Goal: Task Accomplishment & Management: Manage account settings

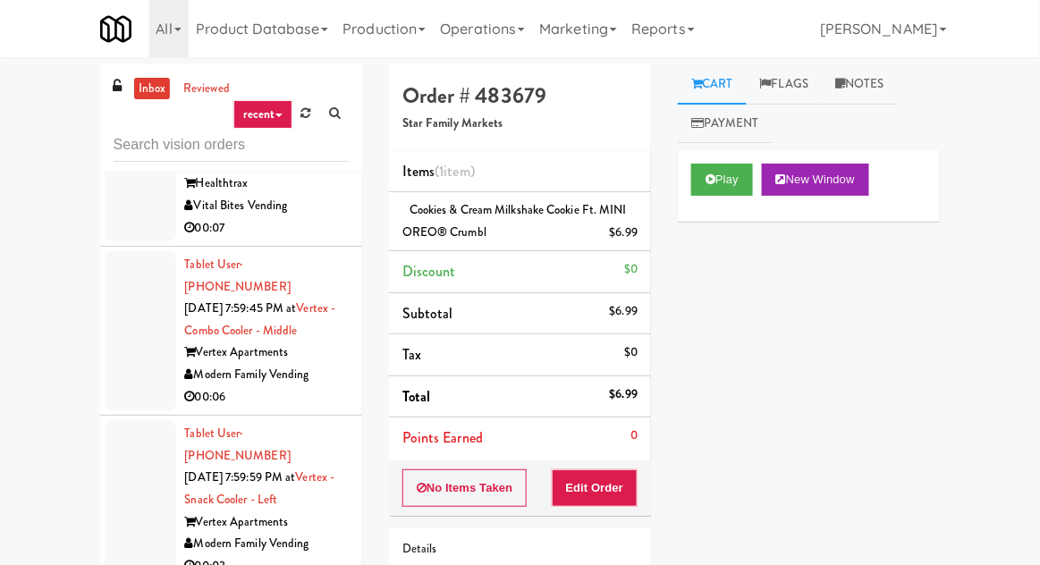
scroll to position [20593, 0]
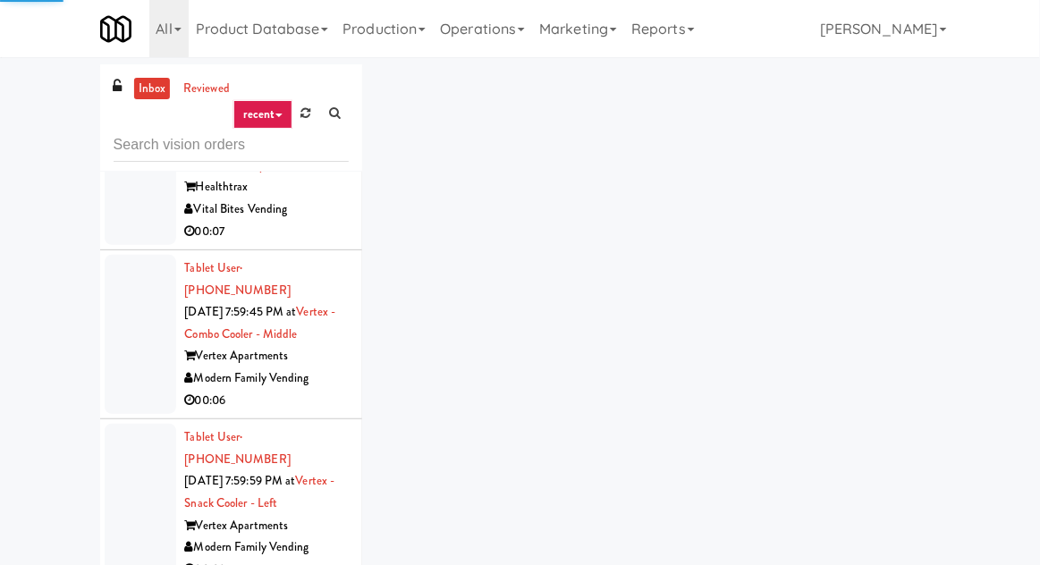
click at [317, 120] on link at bounding box center [306, 113] width 28 height 27
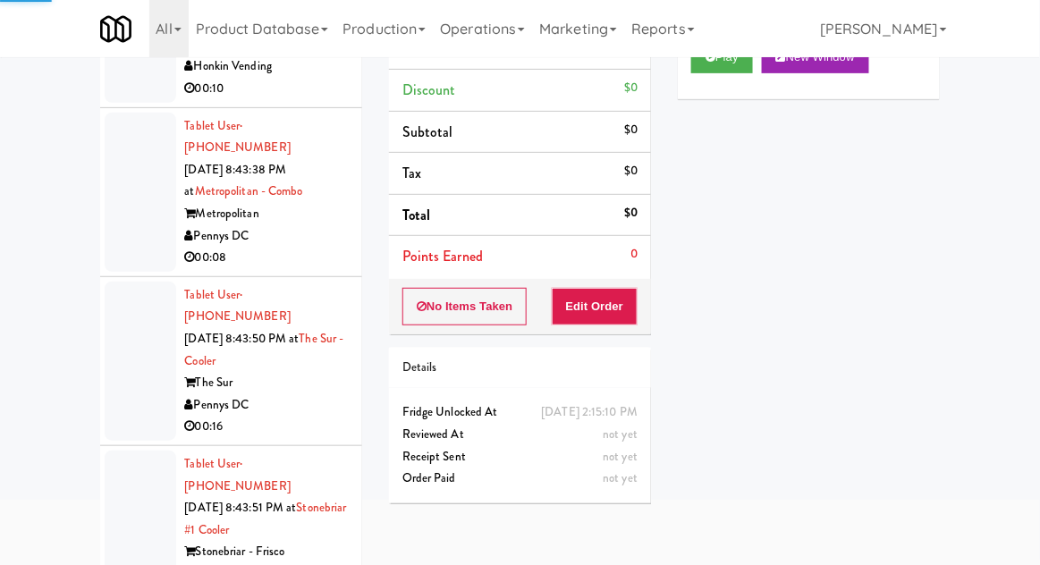
scroll to position [155, 0]
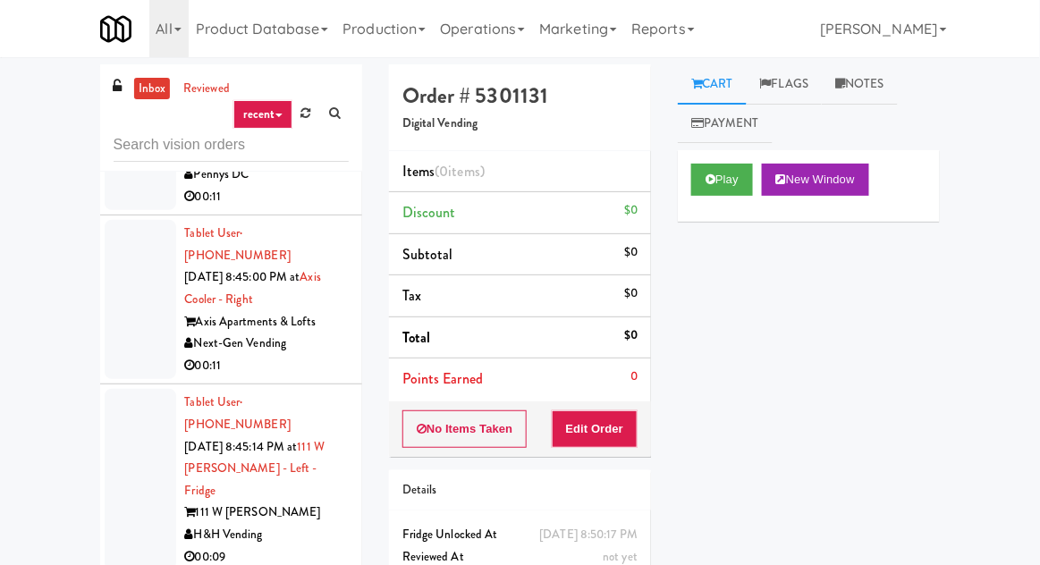
scroll to position [69, 0]
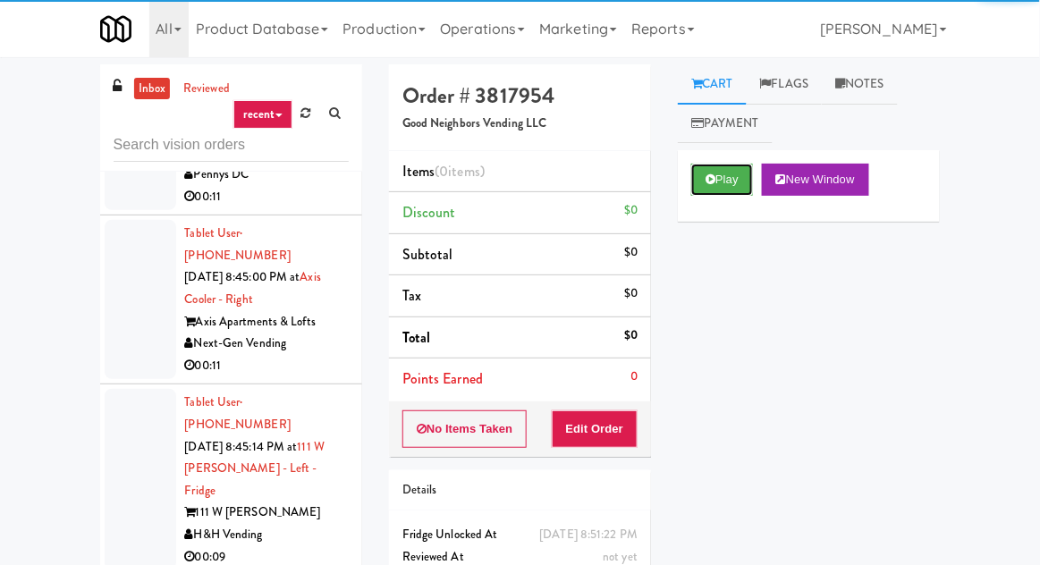
click at [694, 185] on button "Play" at bounding box center [722, 180] width 62 height 32
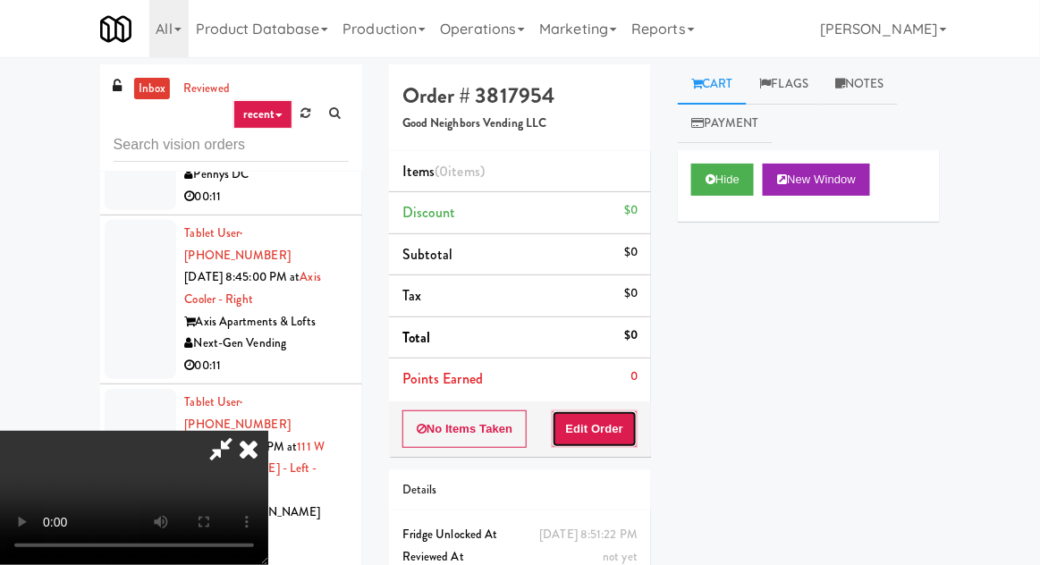
click at [605, 437] on button "Edit Order" at bounding box center [595, 429] width 87 height 38
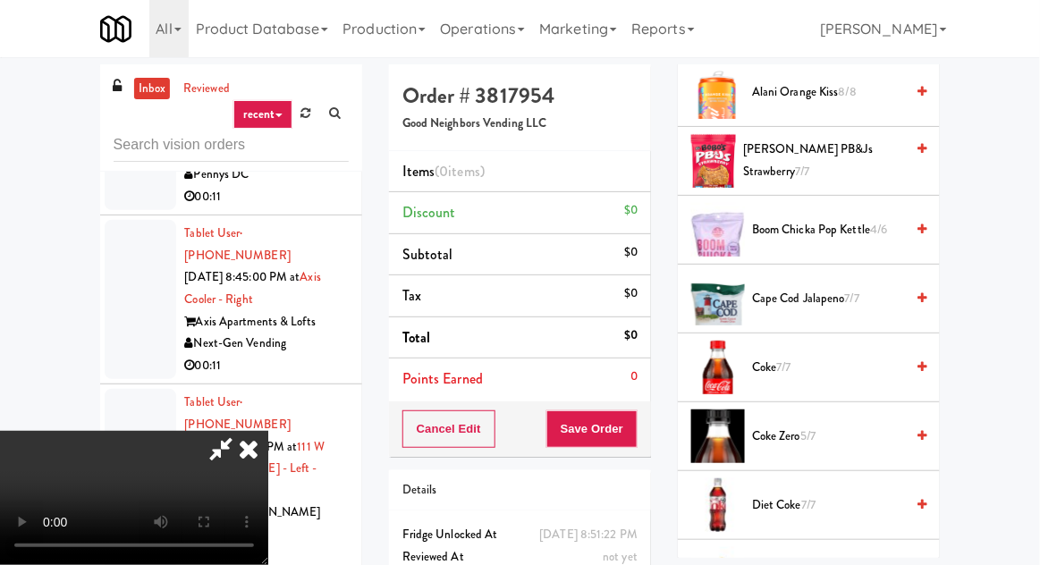
scroll to position [357, 0]
click at [804, 438] on span "5/7" at bounding box center [807, 434] width 15 height 17
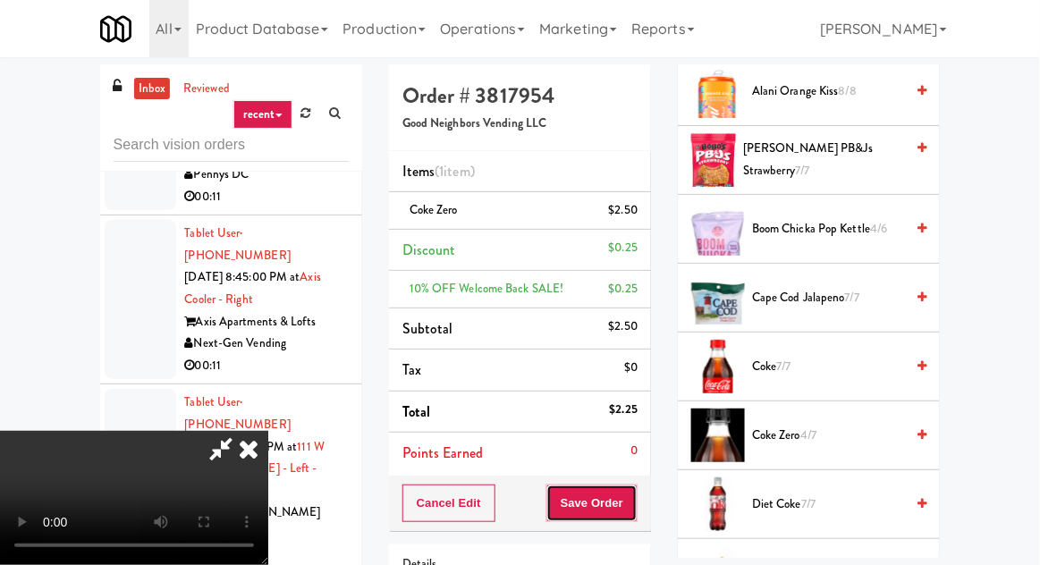
click at [627, 501] on button "Save Order" at bounding box center [591, 503] width 91 height 38
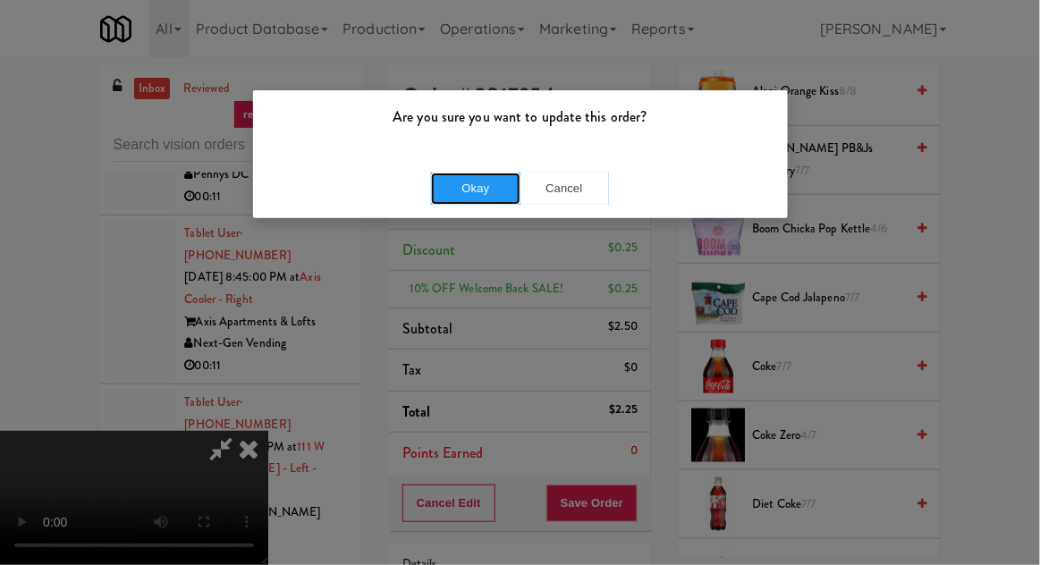
click at [503, 188] on button "Okay" at bounding box center [475, 189] width 89 height 32
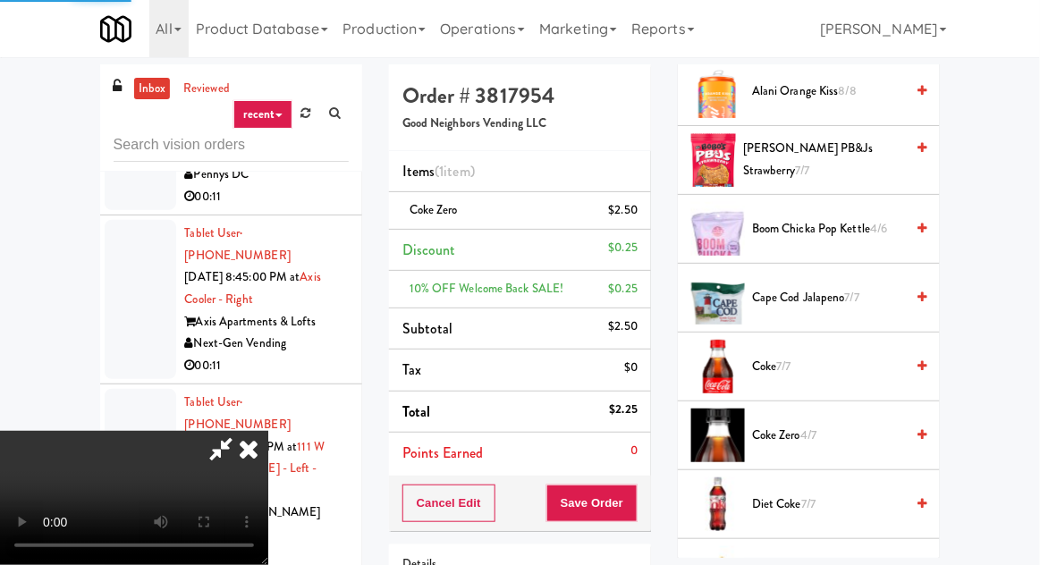
scroll to position [176, 0]
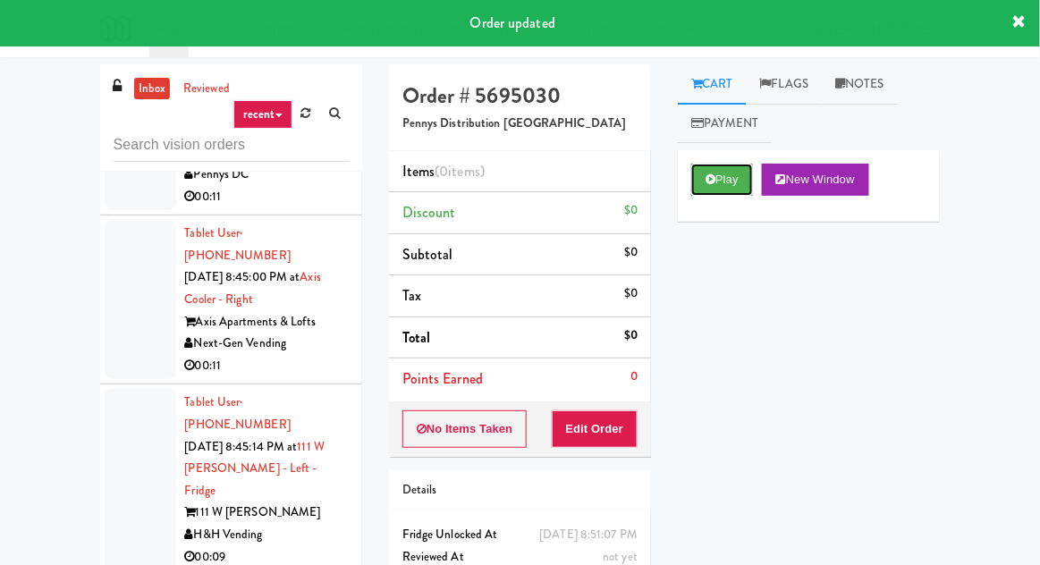
click at [726, 173] on button "Play" at bounding box center [722, 180] width 62 height 32
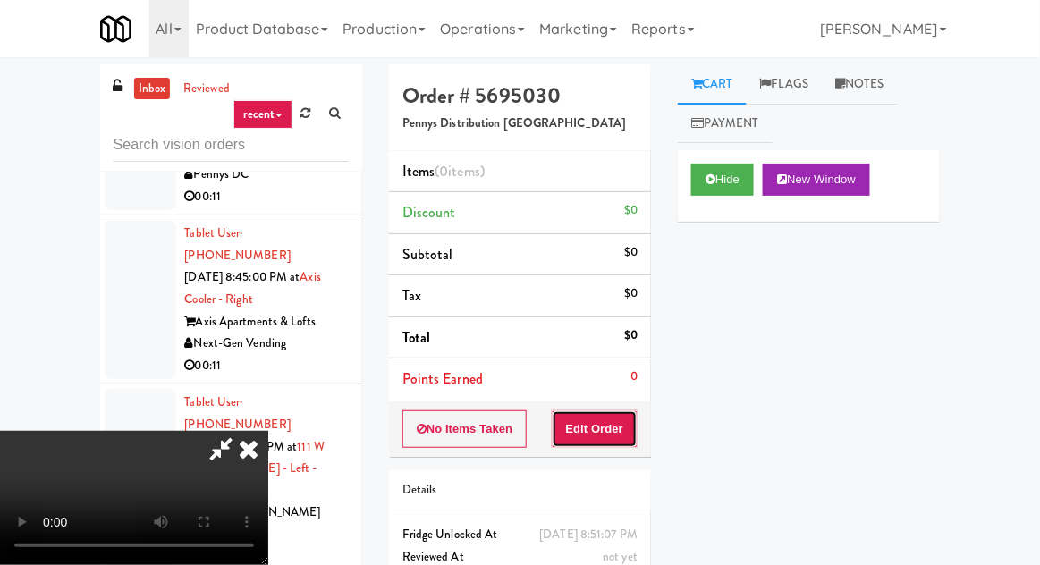
click at [622, 438] on button "Edit Order" at bounding box center [595, 429] width 87 height 38
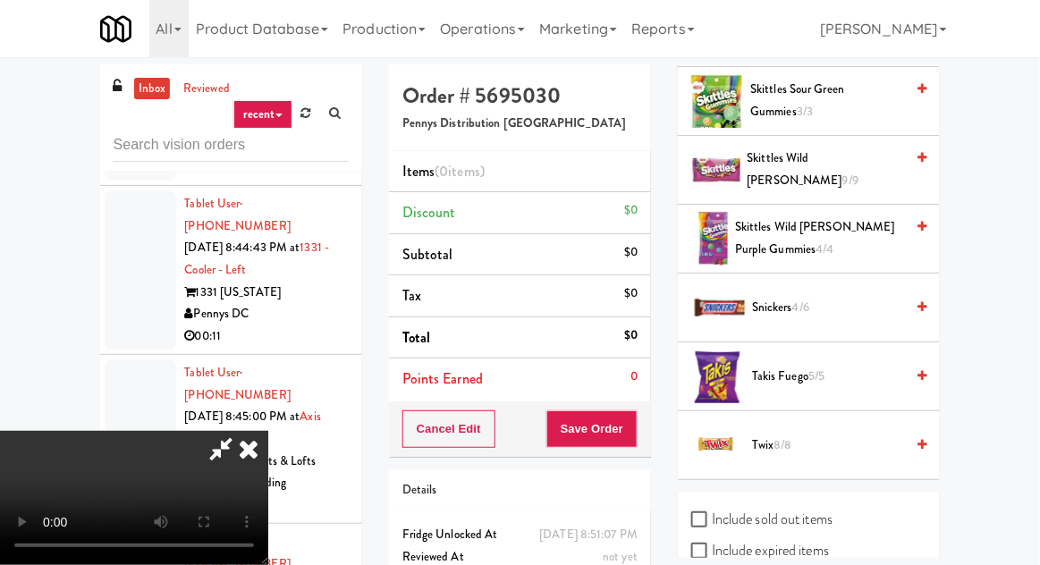
scroll to position [2102, 0]
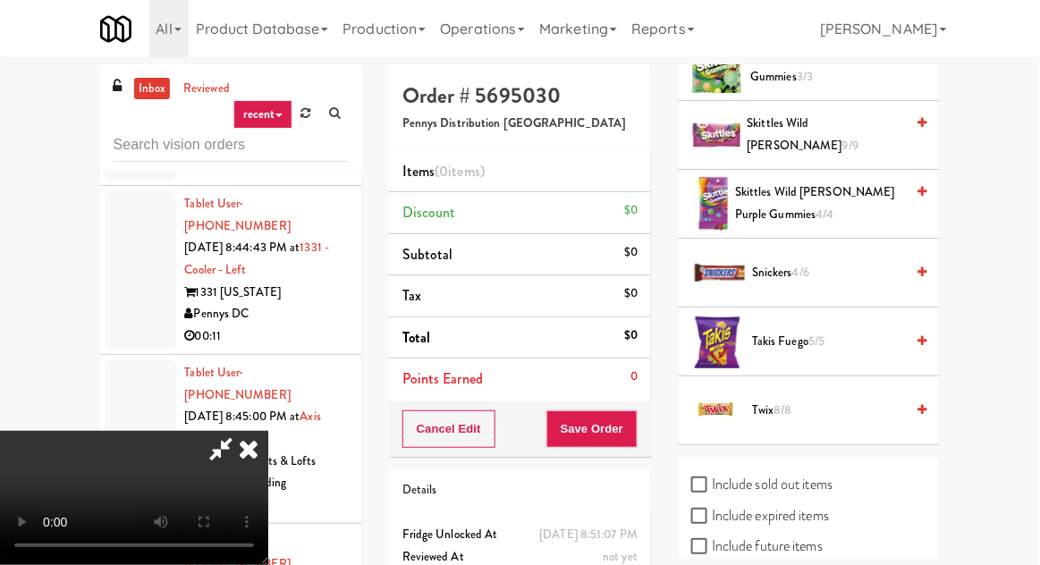
click at [849, 137] on span "9/9" at bounding box center [850, 145] width 16 height 17
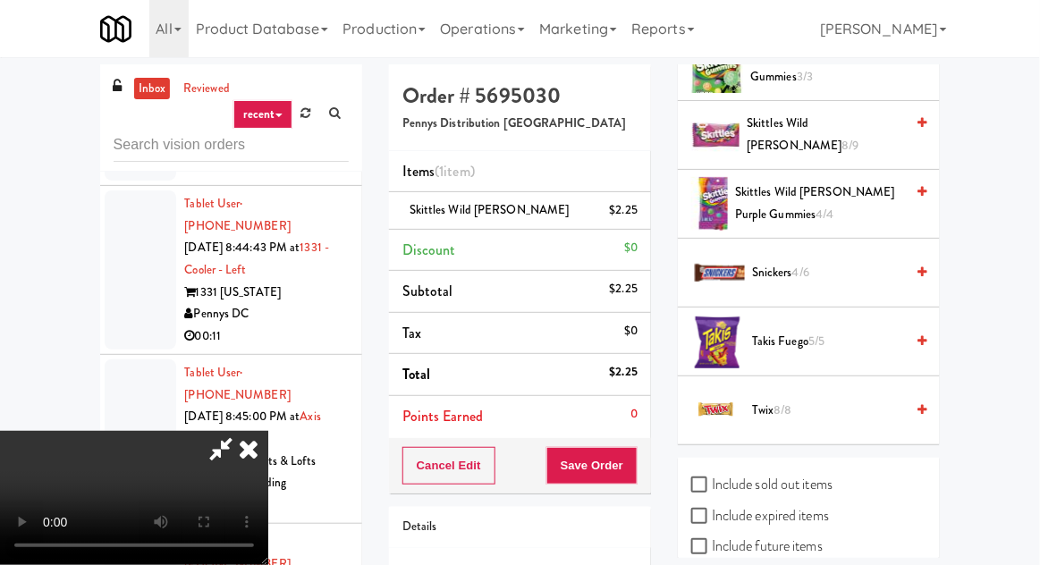
click at [650, 470] on div "Cancel Edit Save Order" at bounding box center [520, 465] width 262 height 55
click at [634, 475] on button "Save Order" at bounding box center [591, 466] width 91 height 38
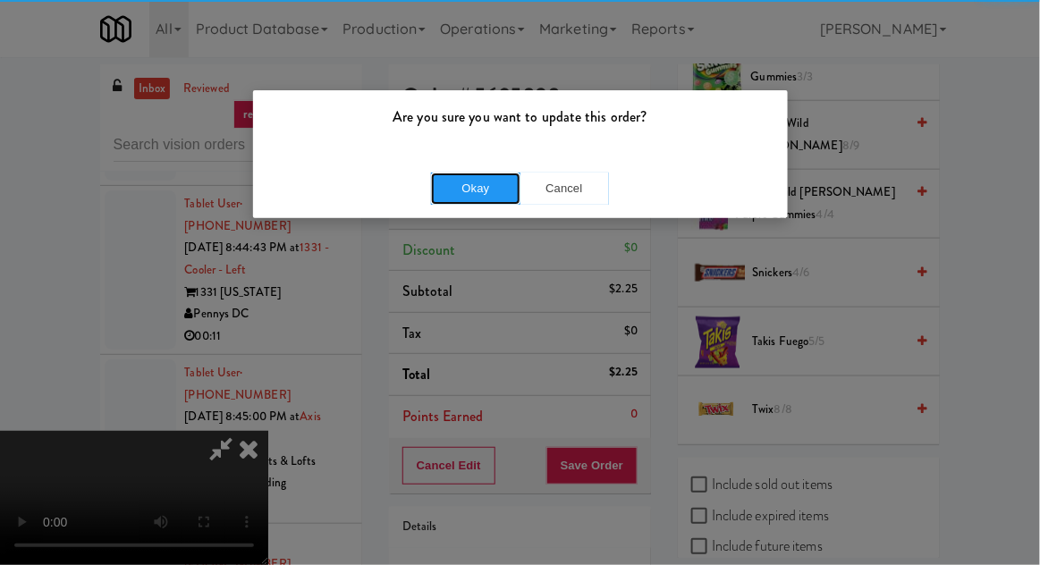
click at [499, 173] on button "Okay" at bounding box center [475, 189] width 89 height 32
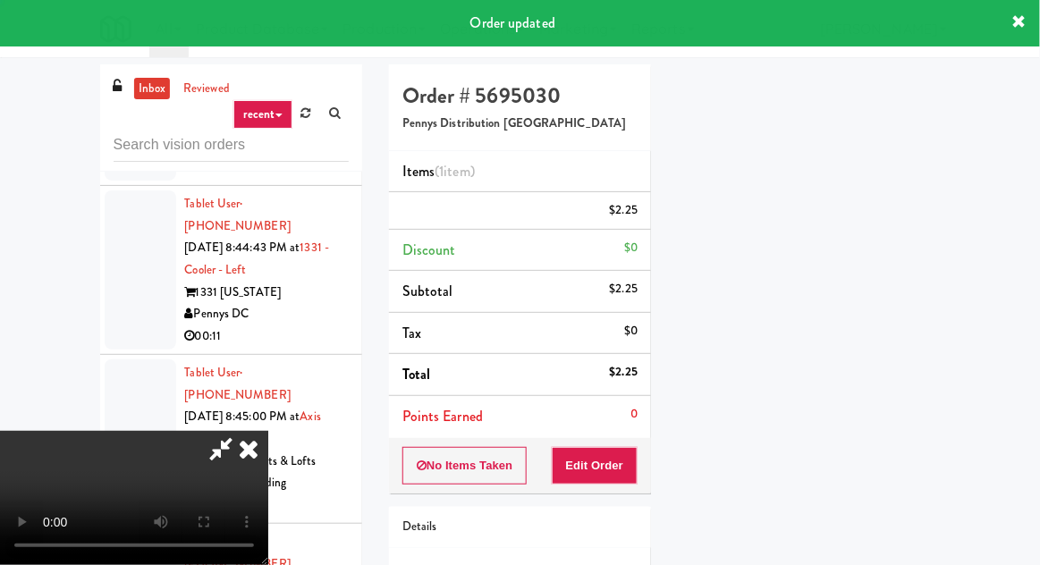
scroll to position [176, 0]
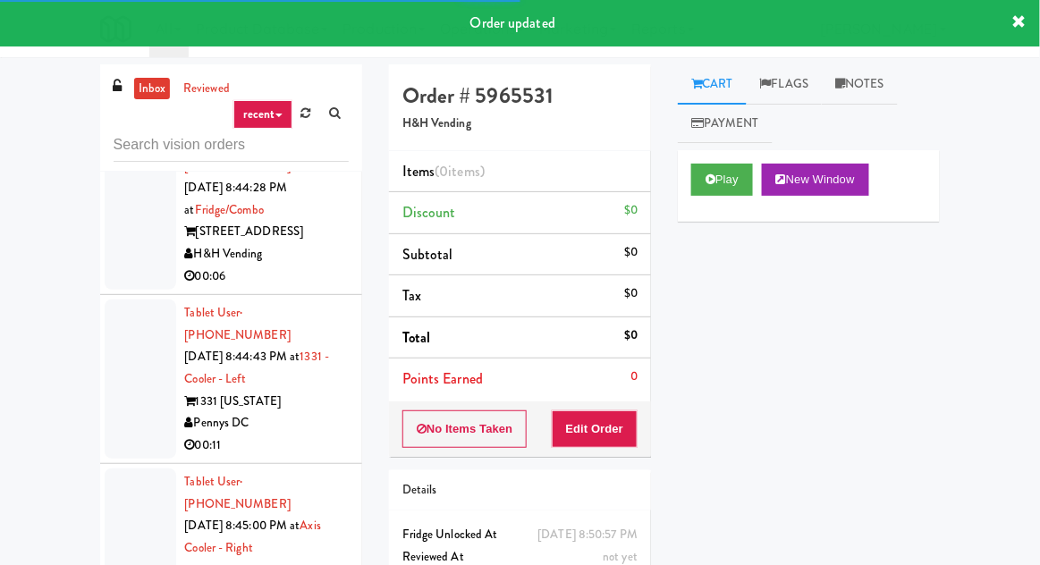
scroll to position [18265, 0]
click at [718, 190] on button "Play" at bounding box center [722, 180] width 62 height 32
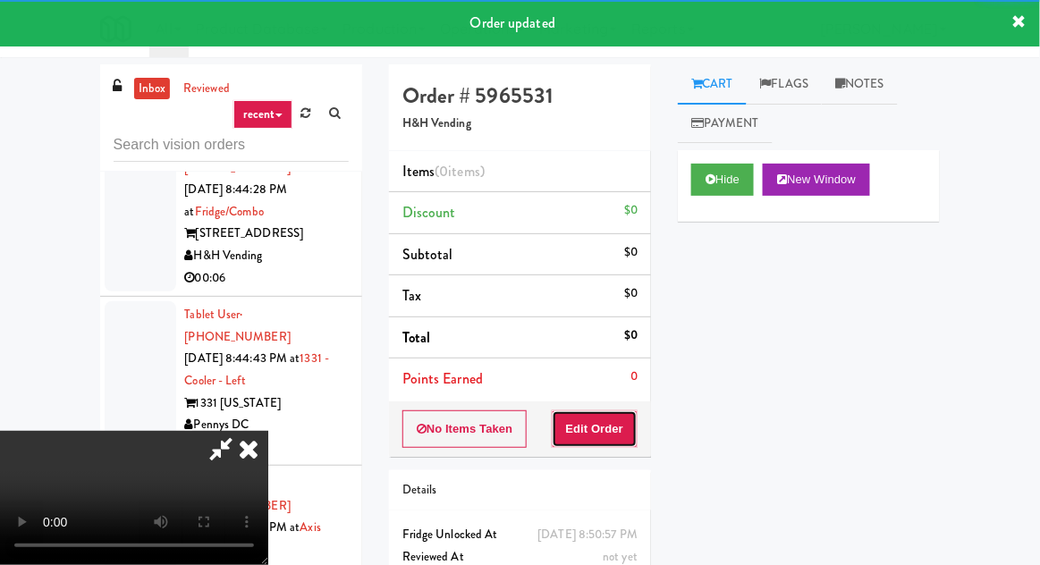
click at [609, 444] on button "Edit Order" at bounding box center [595, 429] width 87 height 38
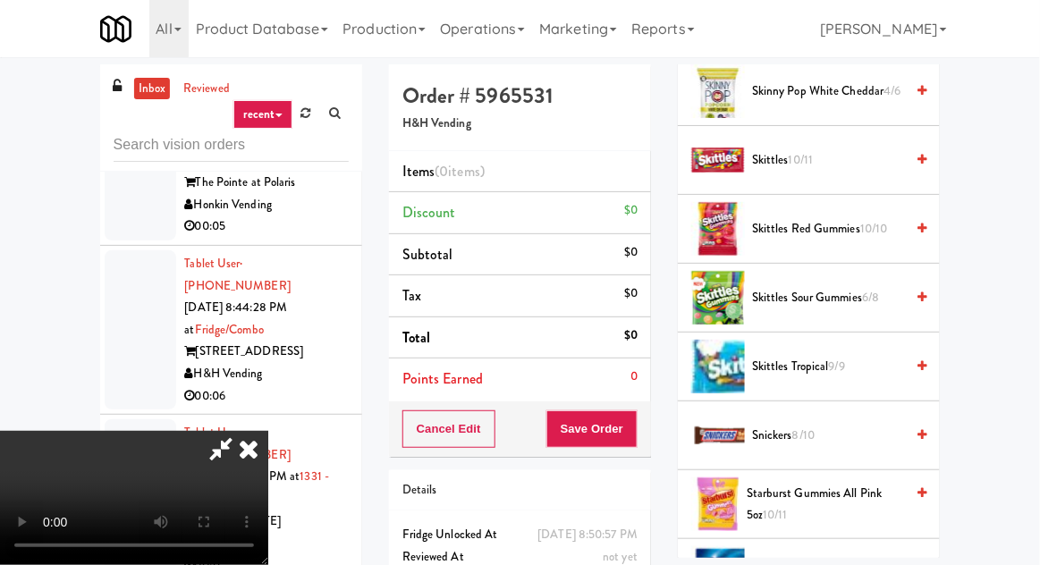
scroll to position [1562, 0]
click at [806, 425] on span "8/10" at bounding box center [803, 433] width 22 height 17
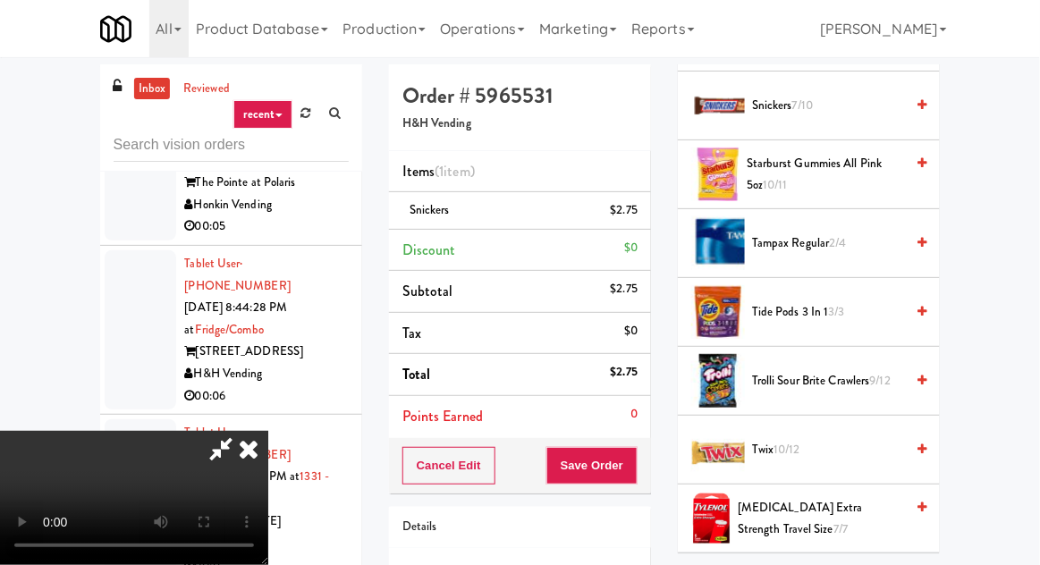
scroll to position [1966, 0]
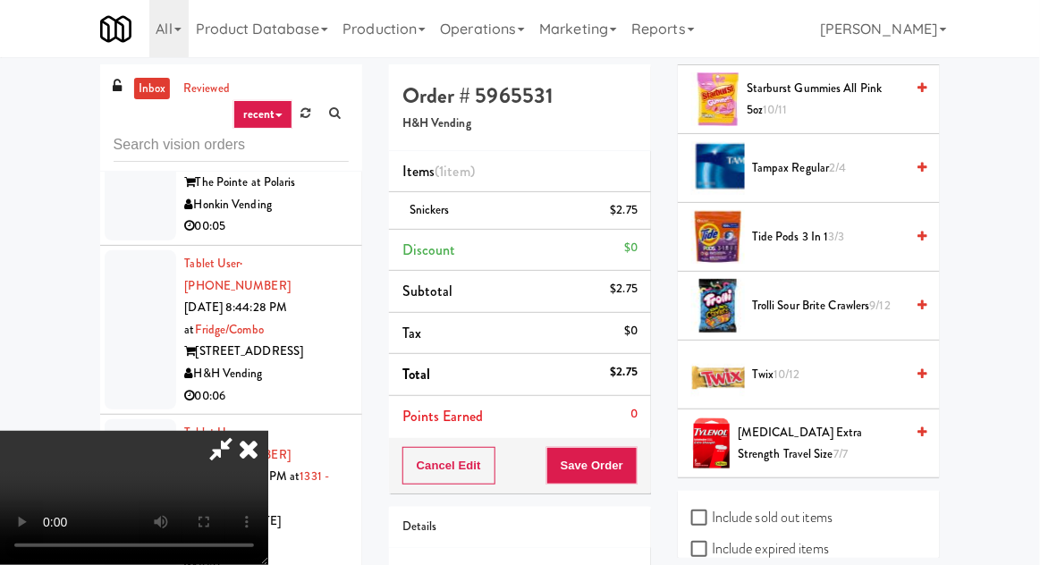
click at [814, 364] on span "Twix 10/12" at bounding box center [828, 375] width 152 height 22
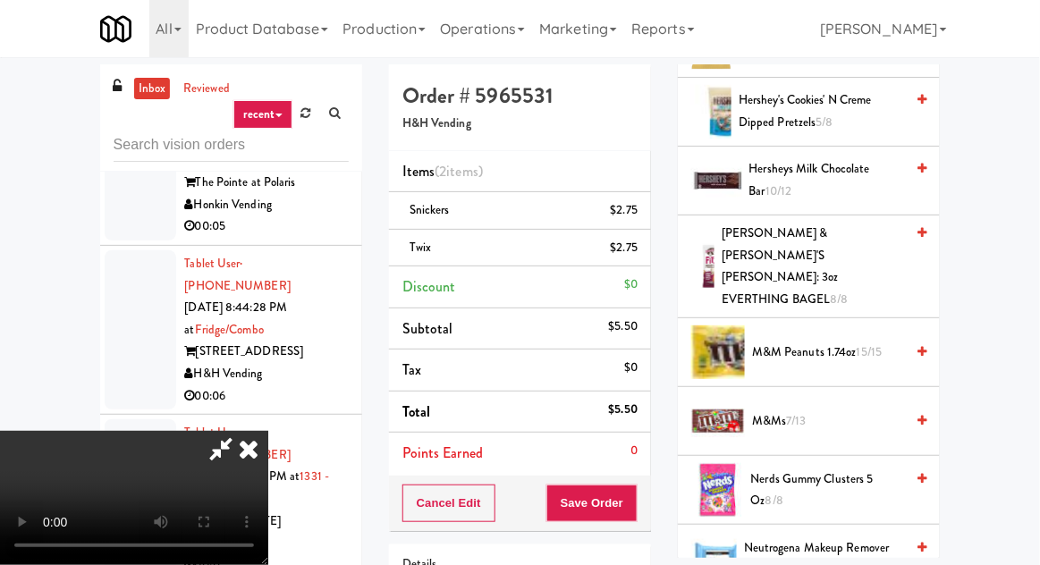
scroll to position [850, 0]
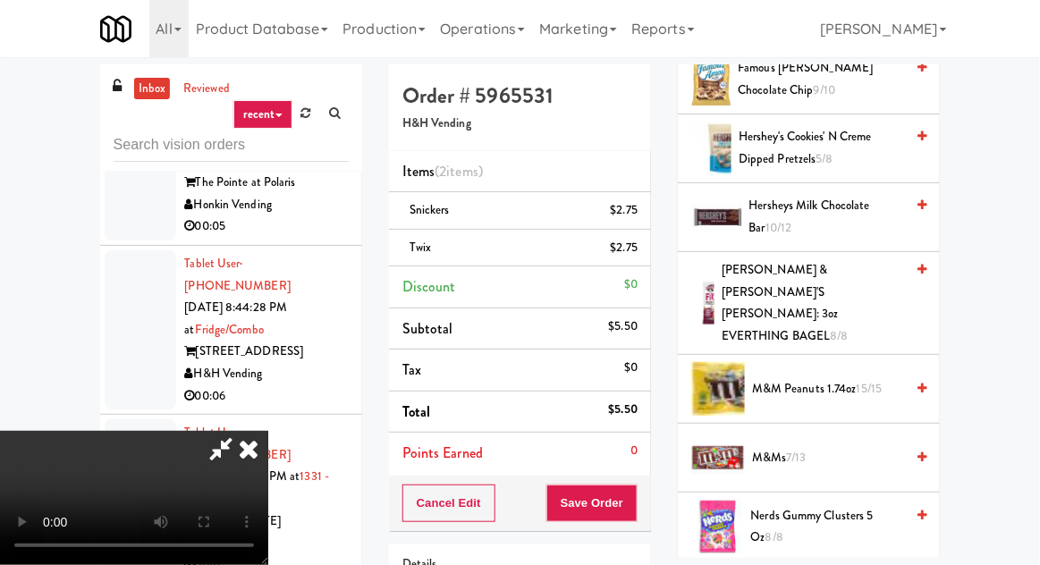
click at [811, 220] on span "Hersheys Milk Chocolate Bar 10/12" at bounding box center [827, 217] width 156 height 44
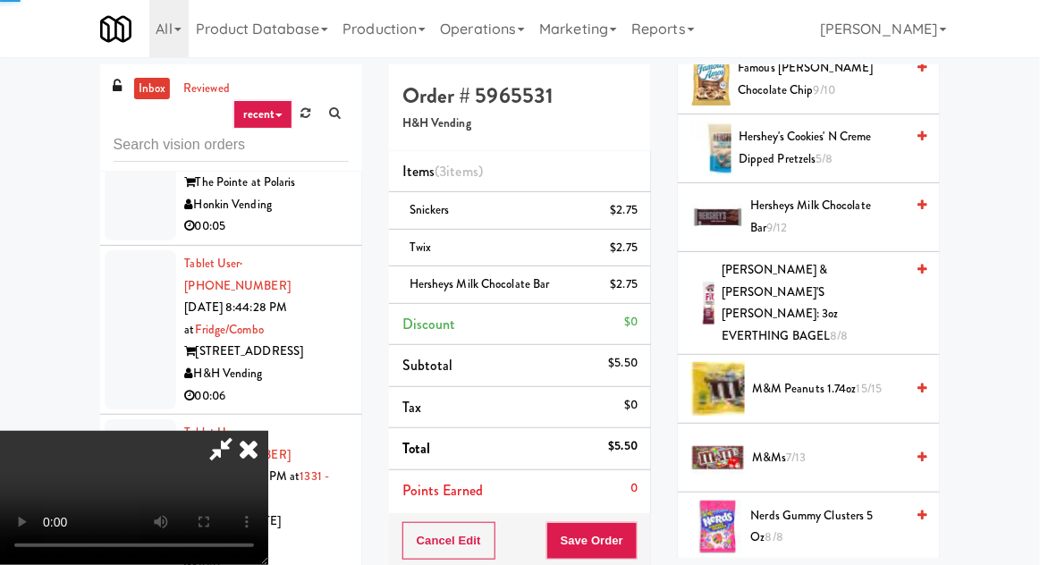
click at [821, 208] on span "Hersheys Milk Chocolate Bar 9/12" at bounding box center [827, 217] width 154 height 44
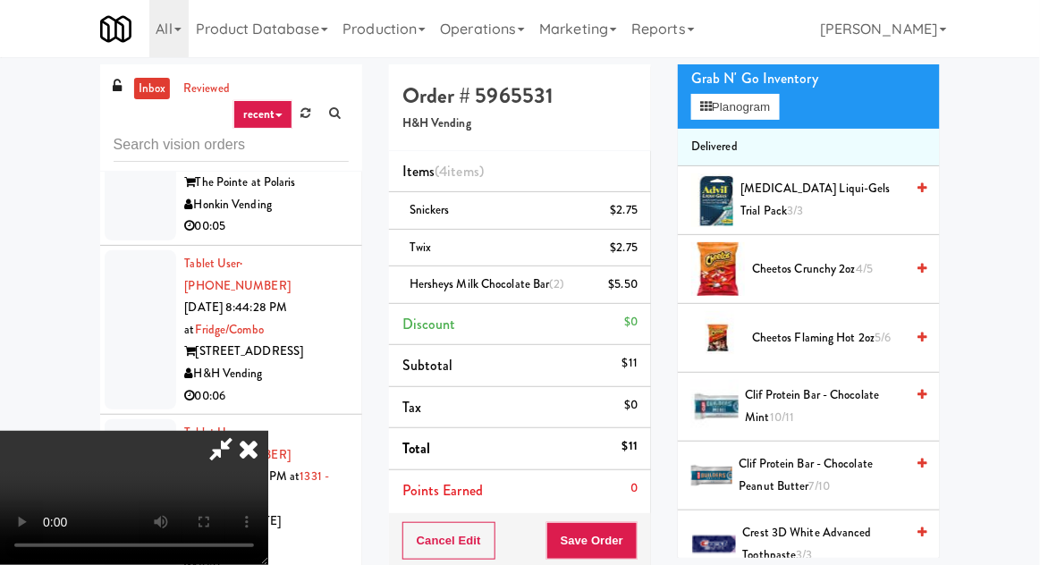
scroll to position [178, 0]
click at [798, 335] on span "Cheetos Flaming Hot 2oz 5/6" at bounding box center [828, 339] width 152 height 22
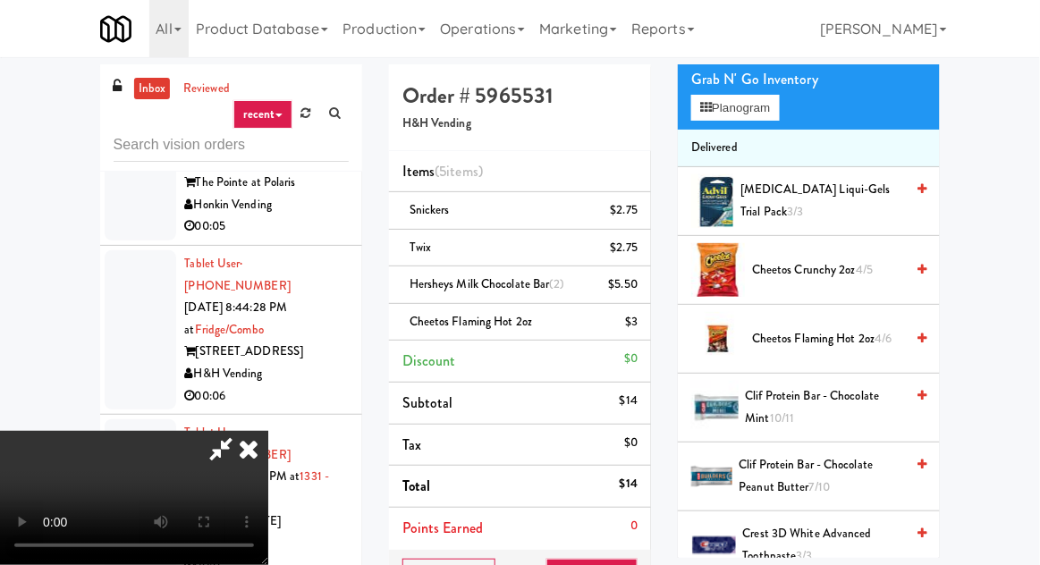
click at [644, 490] on li "Total $14" at bounding box center [520, 487] width 262 height 42
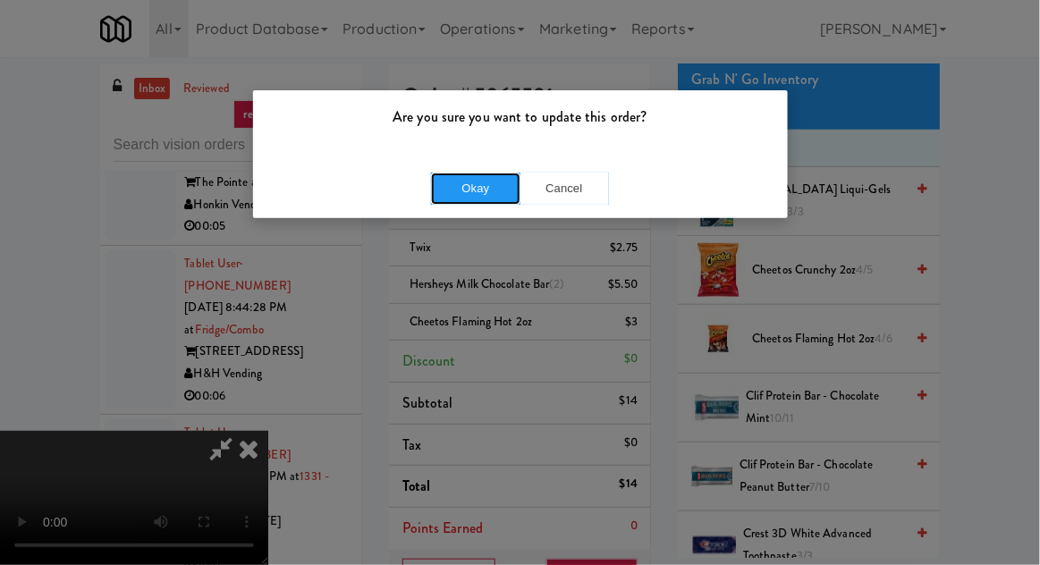
click at [491, 195] on button "Okay" at bounding box center [475, 189] width 89 height 32
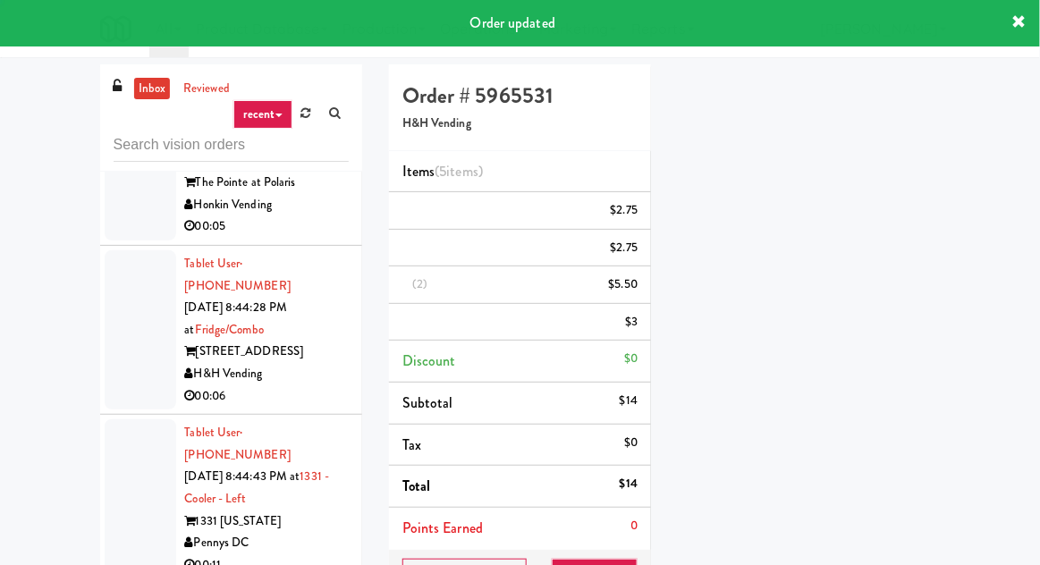
scroll to position [176, 0]
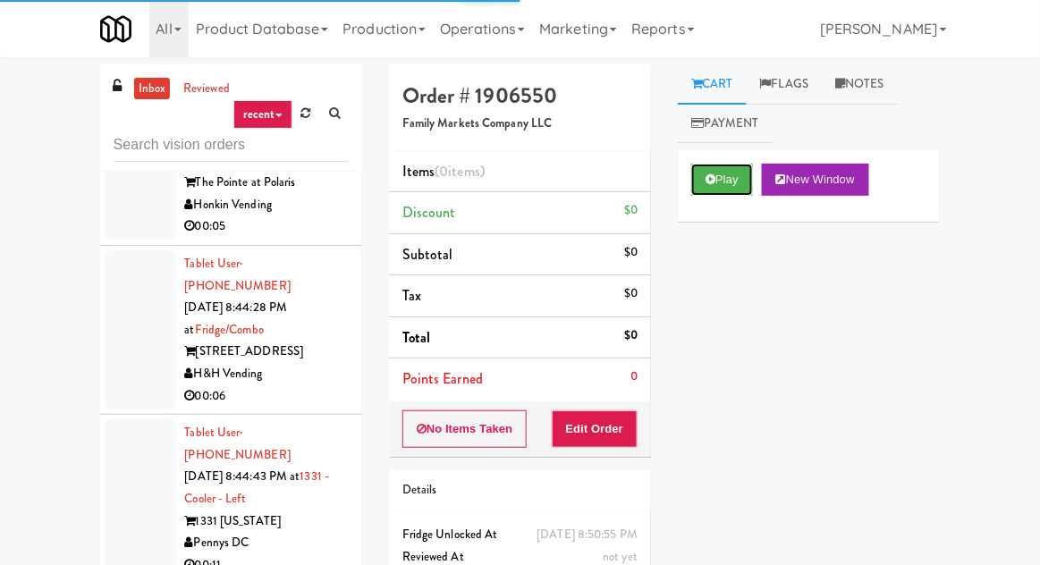
click at [730, 191] on button "Play" at bounding box center [722, 180] width 62 height 32
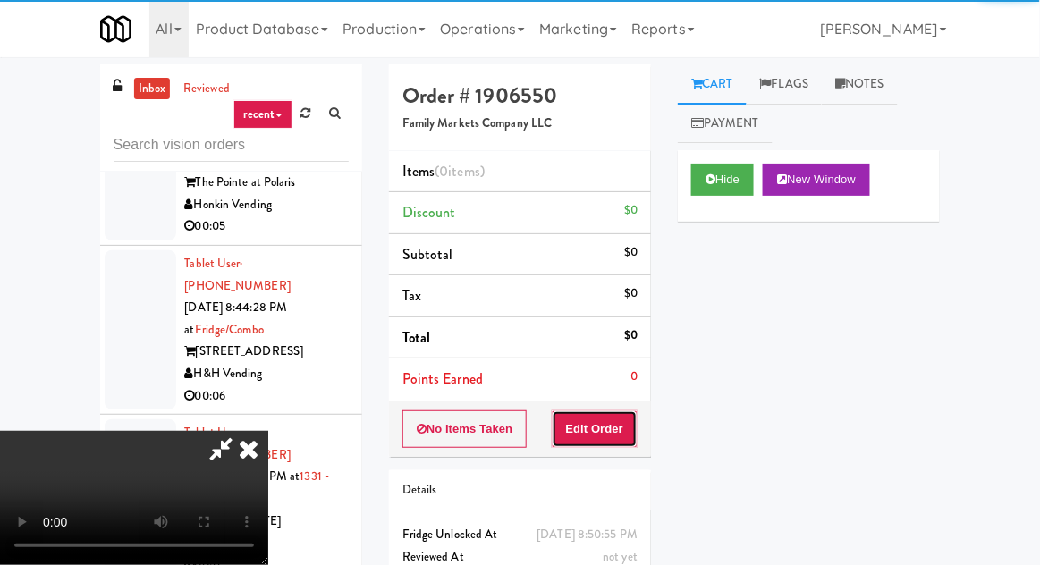
click at [635, 426] on button "Edit Order" at bounding box center [595, 429] width 87 height 38
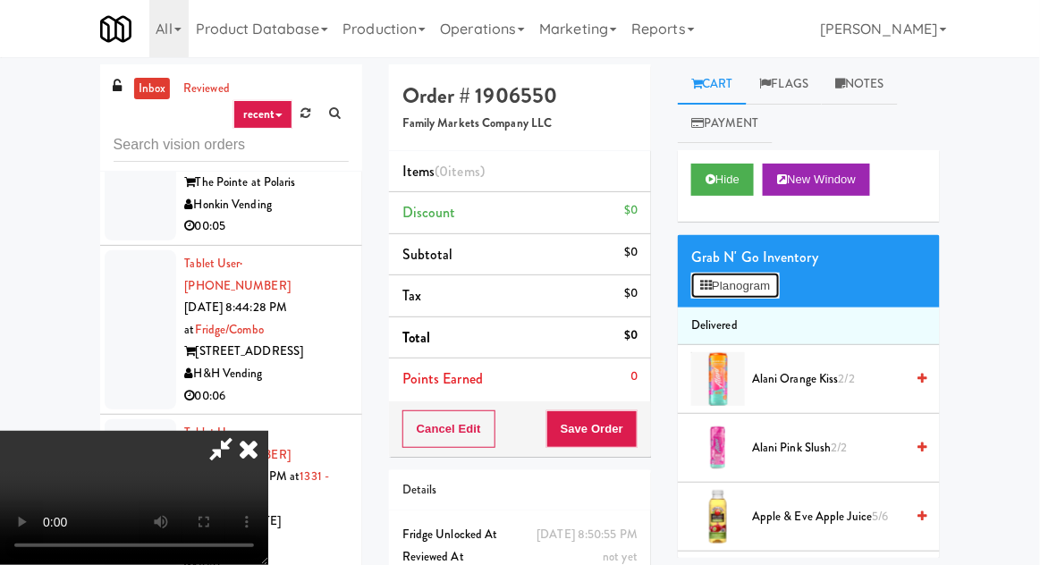
click at [711, 282] on icon at bounding box center [706, 286] width 12 height 12
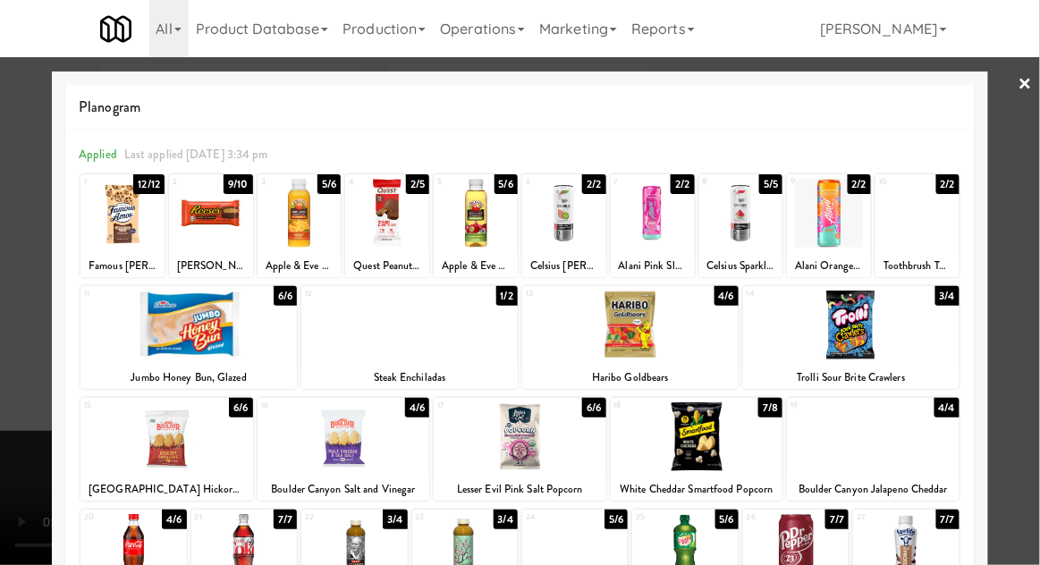
click at [12, 394] on div at bounding box center [520, 282] width 1040 height 565
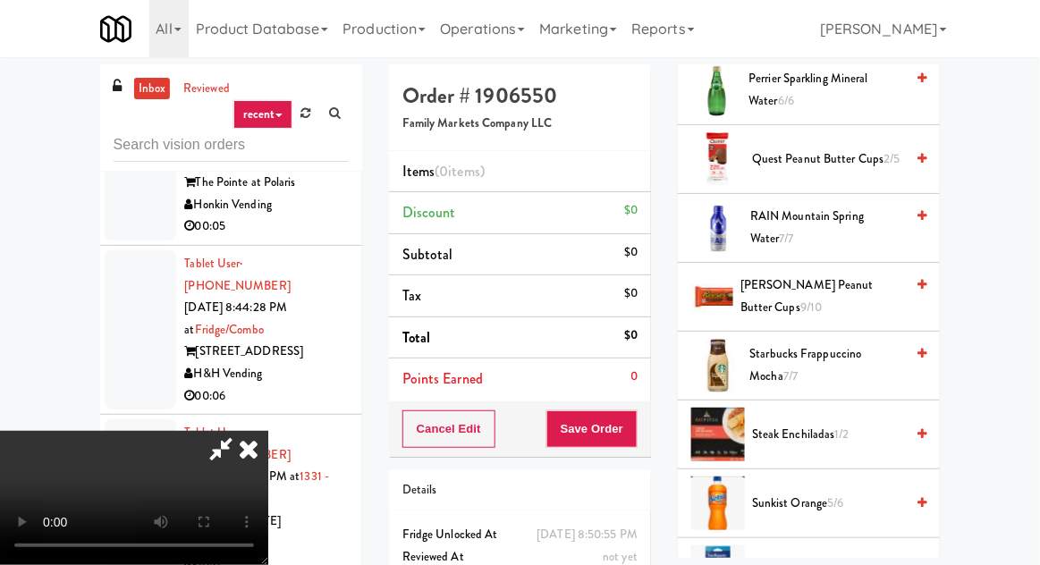
scroll to position [2035, 0]
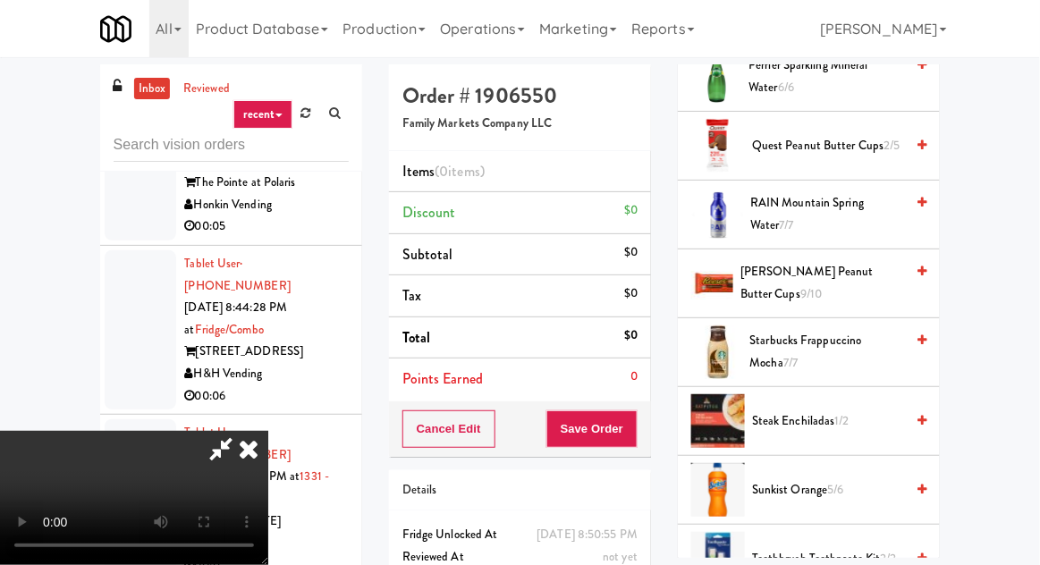
click at [863, 410] on span "Steak Enchiladas 1/2" at bounding box center [828, 421] width 152 height 22
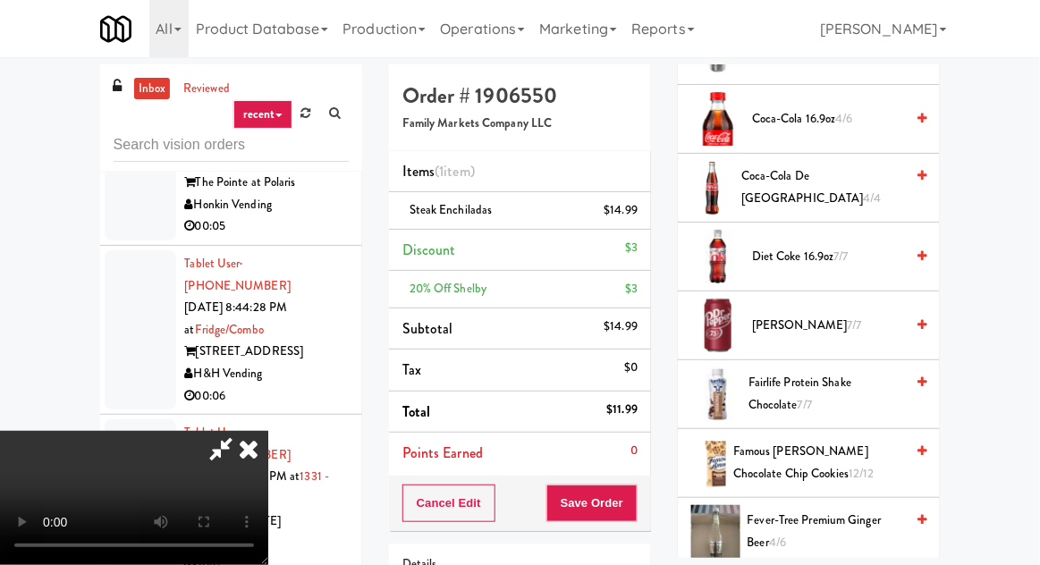
scroll to position [1079, 0]
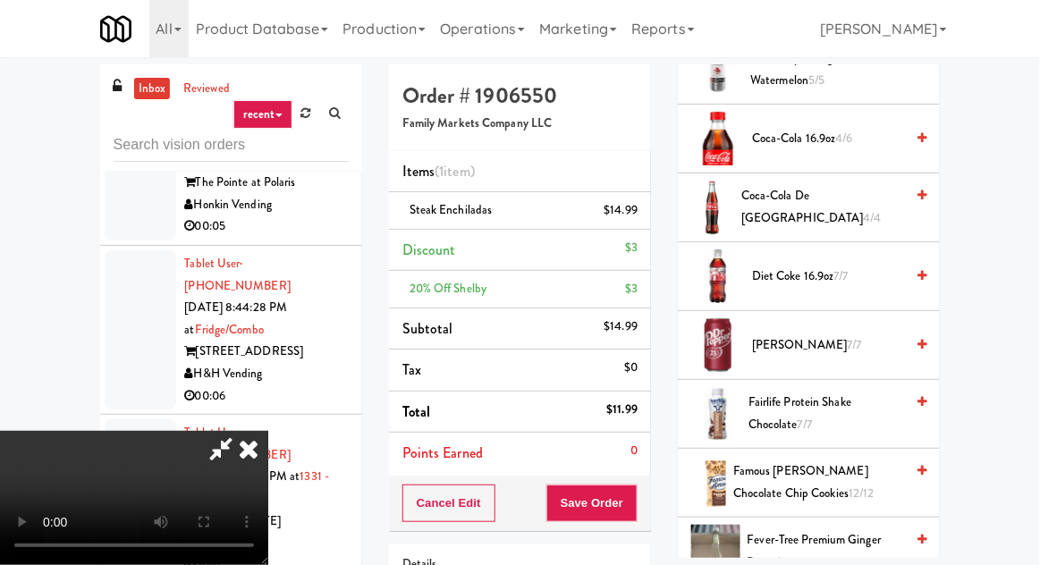
click at [805, 129] on span "Coca-Cola 16.9oz 4/6" at bounding box center [828, 139] width 152 height 22
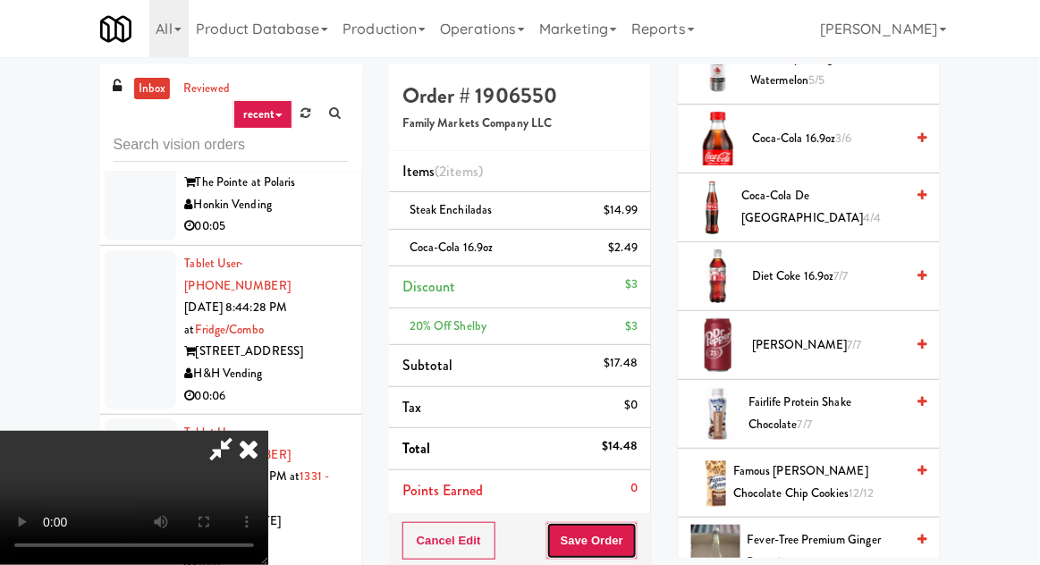
click at [635, 539] on button "Save Order" at bounding box center [591, 541] width 91 height 38
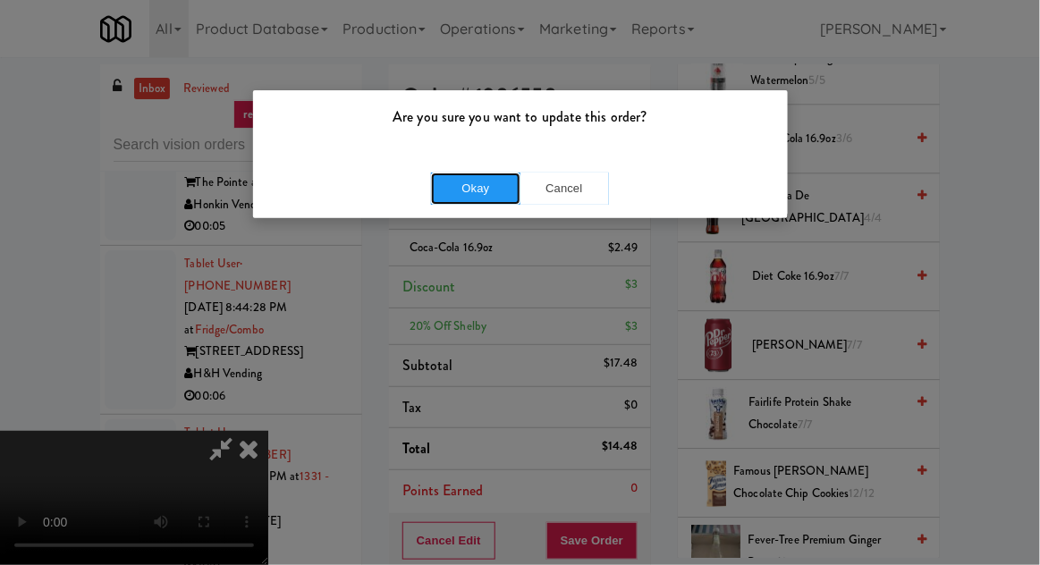
click at [477, 188] on button "Okay" at bounding box center [475, 189] width 89 height 32
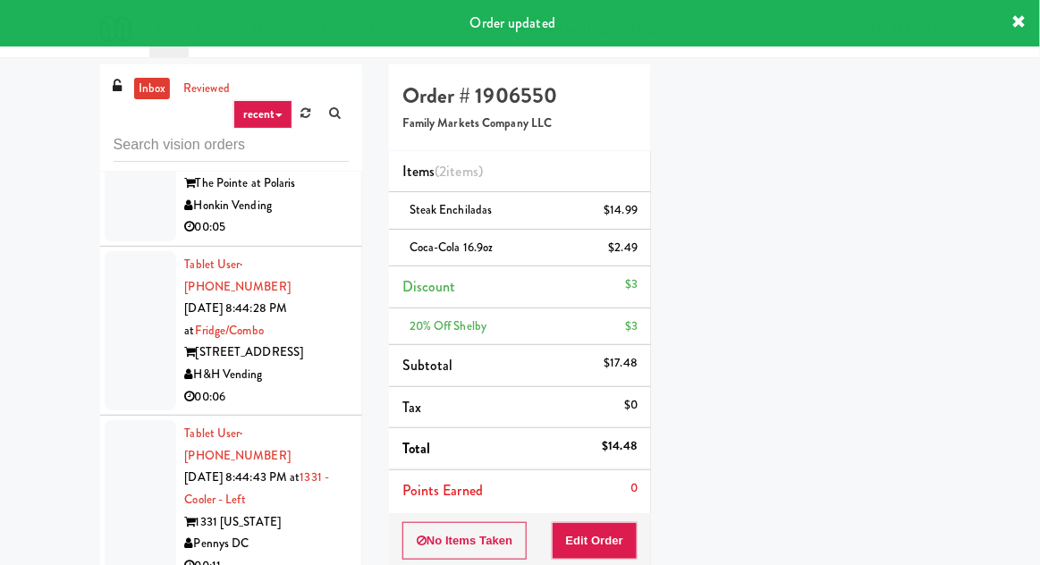
scroll to position [18119, 0]
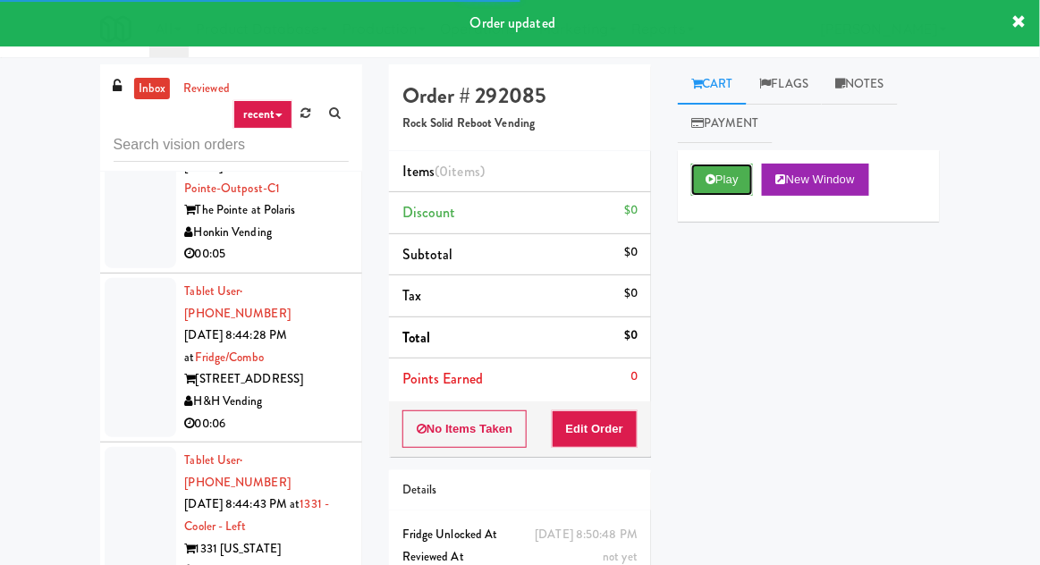
click at [712, 181] on icon at bounding box center [710, 179] width 10 height 12
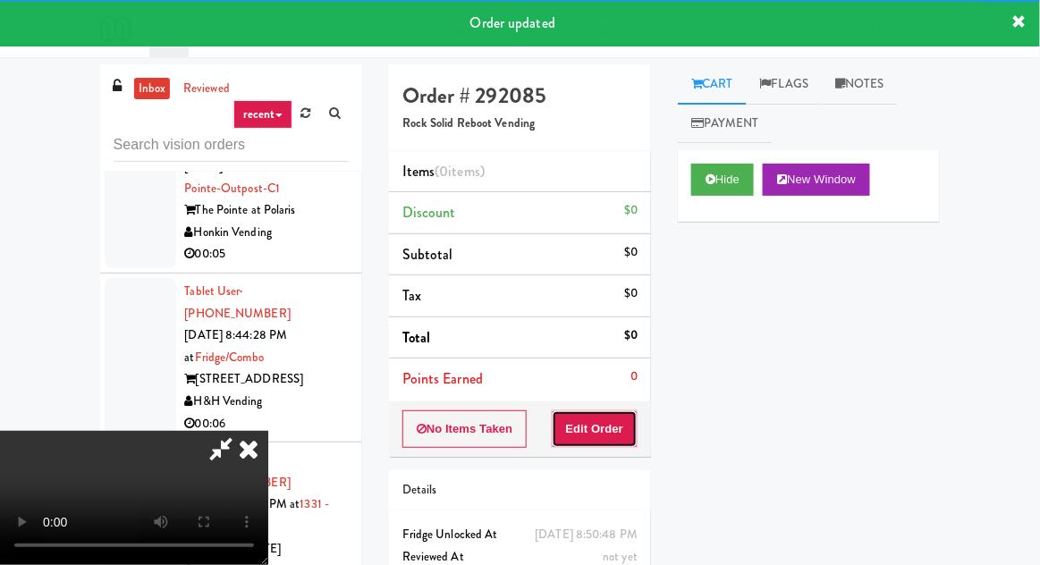
click at [629, 431] on button "Edit Order" at bounding box center [595, 429] width 87 height 38
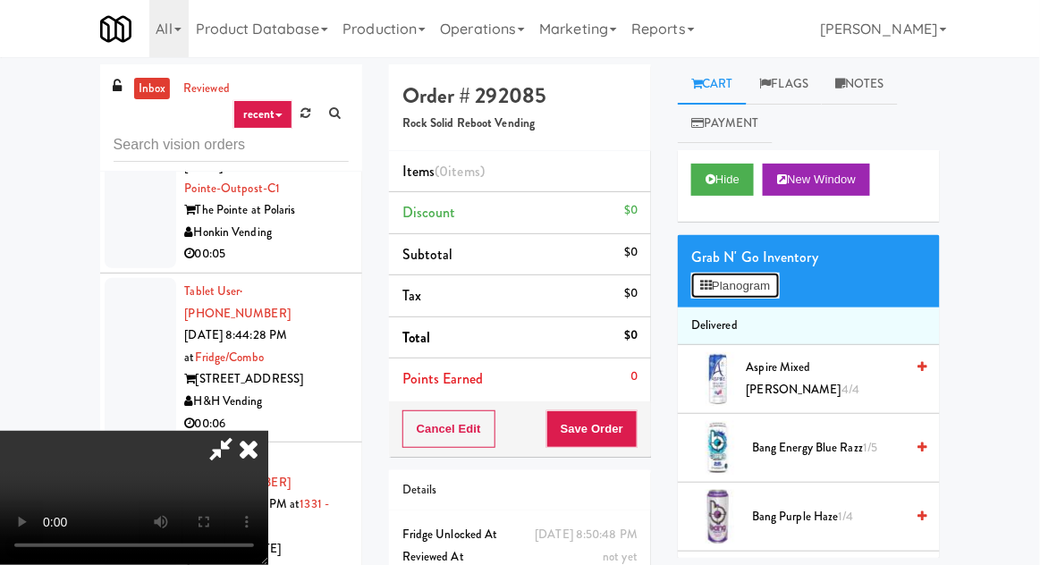
click at [730, 279] on button "Planogram" at bounding box center [735, 286] width 88 height 27
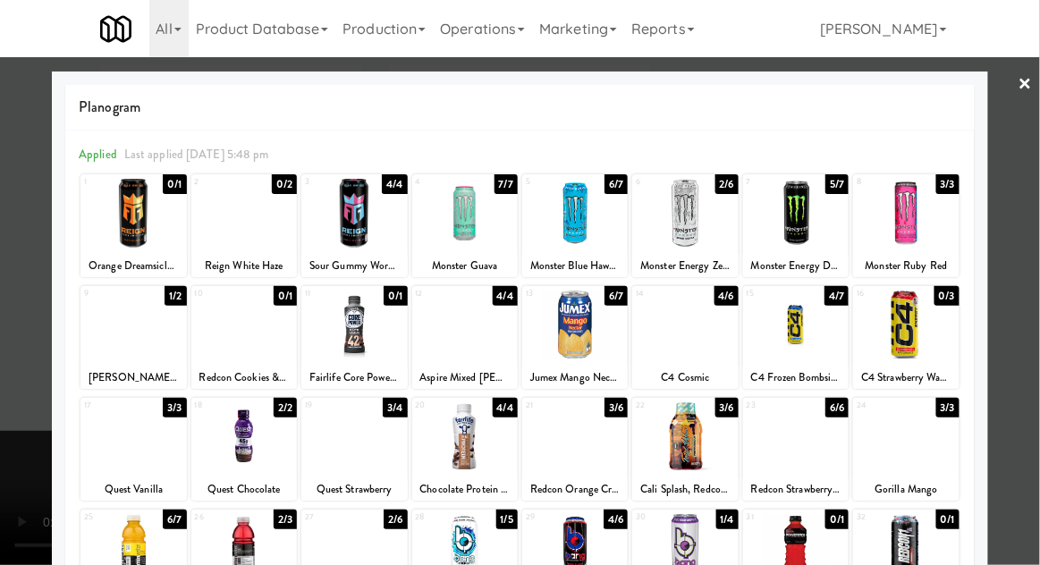
click at [261, 340] on div at bounding box center [243, 325] width 105 height 69
click at [1016, 333] on div at bounding box center [520, 282] width 1040 height 565
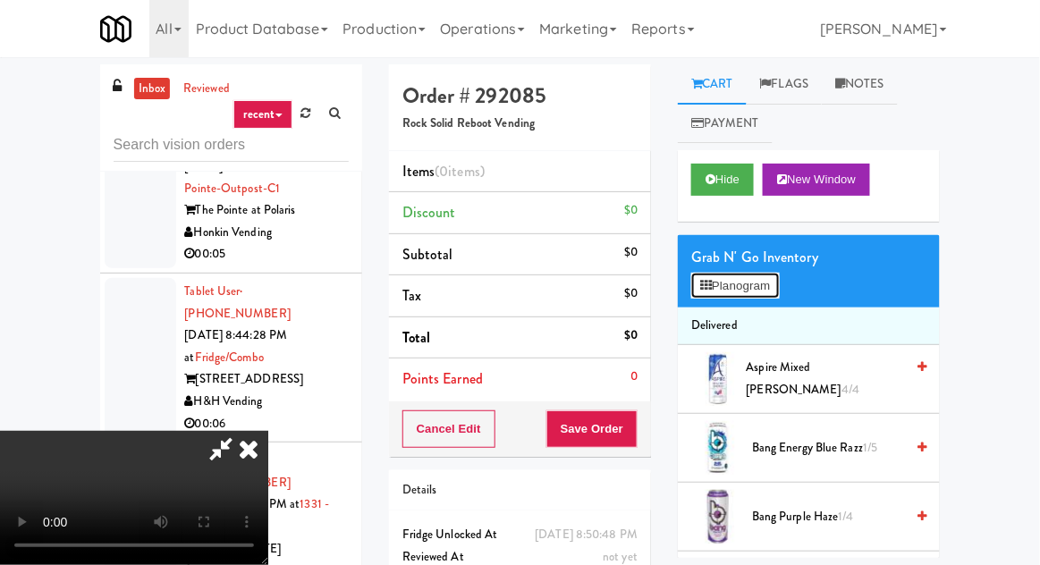
click at [754, 275] on button "Planogram" at bounding box center [735, 286] width 88 height 27
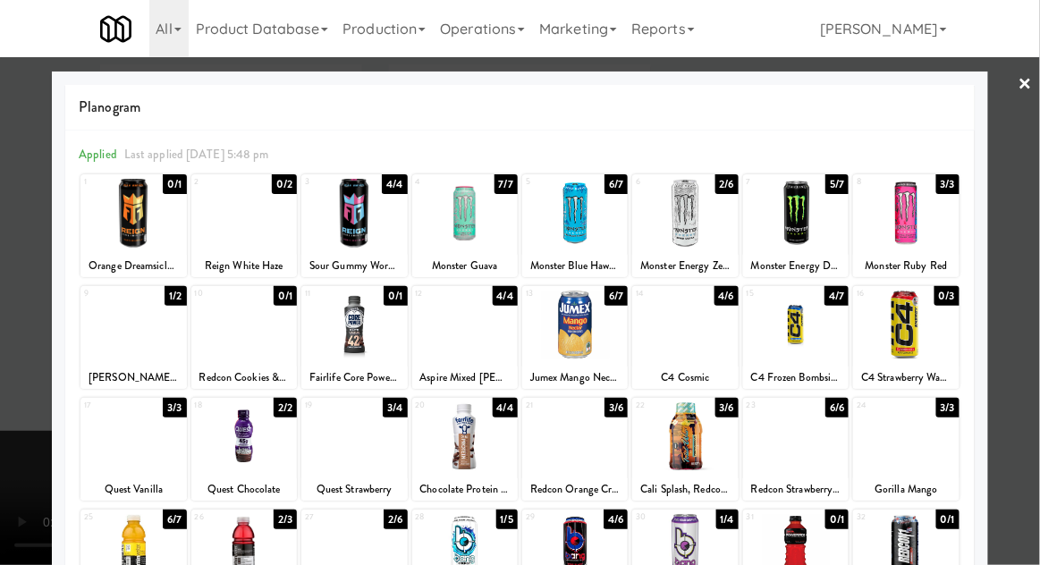
click at [132, 368] on div "[PERSON_NAME] Vanilla" at bounding box center [133, 377] width 100 height 22
click at [158, 352] on div at bounding box center [132, 325] width 105 height 69
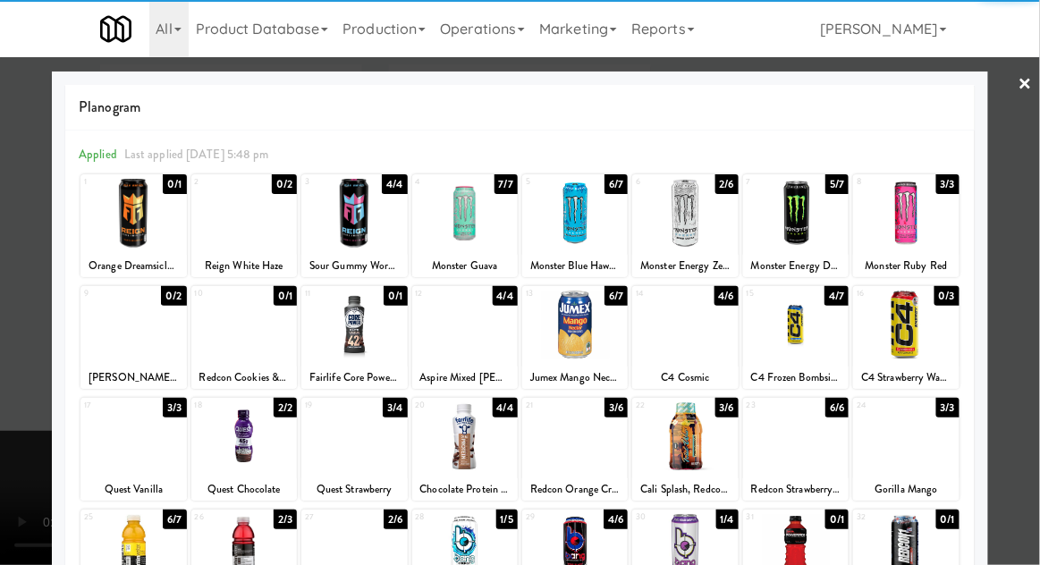
click at [1001, 341] on div at bounding box center [520, 282] width 1040 height 565
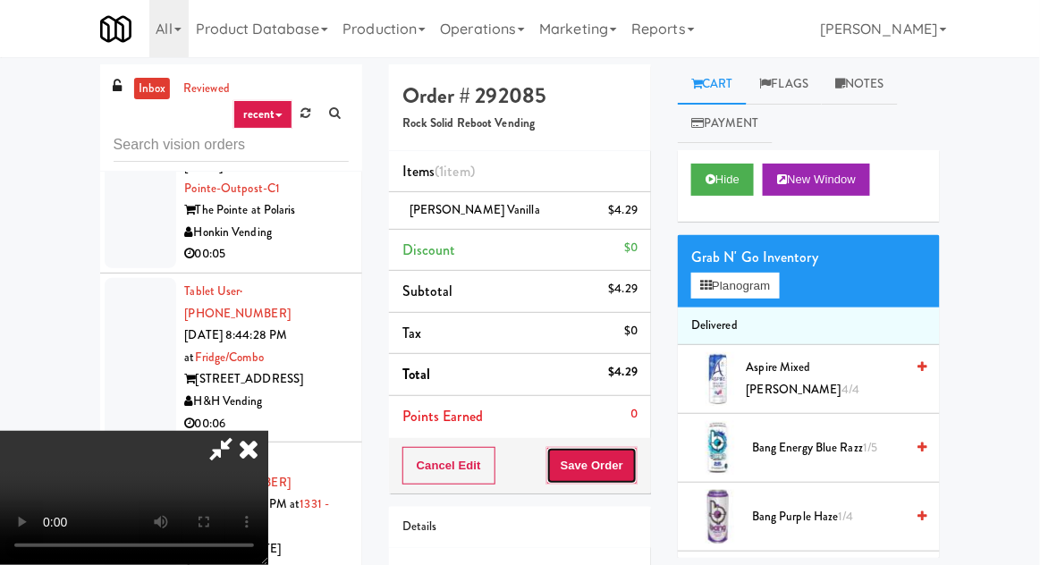
click at [635, 456] on button "Save Order" at bounding box center [591, 466] width 91 height 38
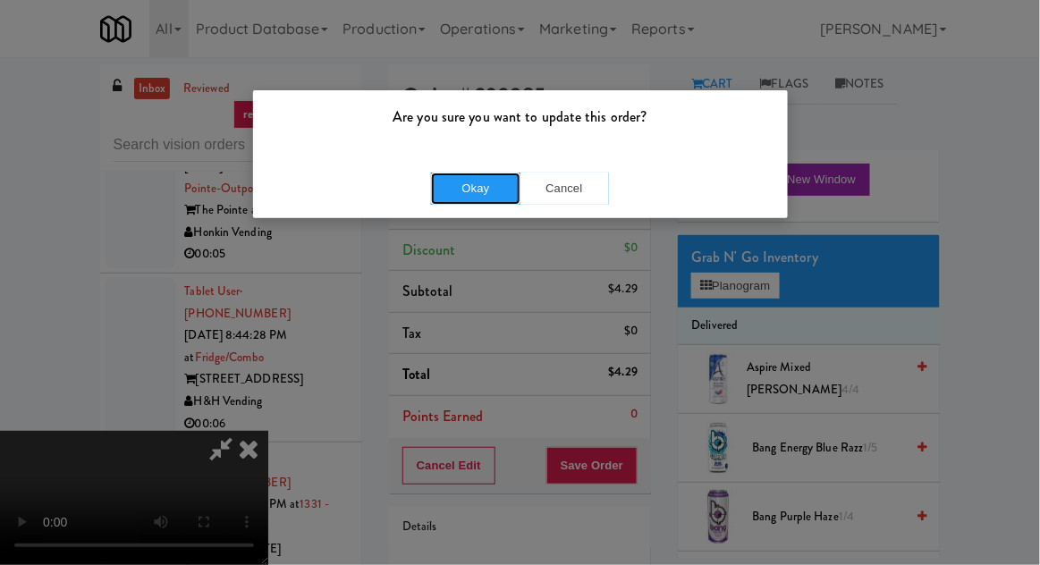
click at [476, 201] on button "Okay" at bounding box center [475, 189] width 89 height 32
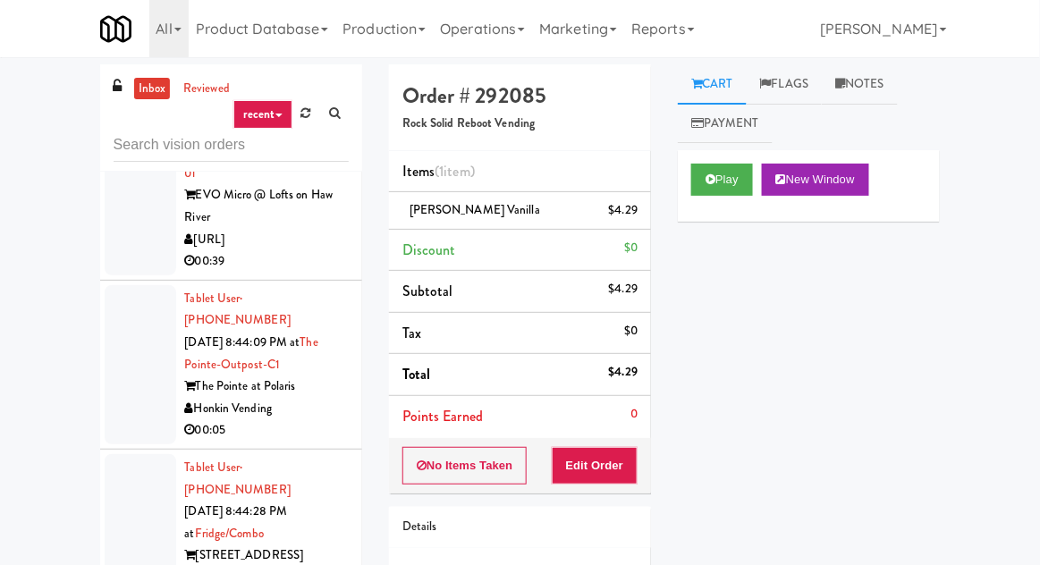
scroll to position [17935, 0]
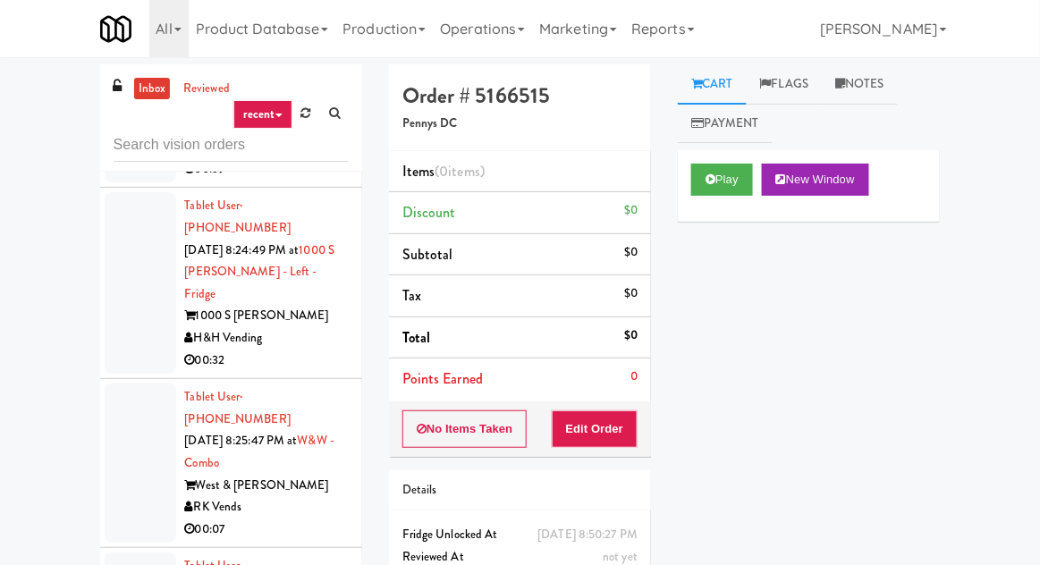
scroll to position [7278, 0]
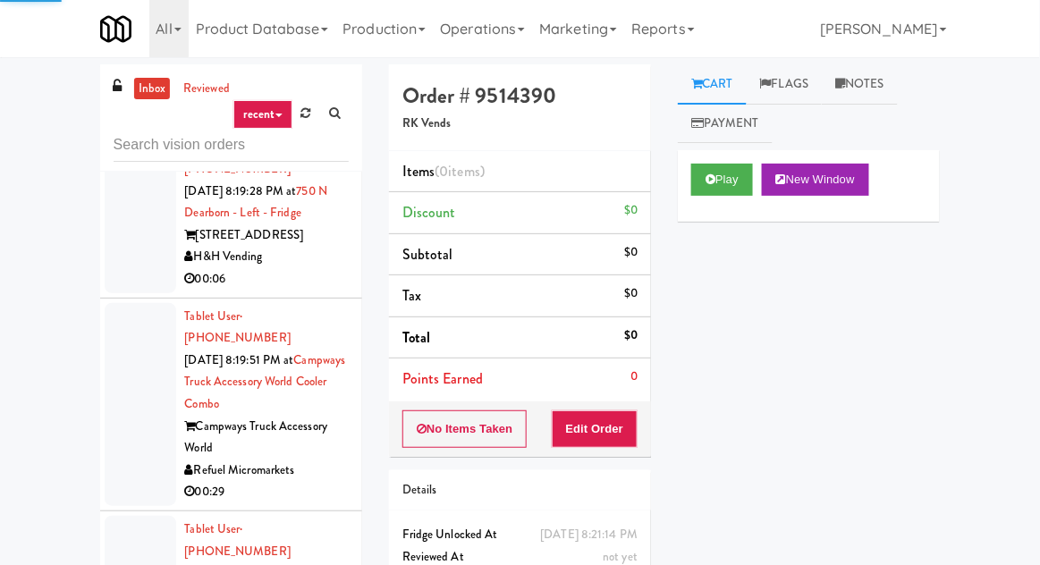
scroll to position [4670, 0]
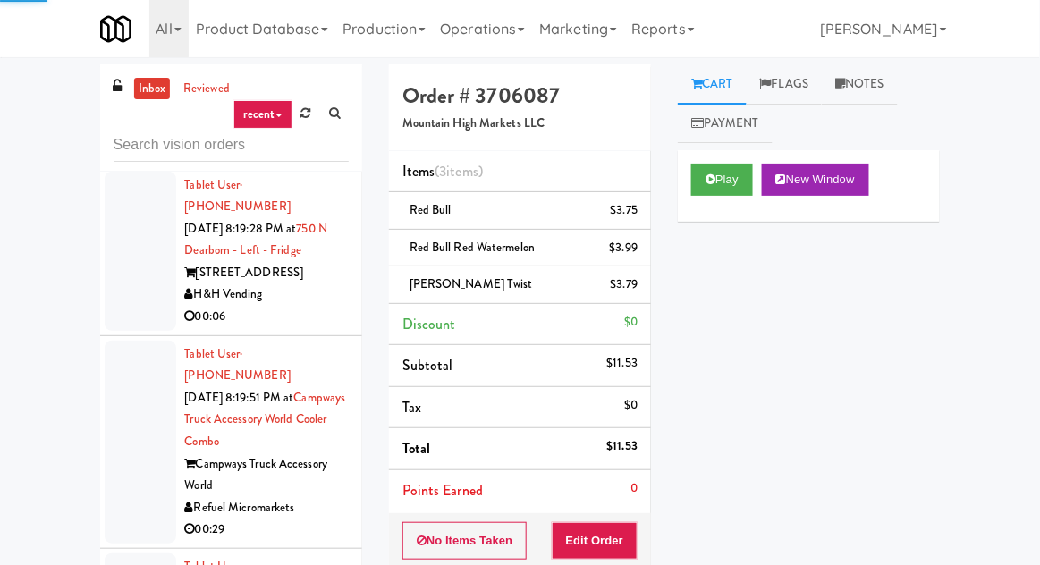
scroll to position [4526, 0]
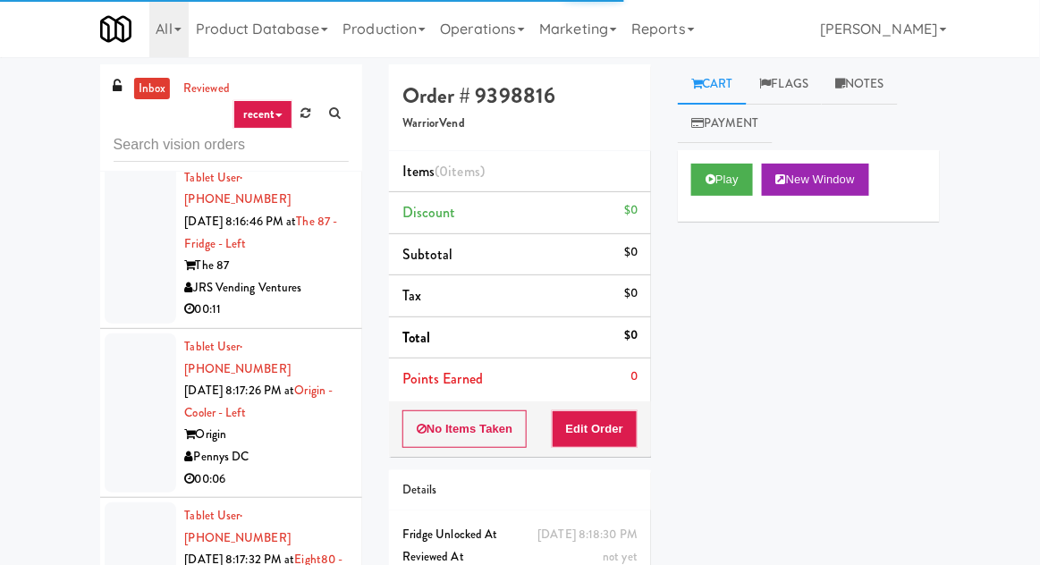
scroll to position [3432, 0]
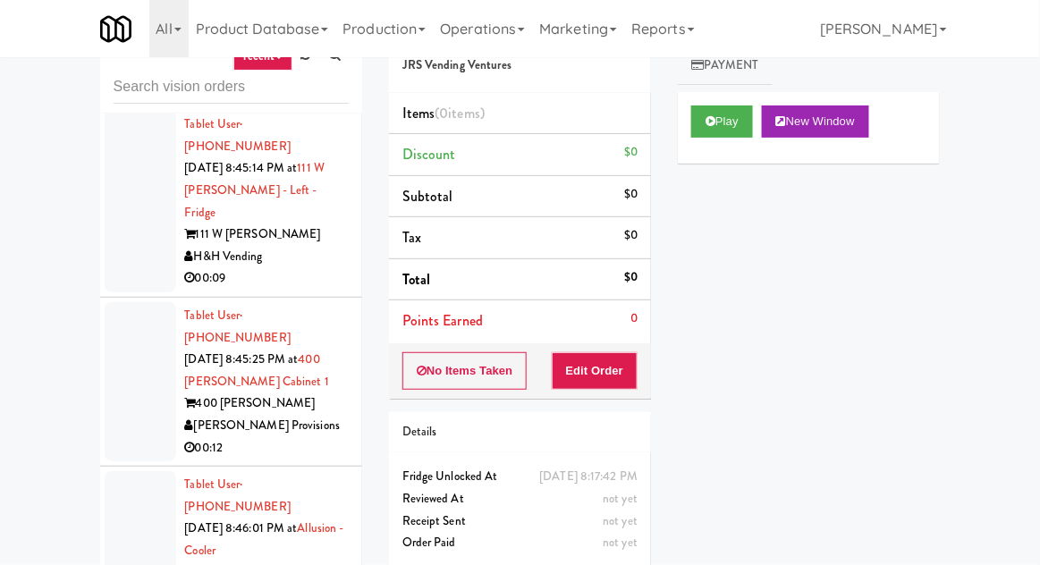
scroll to position [69, 0]
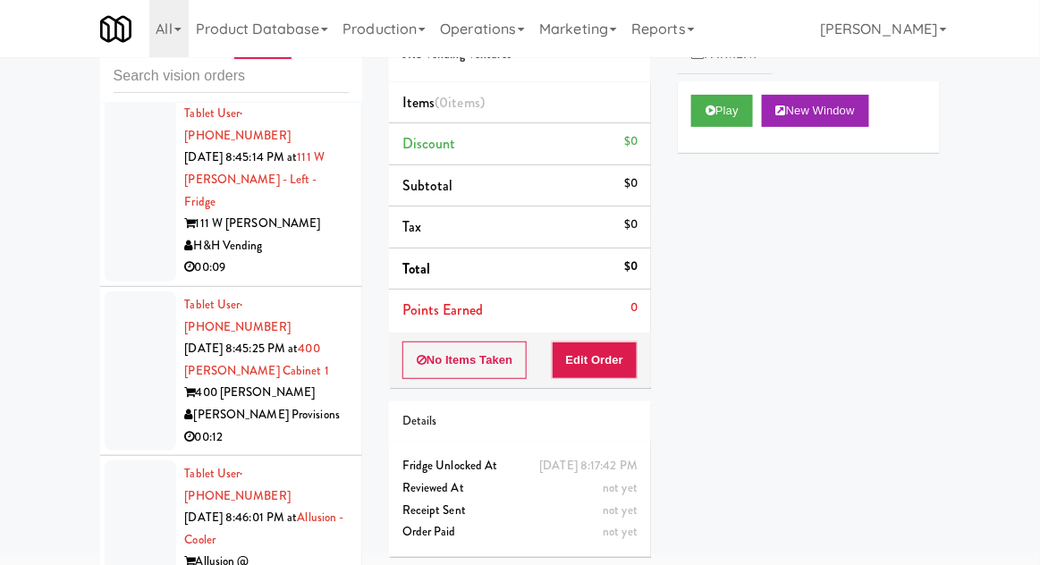
click at [728, 95] on button "Play" at bounding box center [722, 111] width 62 height 32
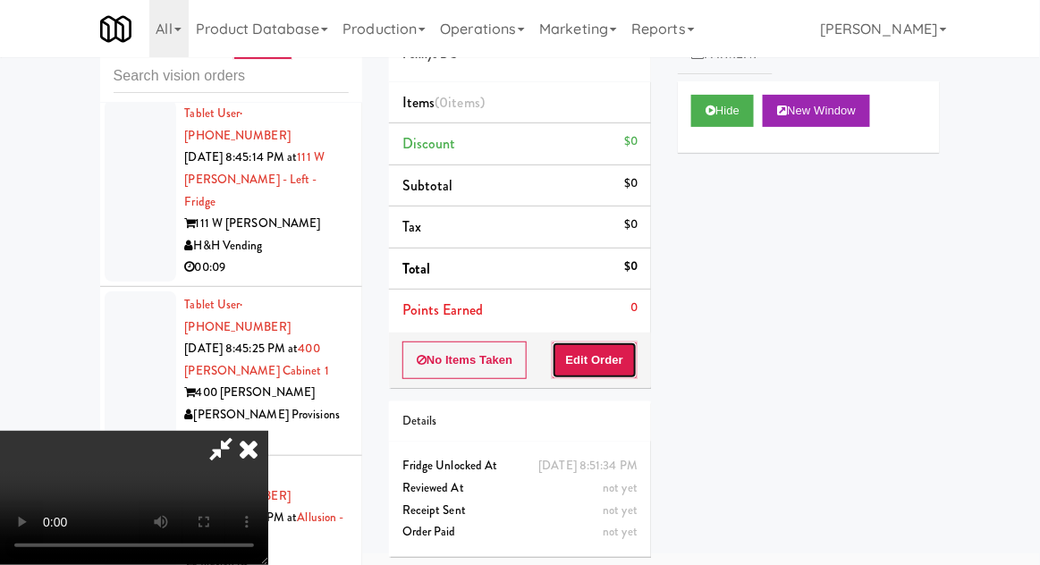
click at [568, 352] on button "Edit Order" at bounding box center [595, 360] width 87 height 38
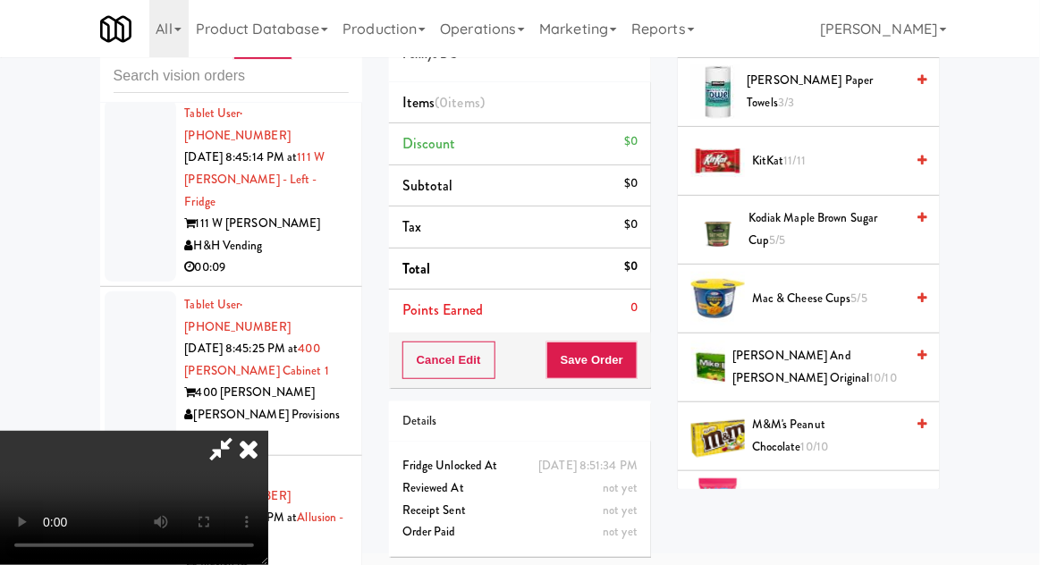
scroll to position [1121, 0]
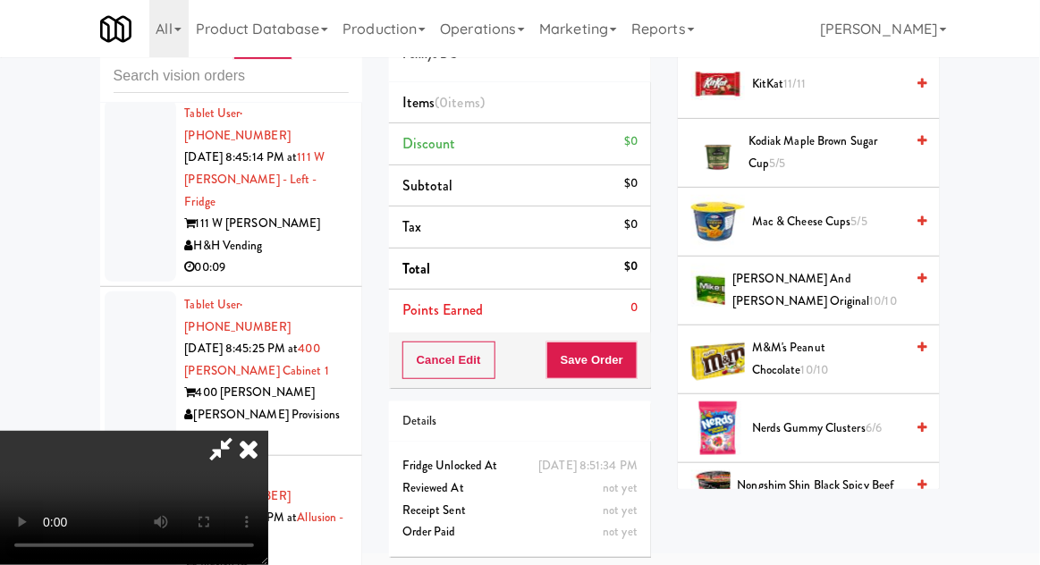
click at [839, 426] on span "Nerds Gummy Clusters 6/6" at bounding box center [828, 428] width 152 height 22
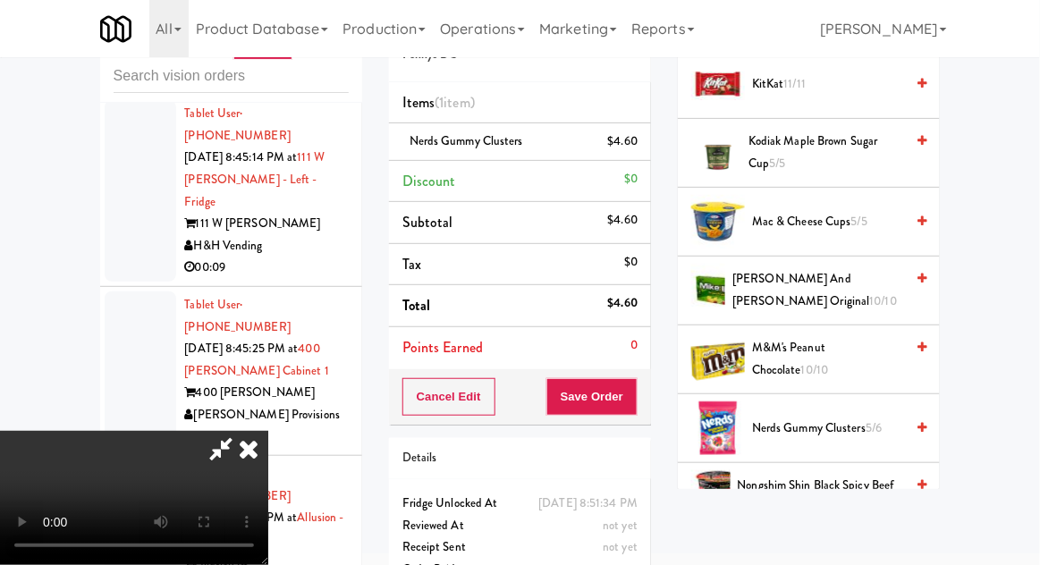
click at [649, 401] on div "Cancel Edit Save Order" at bounding box center [520, 396] width 262 height 55
click at [647, 392] on div "Cancel Edit Save Order" at bounding box center [520, 396] width 262 height 55
click at [633, 399] on button "Save Order" at bounding box center [591, 397] width 91 height 38
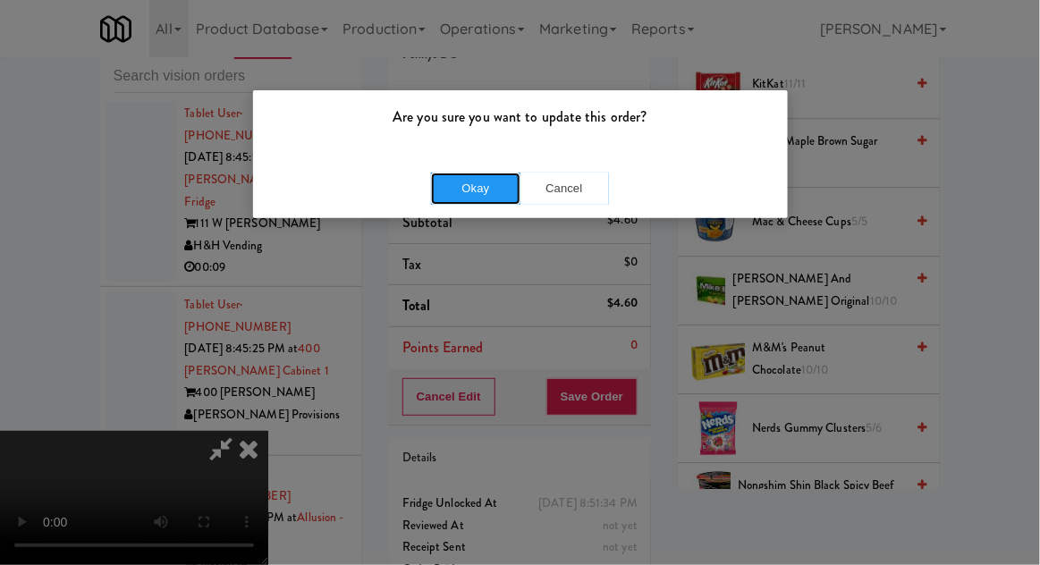
click at [484, 196] on button "Okay" at bounding box center [475, 189] width 89 height 32
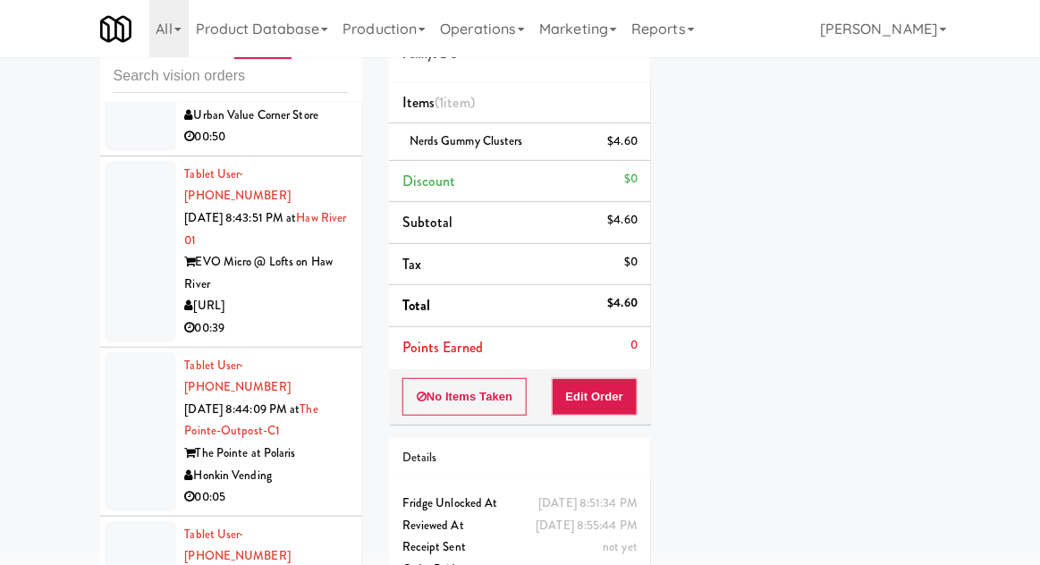
scroll to position [17983, 0]
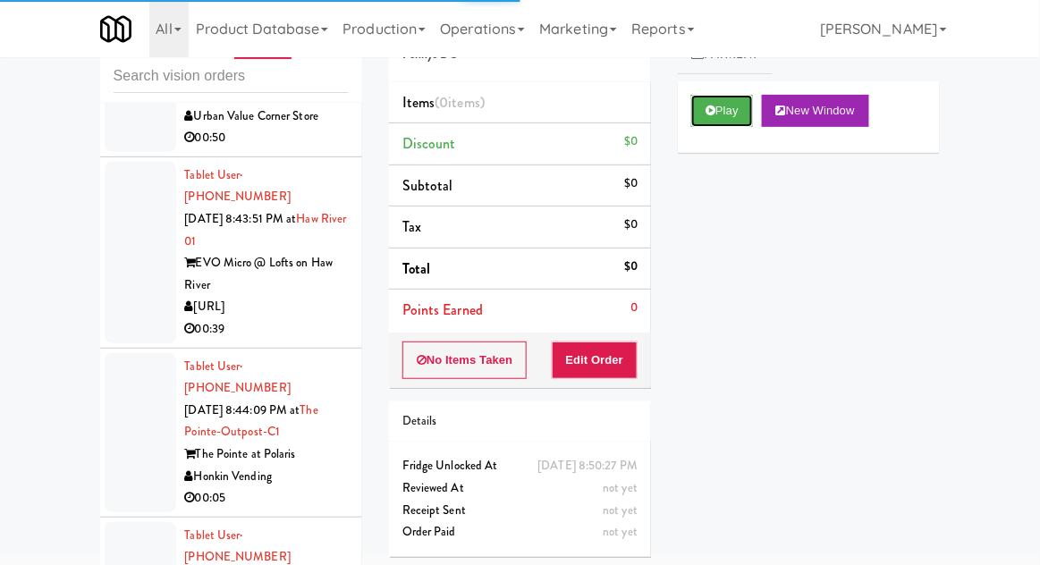
click at [732, 107] on button "Play" at bounding box center [722, 111] width 62 height 32
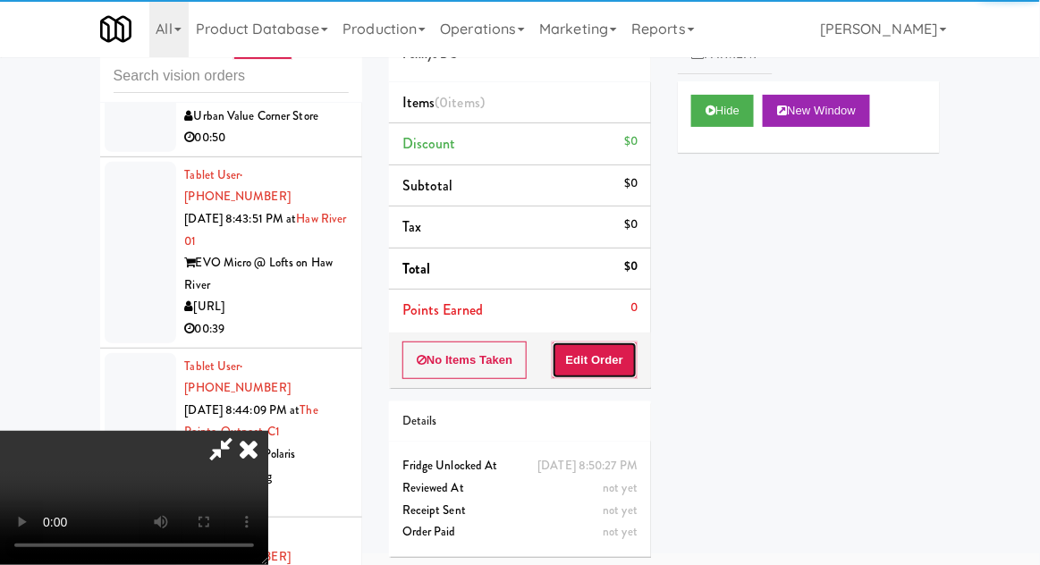
click at [616, 363] on button "Edit Order" at bounding box center [595, 360] width 87 height 38
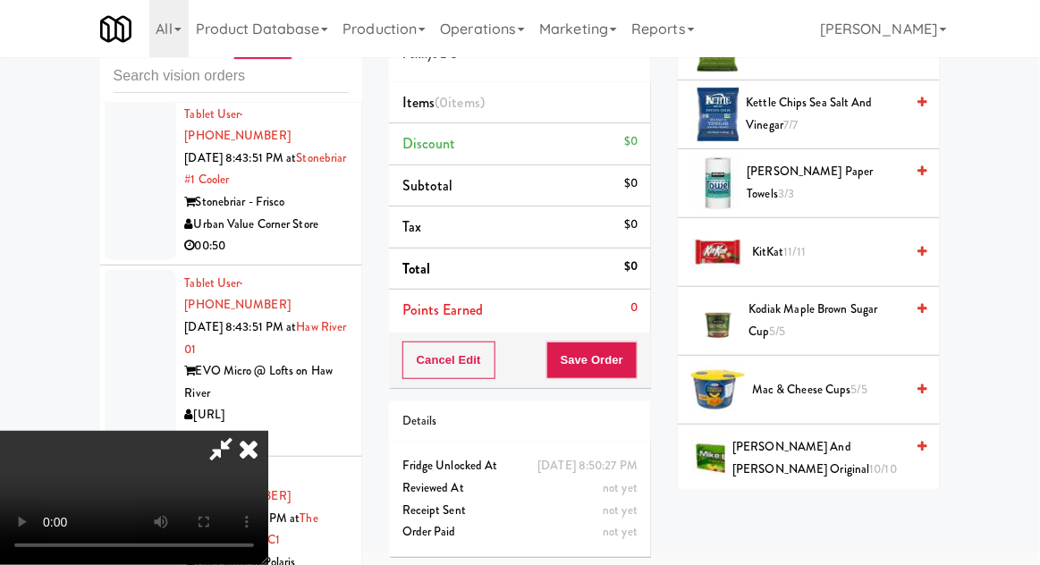
scroll to position [954, 0]
click at [833, 250] on span "KitKat 11/11" at bounding box center [828, 251] width 152 height 22
click at [846, 249] on span "KitKat 11/11" at bounding box center [828, 251] width 152 height 22
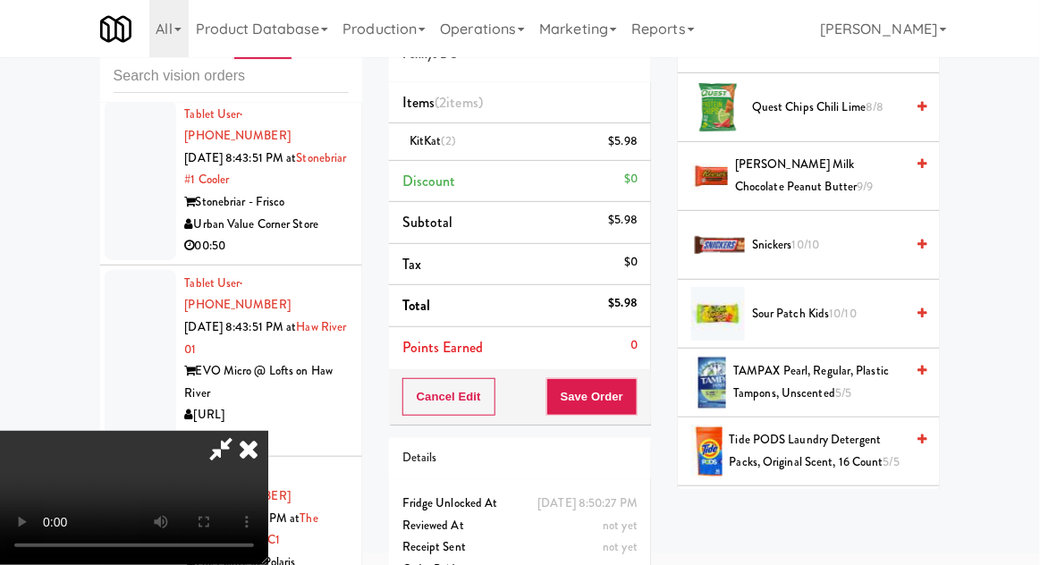
scroll to position [1787, 0]
click at [838, 234] on span "Snickers 10/10" at bounding box center [828, 244] width 152 height 22
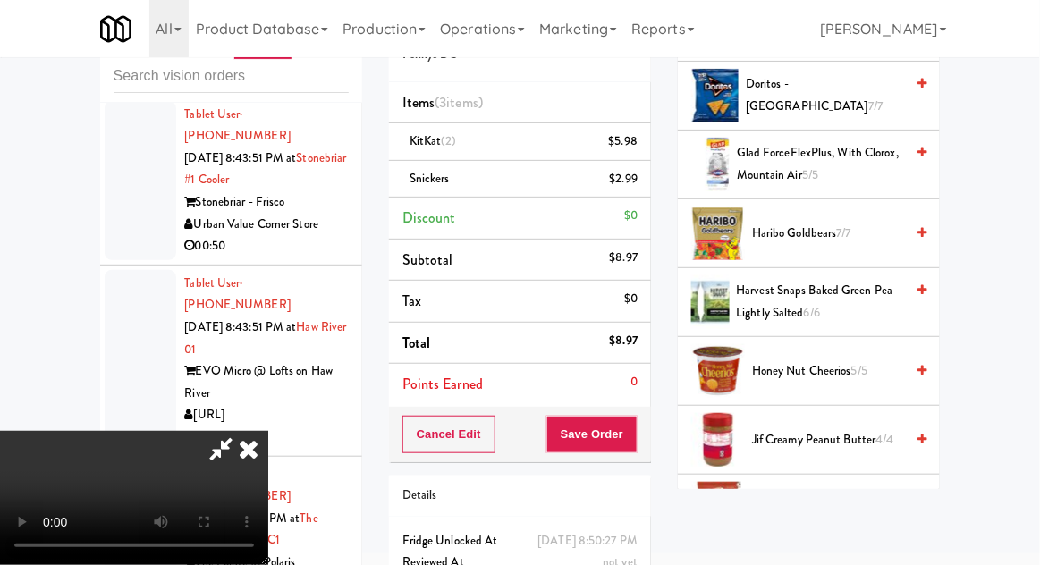
scroll to position [0, 0]
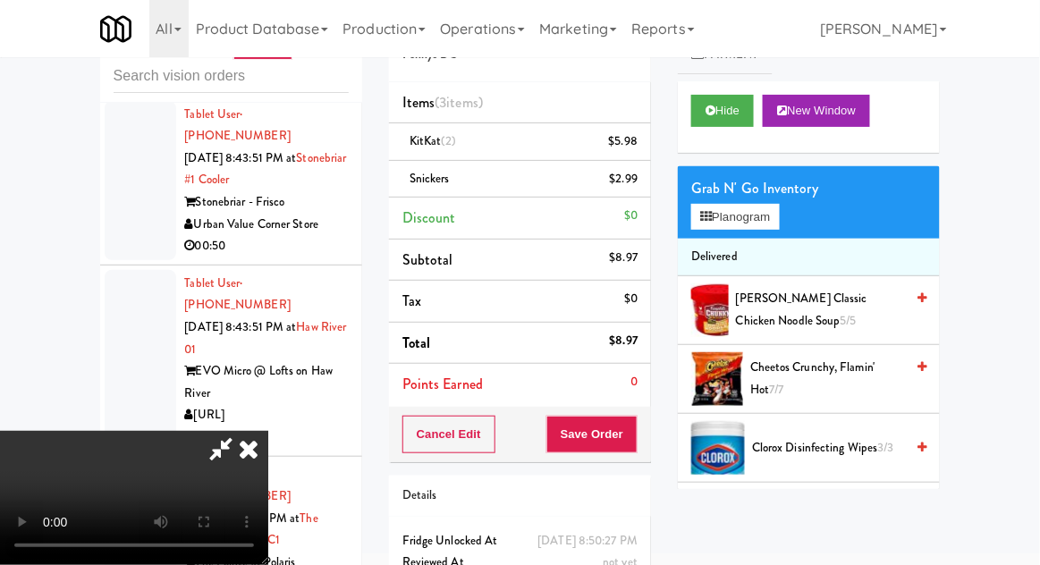
click at [797, 376] on span "Cheetos Crunchy, Flamin' Hot 7/7" at bounding box center [827, 379] width 154 height 44
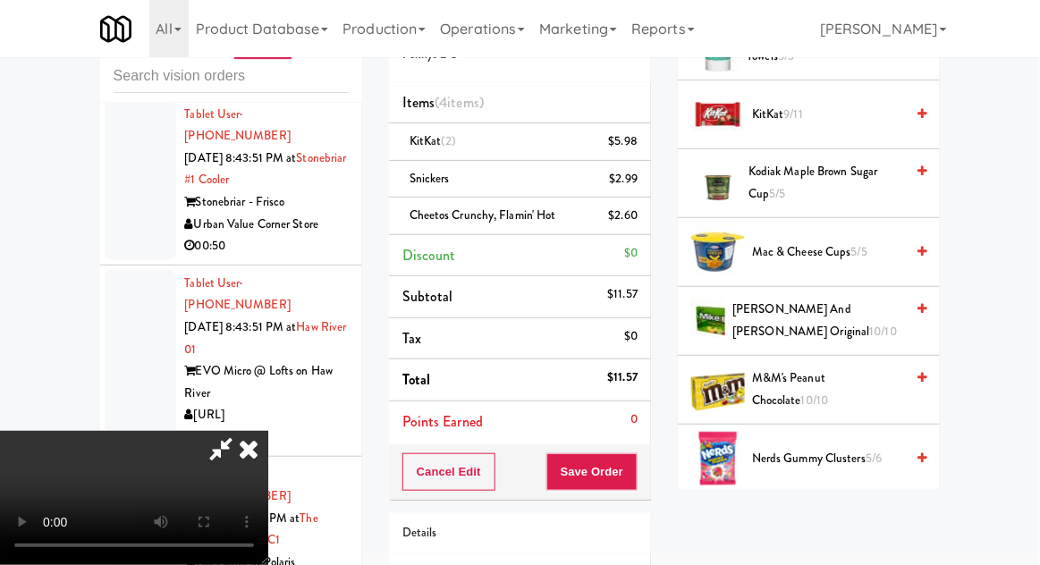
scroll to position [1091, 0]
click at [809, 451] on span "Nerds Gummy Clusters 5/6" at bounding box center [828, 458] width 152 height 22
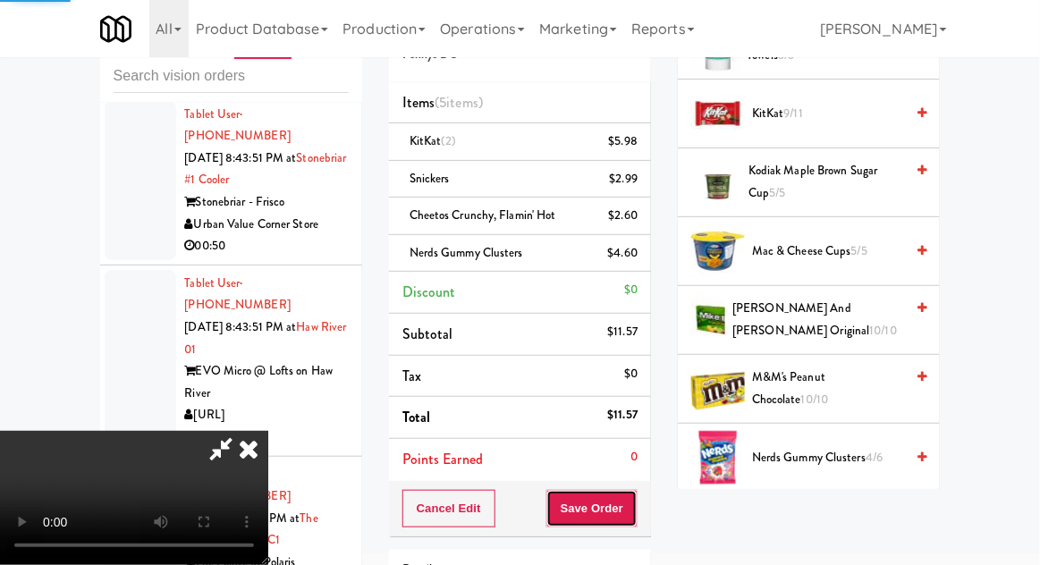
click at [631, 511] on button "Save Order" at bounding box center [591, 509] width 91 height 38
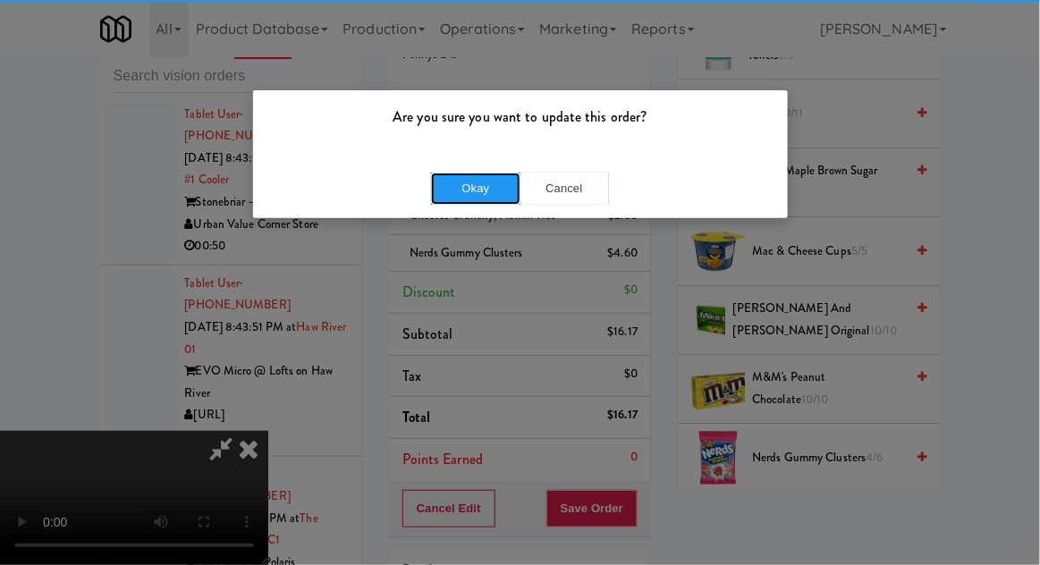
click at [513, 194] on button "Okay" at bounding box center [475, 189] width 89 height 32
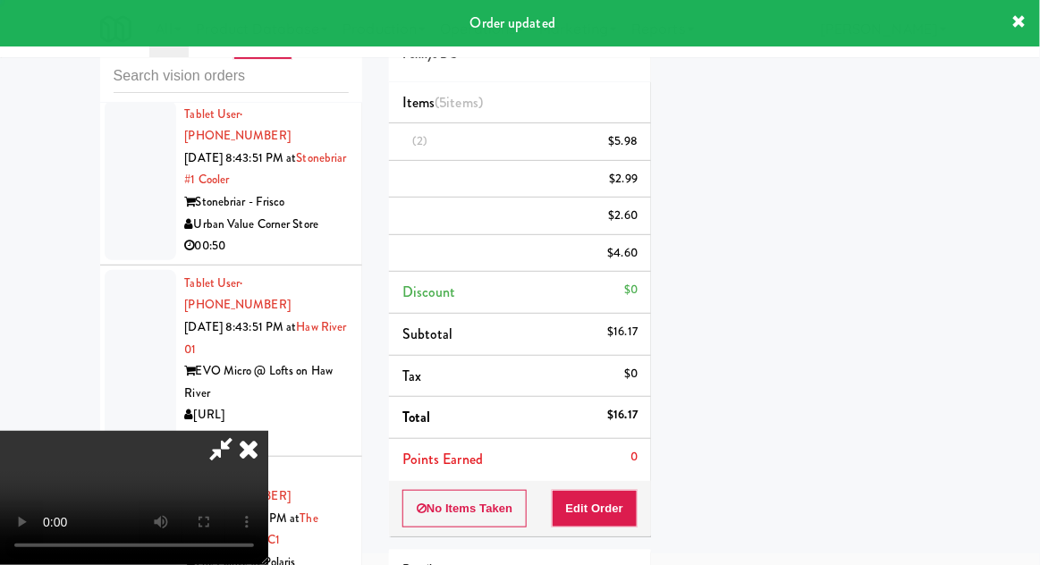
scroll to position [176, 0]
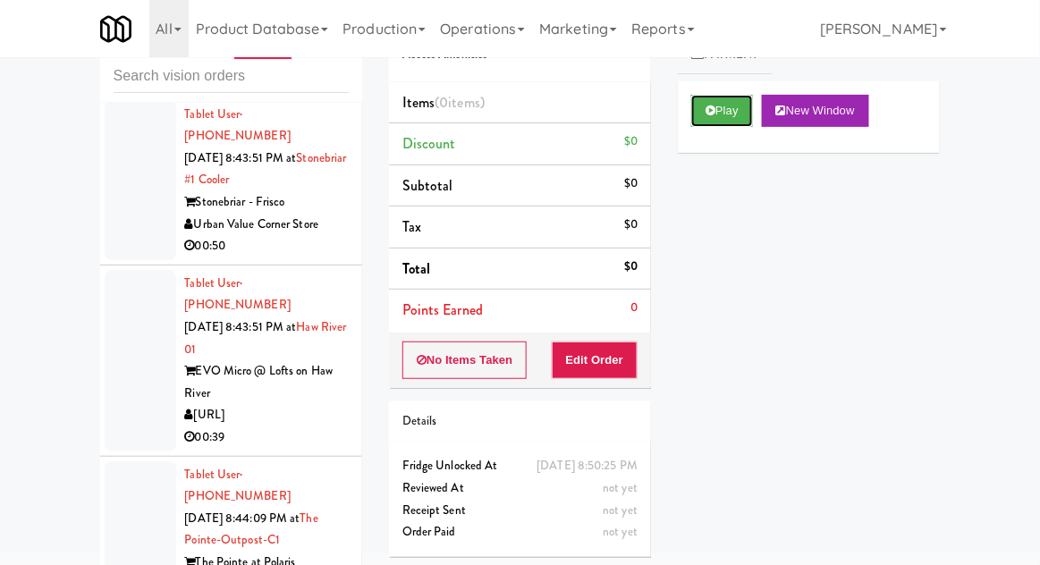
click at [710, 96] on button "Play" at bounding box center [722, 111] width 62 height 32
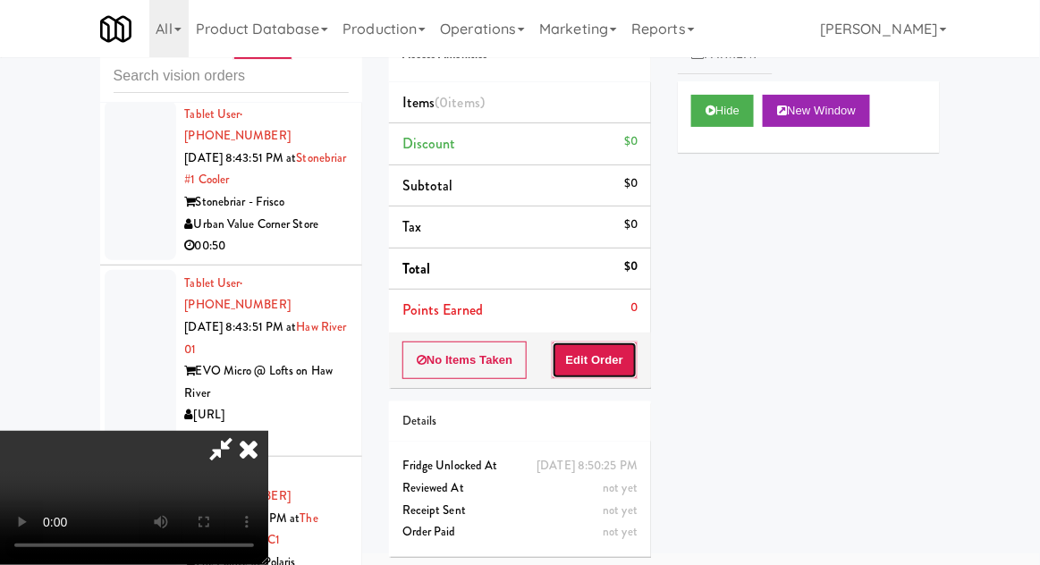
click at [577, 349] on button "Edit Order" at bounding box center [595, 360] width 87 height 38
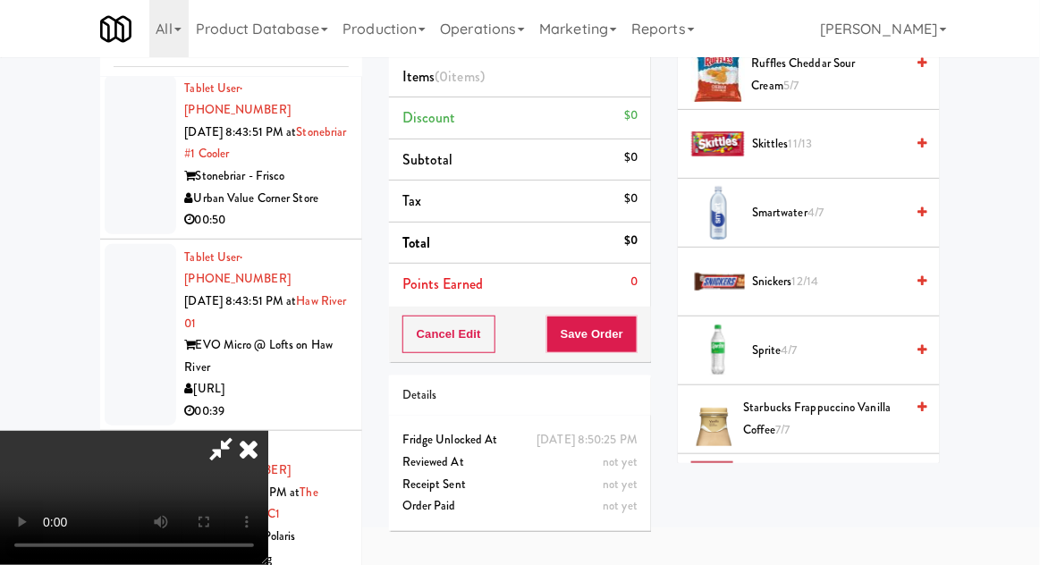
scroll to position [1586, 0]
click at [856, 273] on span "Snickers 12/14" at bounding box center [828, 282] width 152 height 22
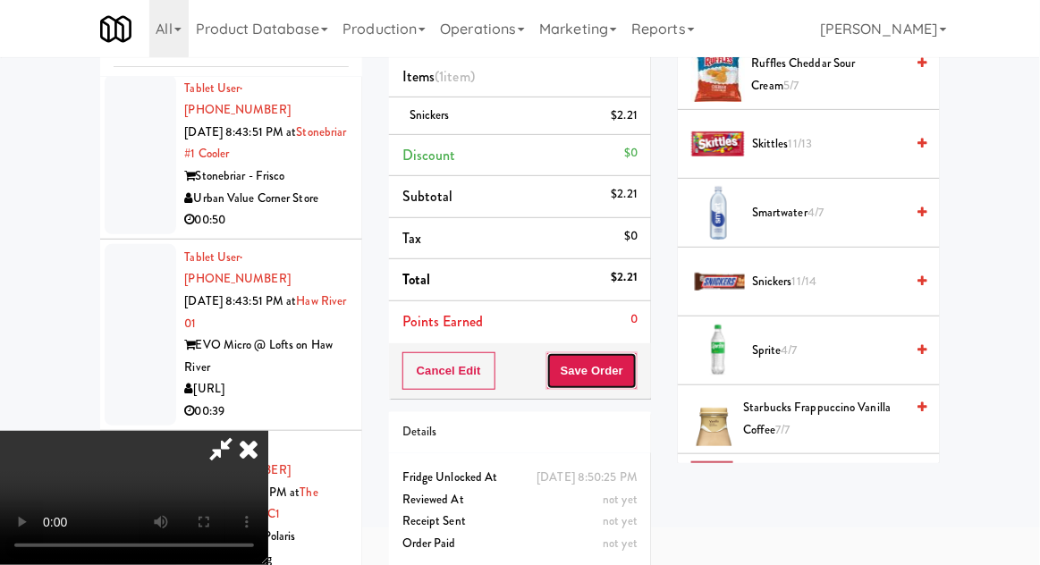
click at [635, 359] on button "Save Order" at bounding box center [591, 371] width 91 height 38
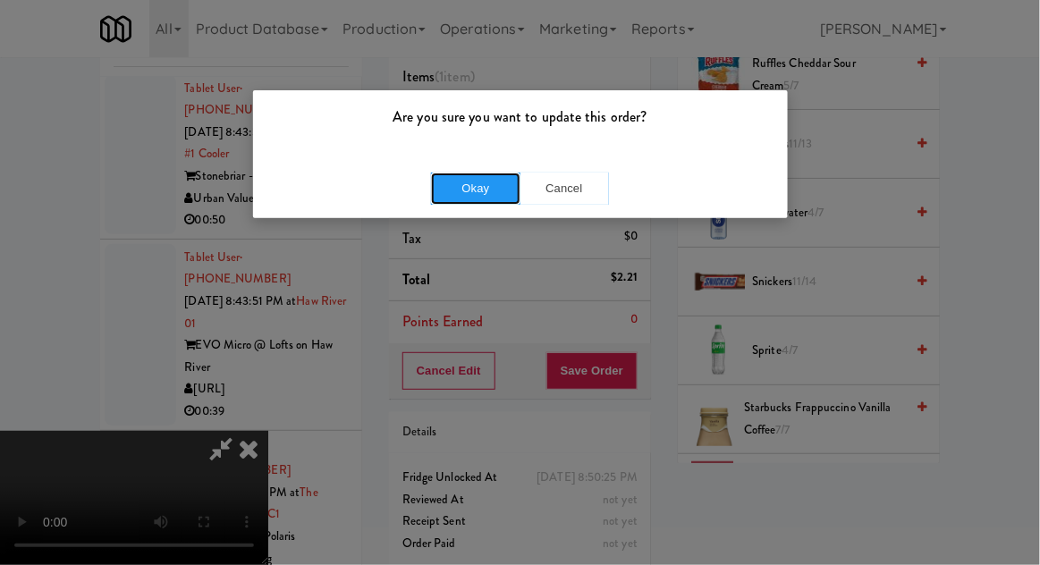
click at [437, 198] on button "Okay" at bounding box center [475, 189] width 89 height 32
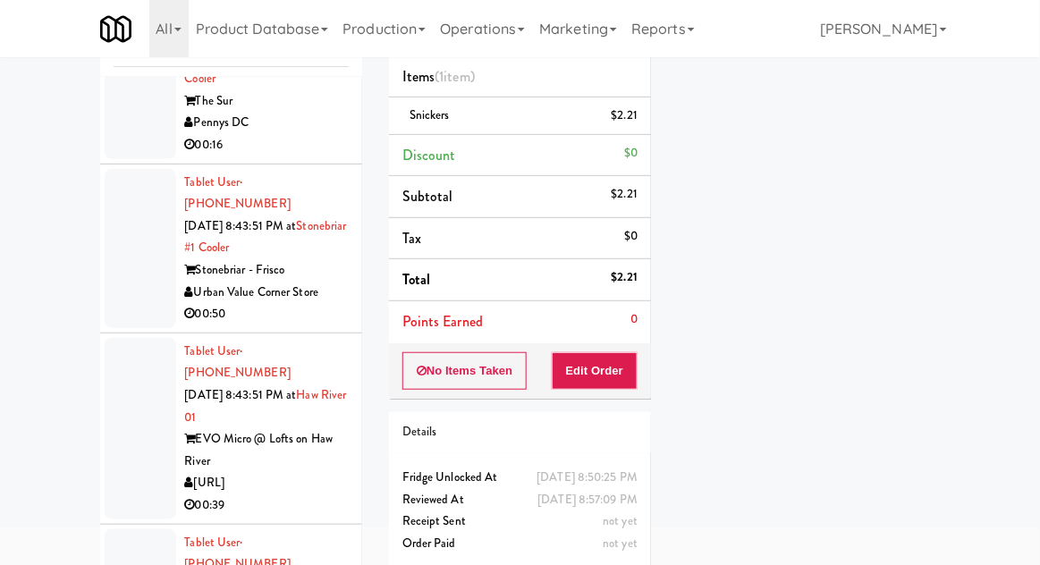
scroll to position [17750, 0]
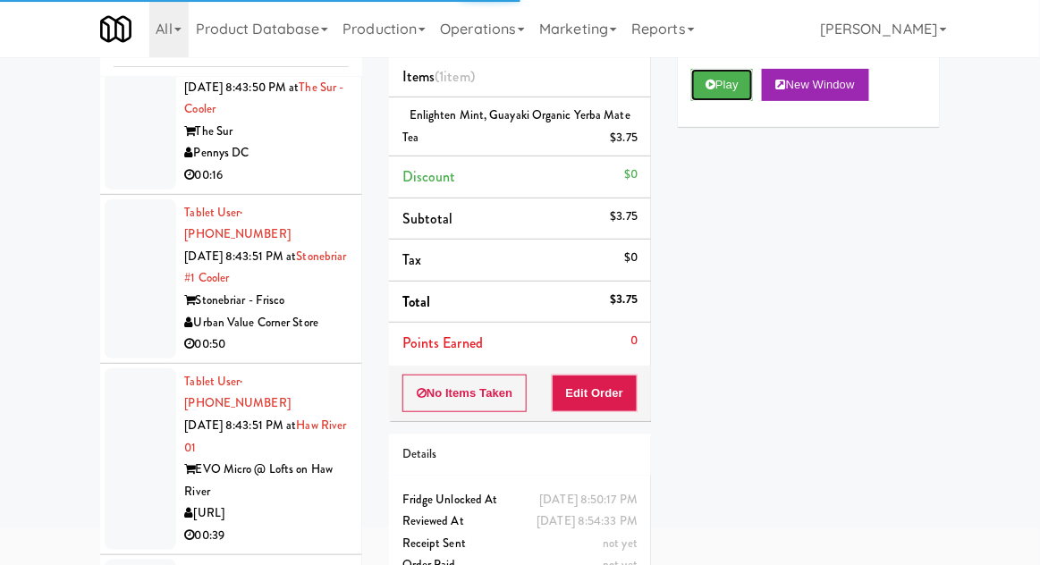
click at [726, 76] on button "Play" at bounding box center [722, 85] width 62 height 32
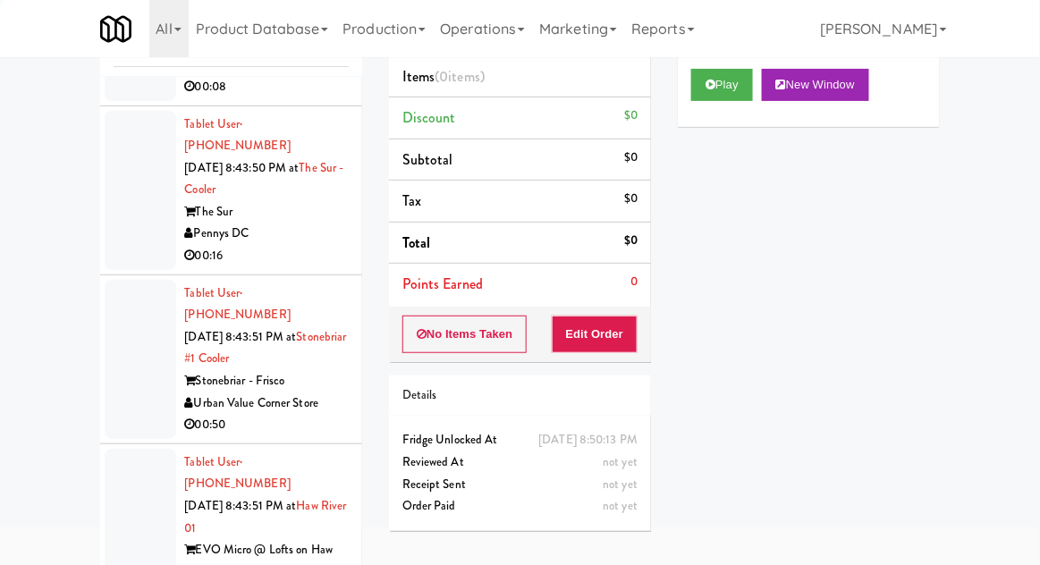
scroll to position [17661, 0]
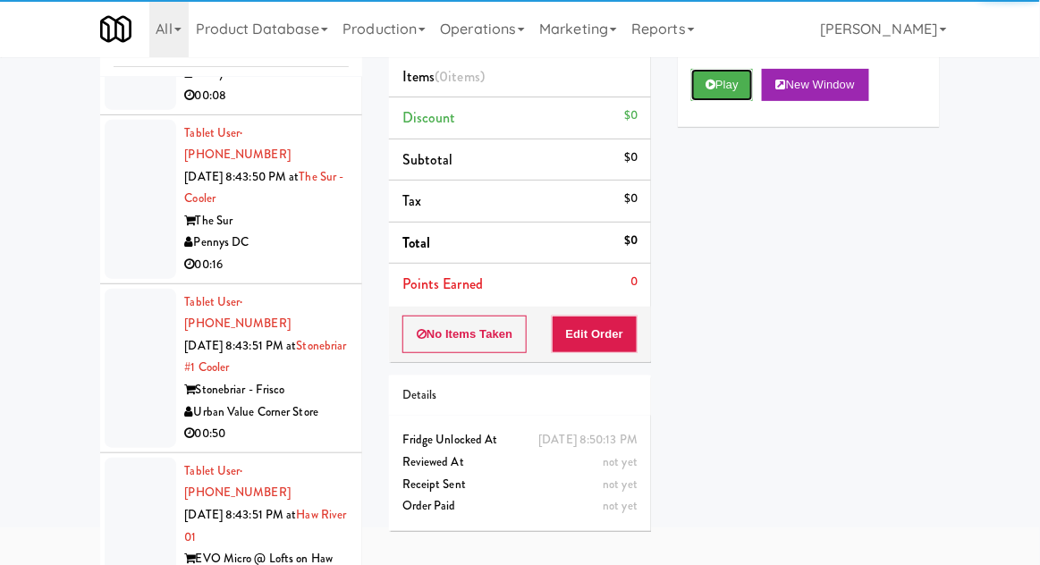
click at [735, 69] on button "Play" at bounding box center [722, 85] width 62 height 32
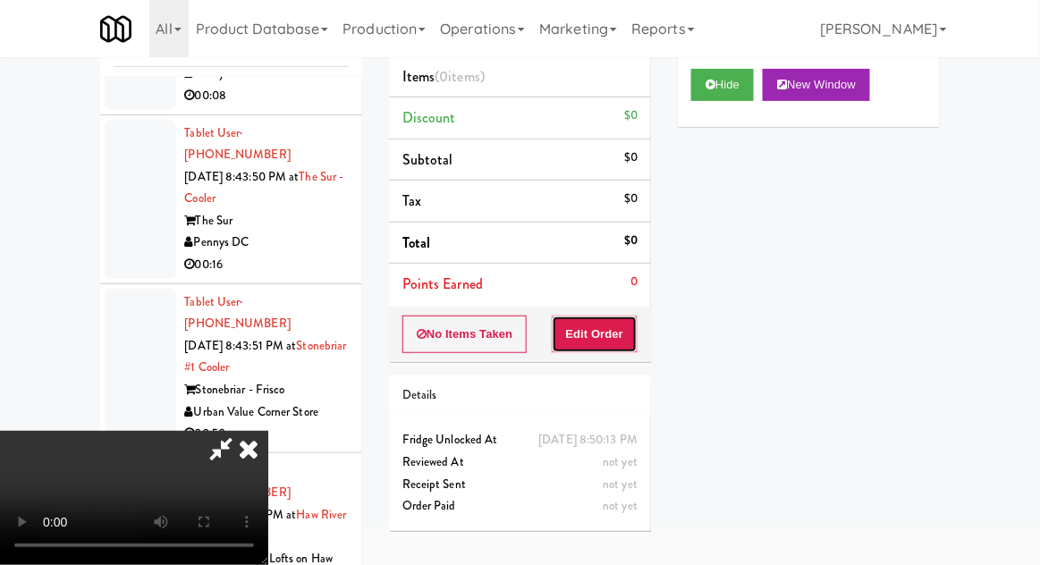
click at [614, 323] on button "Edit Order" at bounding box center [595, 335] width 87 height 38
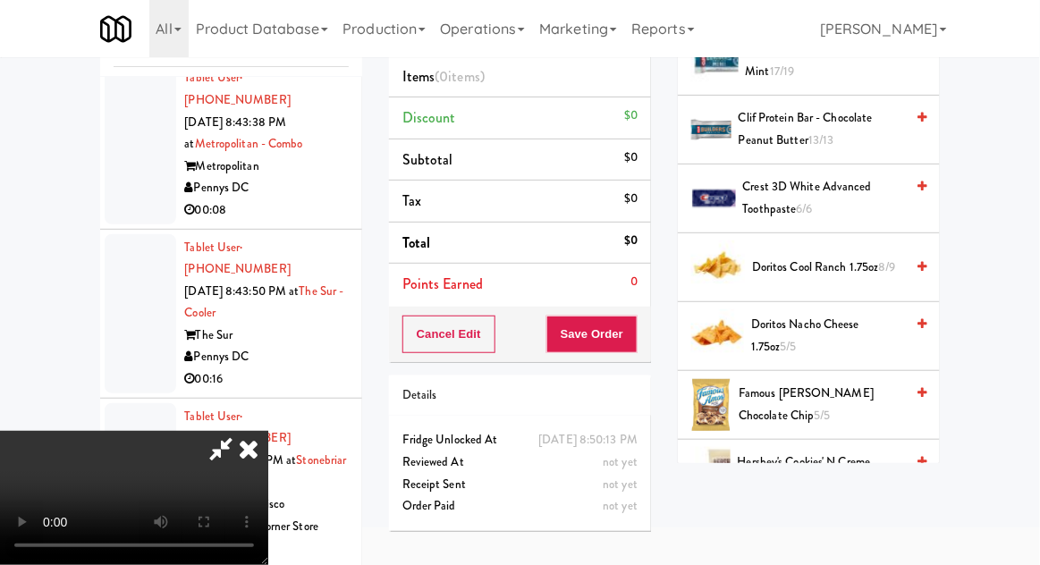
scroll to position [516, 0]
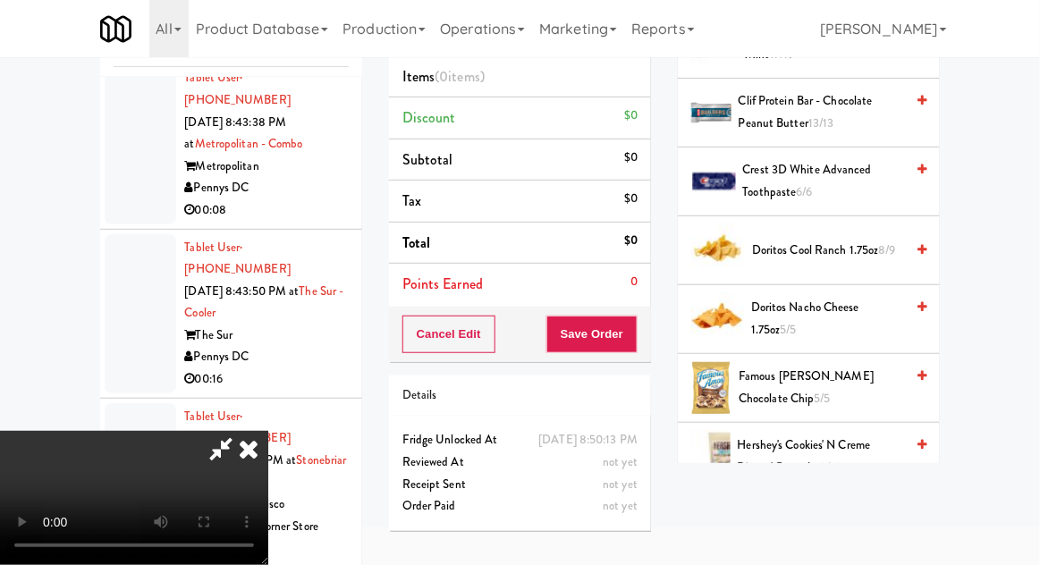
click at [833, 240] on span "Doritos Cool Ranch 1.75oz 8/9" at bounding box center [828, 251] width 152 height 22
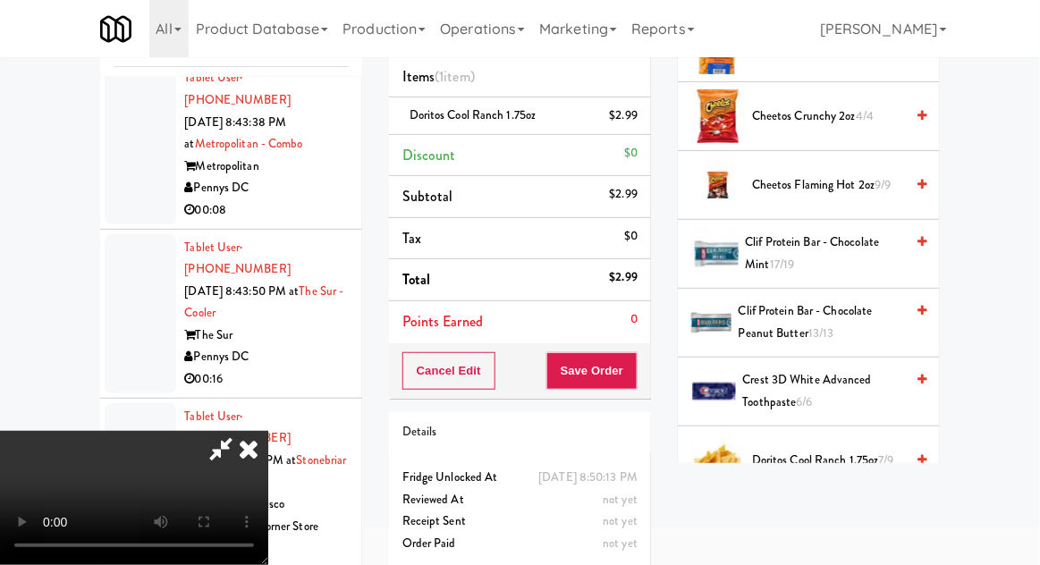
scroll to position [0, 0]
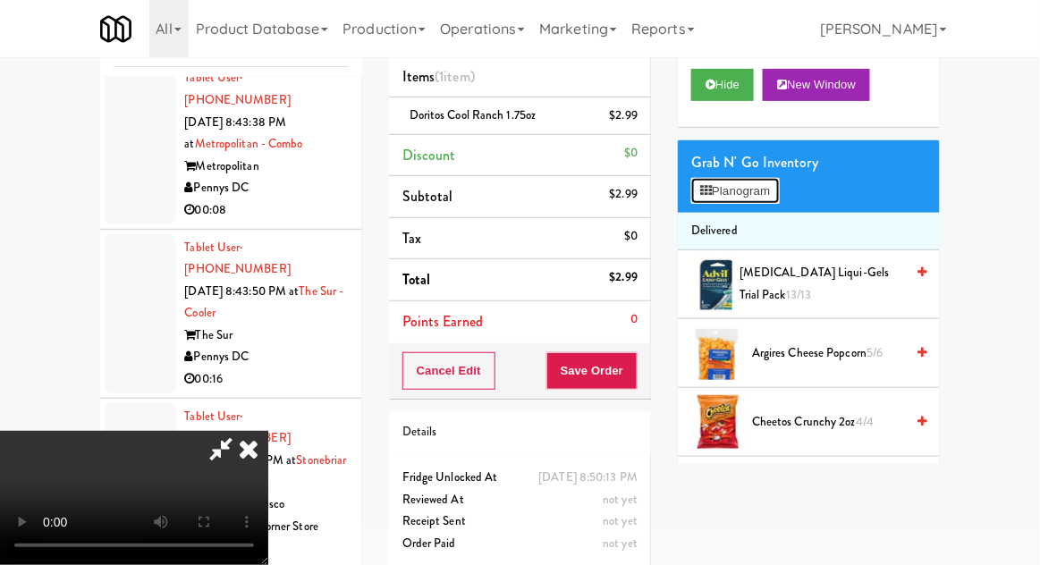
click at [757, 179] on button "Planogram" at bounding box center [735, 191] width 88 height 27
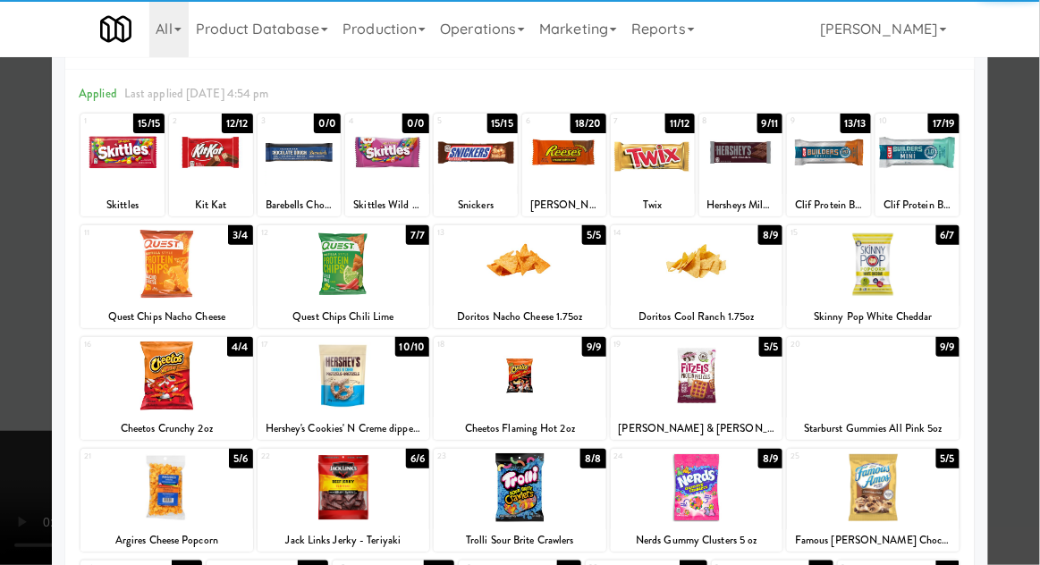
scroll to position [69, 0]
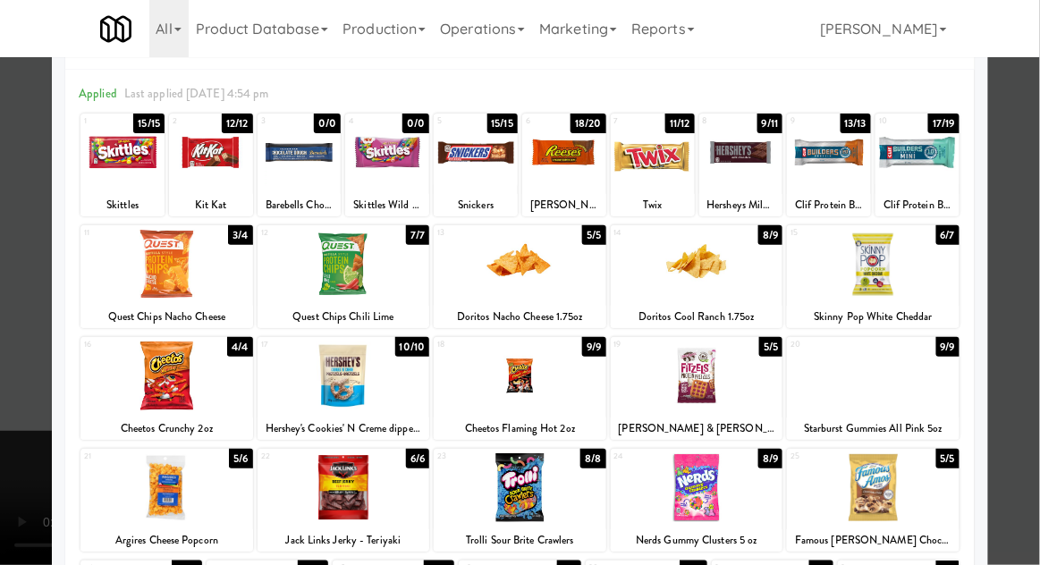
click at [152, 388] on div at bounding box center [166, 375] width 173 height 69
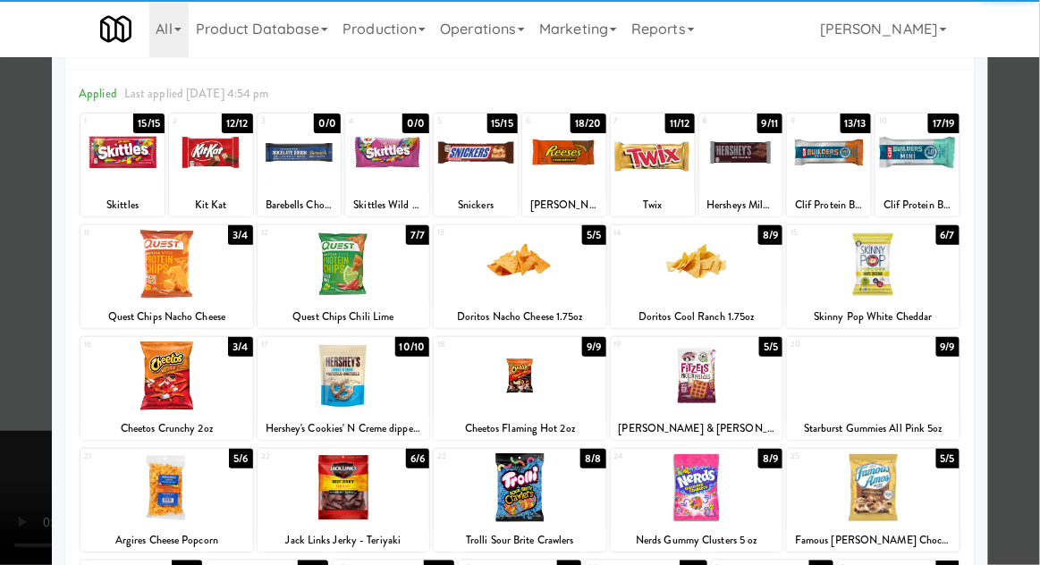
click at [11, 451] on div at bounding box center [520, 282] width 1040 height 565
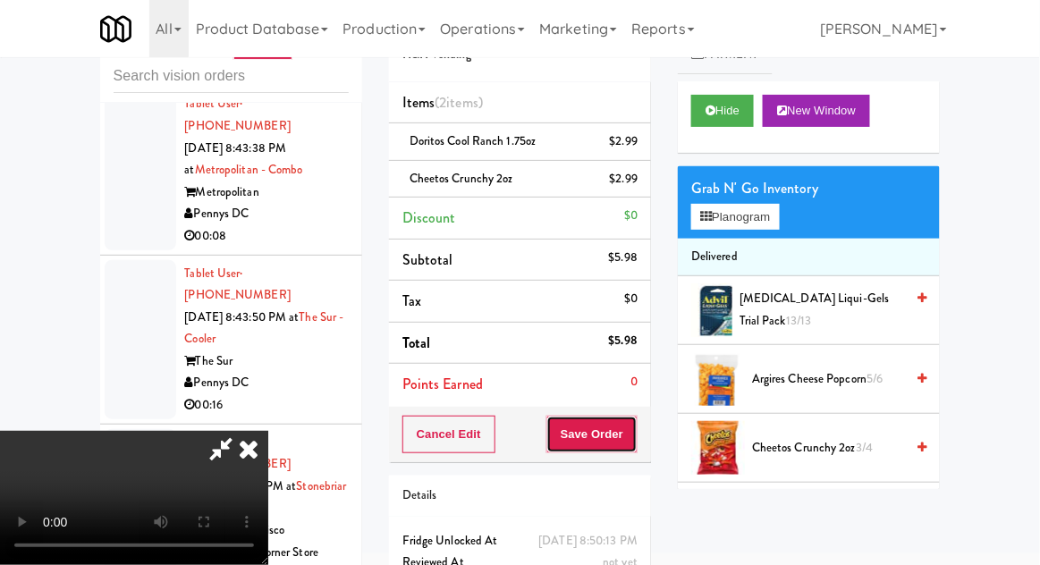
click at [635, 424] on button "Save Order" at bounding box center [591, 435] width 91 height 38
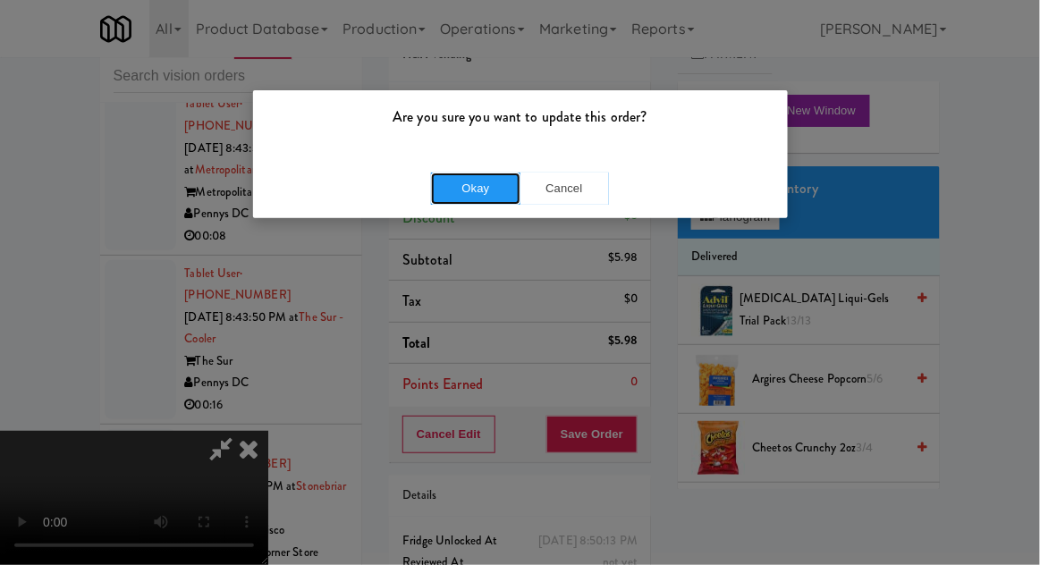
click at [435, 191] on button "Okay" at bounding box center [475, 189] width 89 height 32
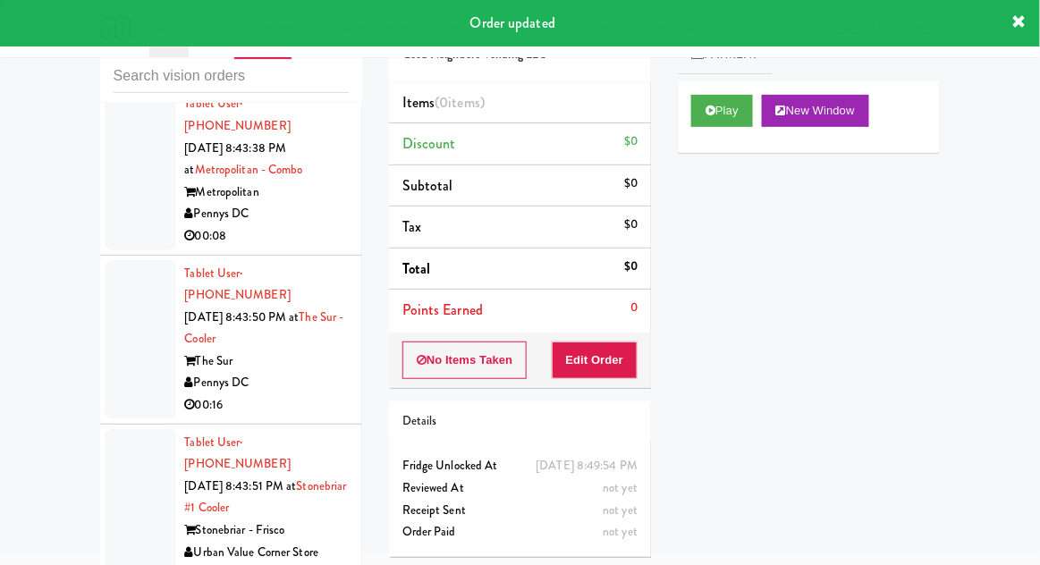
scroll to position [17590, 0]
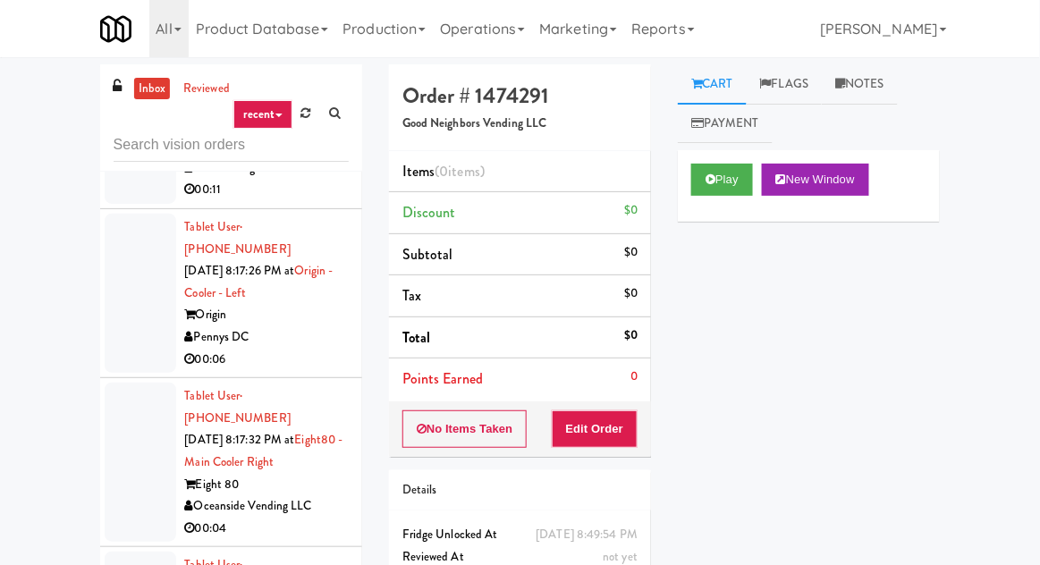
scroll to position [3558, 0]
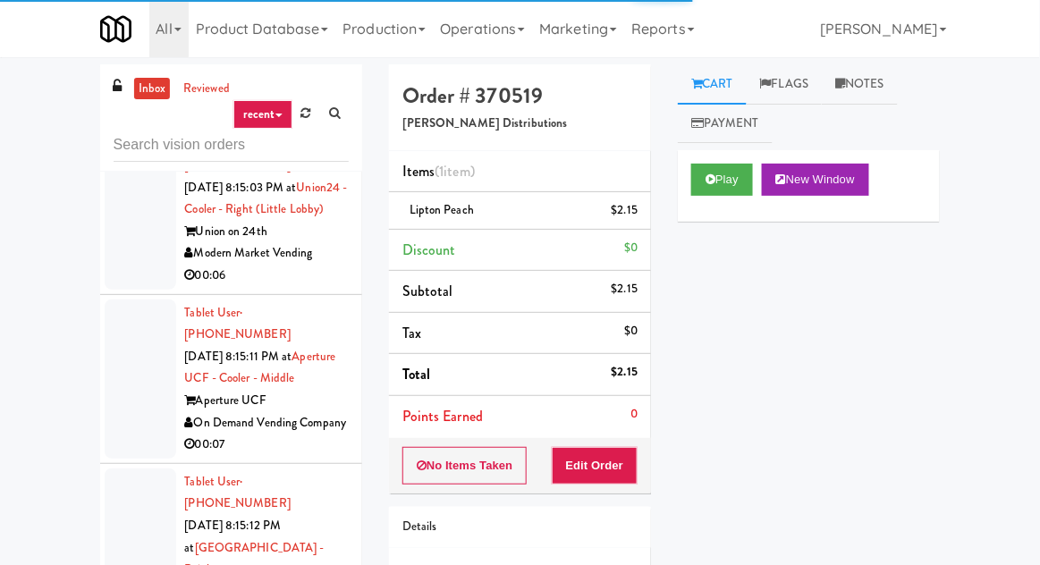
click at [138, 468] on div at bounding box center [141, 569] width 72 height 203
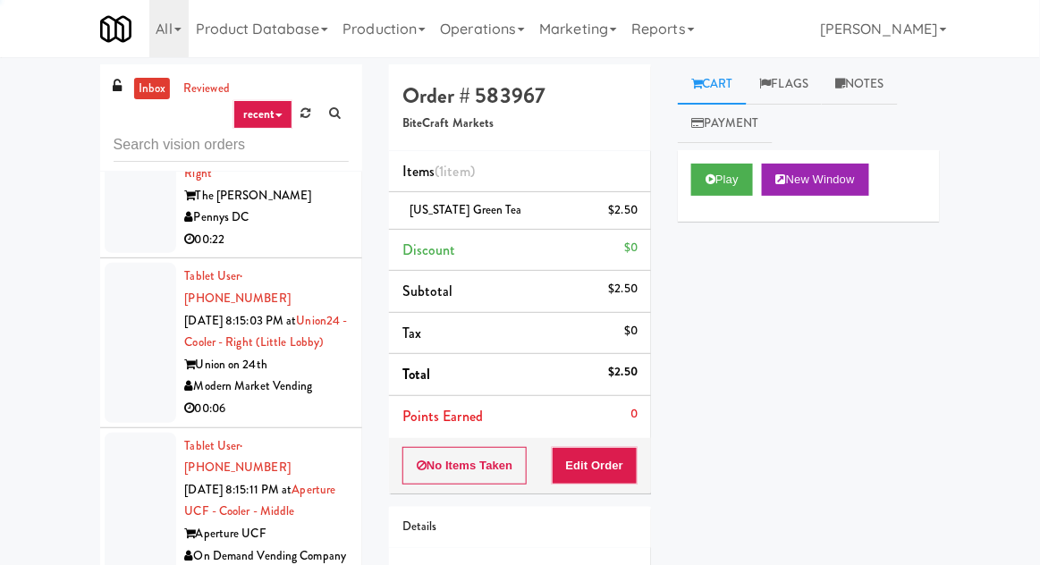
click at [139, 433] on div at bounding box center [141, 512] width 72 height 159
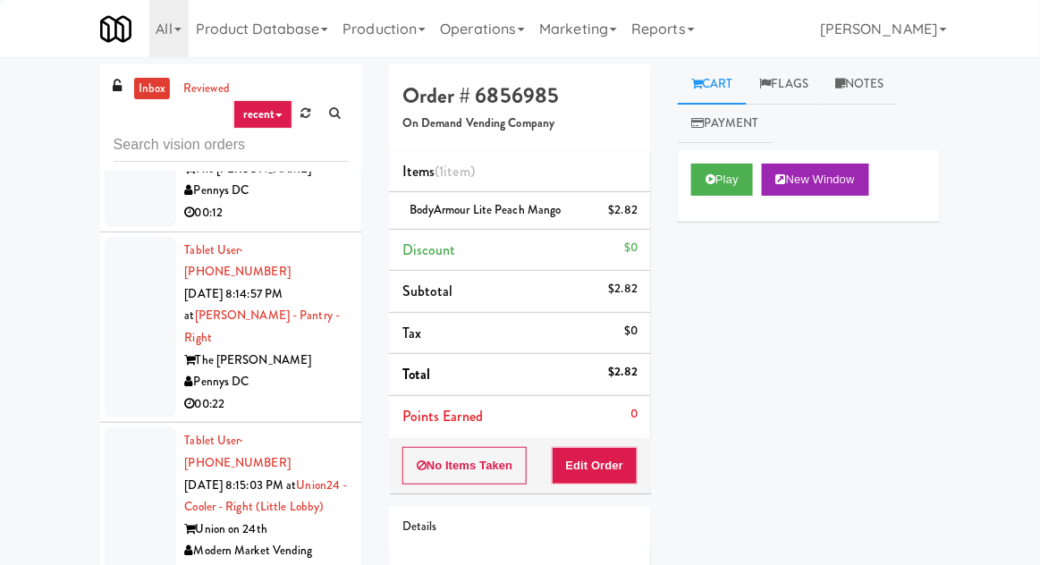
click at [129, 427] on div at bounding box center [141, 506] width 72 height 159
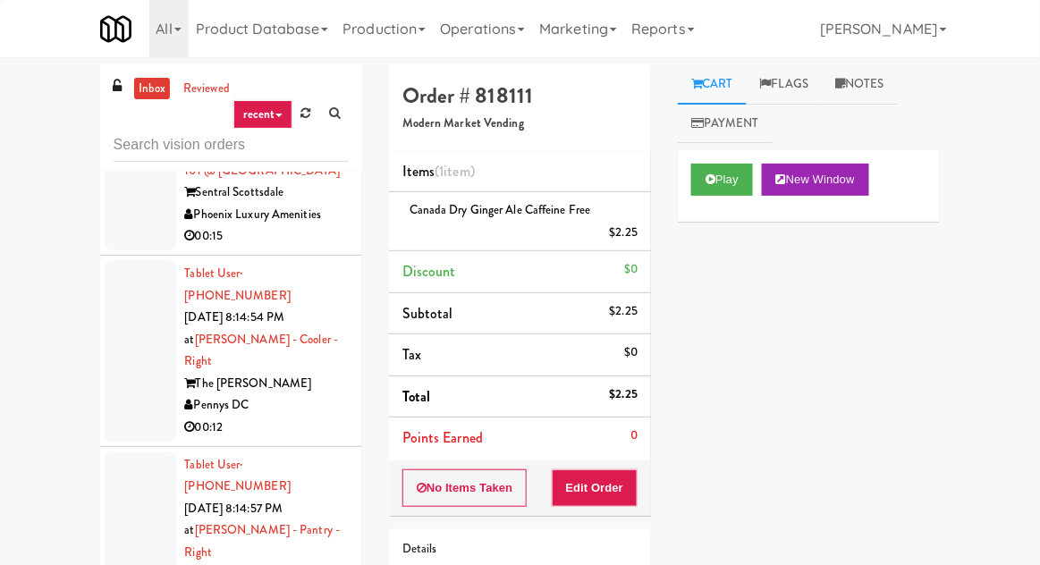
click at [143, 451] on div at bounding box center [141, 541] width 72 height 181
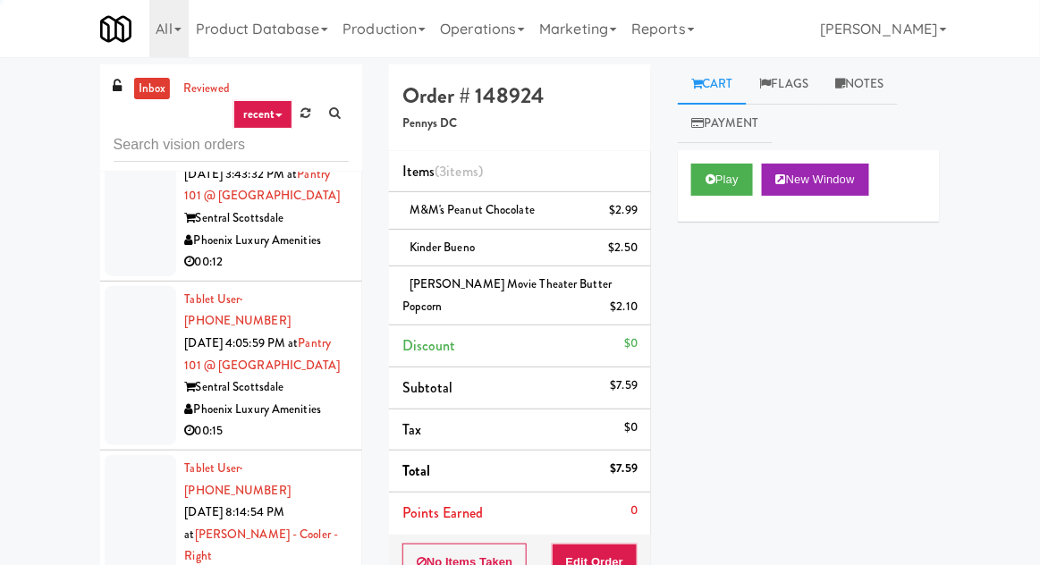
click at [139, 455] on div at bounding box center [141, 545] width 72 height 181
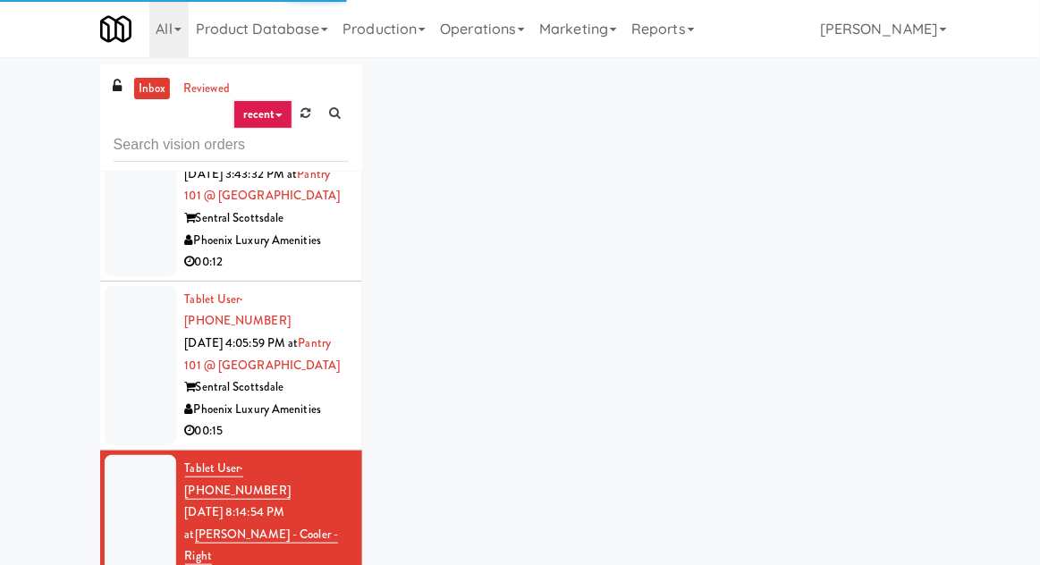
click at [127, 455] on div at bounding box center [141, 545] width 72 height 181
click at [125, 286] on div at bounding box center [141, 365] width 72 height 159
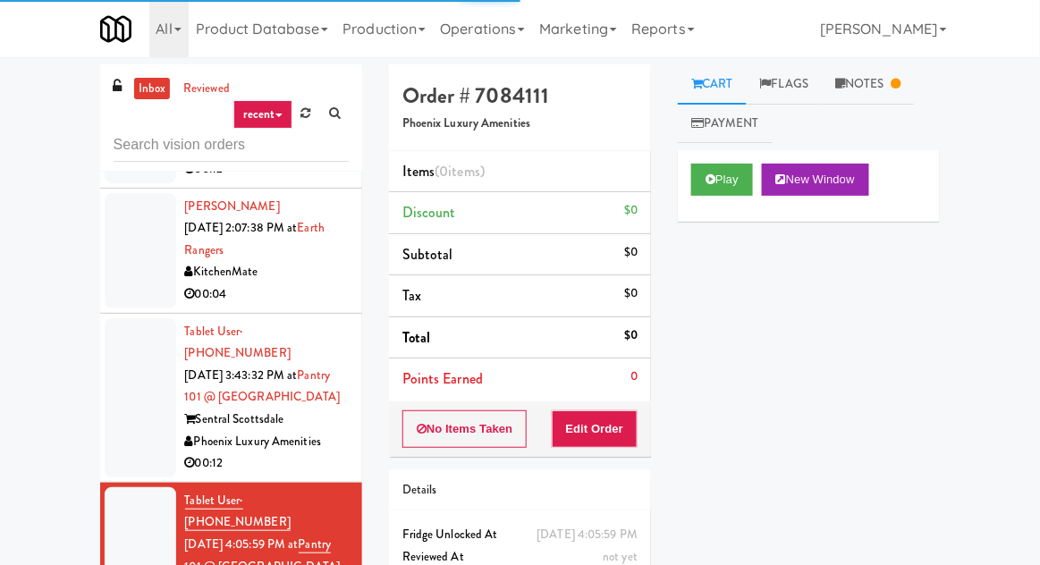
click at [129, 318] on div at bounding box center [141, 397] width 72 height 159
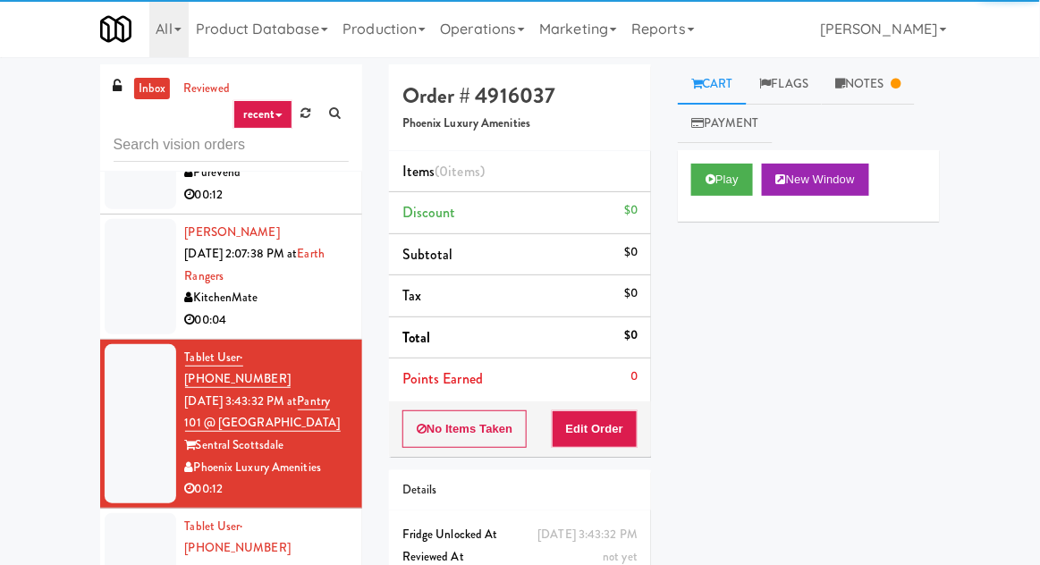
scroll to position [1829, 0]
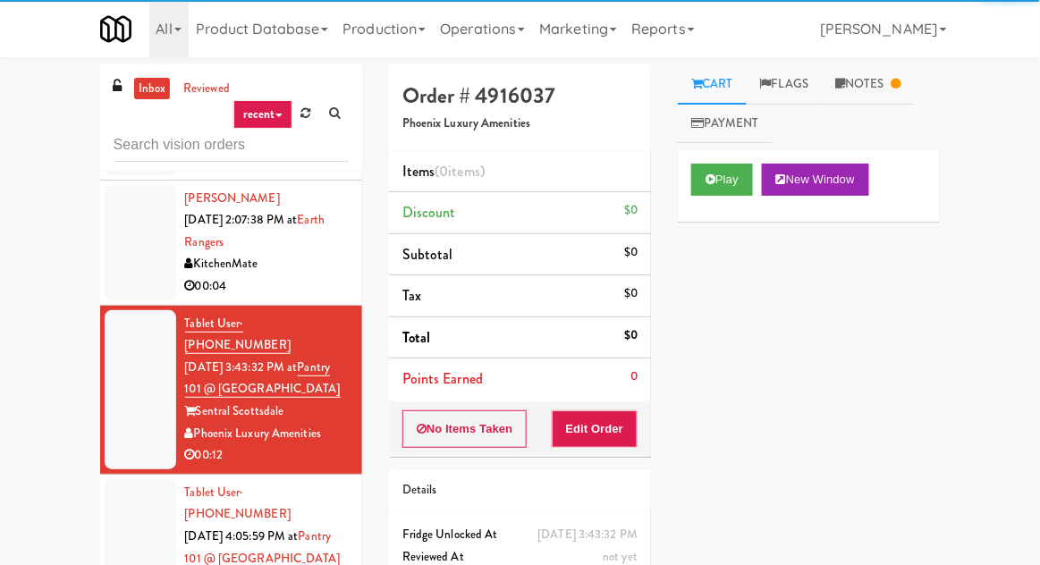
click at [134, 479] on div at bounding box center [141, 558] width 72 height 159
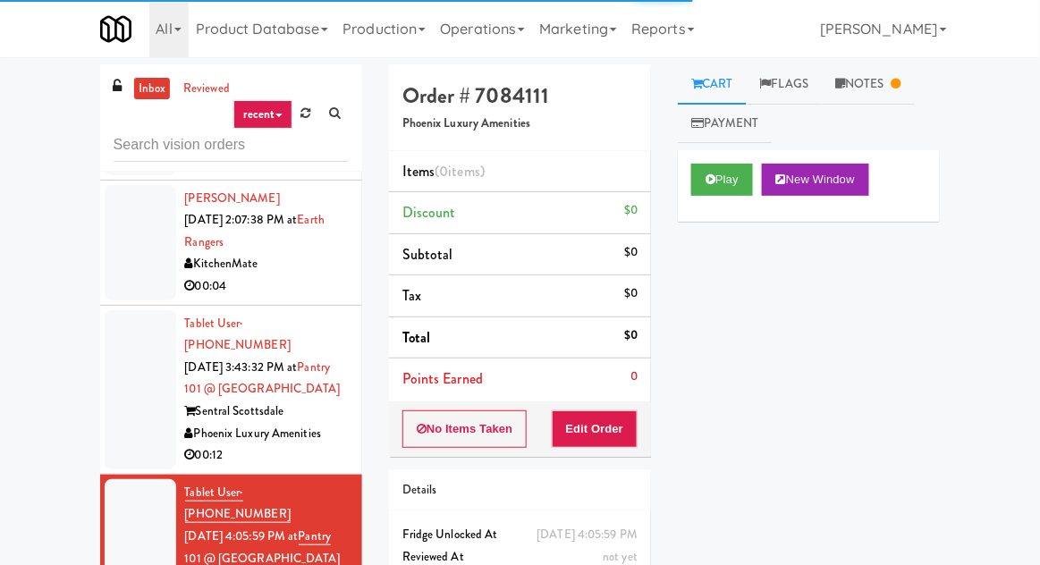
click at [873, 78] on link "Notes" at bounding box center [867, 84] width 93 height 40
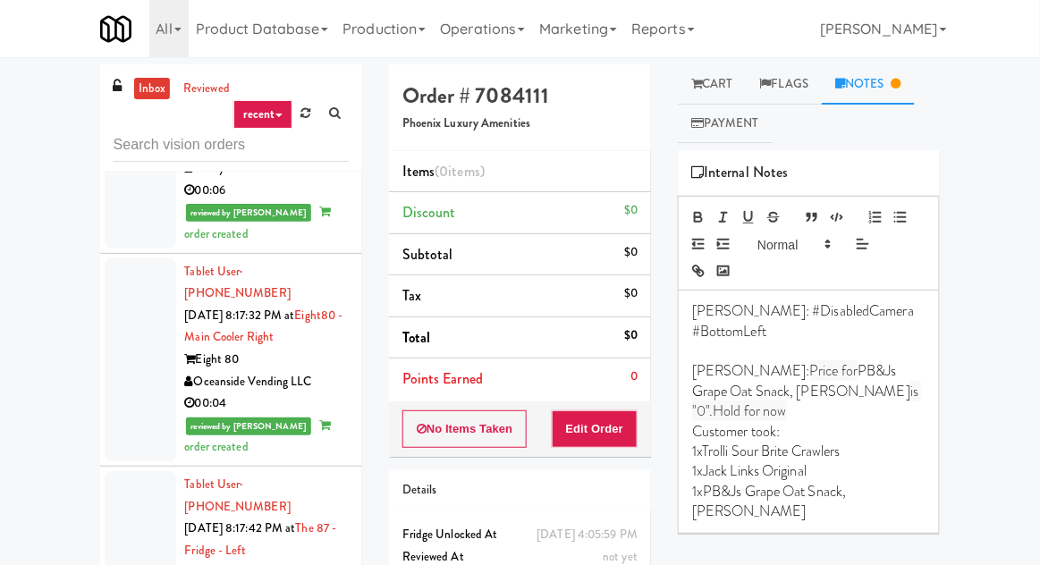
scroll to position [4033, 0]
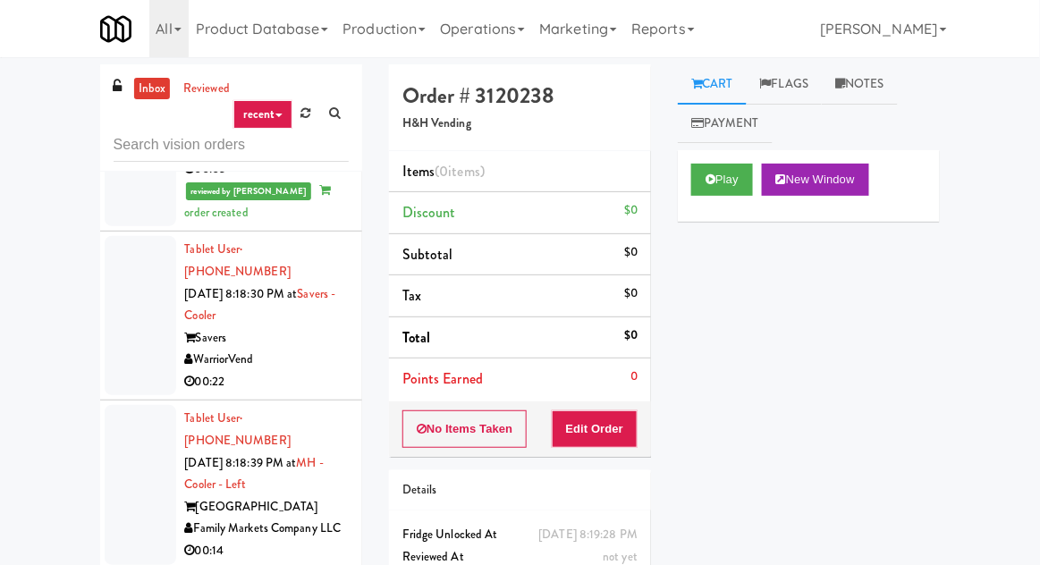
scroll to position [4484, 0]
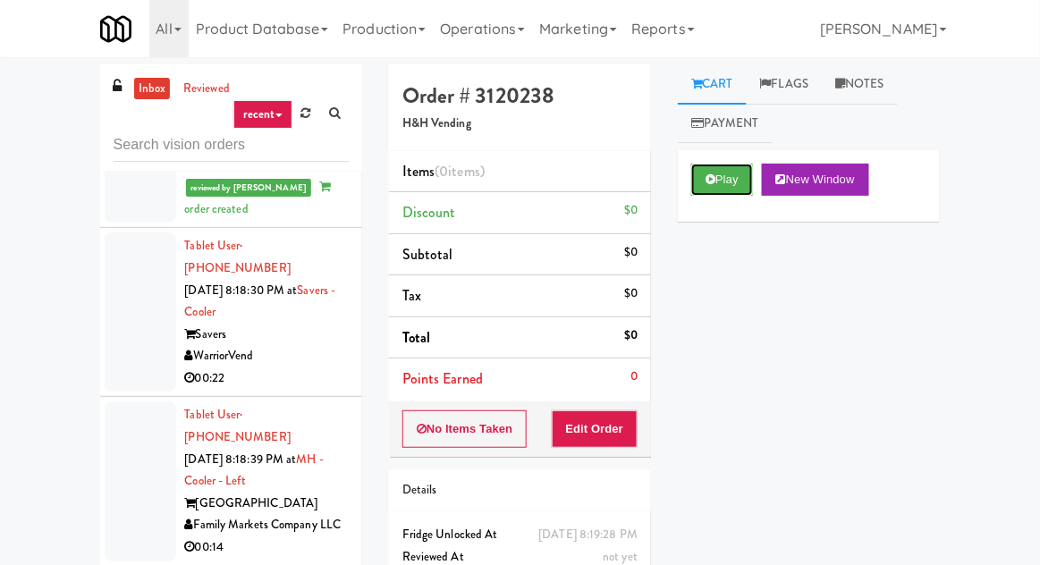
click at [714, 179] on icon at bounding box center [710, 179] width 10 height 12
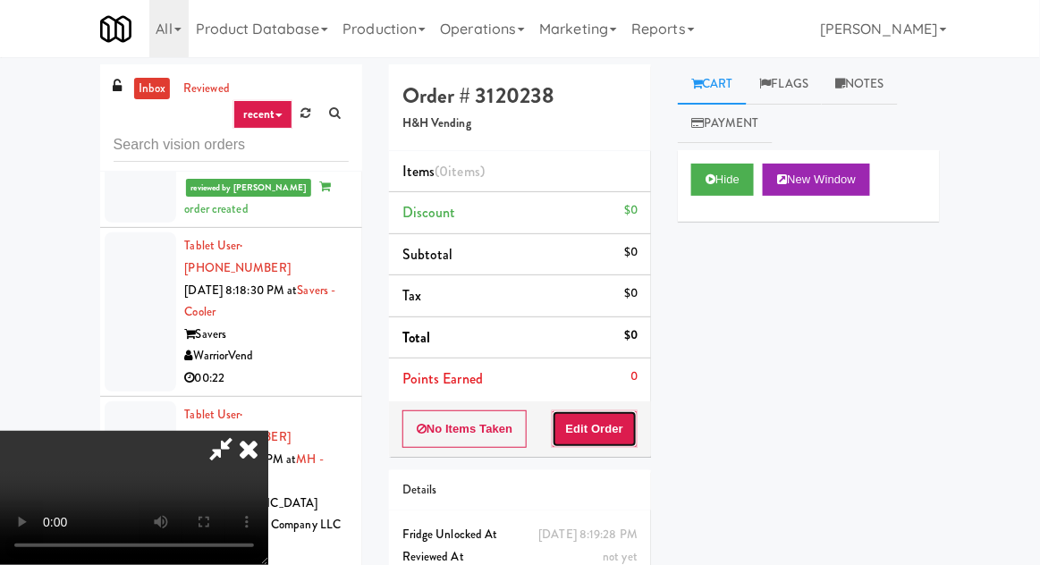
click at [601, 425] on button "Edit Order" at bounding box center [595, 429] width 87 height 38
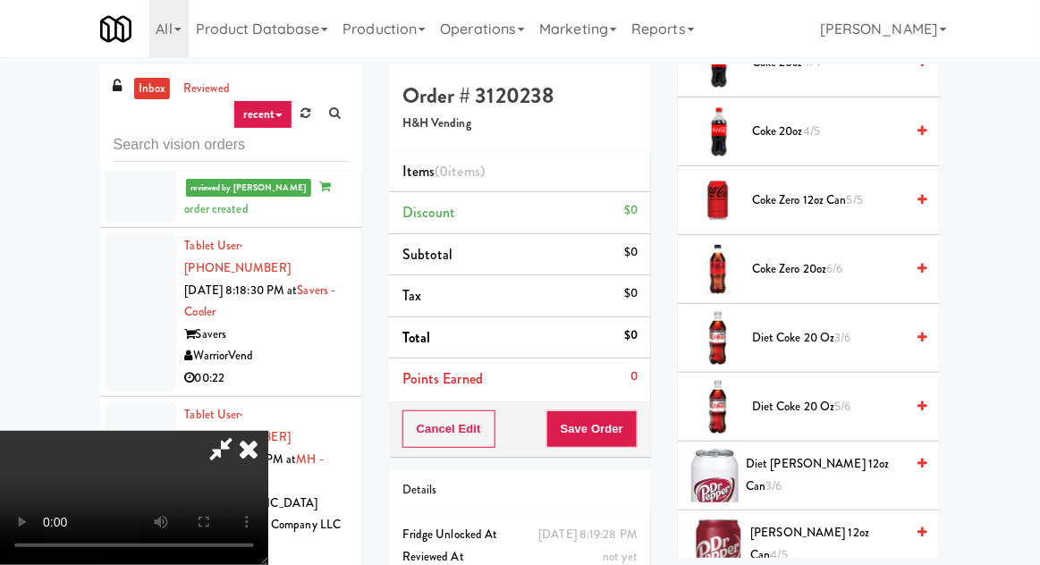
scroll to position [665, 0]
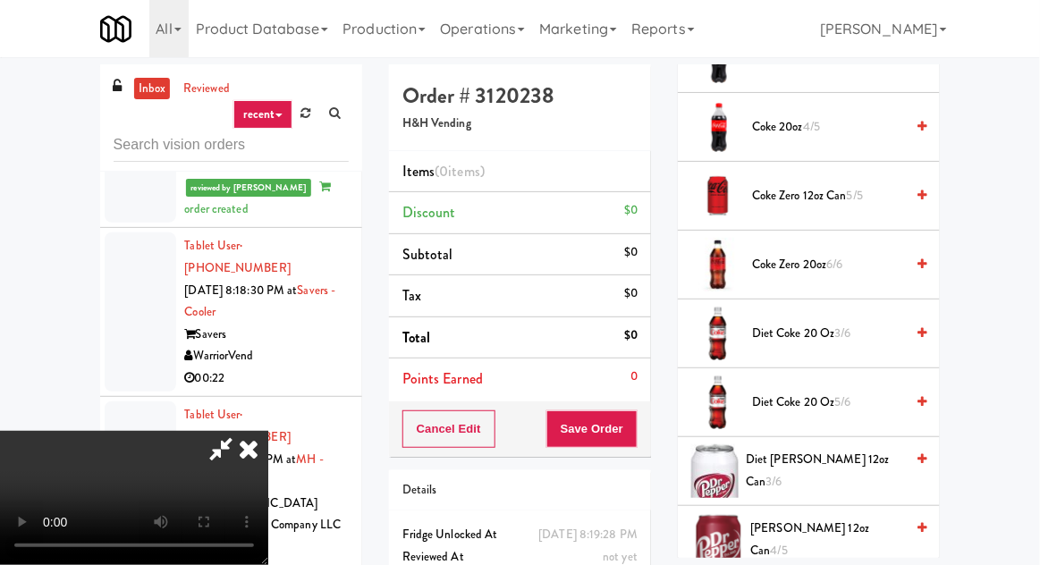
click at [795, 334] on span "Diet Coke 20 oz 3/6" at bounding box center [828, 334] width 152 height 22
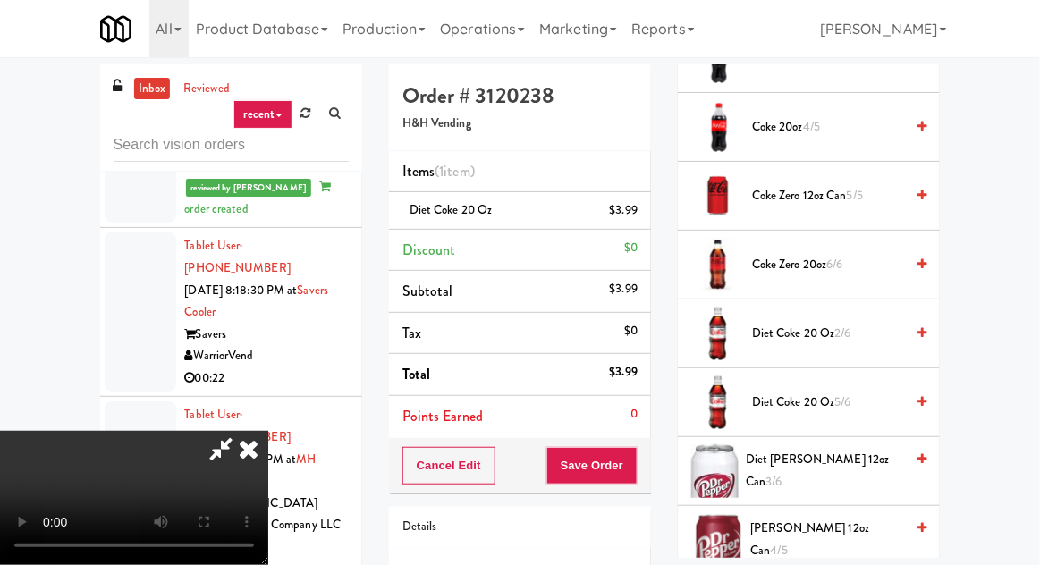
click at [825, 330] on span "Diet Coke 20 oz 2/6" at bounding box center [828, 334] width 152 height 22
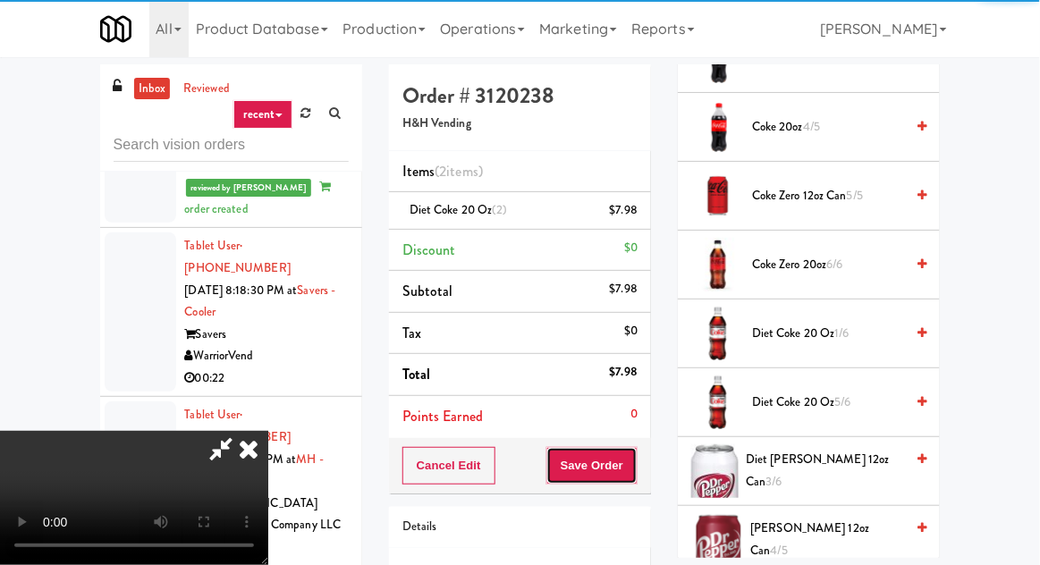
click at [633, 448] on button "Save Order" at bounding box center [591, 466] width 91 height 38
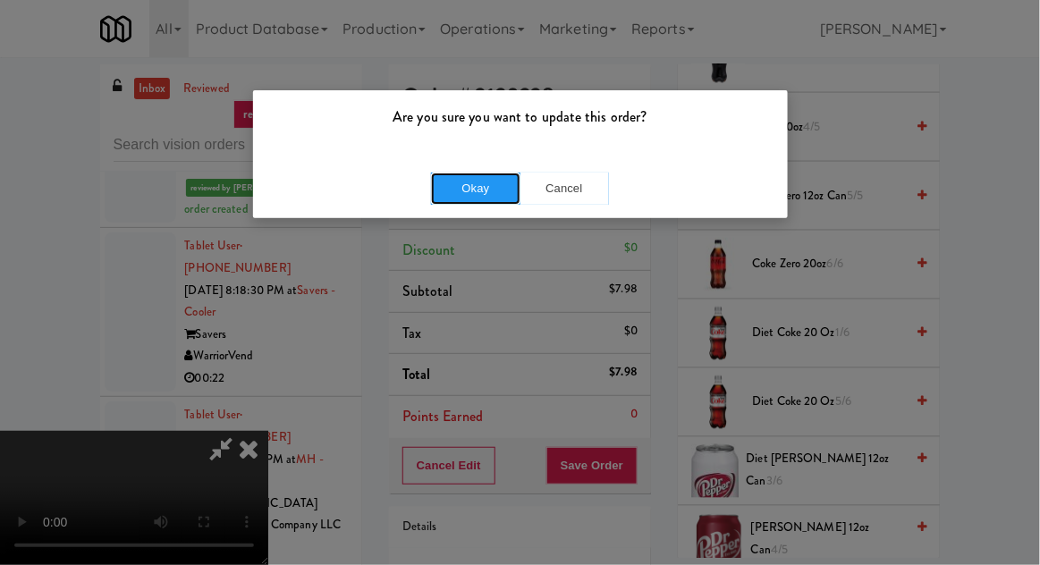
click at [440, 184] on button "Okay" at bounding box center [475, 189] width 89 height 32
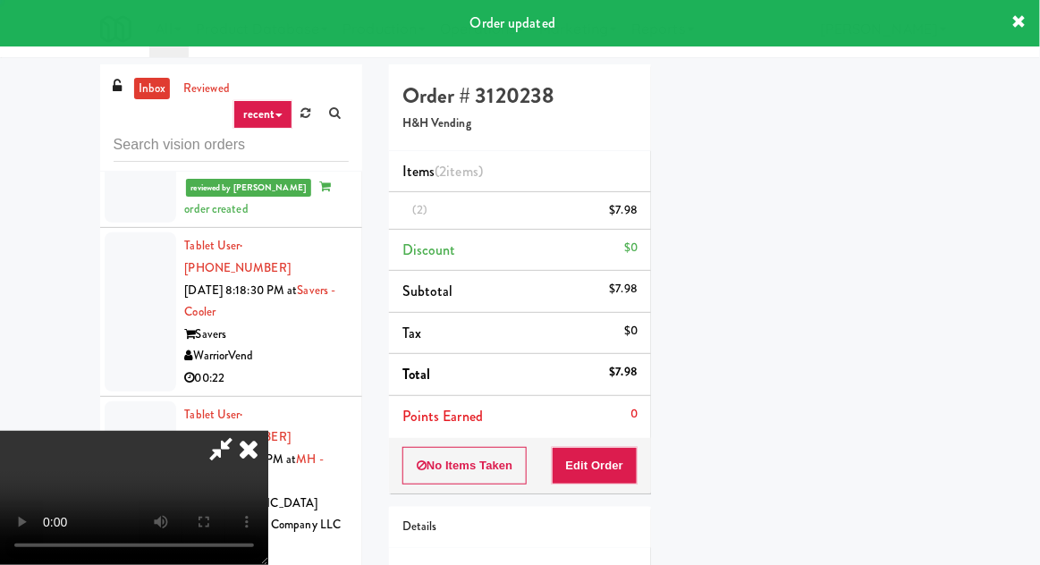
scroll to position [176, 0]
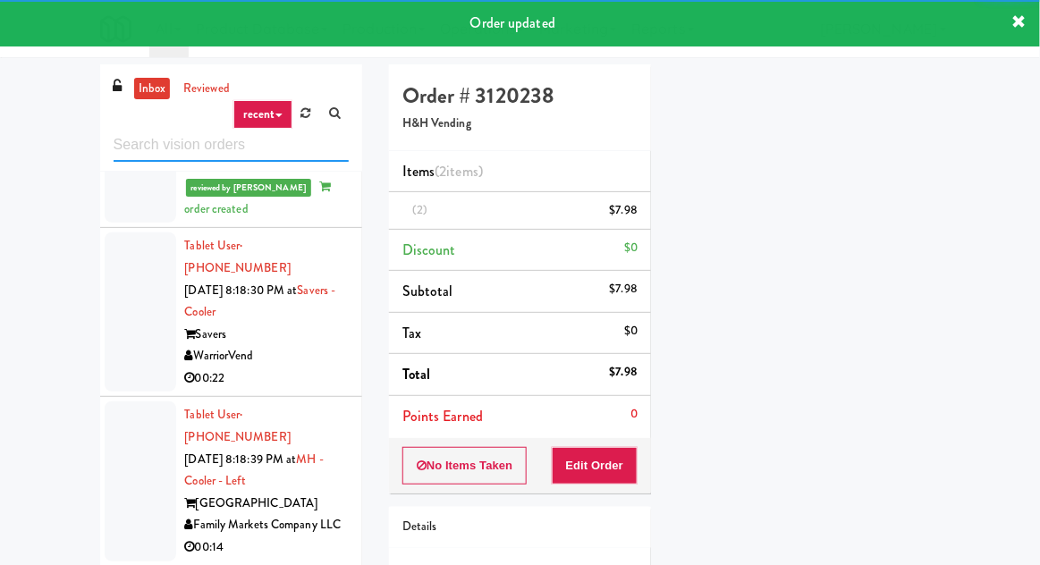
click at [142, 149] on input "text" at bounding box center [231, 145] width 235 height 33
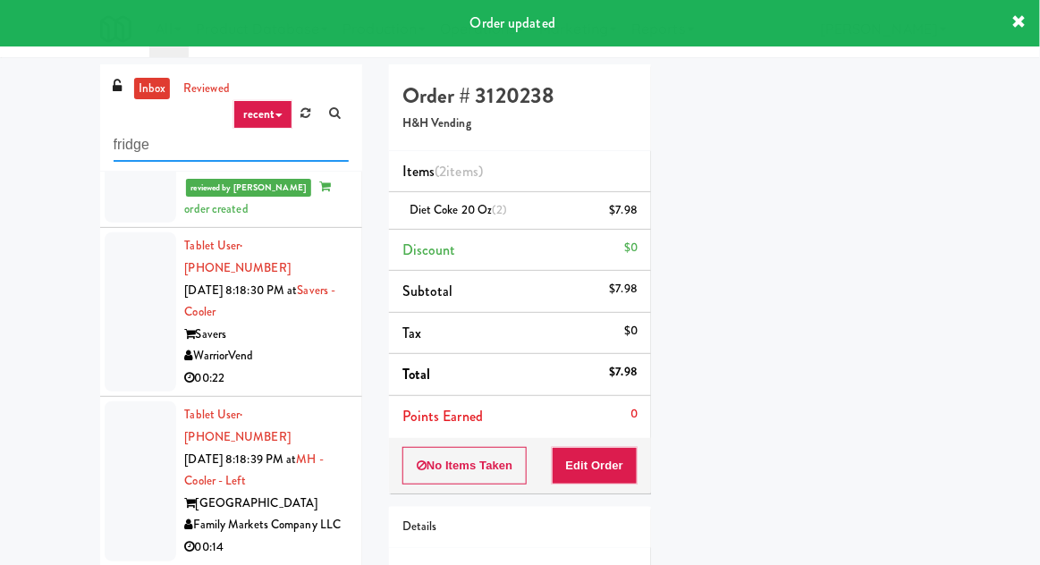
type input "fridge"
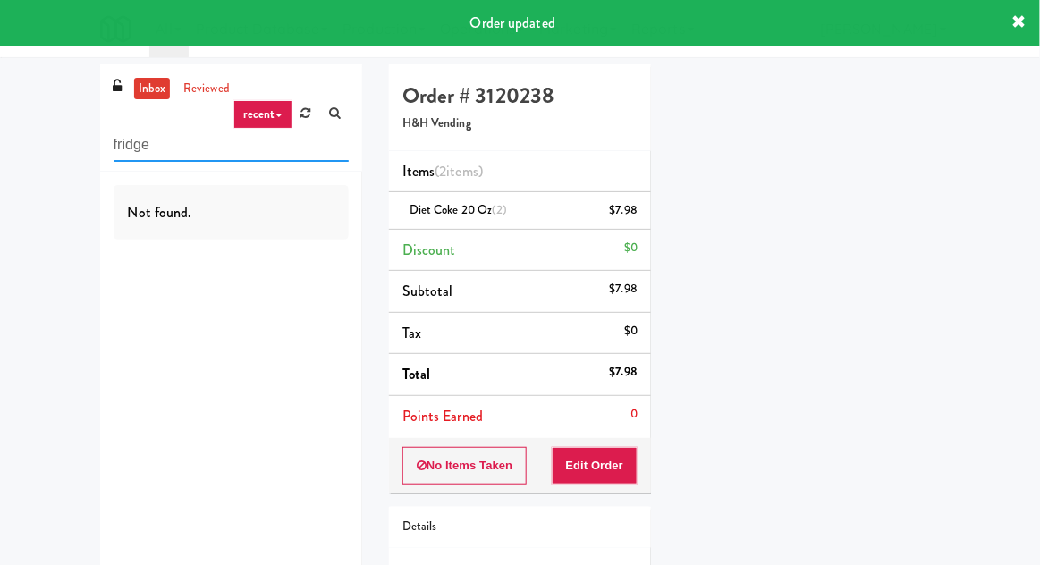
scroll to position [0, 0]
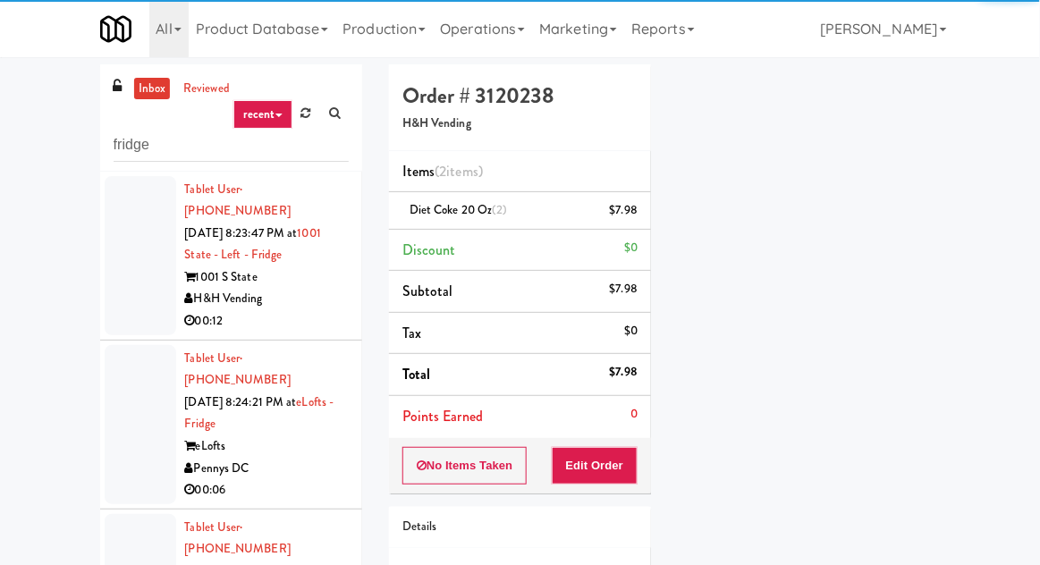
click at [23, 148] on div "inbox reviewed recent all unclear take inventory issue suspicious failed recent…" at bounding box center [520, 392] width 1040 height 657
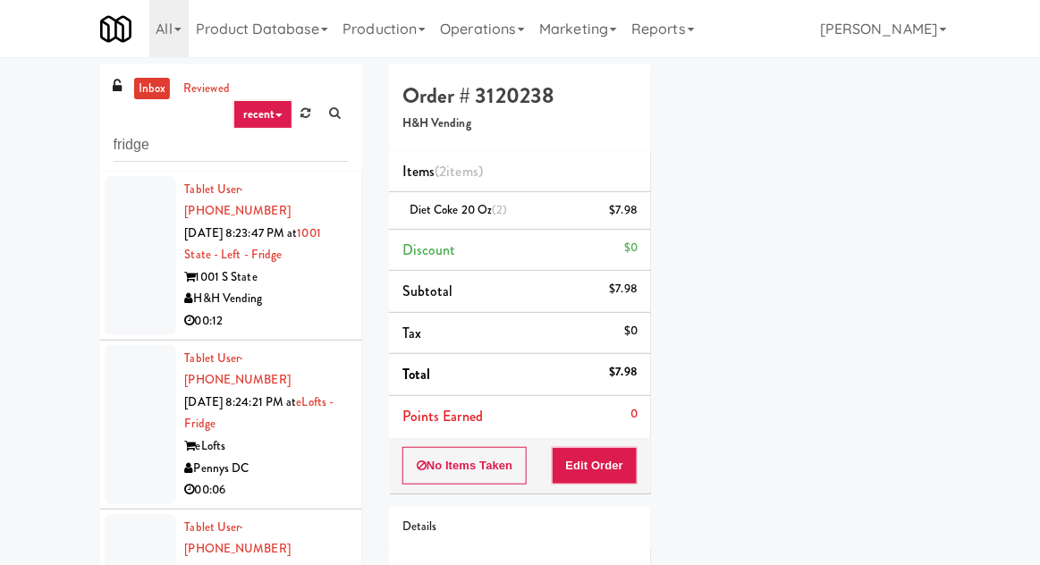
click at [118, 284] on div at bounding box center [141, 255] width 72 height 159
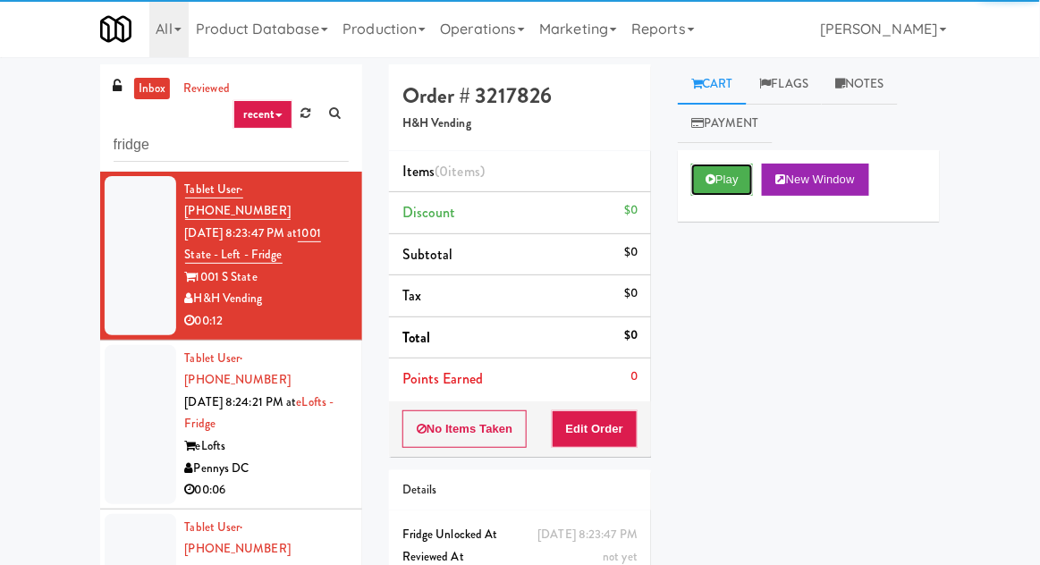
click at [714, 174] on icon at bounding box center [710, 179] width 10 height 12
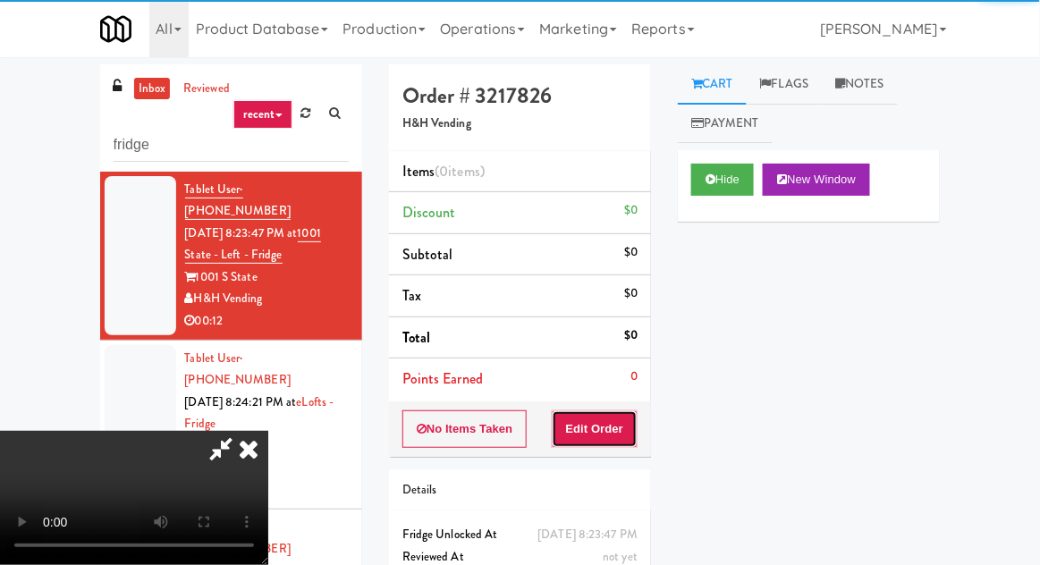
click at [604, 418] on button "Edit Order" at bounding box center [595, 429] width 87 height 38
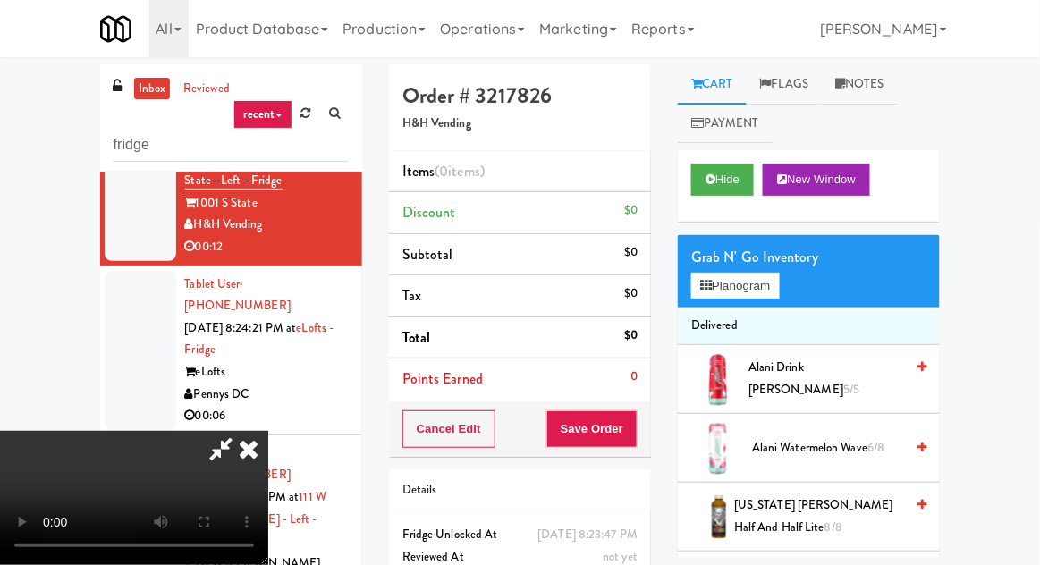
scroll to position [75, 0]
click at [734, 295] on button "Planogram" at bounding box center [735, 286] width 88 height 27
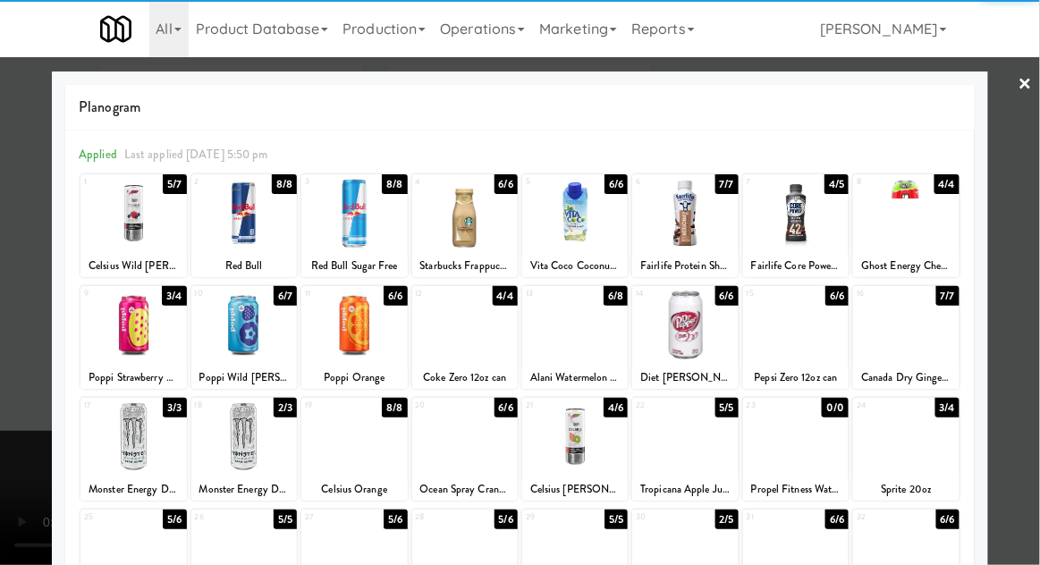
click at [228, 337] on div at bounding box center [243, 325] width 105 height 69
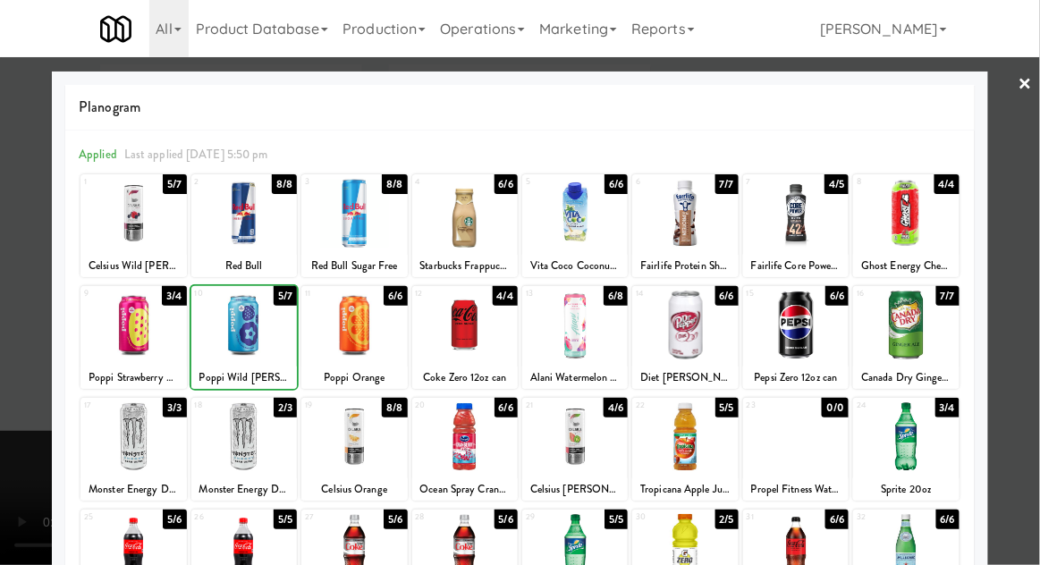
click at [40, 329] on div at bounding box center [520, 282] width 1040 height 565
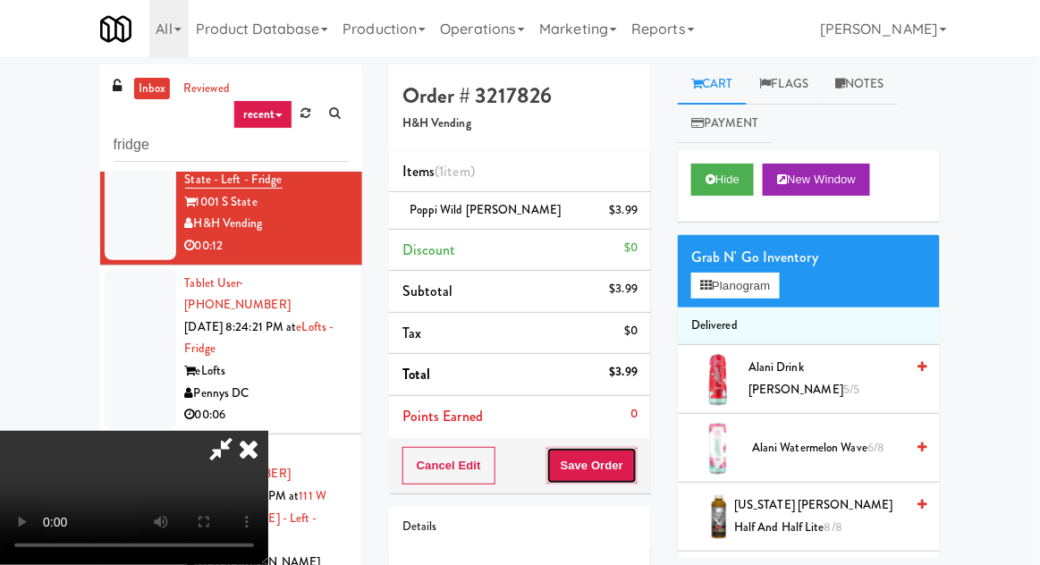
click at [633, 465] on button "Save Order" at bounding box center [591, 466] width 91 height 38
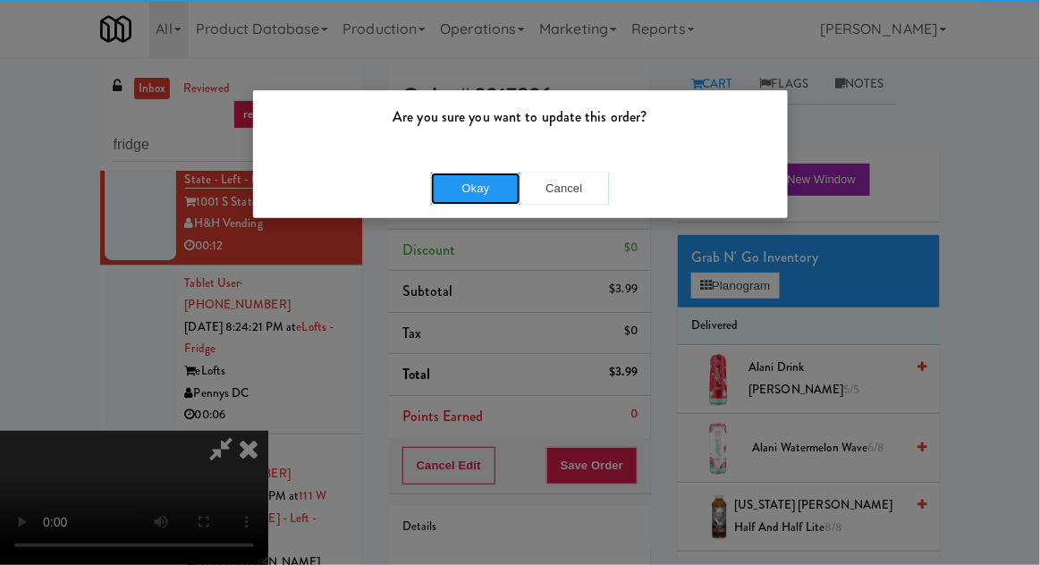
click at [433, 198] on button "Okay" at bounding box center [475, 189] width 89 height 32
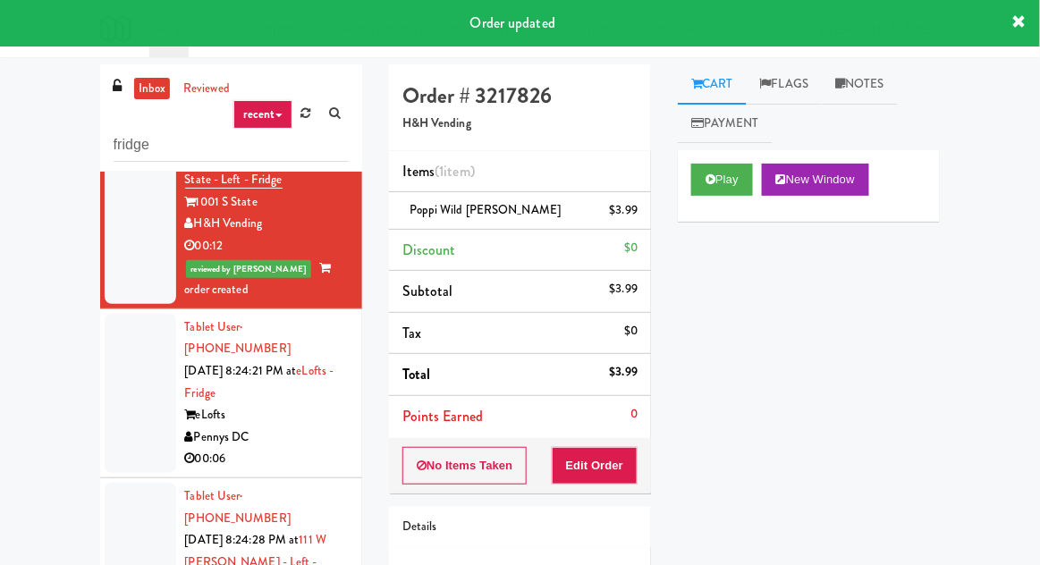
click at [130, 378] on div at bounding box center [141, 393] width 72 height 159
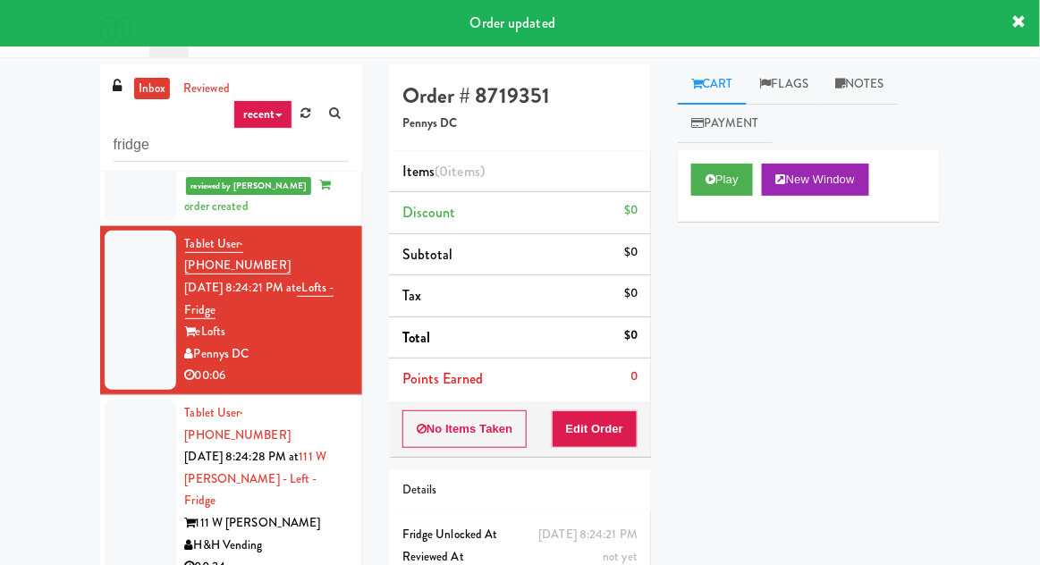
scroll to position [166, 0]
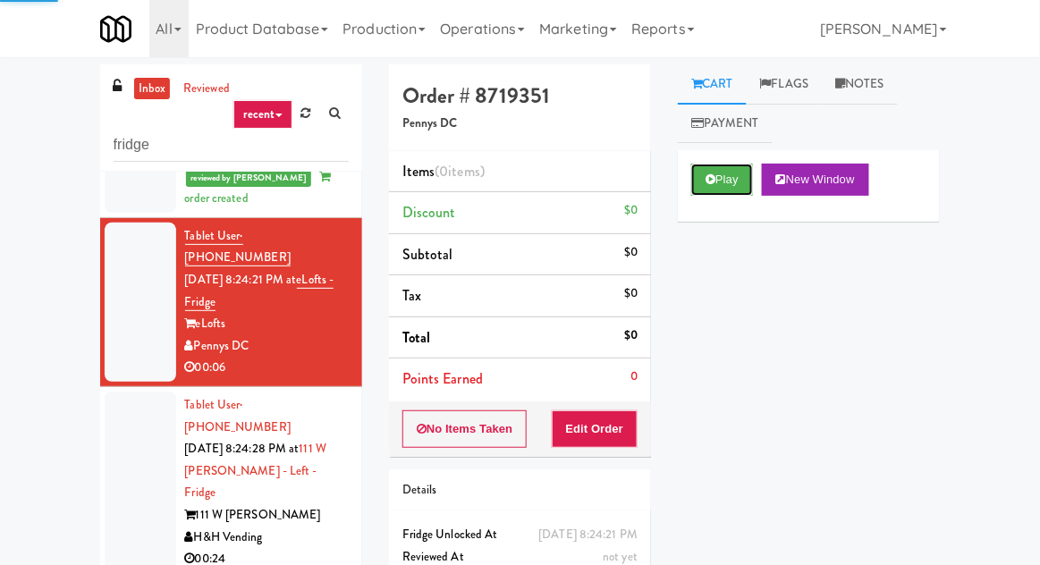
click at [715, 184] on icon at bounding box center [710, 179] width 10 height 12
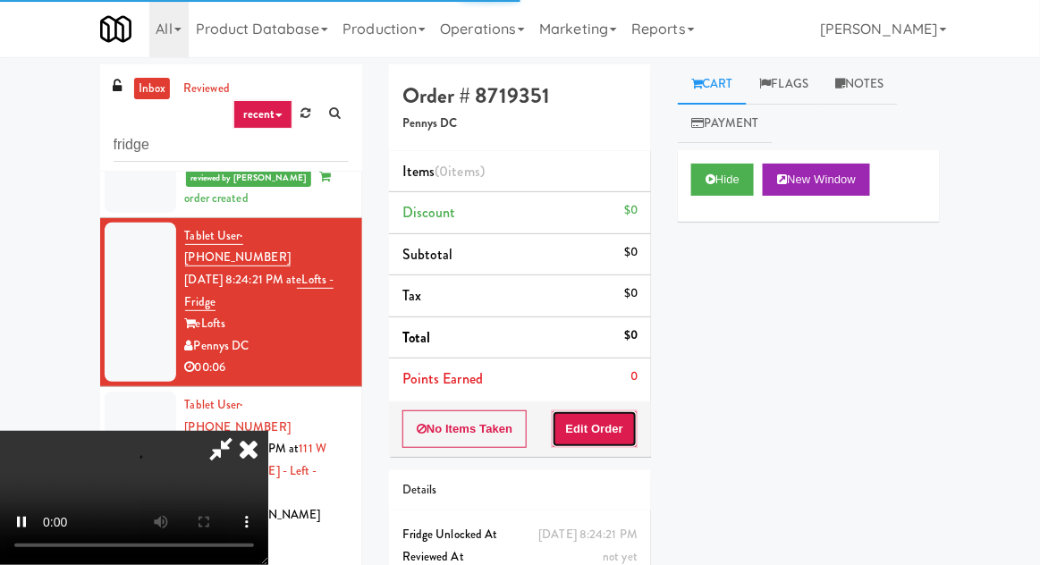
click at [615, 418] on button "Edit Order" at bounding box center [595, 429] width 87 height 38
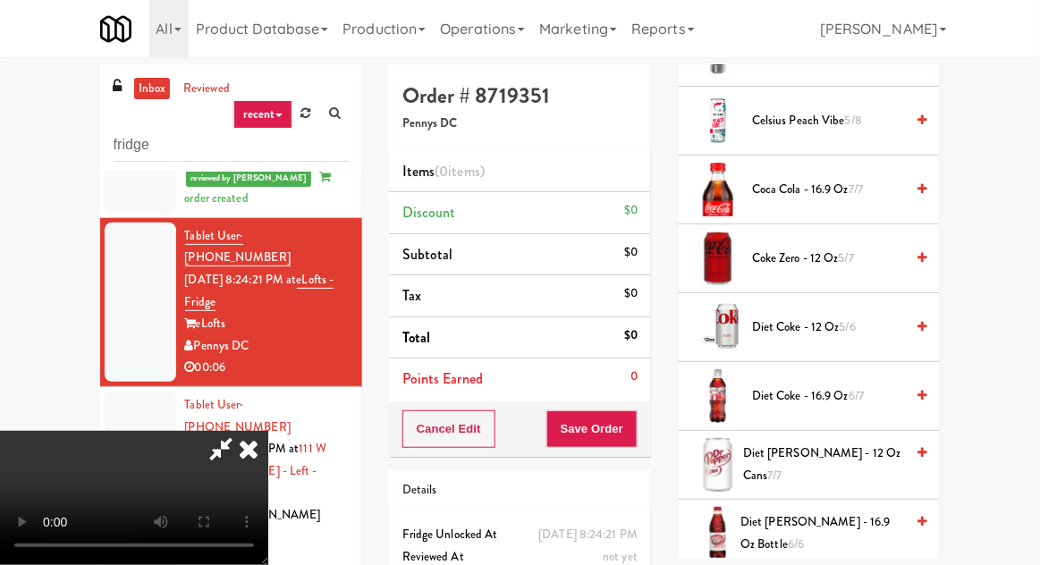
scroll to position [669, 0]
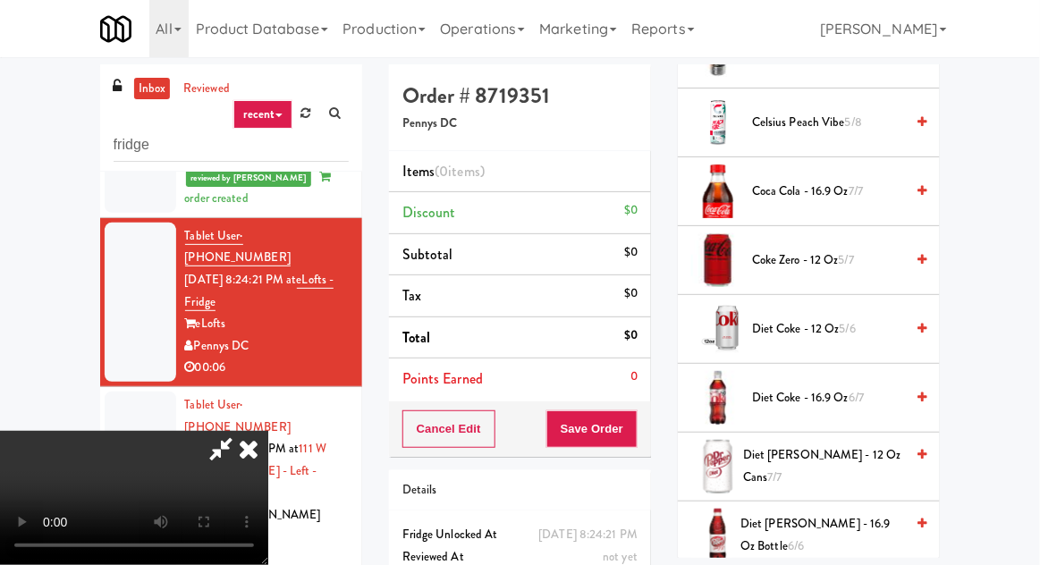
click at [777, 324] on span "Diet Coke - 12 oz 5/6" at bounding box center [828, 329] width 152 height 22
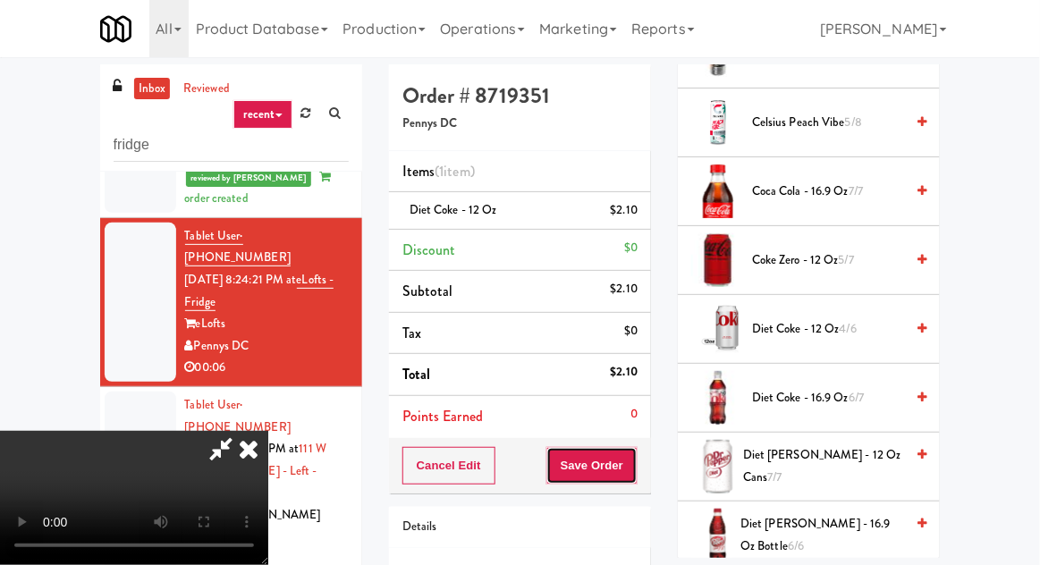
click at [634, 461] on button "Save Order" at bounding box center [591, 466] width 91 height 38
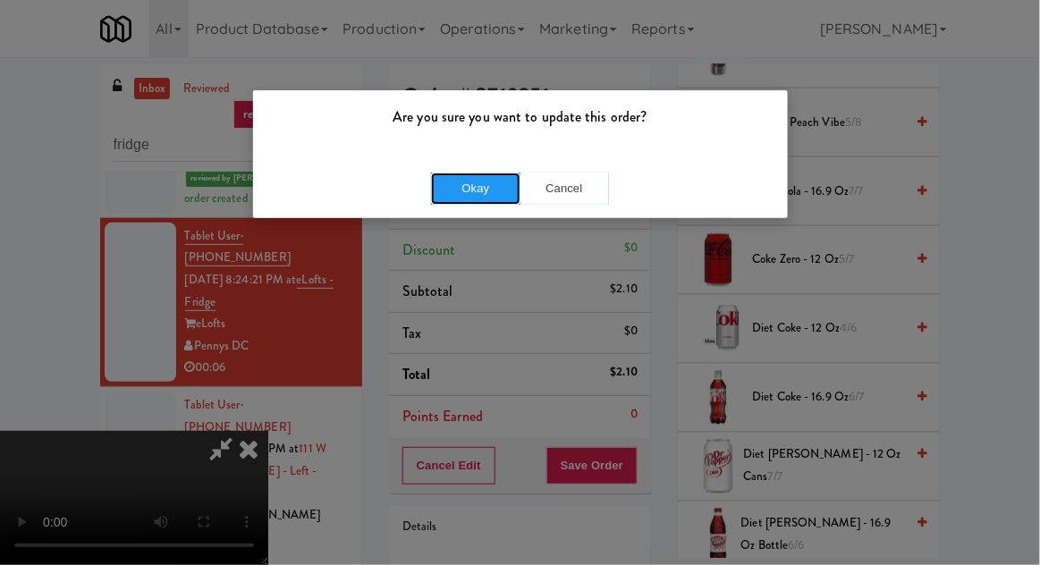
click at [449, 183] on button "Okay" at bounding box center [475, 189] width 89 height 32
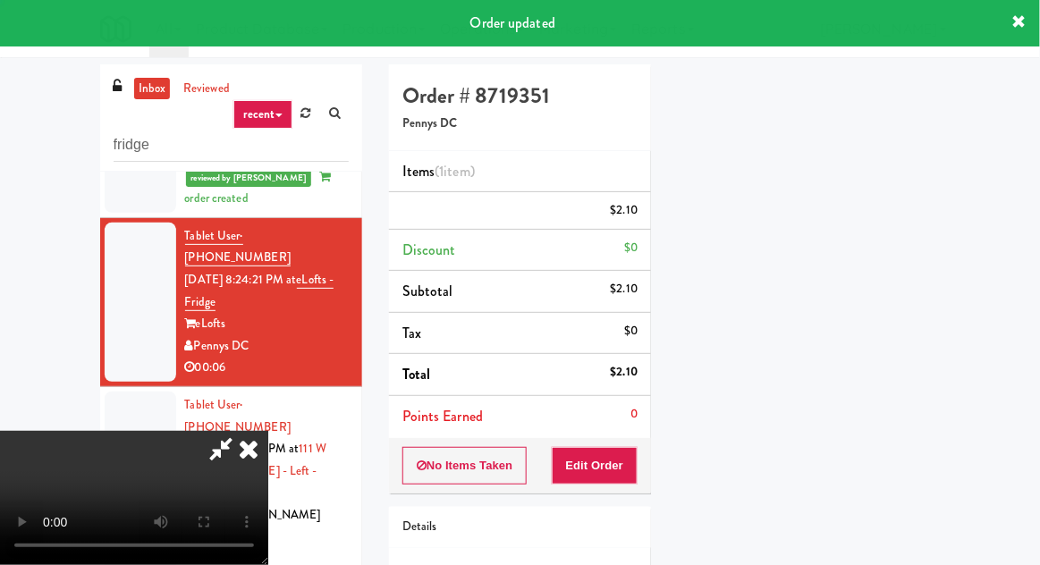
scroll to position [176, 0]
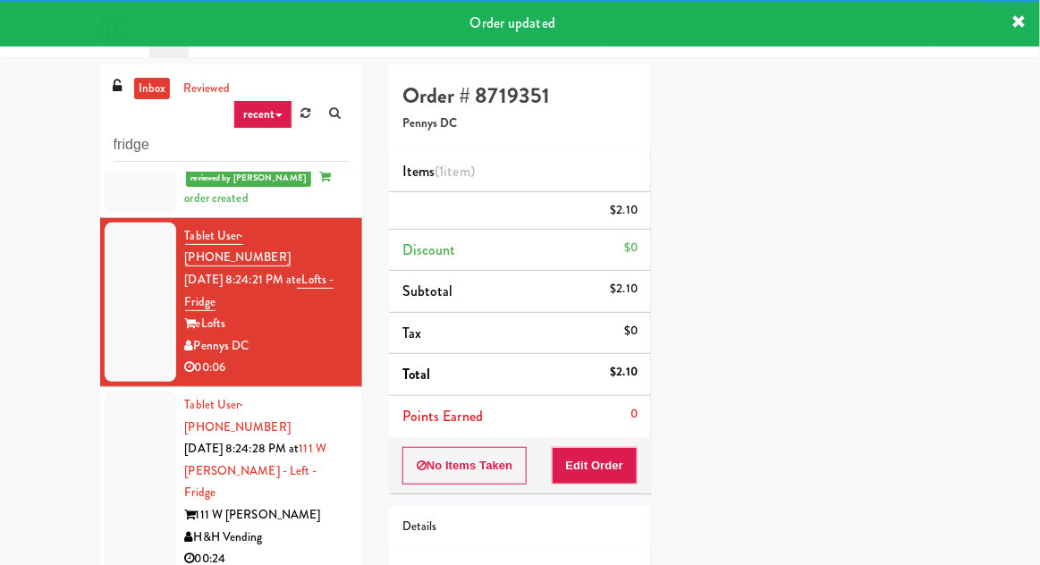
click at [112, 417] on div at bounding box center [141, 482] width 72 height 181
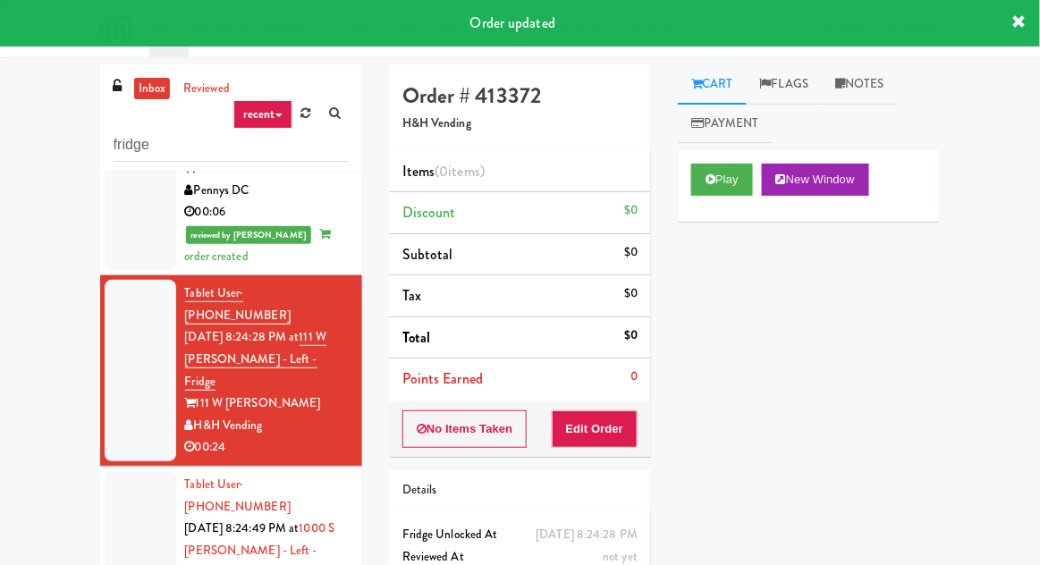
scroll to position [322, 0]
click at [703, 186] on button "Play" at bounding box center [722, 180] width 62 height 32
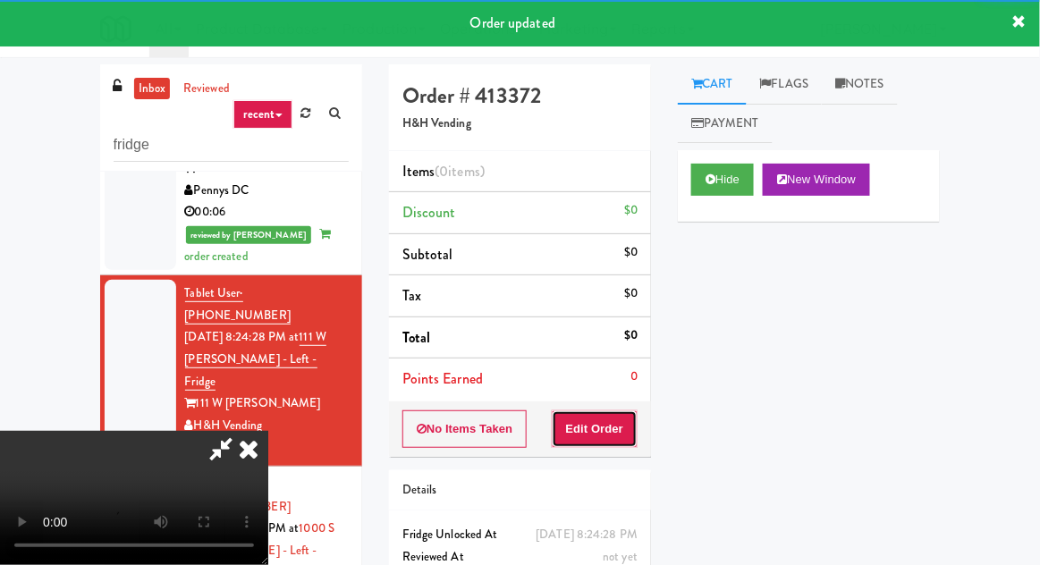
click at [620, 425] on button "Edit Order" at bounding box center [595, 429] width 87 height 38
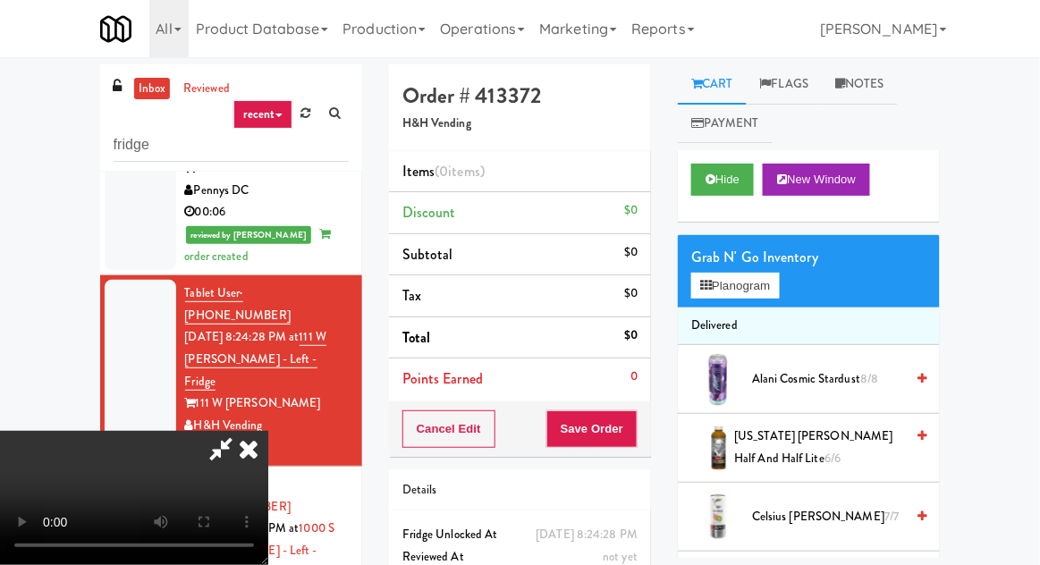
scroll to position [69, 0]
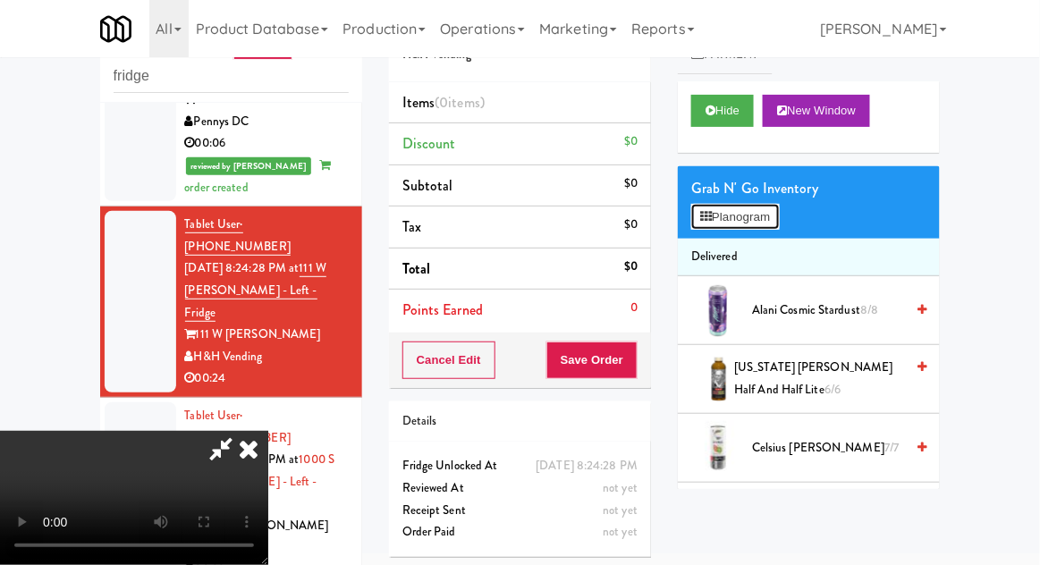
click at [734, 212] on button "Planogram" at bounding box center [735, 217] width 88 height 27
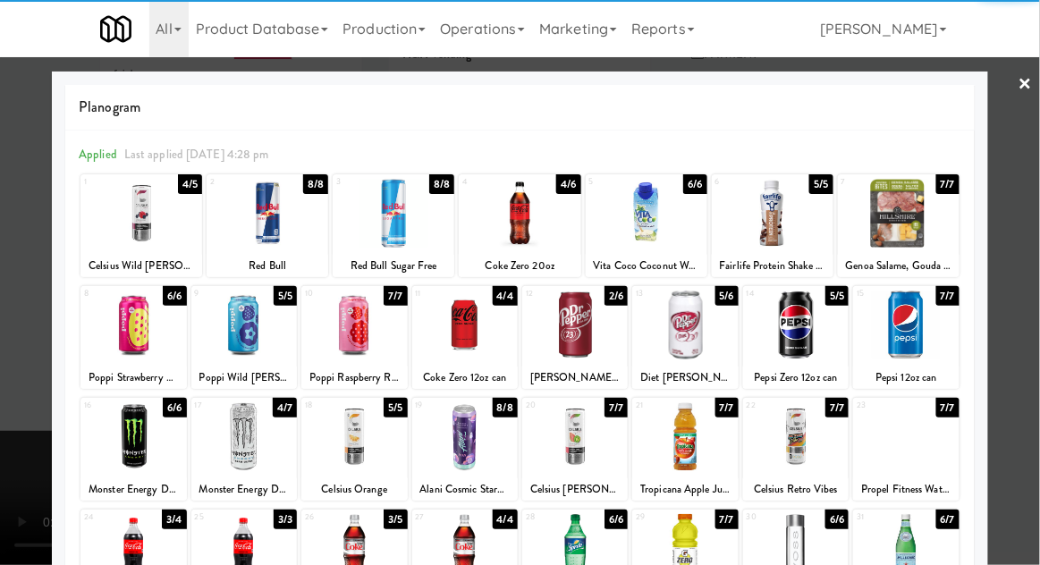
click at [229, 345] on div at bounding box center [243, 325] width 105 height 69
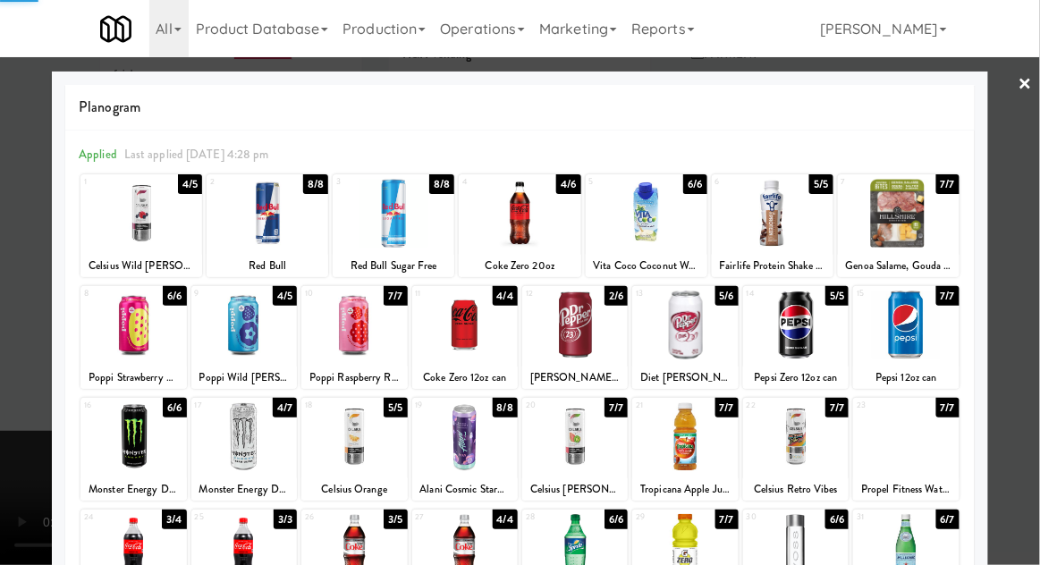
click at [14, 358] on div at bounding box center [520, 282] width 1040 height 565
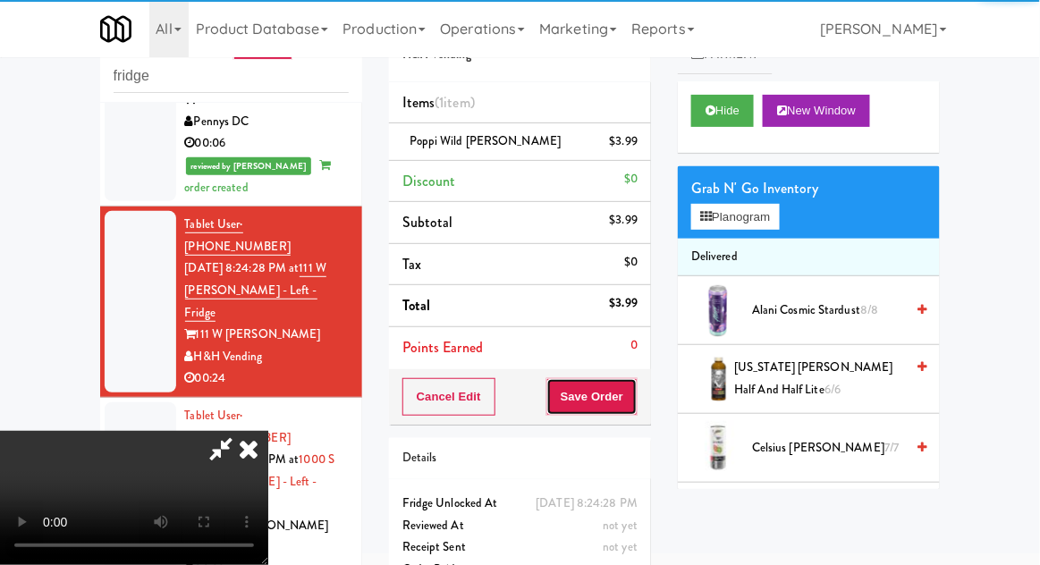
click at [636, 399] on button "Save Order" at bounding box center [591, 397] width 91 height 38
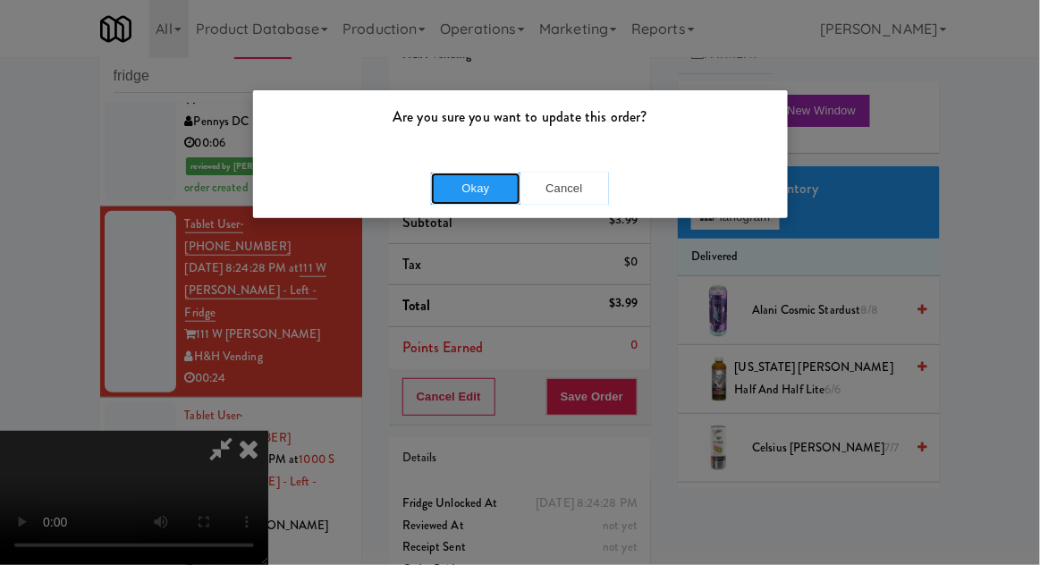
click at [447, 190] on button "Okay" at bounding box center [475, 189] width 89 height 32
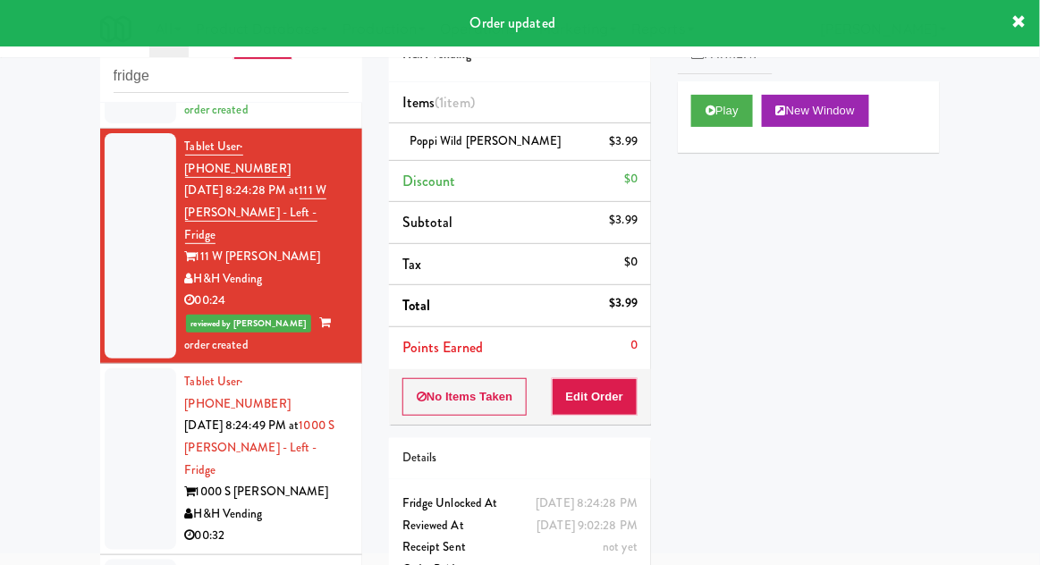
scroll to position [400, 0]
click at [142, 392] on div at bounding box center [141, 457] width 72 height 181
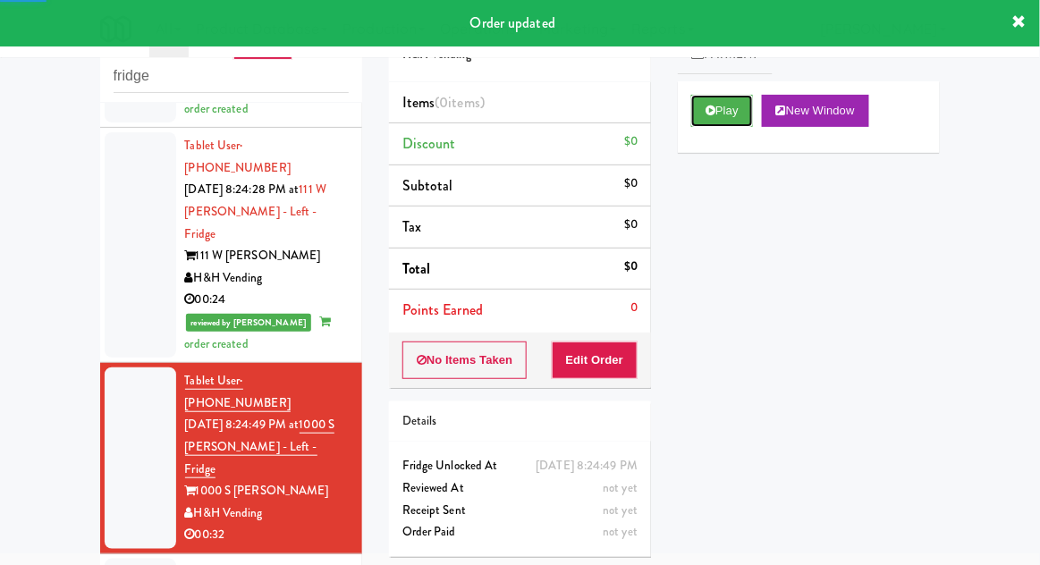
click at [738, 106] on button "Play" at bounding box center [722, 111] width 62 height 32
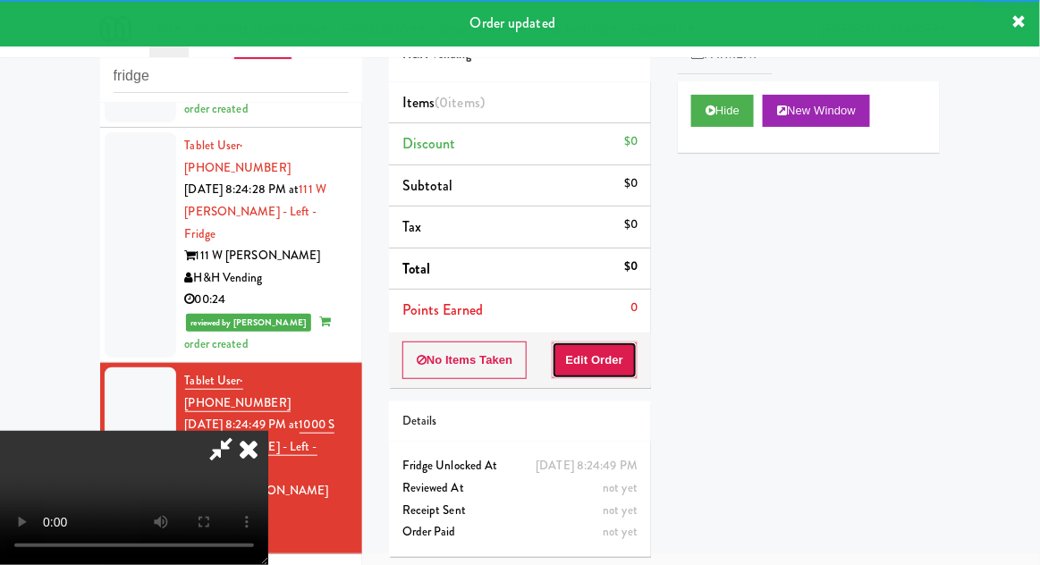
click at [616, 351] on button "Edit Order" at bounding box center [595, 360] width 87 height 38
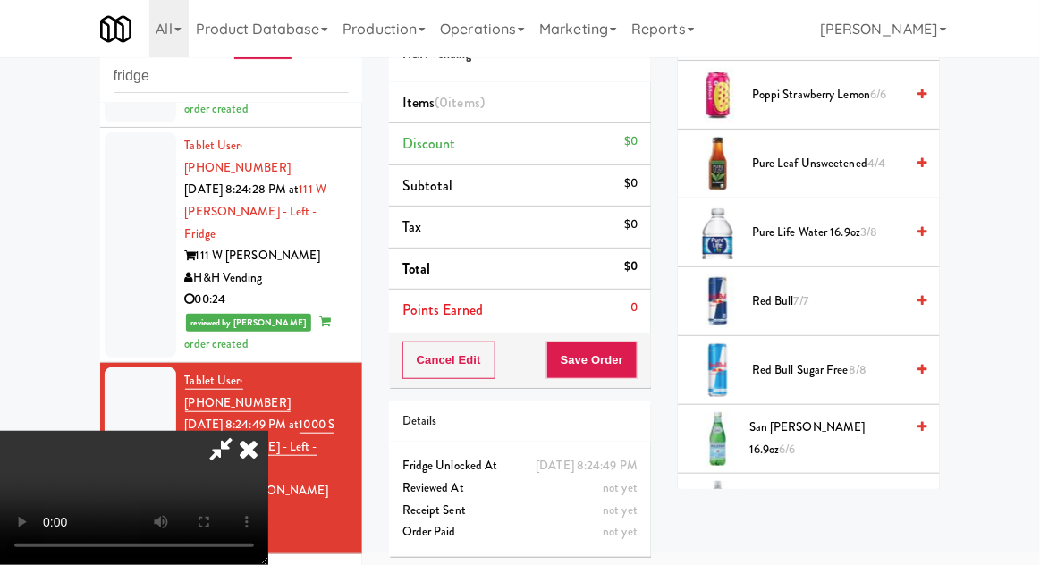
scroll to position [1937, 0]
click at [788, 232] on span "Pure Life Water 16.9oz 3/8" at bounding box center [828, 232] width 152 height 22
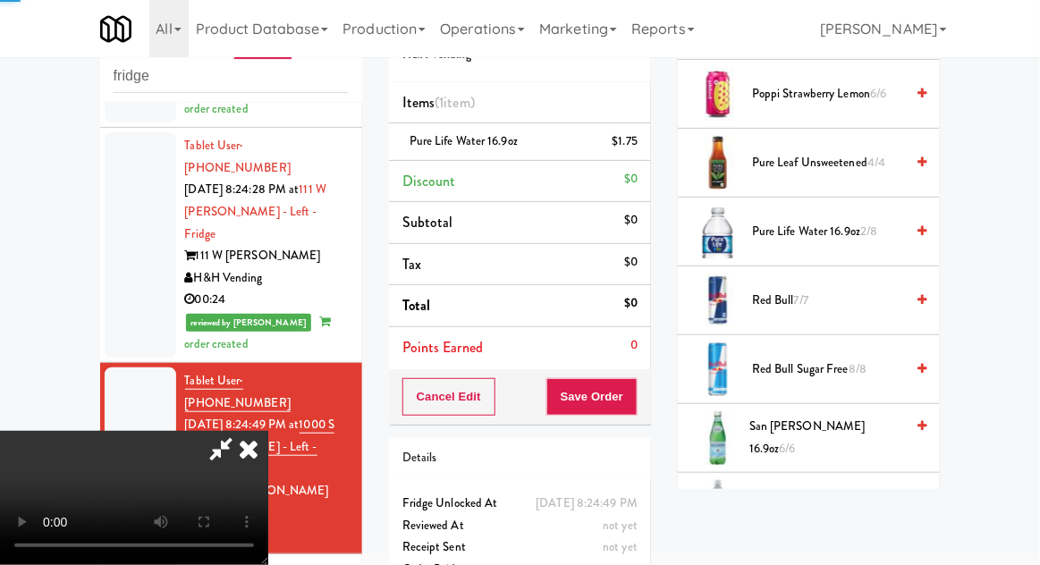
click at [782, 227] on span "Pure Life Water 16.9oz 2/8" at bounding box center [828, 232] width 152 height 22
click at [785, 221] on span "Pure Life Water 16.9oz 1/8" at bounding box center [828, 232] width 152 height 22
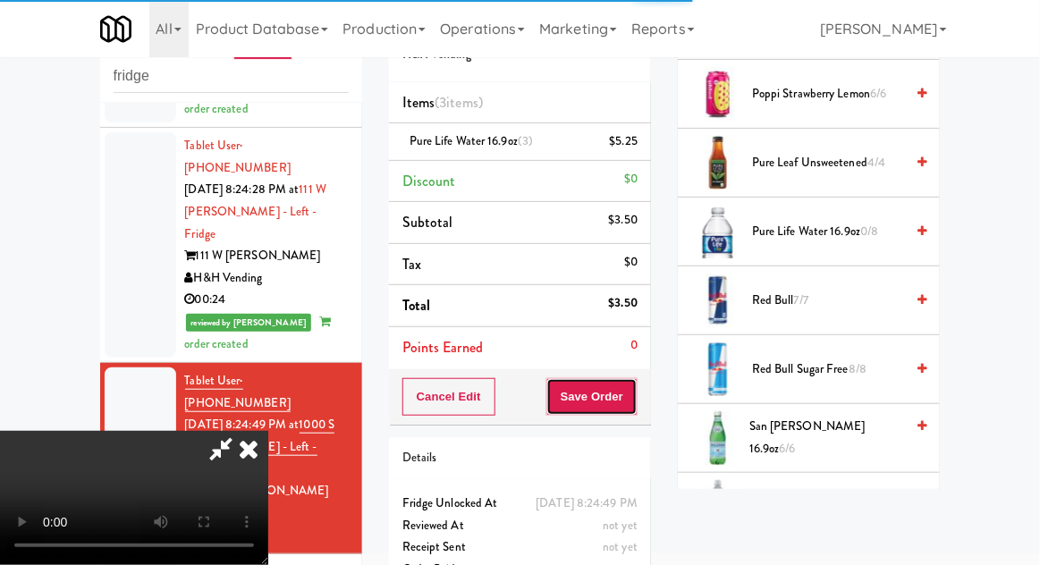
click at [636, 399] on button "Save Order" at bounding box center [591, 397] width 91 height 38
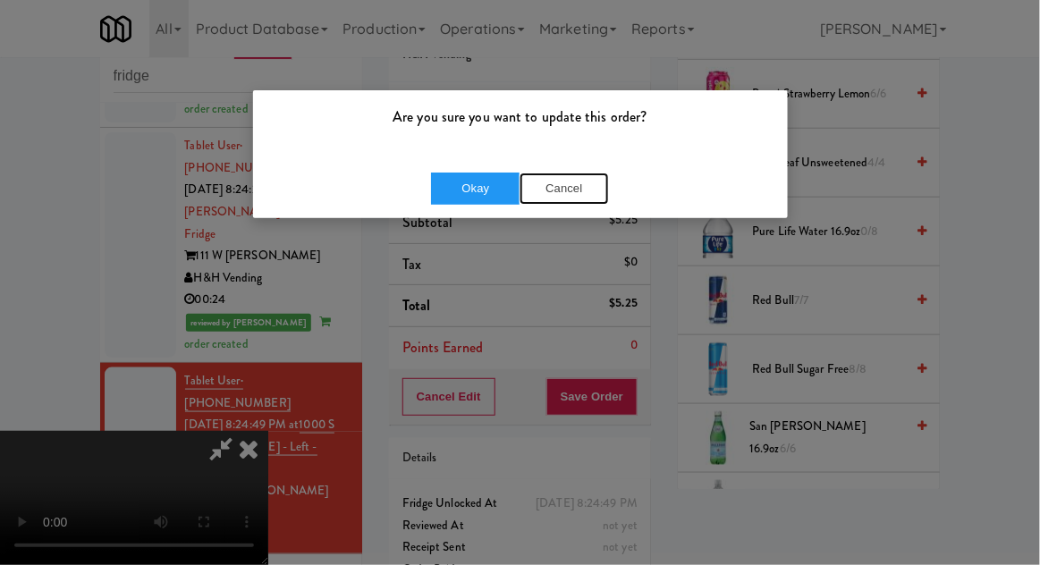
click at [586, 182] on button "Cancel" at bounding box center [563, 189] width 89 height 32
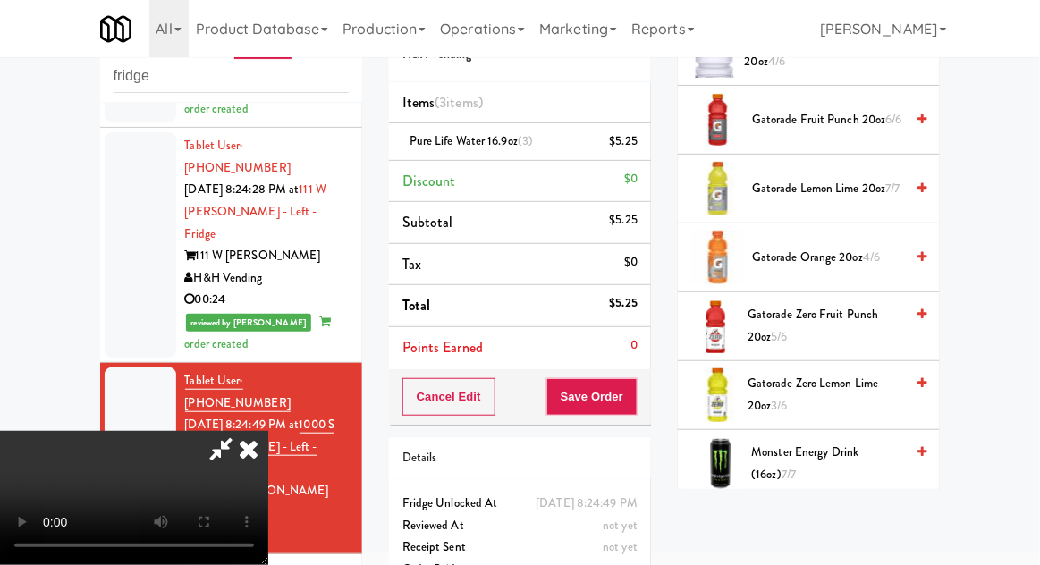
scroll to position [1220, 0]
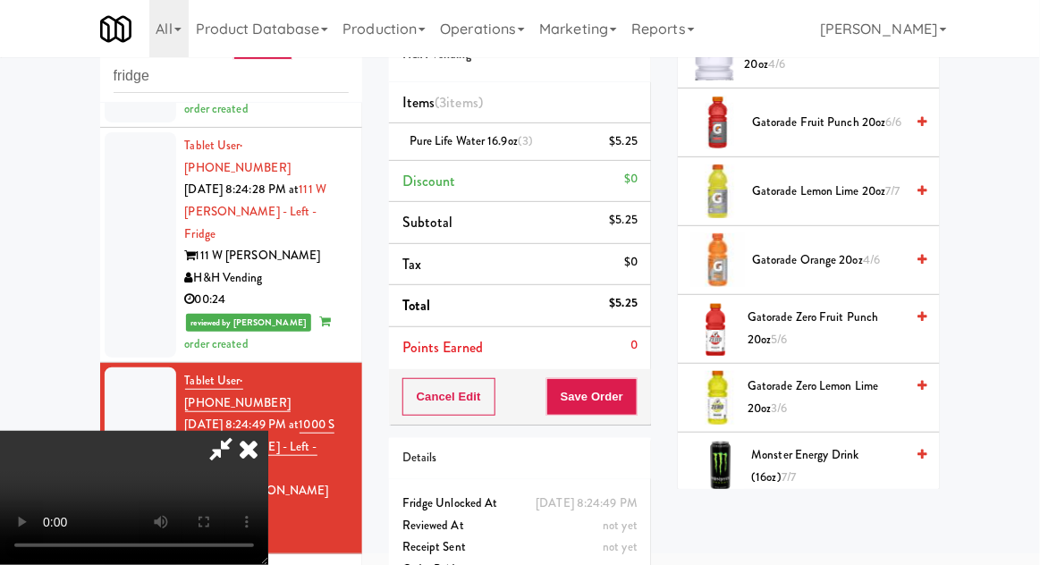
click at [799, 181] on span "Gatorade Lemon Lime 20oz 7/7" at bounding box center [828, 192] width 152 height 22
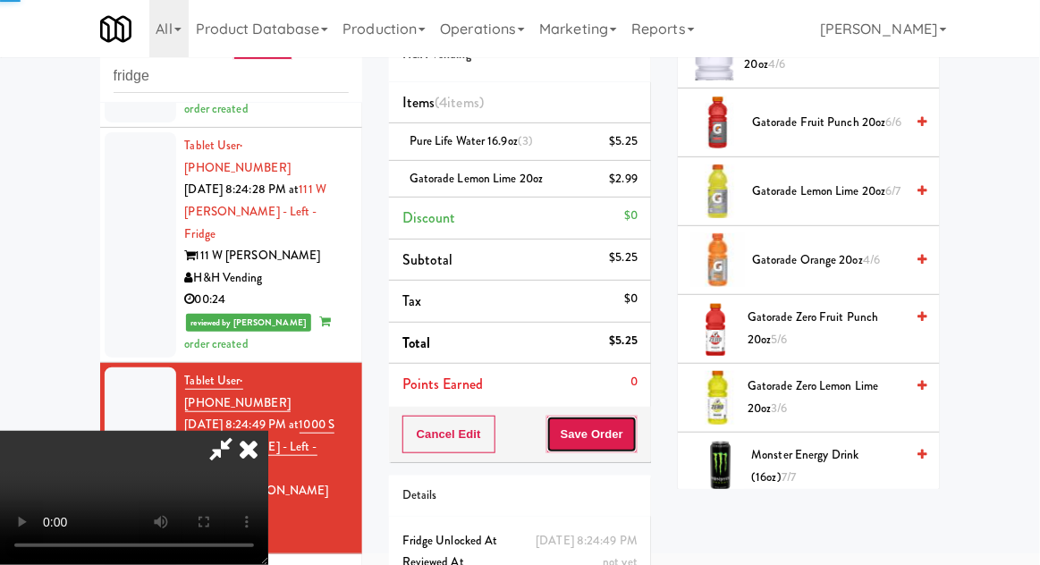
click at [636, 437] on button "Save Order" at bounding box center [591, 435] width 91 height 38
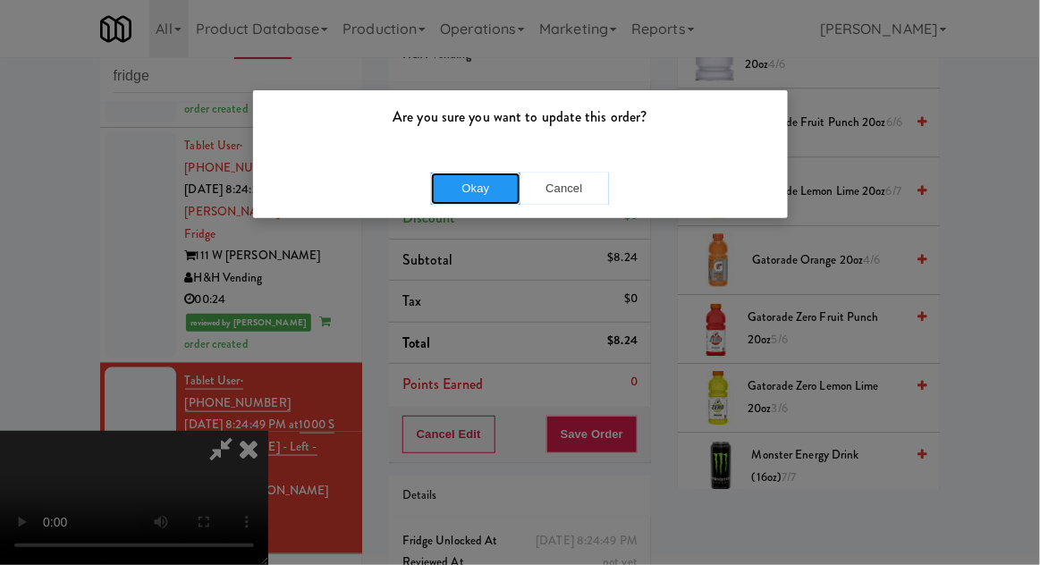
click at [498, 188] on button "Okay" at bounding box center [475, 189] width 89 height 32
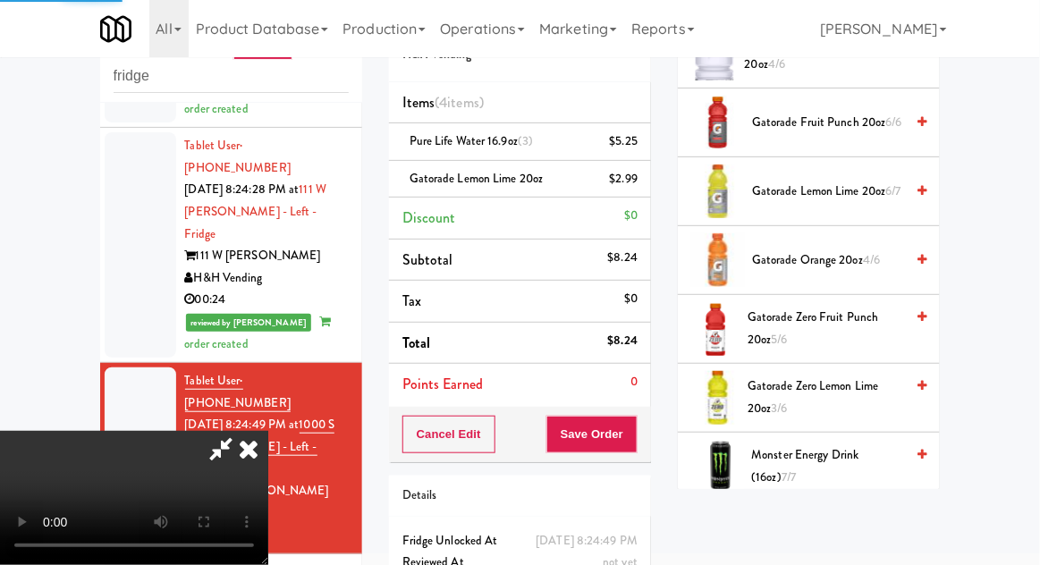
scroll to position [176, 0]
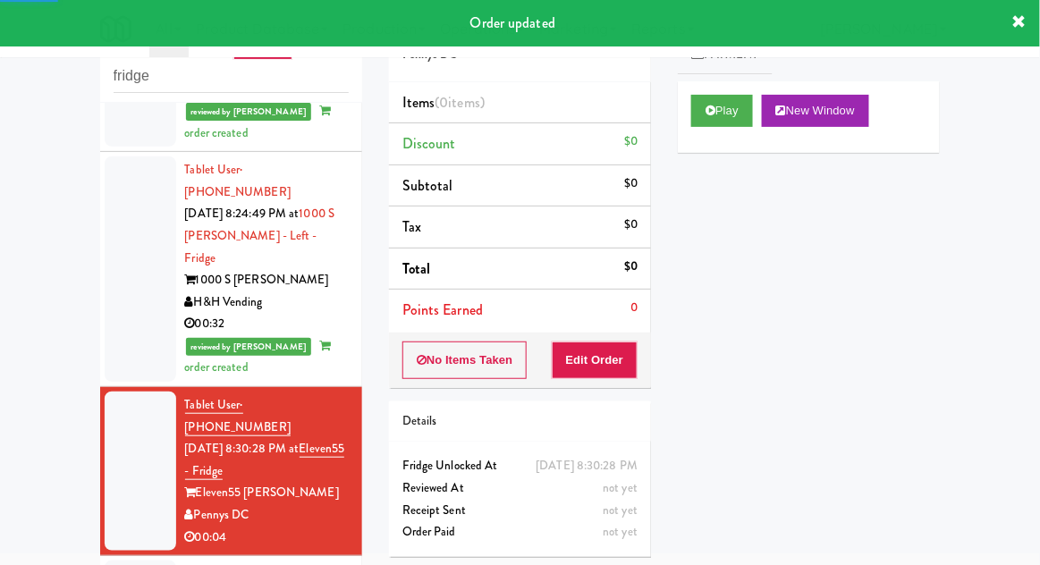
scroll to position [612, 0]
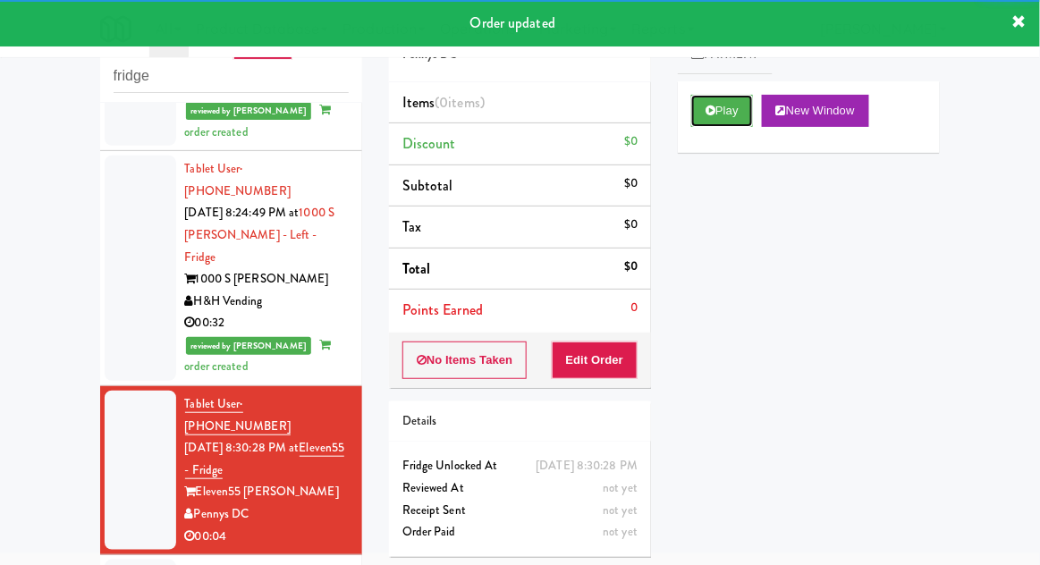
click at [732, 97] on button "Play" at bounding box center [722, 111] width 62 height 32
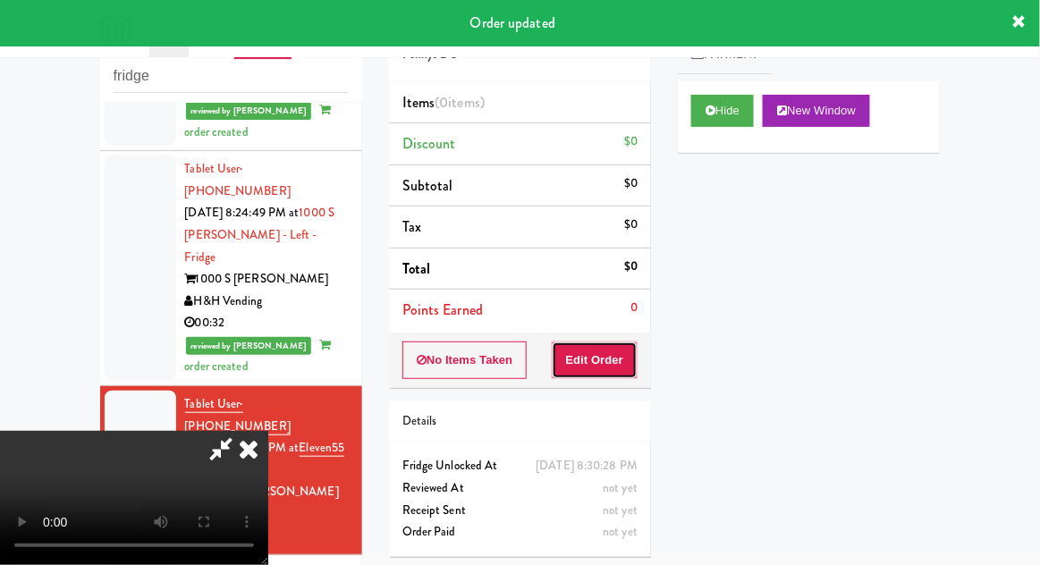
click at [611, 348] on button "Edit Order" at bounding box center [595, 360] width 87 height 38
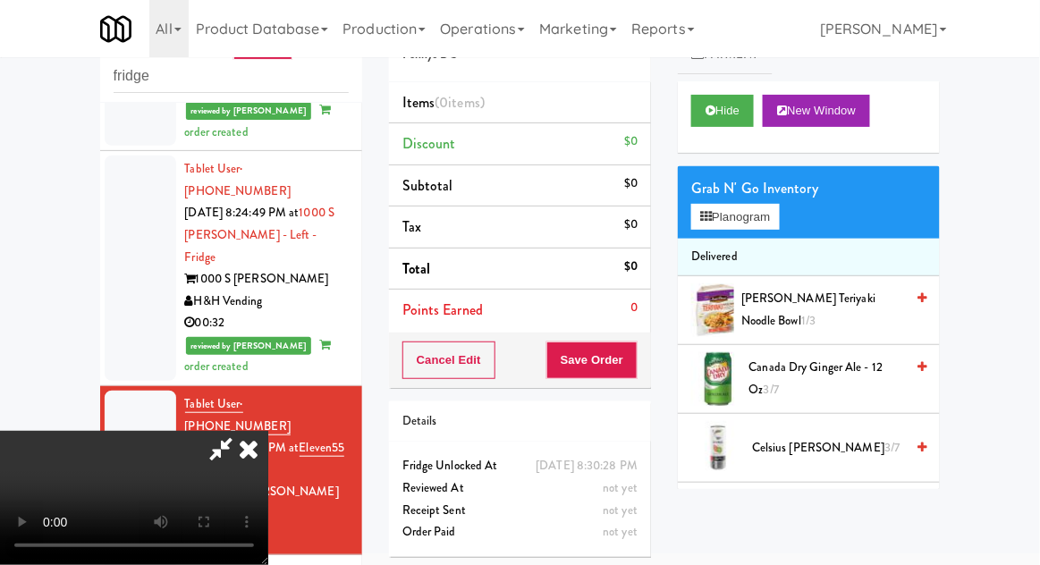
scroll to position [19, 0]
click at [721, 215] on button "Planogram" at bounding box center [735, 217] width 88 height 27
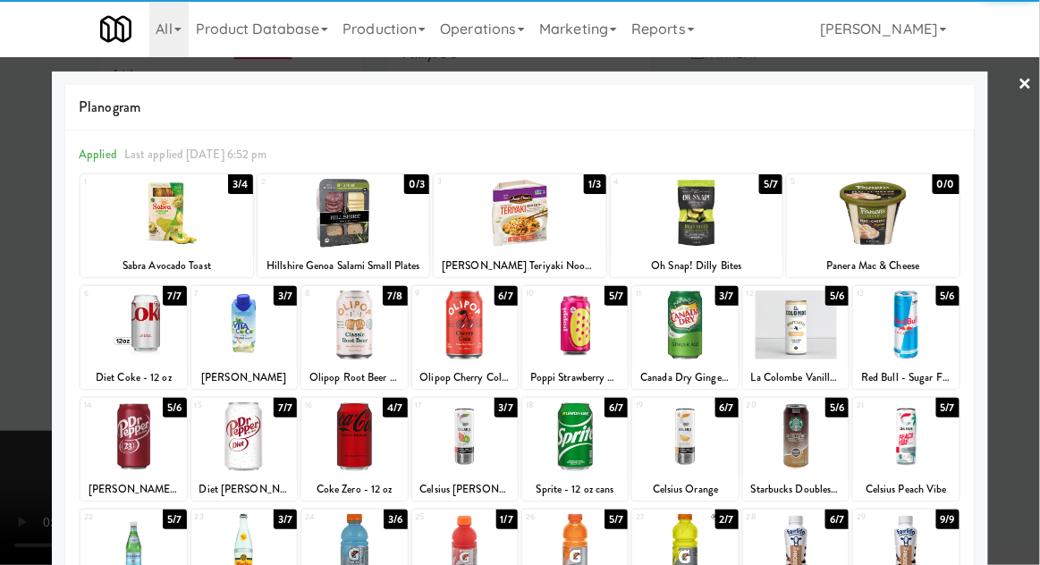
click at [151, 255] on div "Sabra Avocado Toast" at bounding box center [166, 266] width 167 height 22
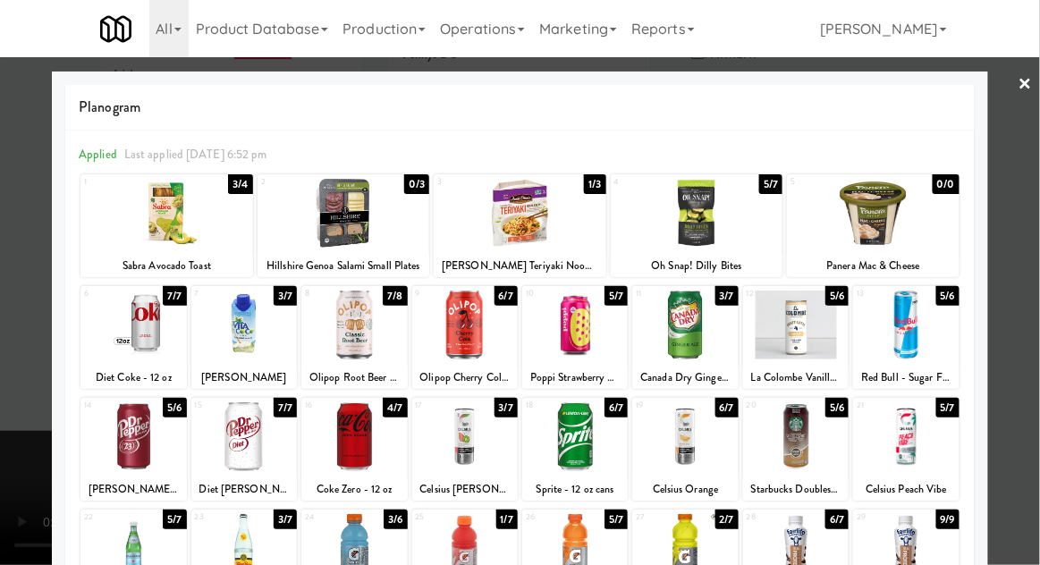
click at [12, 281] on div at bounding box center [520, 282] width 1040 height 565
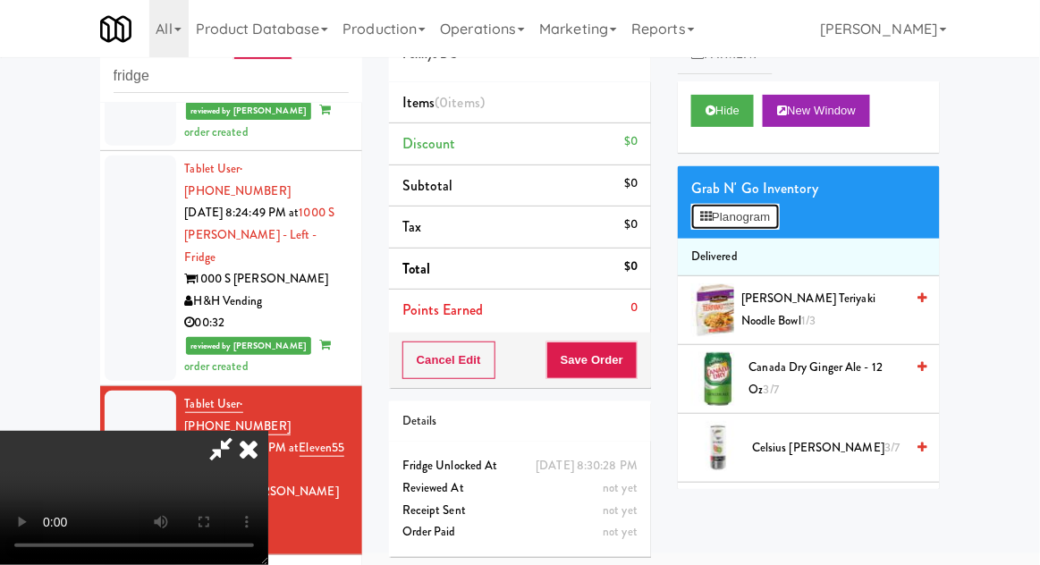
click at [726, 209] on button "Planogram" at bounding box center [735, 217] width 88 height 27
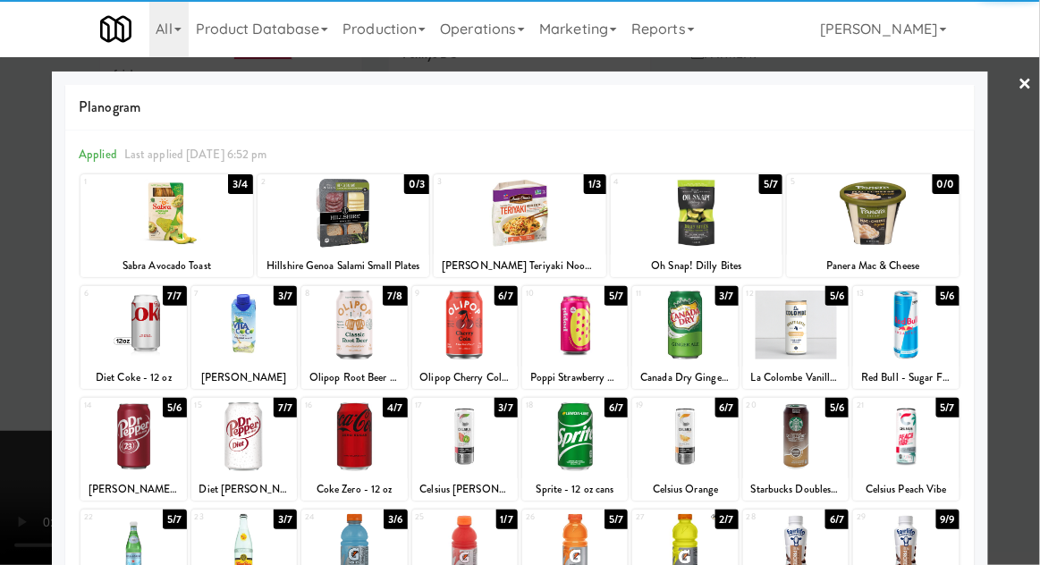
click at [157, 235] on div at bounding box center [166, 213] width 173 height 69
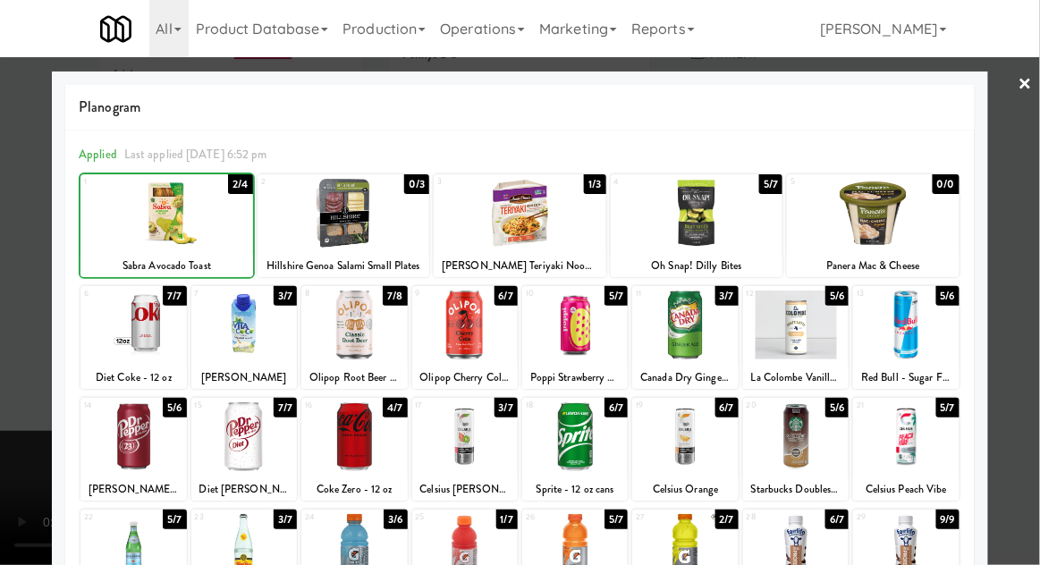
click at [22, 236] on div at bounding box center [520, 282] width 1040 height 565
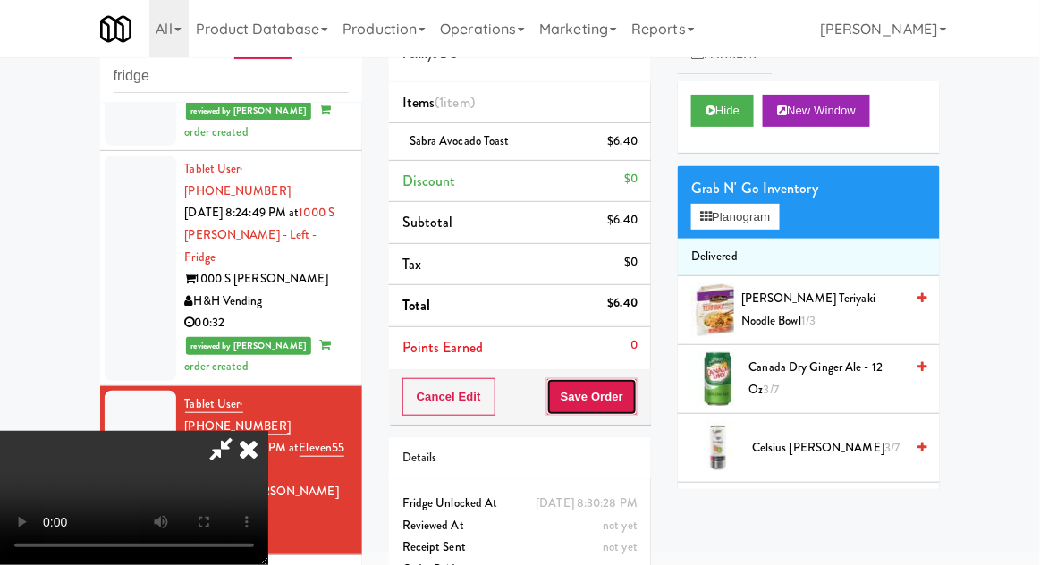
click at [634, 384] on button "Save Order" at bounding box center [591, 397] width 91 height 38
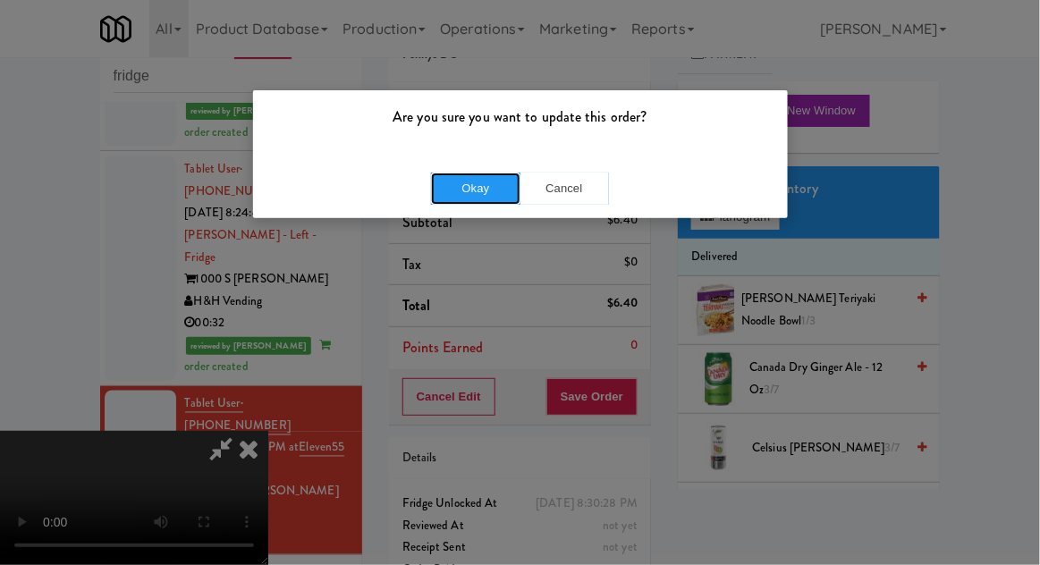
click at [433, 183] on button "Okay" at bounding box center [475, 189] width 89 height 32
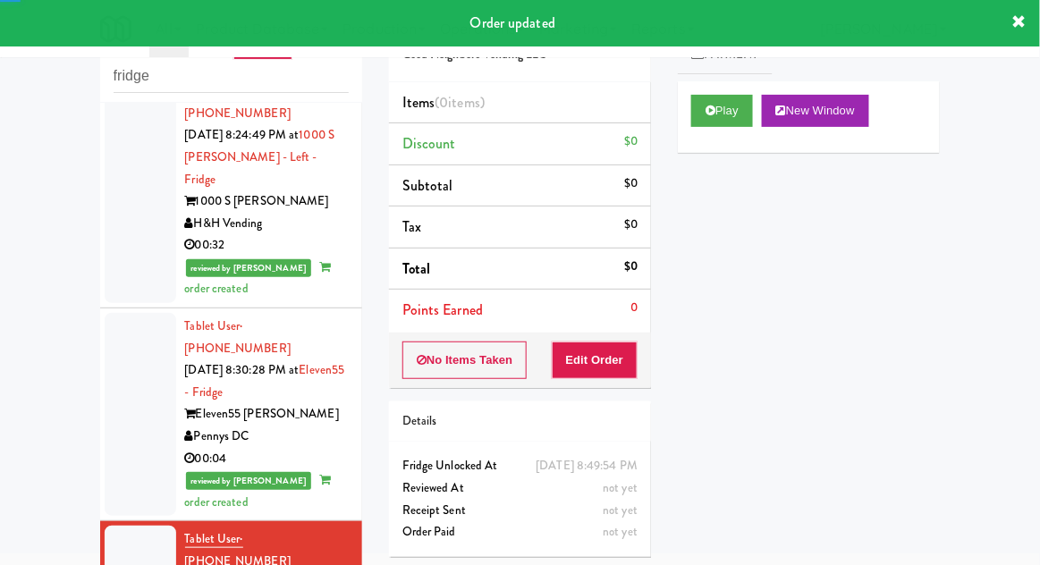
scroll to position [696, 0]
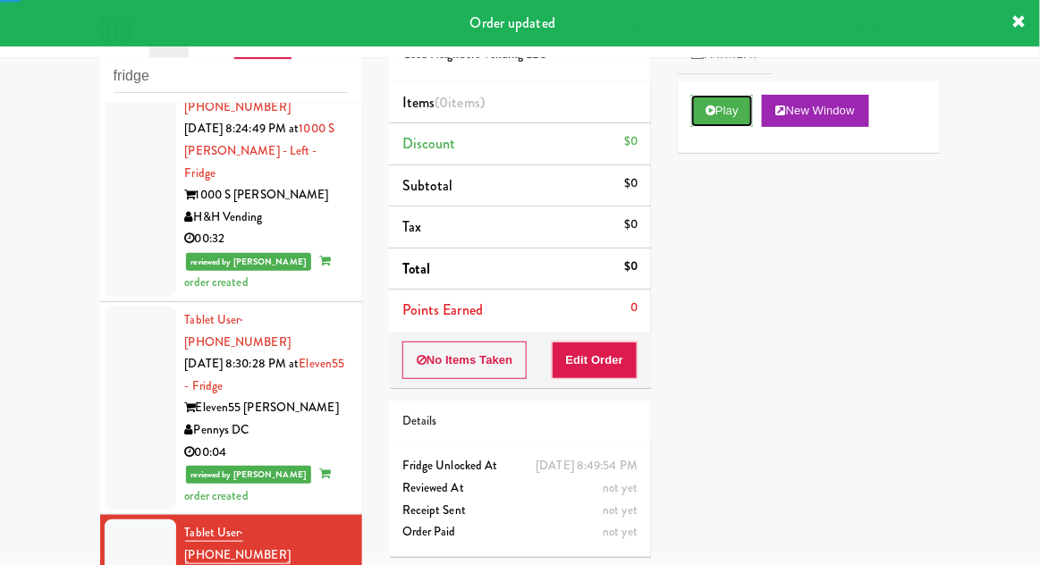
click at [731, 119] on button "Play" at bounding box center [722, 111] width 62 height 32
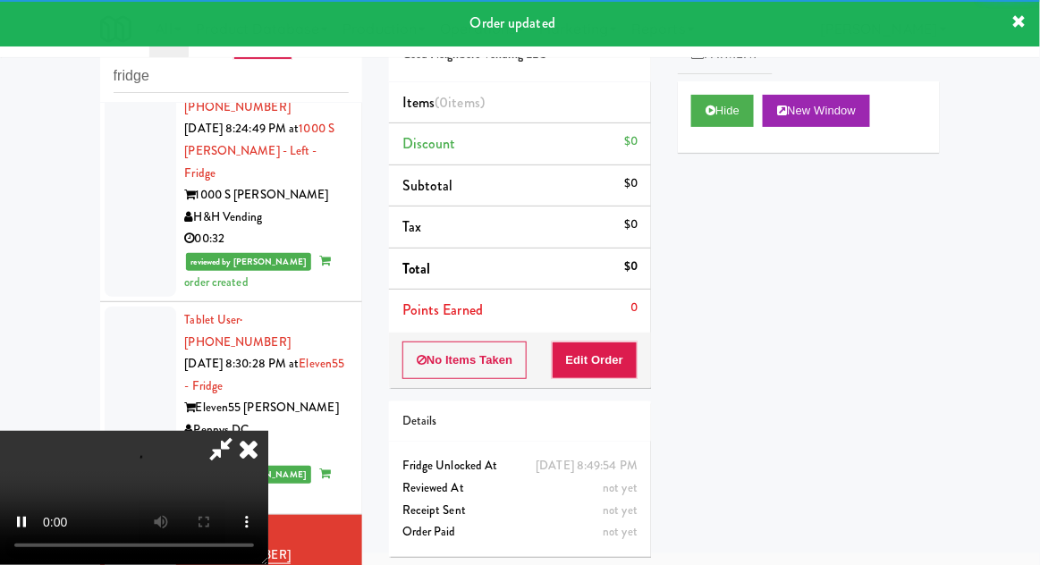
click at [607, 329] on div "Items (0 items ) Discount $0 Subtotal $0 Tax $0 Total $0 Points Earned 0" at bounding box center [520, 207] width 262 height 250
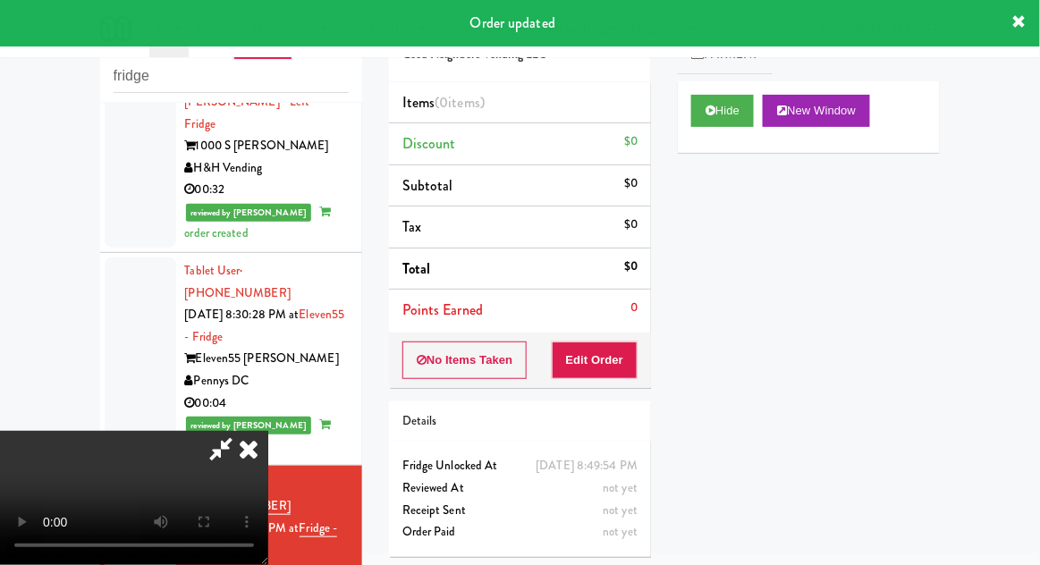
scroll to position [747, 0]
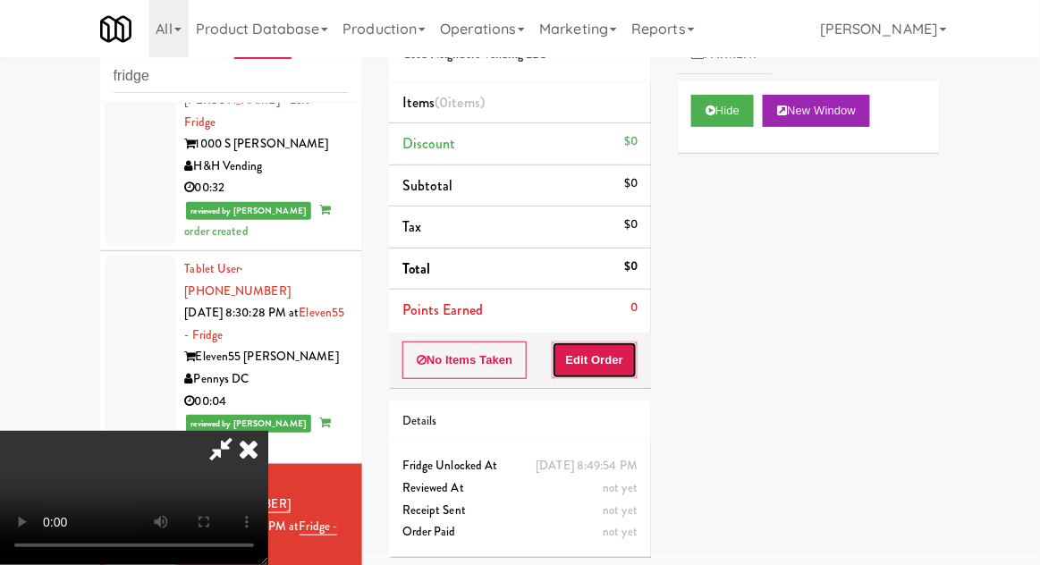
click at [616, 353] on button "Edit Order" at bounding box center [595, 360] width 87 height 38
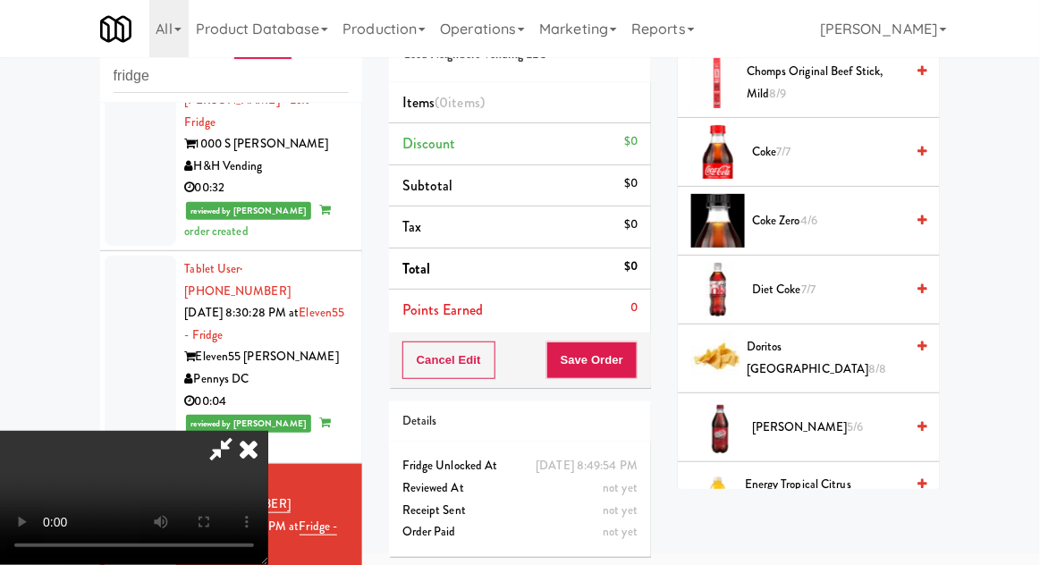
scroll to position [571, 0]
click at [774, 280] on span "Diet Coke 7/7" at bounding box center [828, 290] width 152 height 22
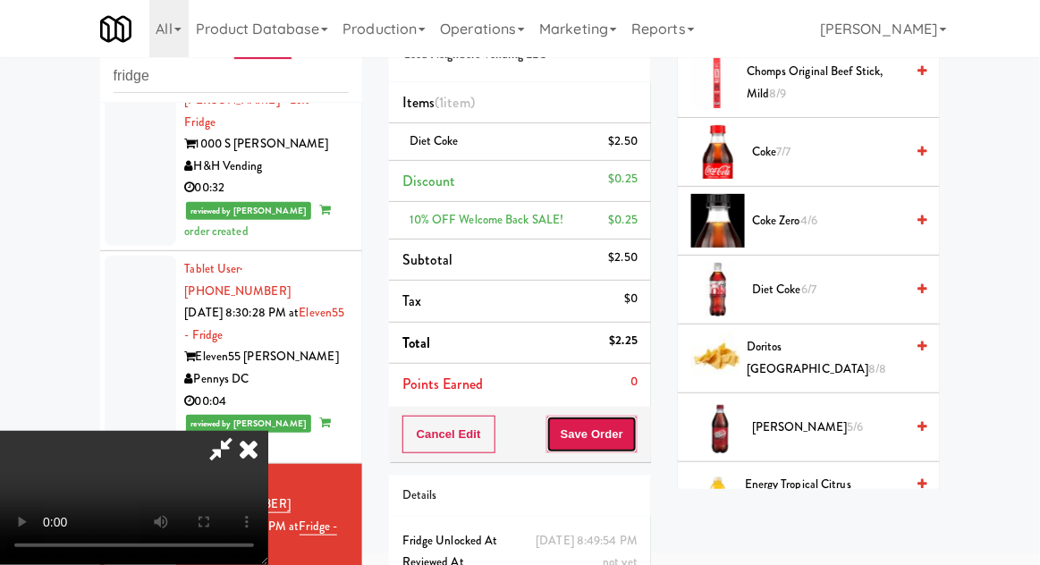
click at [634, 435] on button "Save Order" at bounding box center [591, 435] width 91 height 38
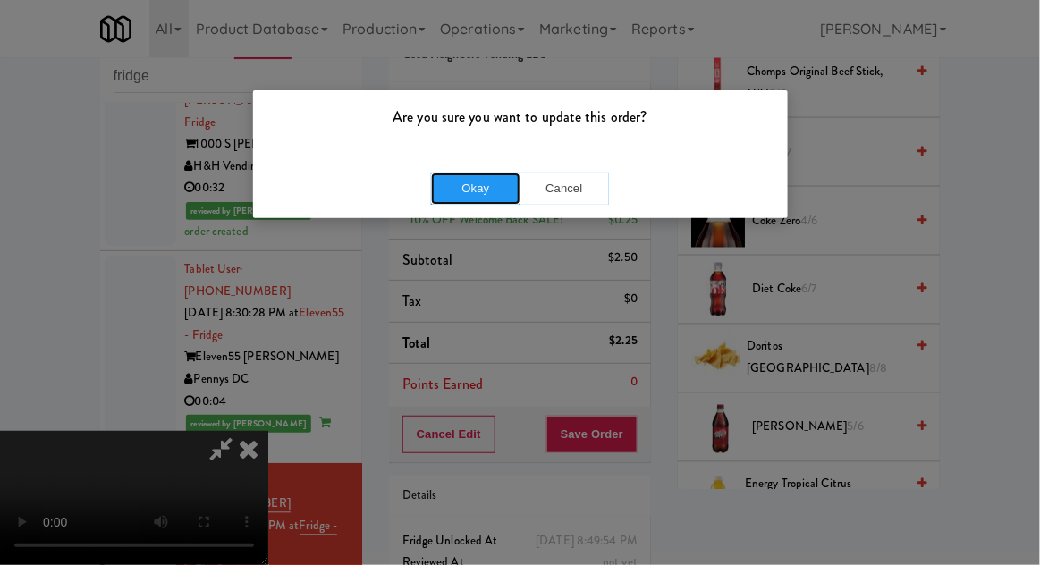
click at [498, 194] on button "Okay" at bounding box center [475, 189] width 89 height 32
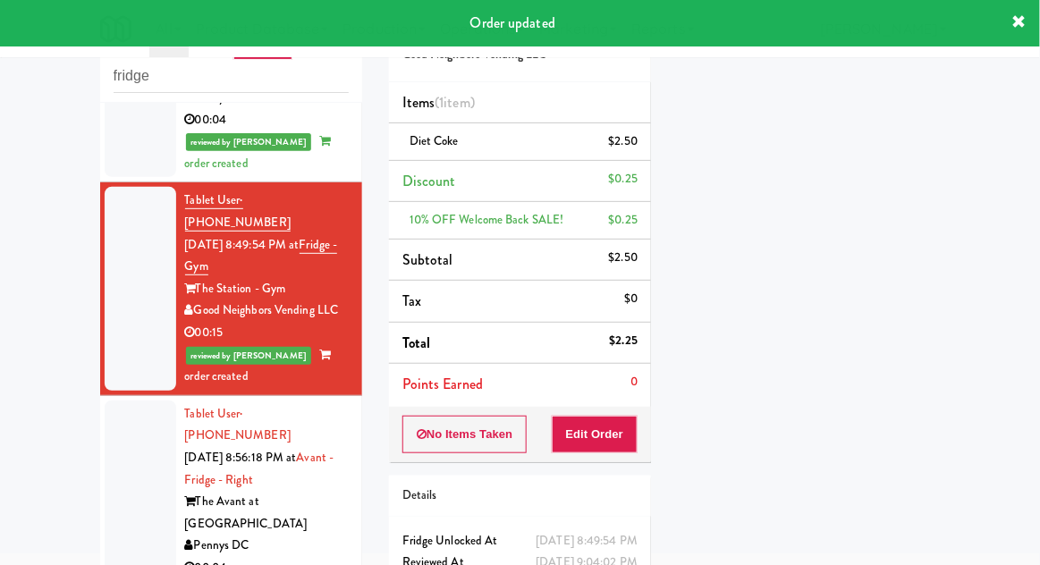
scroll to position [1031, 0]
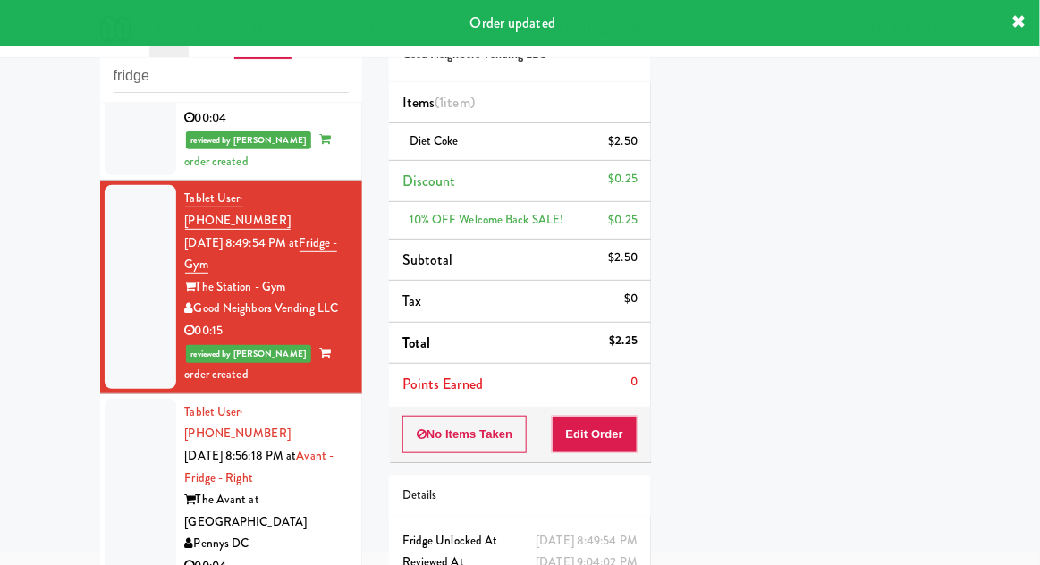
click at [141, 399] on div at bounding box center [141, 489] width 72 height 181
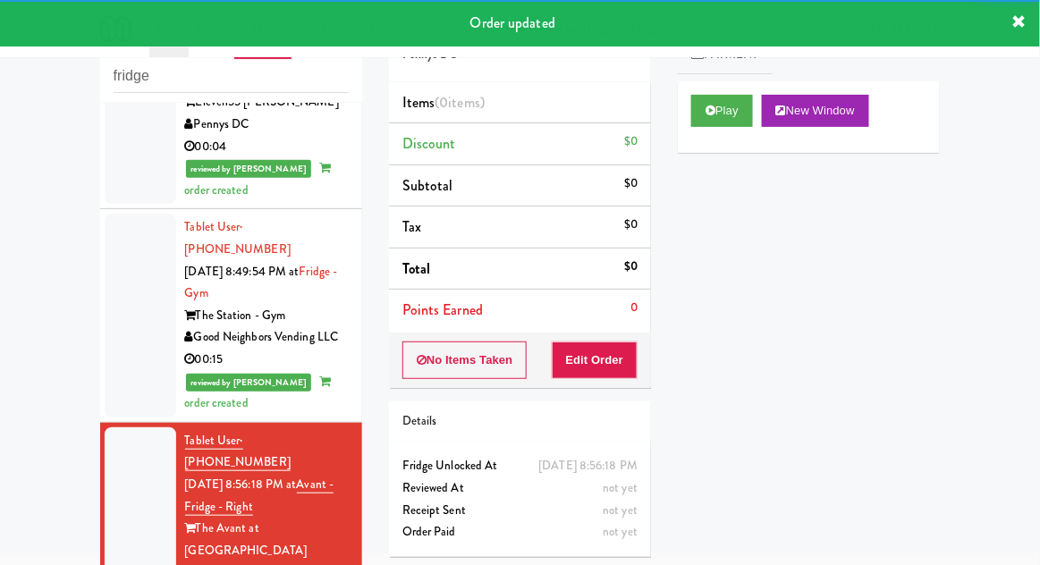
scroll to position [985, 0]
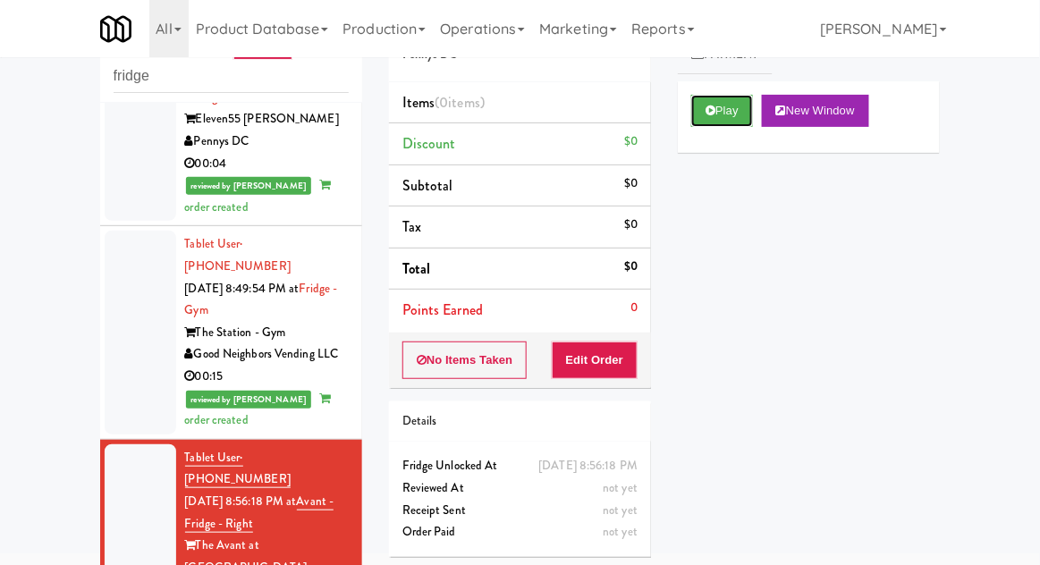
click at [707, 122] on button "Play" at bounding box center [722, 111] width 62 height 32
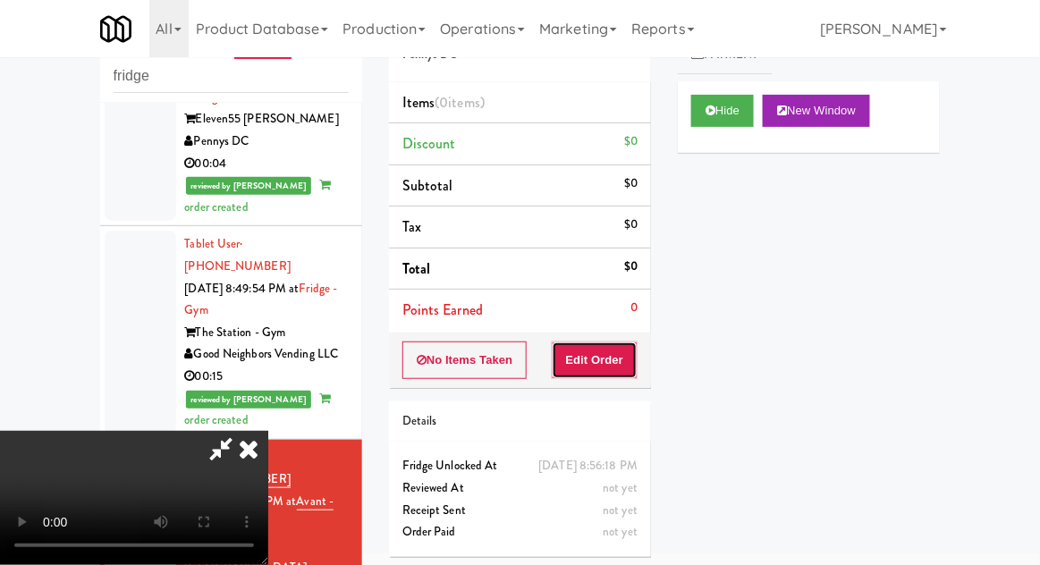
click at [599, 361] on button "Edit Order" at bounding box center [595, 360] width 87 height 38
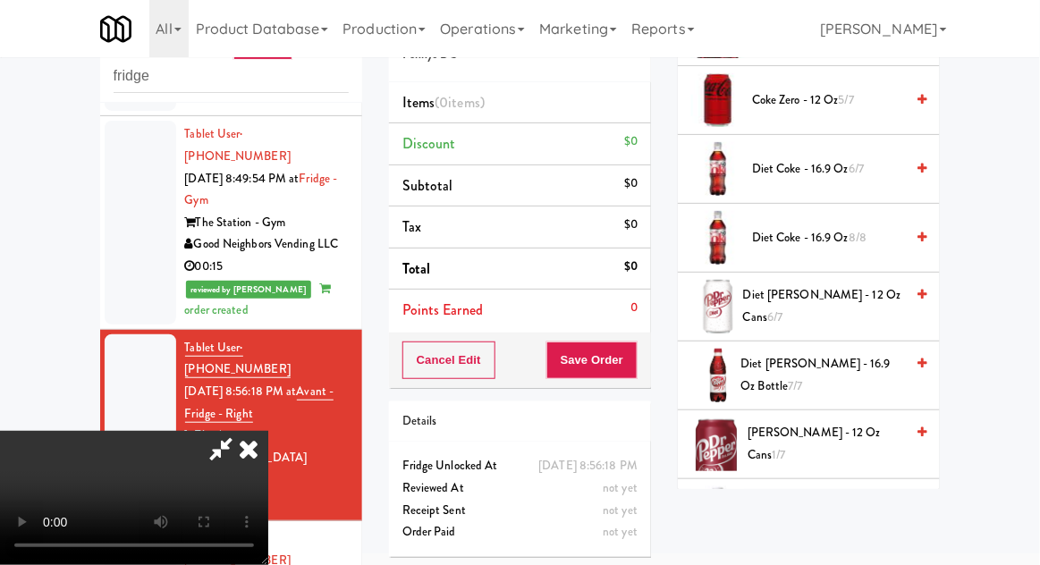
scroll to position [559, 0]
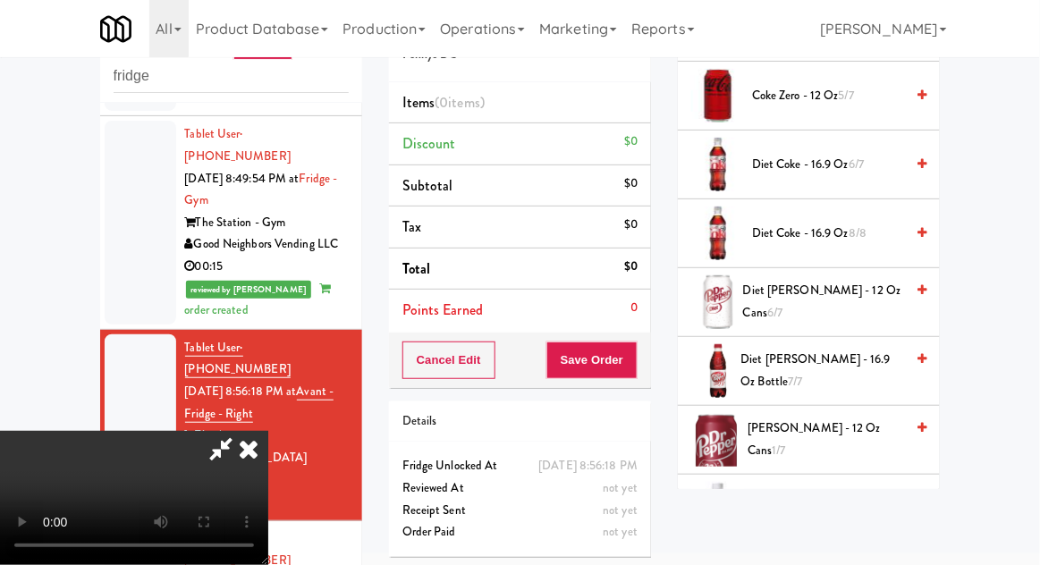
click at [799, 228] on span "Diet Coke - 16.9 oz 8/8" at bounding box center [828, 234] width 152 height 22
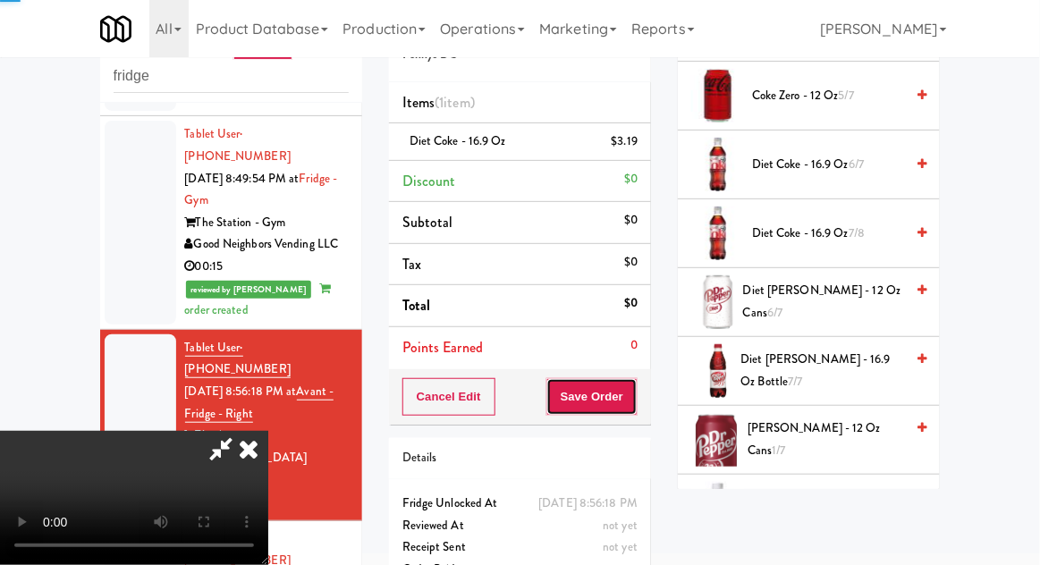
click at [635, 400] on button "Save Order" at bounding box center [591, 397] width 91 height 38
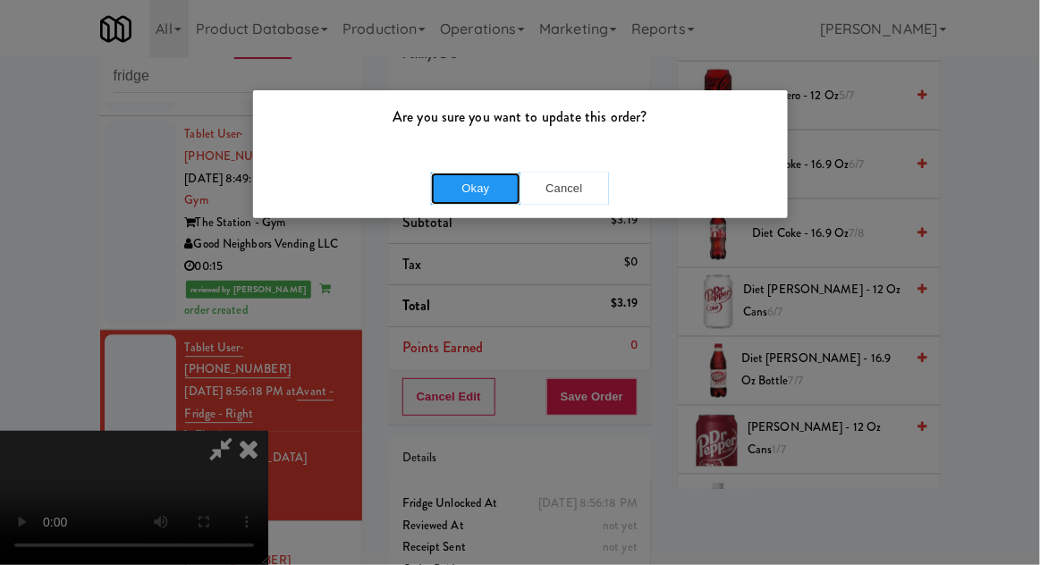
click at [490, 176] on button "Okay" at bounding box center [475, 189] width 89 height 32
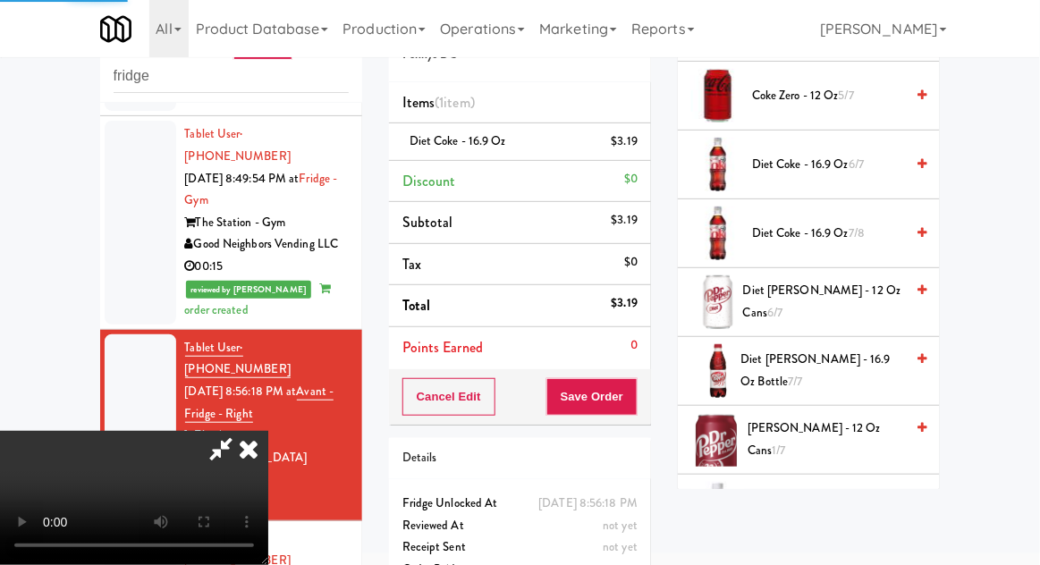
scroll to position [176, 0]
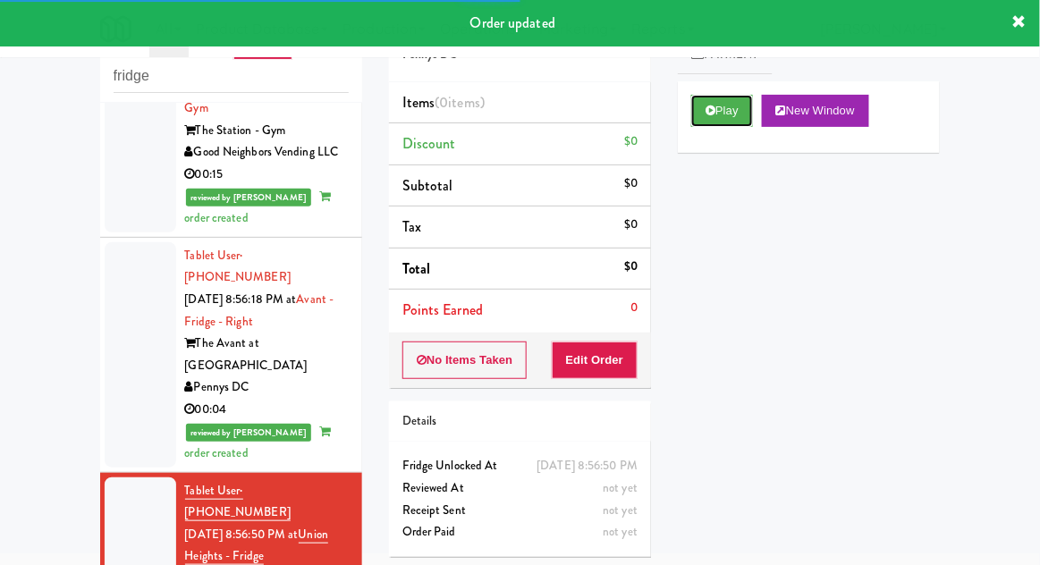
click at [732, 102] on button "Play" at bounding box center [722, 111] width 62 height 32
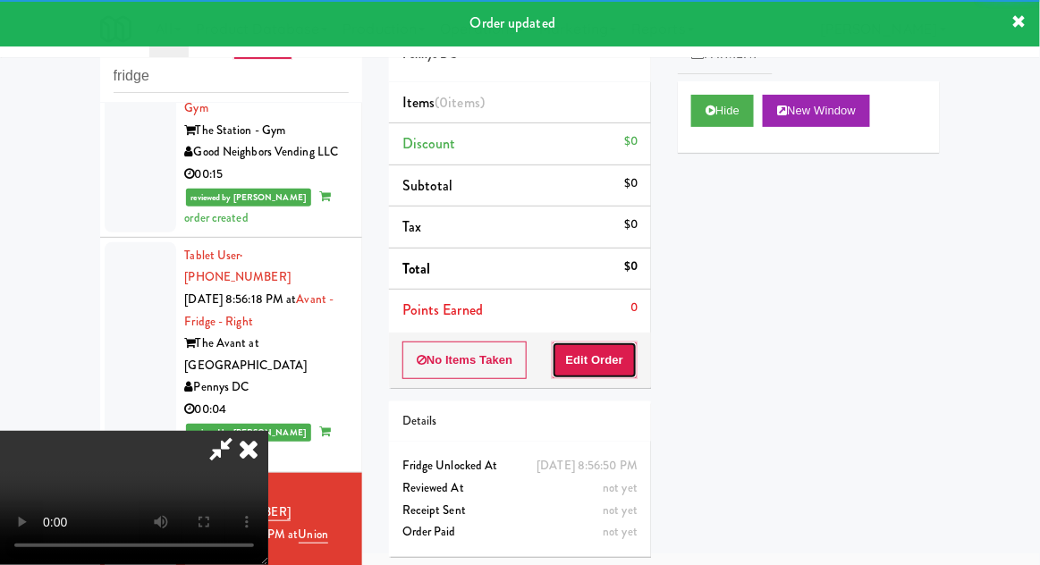
click at [606, 345] on button "Edit Order" at bounding box center [595, 360] width 87 height 38
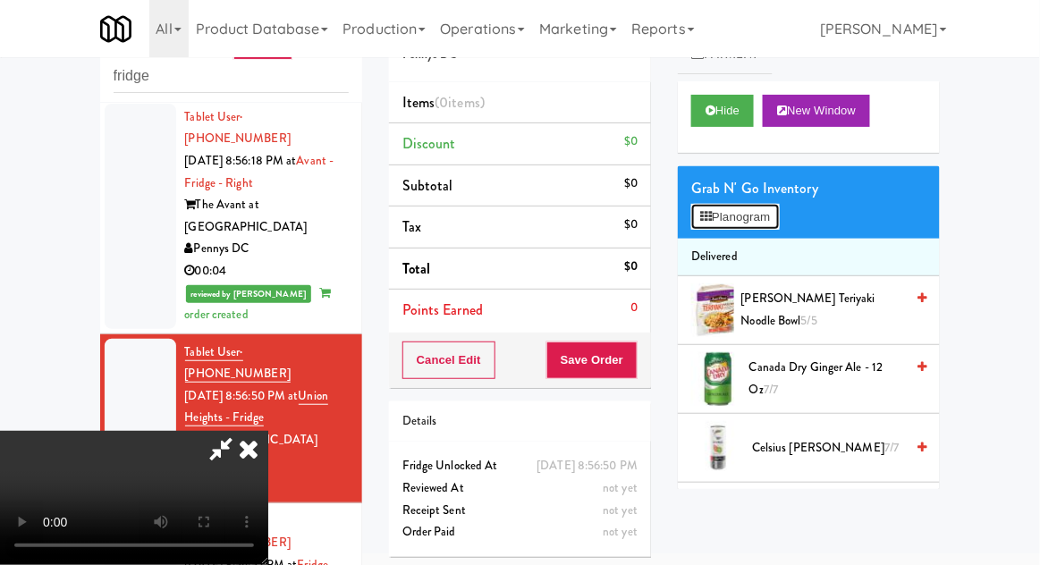
click at [744, 217] on button "Planogram" at bounding box center [735, 217] width 88 height 27
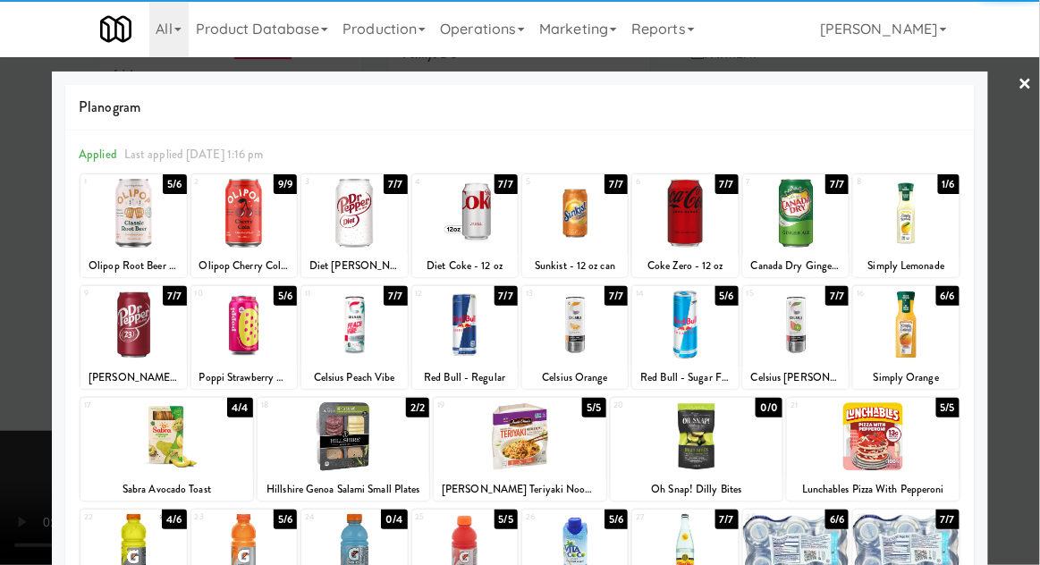
click at [808, 316] on div at bounding box center [795, 325] width 105 height 69
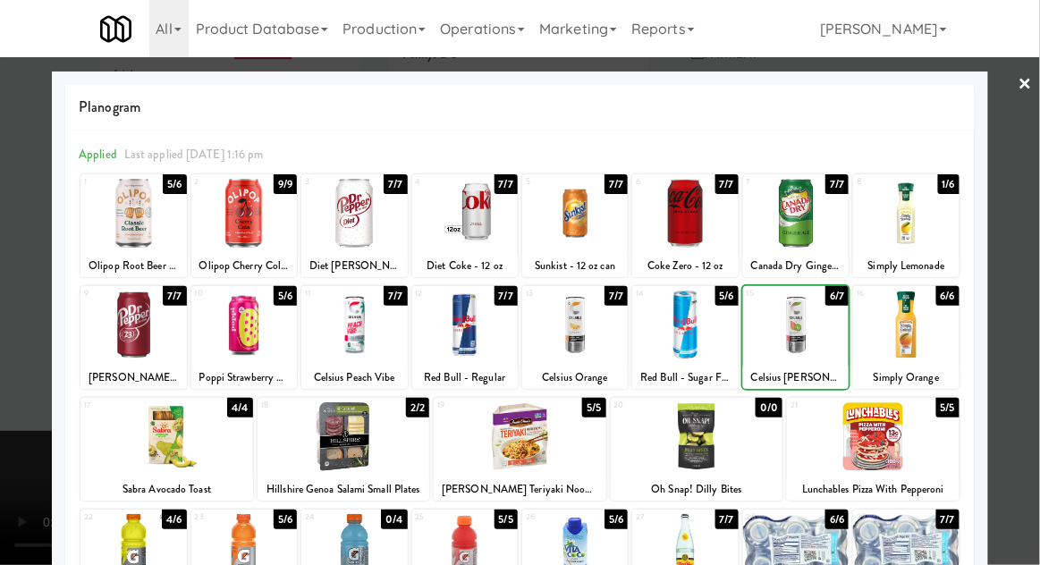
click at [1027, 240] on div at bounding box center [520, 282] width 1040 height 565
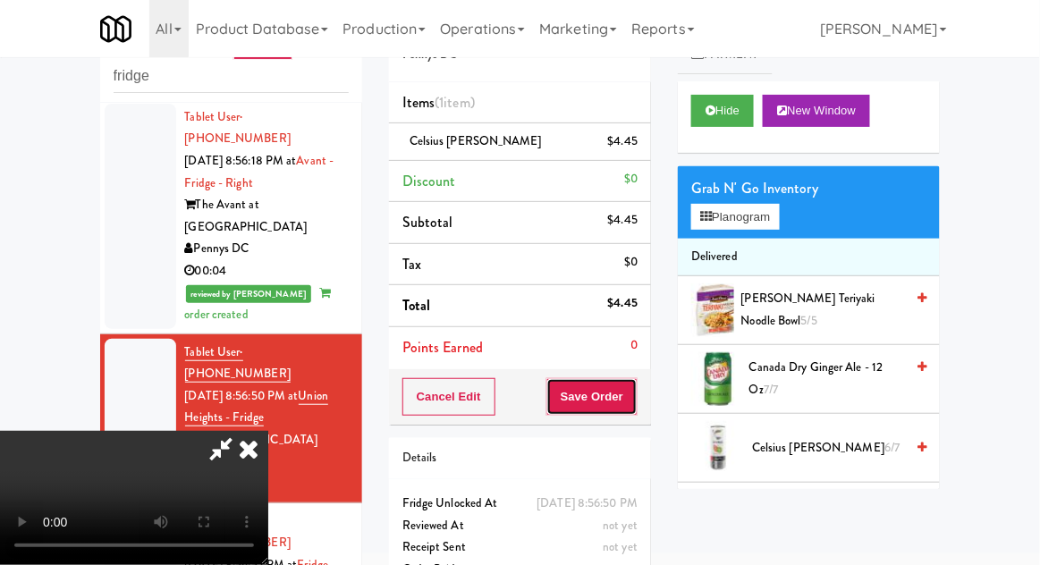
click at [635, 393] on button "Save Order" at bounding box center [591, 397] width 91 height 38
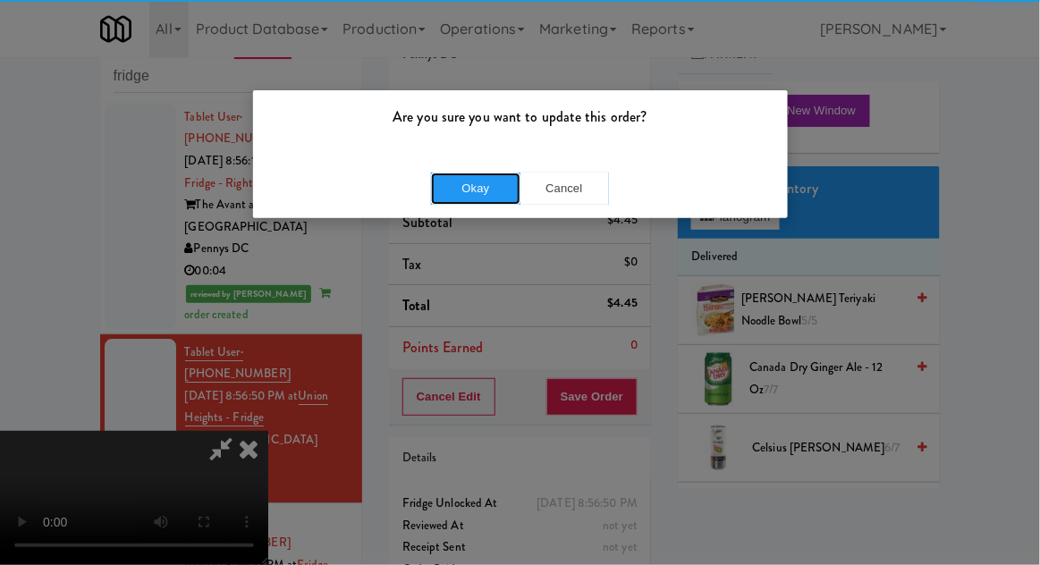
click at [484, 189] on button "Okay" at bounding box center [475, 189] width 89 height 32
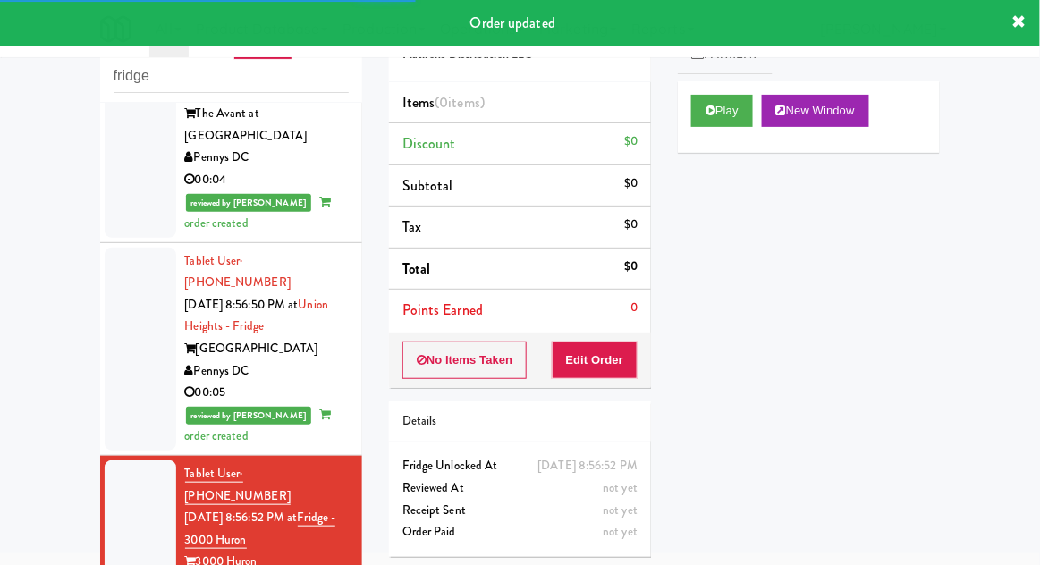
scroll to position [1453, 0]
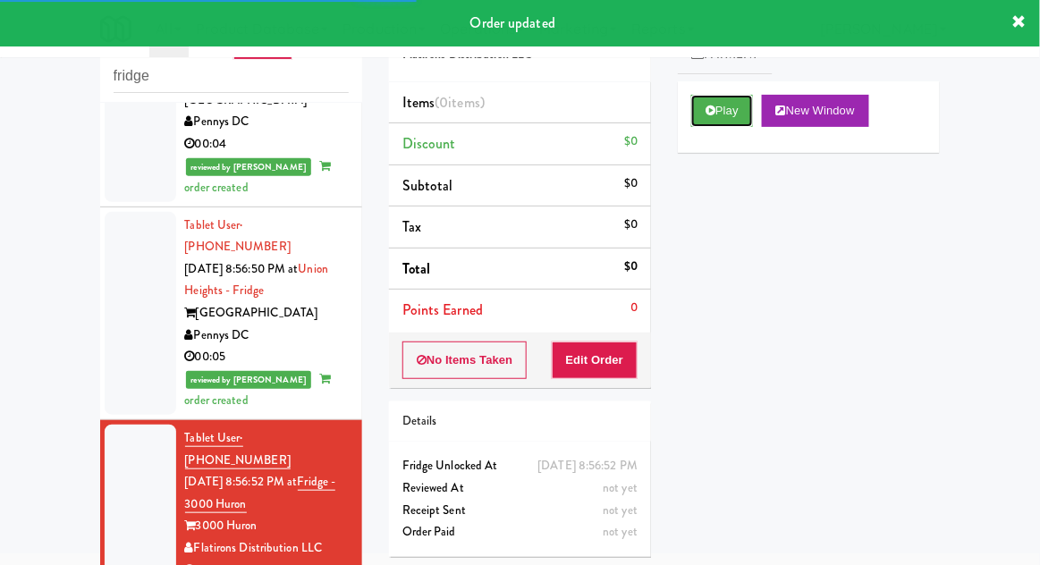
click at [719, 119] on button "Play" at bounding box center [722, 111] width 62 height 32
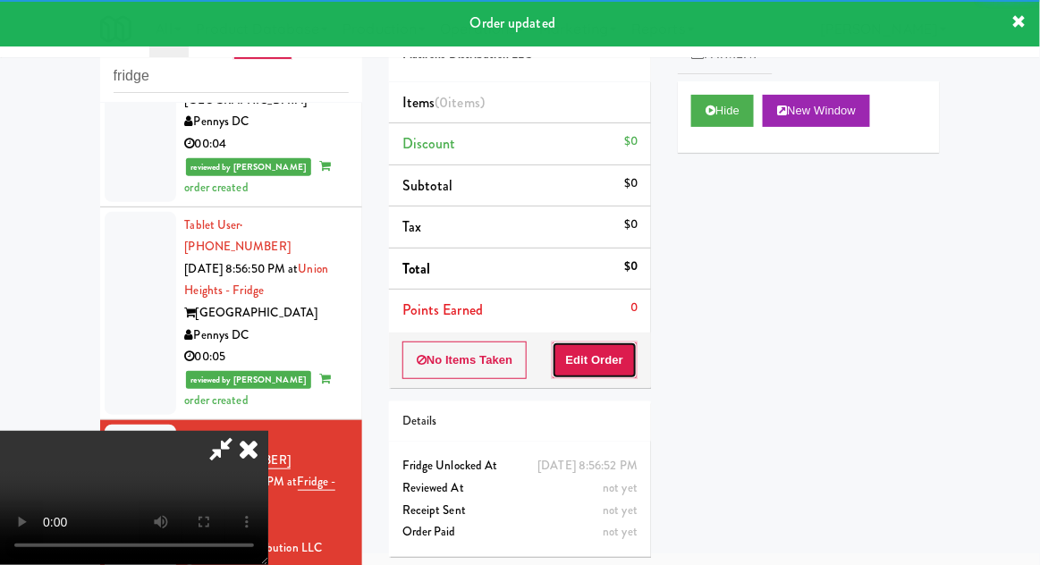
click at [597, 344] on button "Edit Order" at bounding box center [595, 360] width 87 height 38
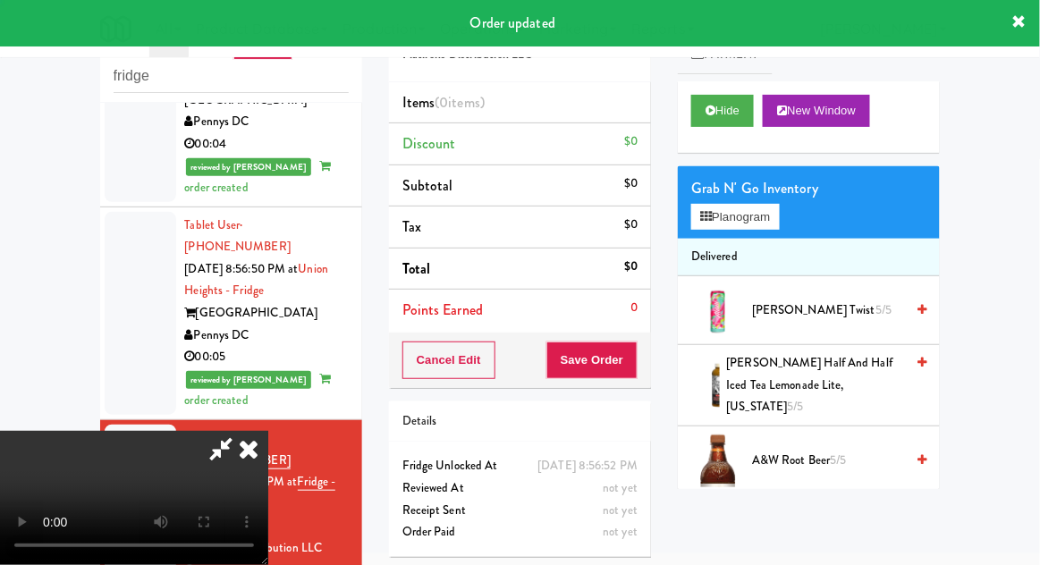
scroll to position [1497, 0]
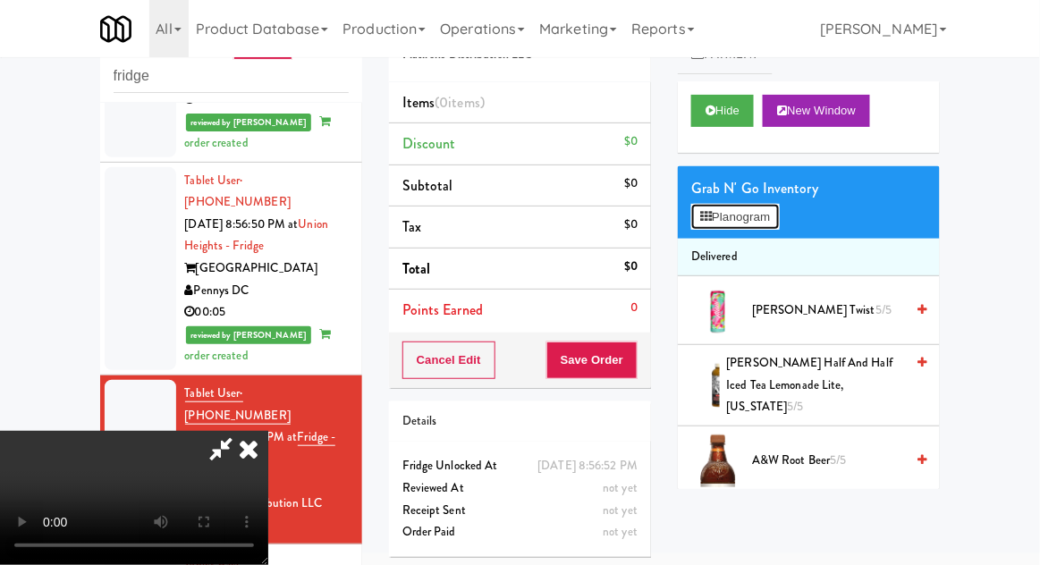
click at [746, 206] on button "Planogram" at bounding box center [735, 217] width 88 height 27
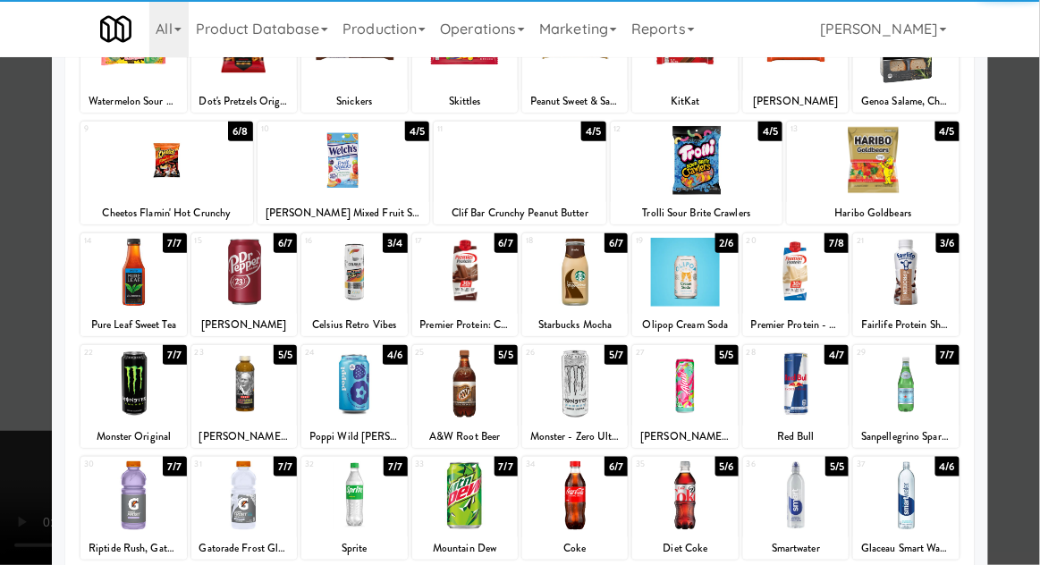
scroll to position [164, 0]
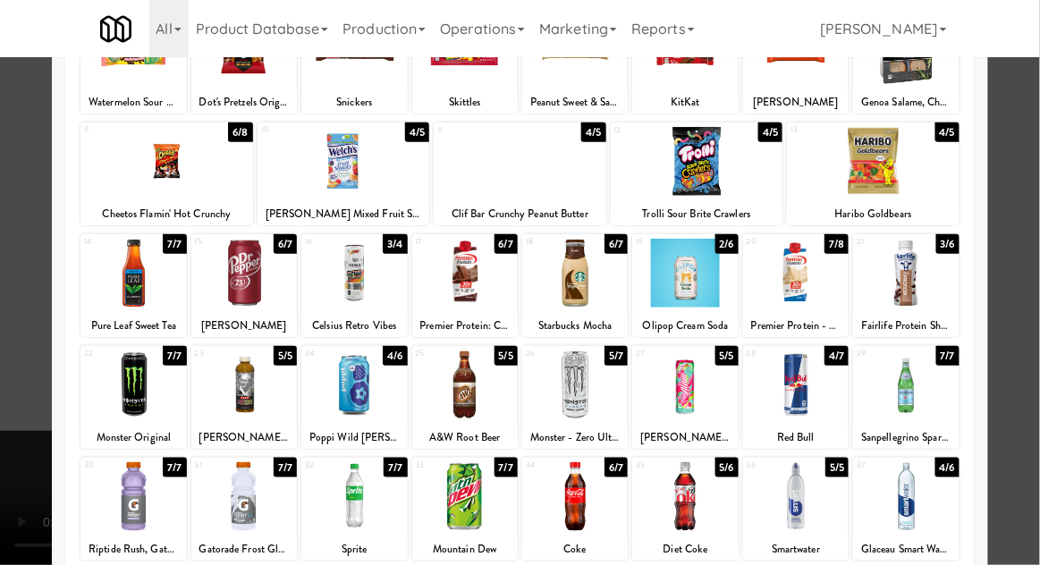
click at [23, 384] on div at bounding box center [520, 282] width 1040 height 565
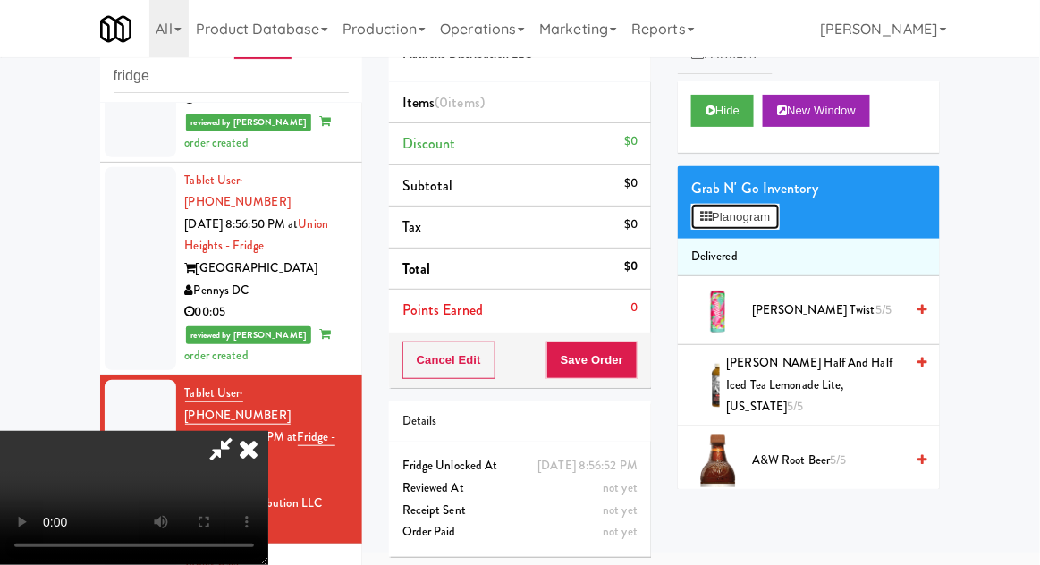
click at [720, 227] on button "Planogram" at bounding box center [735, 217] width 88 height 27
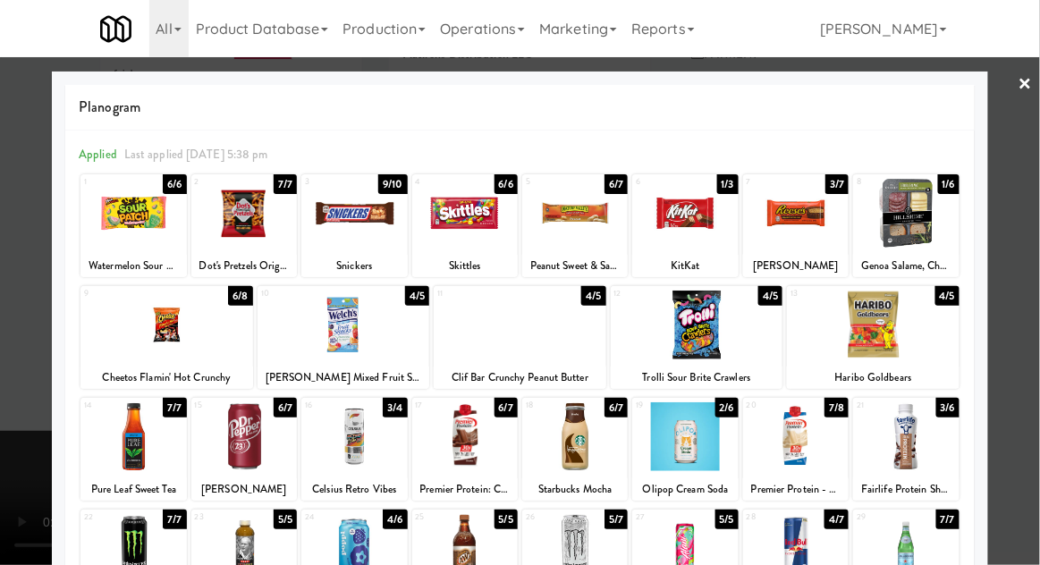
click at [691, 431] on div at bounding box center [684, 436] width 105 height 69
click at [11, 447] on div at bounding box center [520, 282] width 1040 height 565
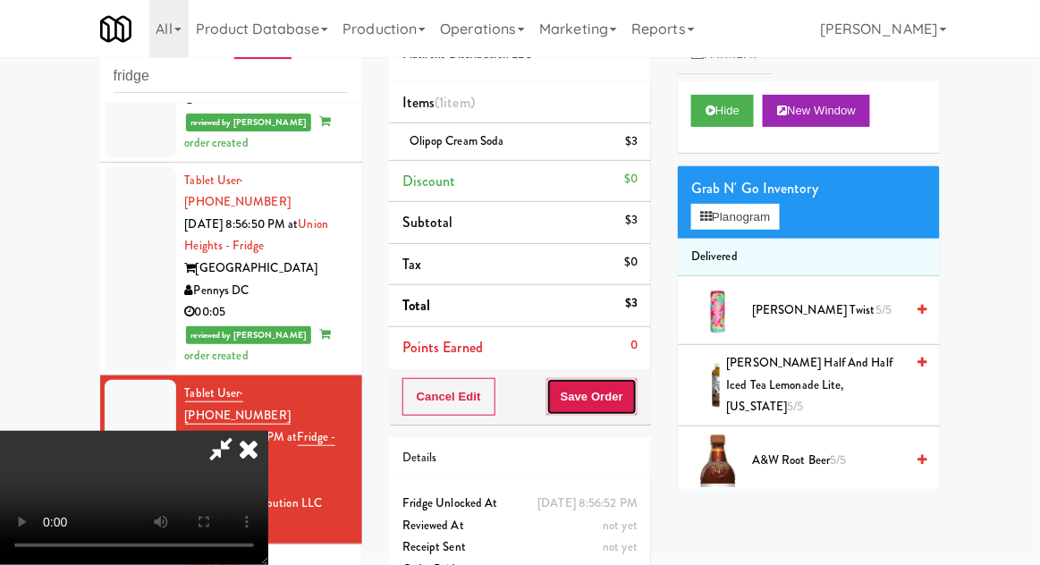
click at [636, 396] on button "Save Order" at bounding box center [591, 397] width 91 height 38
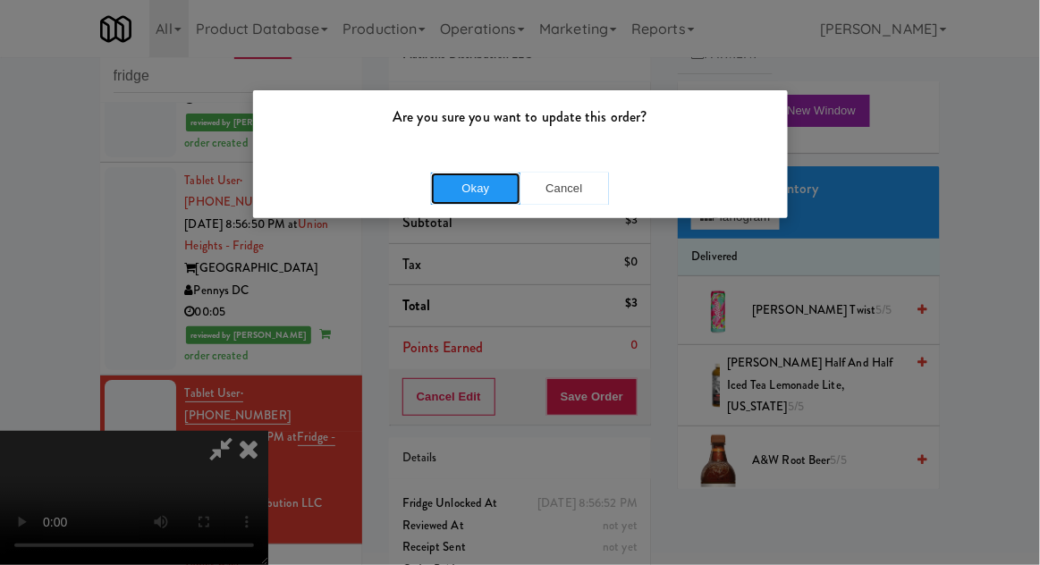
click at [434, 194] on button "Okay" at bounding box center [475, 189] width 89 height 32
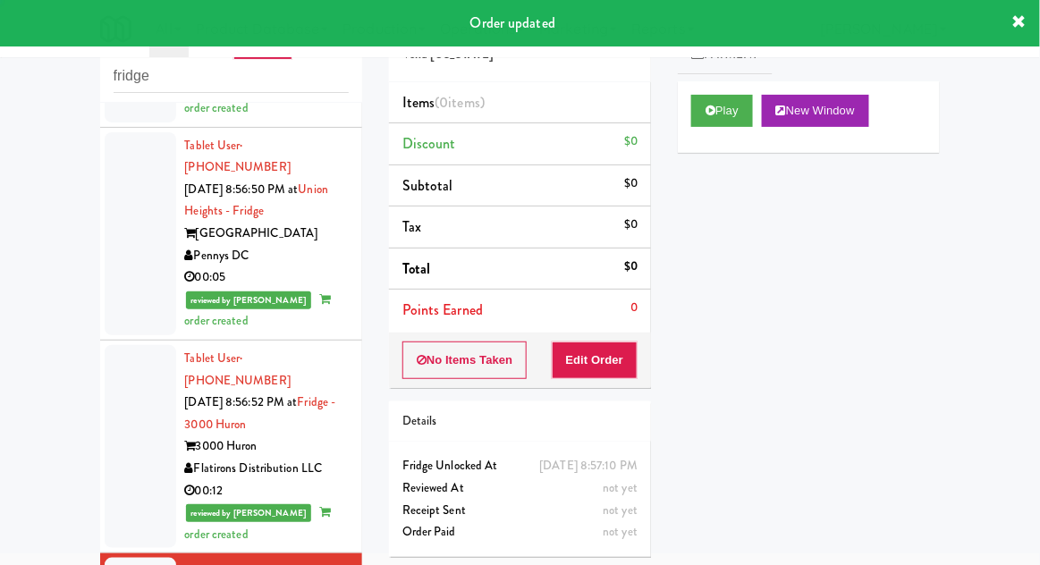
scroll to position [1541, 0]
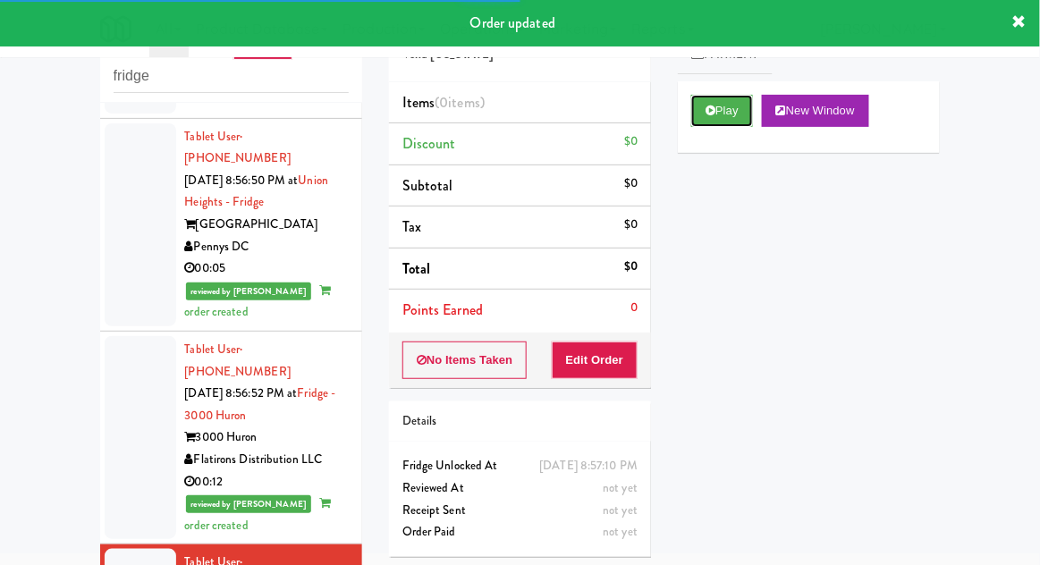
click at [735, 113] on button "Play" at bounding box center [722, 111] width 62 height 32
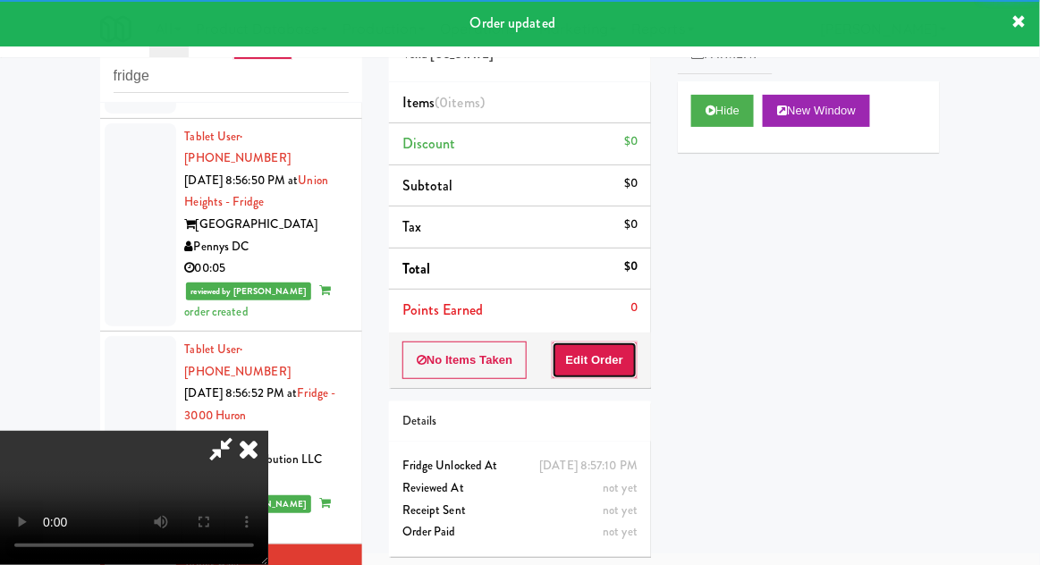
click at [606, 357] on button "Edit Order" at bounding box center [595, 360] width 87 height 38
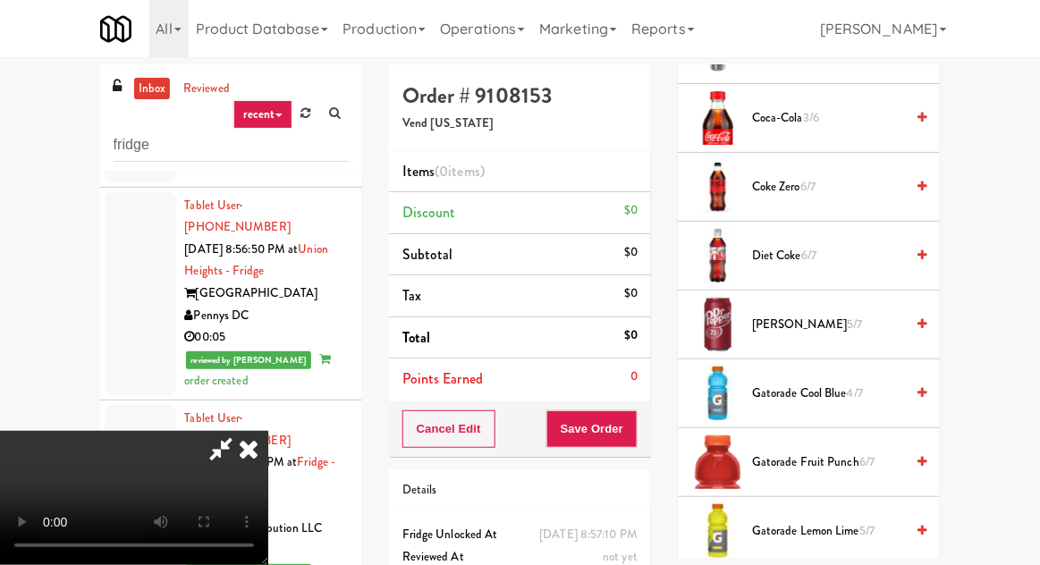
scroll to position [679, 0]
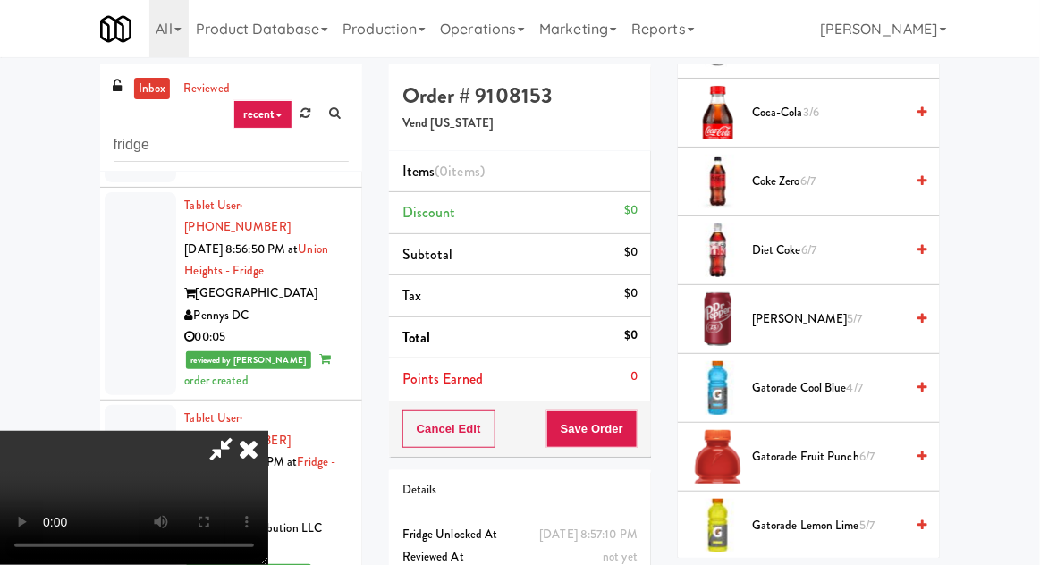
click at [804, 173] on span "6/7" at bounding box center [807, 181] width 15 height 17
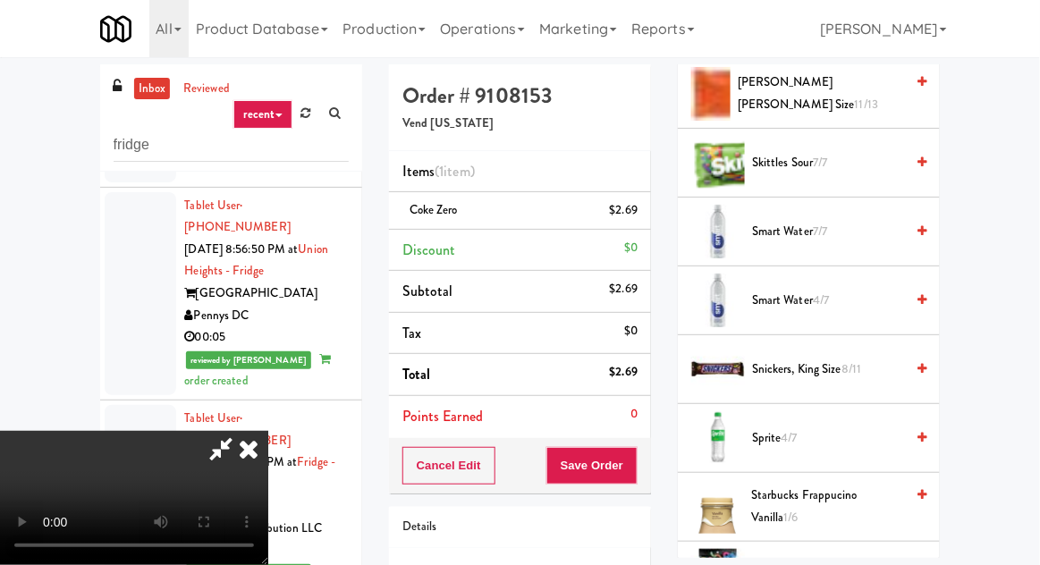
scroll to position [1882, 0]
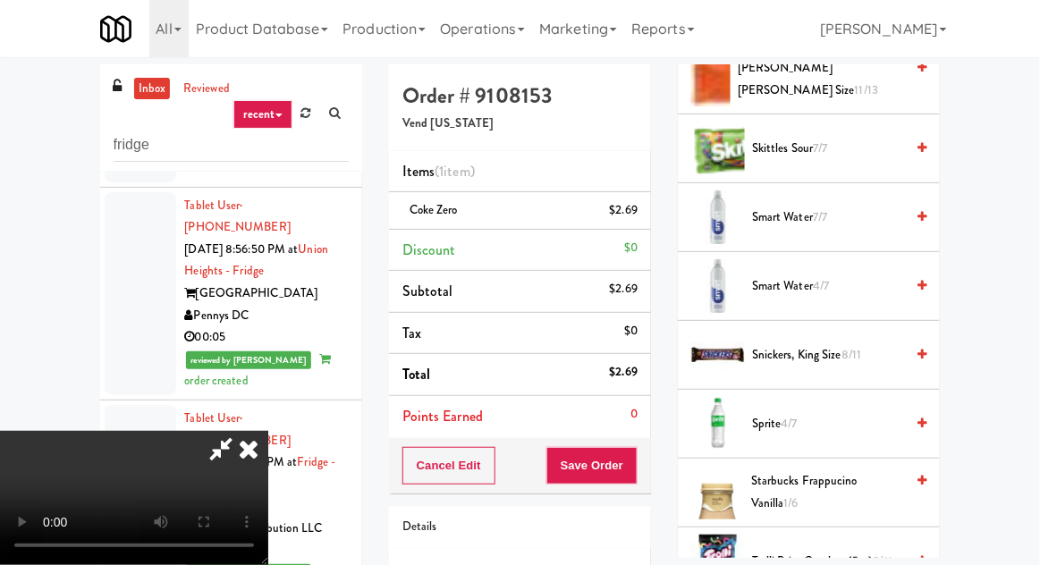
click at [790, 206] on span "Smart Water 7/7" at bounding box center [828, 217] width 152 height 22
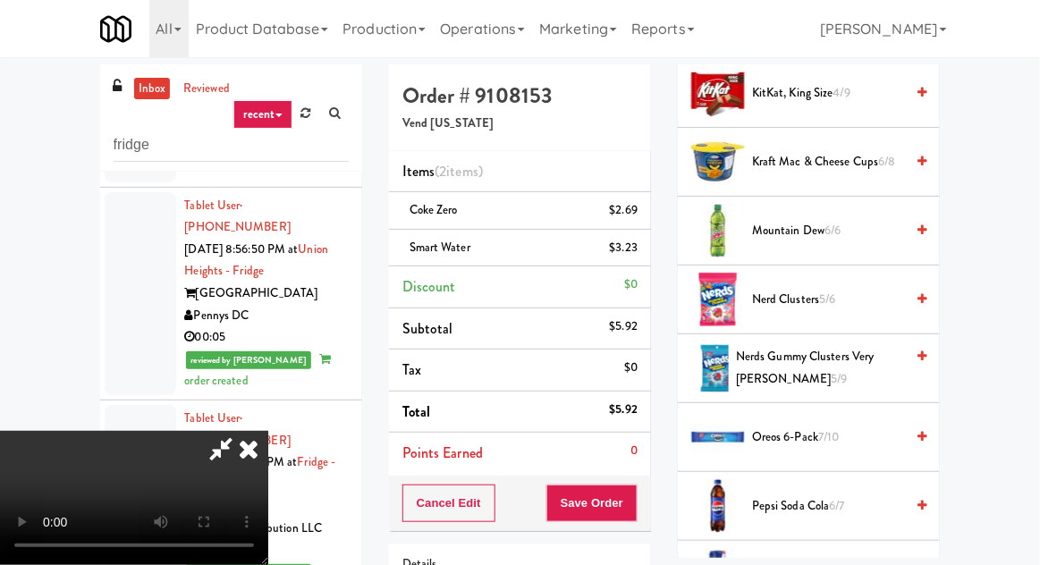
scroll to position [1252, 0]
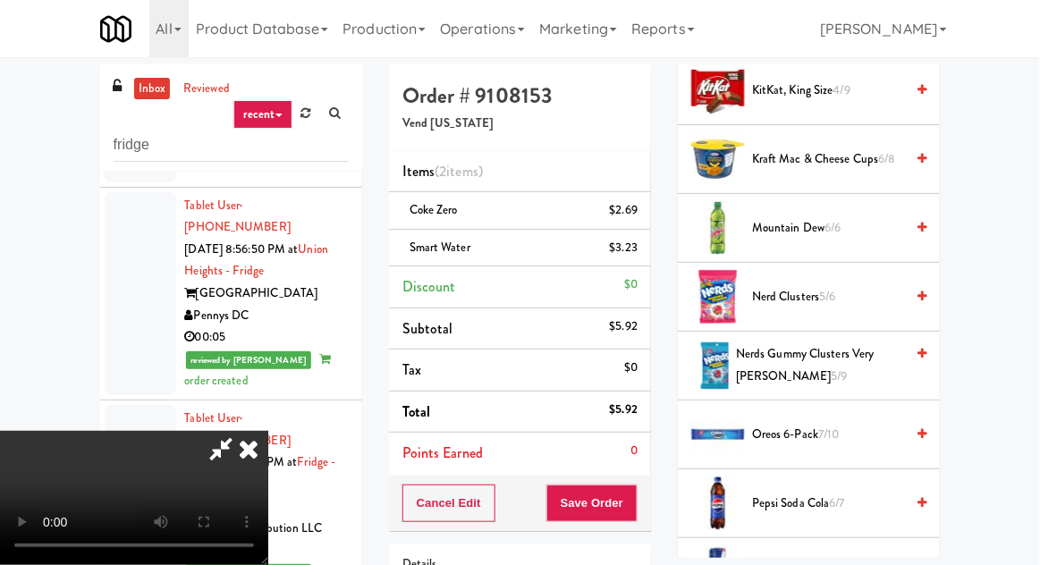
click at [796, 286] on span "Nerd Clusters 5/6" at bounding box center [828, 297] width 152 height 22
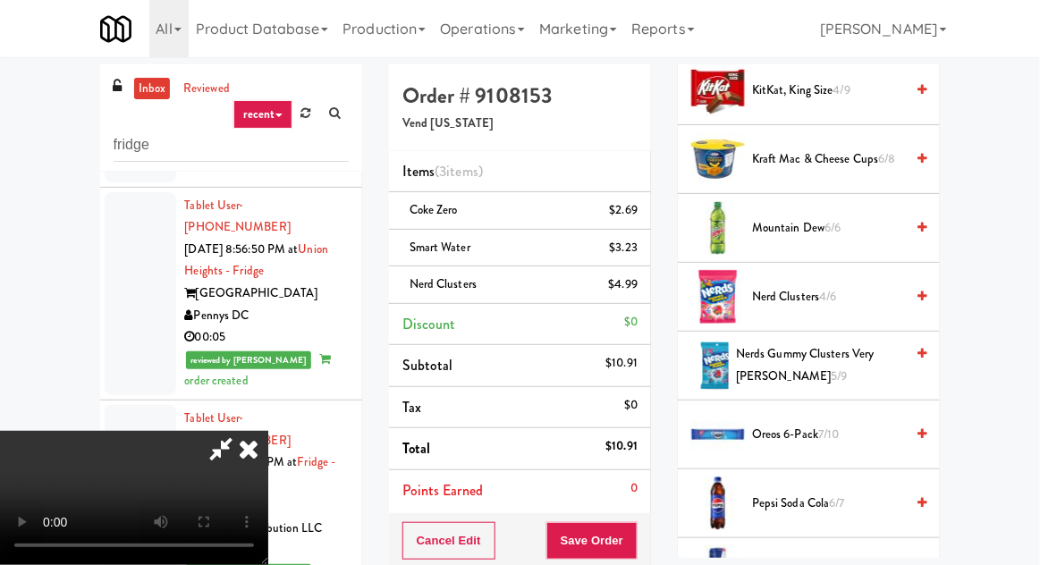
scroll to position [65, 0]
click at [634, 528] on button "Save Order" at bounding box center [591, 541] width 91 height 38
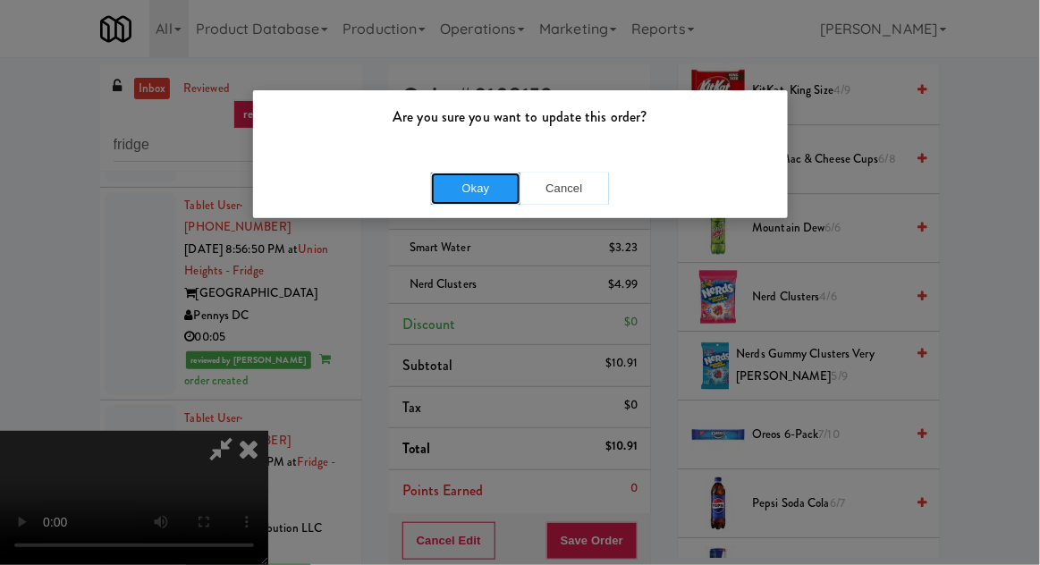
click at [495, 185] on button "Okay" at bounding box center [475, 189] width 89 height 32
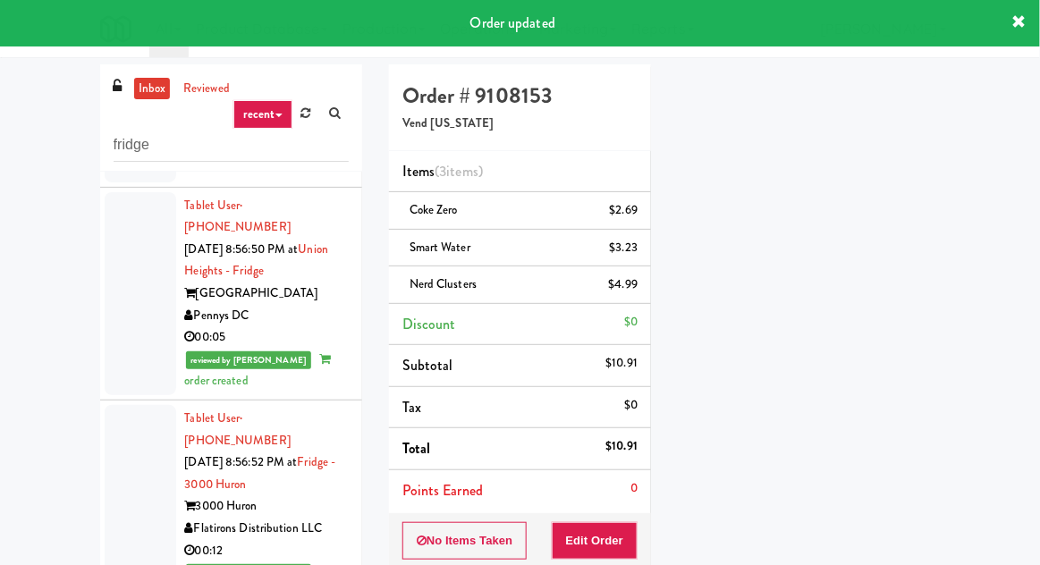
scroll to position [1585, 0]
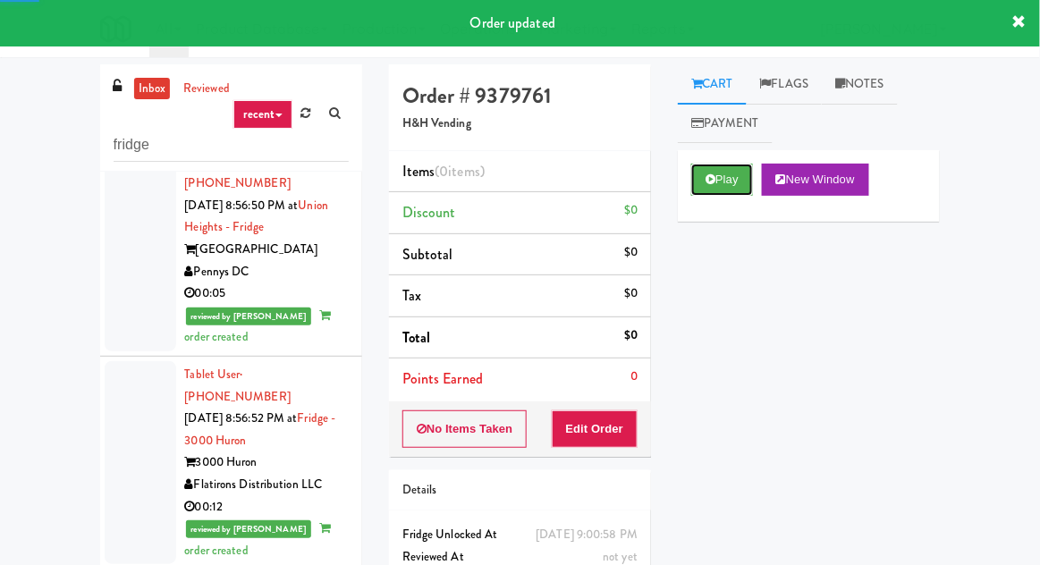
click at [717, 176] on button "Play" at bounding box center [722, 180] width 62 height 32
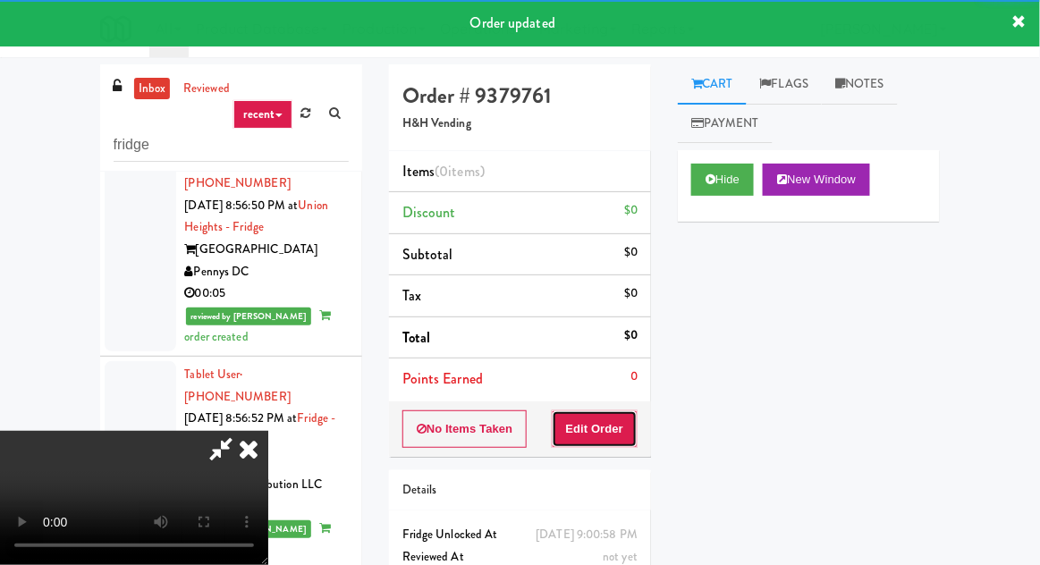
click at [608, 421] on button "Edit Order" at bounding box center [595, 429] width 87 height 38
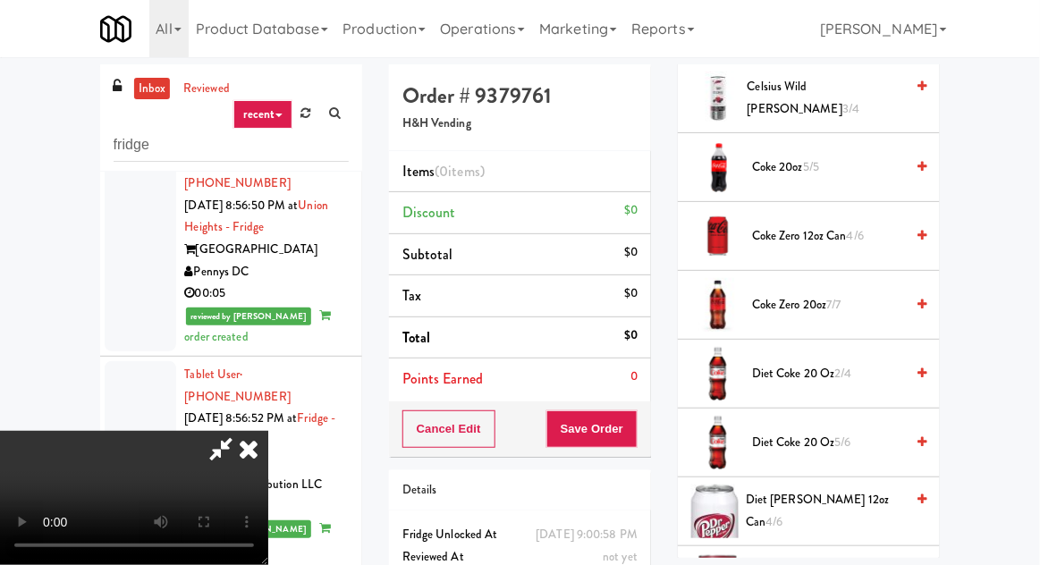
scroll to position [762, 0]
click at [778, 364] on span "Diet Coke 20 oz 2/4" at bounding box center [828, 375] width 152 height 22
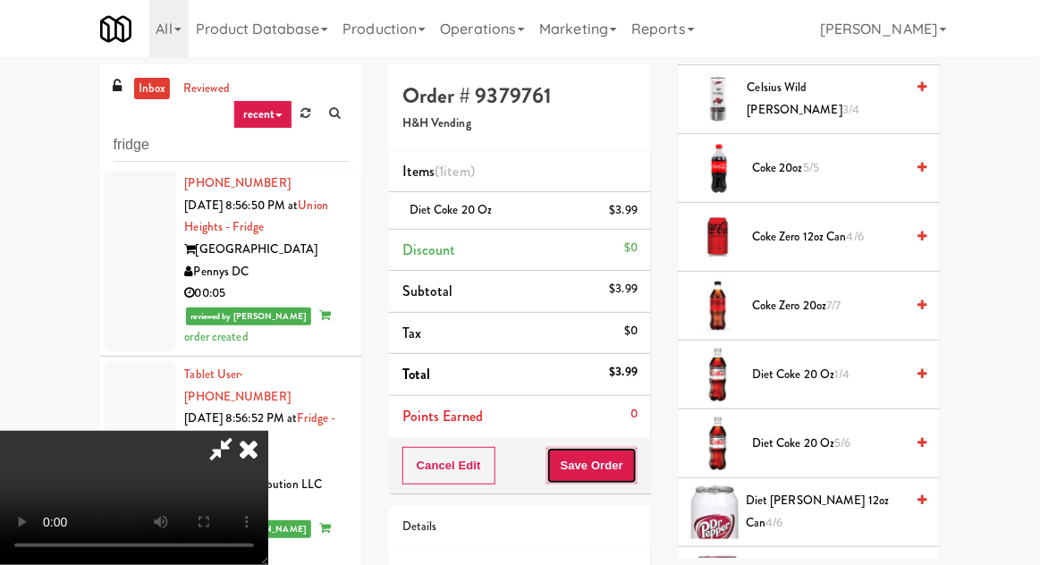
click at [633, 468] on button "Save Order" at bounding box center [591, 466] width 91 height 38
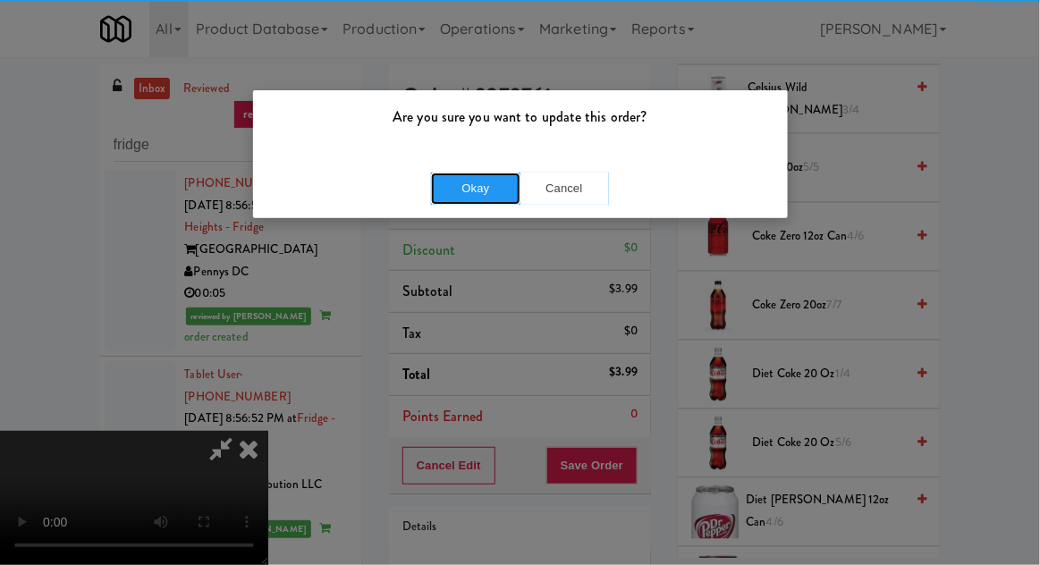
click at [440, 191] on button "Okay" at bounding box center [475, 189] width 89 height 32
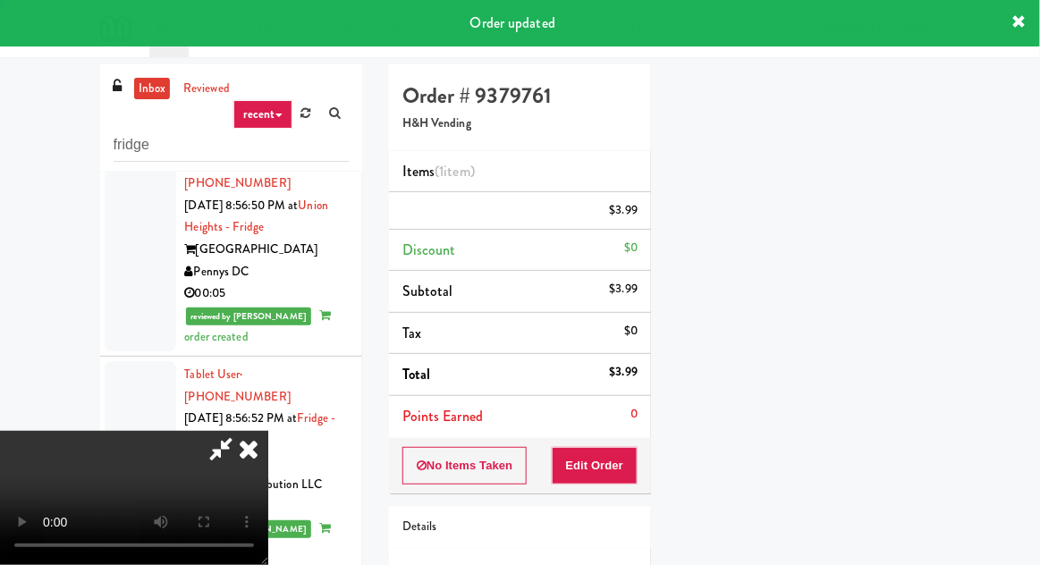
scroll to position [0, 0]
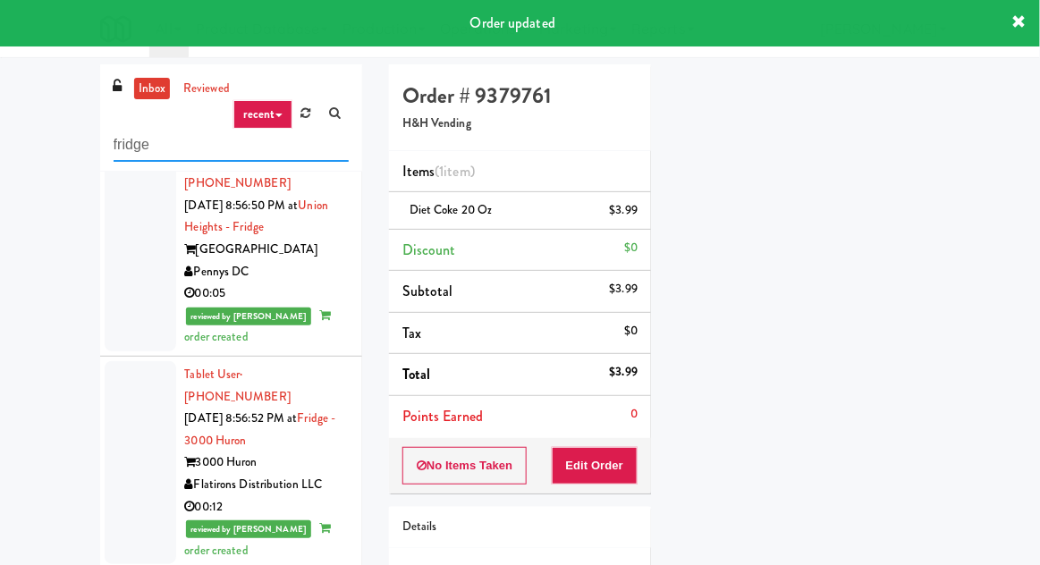
click at [191, 148] on input "fridge" at bounding box center [231, 145] width 235 height 33
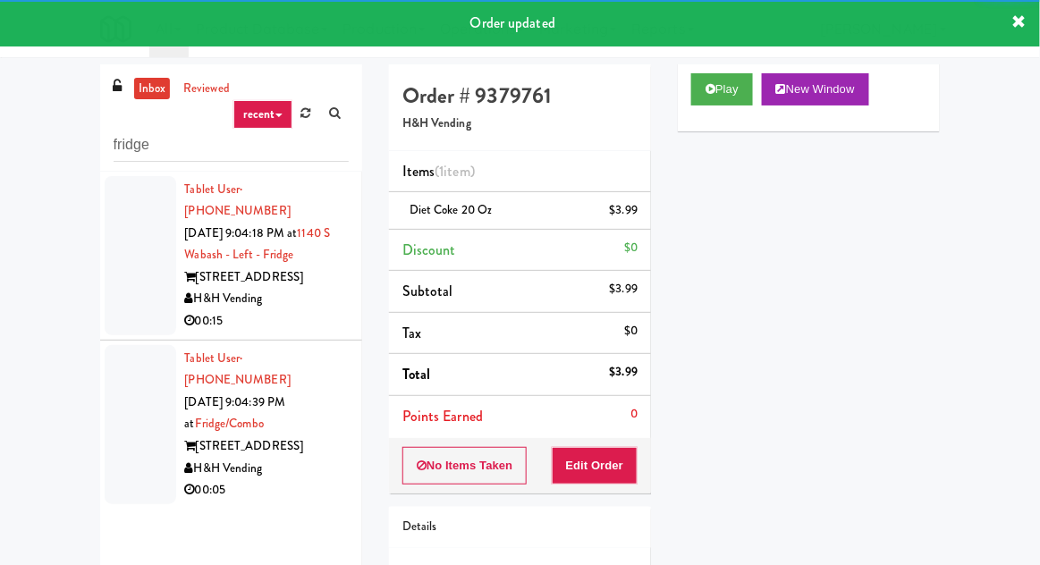
click at [643, 148] on div "Order # 9379761 H&H Vending" at bounding box center [520, 107] width 262 height 87
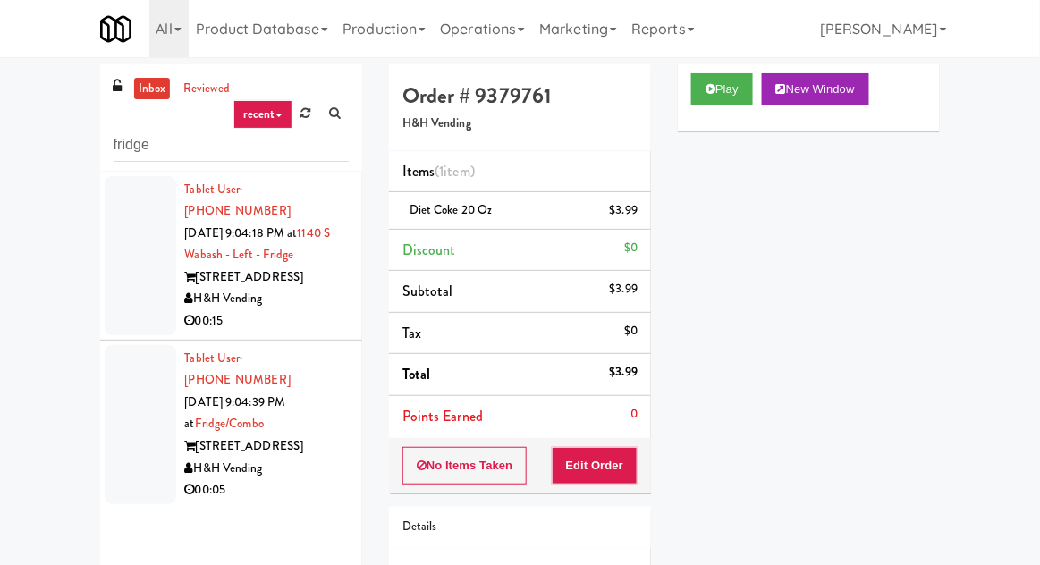
click at [101, 244] on li "Tablet User · (626) 231-9637 [DATE] 9:04:18 PM at [STREET_ADDRESS] - Left - Fri…" at bounding box center [231, 256] width 262 height 169
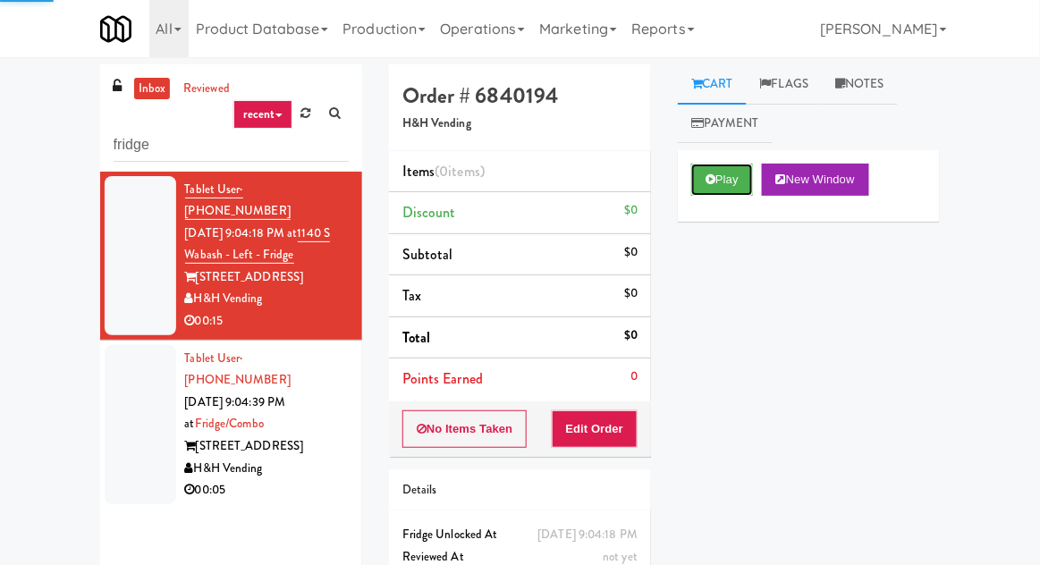
click at [717, 166] on button "Play" at bounding box center [722, 180] width 62 height 32
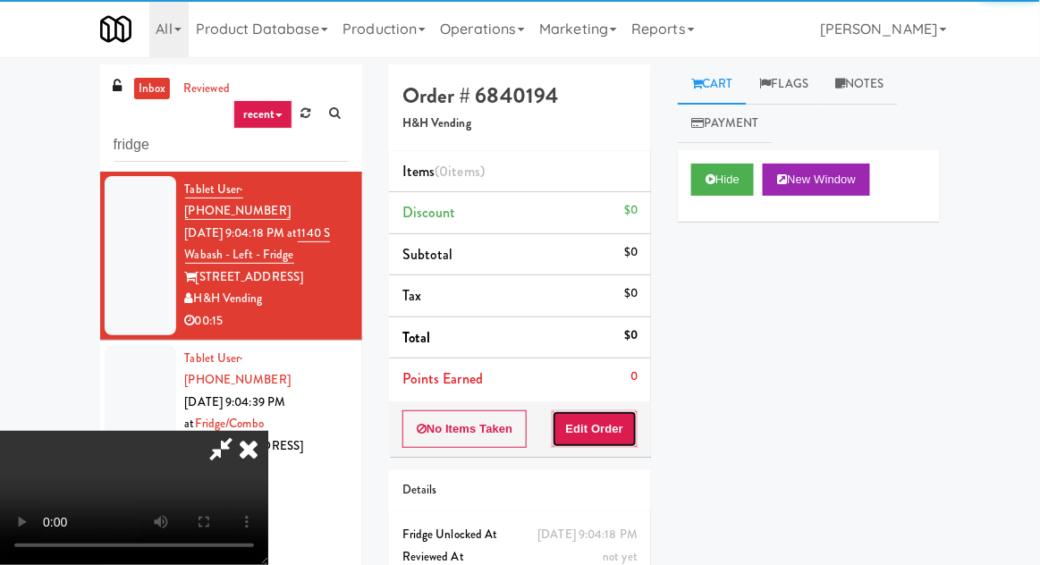
click at [609, 426] on button "Edit Order" at bounding box center [595, 429] width 87 height 38
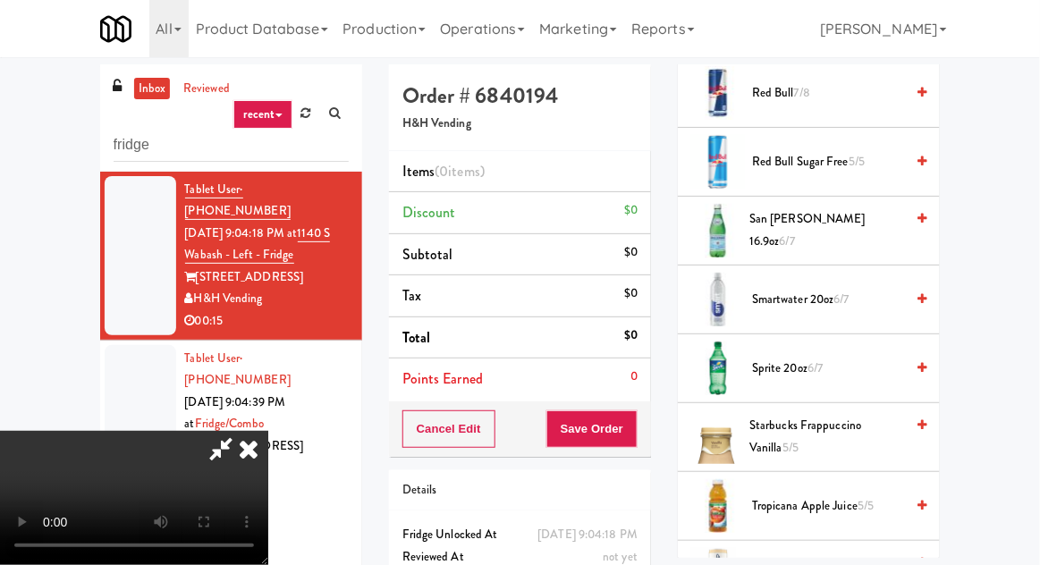
scroll to position [2353, 0]
click at [783, 364] on span "Sprite 20oz 6/7" at bounding box center [828, 367] width 152 height 22
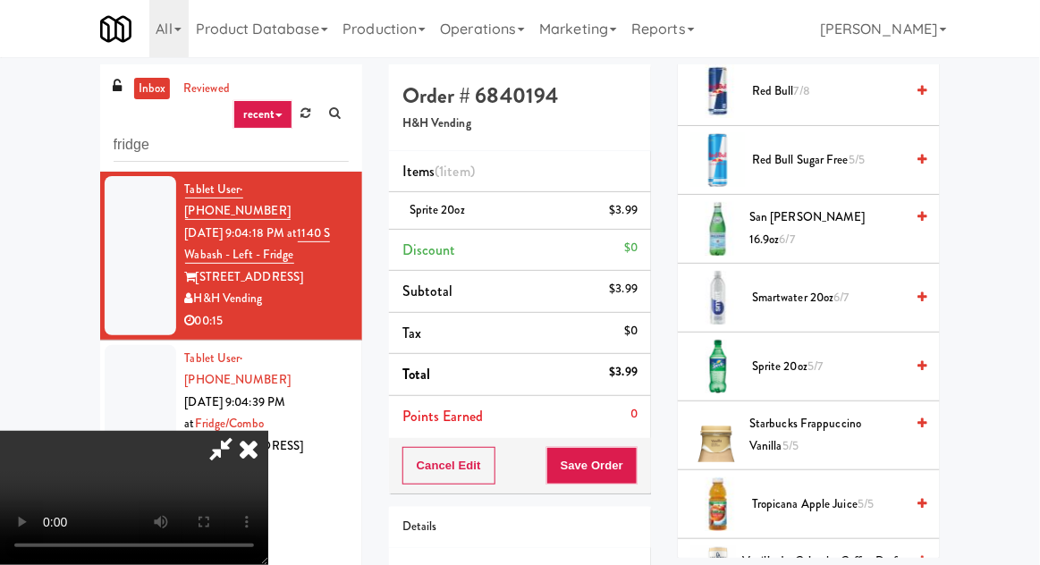
click at [820, 358] on span "5/7" at bounding box center [814, 366] width 15 height 17
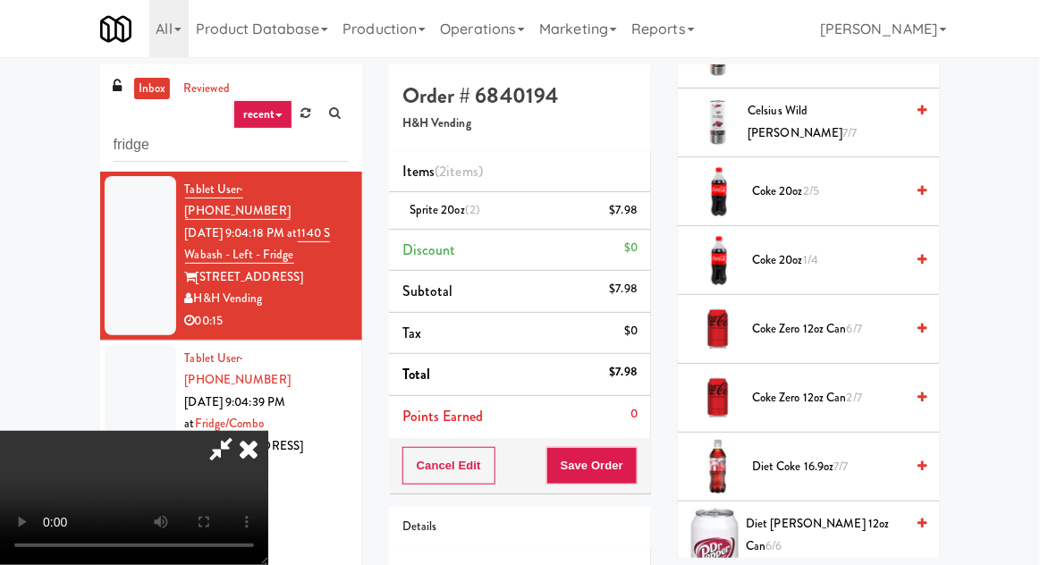
scroll to position [484, 0]
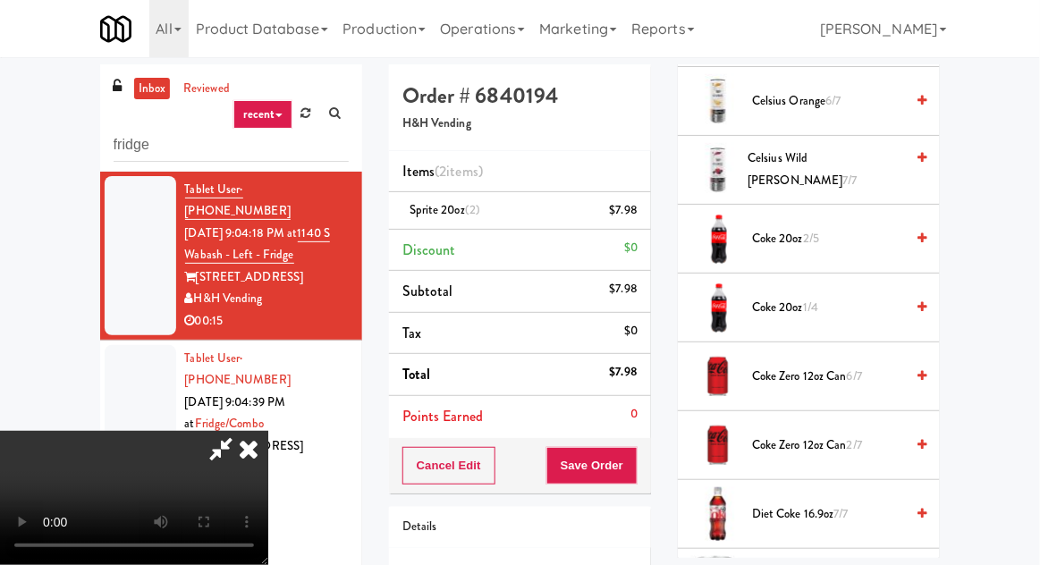
click at [819, 230] on span "2/5" at bounding box center [811, 238] width 16 height 17
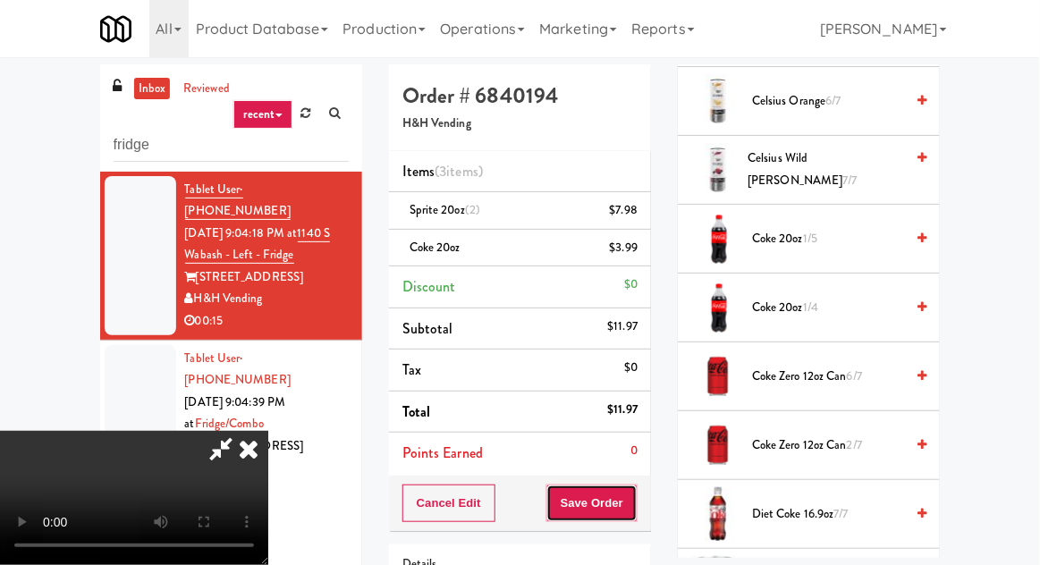
click at [633, 509] on button "Save Order" at bounding box center [591, 503] width 91 height 38
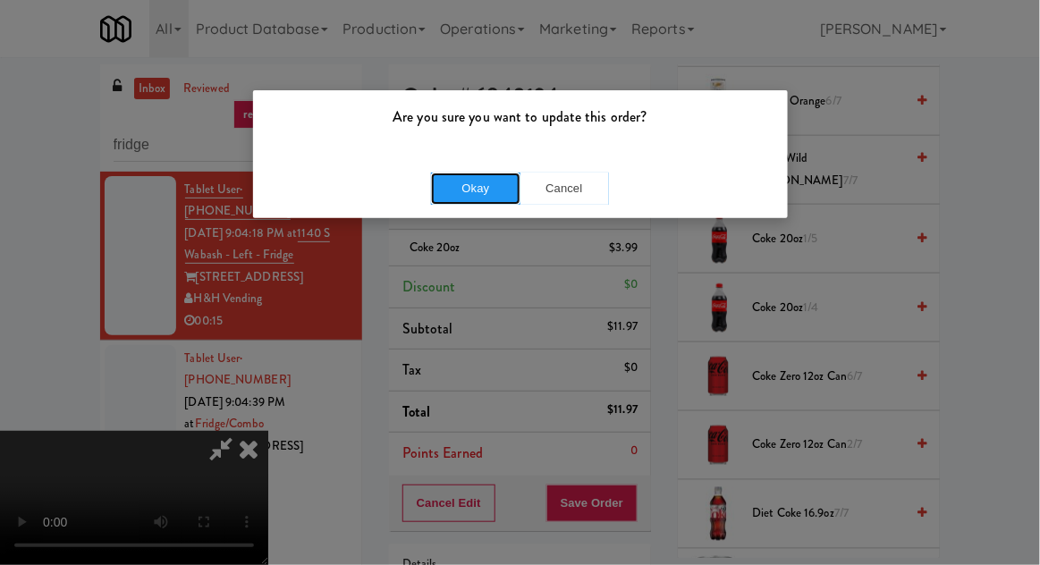
click at [440, 191] on button "Okay" at bounding box center [475, 189] width 89 height 32
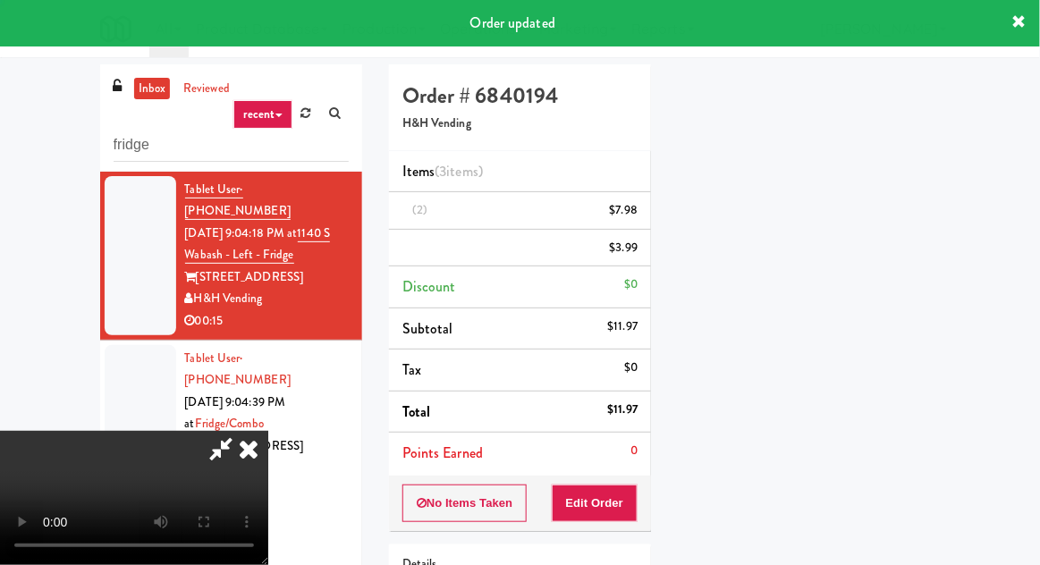
scroll to position [176, 0]
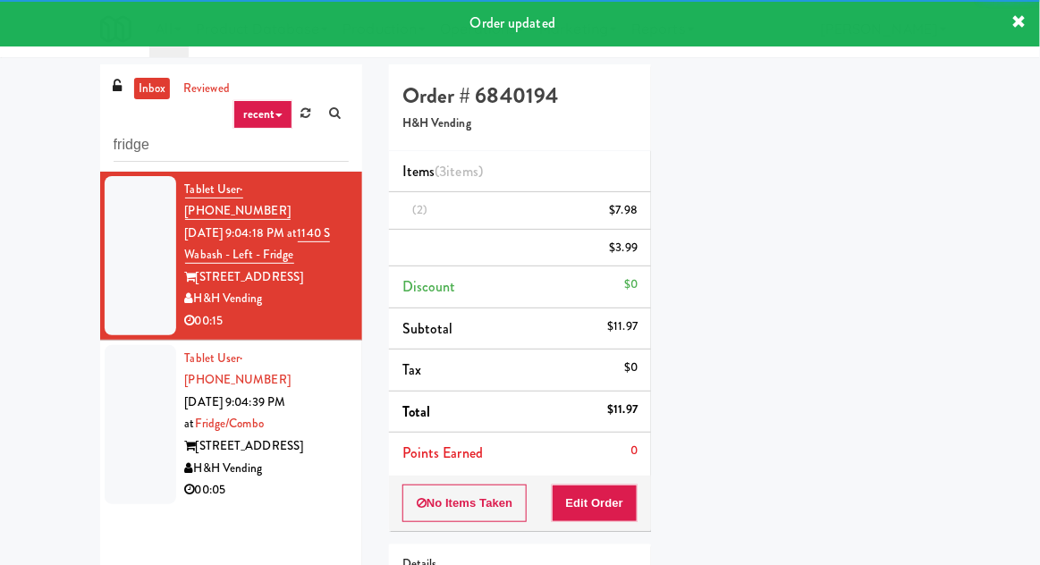
click at [128, 377] on div at bounding box center [141, 424] width 72 height 159
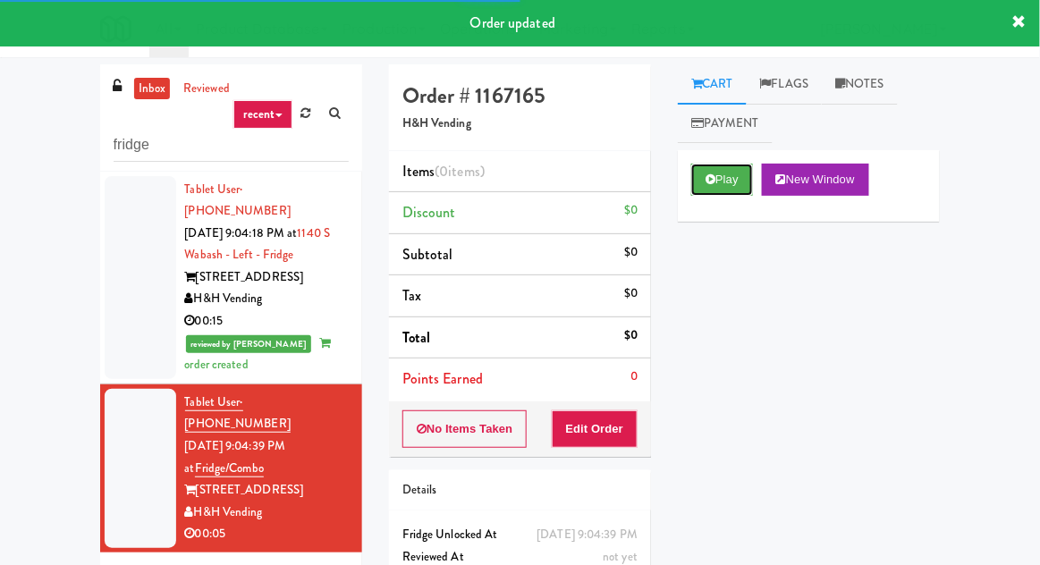
click at [714, 164] on button "Play" at bounding box center [722, 180] width 62 height 32
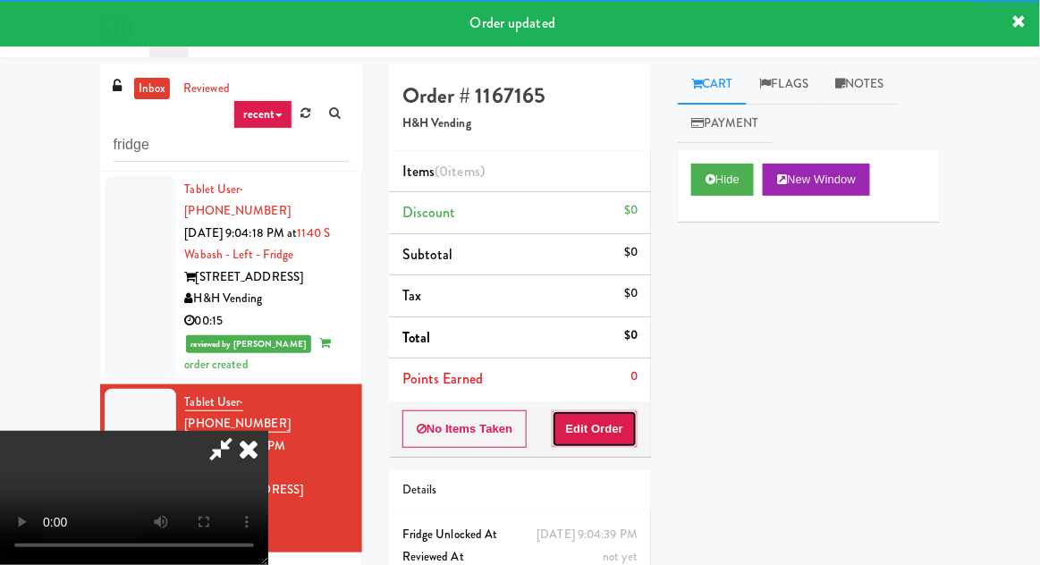
click at [618, 442] on button "Edit Order" at bounding box center [595, 429] width 87 height 38
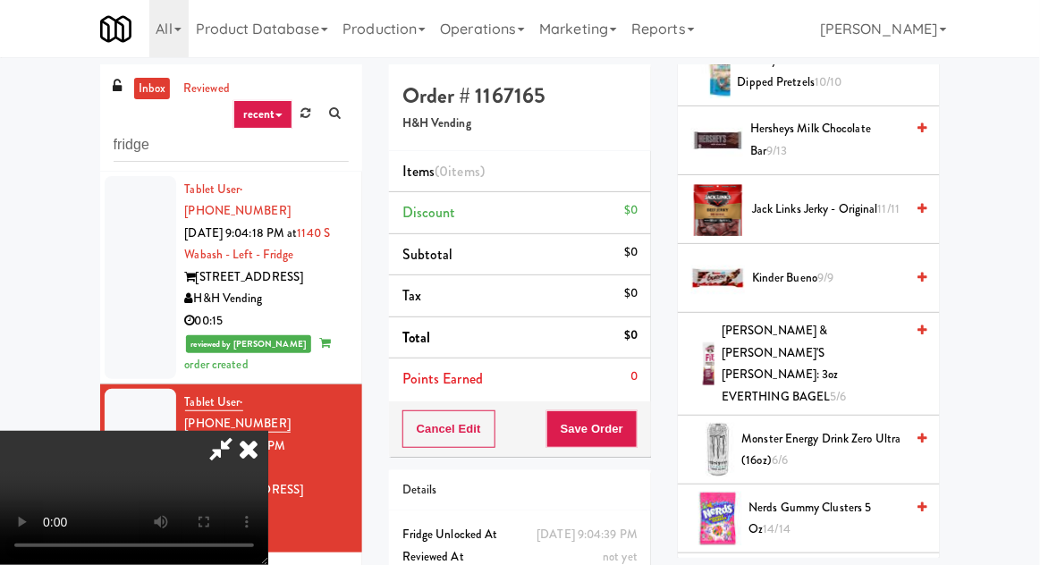
scroll to position [2240, 0]
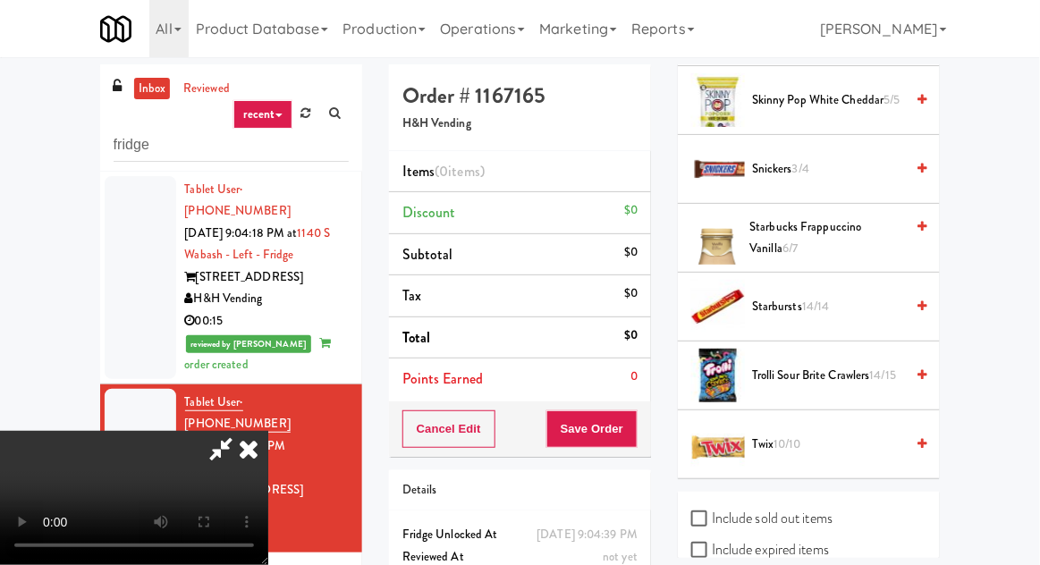
click at [767, 365] on span "Trolli Sour Brite Crawlers 14/15" at bounding box center [828, 376] width 152 height 22
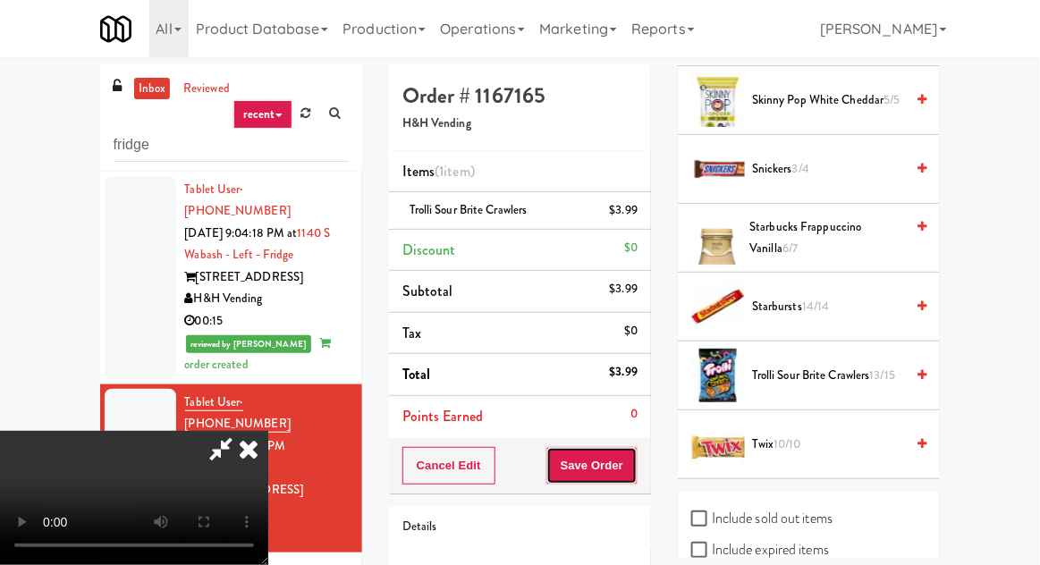
click at [634, 467] on button "Save Order" at bounding box center [591, 466] width 91 height 38
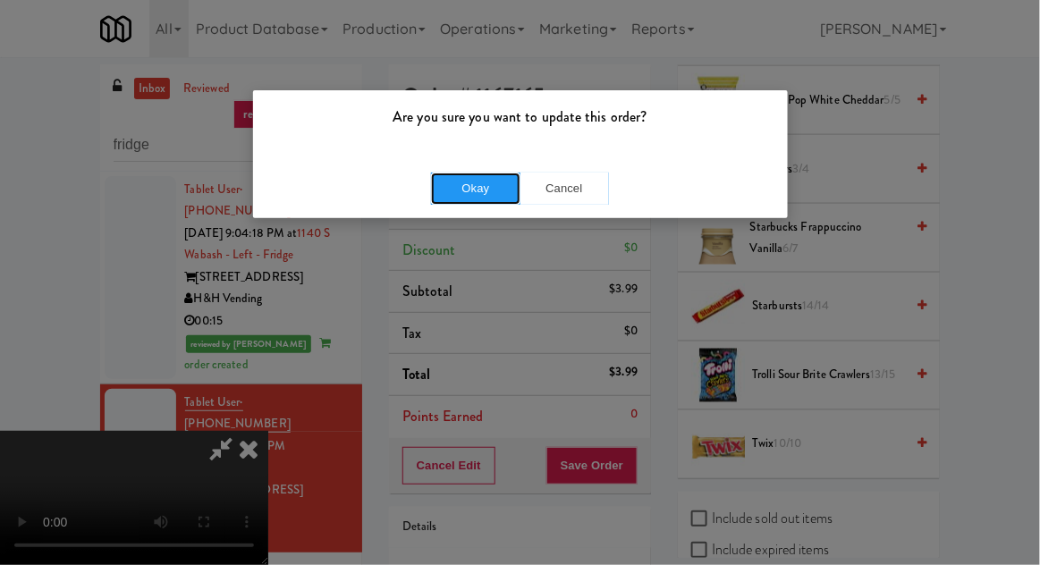
click at [498, 173] on button "Okay" at bounding box center [475, 189] width 89 height 32
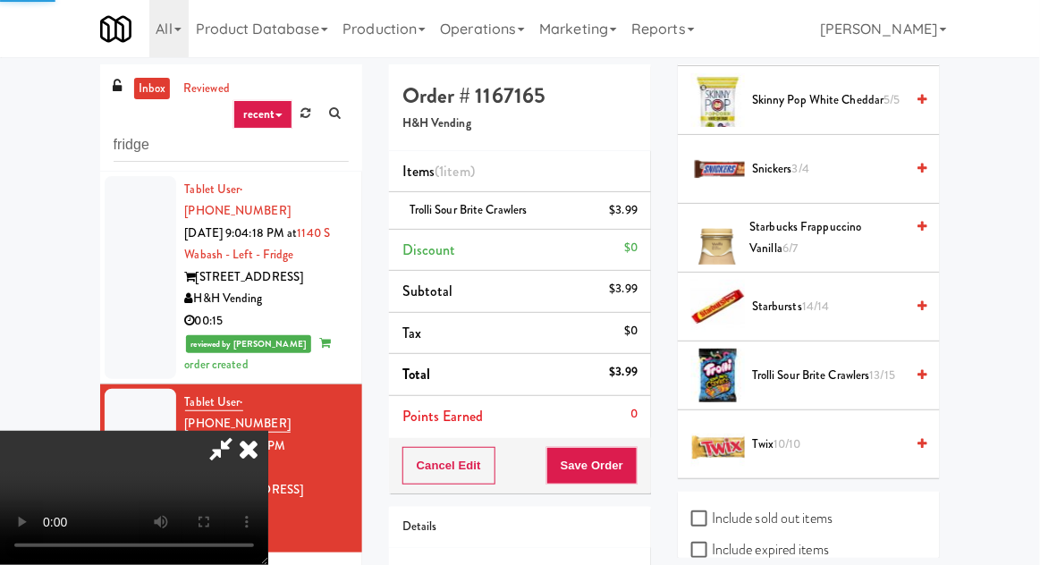
scroll to position [176, 0]
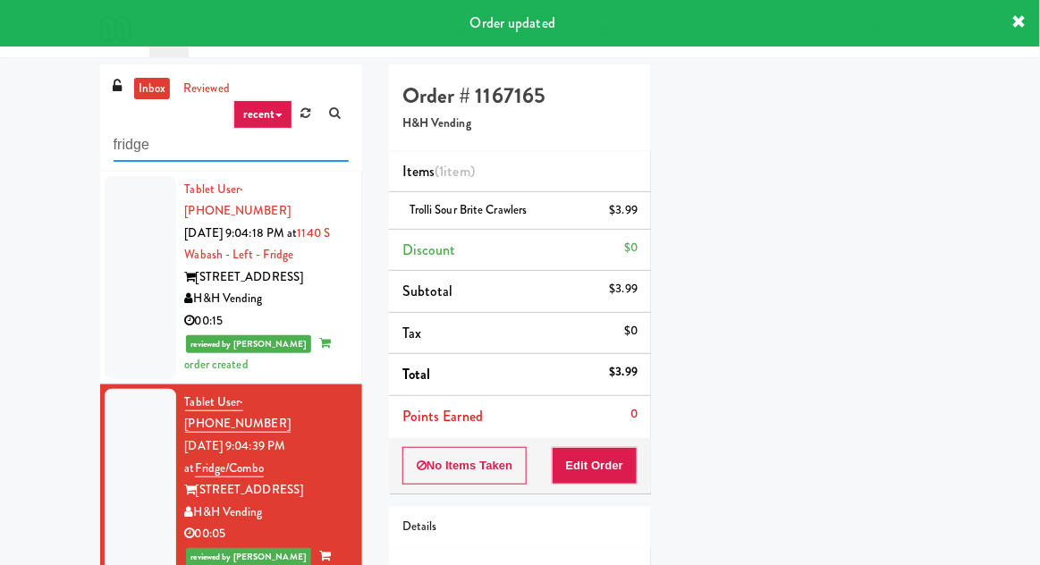
click at [137, 150] on input "fridge" at bounding box center [231, 145] width 235 height 33
click at [149, 148] on input "fridge" at bounding box center [231, 145] width 235 height 33
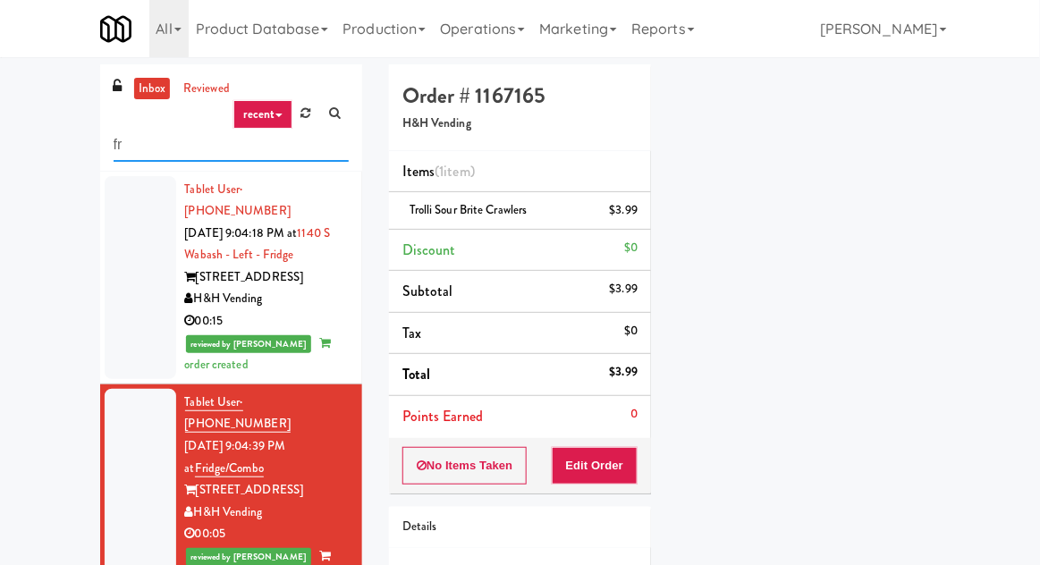
type input "f"
click at [25, 171] on div "inbox reviewed recent all unclear take inventory issue suspicious failed recent…" at bounding box center [520, 369] width 1040 height 611
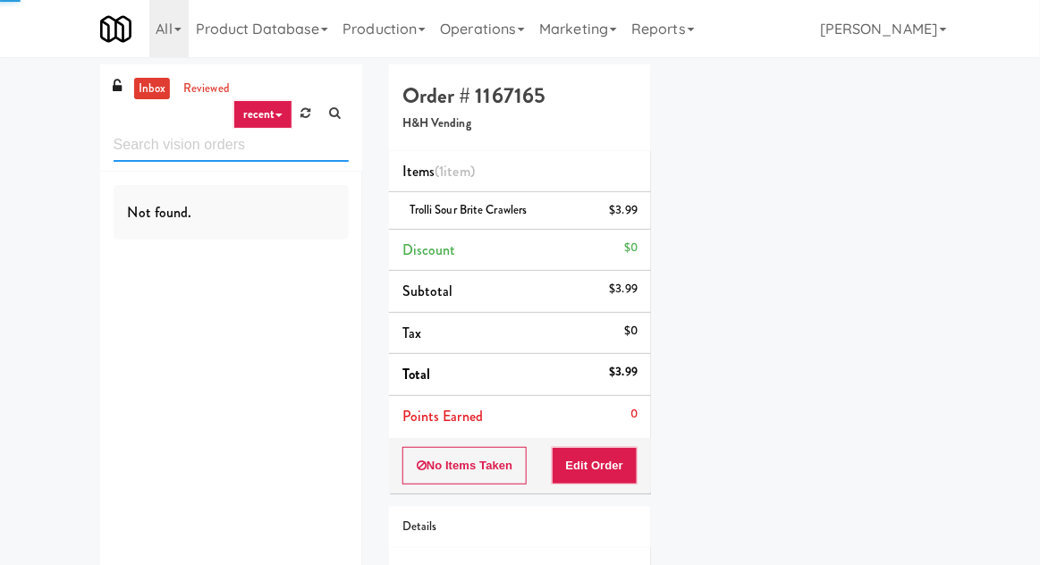
click at [120, 160] on input "text" at bounding box center [231, 145] width 235 height 33
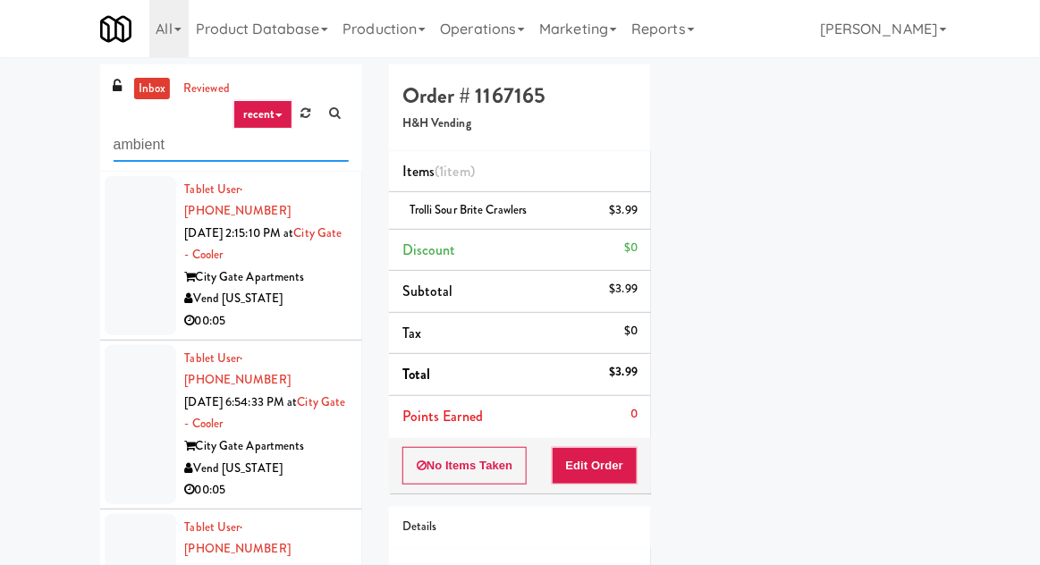
type input "ambient"
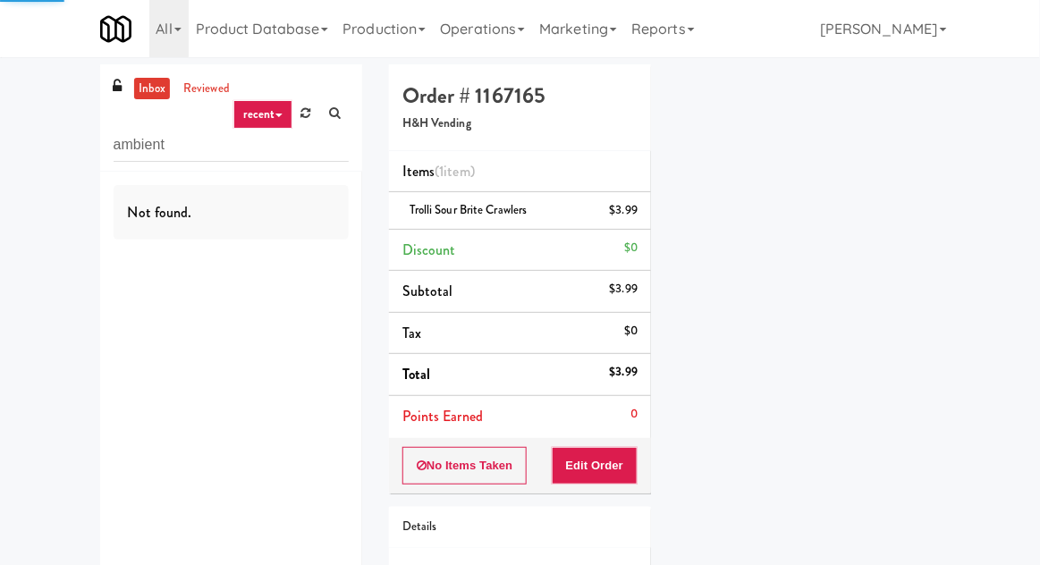
click at [32, 140] on div "inbox reviewed recent all unclear take inventory issue suspicious failed recent…" at bounding box center [520, 369] width 1040 height 611
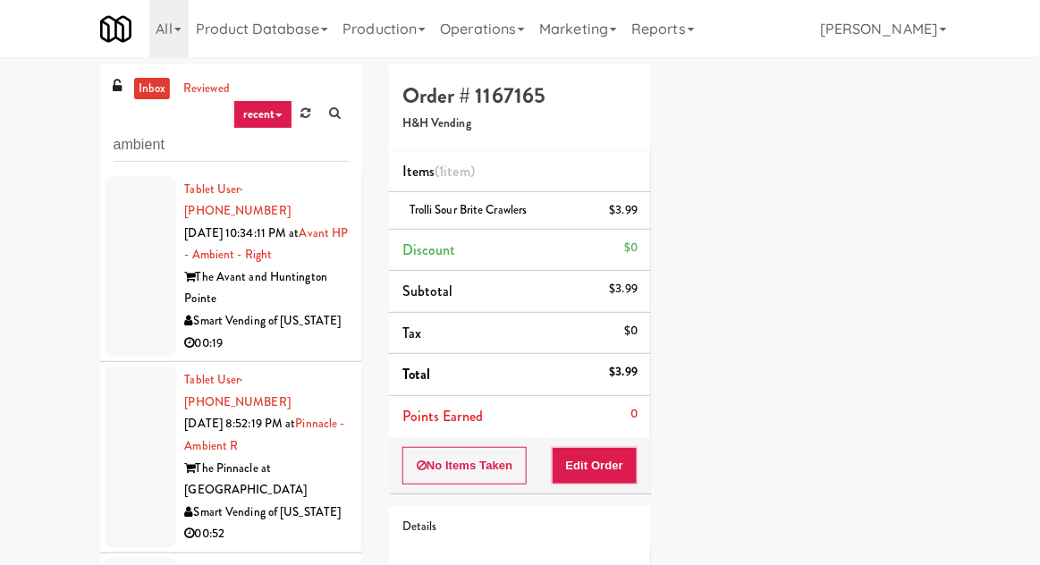
click at [137, 291] on div at bounding box center [141, 266] width 72 height 181
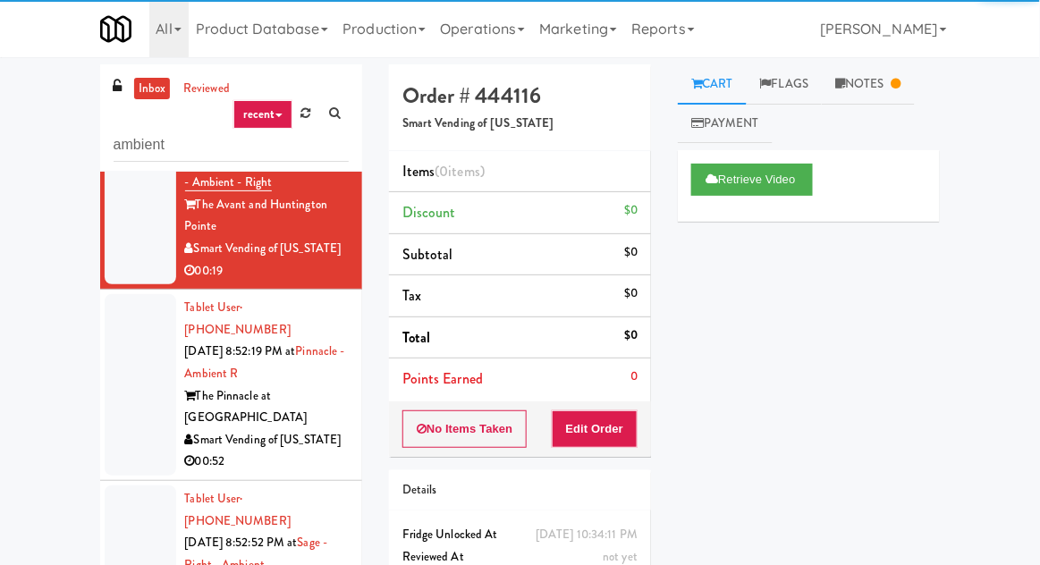
click at [147, 329] on div at bounding box center [141, 384] width 72 height 181
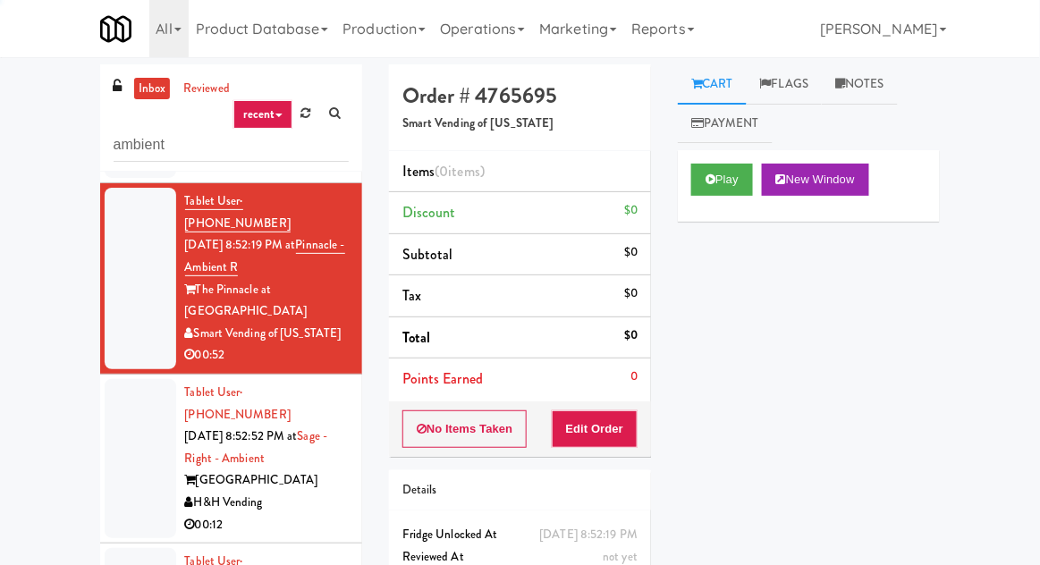
scroll to position [180, 0]
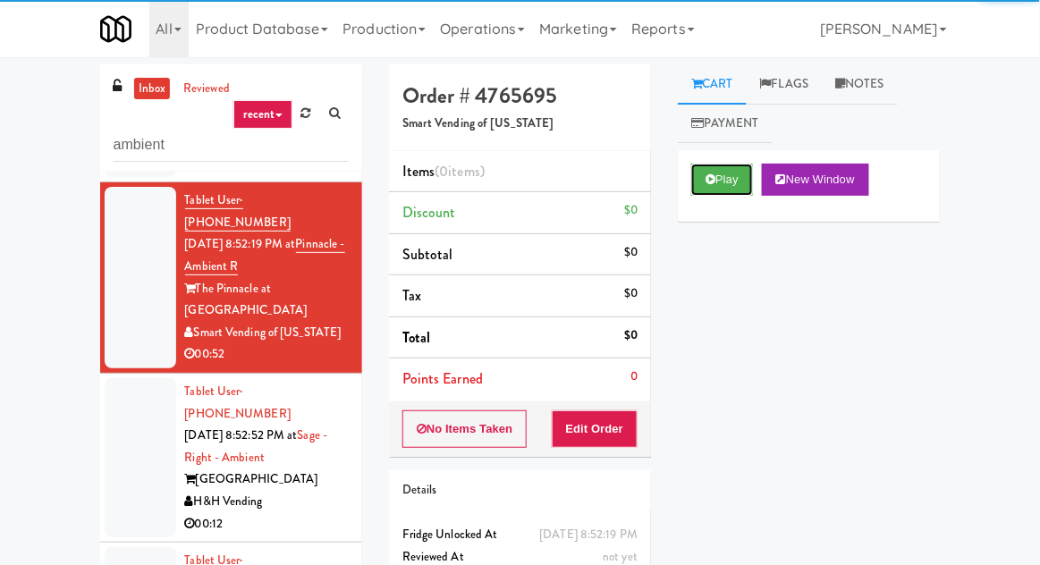
click at [717, 173] on button "Play" at bounding box center [722, 180] width 62 height 32
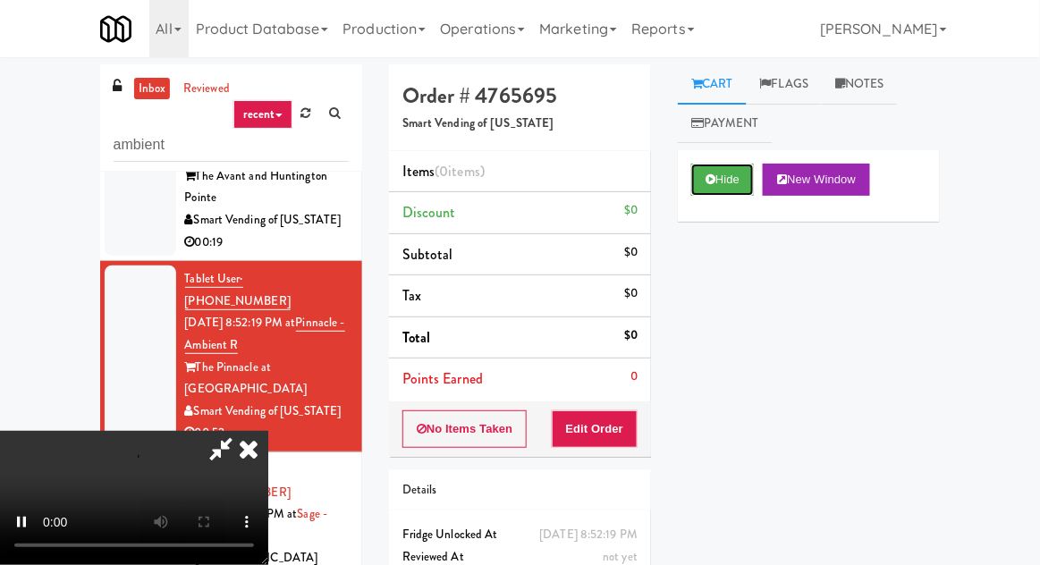
scroll to position [0, 0]
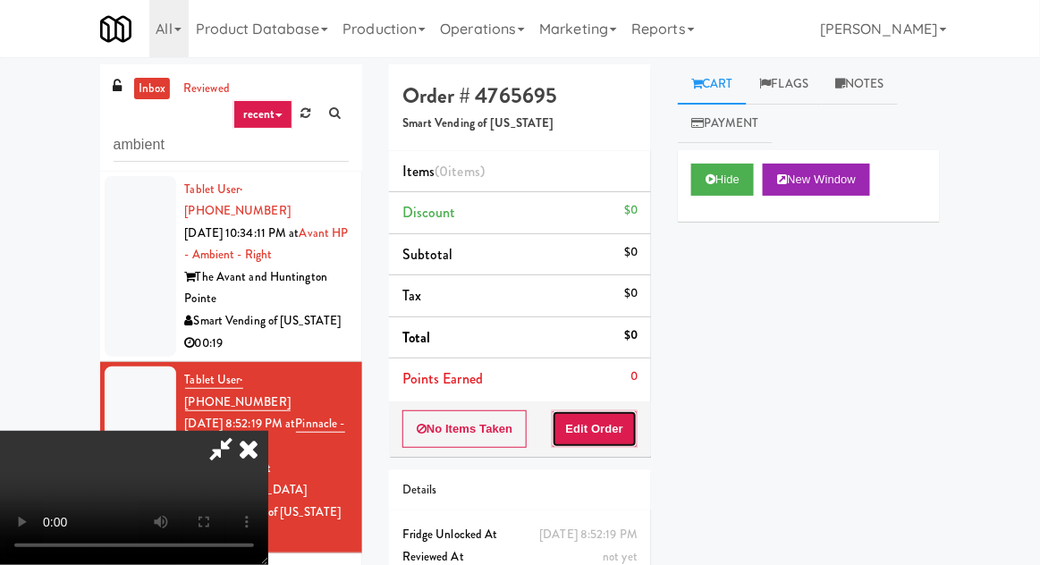
click at [634, 434] on button "Edit Order" at bounding box center [595, 429] width 87 height 38
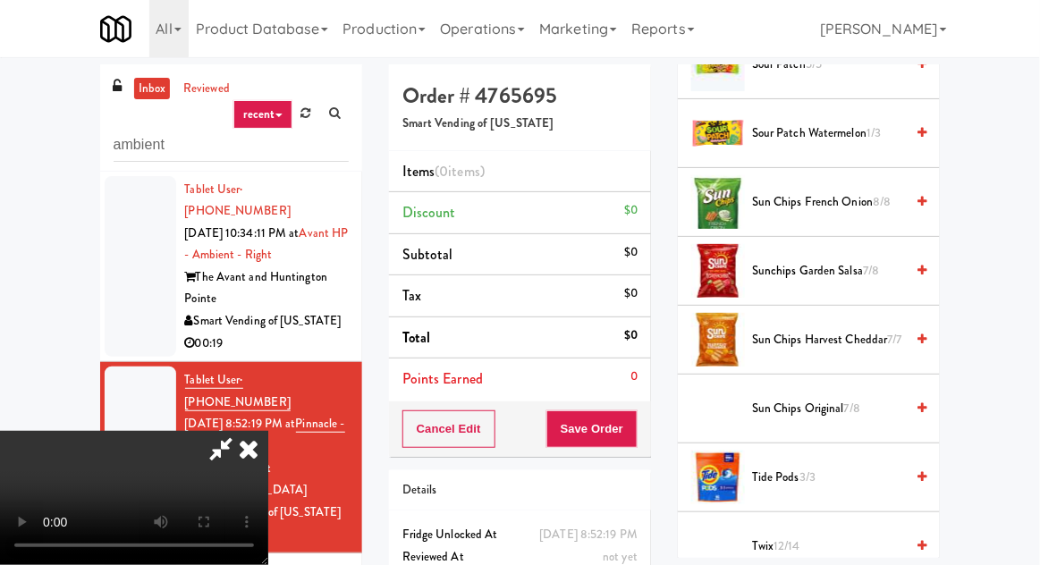
scroll to position [2023, 0]
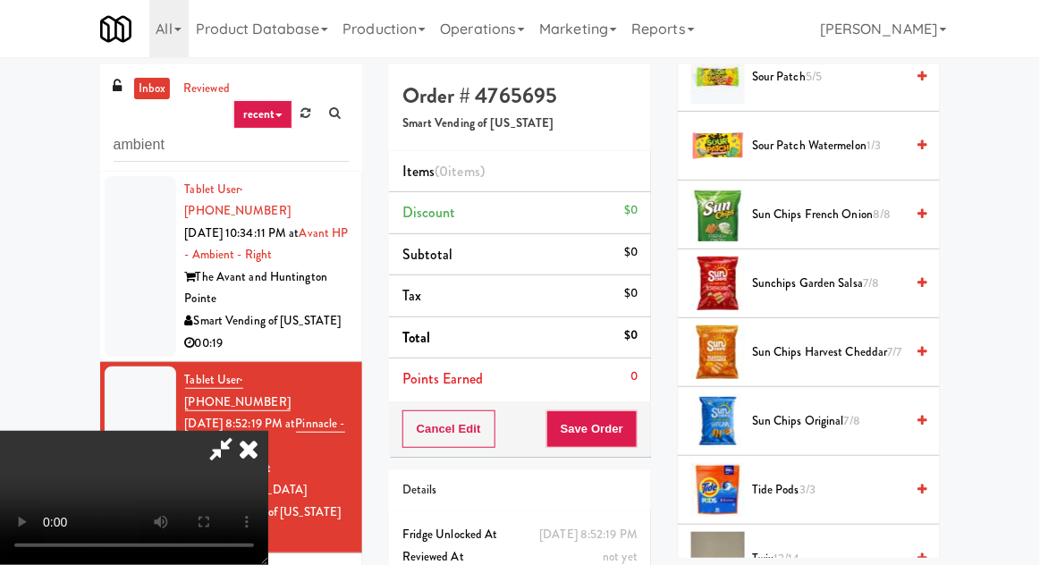
click at [793, 136] on span "Sour Patch Watermelon 1/3" at bounding box center [828, 146] width 152 height 22
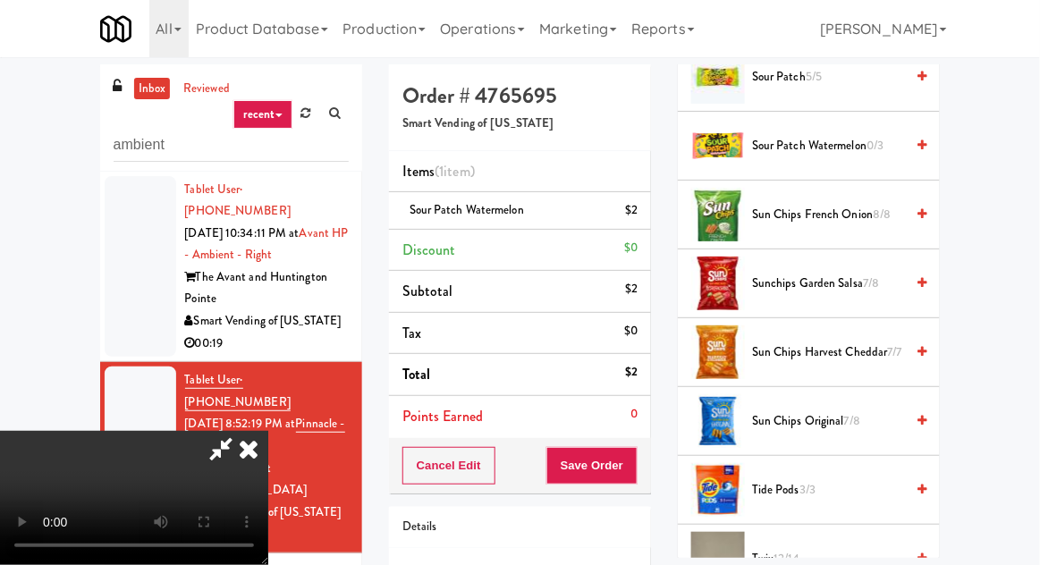
click at [268, 431] on icon at bounding box center [248, 449] width 39 height 36
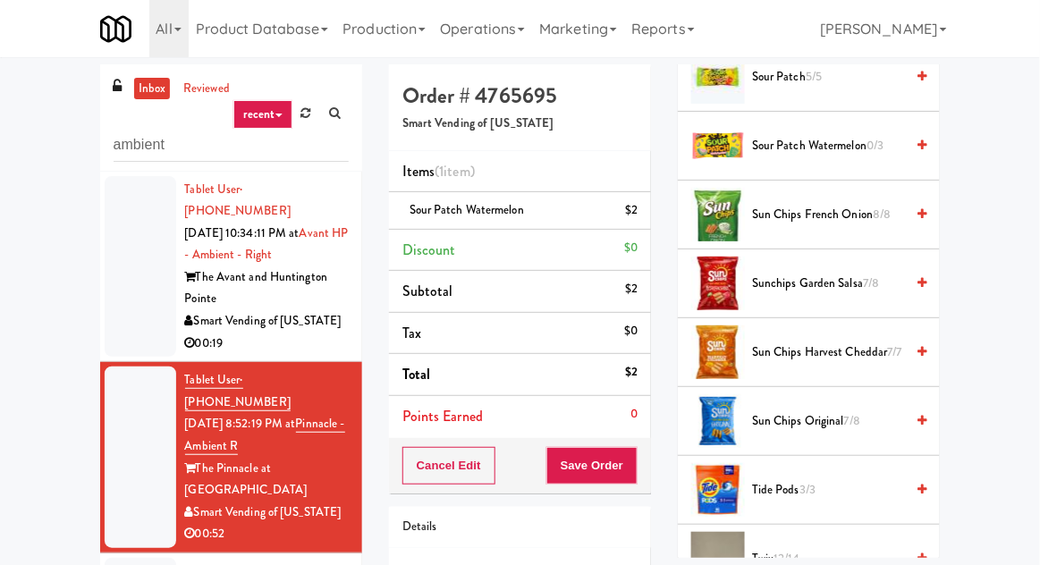
click at [101, 206] on li "Tablet User · (661) 444-5145 [DATE] 10:34:11 PM at Avant HP - Ambient - Right T…" at bounding box center [231, 267] width 262 height 191
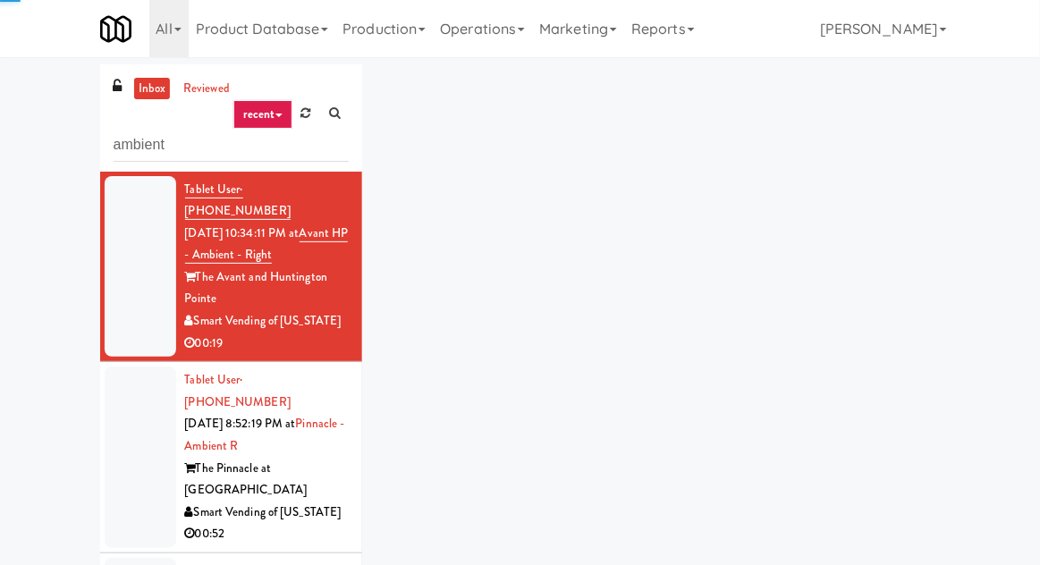
click at [126, 366] on div at bounding box center [141, 456] width 72 height 181
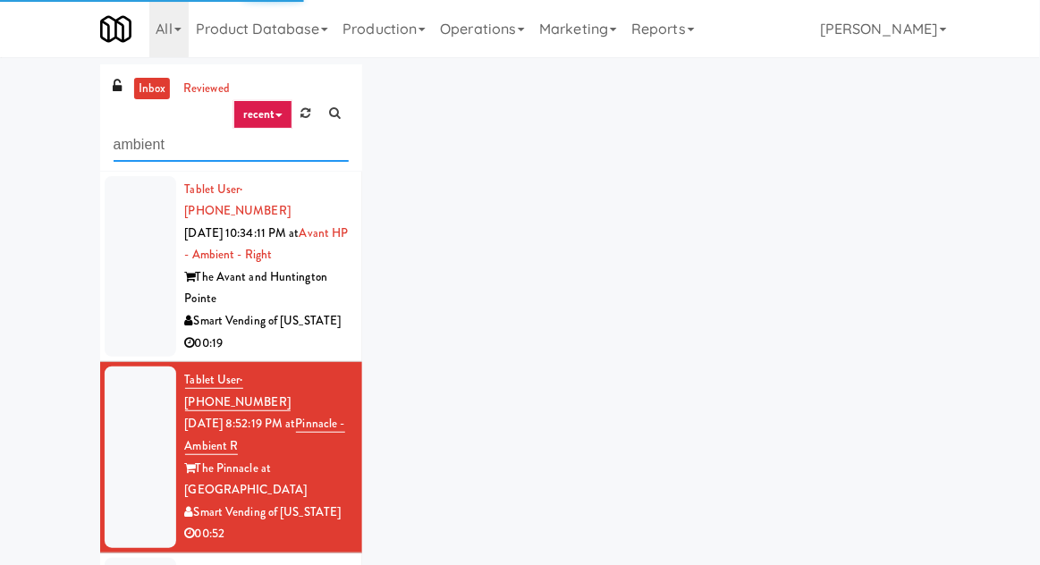
click at [180, 152] on input "ambient" at bounding box center [231, 145] width 235 height 33
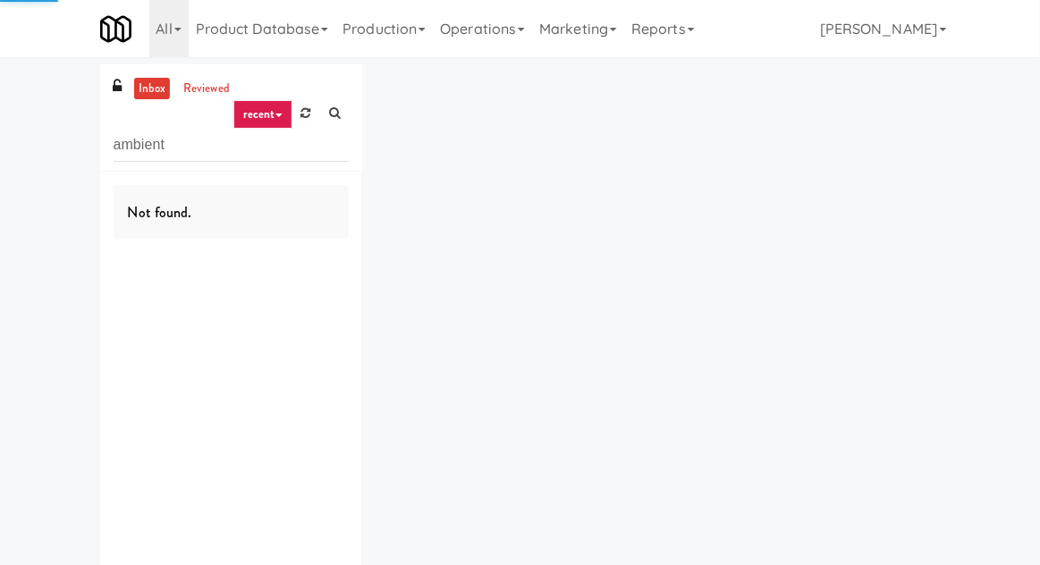
click at [56, 155] on div "inbox reviewed recent all unclear take inventory issue suspicious failed recent…" at bounding box center [520, 348] width 1040 height 568
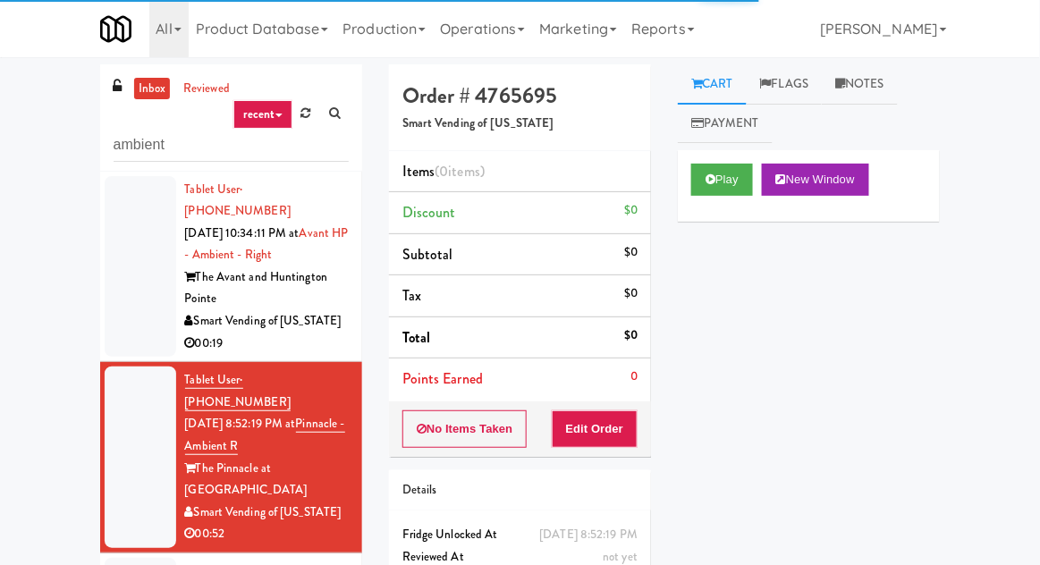
click at [163, 240] on div at bounding box center [141, 266] width 72 height 181
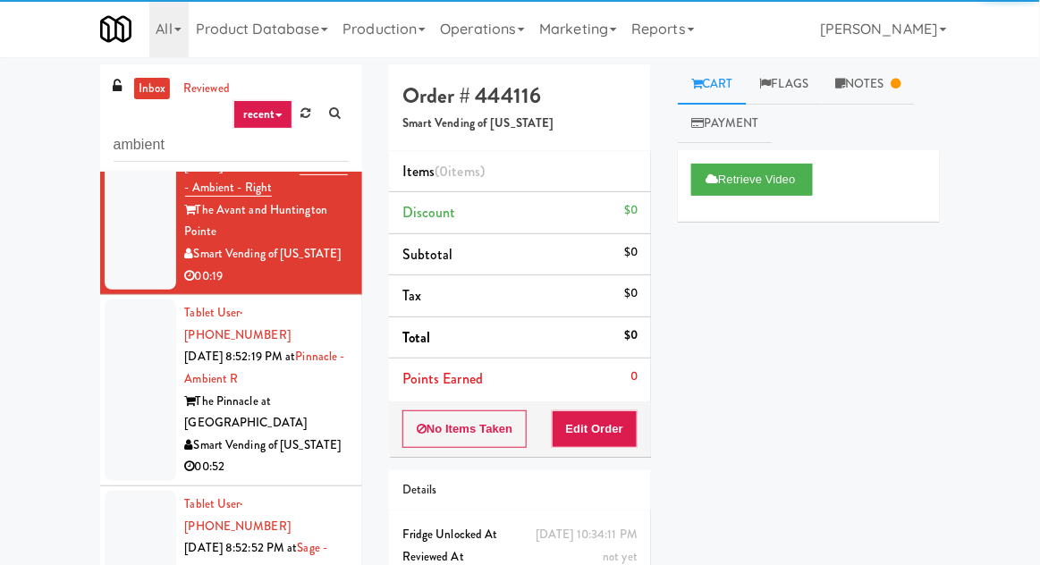
click at [132, 320] on div at bounding box center [141, 389] width 72 height 181
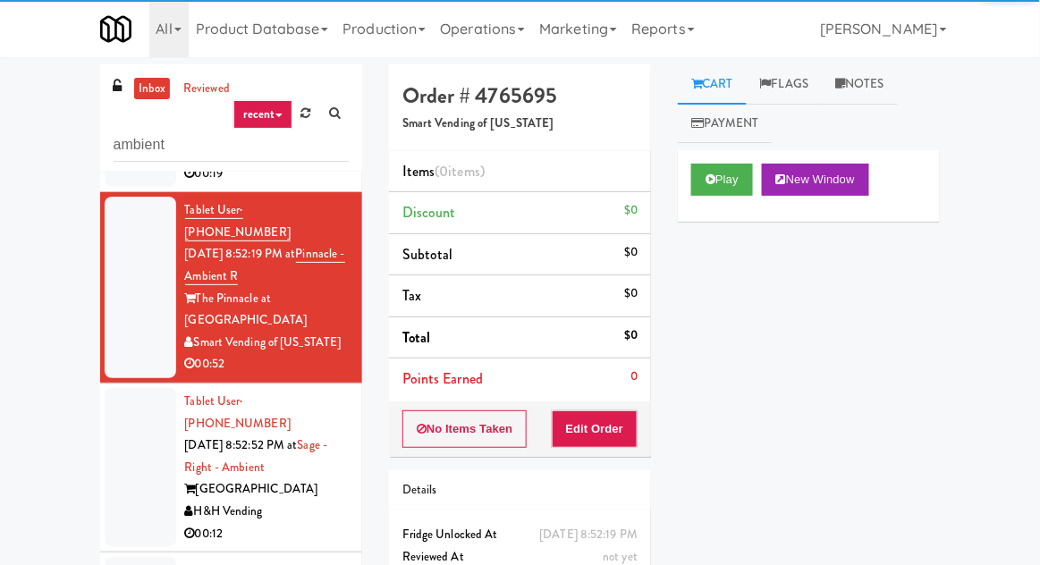
scroll to position [174, 0]
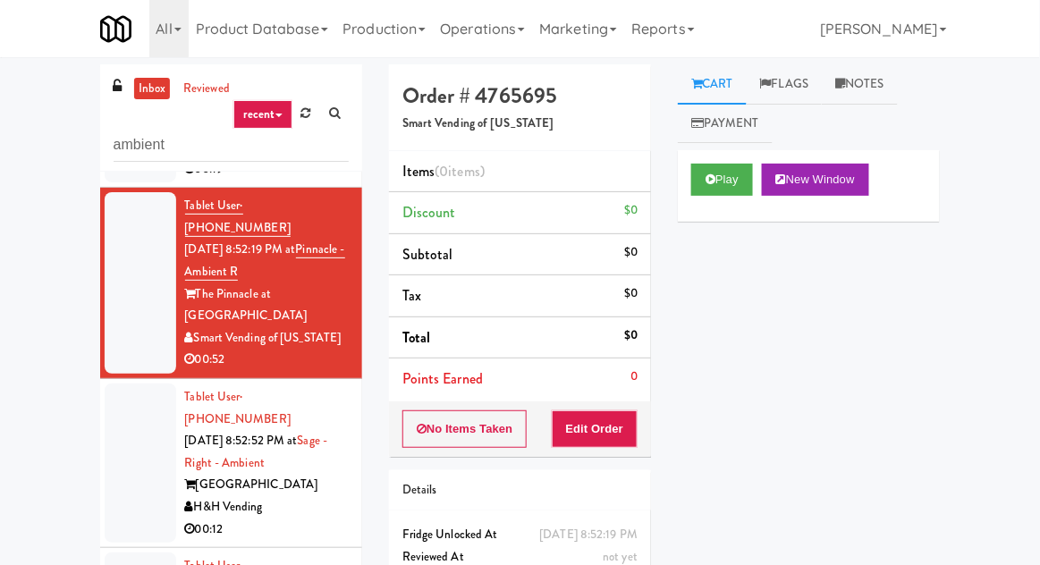
click at [681, 203] on div "Play New Window" at bounding box center [809, 186] width 262 height 72
click at [614, 427] on button "Edit Order" at bounding box center [595, 429] width 87 height 38
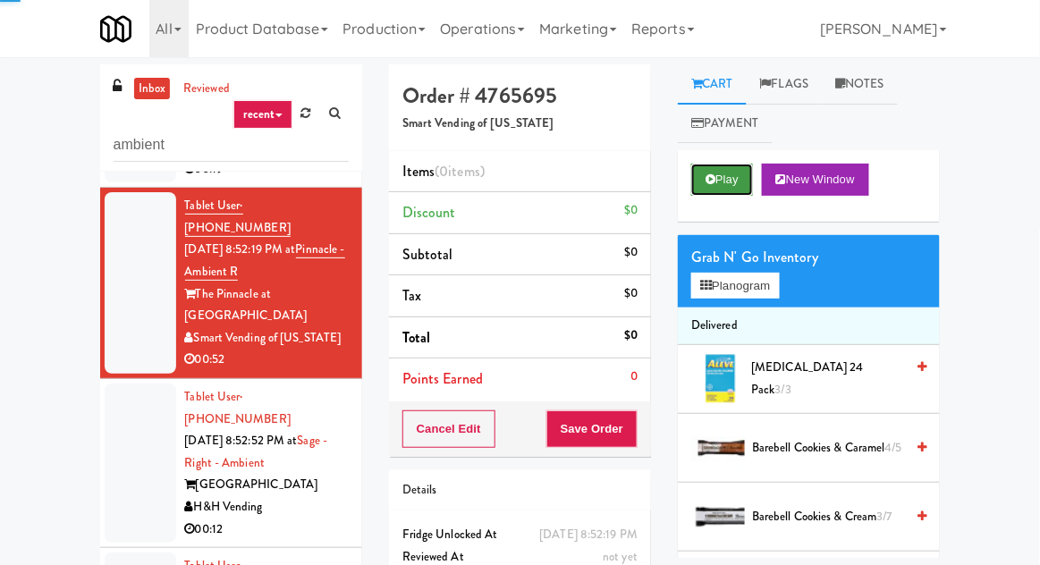
click at [709, 191] on button "Play" at bounding box center [722, 180] width 62 height 32
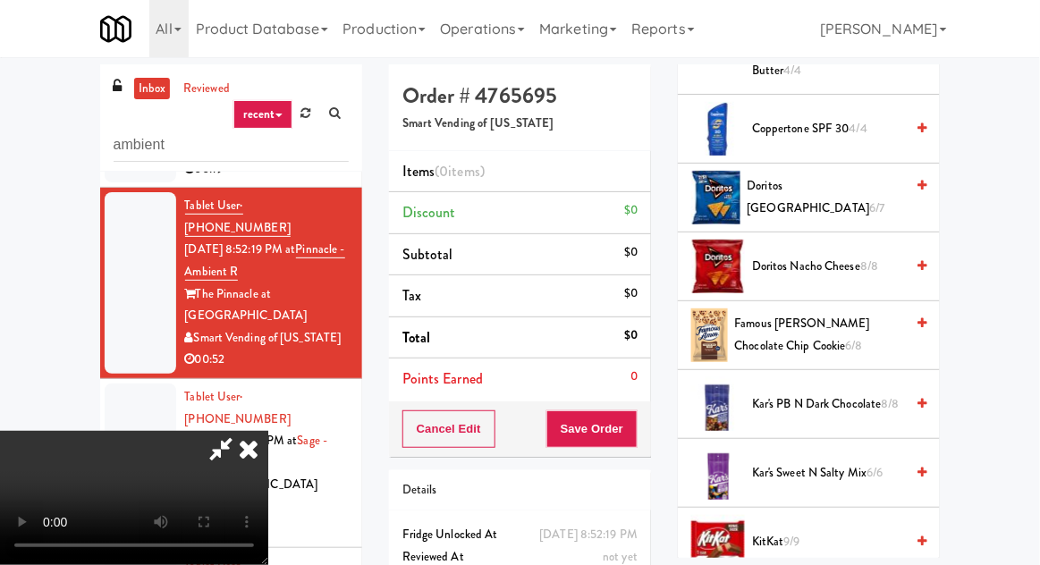
click at [869, 199] on span "6/7" at bounding box center [876, 207] width 15 height 17
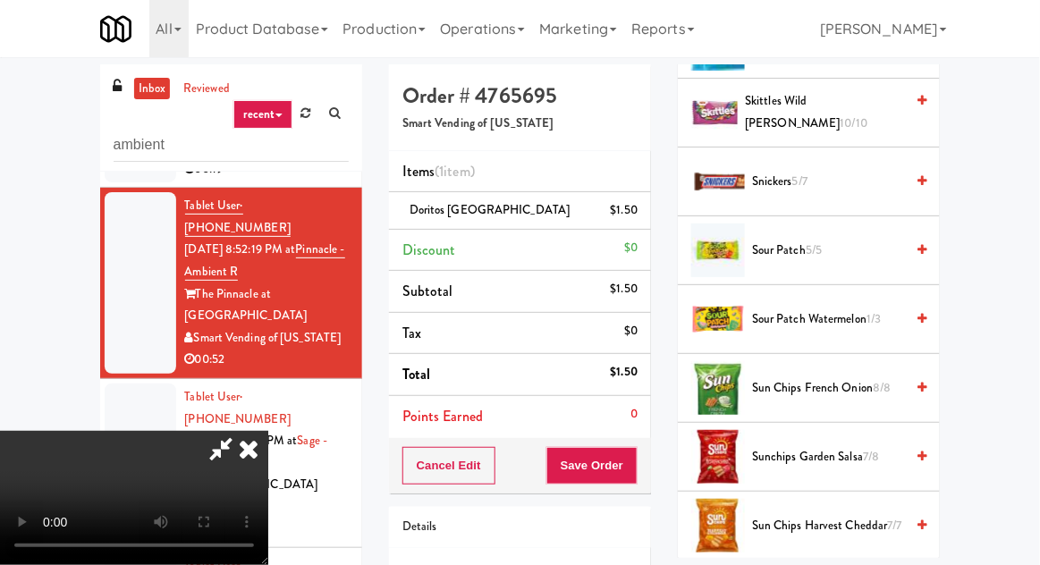
scroll to position [1844, 0]
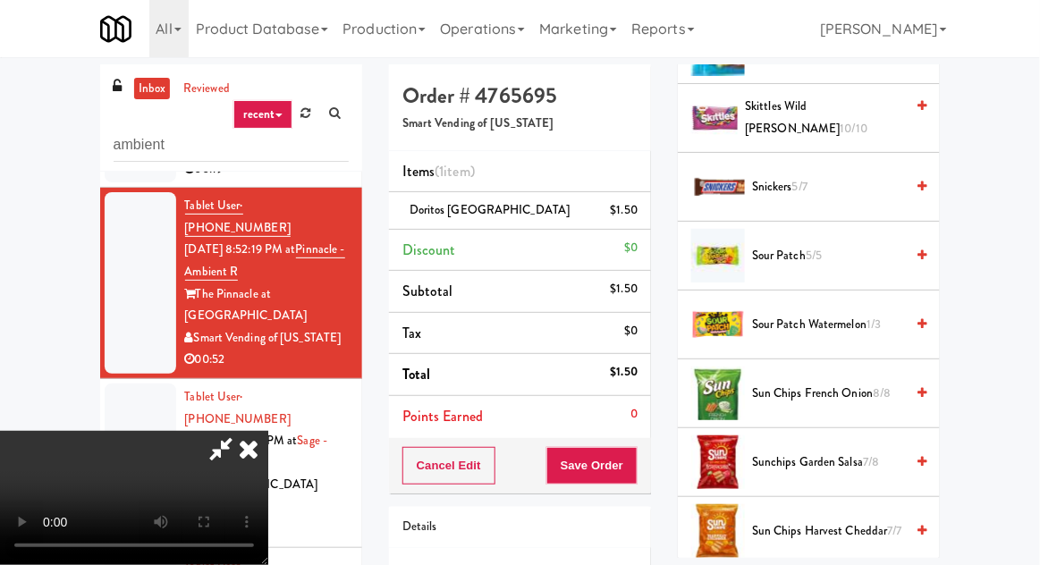
click at [810, 314] on span "Sour Patch Watermelon 1/3" at bounding box center [828, 325] width 152 height 22
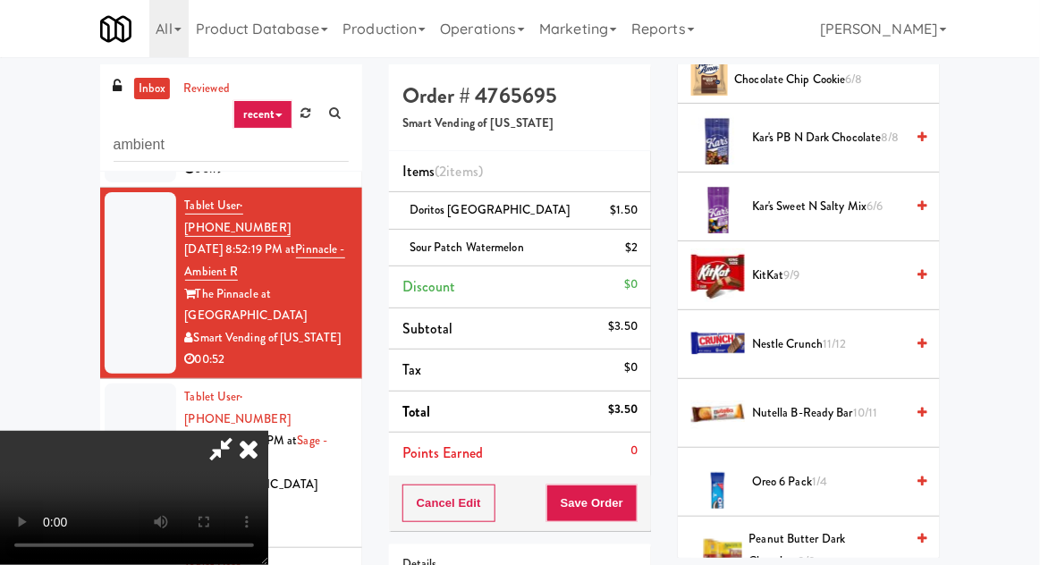
scroll to position [1131, 0]
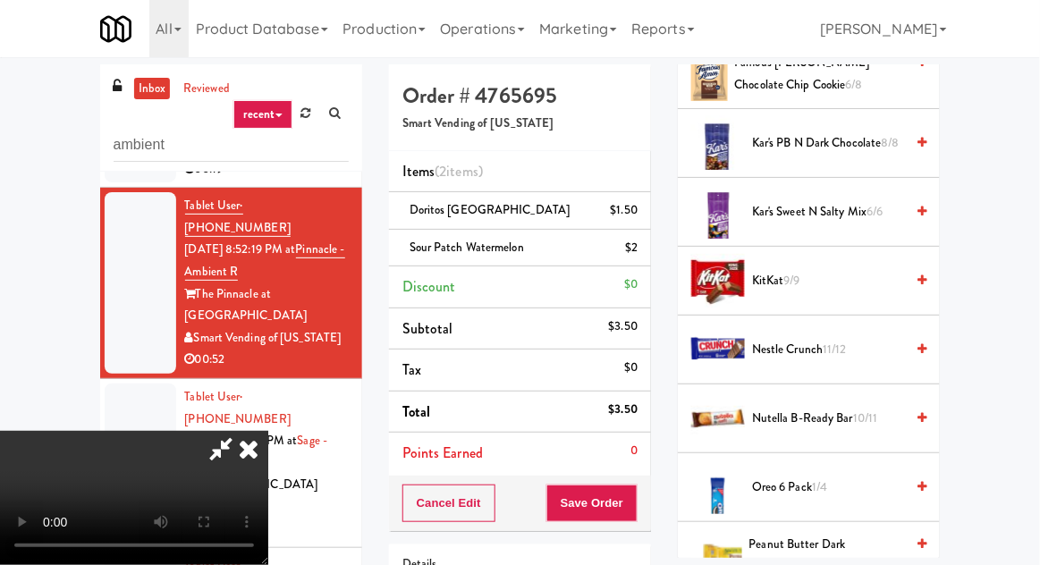
click at [821, 480] on span "1/4" at bounding box center [819, 486] width 15 height 17
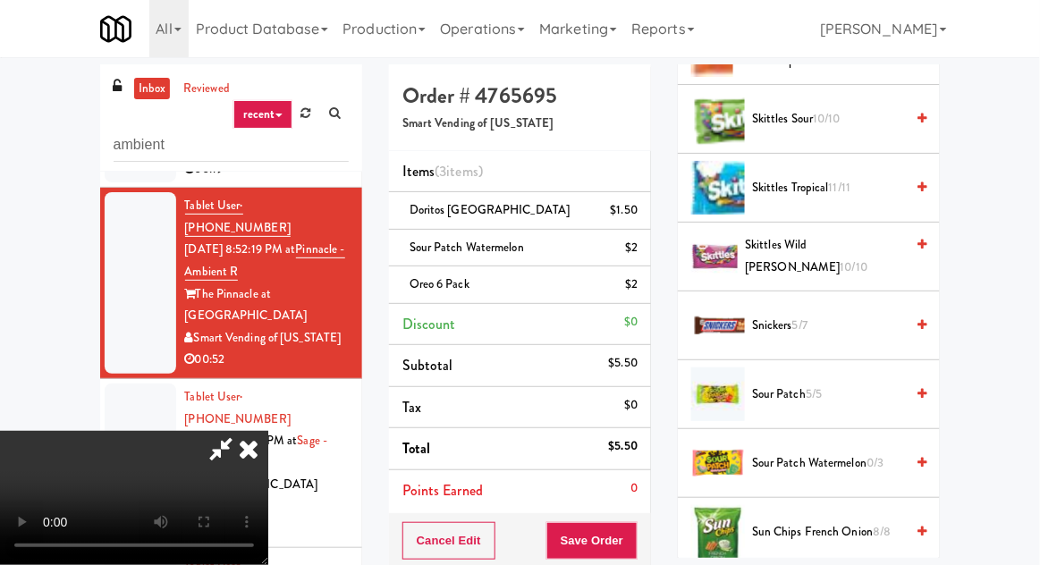
scroll to position [1703, 0]
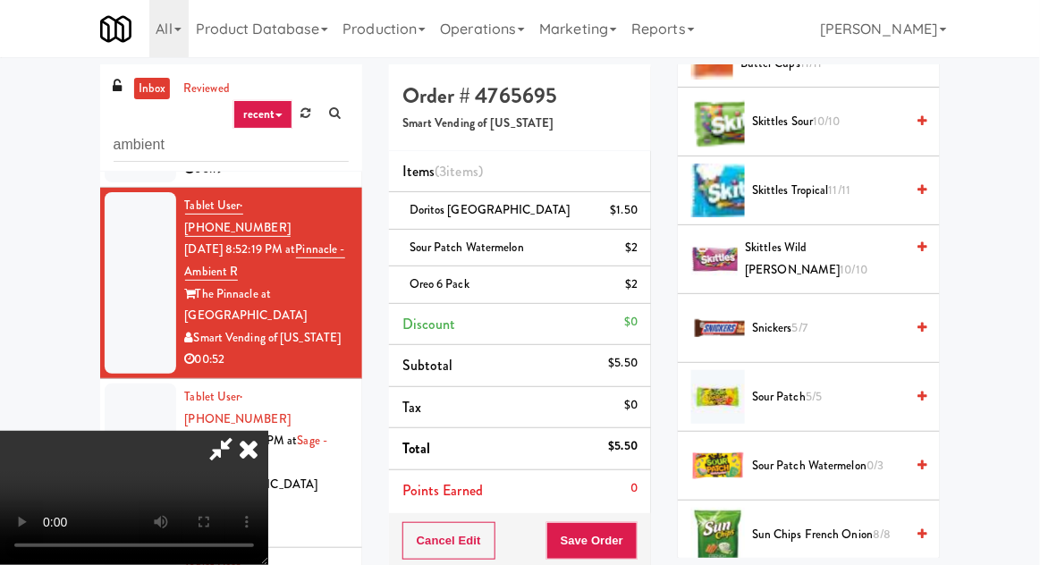
click at [846, 183] on span "11/11" at bounding box center [840, 189] width 22 height 17
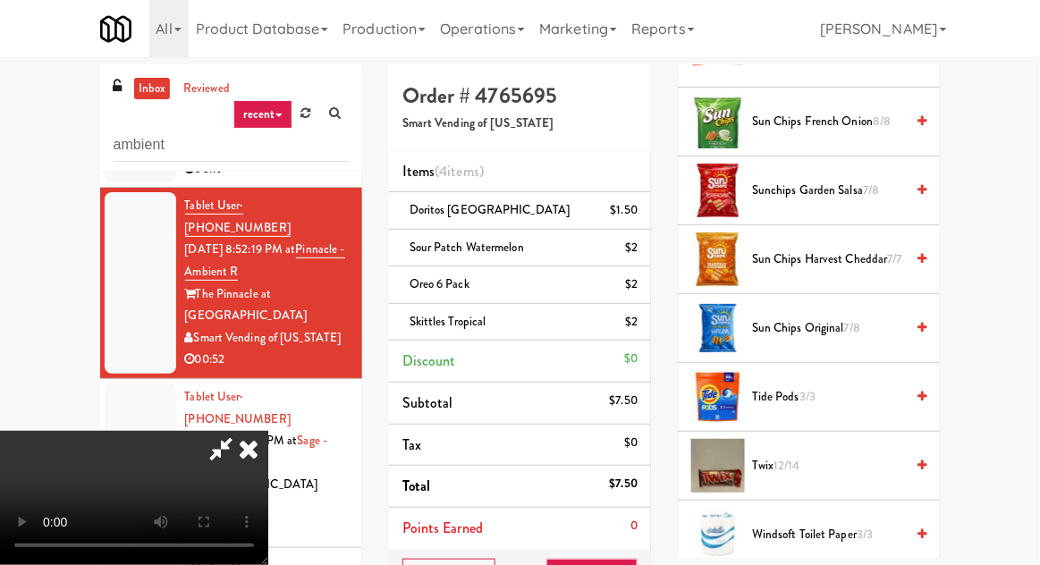
scroll to position [2115, 0]
click at [789, 253] on span "Sun Chips Harvest Cheddar 7/7" at bounding box center [828, 260] width 152 height 22
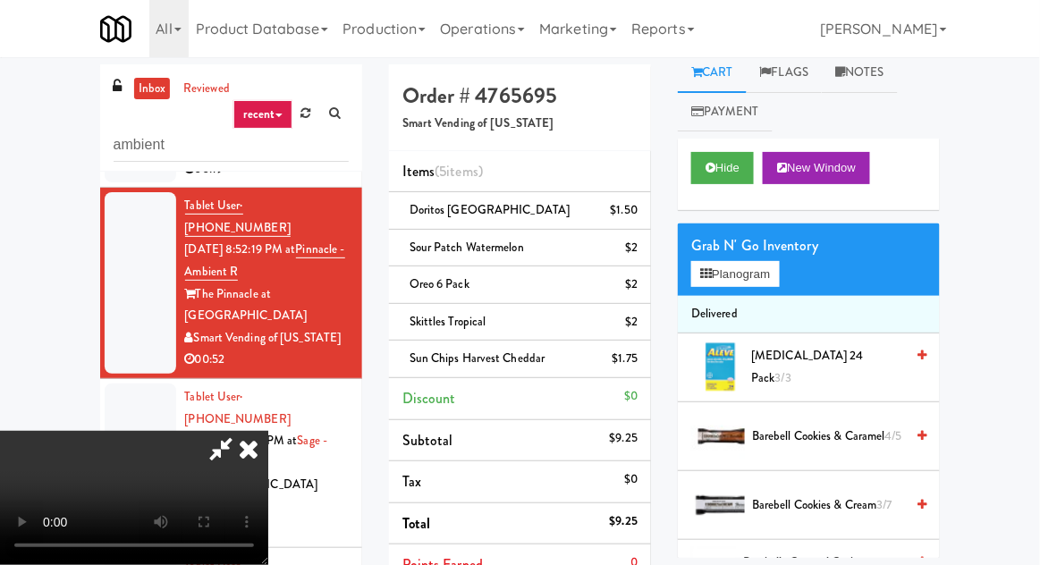
scroll to position [0, 0]
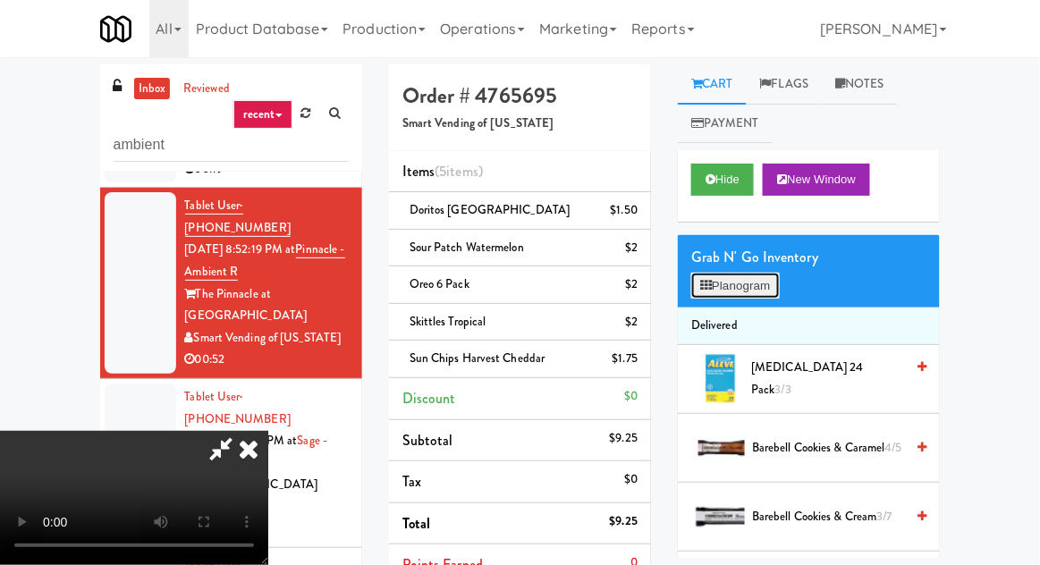
click at [737, 288] on button "Planogram" at bounding box center [735, 286] width 88 height 27
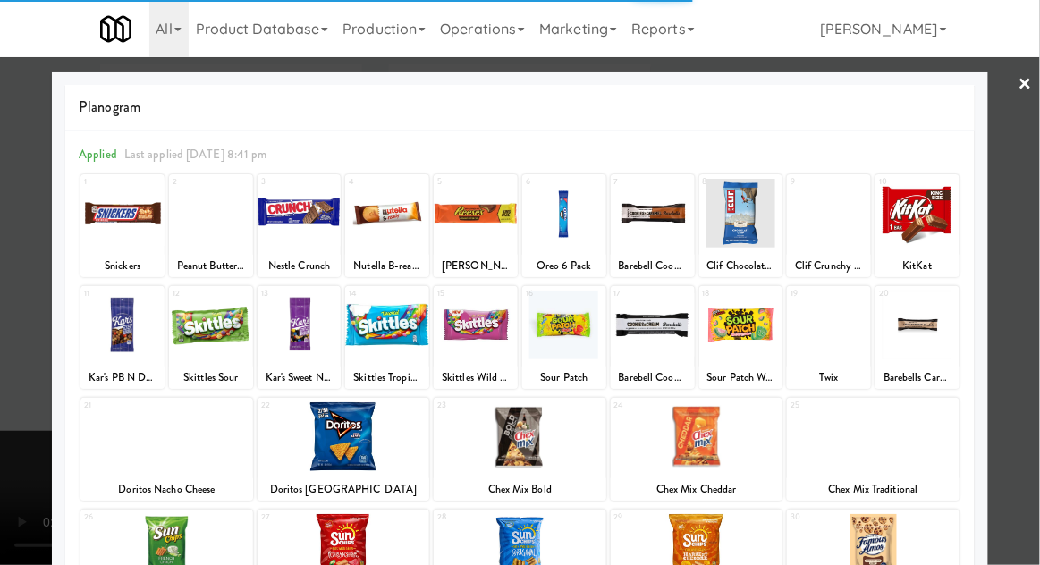
scroll to position [226, 0]
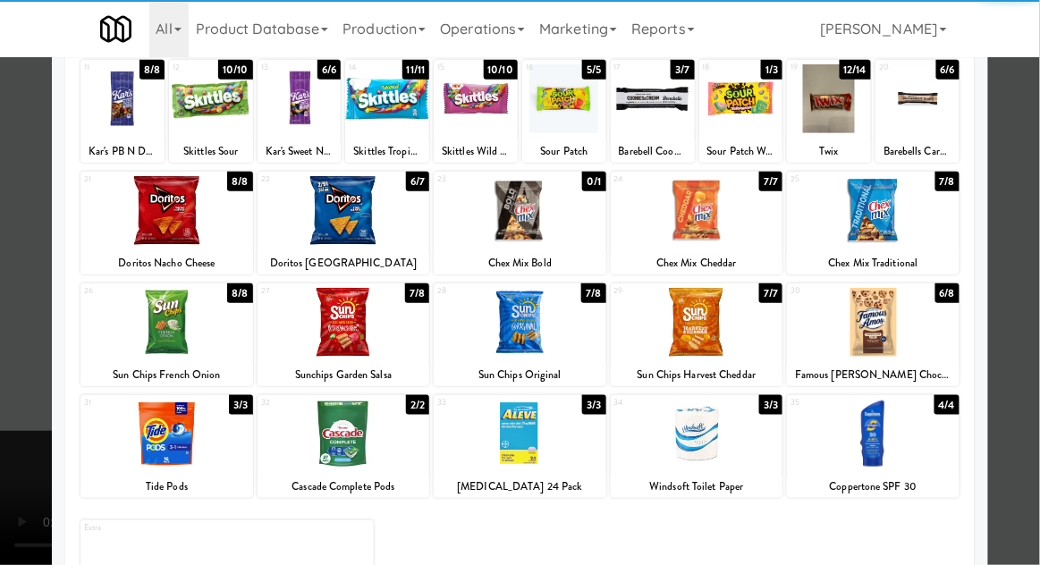
click at [333, 322] on div at bounding box center [343, 322] width 173 height 69
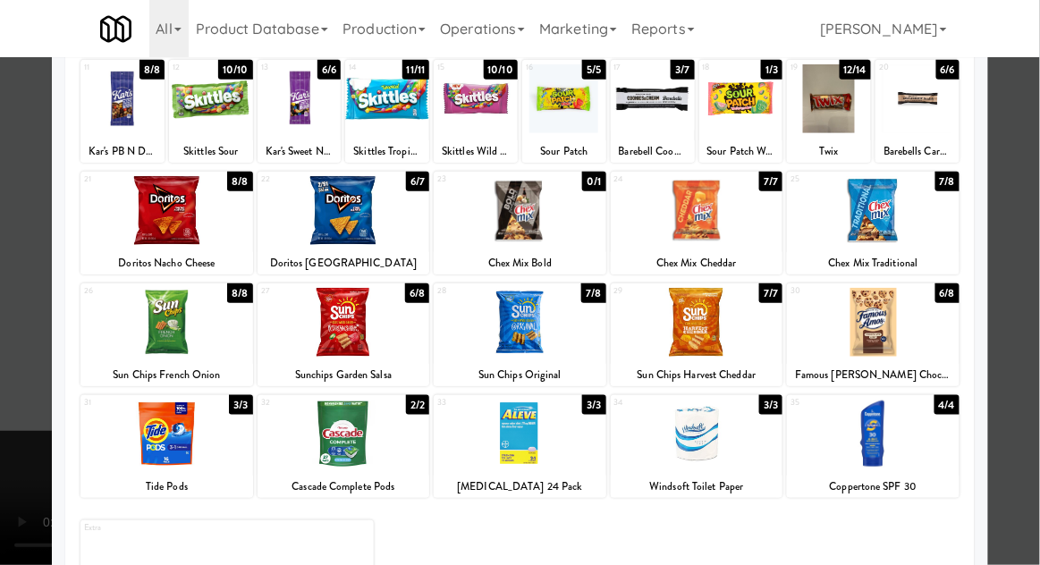
click at [4, 393] on div at bounding box center [520, 282] width 1040 height 565
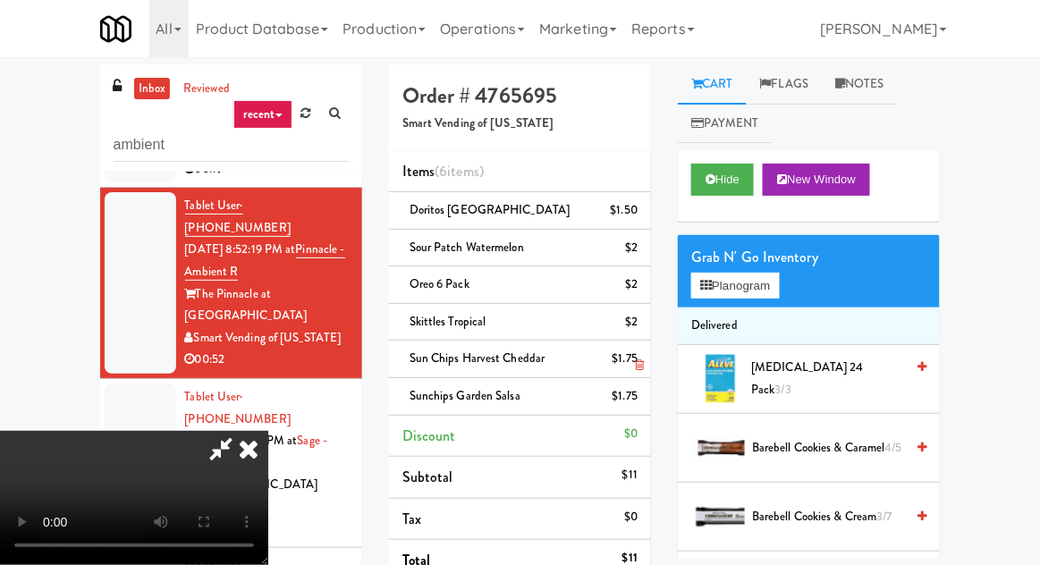
click at [641, 368] on li "Sun Chips Harvest Cheddar $1.75" at bounding box center [520, 360] width 262 height 38
click at [640, 364] on icon at bounding box center [639, 365] width 9 height 12
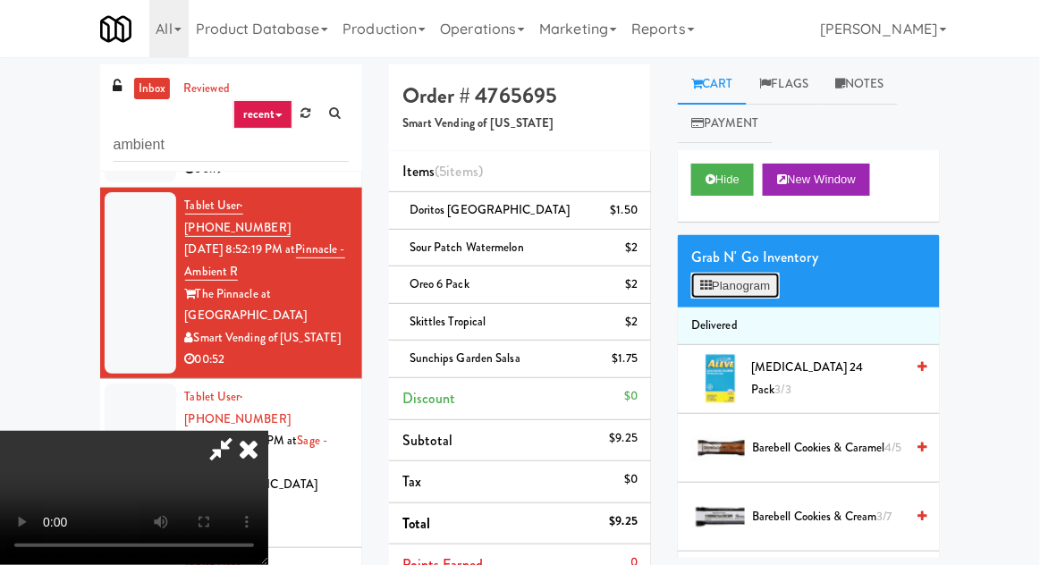
click at [720, 278] on button "Planogram" at bounding box center [735, 286] width 88 height 27
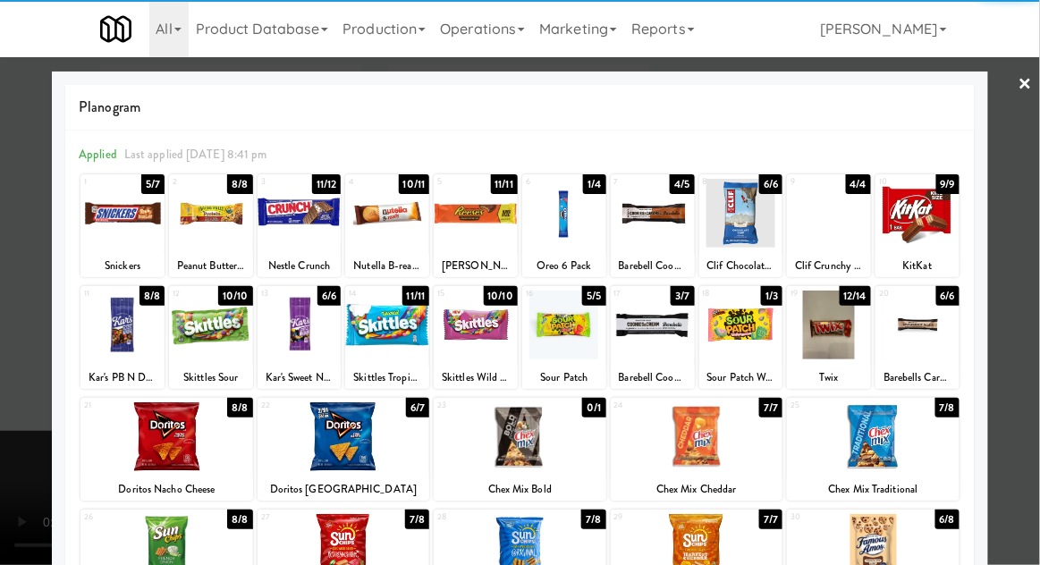
click at [159, 448] on div at bounding box center [166, 436] width 173 height 69
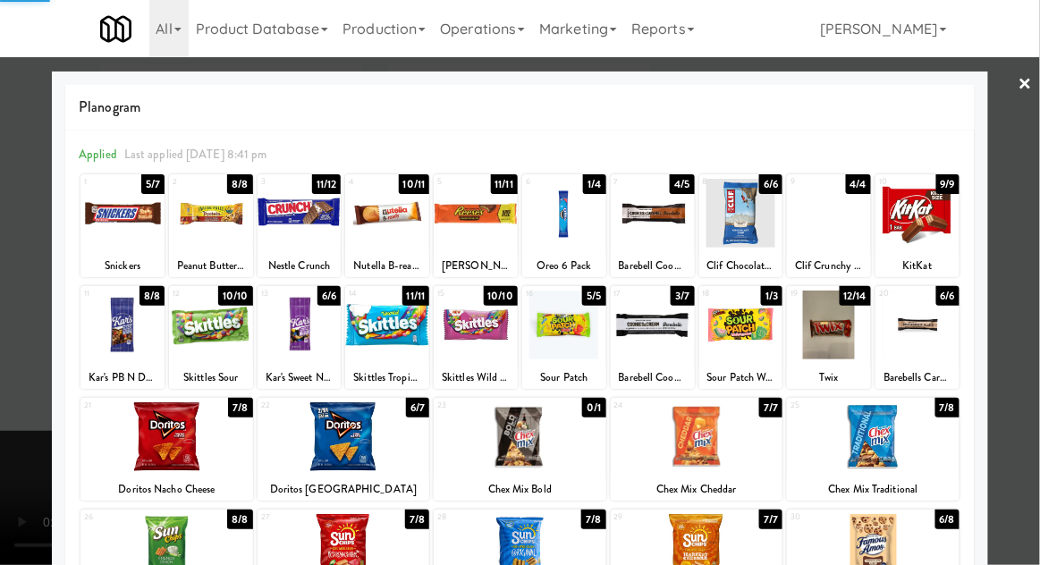
click at [25, 435] on div at bounding box center [520, 282] width 1040 height 565
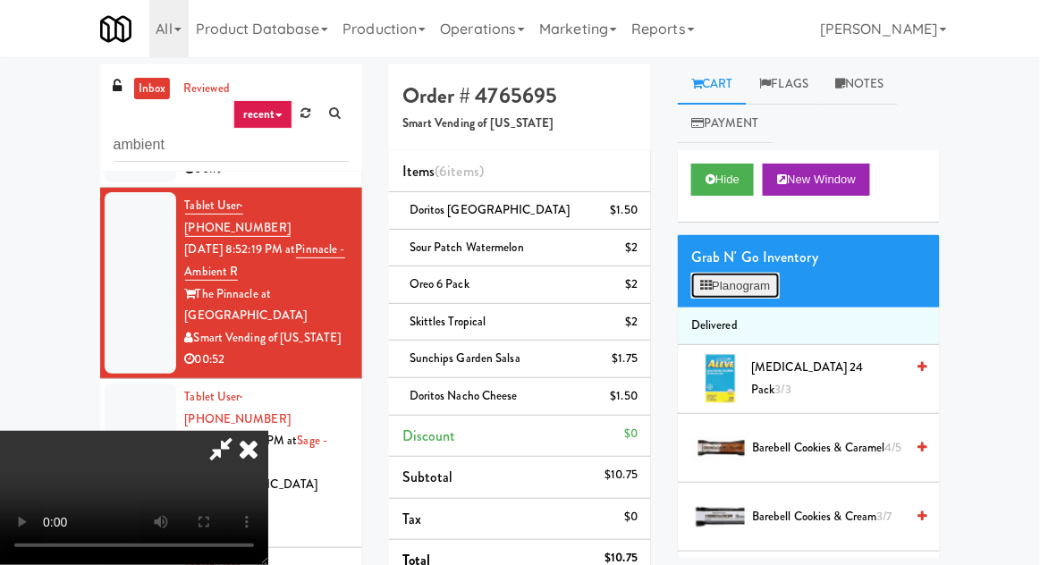
click at [730, 275] on button "Planogram" at bounding box center [735, 286] width 88 height 27
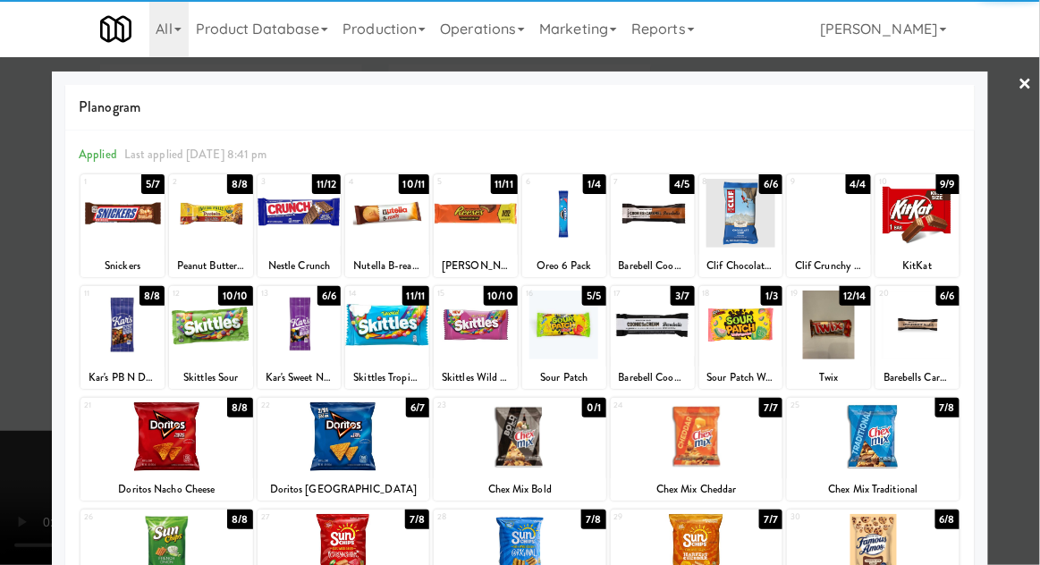
click at [193, 343] on div at bounding box center [211, 325] width 84 height 69
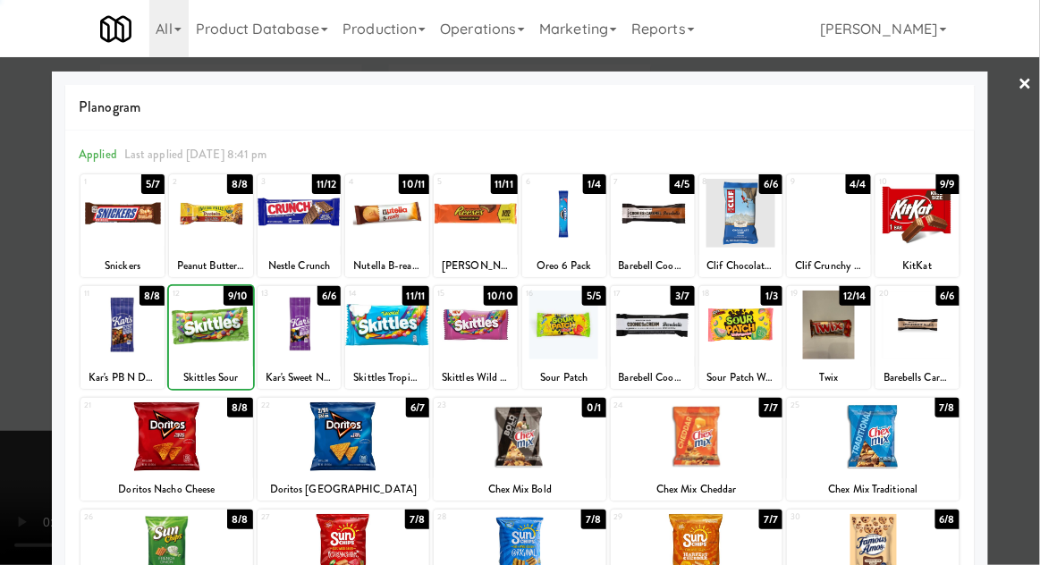
click at [4, 381] on div at bounding box center [520, 282] width 1040 height 565
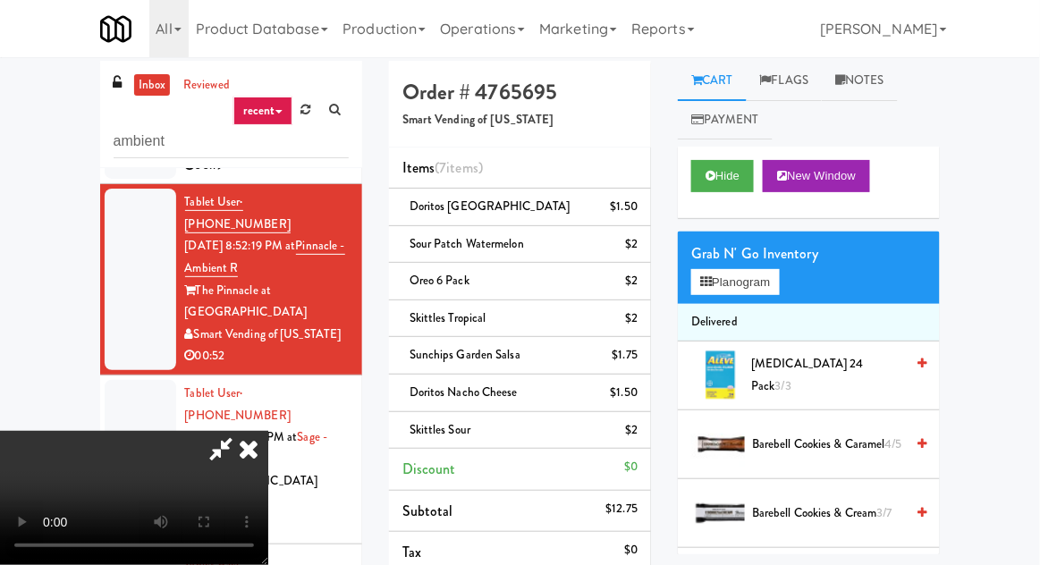
scroll to position [266, 0]
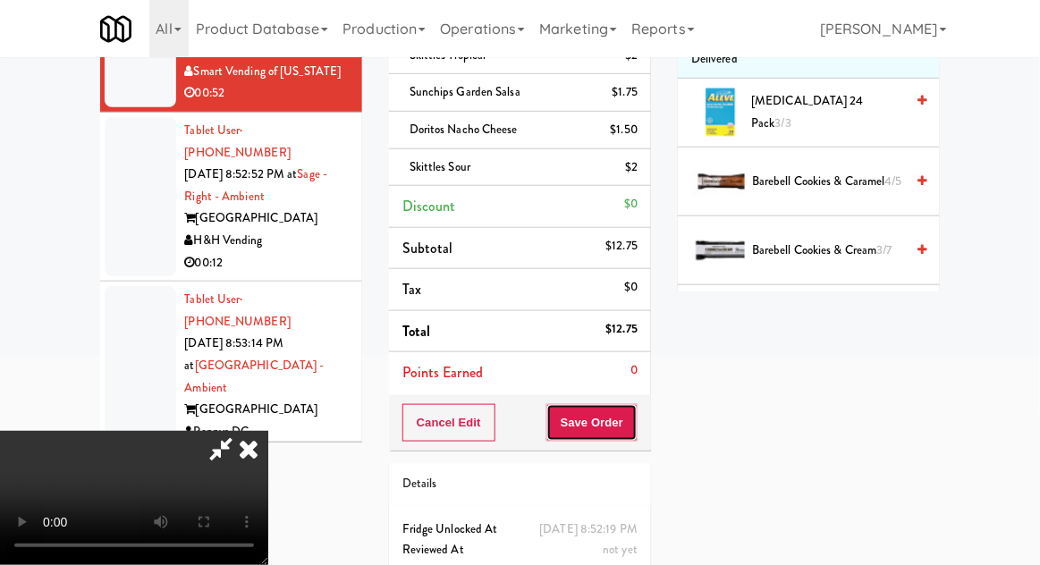
click at [637, 410] on button "Save Order" at bounding box center [591, 423] width 91 height 38
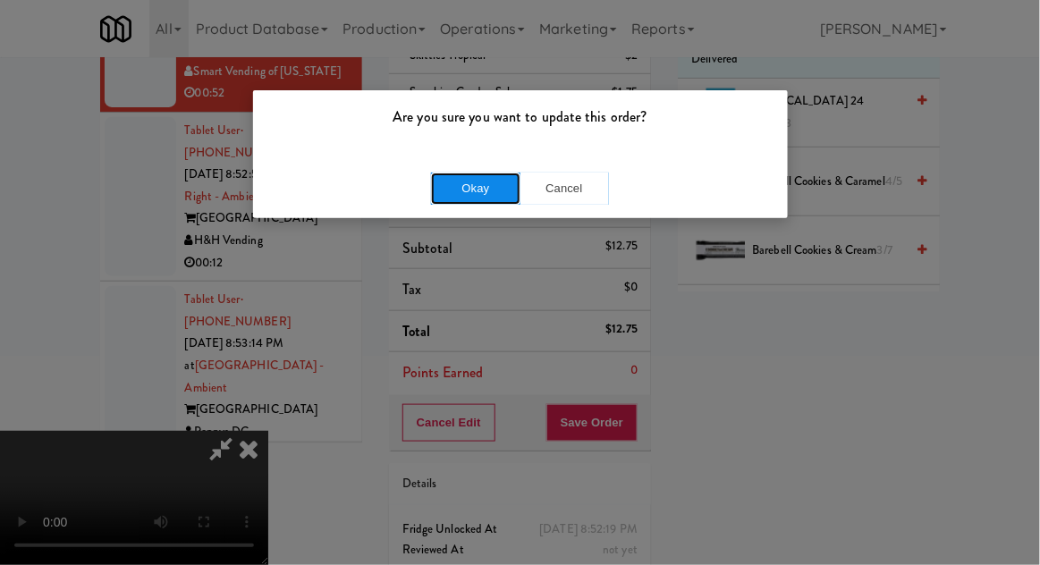
click at [451, 191] on button "Okay" at bounding box center [475, 189] width 89 height 32
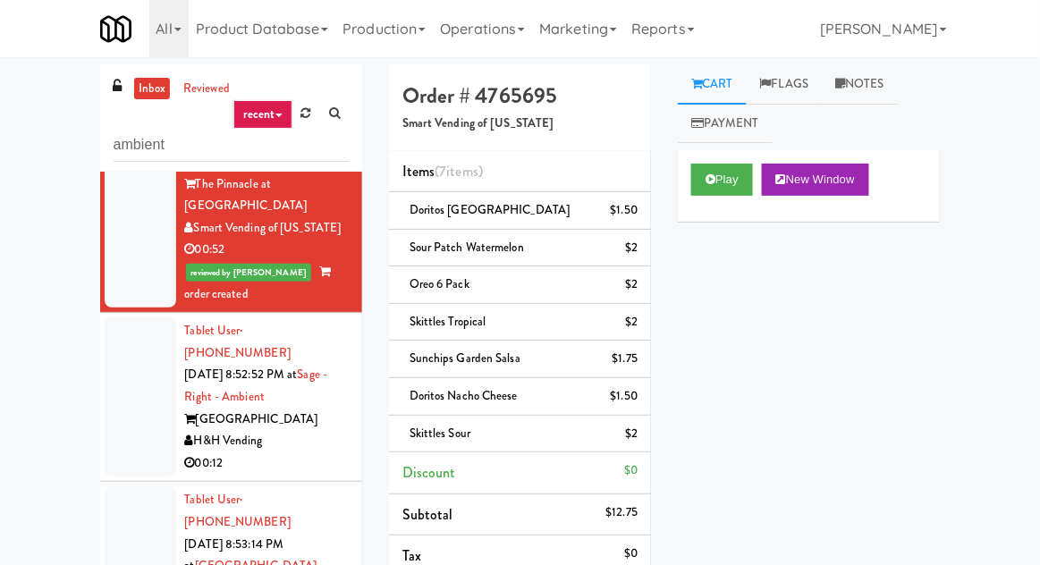
scroll to position [305, 0]
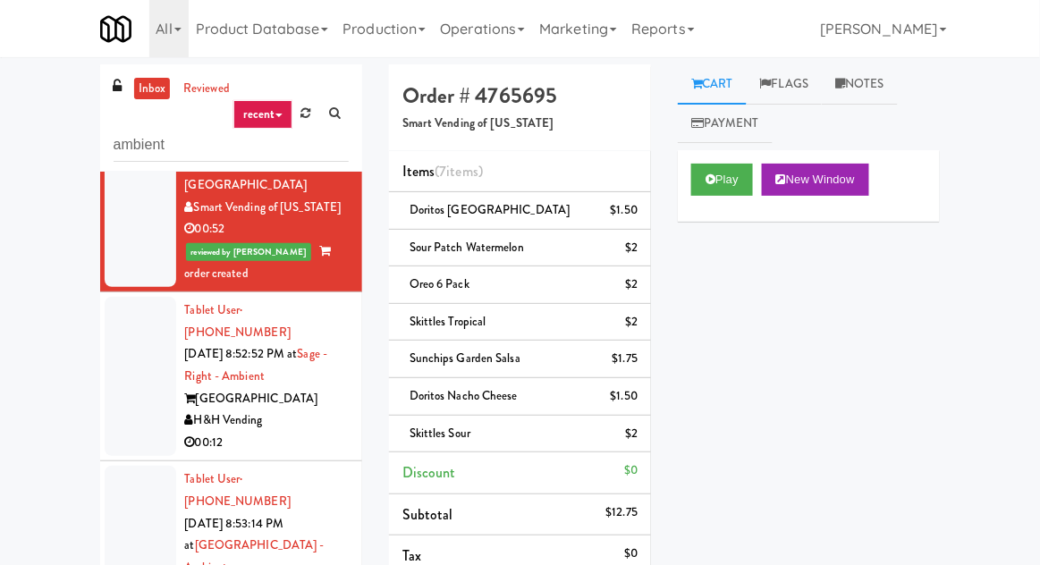
click at [127, 297] on div at bounding box center [141, 376] width 72 height 159
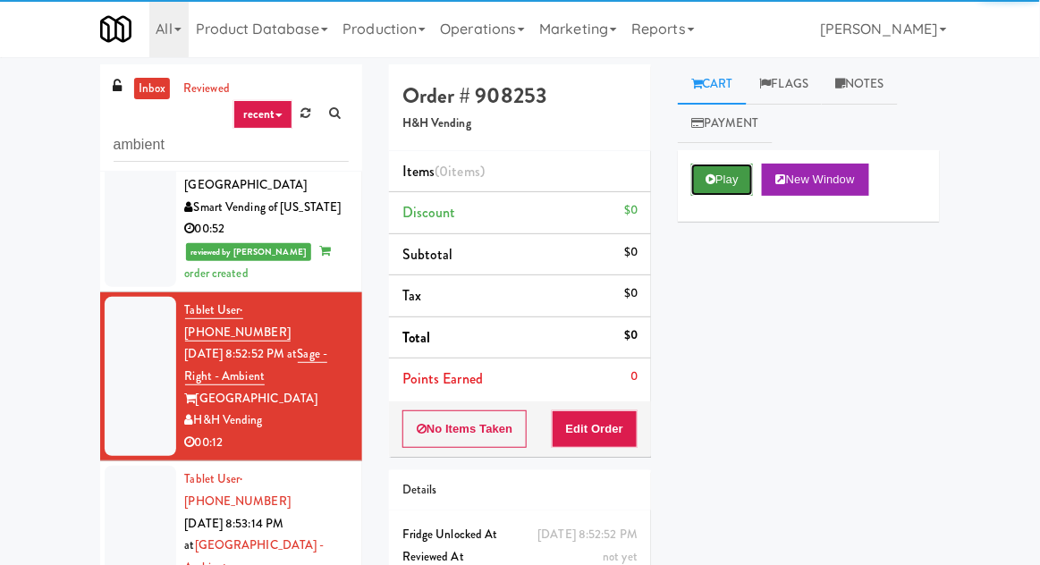
click at [738, 182] on button "Play" at bounding box center [722, 180] width 62 height 32
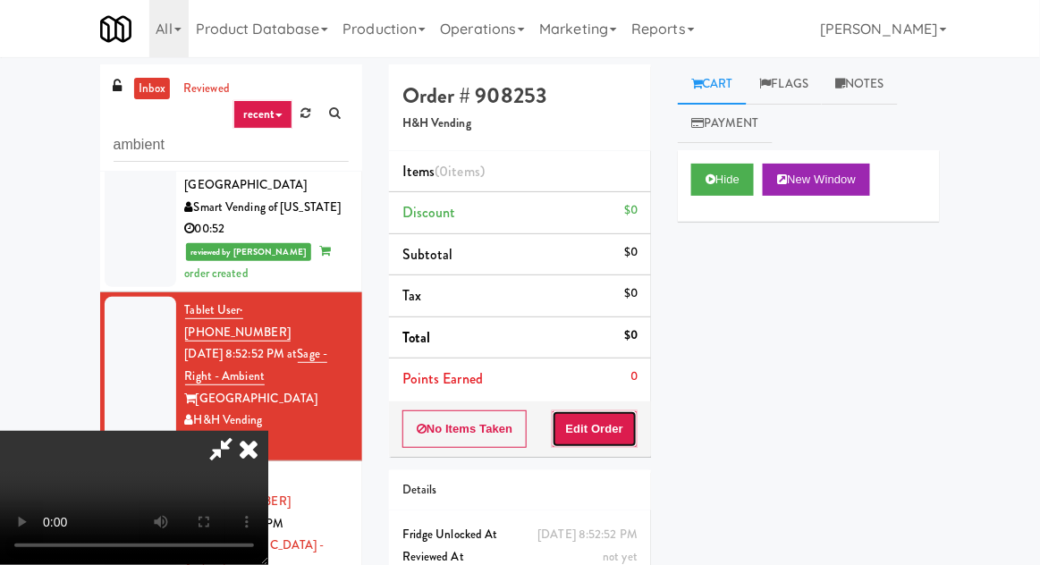
click at [632, 426] on button "Edit Order" at bounding box center [595, 429] width 87 height 38
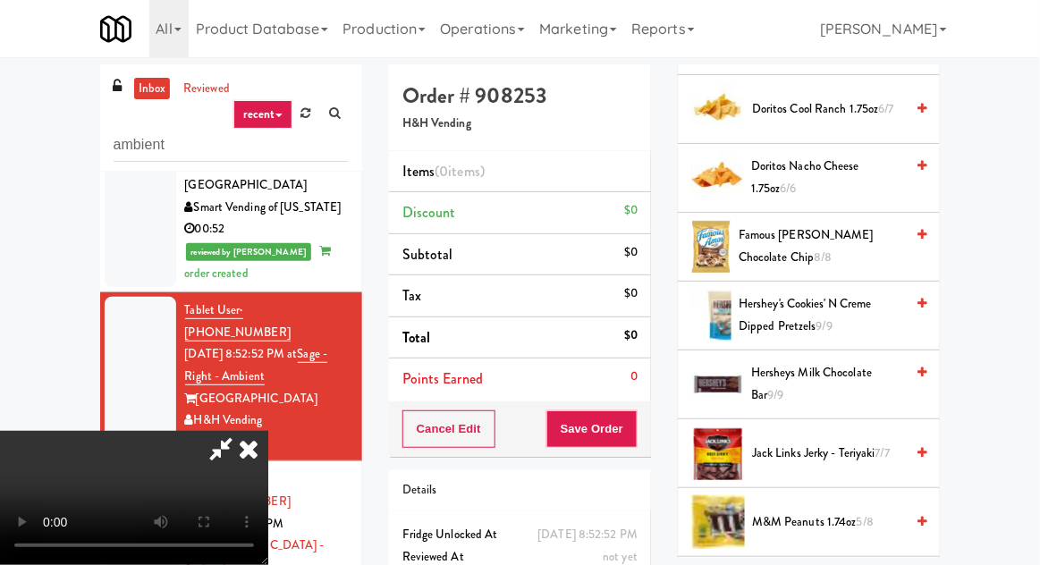
scroll to position [672, 0]
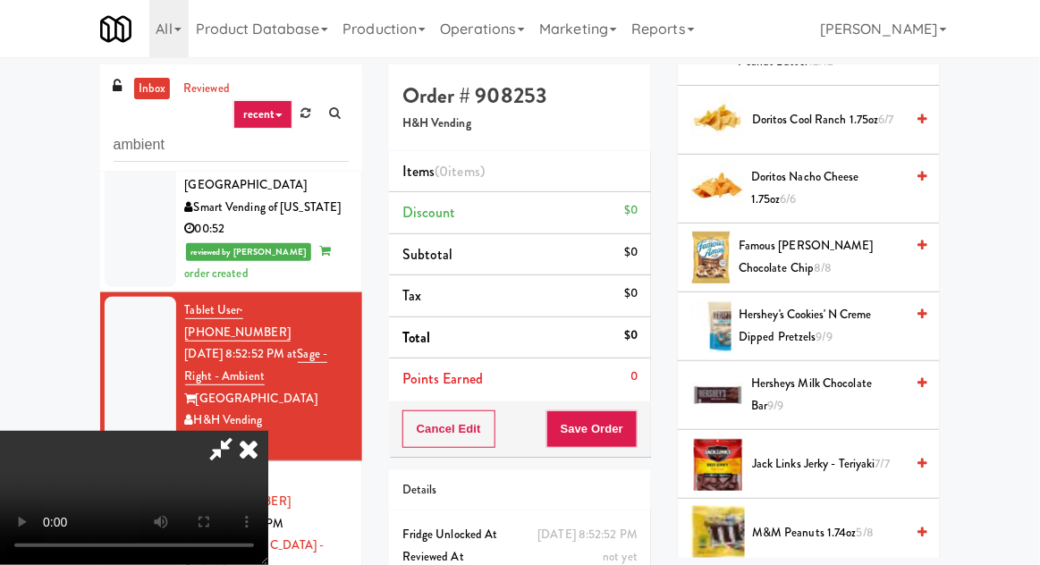
click at [809, 189] on span "Doritos Nacho Cheese 1.75oz 6/6" at bounding box center [827, 188] width 153 height 44
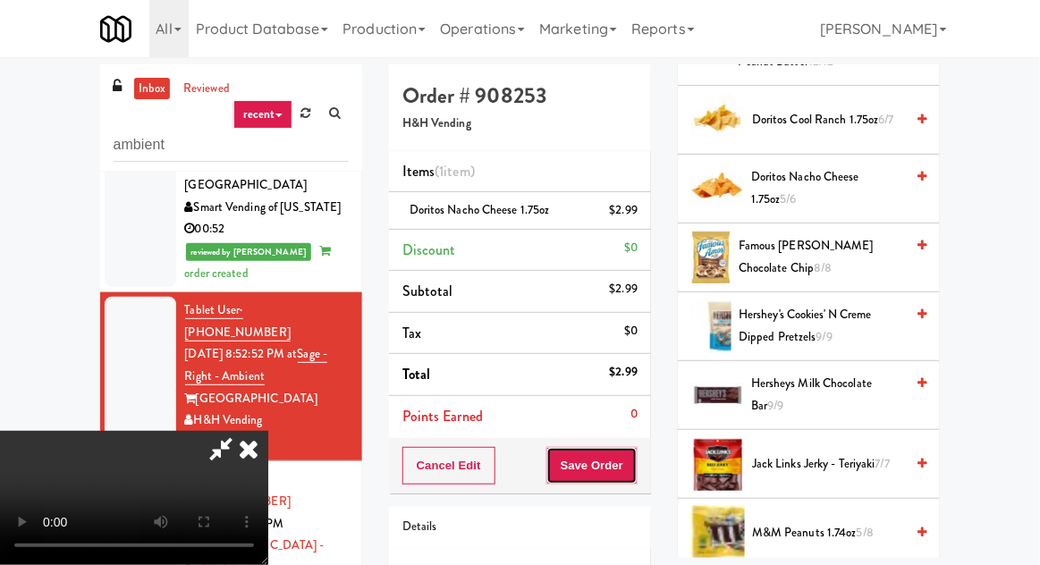
click at [634, 475] on button "Save Order" at bounding box center [591, 466] width 91 height 38
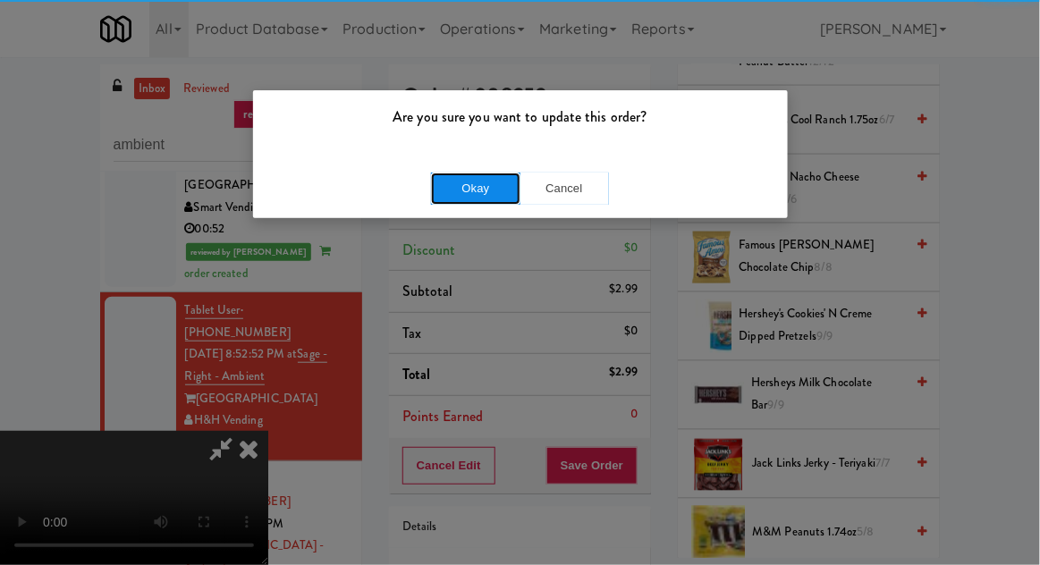
click at [449, 178] on button "Okay" at bounding box center [475, 189] width 89 height 32
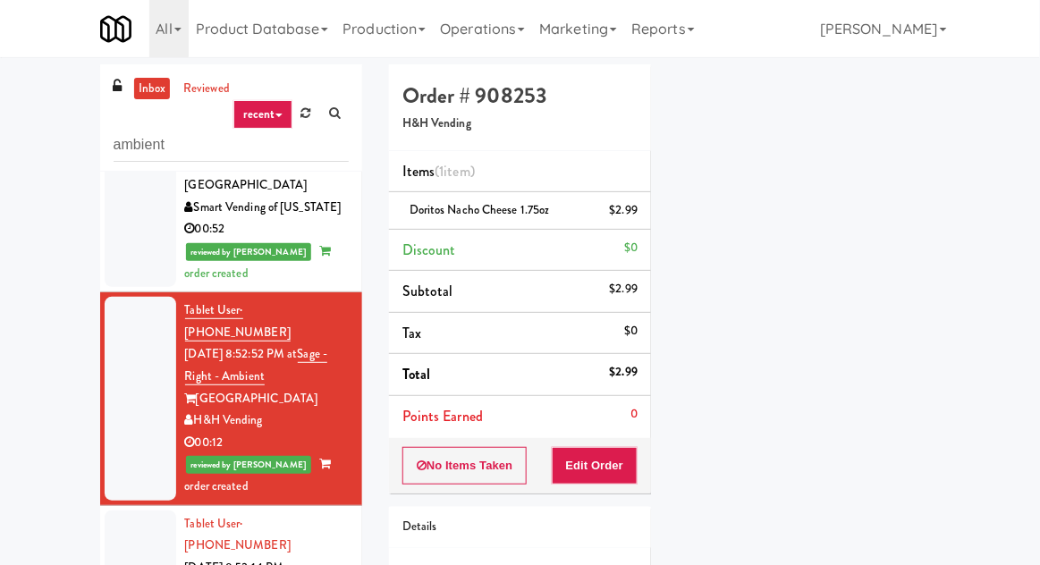
scroll to position [176, 0]
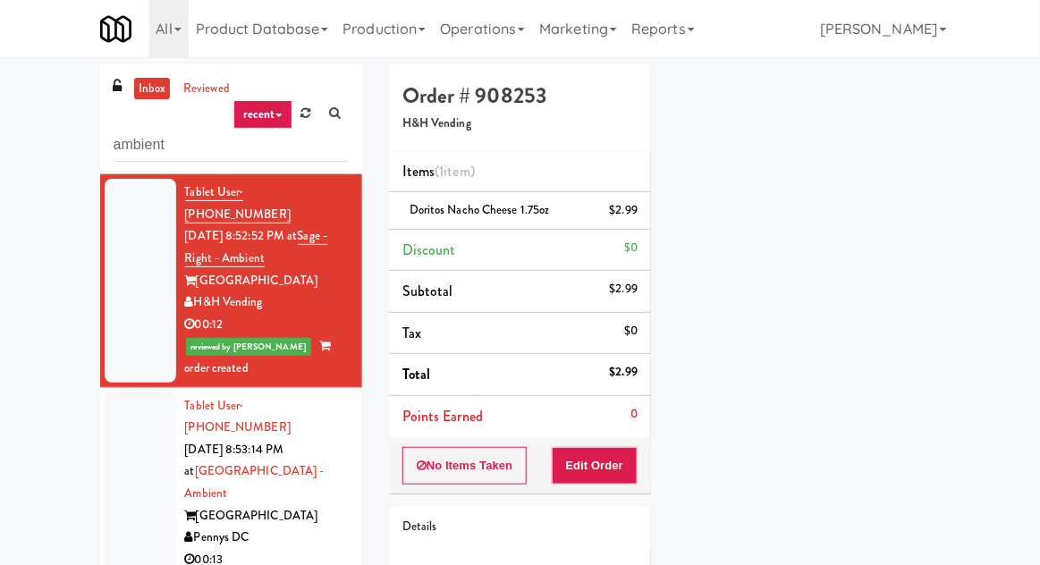
click at [134, 392] on div at bounding box center [141, 482] width 72 height 181
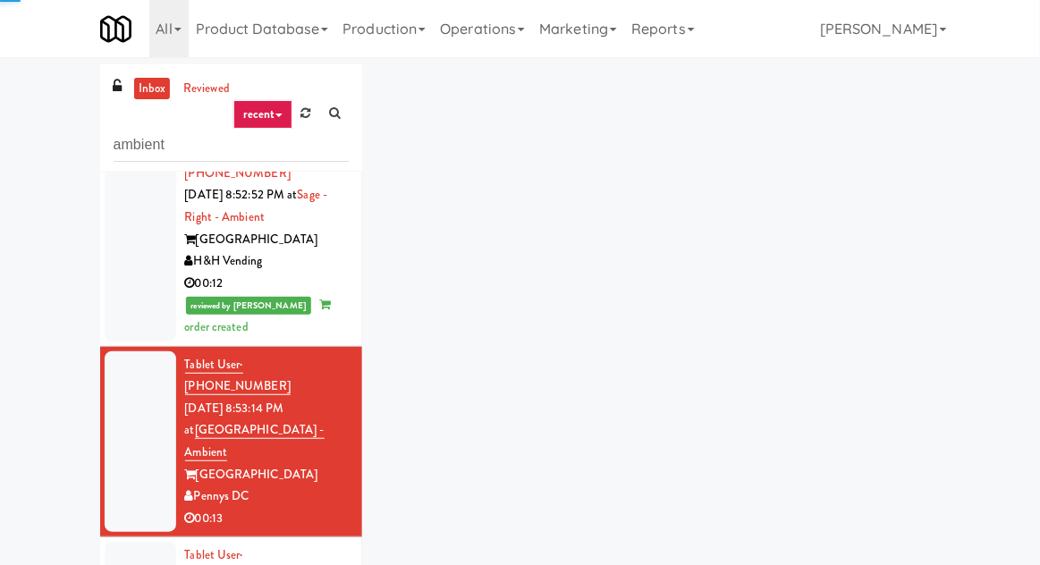
scroll to position [502, 0]
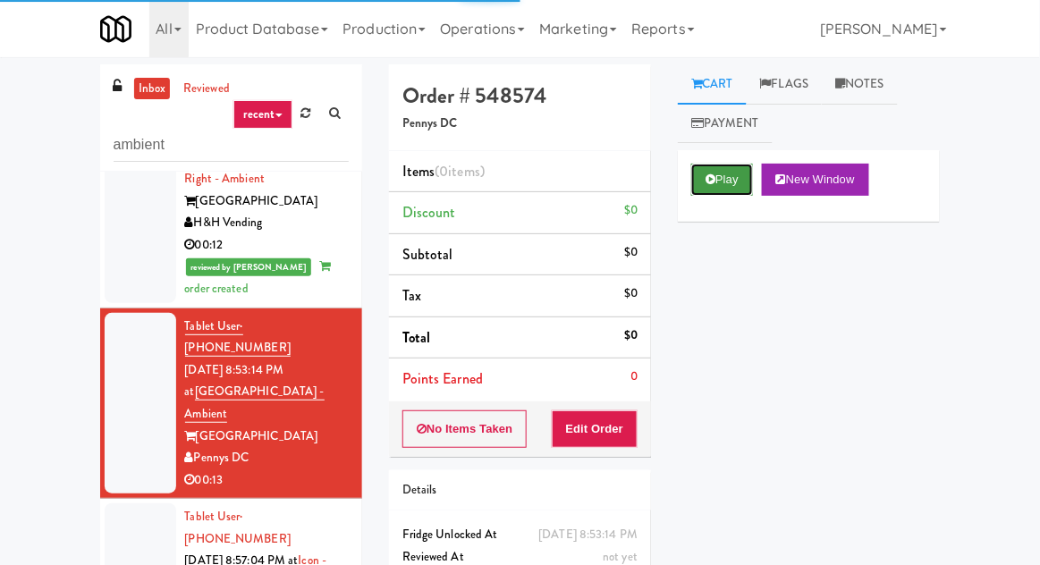
click at [693, 166] on button "Play" at bounding box center [722, 180] width 62 height 32
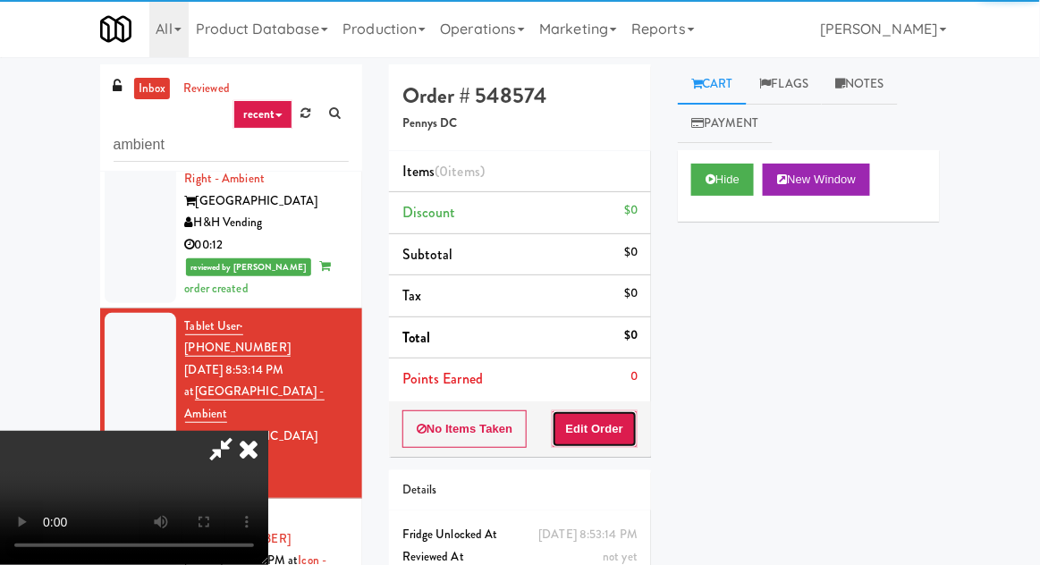
click at [604, 415] on button "Edit Order" at bounding box center [595, 429] width 87 height 38
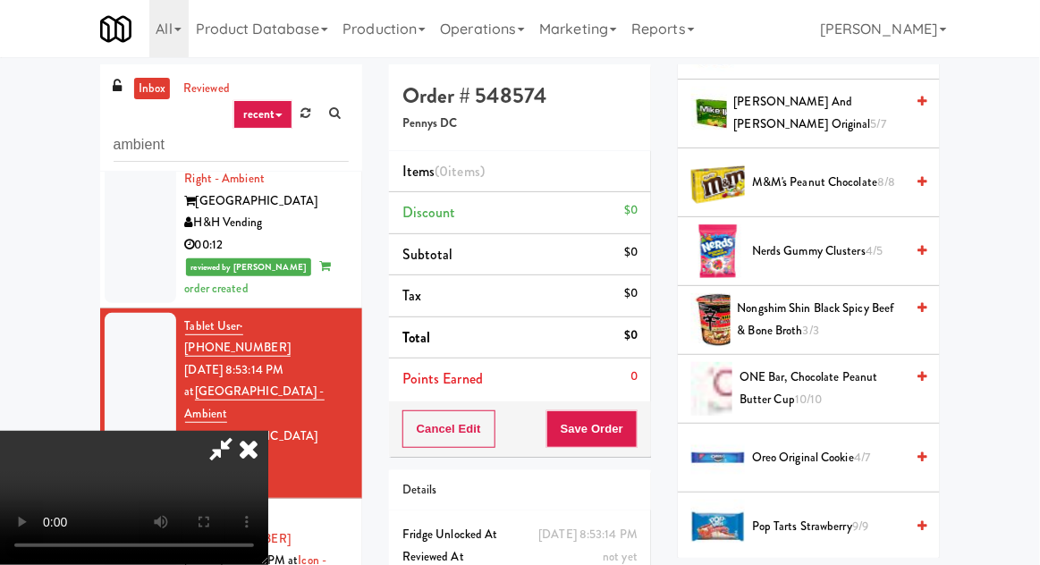
scroll to position [1091, 0]
click at [802, 241] on span "Nerds Gummy Clusters 4/5" at bounding box center [828, 252] width 152 height 22
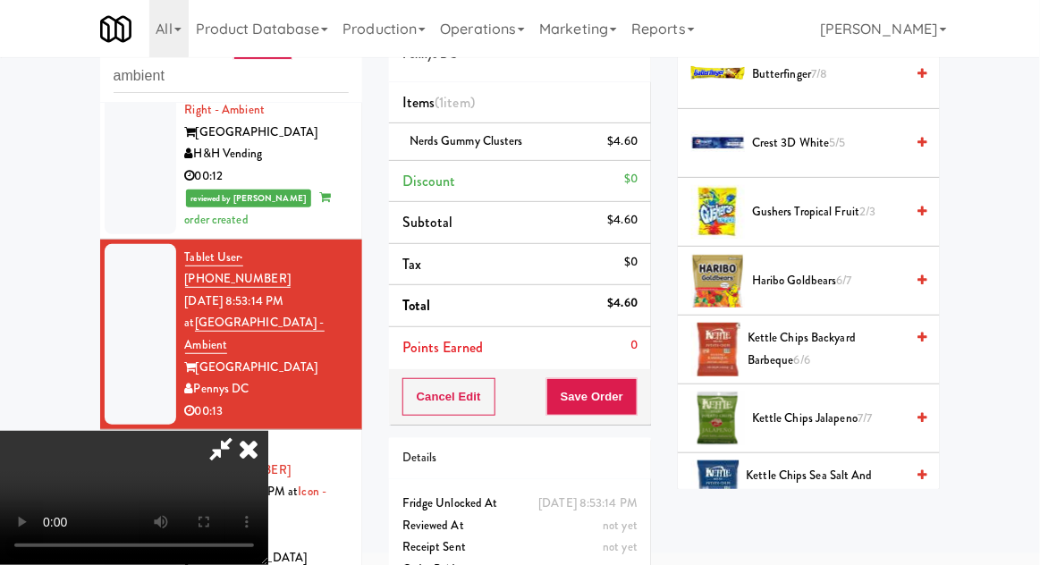
scroll to position [0, 0]
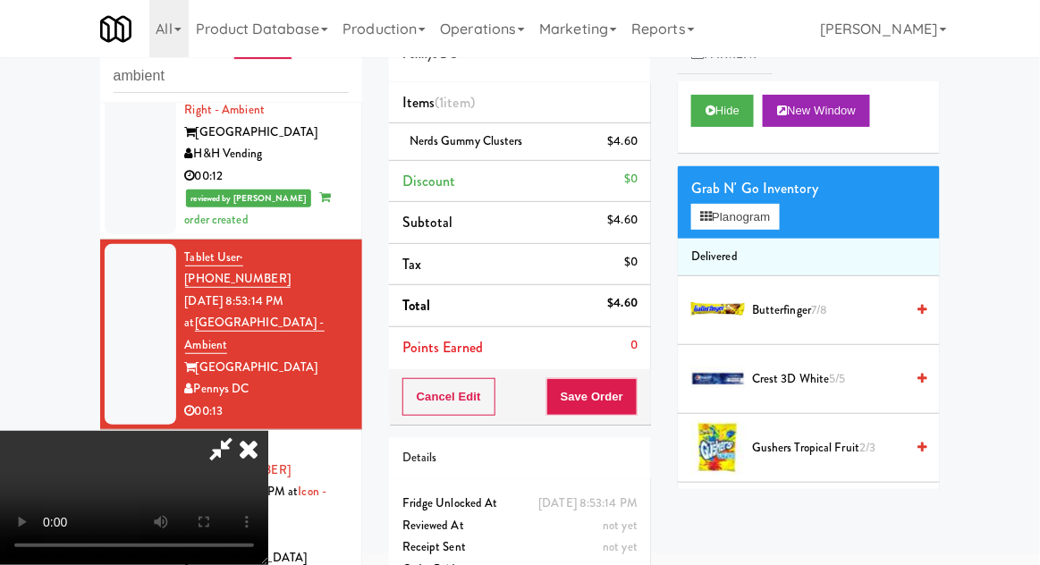
click at [819, 312] on span "7/8" at bounding box center [819, 309] width 16 height 17
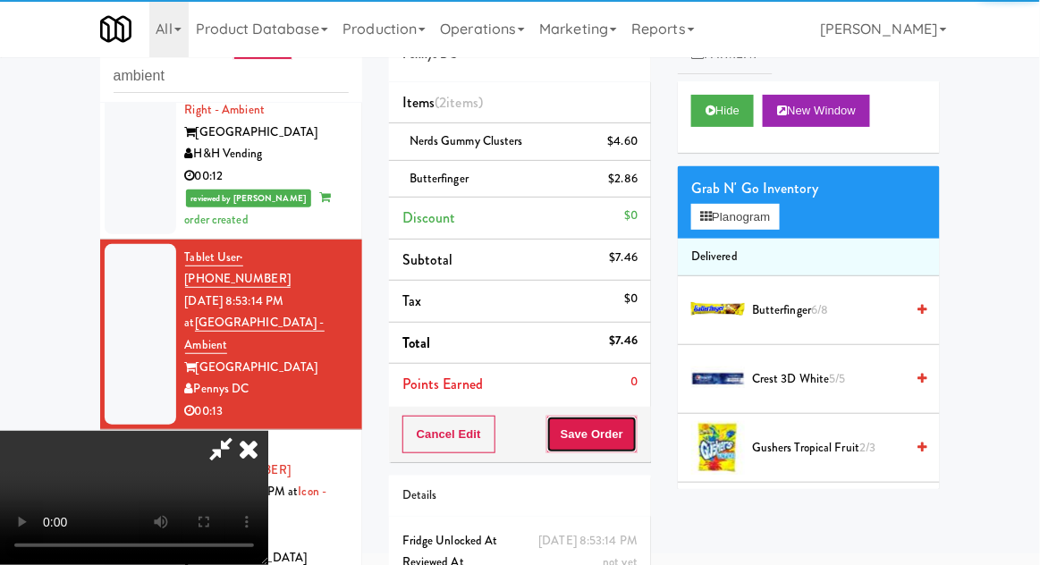
click at [634, 430] on button "Save Order" at bounding box center [591, 435] width 91 height 38
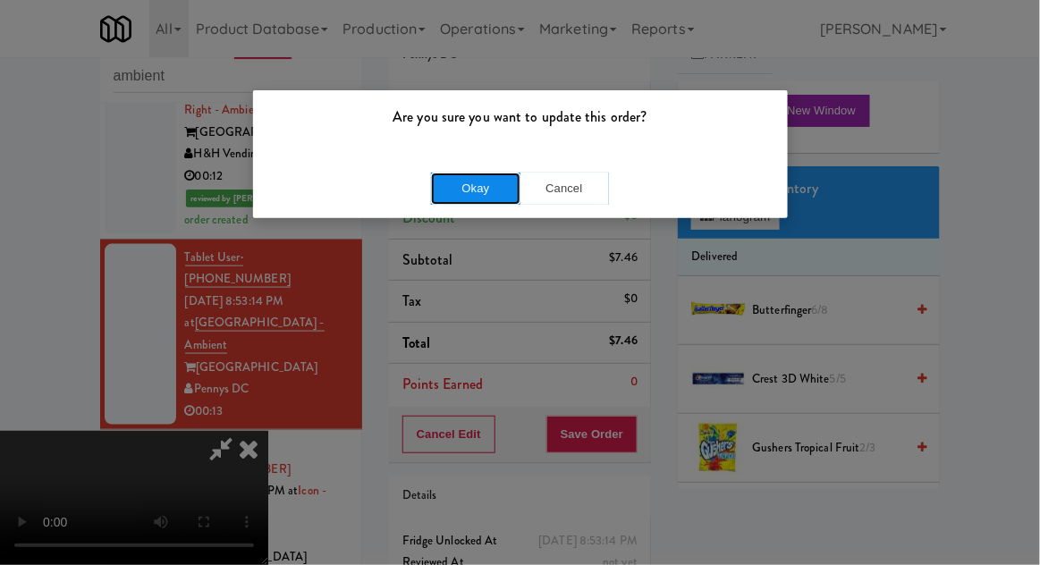
click at [444, 182] on button "Okay" at bounding box center [475, 189] width 89 height 32
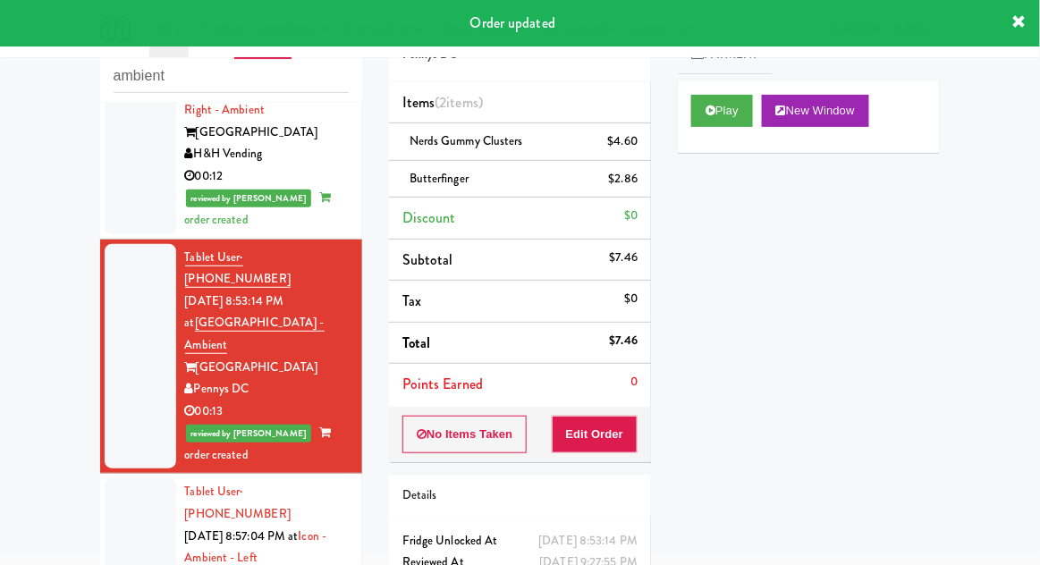
click at [127, 478] on div at bounding box center [141, 568] width 72 height 181
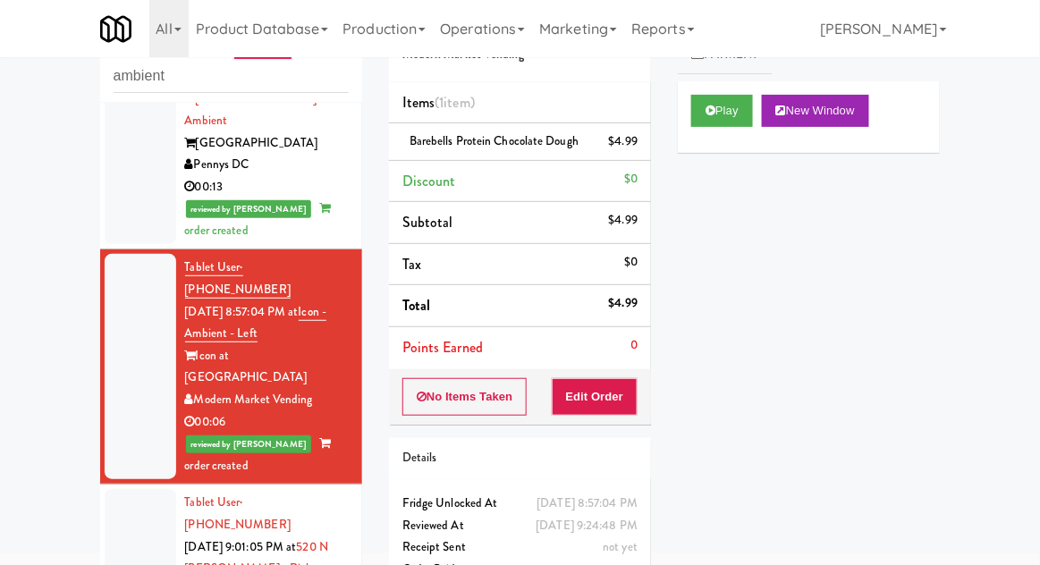
scroll to position [729, 0]
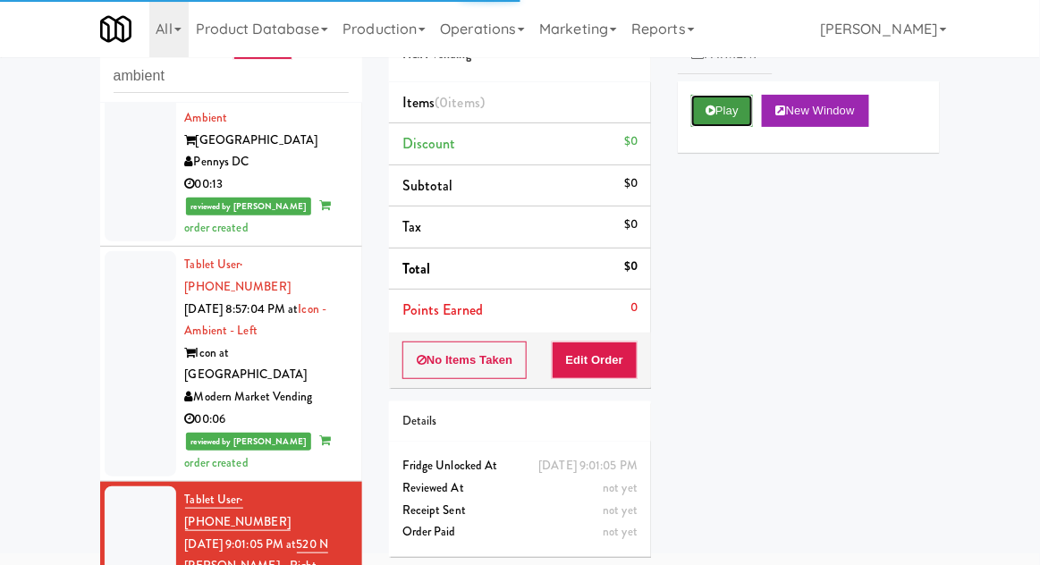
click at [724, 115] on button "Play" at bounding box center [722, 111] width 62 height 32
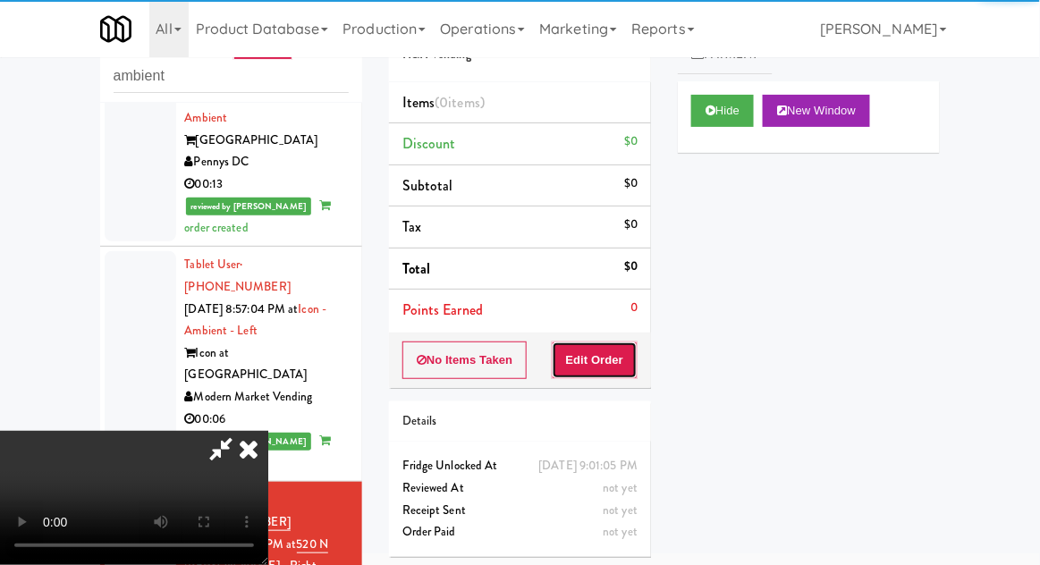
click at [604, 355] on button "Edit Order" at bounding box center [595, 360] width 87 height 38
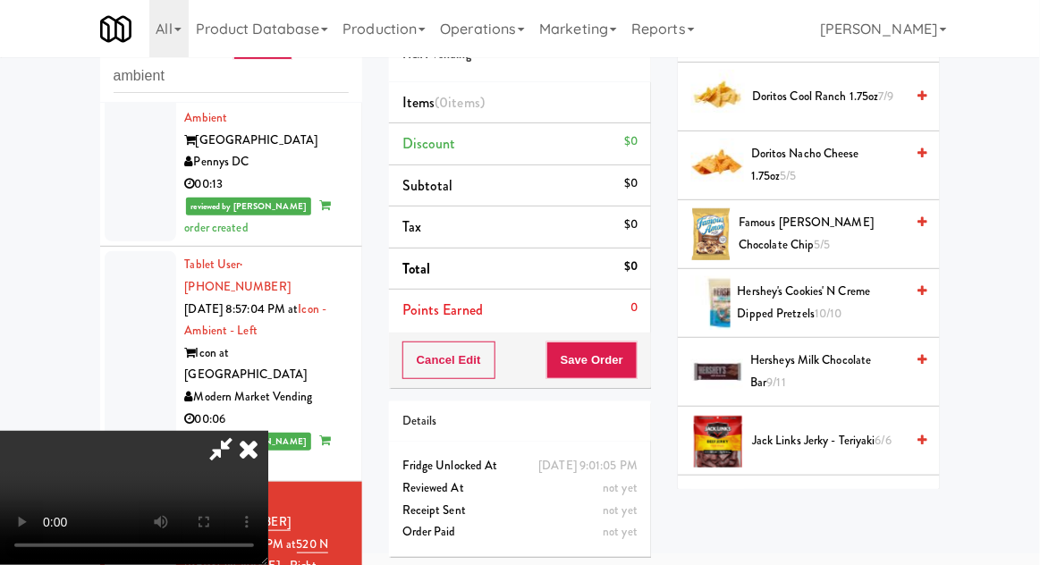
scroll to position [704, 0]
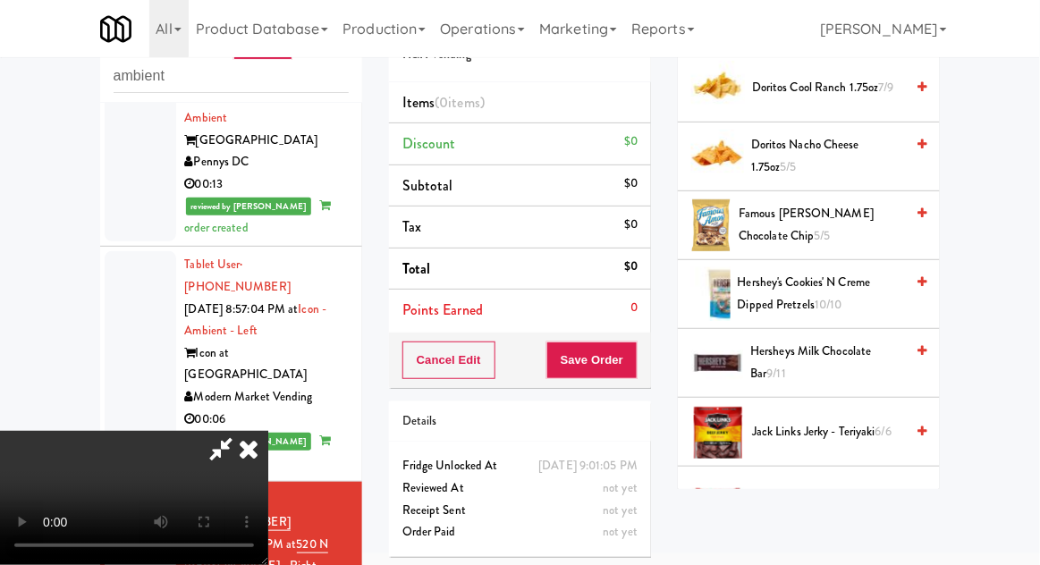
click at [829, 355] on span "Hersheys Milk Chocolate Bar 9/11" at bounding box center [827, 363] width 154 height 44
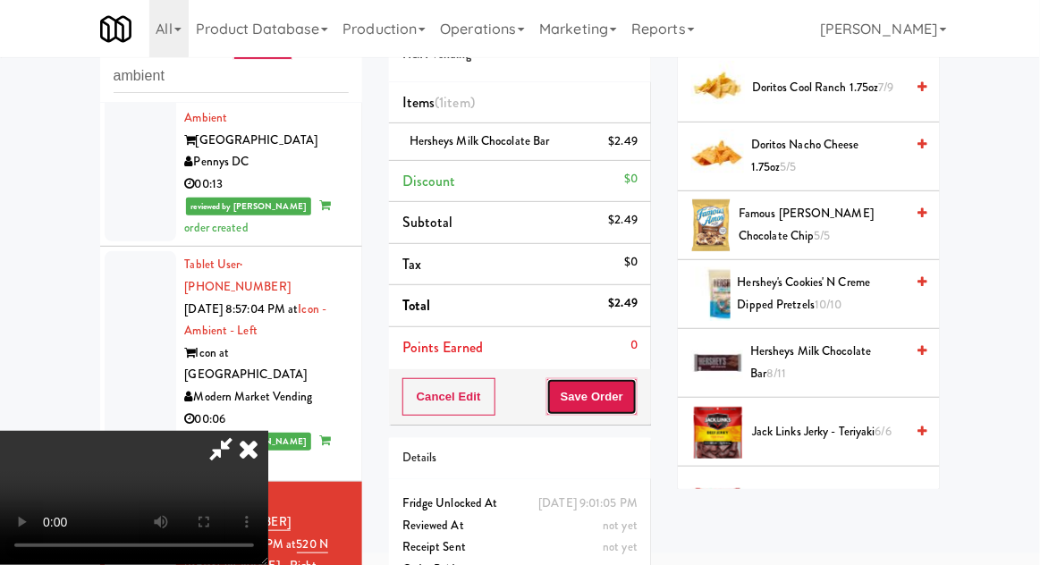
click at [634, 388] on button "Save Order" at bounding box center [591, 397] width 91 height 38
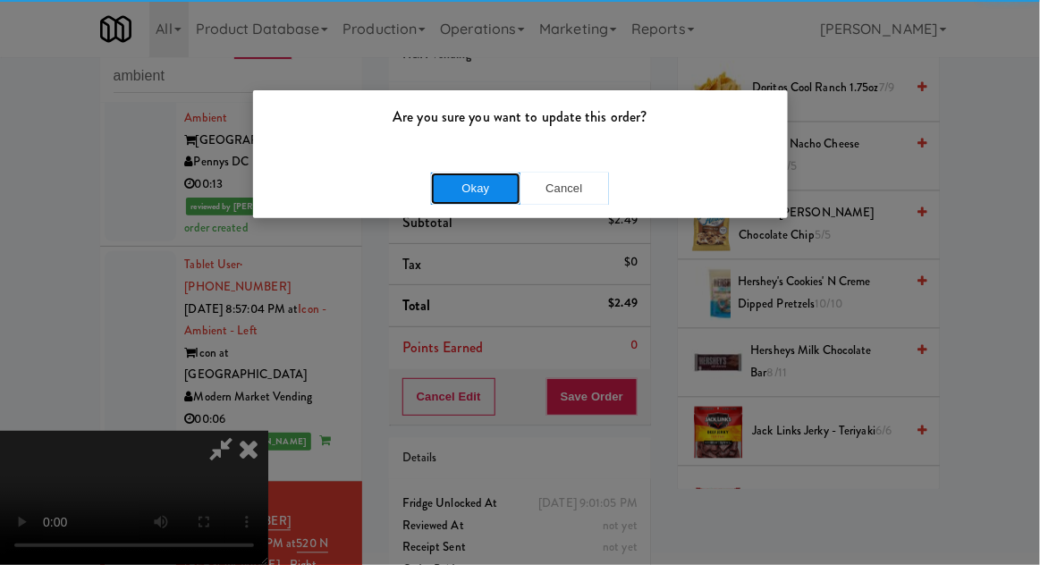
click at [439, 190] on button "Okay" at bounding box center [475, 189] width 89 height 32
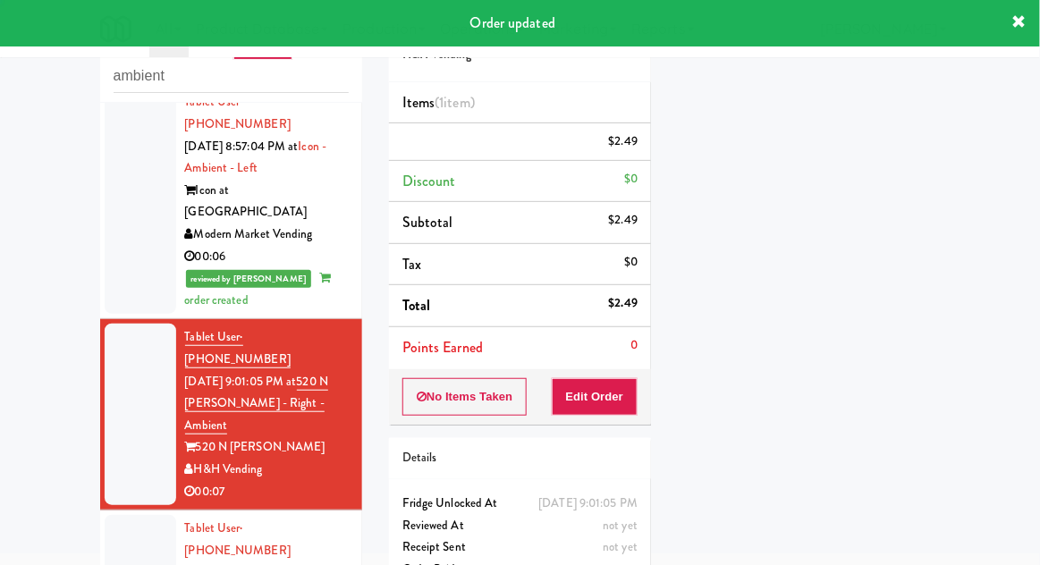
scroll to position [176, 0]
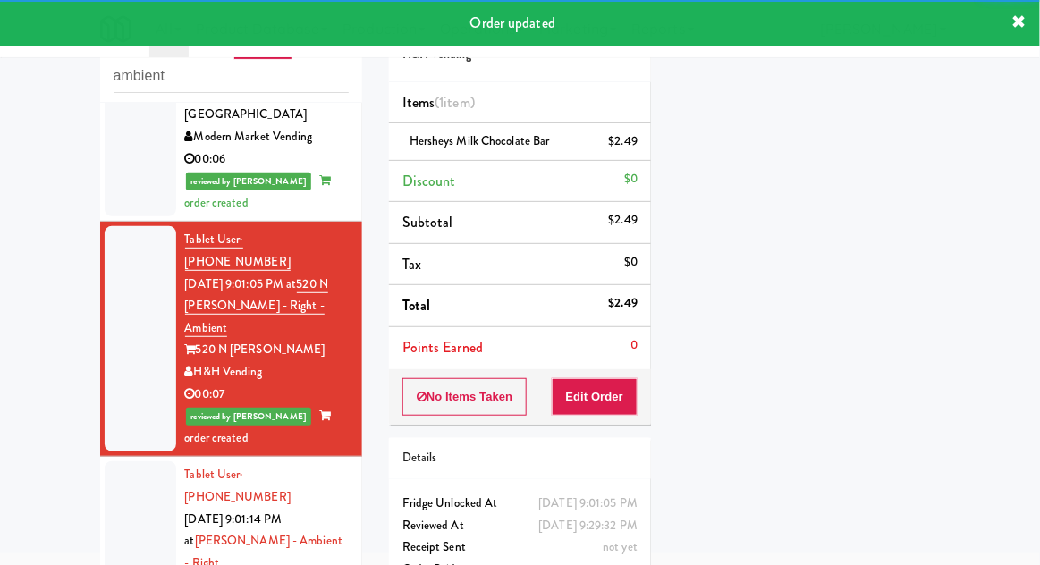
click at [143, 461] on div at bounding box center [141, 551] width 72 height 181
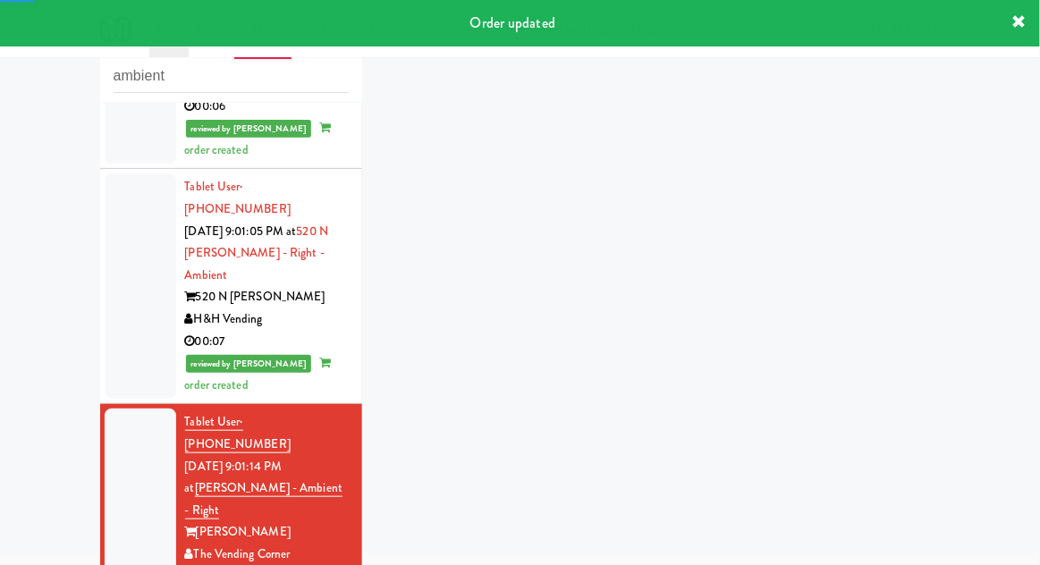
scroll to position [1048, 0]
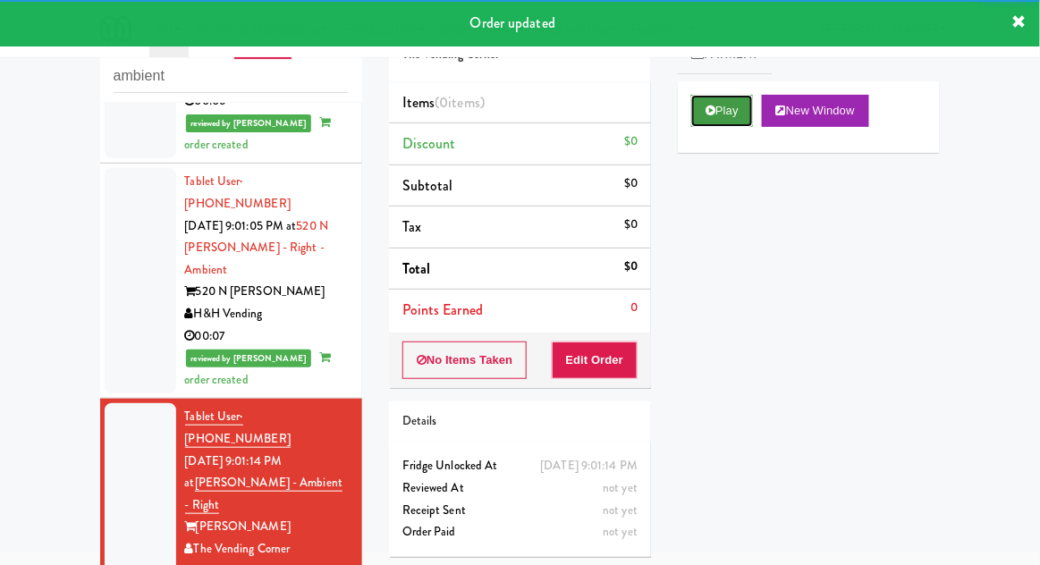
click at [726, 108] on button "Play" at bounding box center [722, 111] width 62 height 32
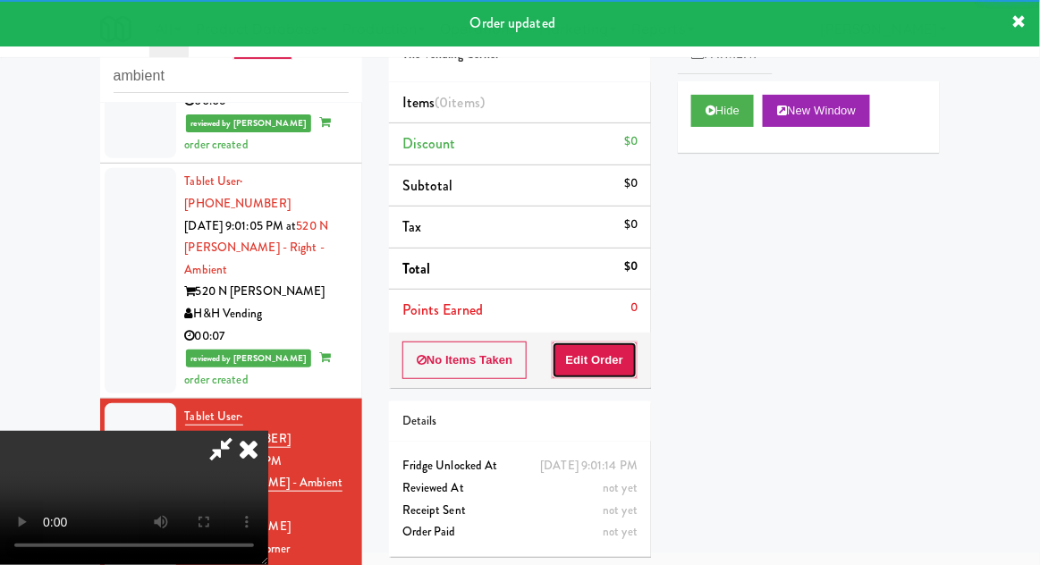
click at [599, 374] on button "Edit Order" at bounding box center [595, 360] width 87 height 38
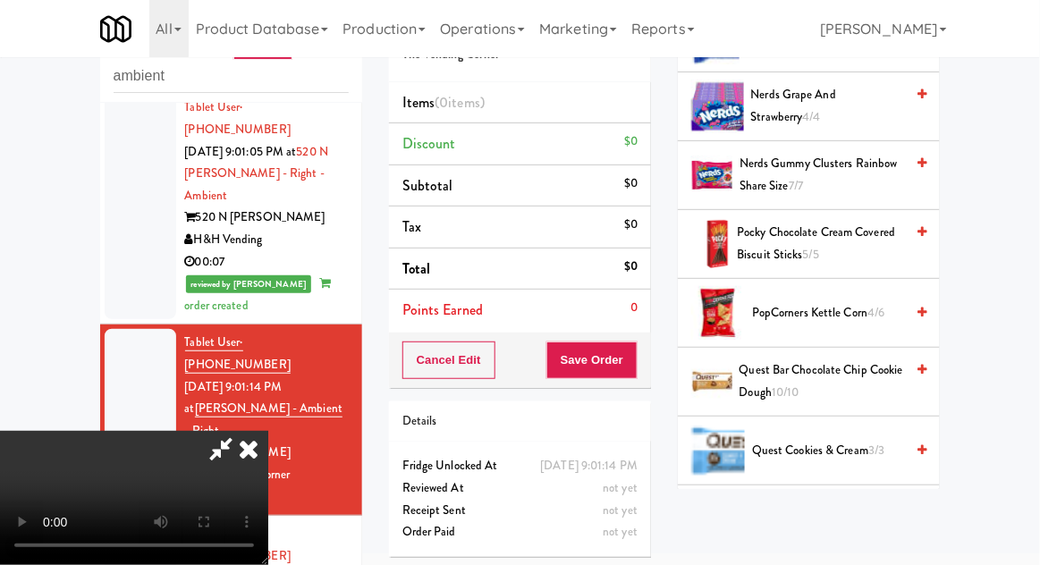
scroll to position [1107, 0]
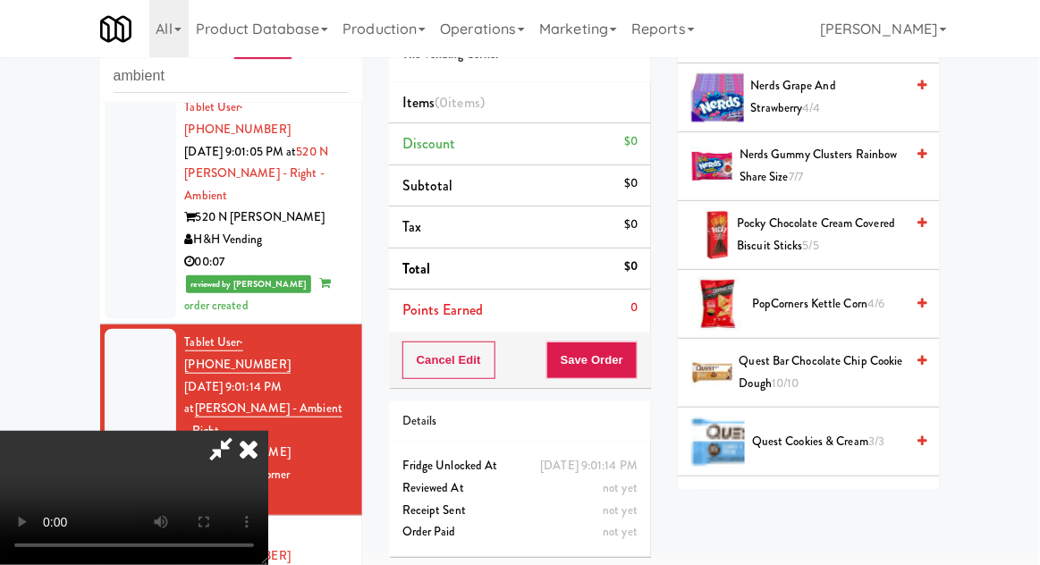
click at [836, 227] on span "Pocky Chocolate Cream Covered Biscuit Sticks 5/5" at bounding box center [820, 235] width 167 height 44
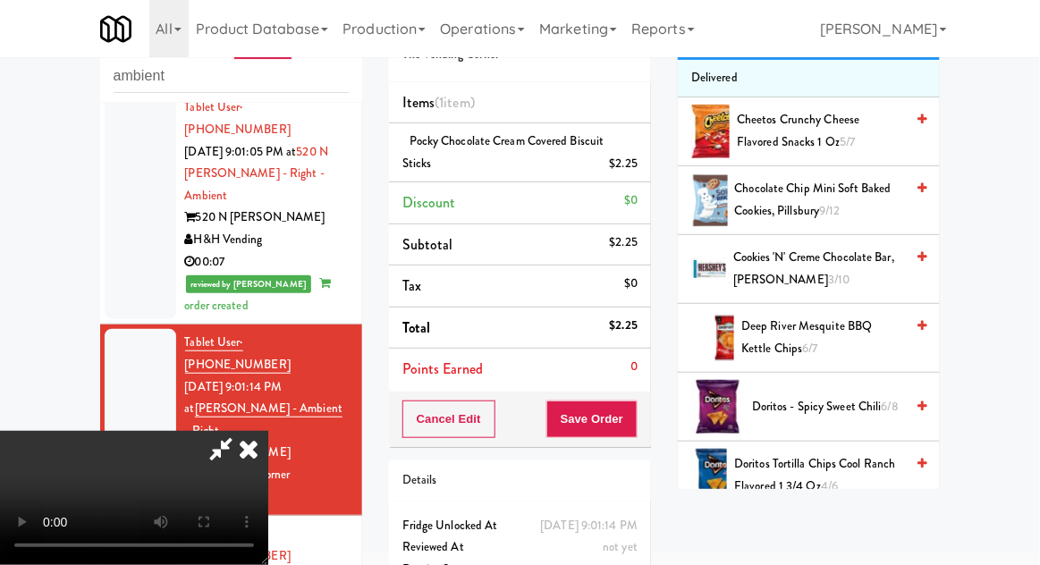
scroll to position [142, 0]
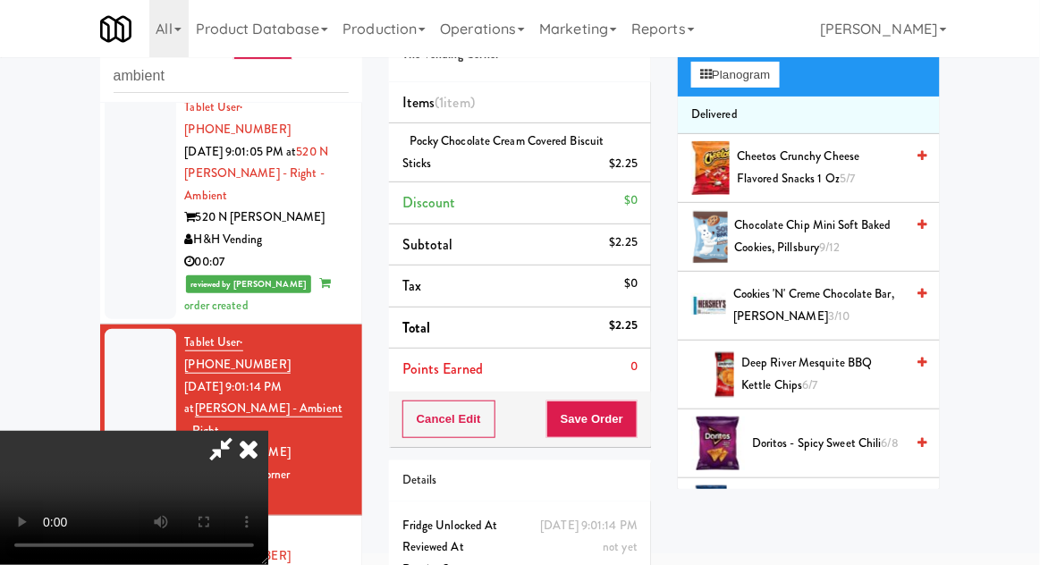
click at [821, 303] on span "Cookies 'n' Creme Chocolate Bar, Hershey's 3/10" at bounding box center [818, 305] width 171 height 44
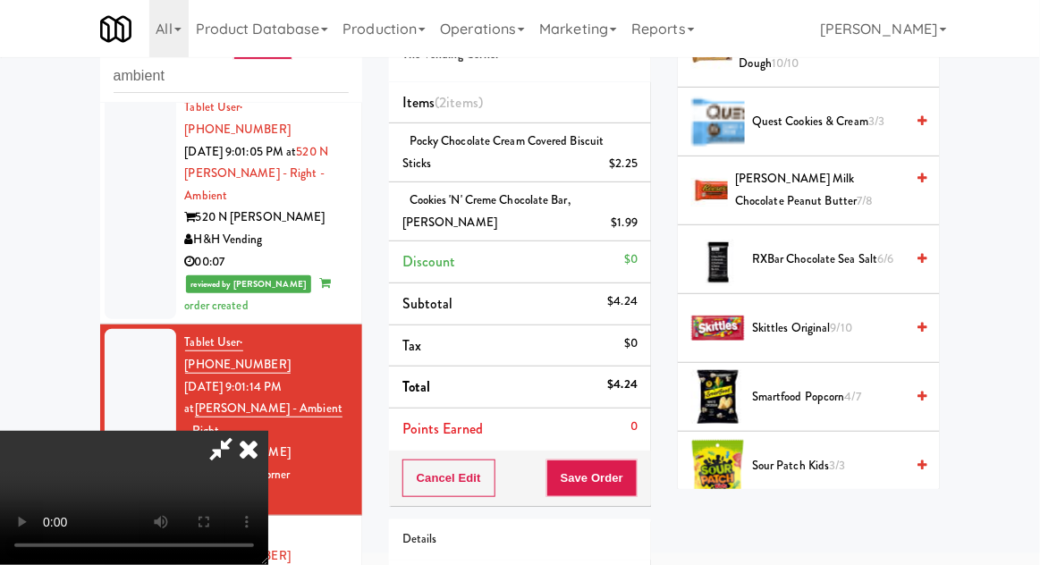
scroll to position [1379, 0]
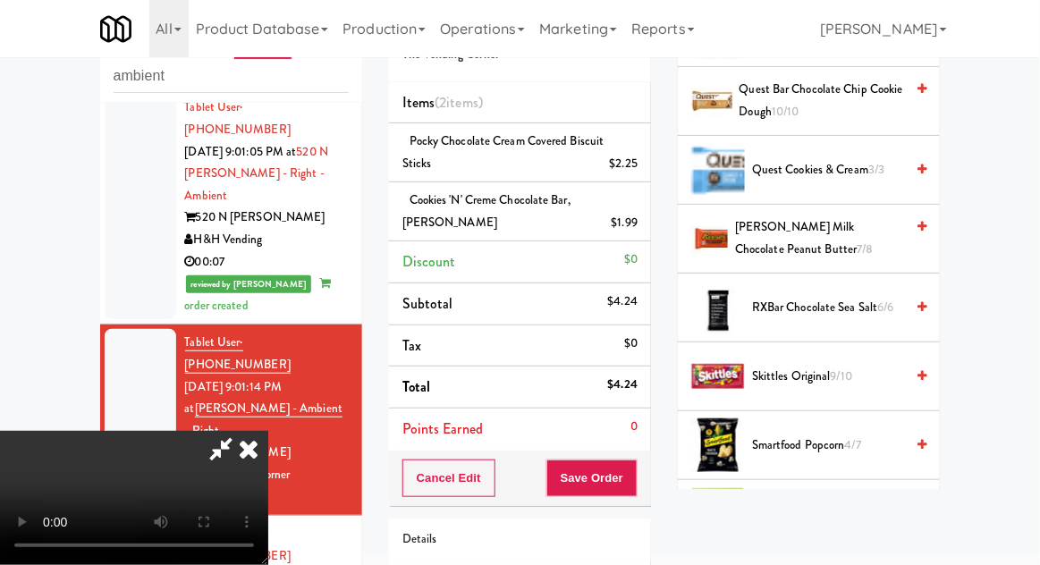
click at [827, 222] on span "[PERSON_NAME] Milk Chocolate Peanut Butter 7/8" at bounding box center [819, 238] width 169 height 44
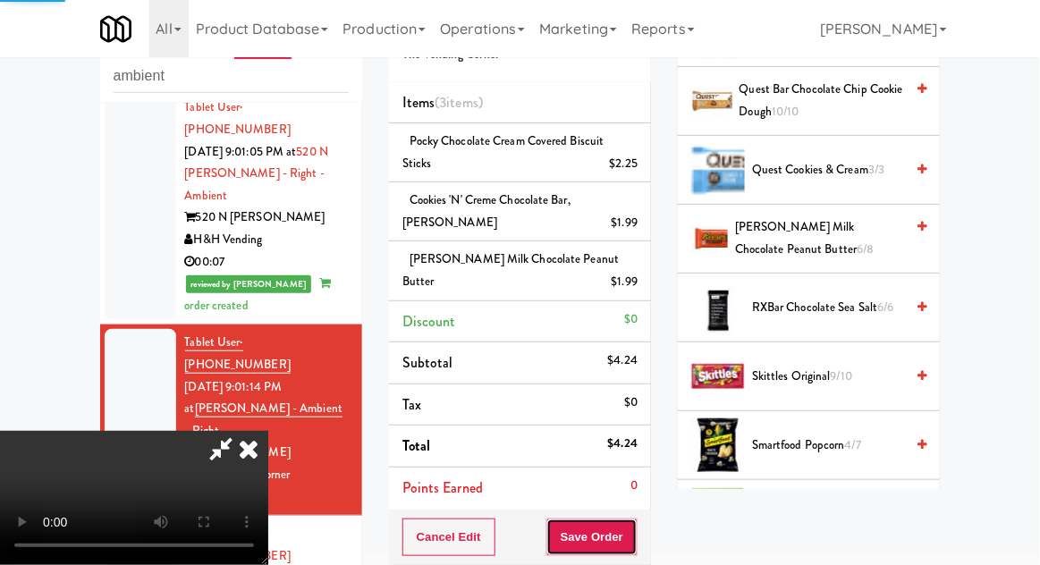
click at [635, 530] on button "Save Order" at bounding box center [591, 537] width 91 height 38
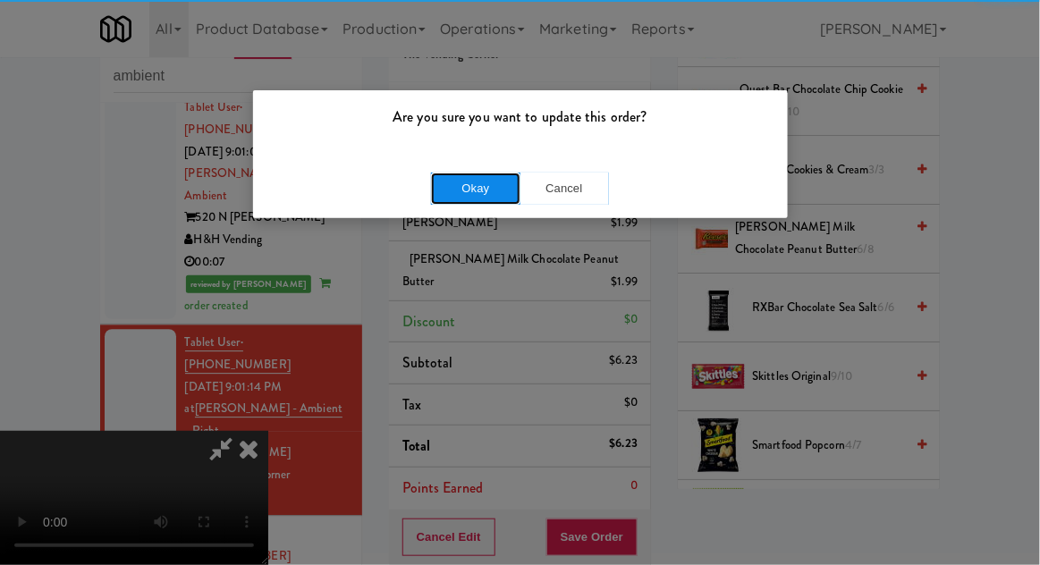
click at [446, 198] on button "Okay" at bounding box center [475, 189] width 89 height 32
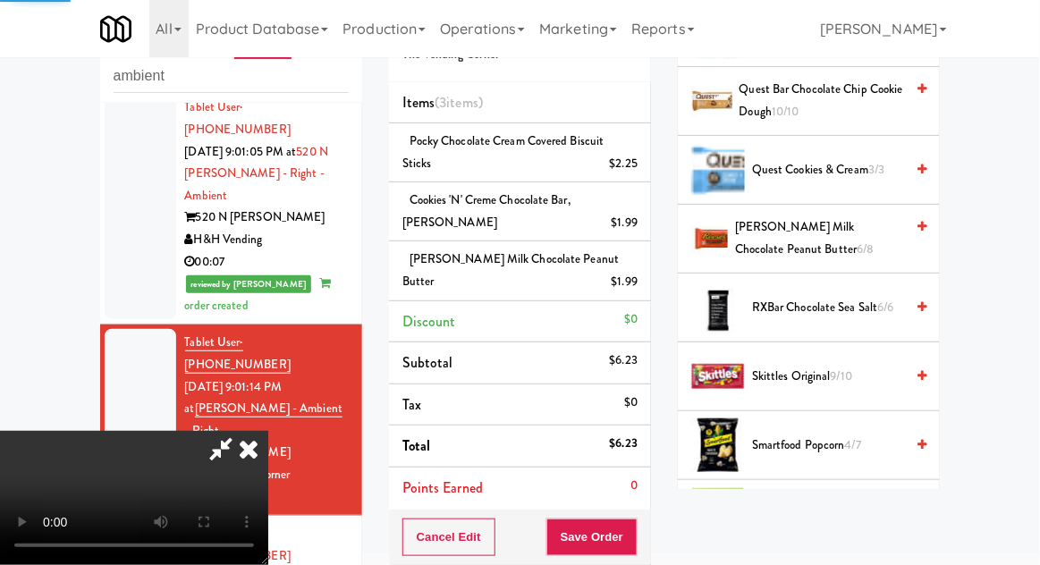
scroll to position [176, 0]
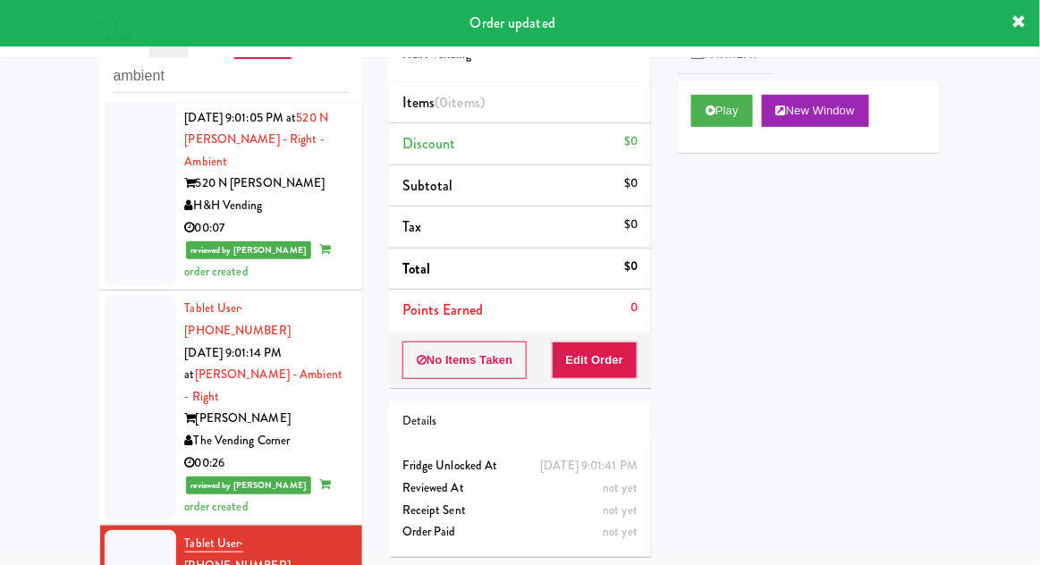
scroll to position [1170, 0]
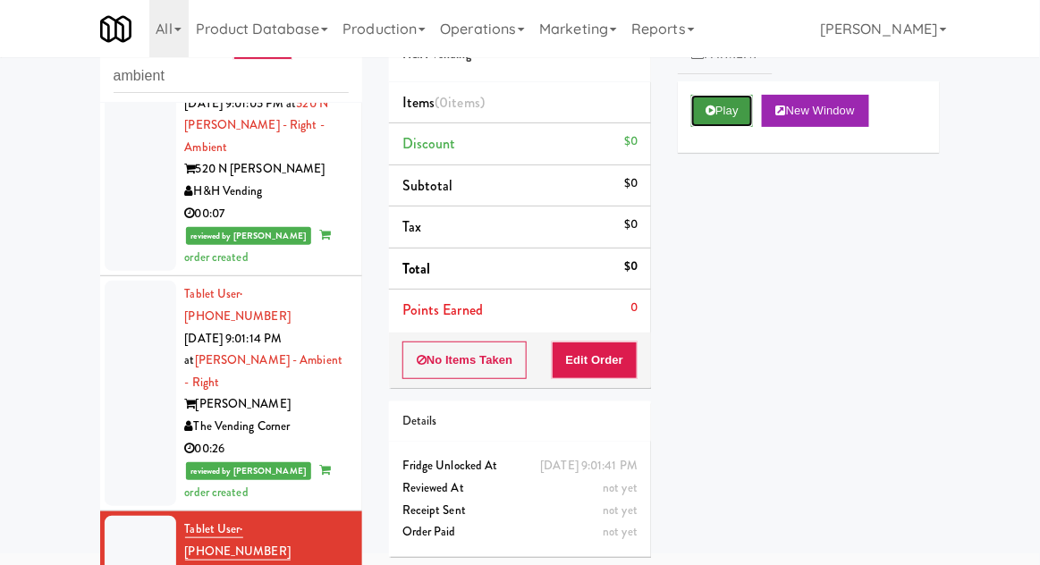
click at [719, 120] on button "Play" at bounding box center [722, 111] width 62 height 32
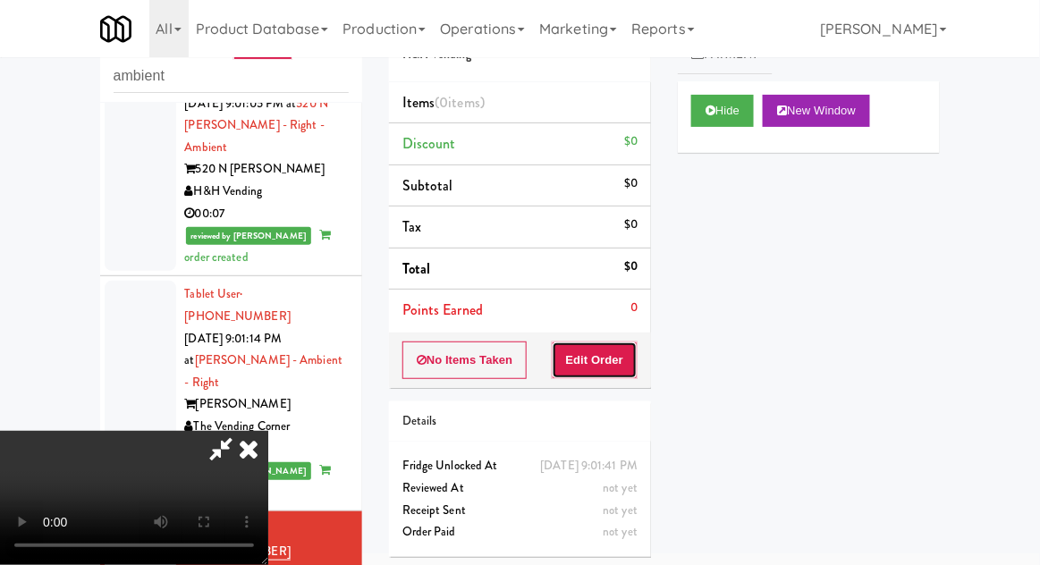
click at [612, 351] on button "Edit Order" at bounding box center [595, 360] width 87 height 38
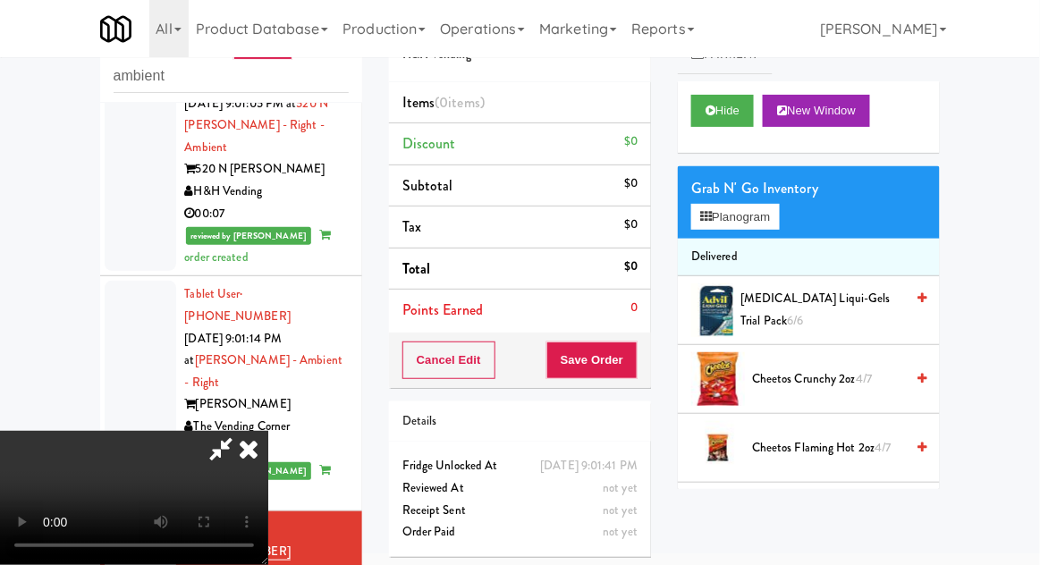
click at [805, 376] on span "Cheetos Crunchy 2oz 4/7" at bounding box center [828, 379] width 152 height 22
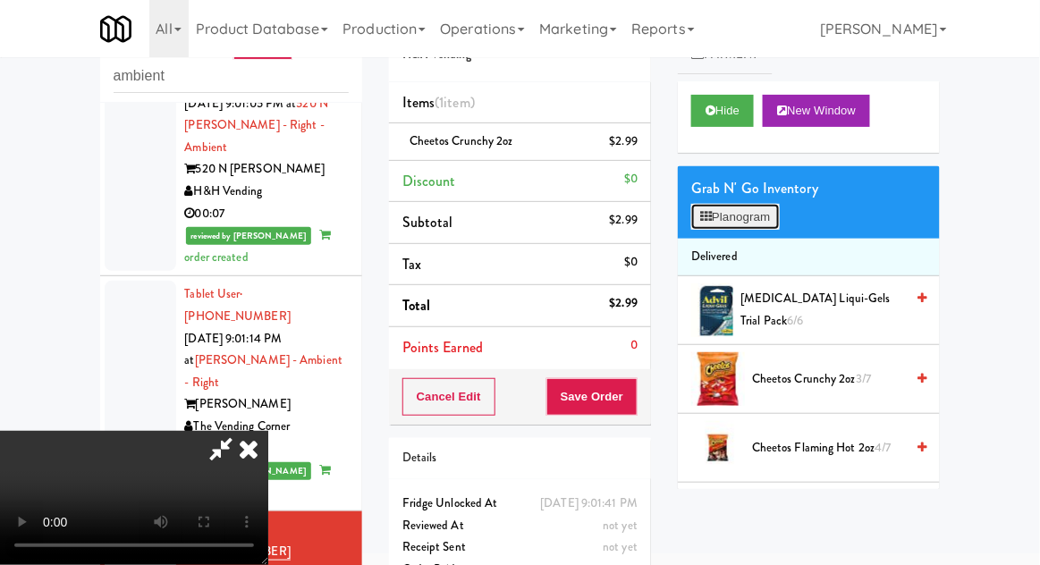
click at [755, 224] on button "Planogram" at bounding box center [735, 217] width 88 height 27
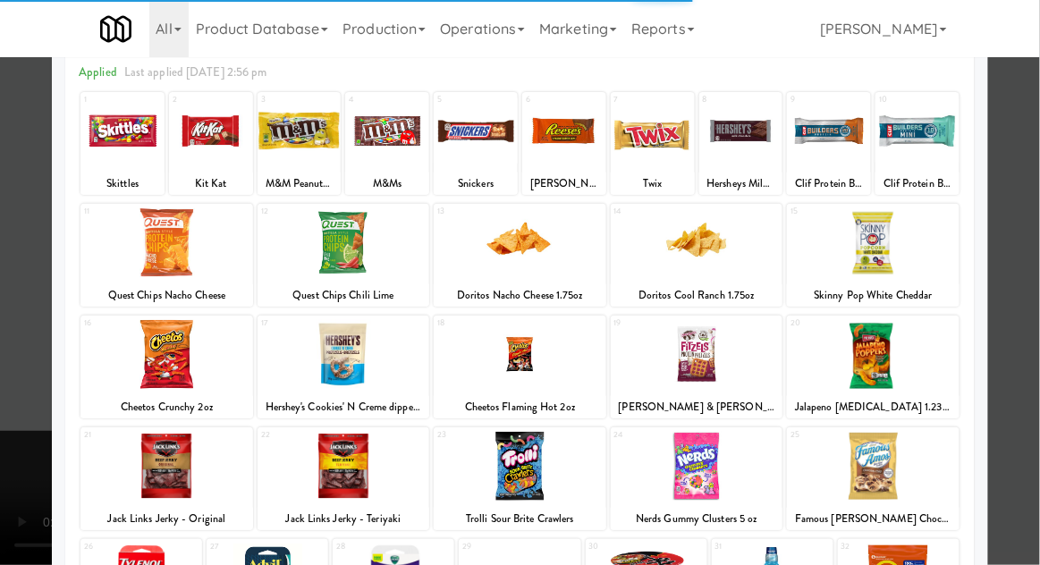
scroll to position [147, 0]
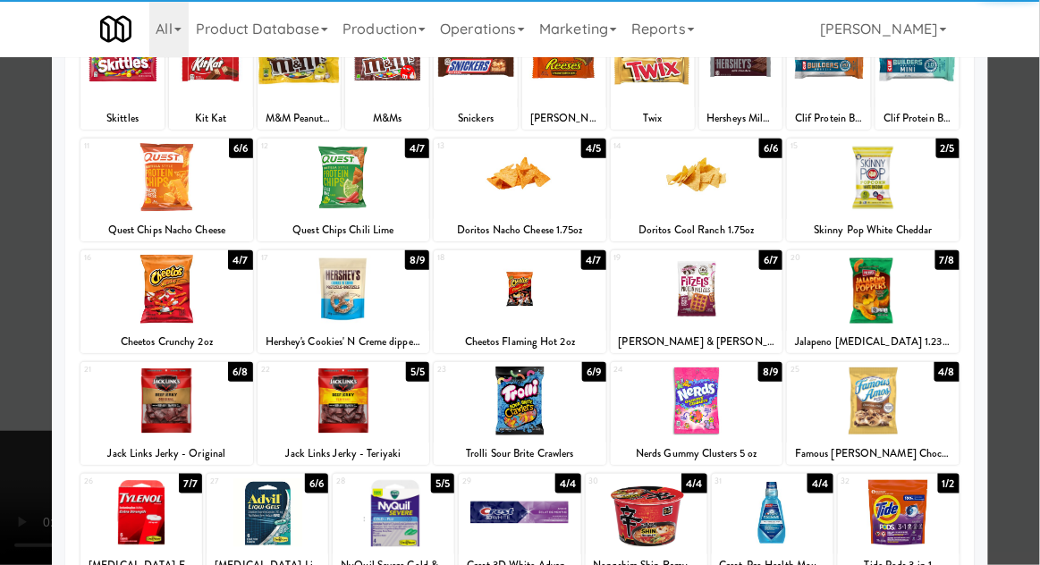
click at [20, 309] on div at bounding box center [520, 282] width 1040 height 565
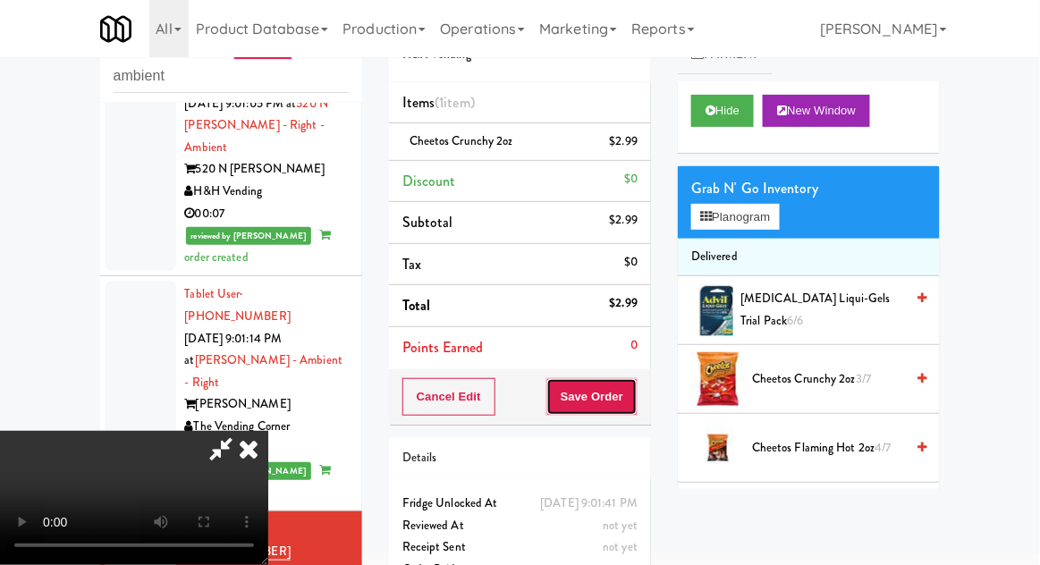
click at [630, 396] on button "Save Order" at bounding box center [591, 397] width 91 height 38
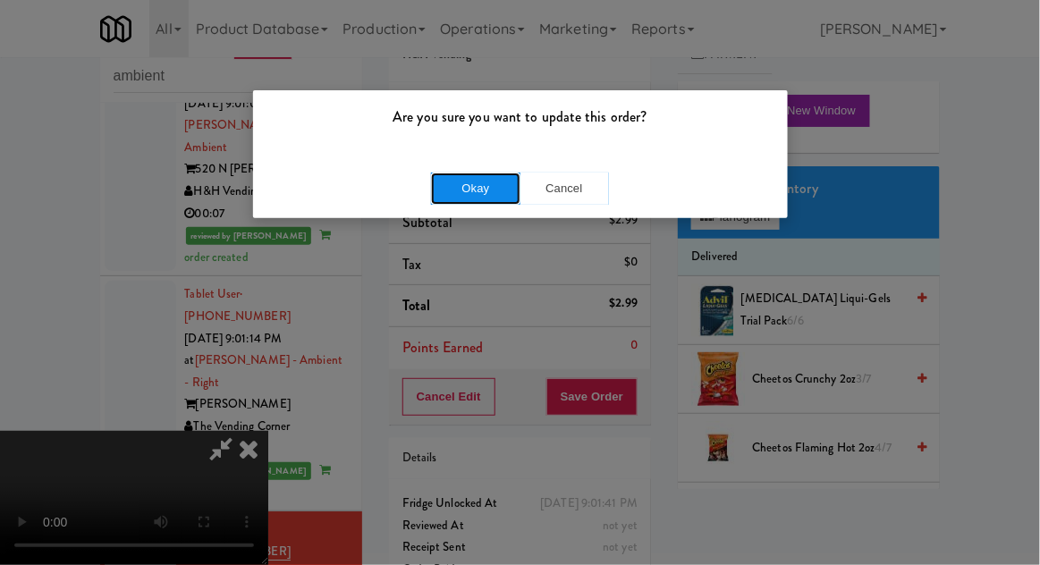
click at [434, 188] on button "Okay" at bounding box center [475, 189] width 89 height 32
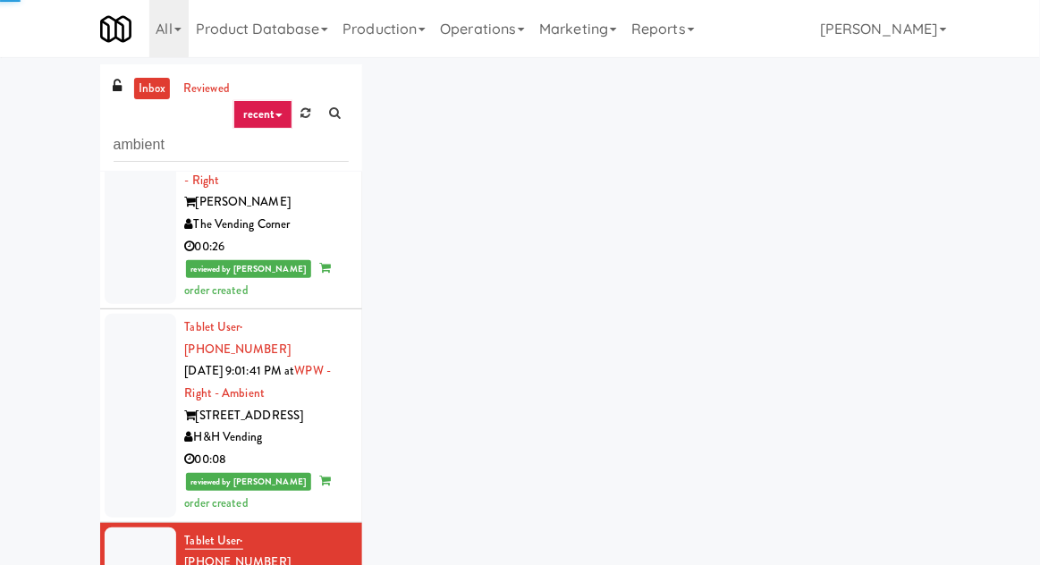
scroll to position [1437, 0]
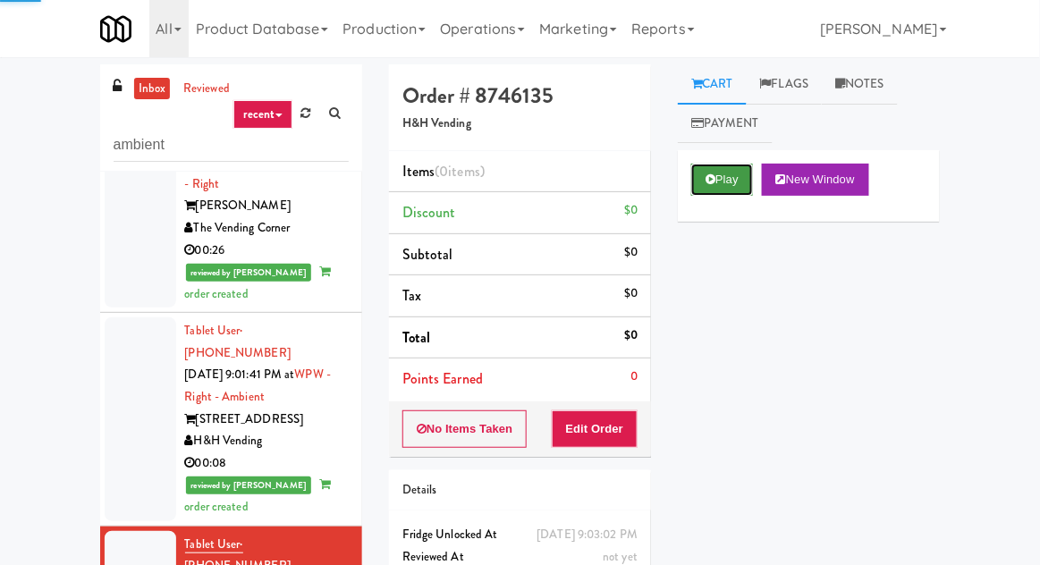
click at [719, 170] on button "Play" at bounding box center [722, 180] width 62 height 32
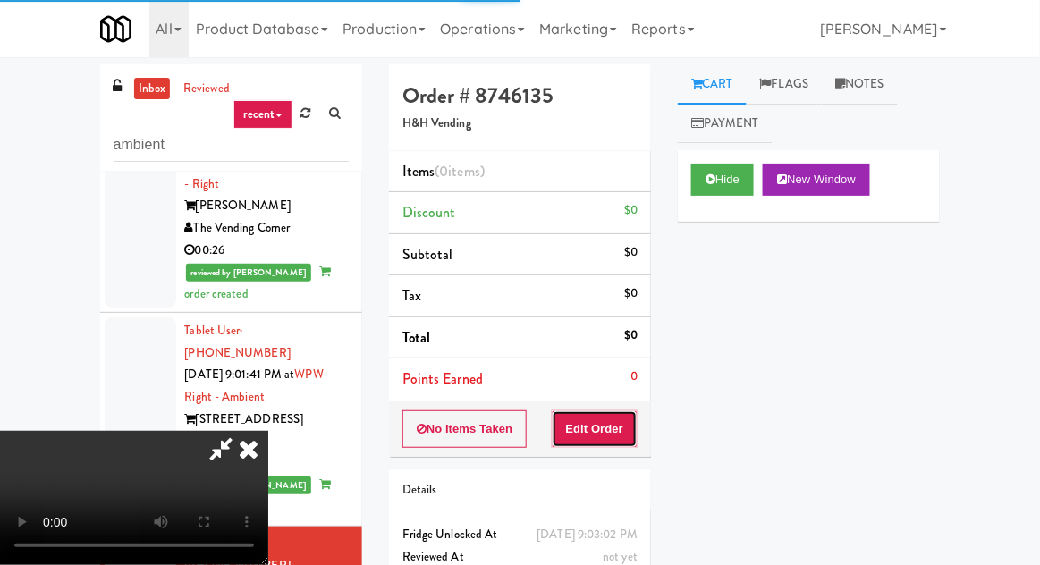
click at [616, 427] on button "Edit Order" at bounding box center [595, 429] width 87 height 38
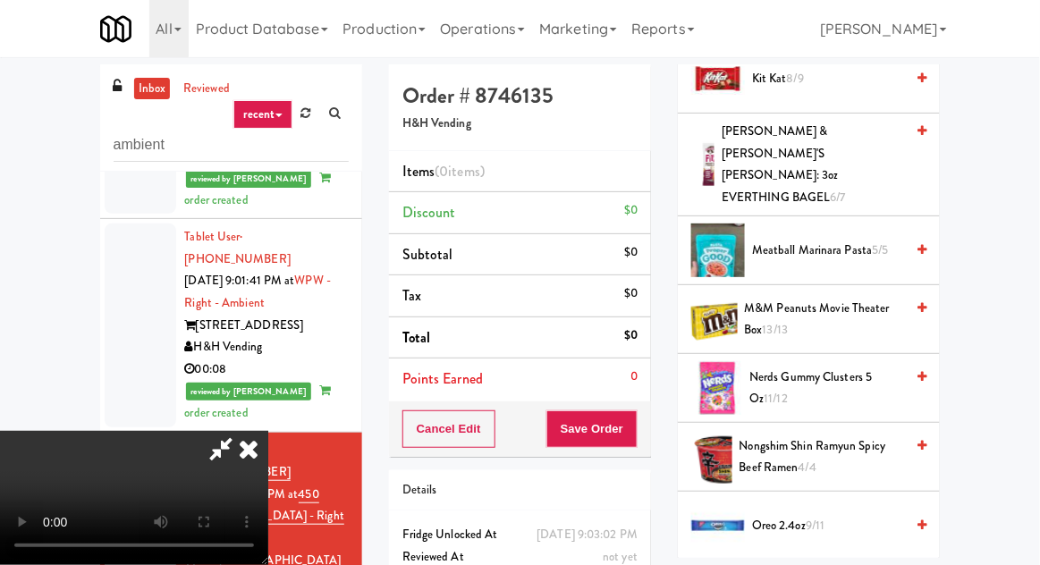
scroll to position [1299, 0]
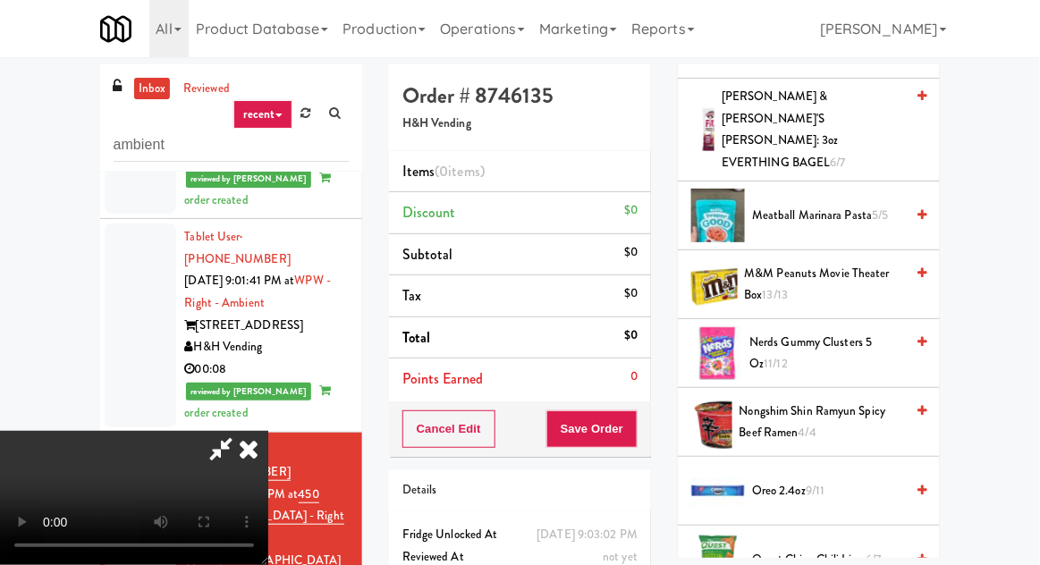
click at [832, 332] on span "Nerds Gummy Clusters 5 oz 11/12" at bounding box center [826, 354] width 155 height 44
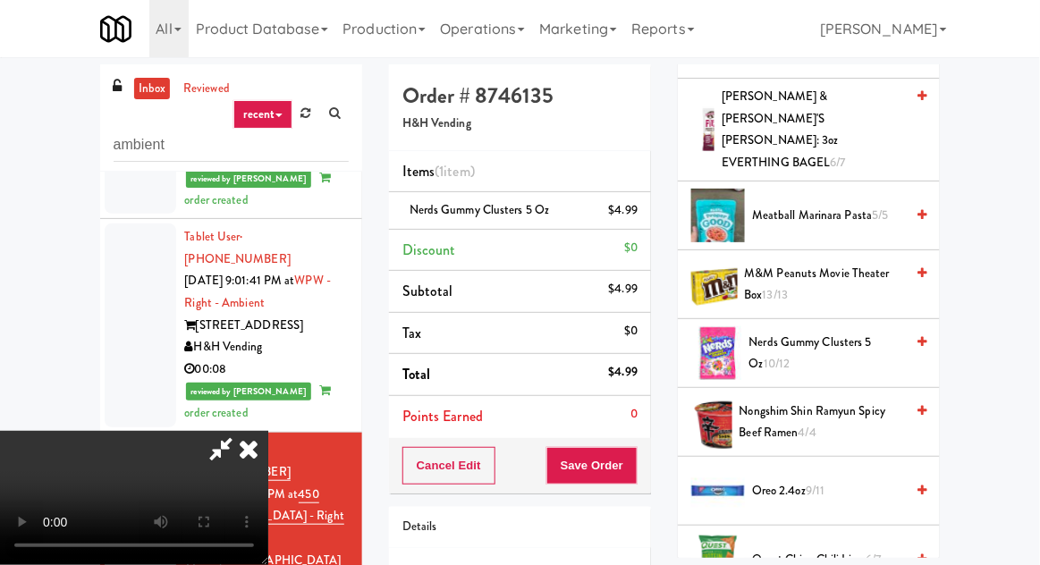
scroll to position [65, 0]
click at [636, 467] on button "Save Order" at bounding box center [591, 466] width 91 height 38
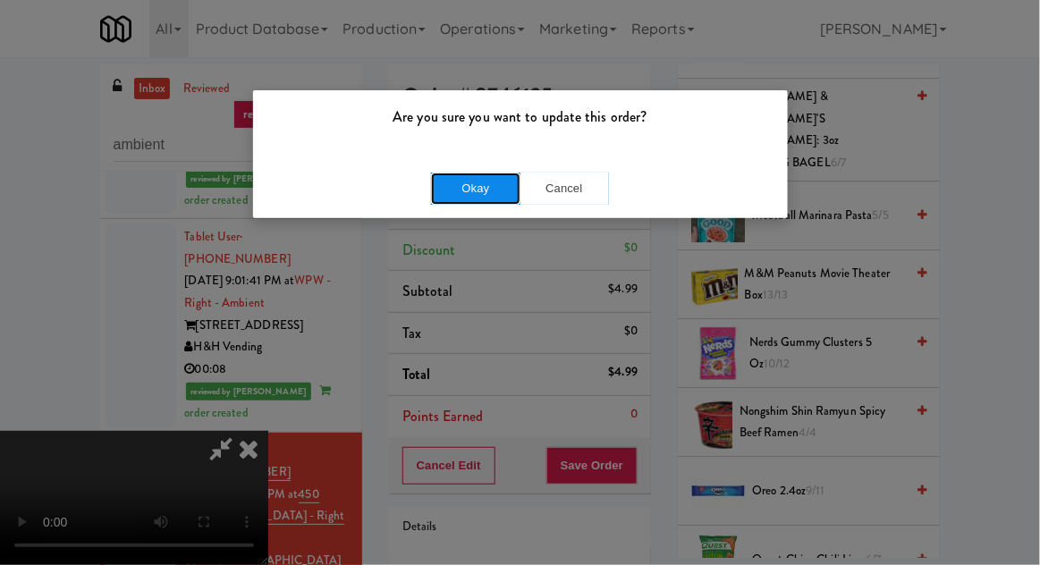
click at [487, 189] on button "Okay" at bounding box center [475, 189] width 89 height 32
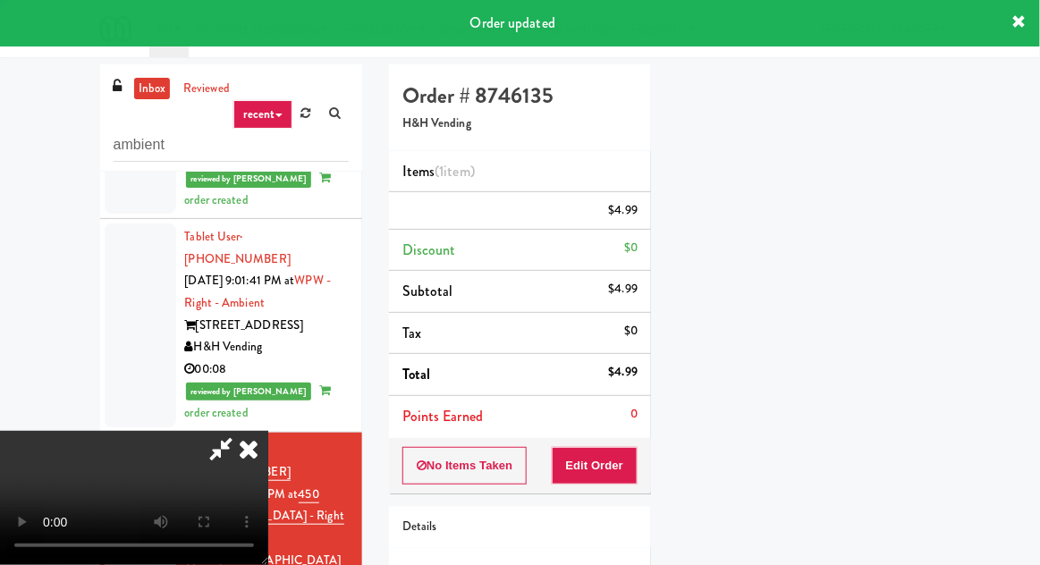
scroll to position [0, 0]
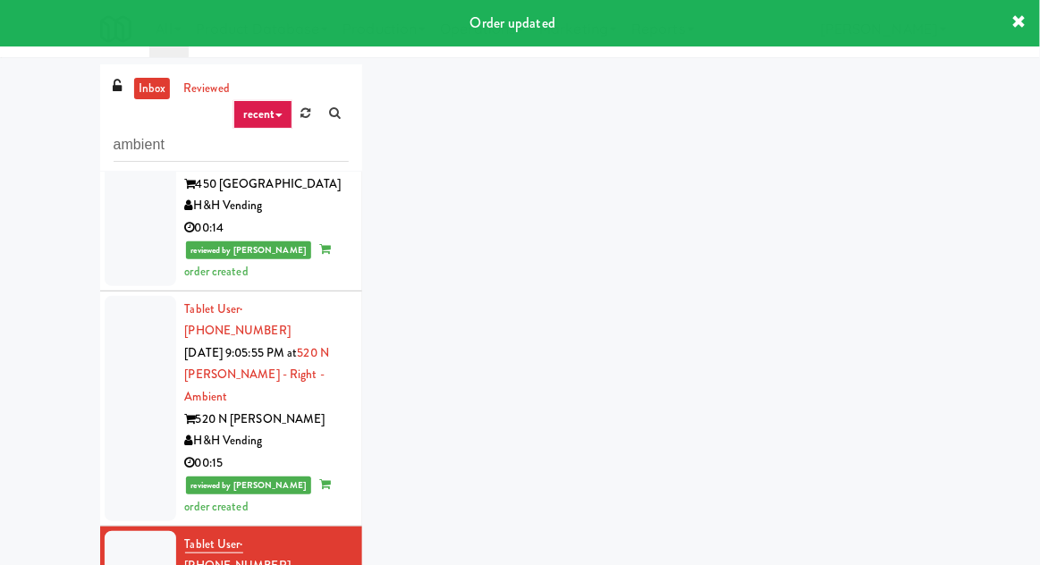
scroll to position [1933, 0]
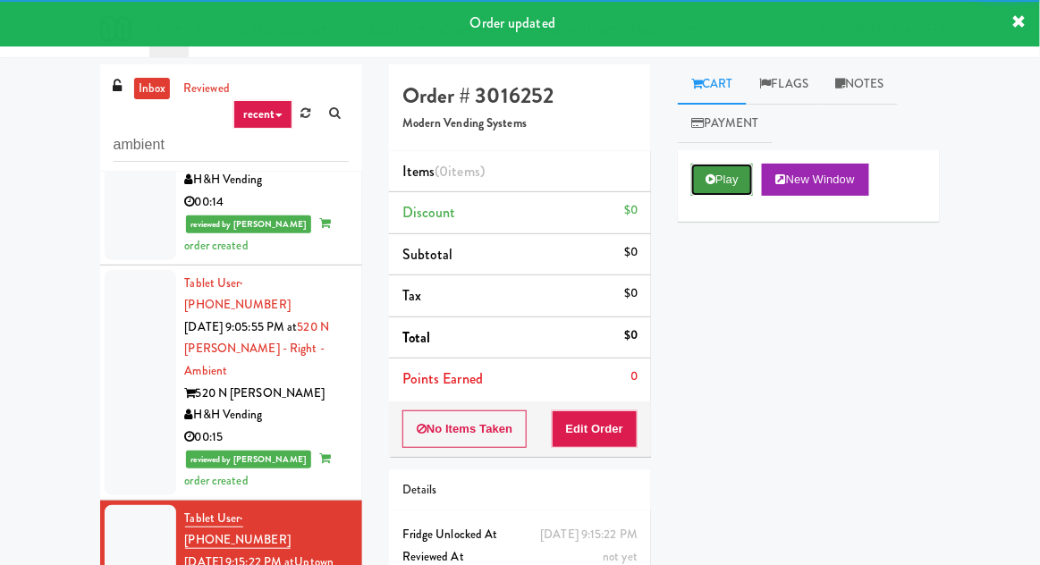
click at [727, 190] on button "Play" at bounding box center [722, 180] width 62 height 32
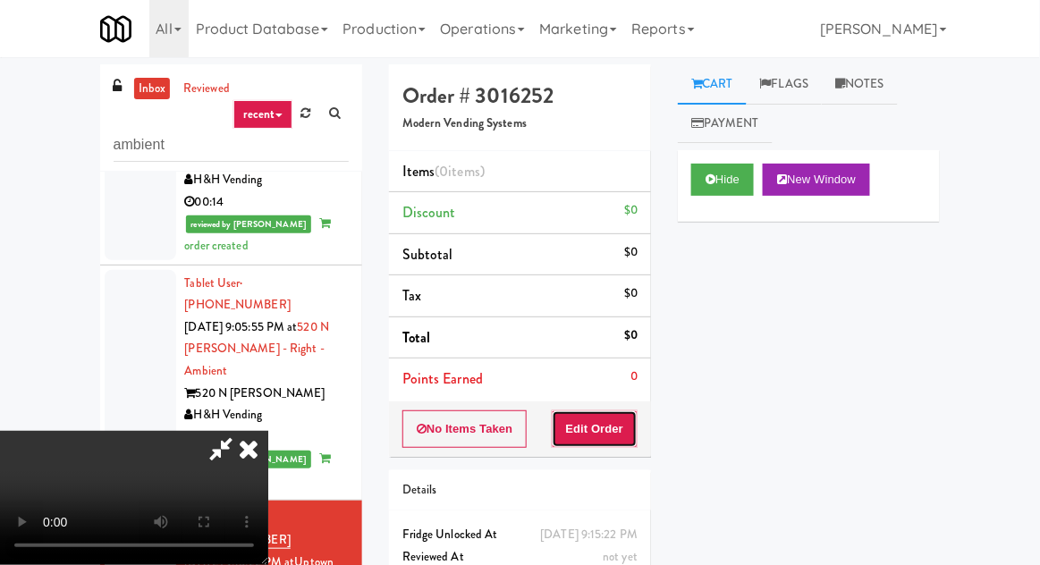
click at [621, 440] on button "Edit Order" at bounding box center [595, 429] width 87 height 38
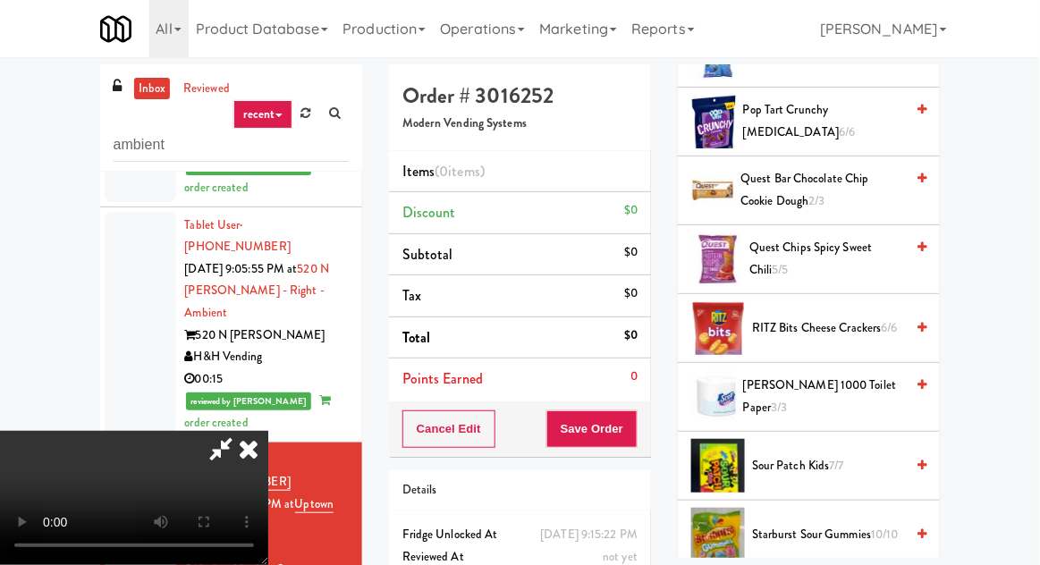
scroll to position [1035, 0]
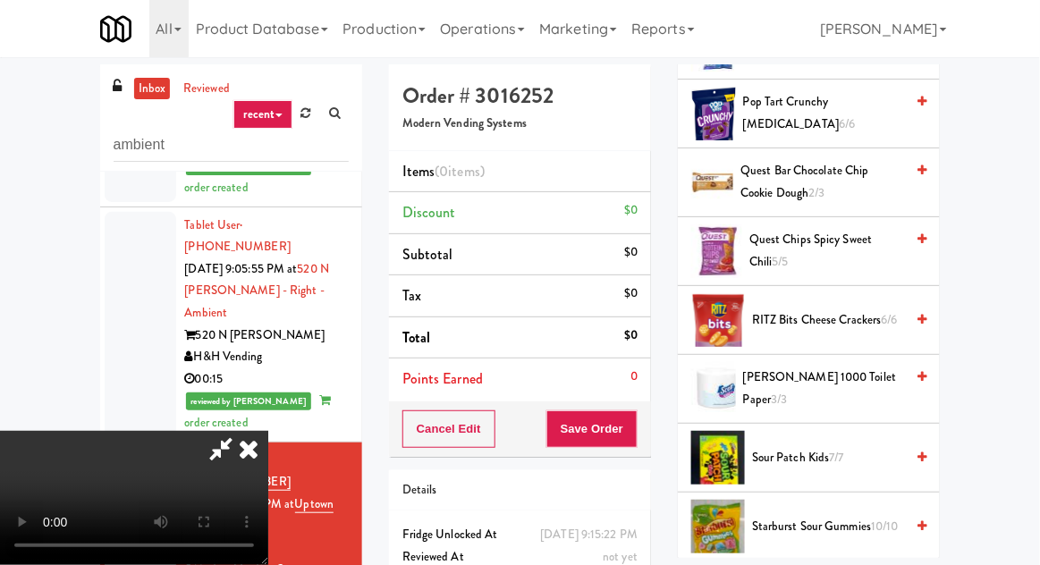
click at [848, 447] on span "Sour Patch Kids 7/7" at bounding box center [828, 458] width 152 height 22
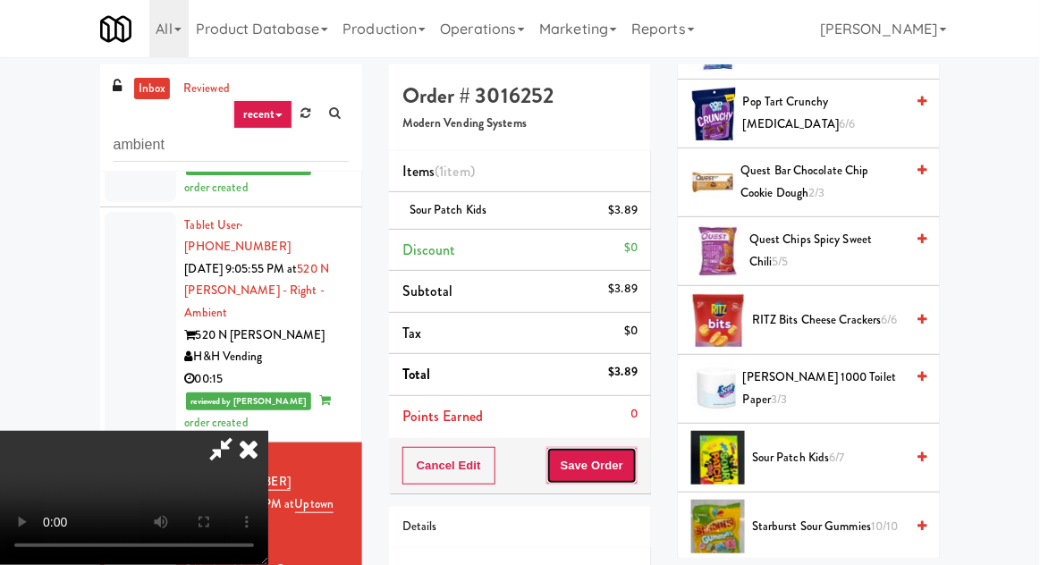
click at [636, 460] on button "Save Order" at bounding box center [591, 466] width 91 height 38
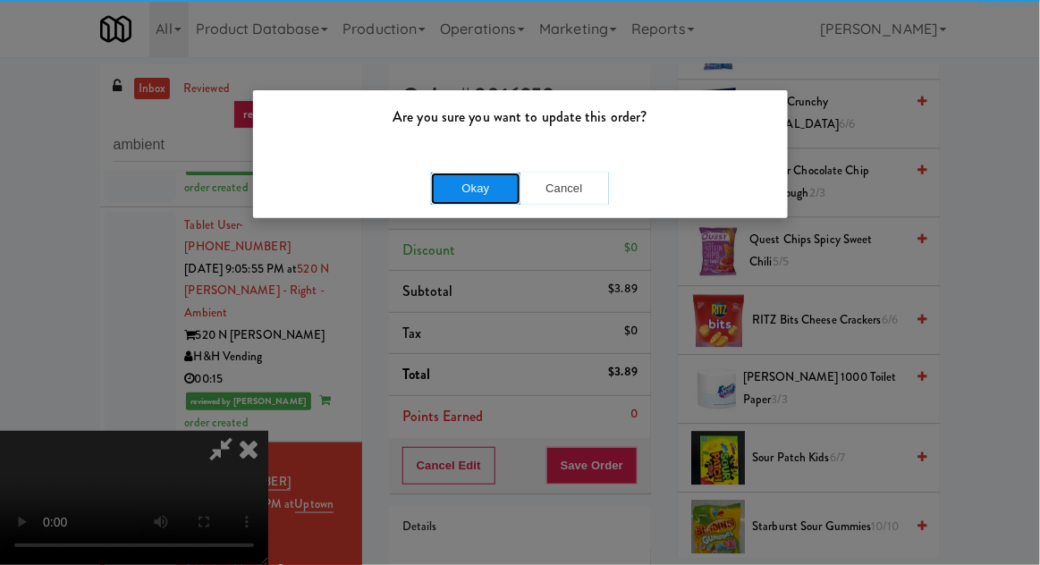
click at [460, 197] on button "Okay" at bounding box center [475, 189] width 89 height 32
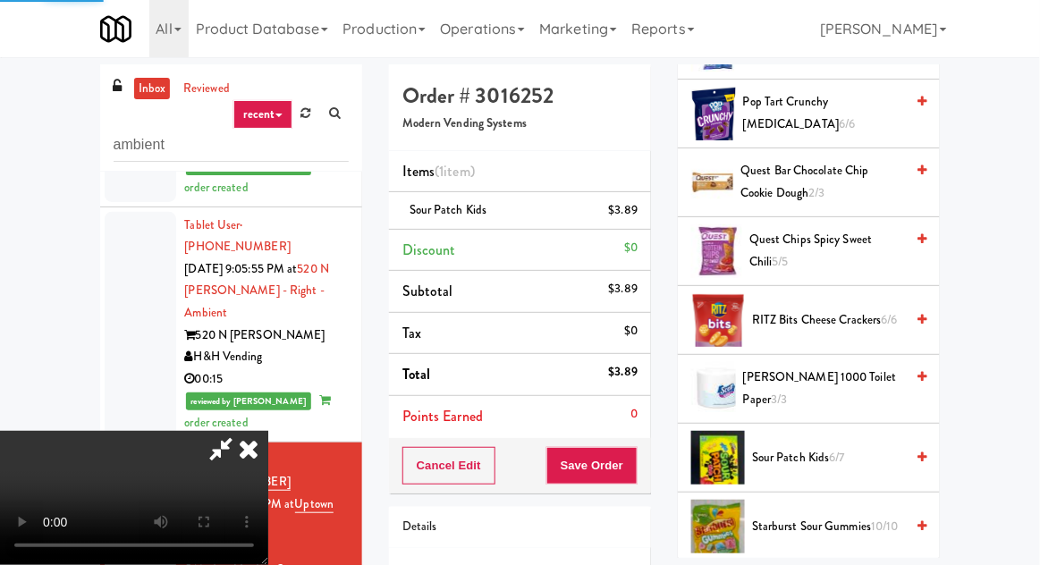
scroll to position [176, 0]
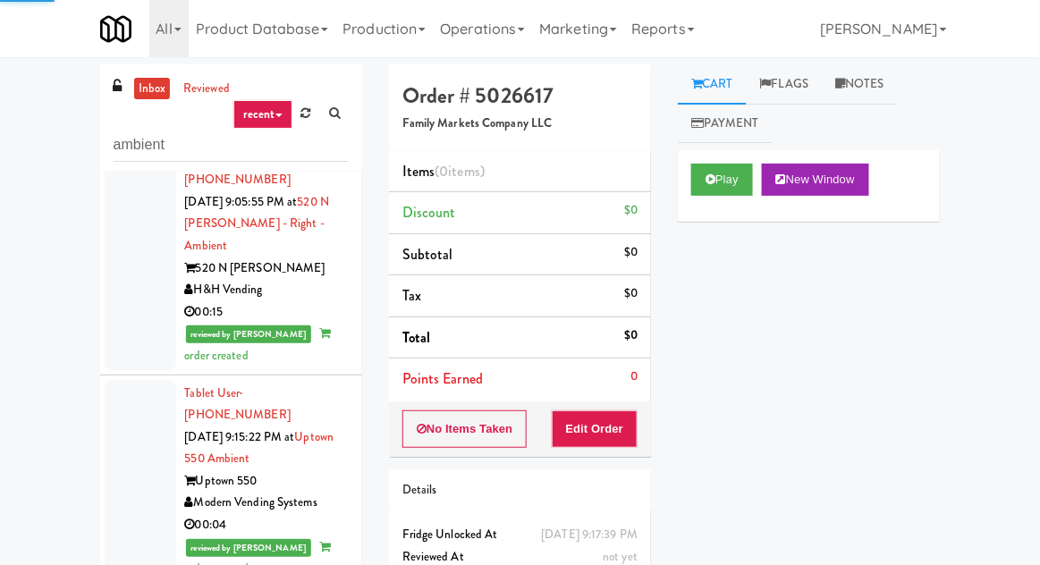
scroll to position [2062, 0]
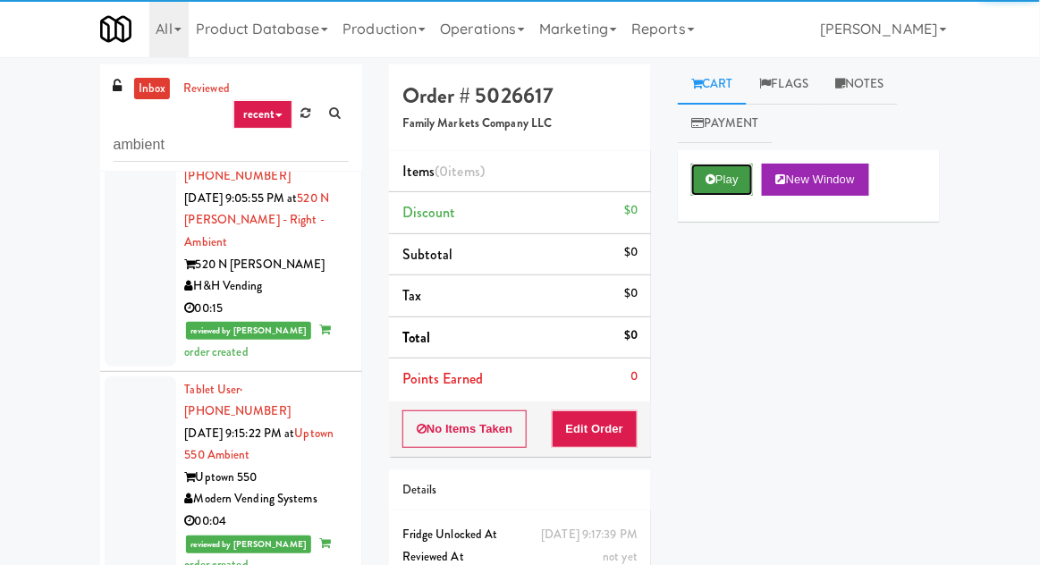
click at [734, 194] on button "Play" at bounding box center [722, 180] width 62 height 32
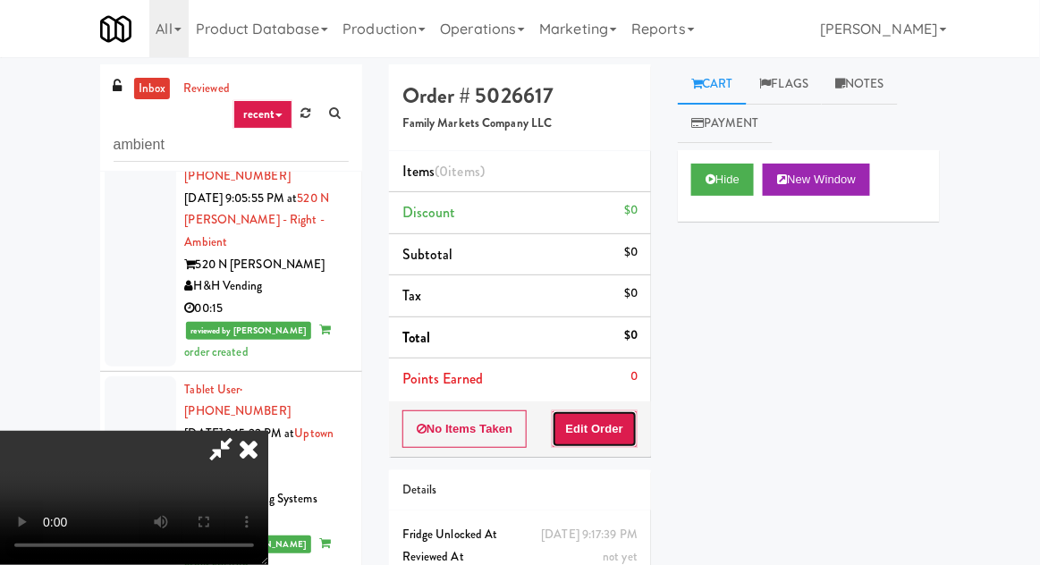
click at [620, 412] on button "Edit Order" at bounding box center [595, 429] width 87 height 38
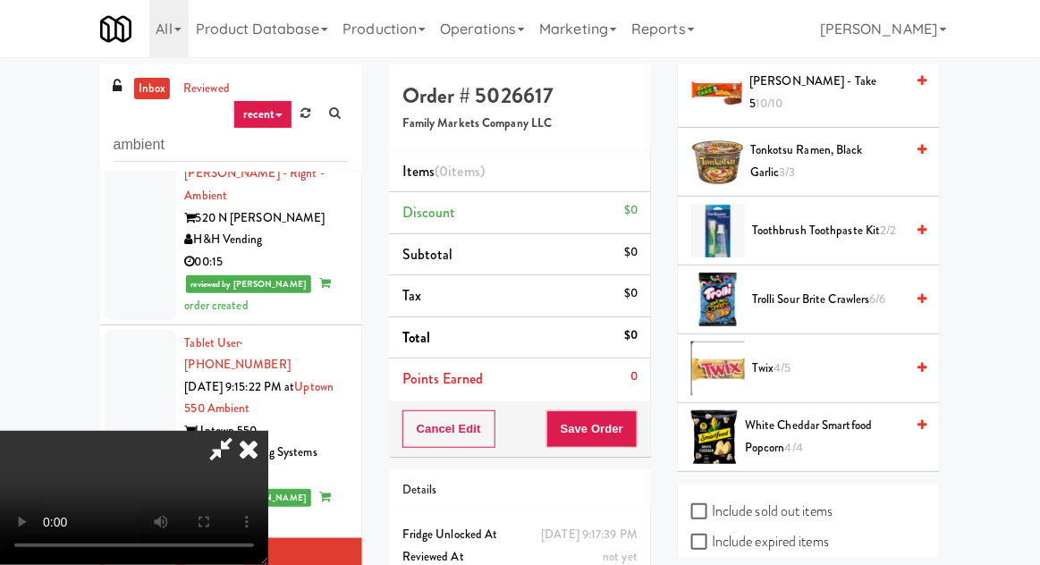
scroll to position [1605, 0]
click at [838, 358] on span "Twix 4/5" at bounding box center [828, 369] width 152 height 22
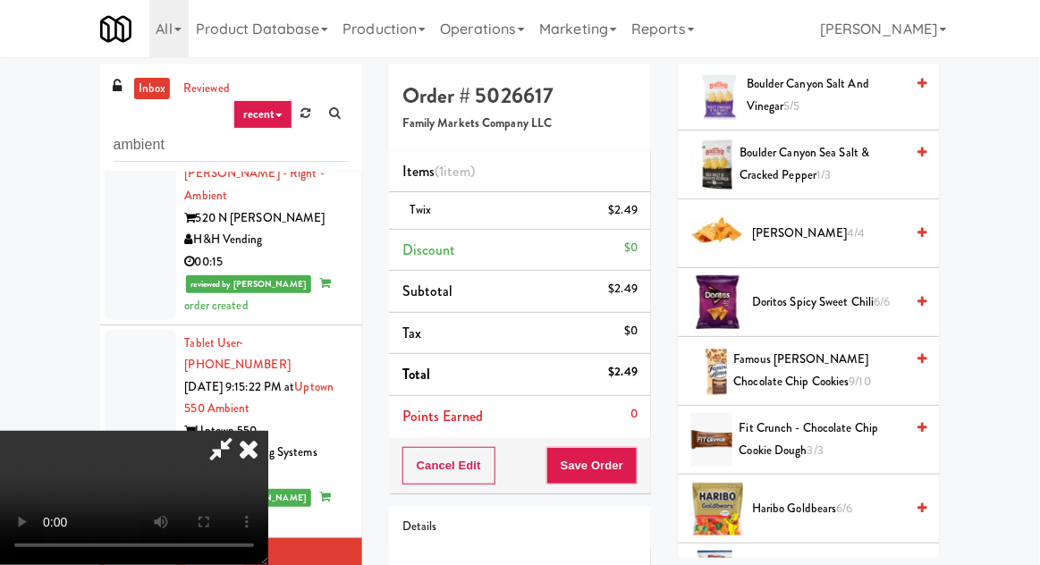
scroll to position [554, 0]
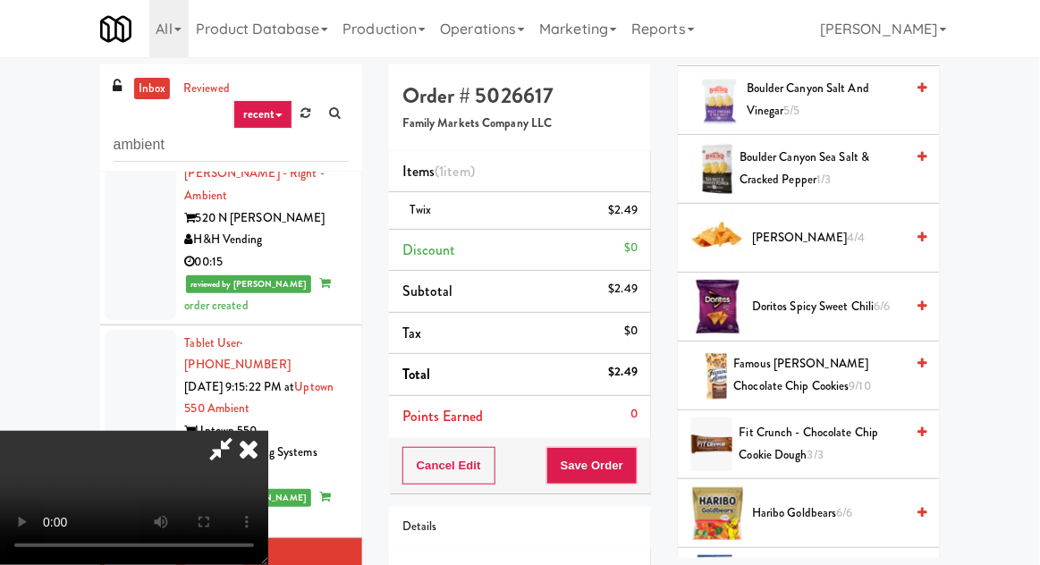
click at [811, 363] on span "Famous [PERSON_NAME] Chocolate Chip Cookies 9/10" at bounding box center [819, 375] width 171 height 44
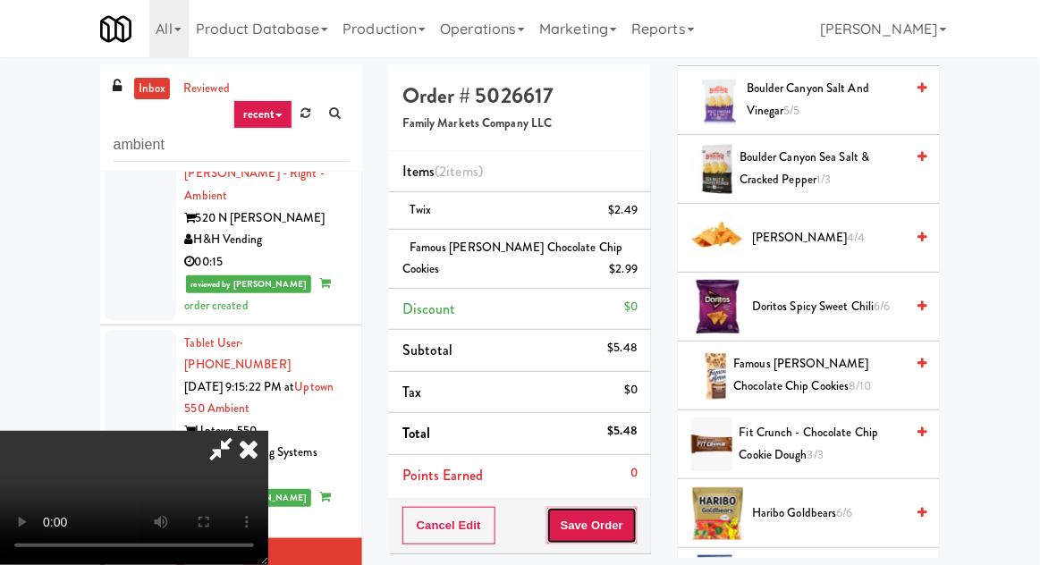
click at [636, 515] on button "Save Order" at bounding box center [591, 526] width 91 height 38
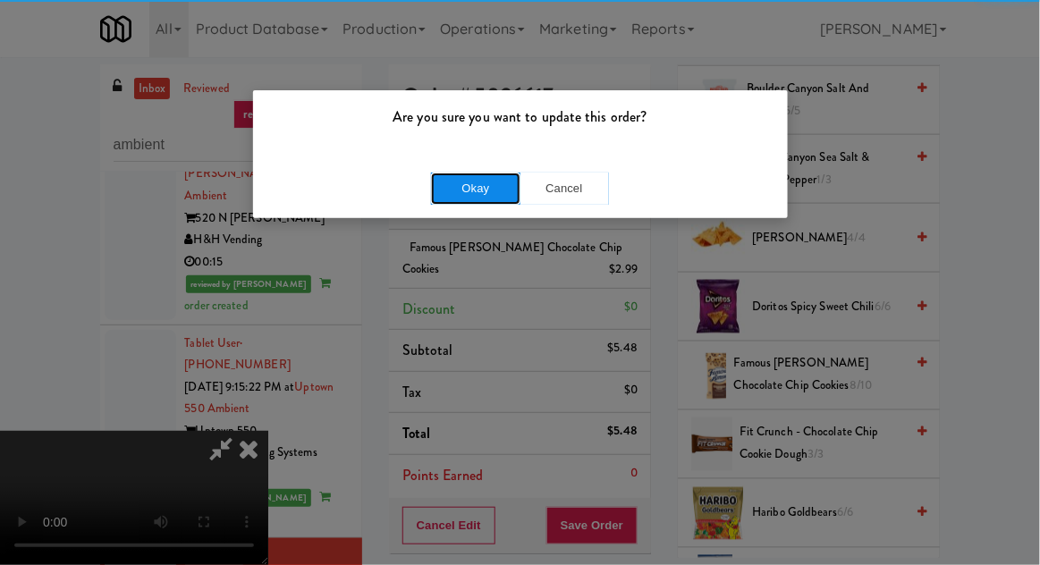
click at [444, 177] on button "Okay" at bounding box center [475, 189] width 89 height 32
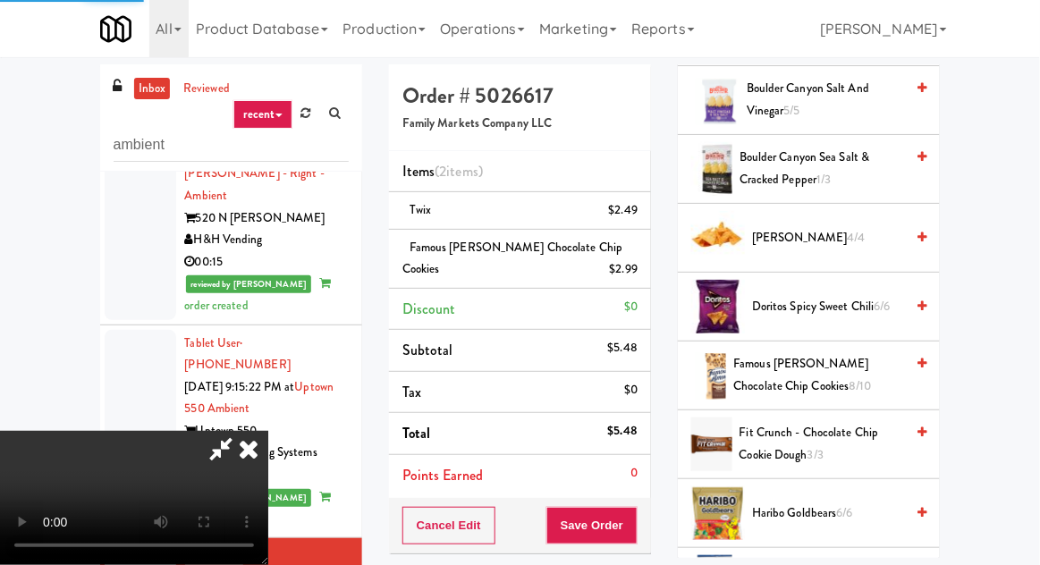
scroll to position [176, 0]
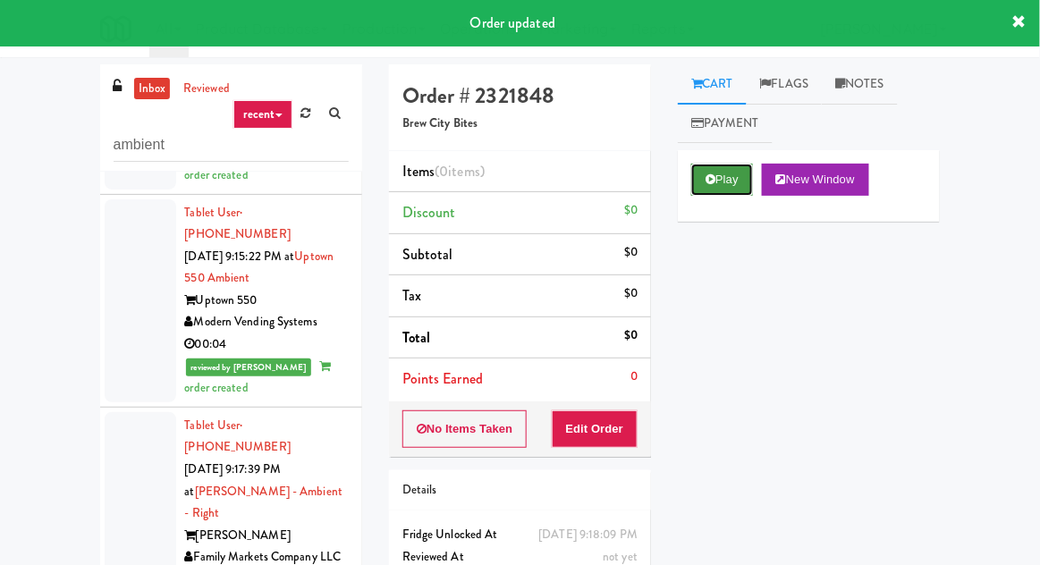
click at [726, 181] on button "Play" at bounding box center [722, 180] width 62 height 32
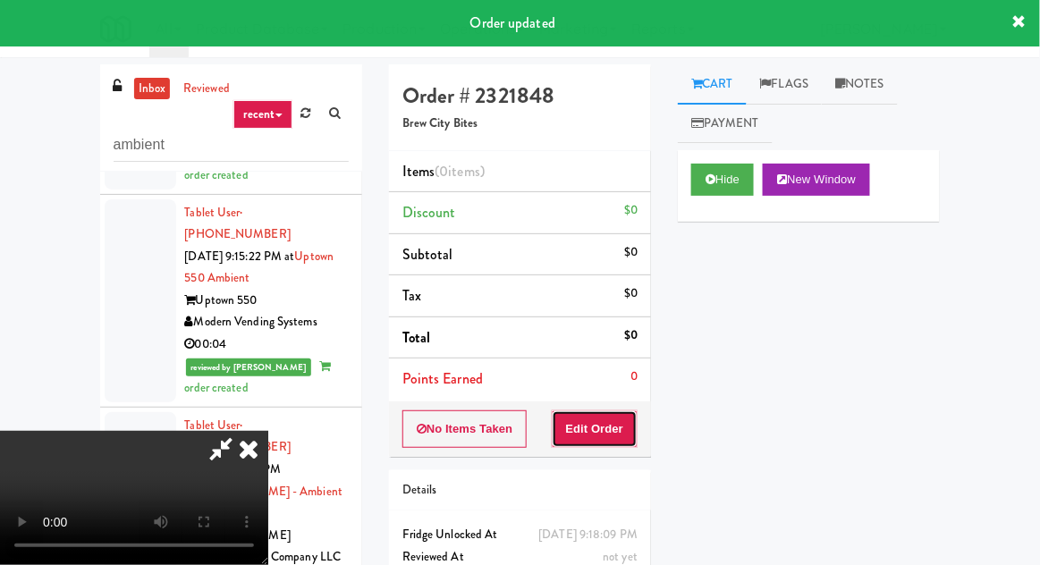
click at [621, 428] on button "Edit Order" at bounding box center [595, 429] width 87 height 38
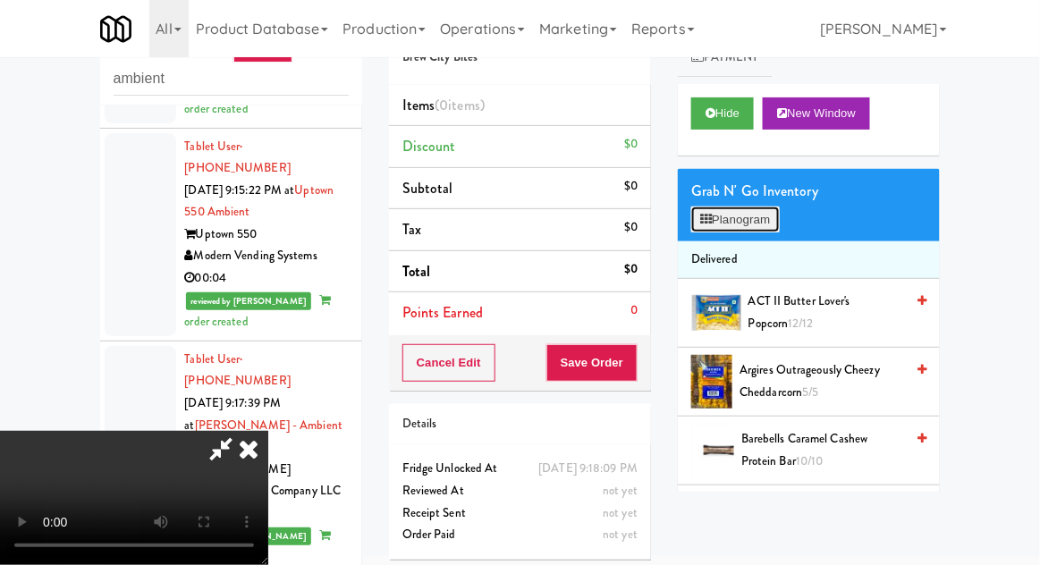
click at [735, 225] on button "Planogram" at bounding box center [735, 219] width 88 height 27
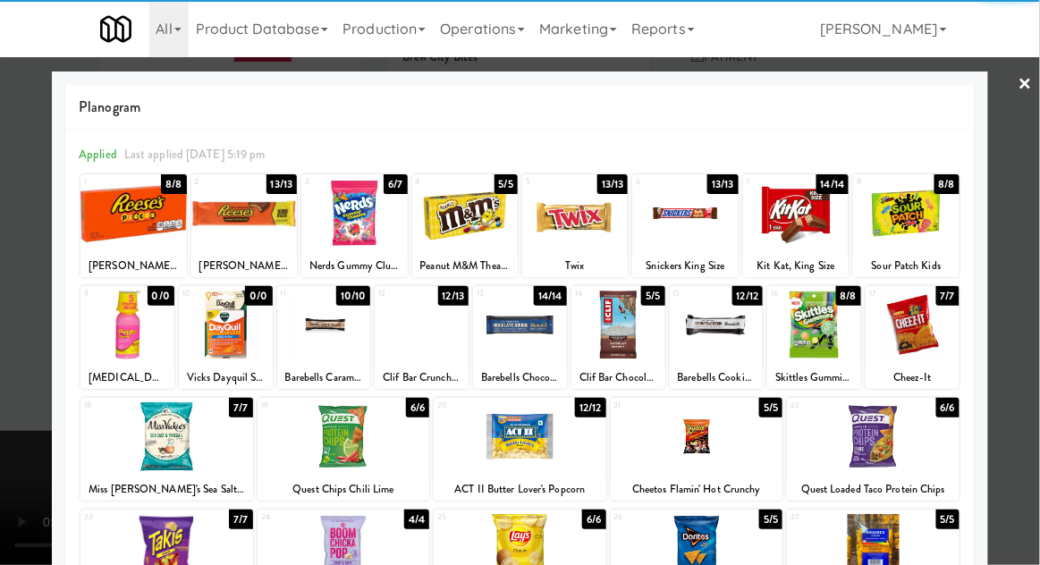
click at [931, 347] on div at bounding box center [912, 325] width 94 height 69
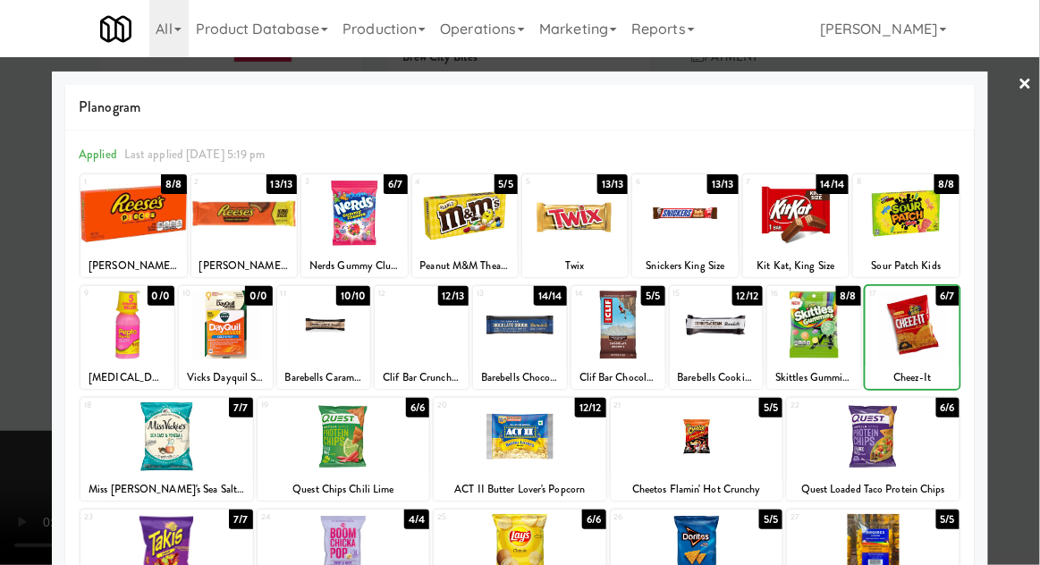
click at [1019, 322] on div at bounding box center [520, 282] width 1040 height 565
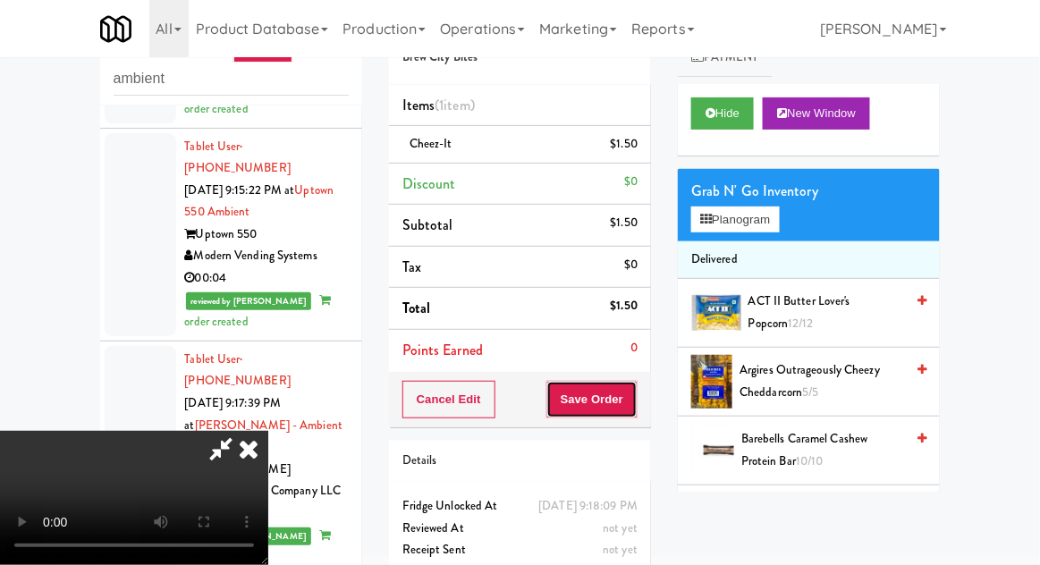
click at [630, 397] on button "Save Order" at bounding box center [591, 400] width 91 height 38
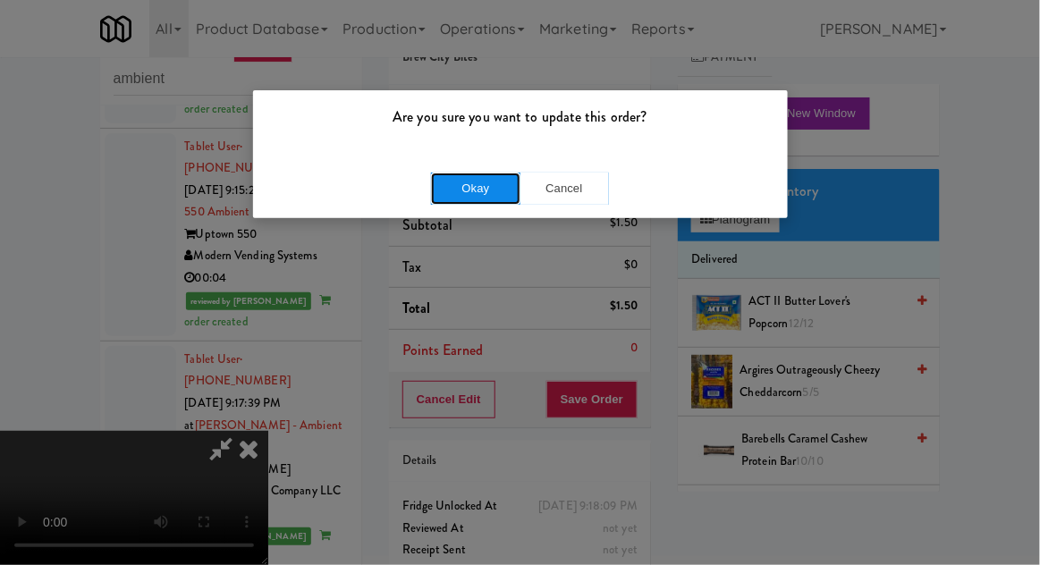
click at [472, 198] on button "Okay" at bounding box center [475, 189] width 89 height 32
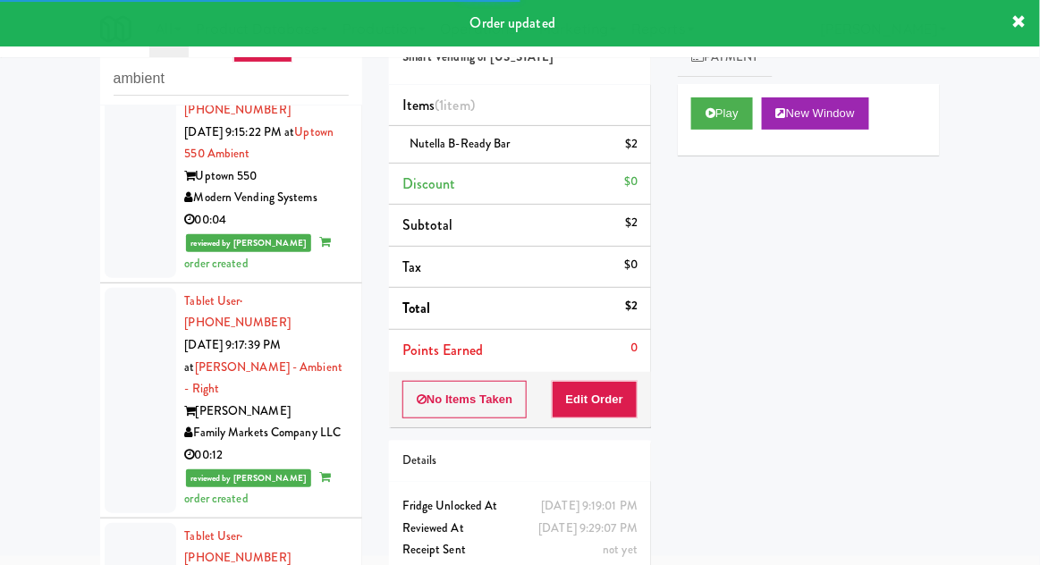
scroll to position [2328, 0]
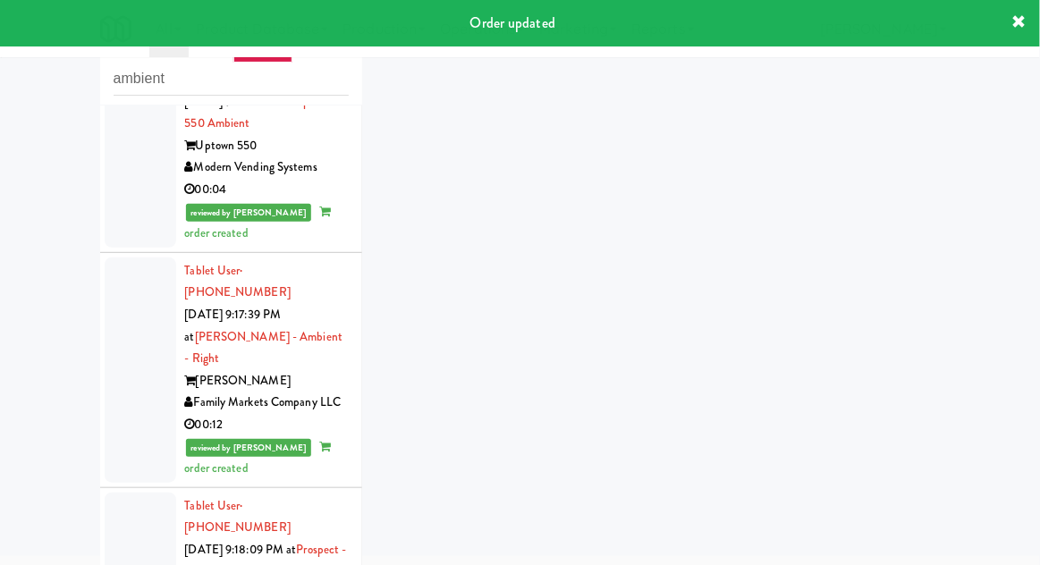
scroll to position [69, 0]
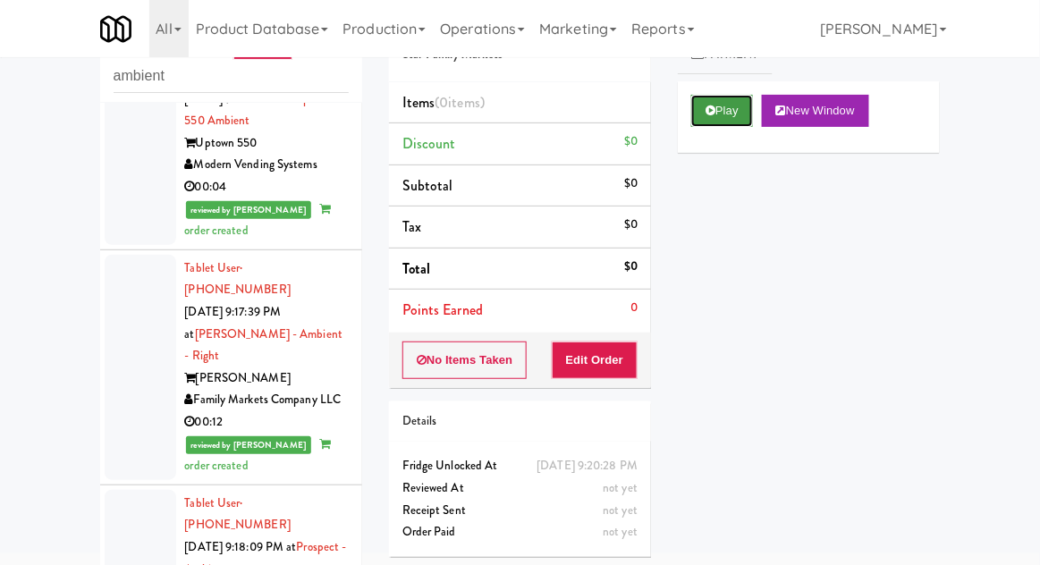
click at [718, 119] on button "Play" at bounding box center [722, 111] width 62 height 32
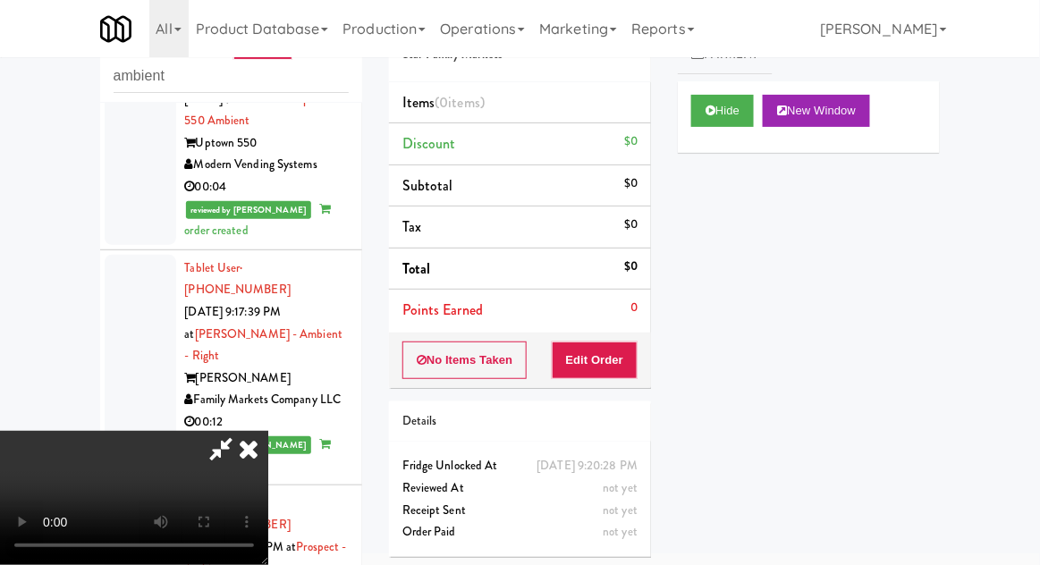
click at [602, 375] on button "Edit Order" at bounding box center [595, 360] width 87 height 38
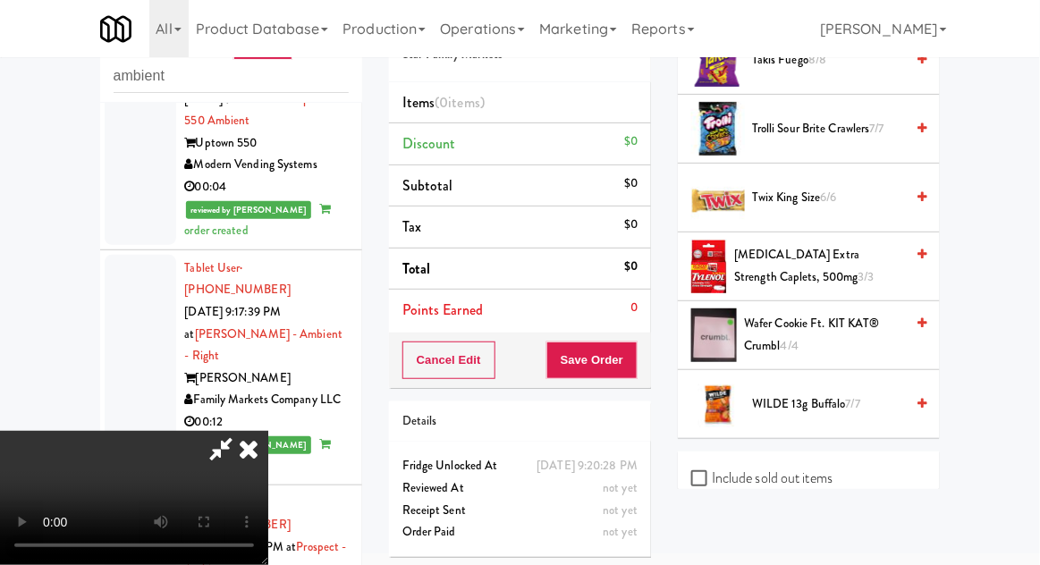
scroll to position [1916, 0]
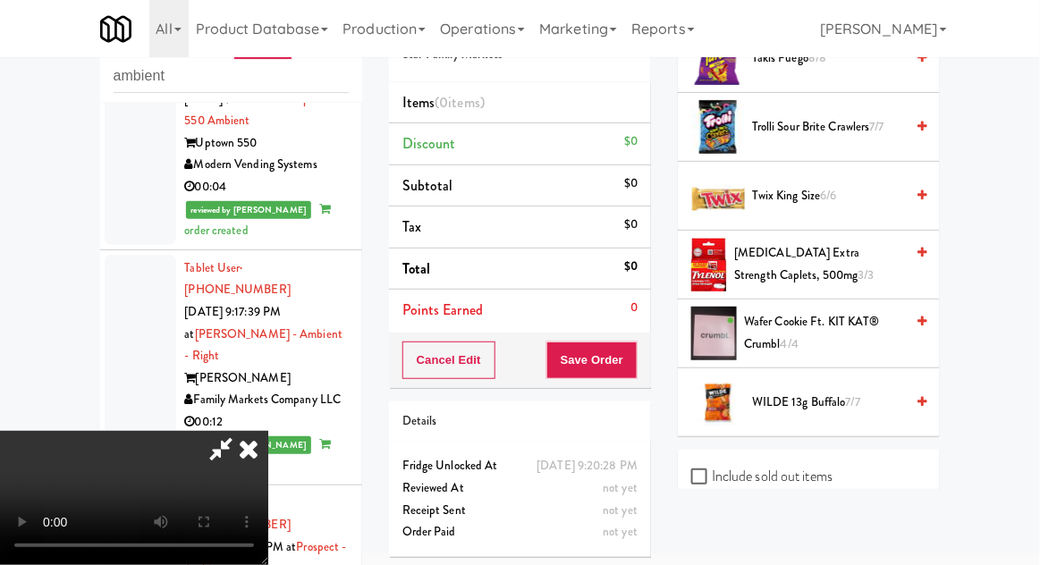
click at [801, 463] on label "Include sold out items" at bounding box center [761, 476] width 141 height 27
click at [712, 470] on input "Include sold out items" at bounding box center [701, 477] width 21 height 14
checkbox input "true"
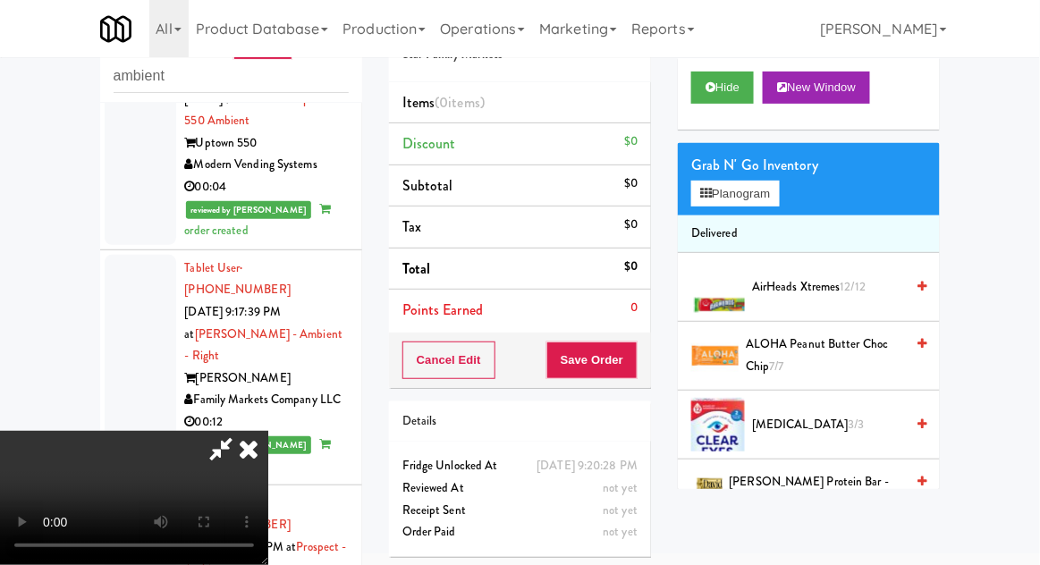
scroll to position [19, 0]
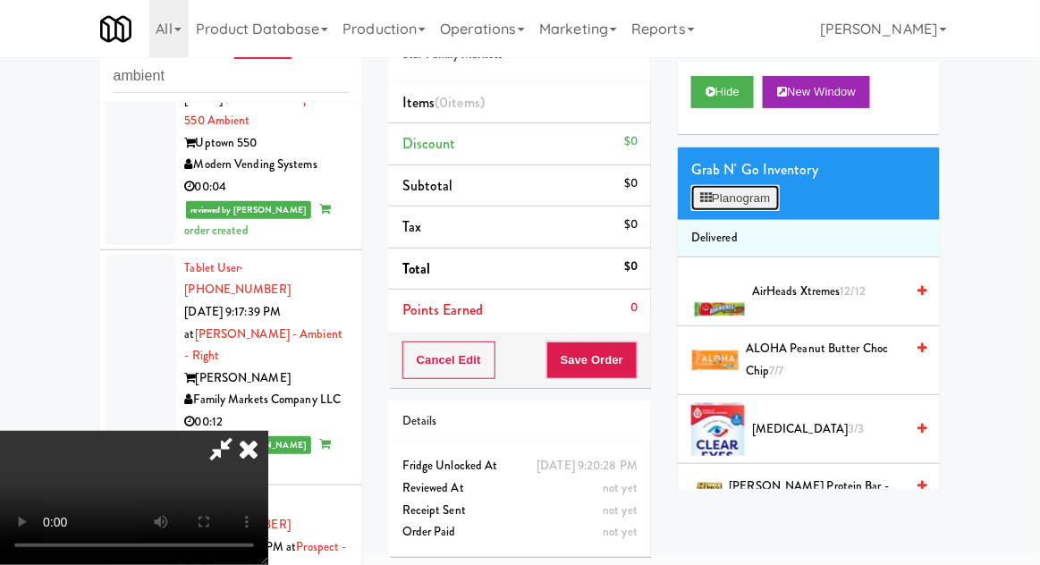
click at [754, 194] on button "Planogram" at bounding box center [735, 198] width 88 height 27
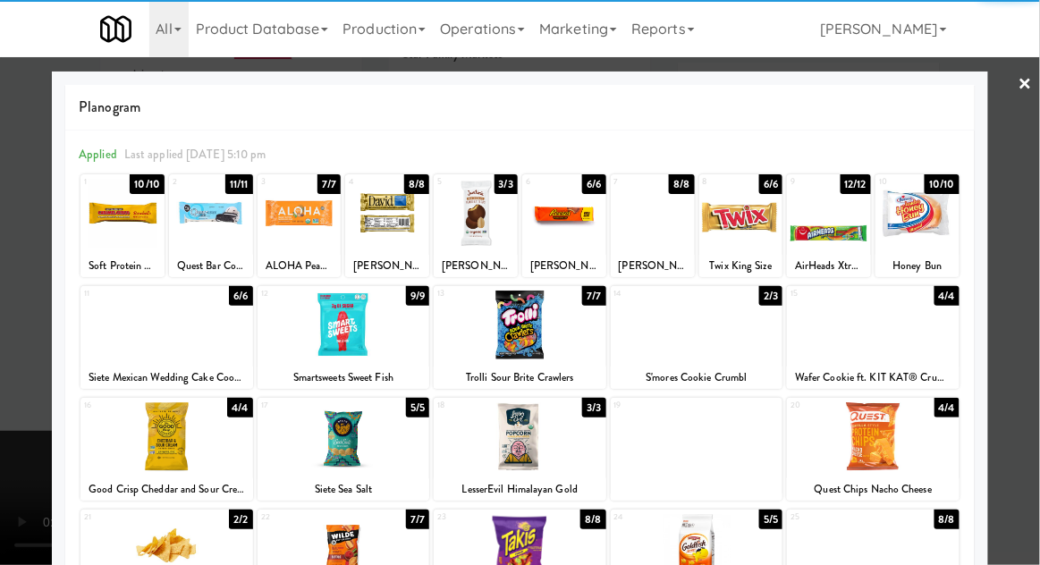
click at [927, 220] on div at bounding box center [917, 213] width 84 height 69
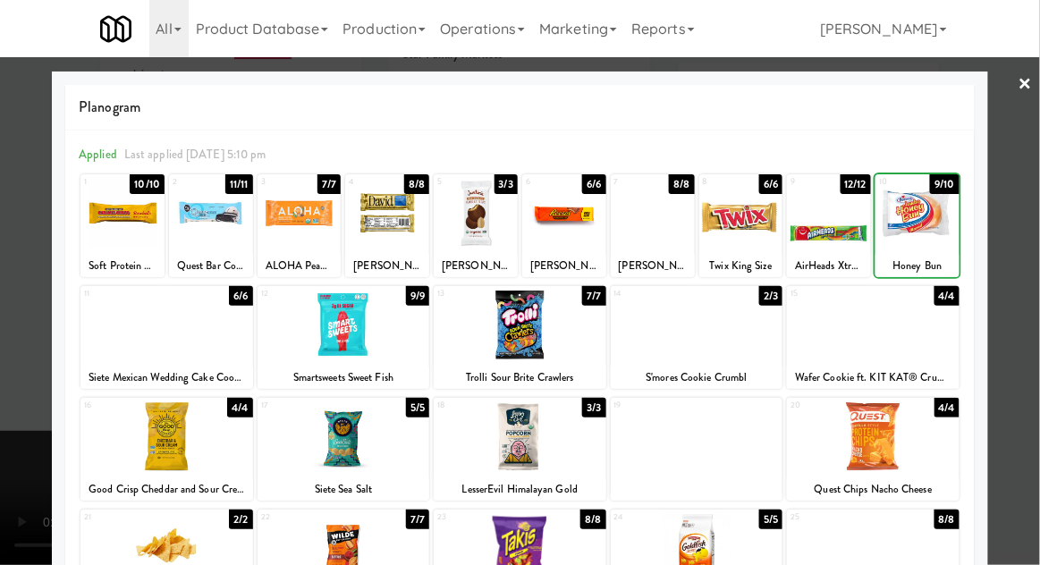
click at [1014, 236] on div at bounding box center [520, 282] width 1040 height 565
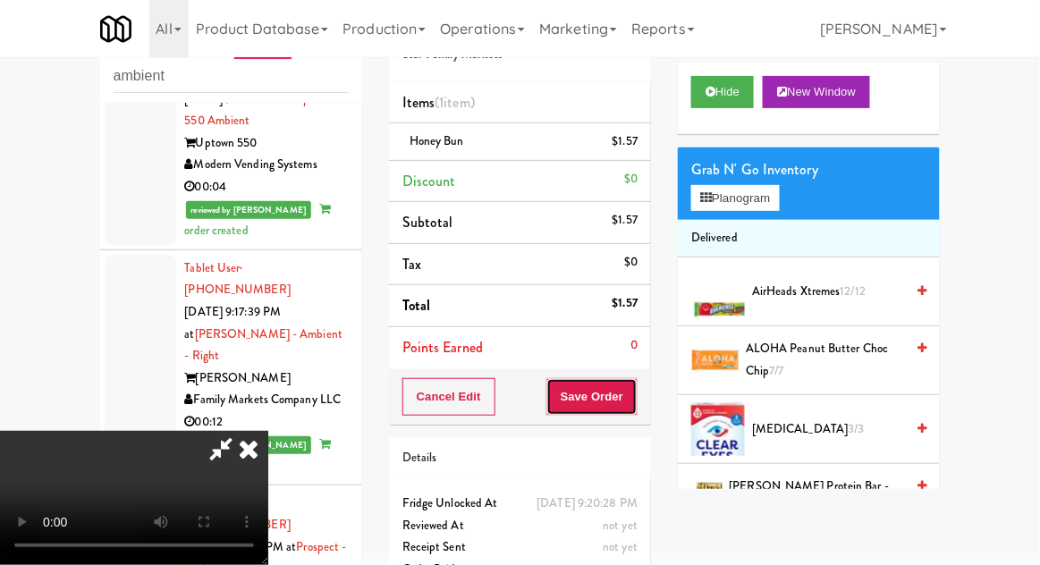
click at [636, 388] on button "Save Order" at bounding box center [591, 397] width 91 height 38
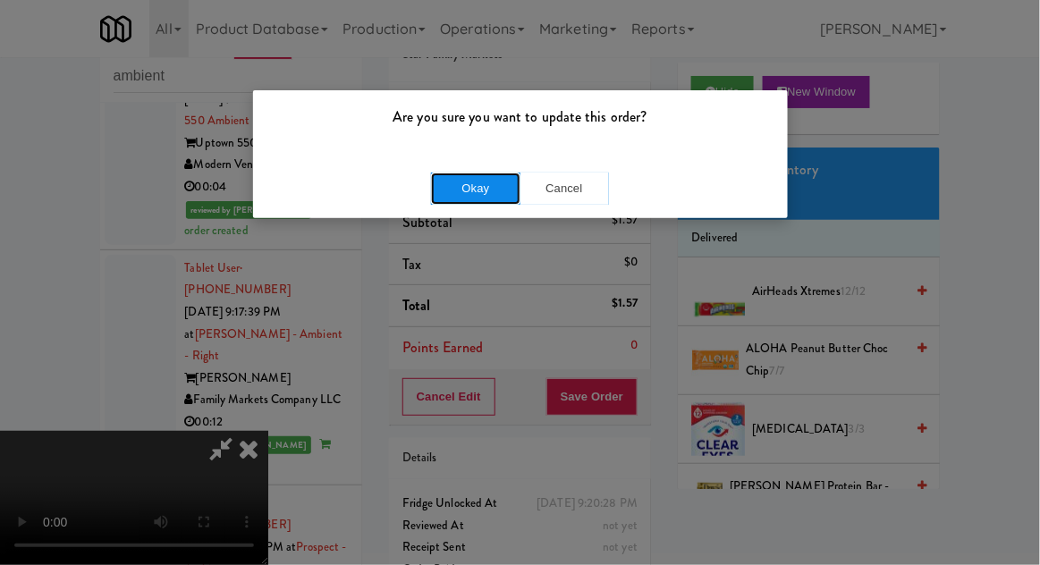
click at [443, 181] on button "Okay" at bounding box center [475, 189] width 89 height 32
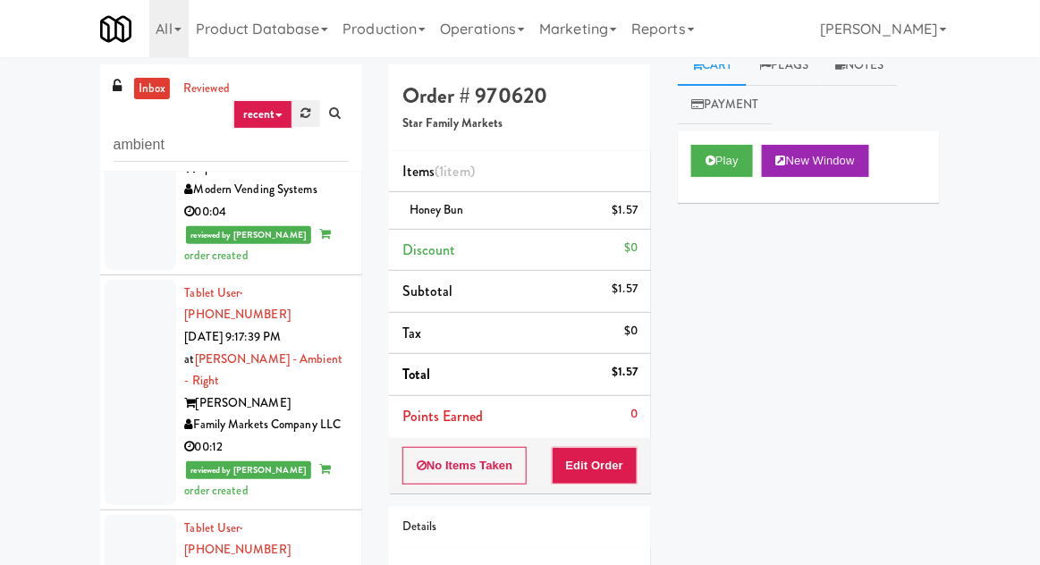
click at [306, 112] on icon at bounding box center [306, 113] width 10 height 12
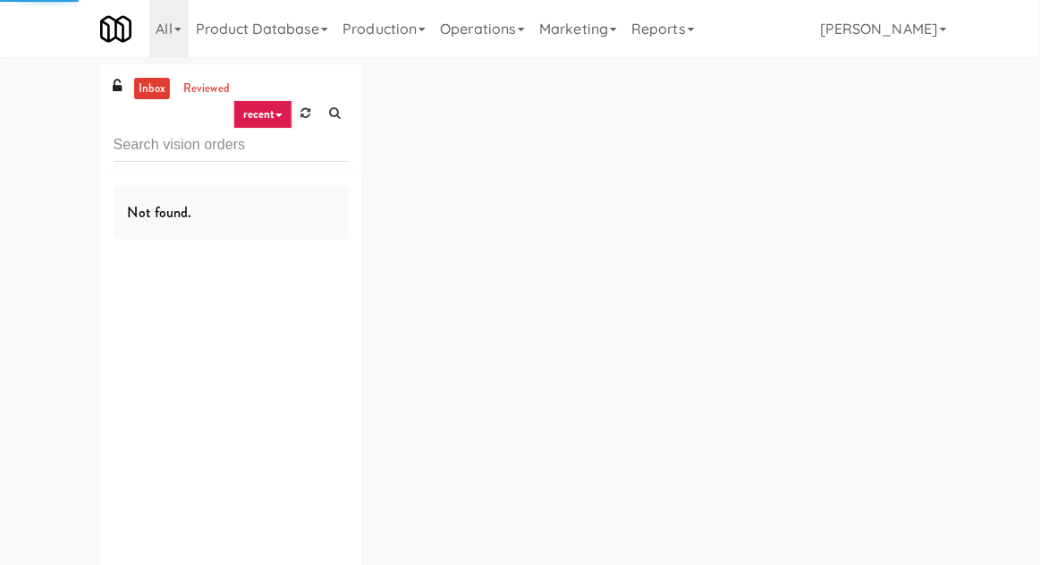
click at [46, 143] on div "inbox reviewed recent all unclear take inventory issue suspicious failed recent…" at bounding box center [520, 348] width 1040 height 568
click at [128, 139] on input "text" at bounding box center [231, 145] width 235 height 33
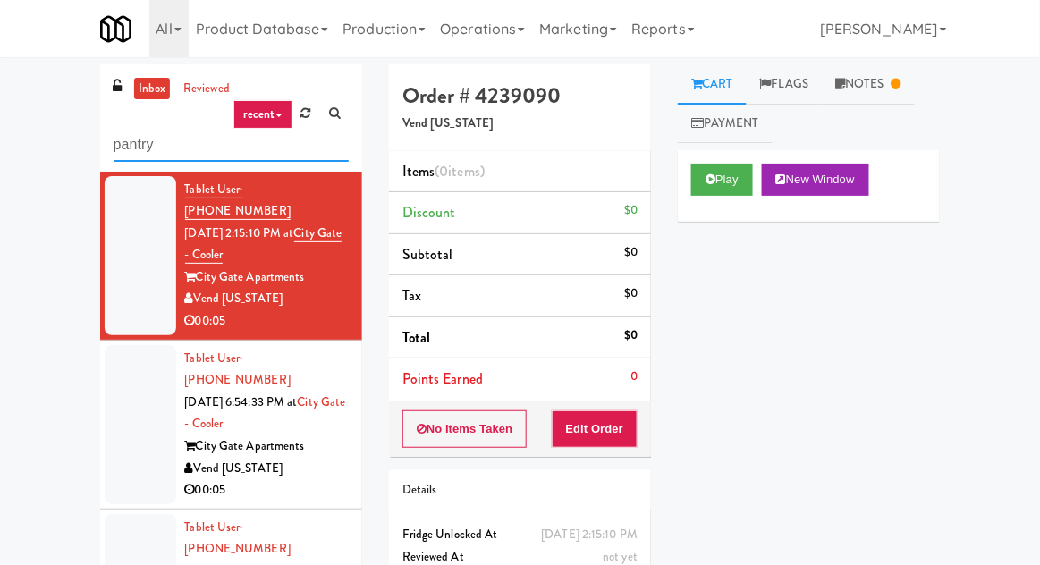
type input "pantry"
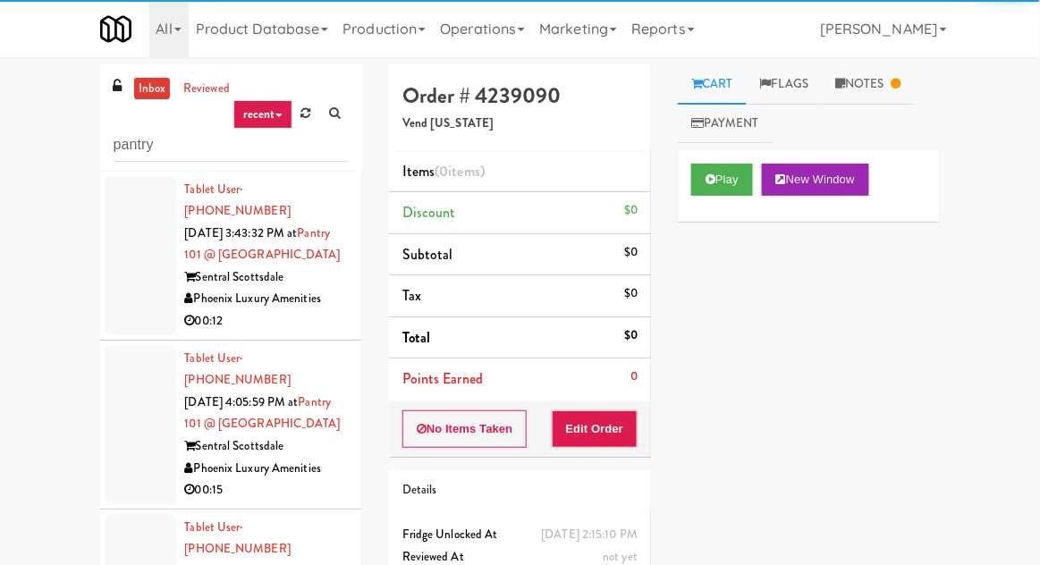
click at [53, 215] on div "inbox reviewed recent all unclear take inventory issue suspicious failed recent…" at bounding box center [520, 392] width 1040 height 657
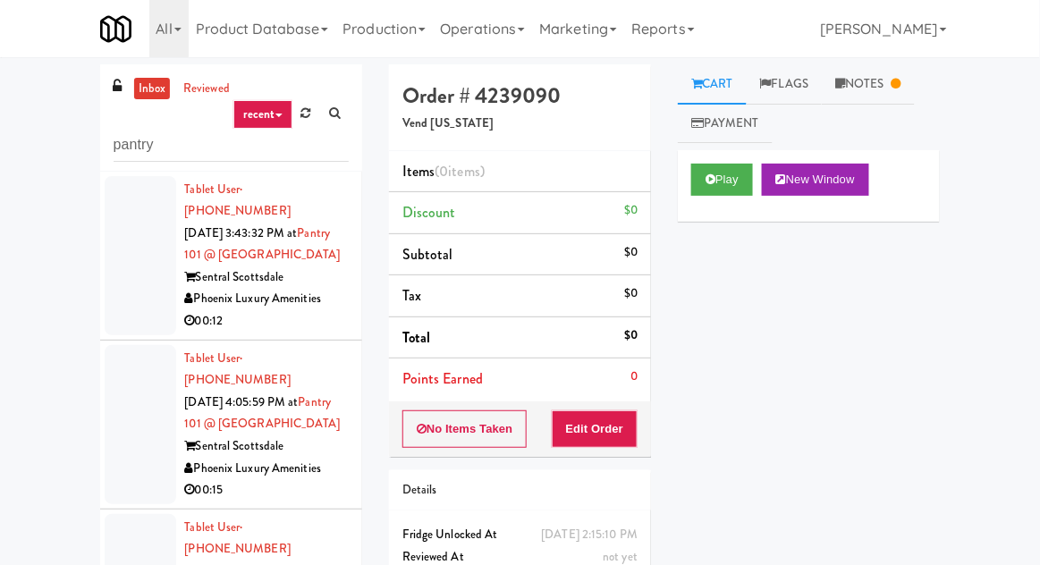
click at [137, 237] on div at bounding box center [141, 255] width 72 height 159
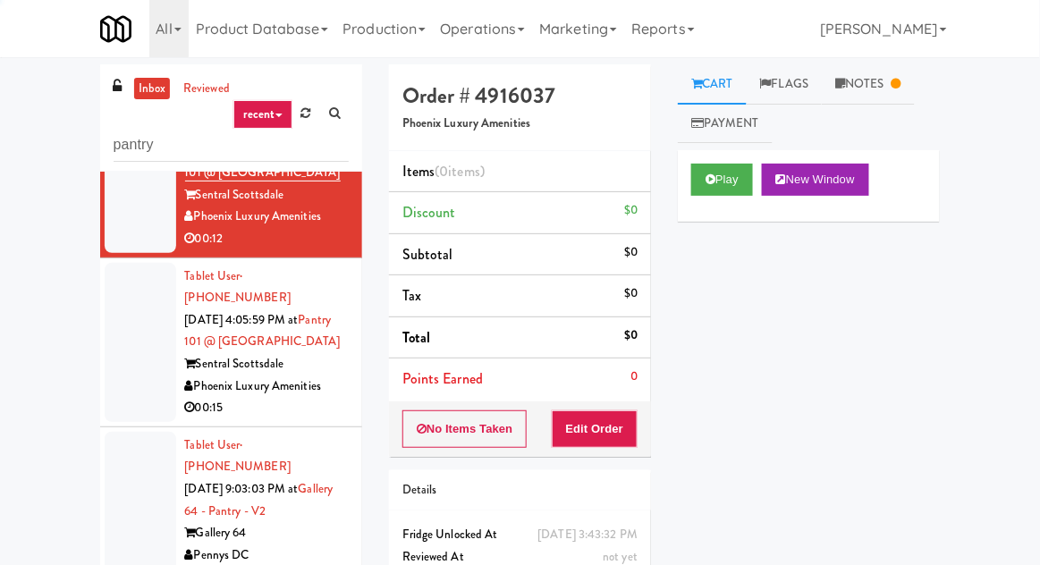
click at [149, 312] on div at bounding box center [141, 342] width 72 height 159
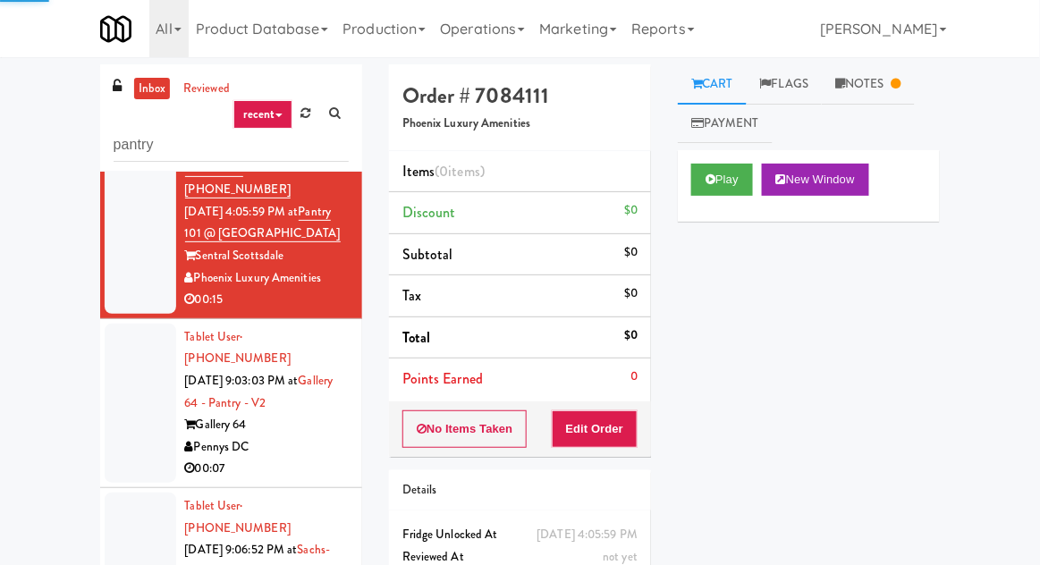
click at [145, 366] on div at bounding box center [141, 403] width 72 height 159
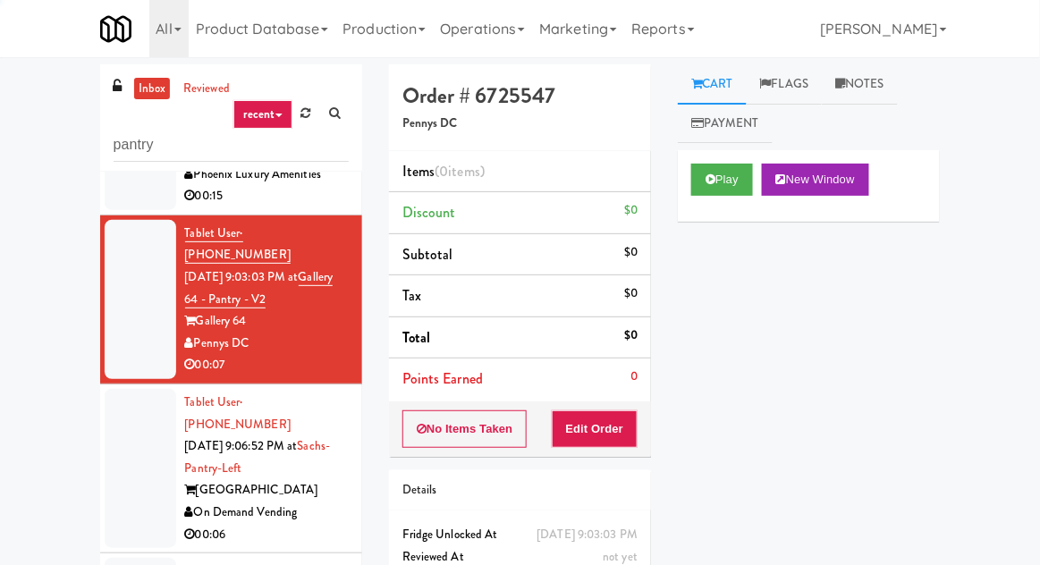
scroll to position [294, 0]
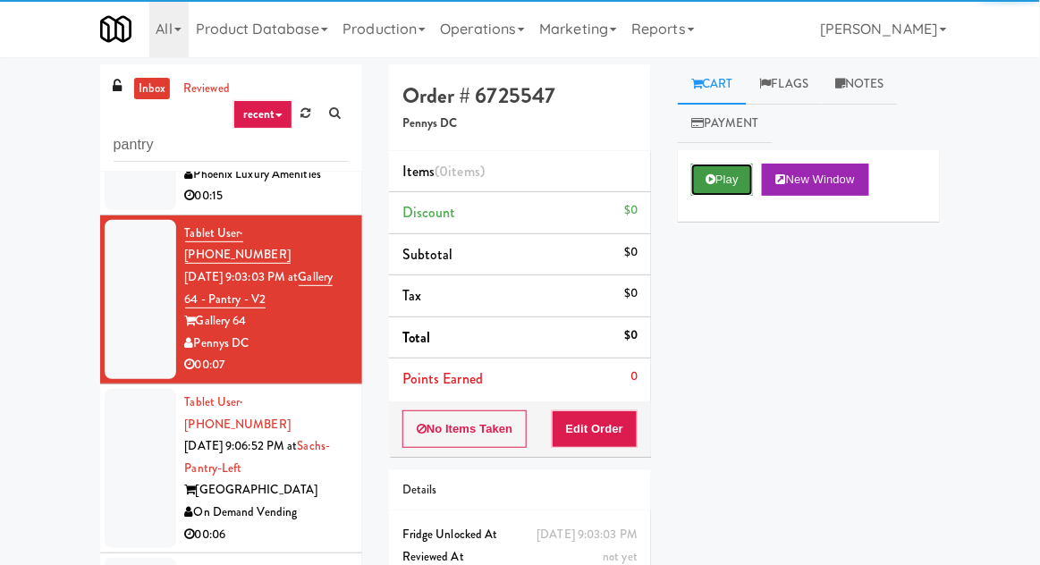
click at [715, 177] on icon at bounding box center [710, 179] width 10 height 12
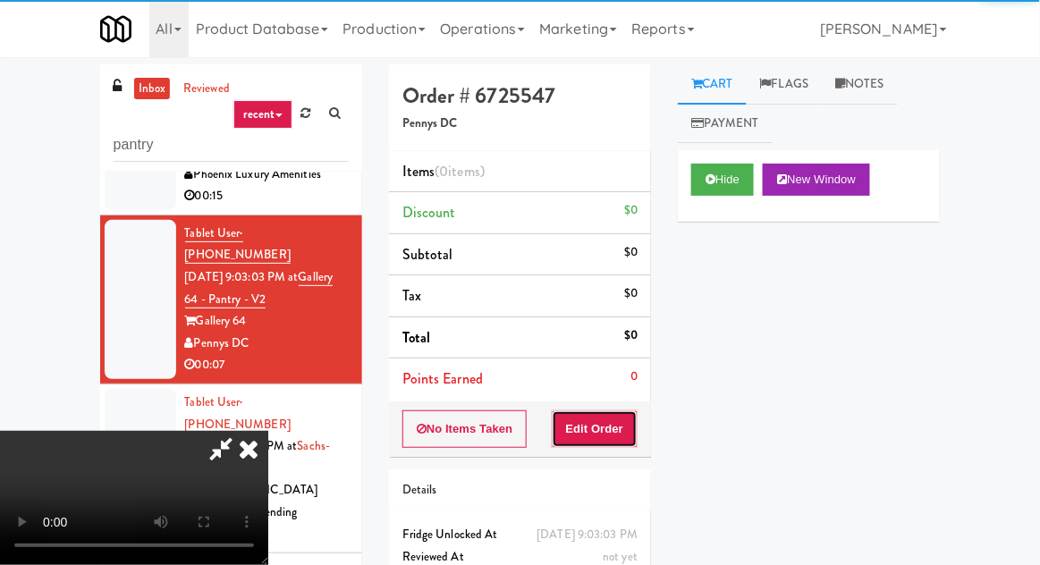
click at [577, 427] on button "Edit Order" at bounding box center [595, 429] width 87 height 38
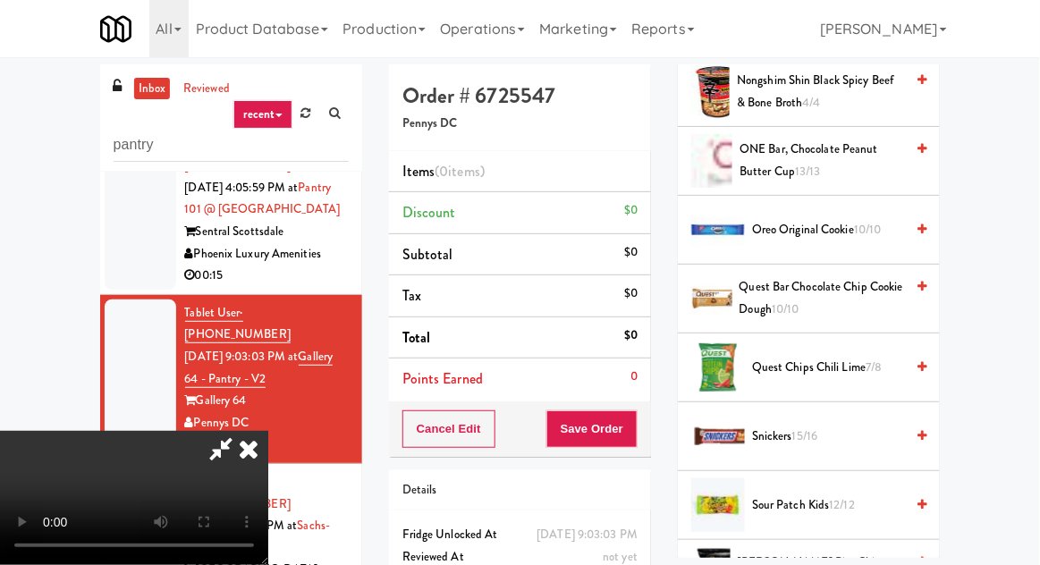
scroll to position [1897, 0]
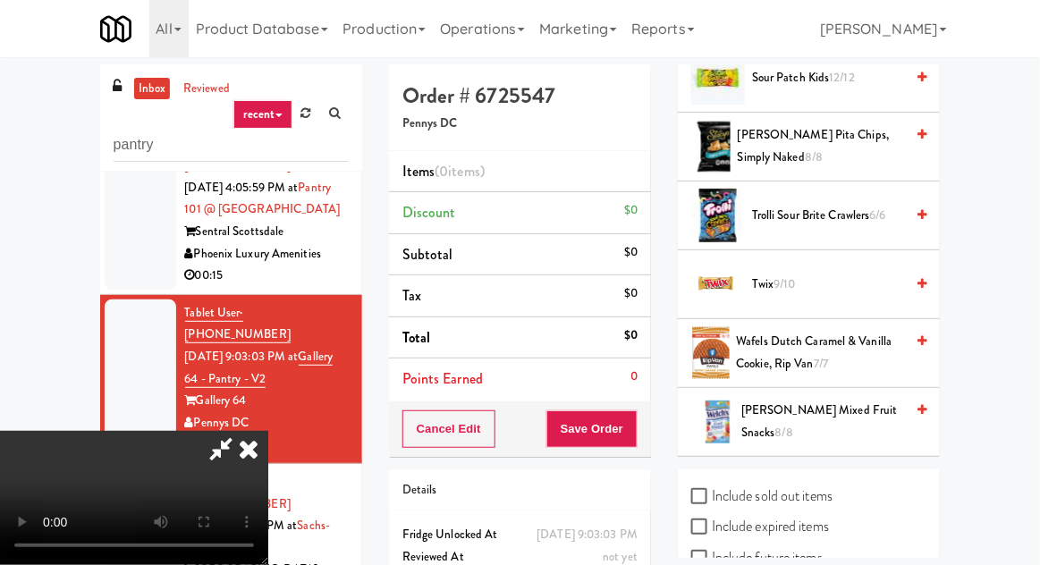
click at [856, 205] on span "Trolli Sour Brite Crawlers 6/6" at bounding box center [828, 216] width 152 height 22
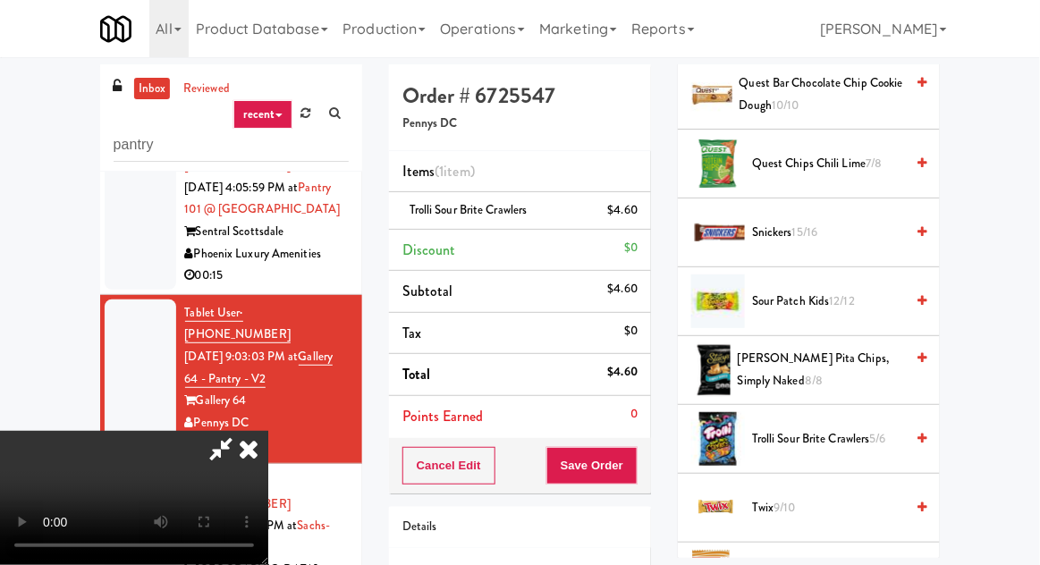
scroll to position [1675, 0]
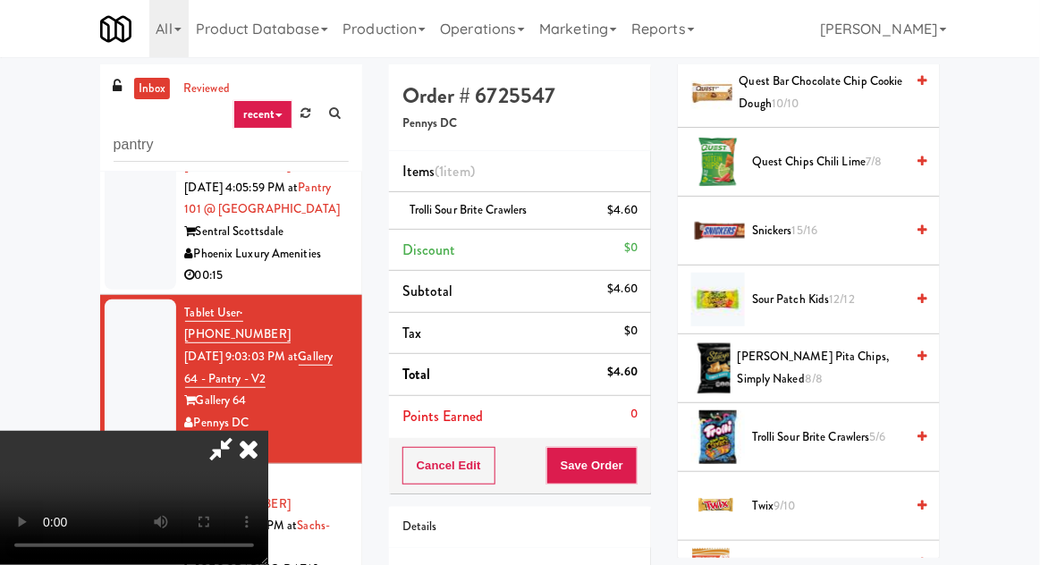
click at [870, 220] on span "Snickers 15/16" at bounding box center [828, 231] width 152 height 22
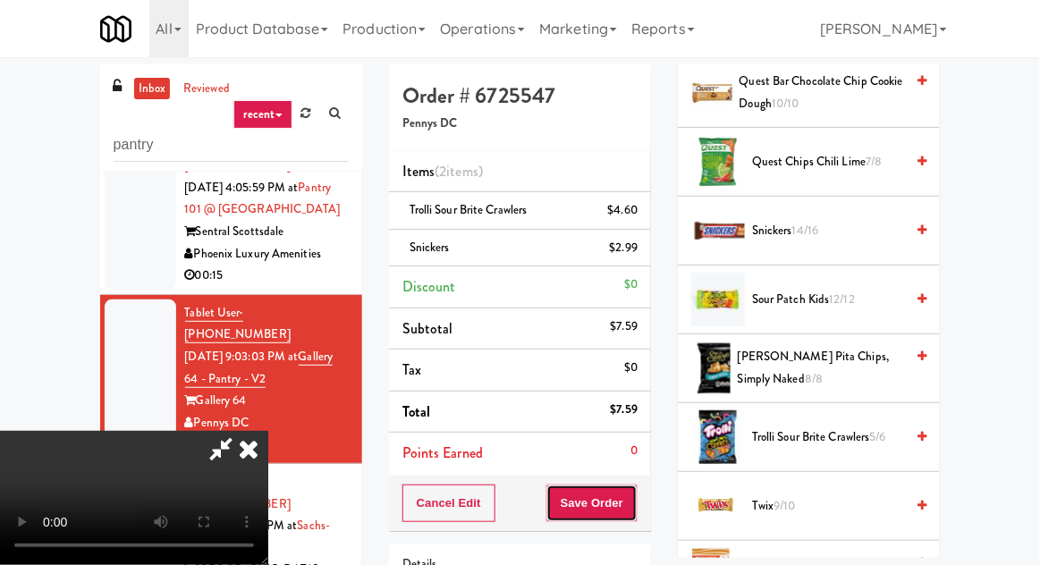
click at [634, 496] on button "Save Order" at bounding box center [591, 503] width 91 height 38
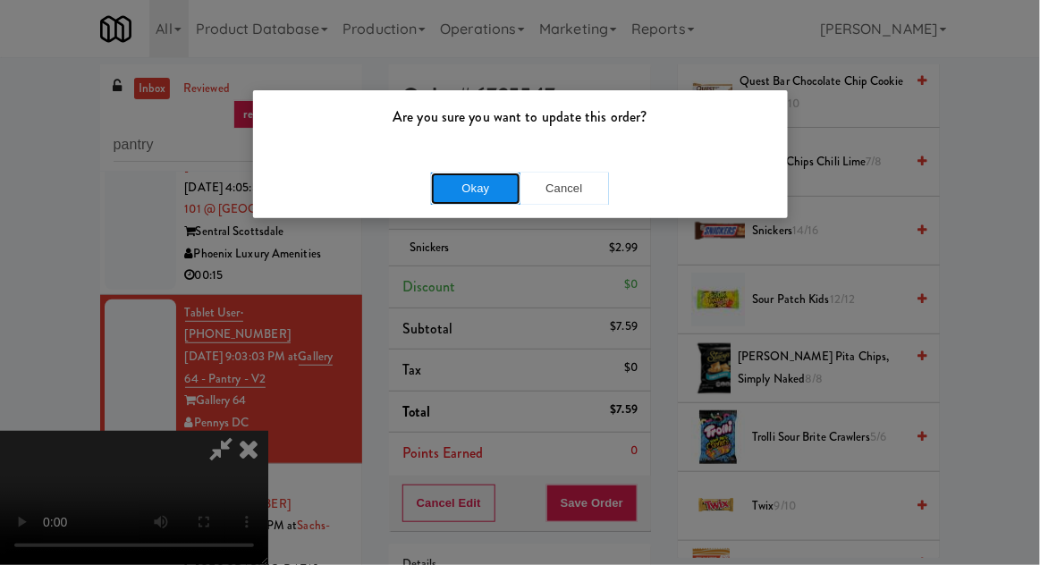
click at [445, 187] on button "Okay" at bounding box center [475, 189] width 89 height 32
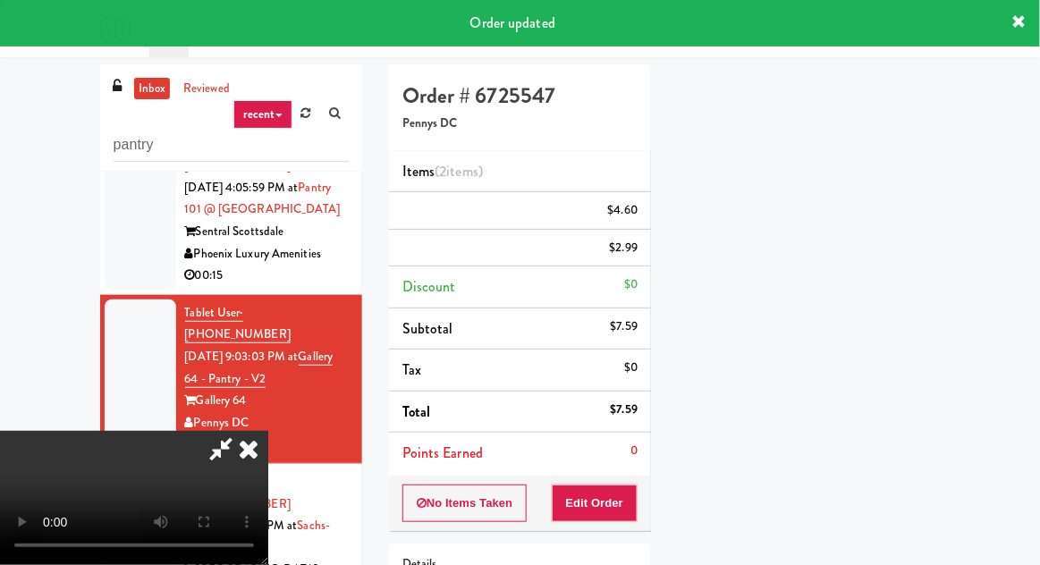
scroll to position [0, 0]
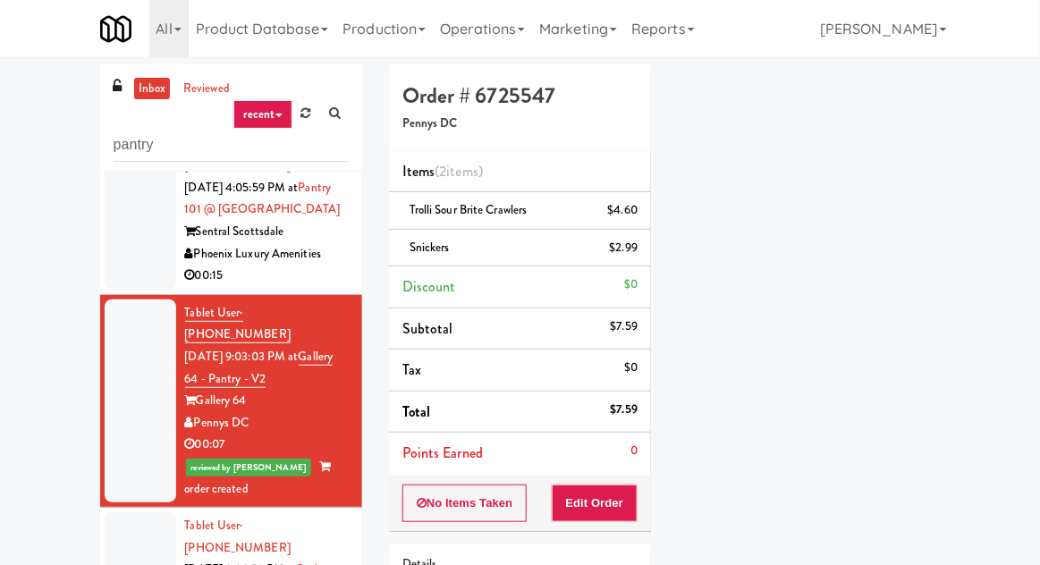
click at [136, 204] on div at bounding box center [141, 210] width 72 height 159
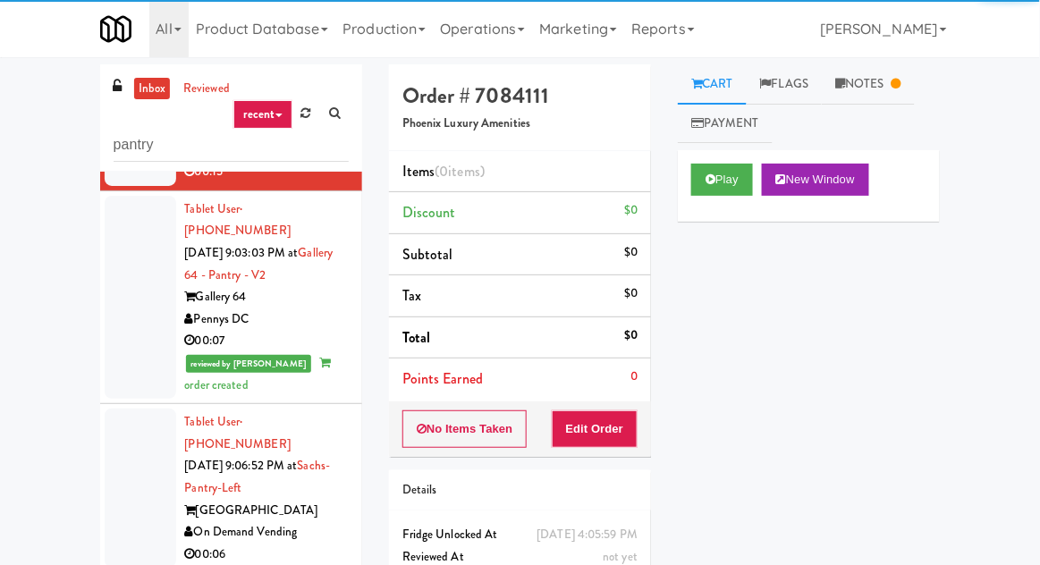
click at [134, 433] on div at bounding box center [141, 487] width 72 height 159
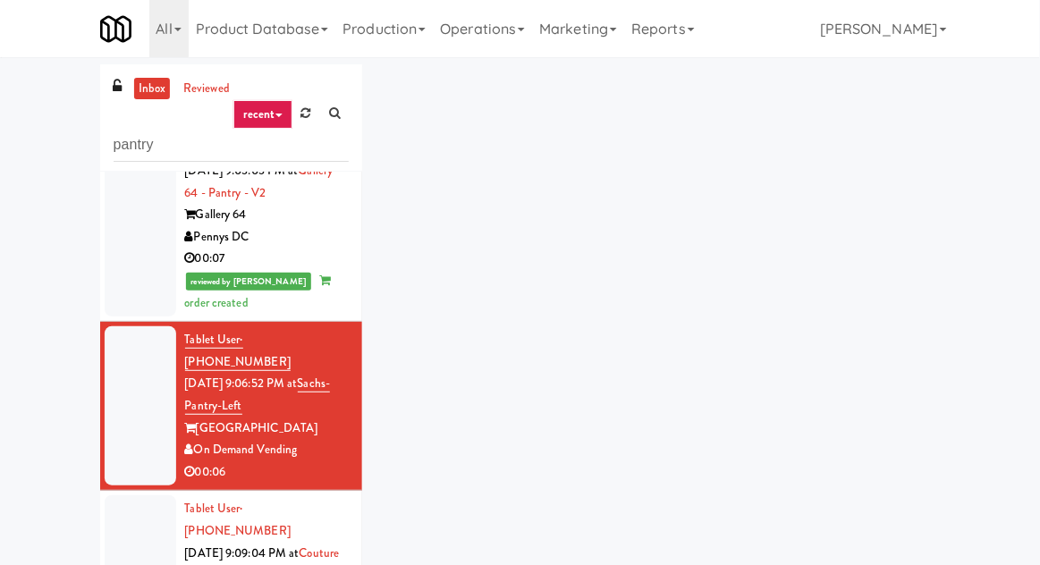
scroll to position [412, 0]
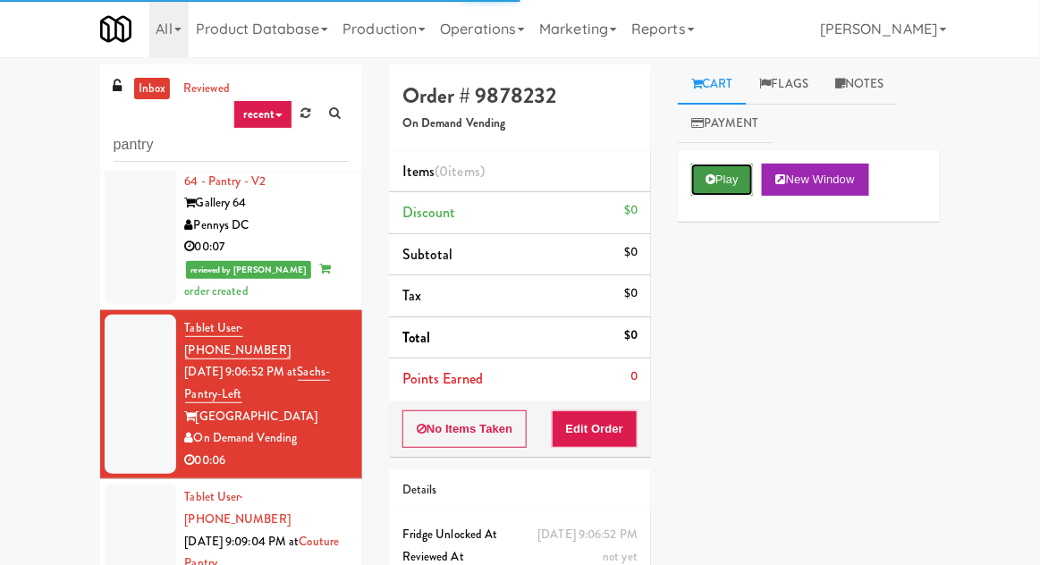
click at [725, 191] on button "Play" at bounding box center [722, 180] width 62 height 32
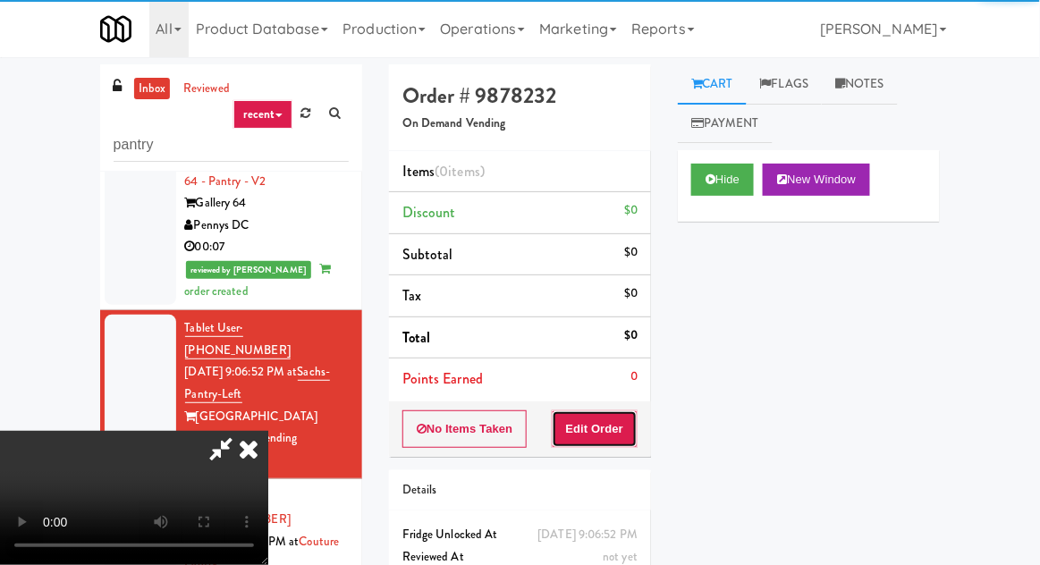
click at [615, 420] on button "Edit Order" at bounding box center [595, 429] width 87 height 38
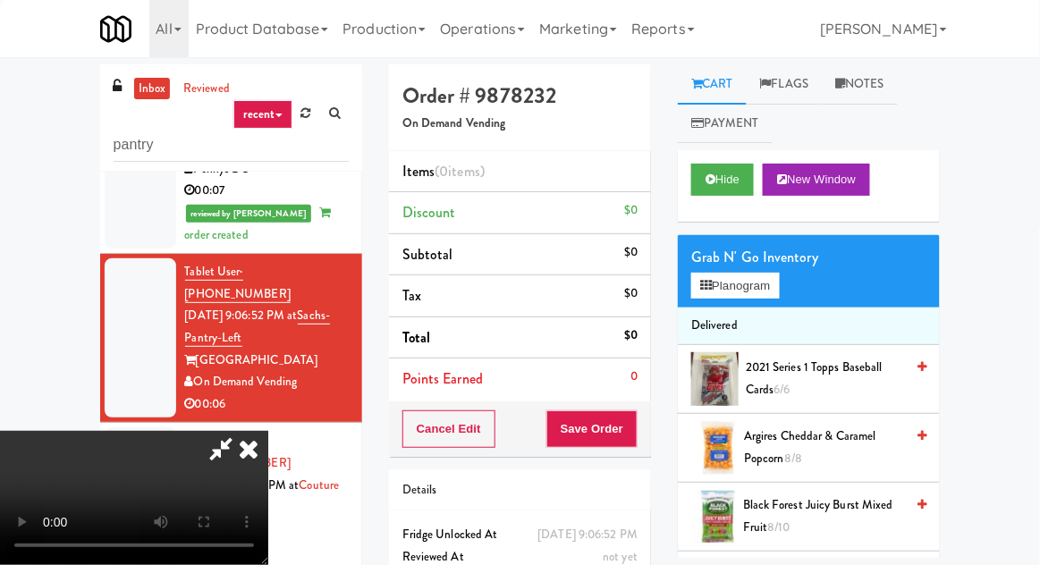
scroll to position [484, 0]
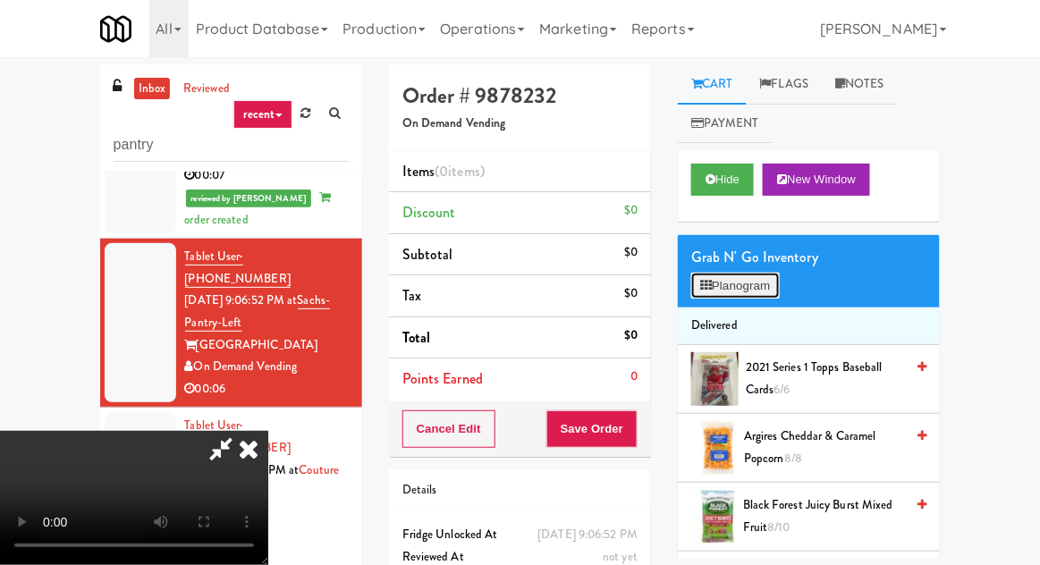
click at [754, 291] on button "Planogram" at bounding box center [735, 286] width 88 height 27
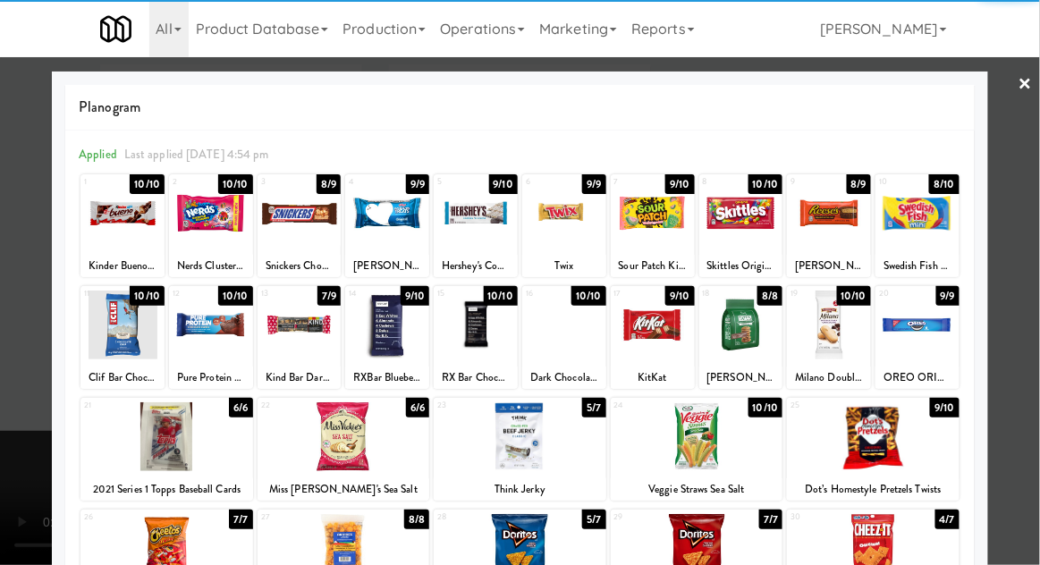
click at [282, 210] on div at bounding box center [299, 213] width 84 height 69
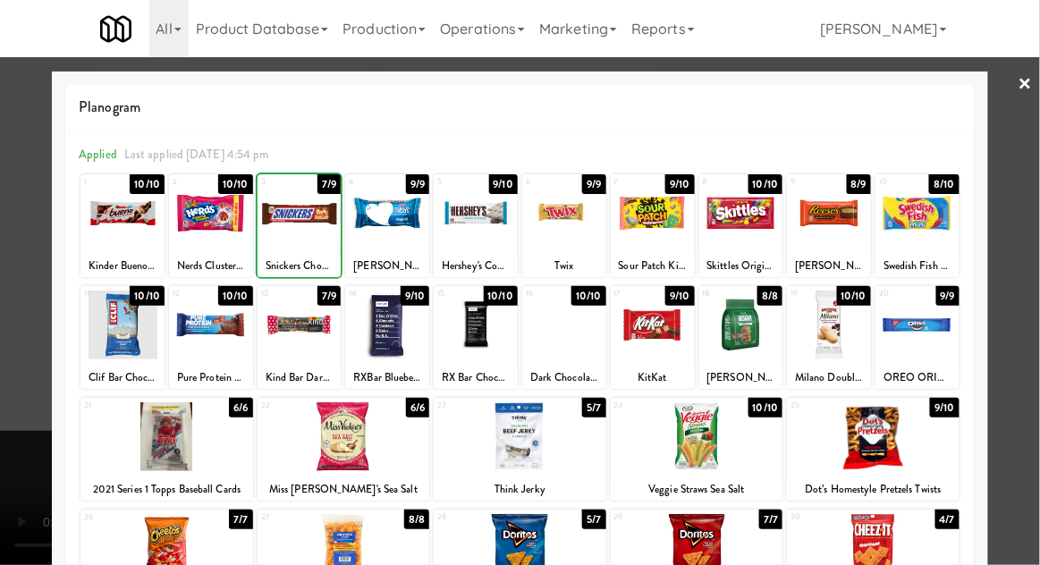
click at [40, 381] on div at bounding box center [520, 282] width 1040 height 565
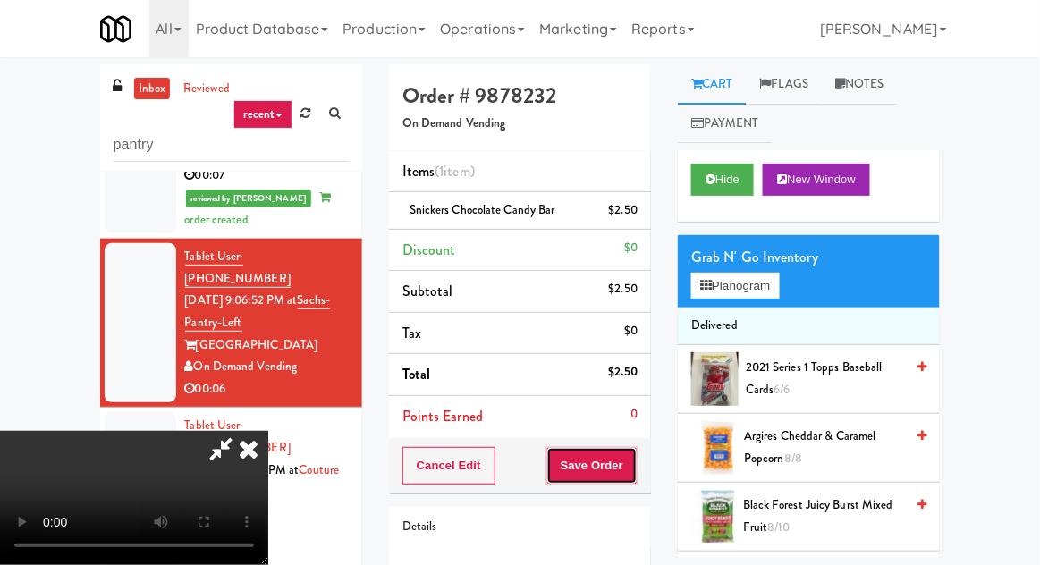
click at [635, 465] on button "Save Order" at bounding box center [591, 466] width 91 height 38
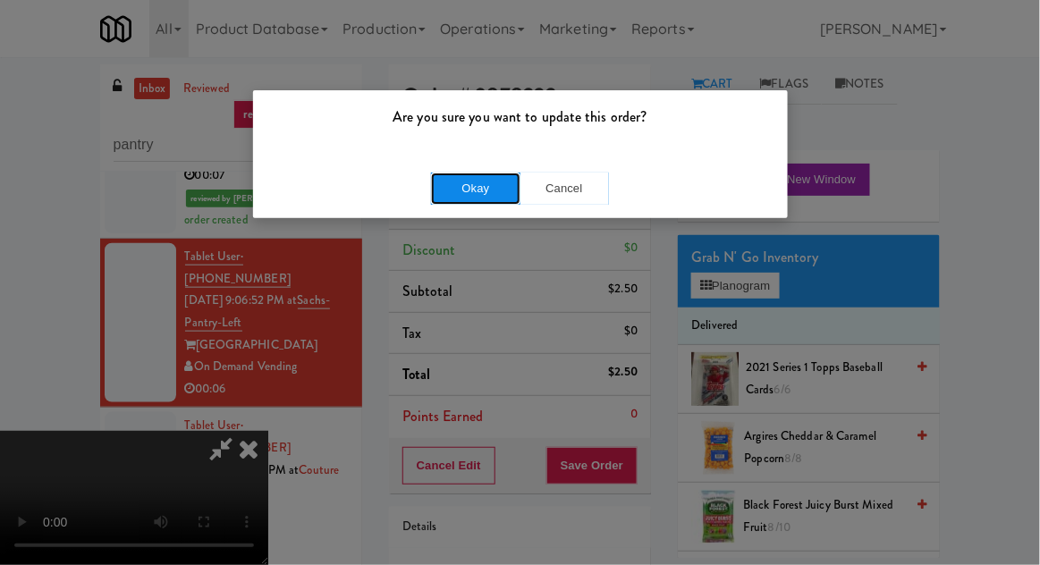
click at [437, 193] on button "Okay" at bounding box center [475, 189] width 89 height 32
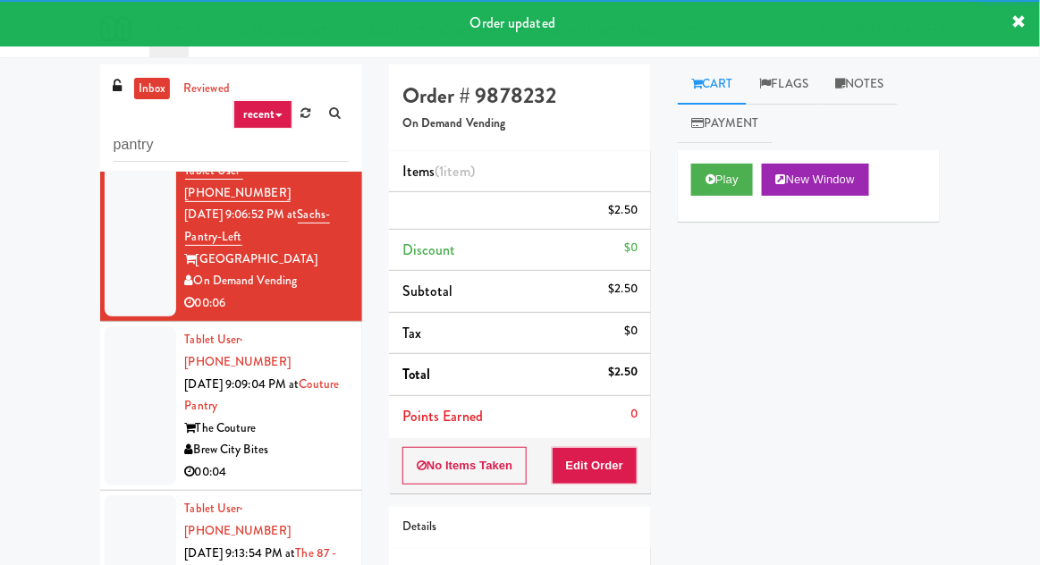
click at [123, 326] on div at bounding box center [141, 405] width 72 height 159
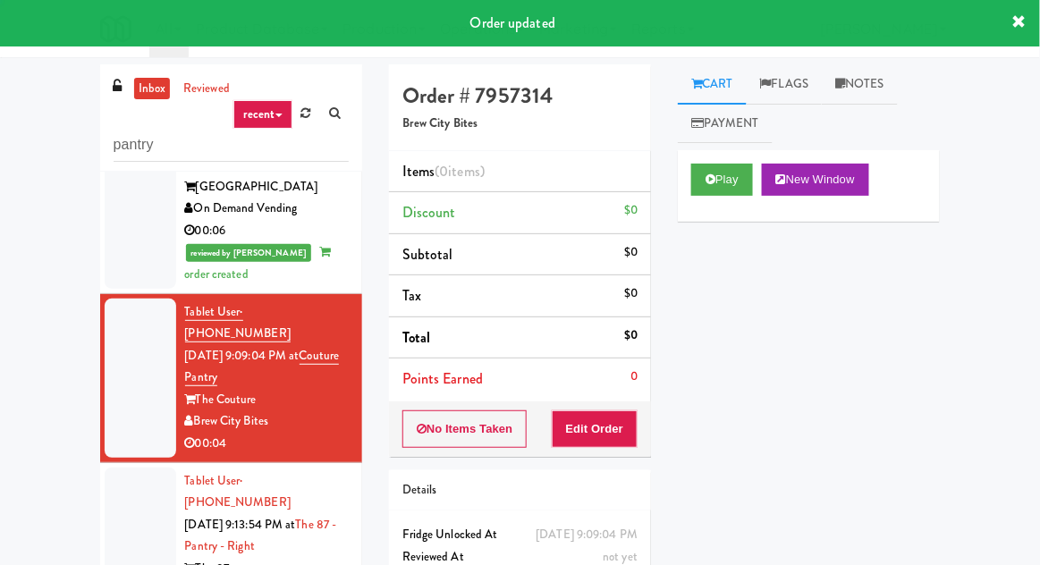
scroll to position [643, 0]
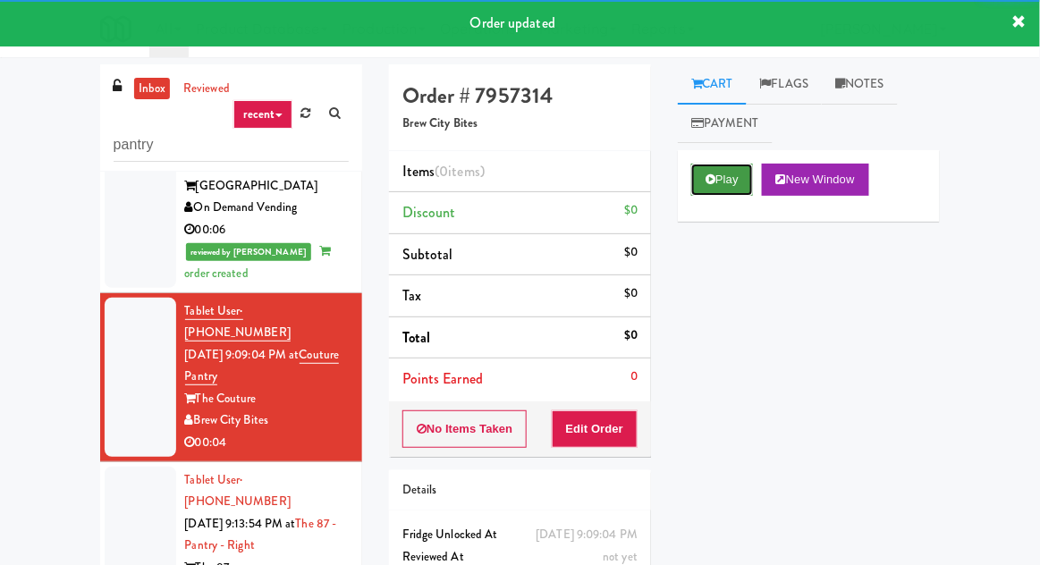
click at [718, 182] on button "Play" at bounding box center [722, 180] width 62 height 32
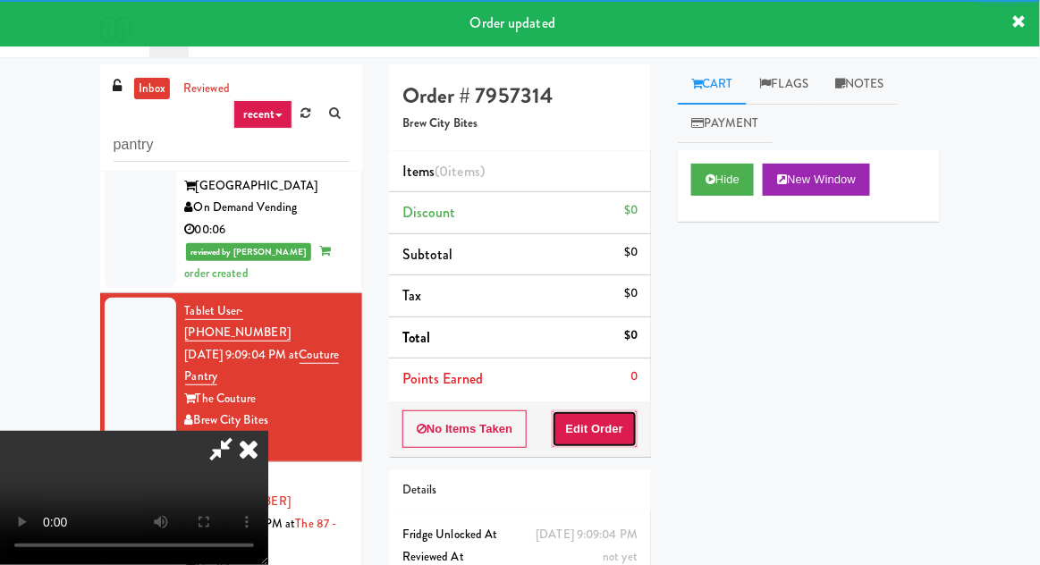
click at [602, 420] on button "Edit Order" at bounding box center [595, 429] width 87 height 38
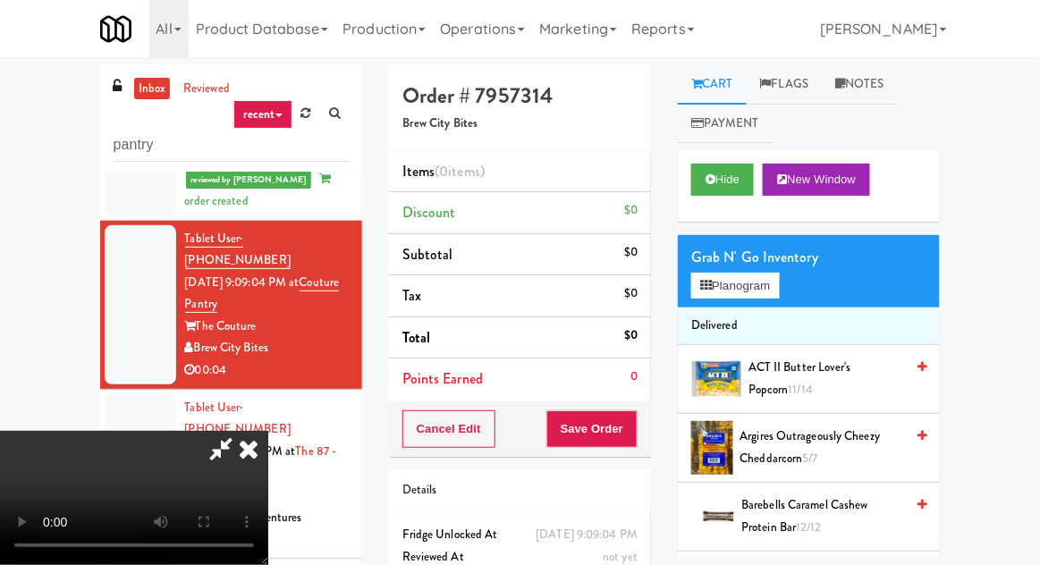
scroll to position [0, 0]
click at [766, 277] on button "Planogram" at bounding box center [735, 286] width 88 height 27
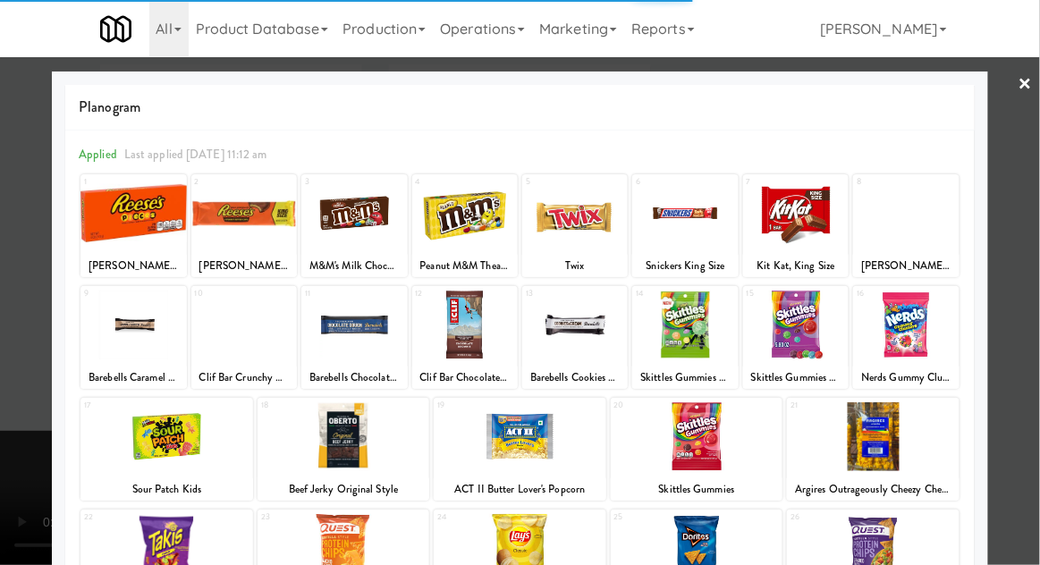
scroll to position [226, 0]
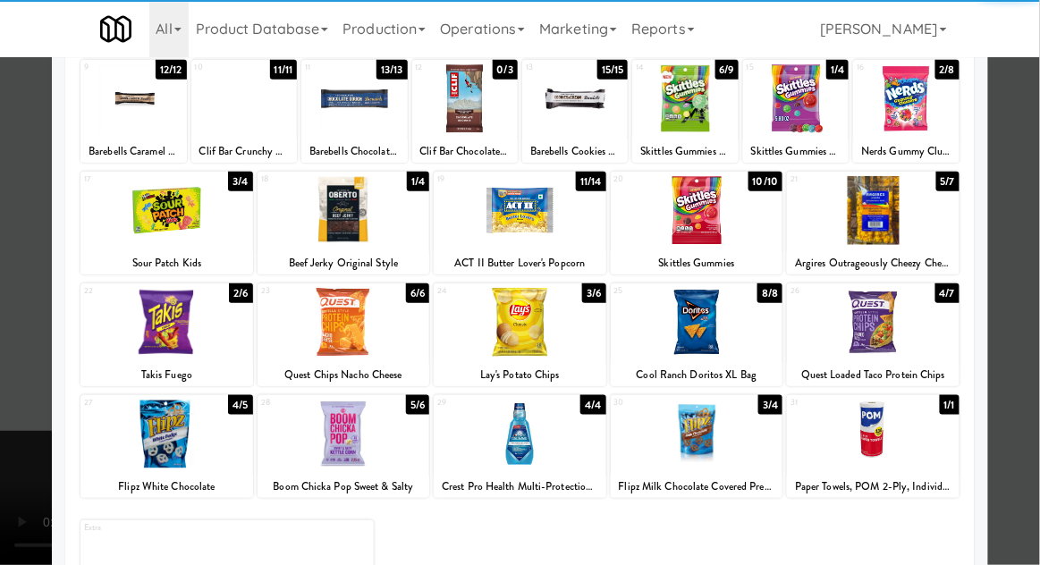
click at [896, 442] on div at bounding box center [873, 434] width 173 height 69
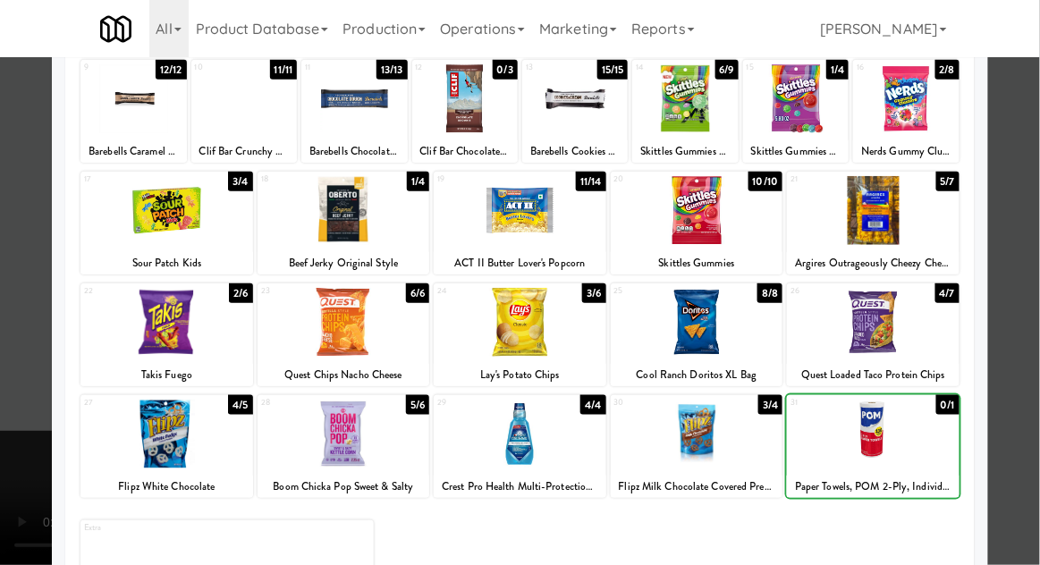
click at [1031, 357] on div at bounding box center [520, 282] width 1040 height 565
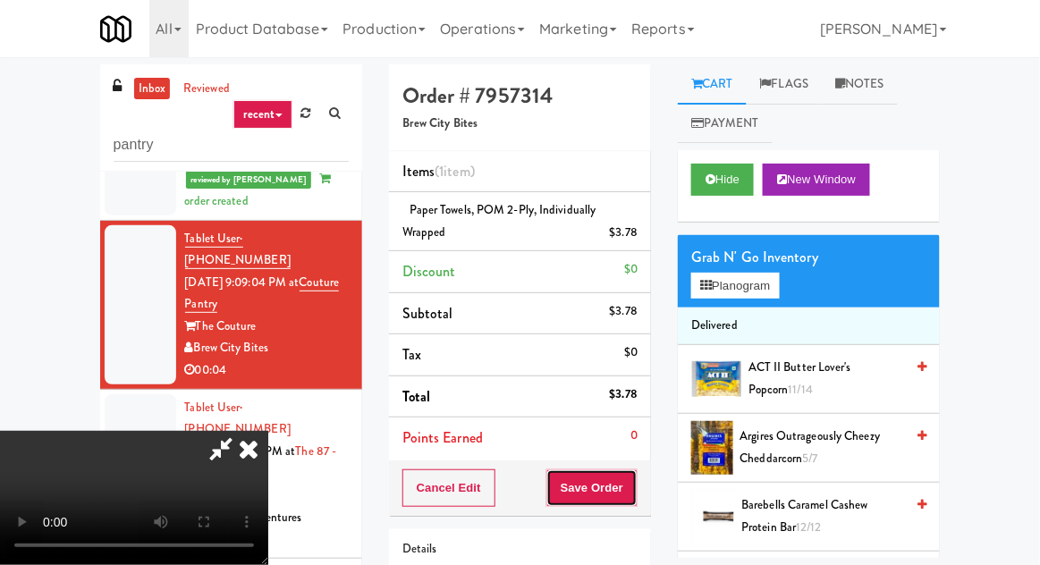
click at [636, 481] on button "Save Order" at bounding box center [591, 488] width 91 height 38
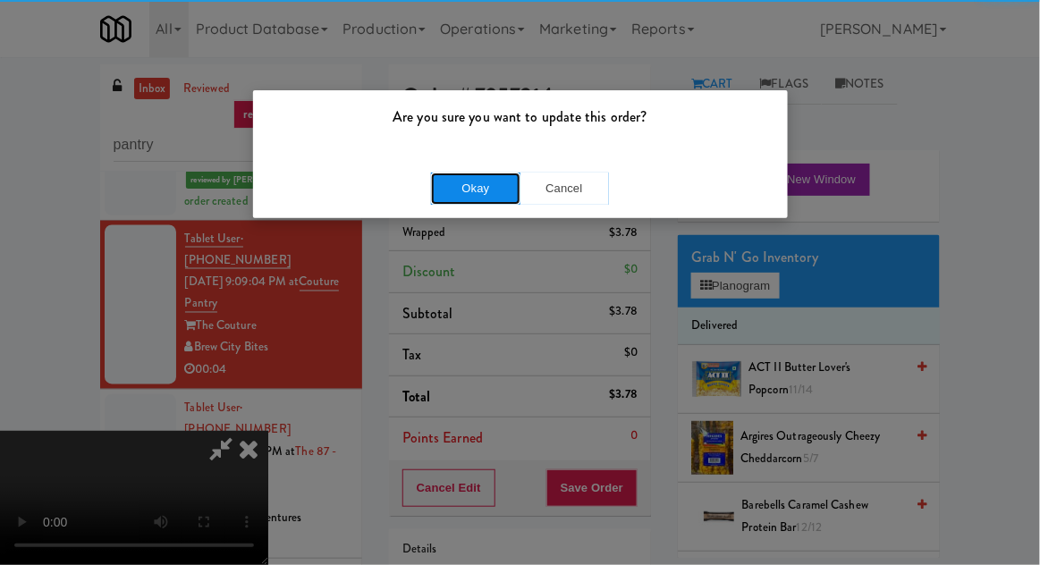
click at [433, 201] on button "Okay" at bounding box center [475, 189] width 89 height 32
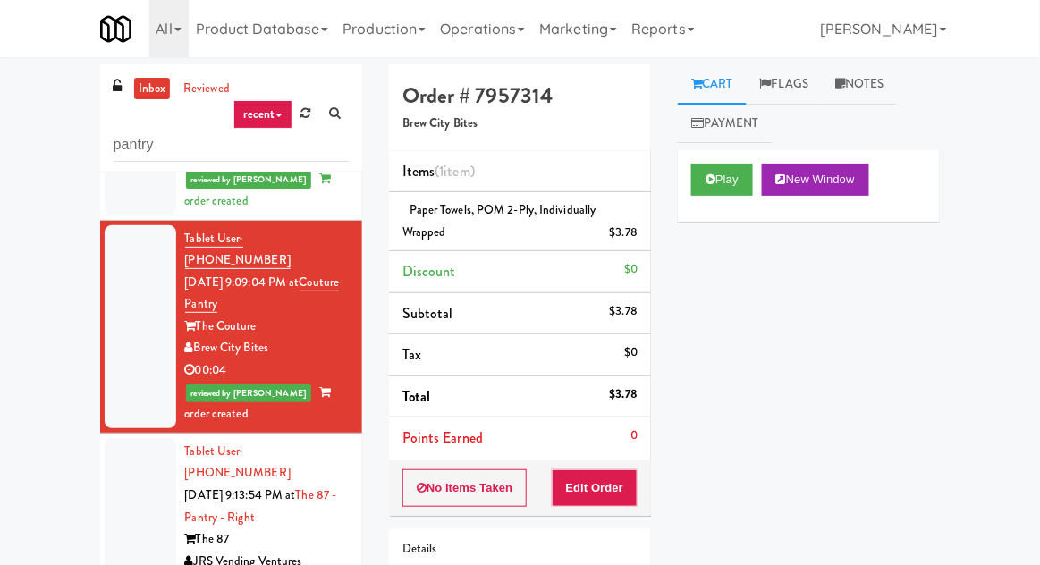
click at [152, 448] on div at bounding box center [141, 517] width 72 height 159
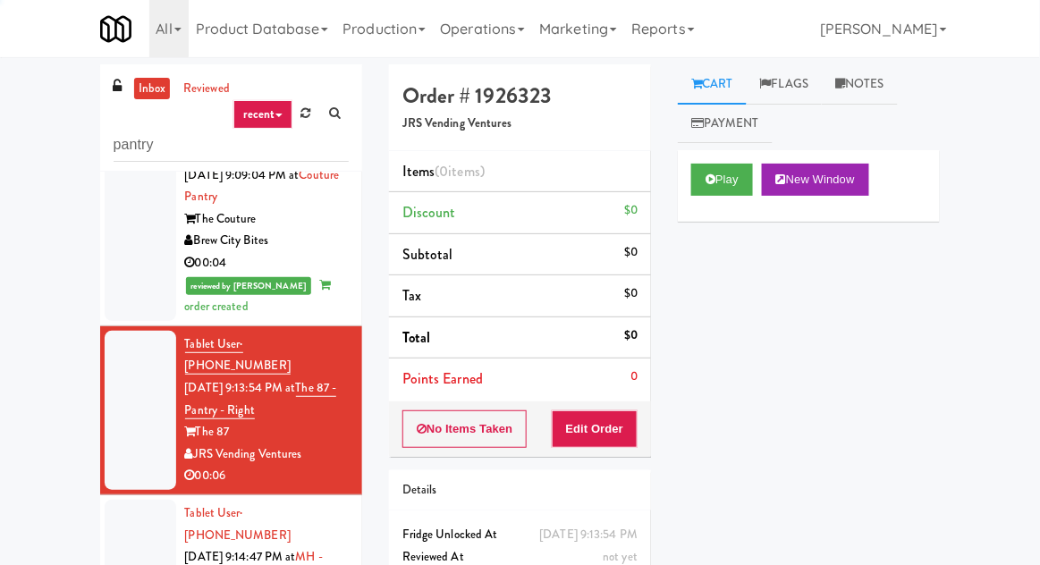
scroll to position [821, 0]
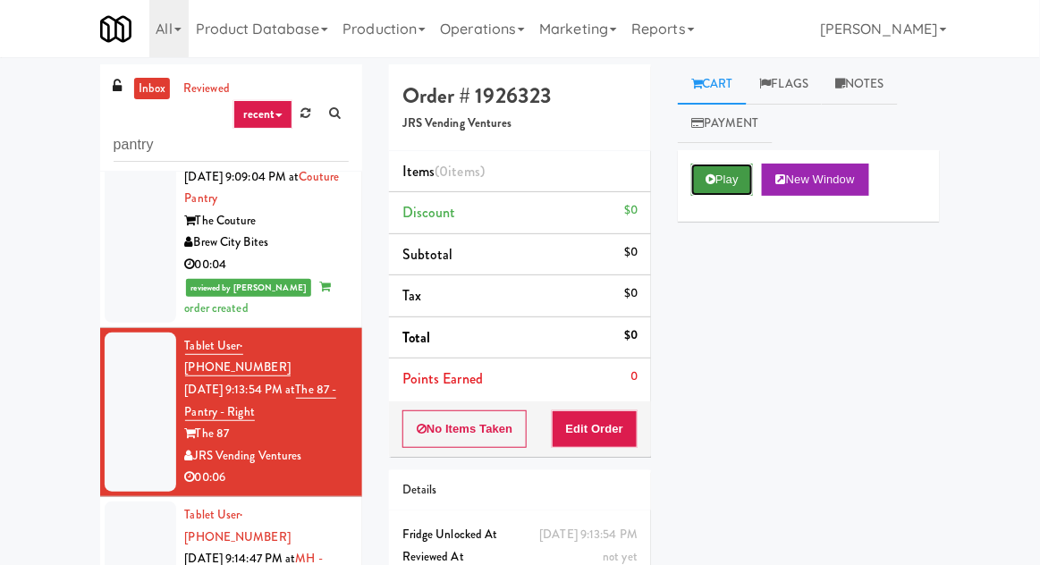
click at [698, 195] on button "Play" at bounding box center [722, 180] width 62 height 32
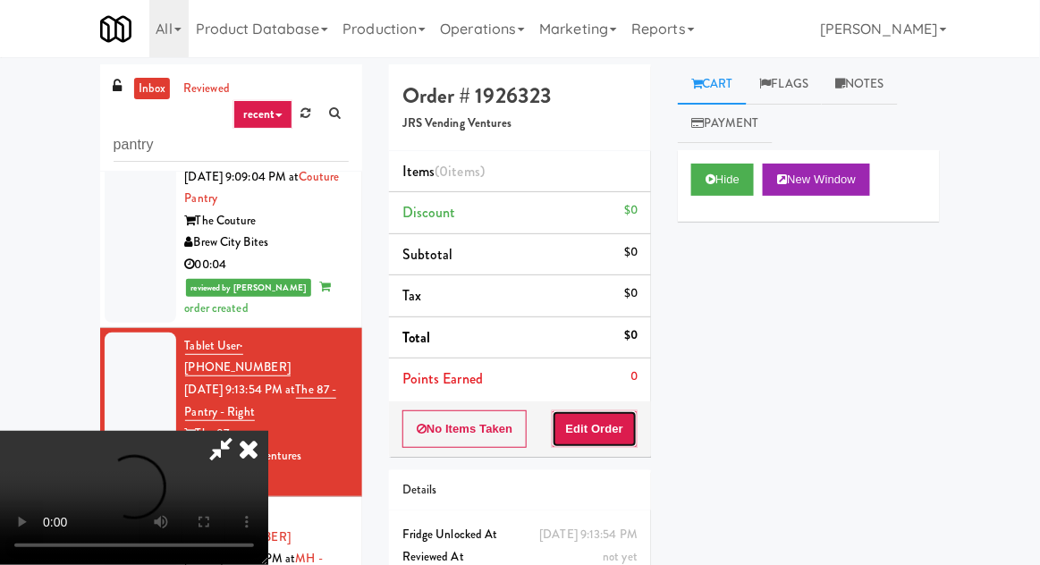
click at [619, 427] on button "Edit Order" at bounding box center [595, 429] width 87 height 38
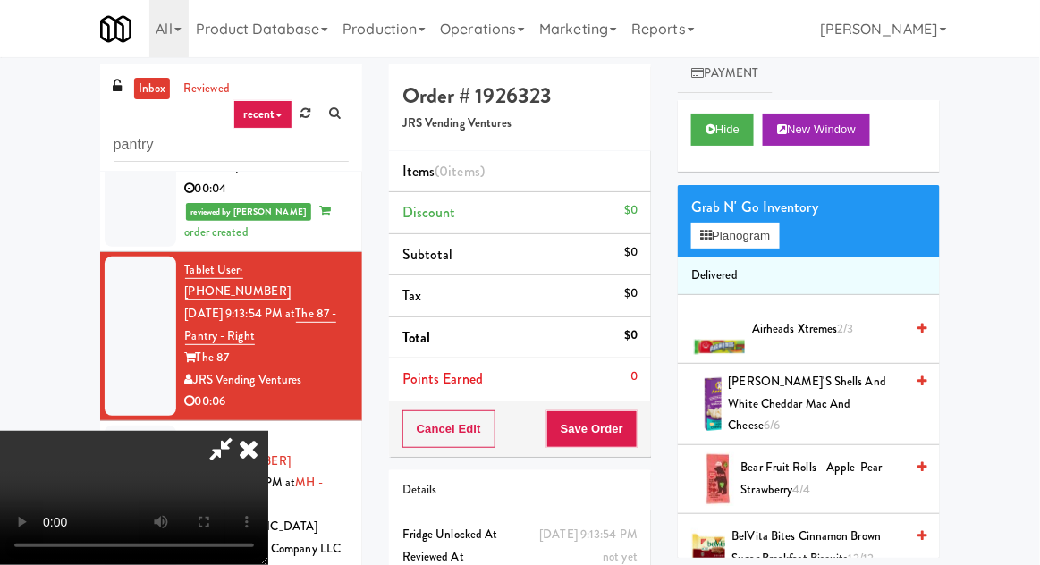
scroll to position [64, 0]
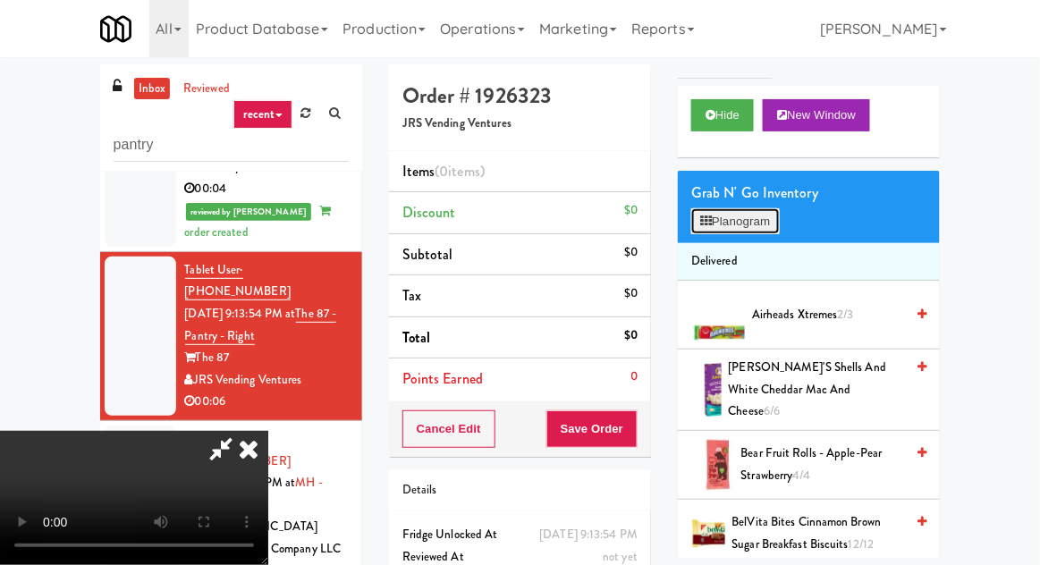
click at [771, 219] on button "Planogram" at bounding box center [735, 221] width 88 height 27
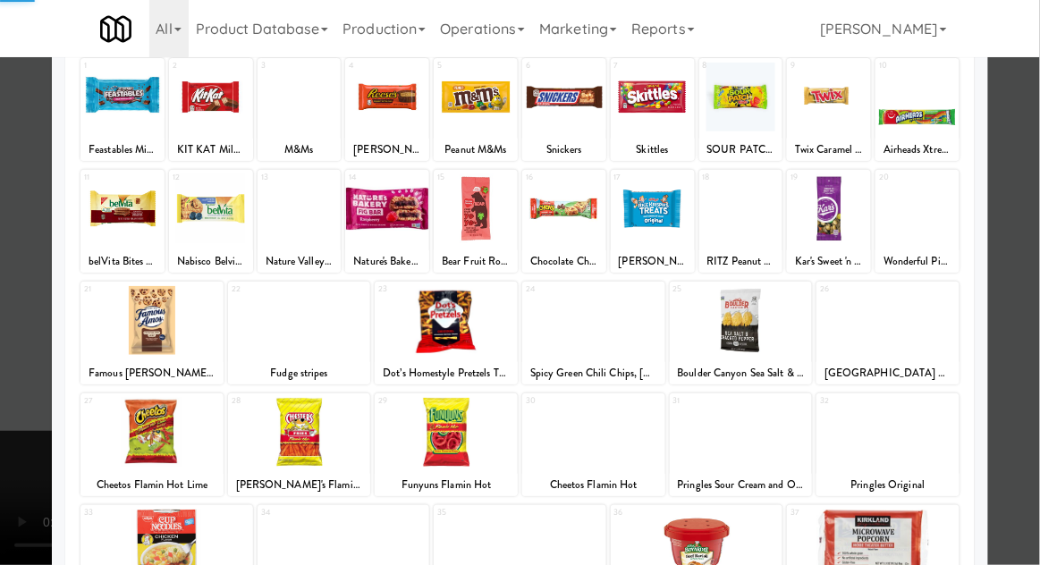
scroll to position [226, 0]
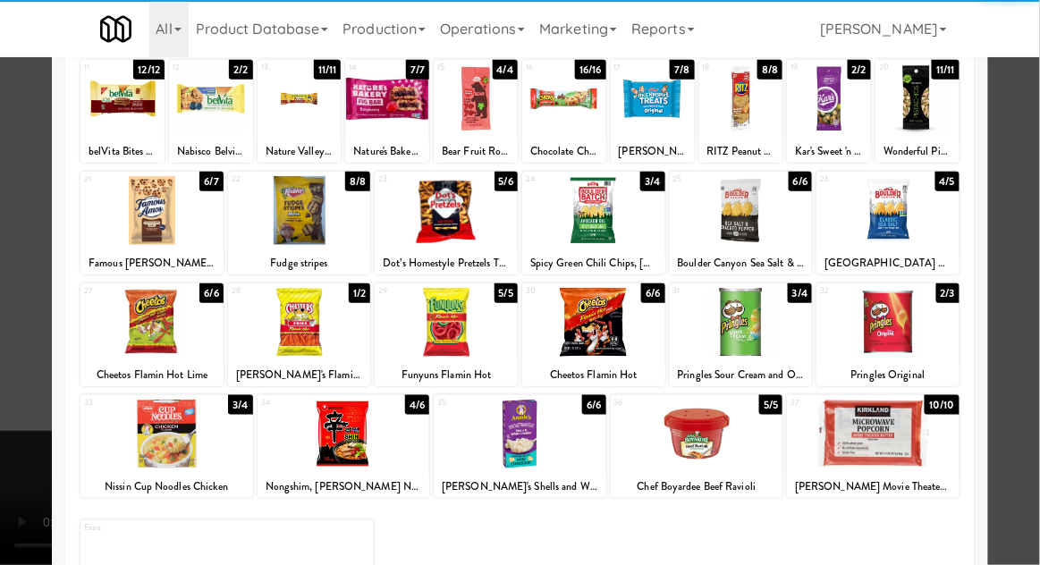
click at [316, 429] on div at bounding box center [343, 434] width 173 height 69
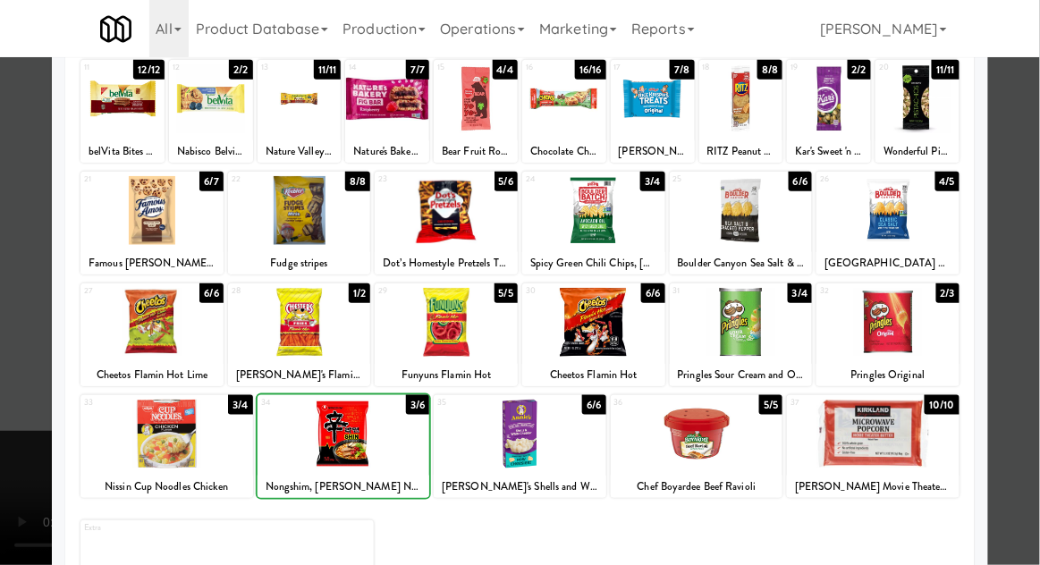
click at [4, 398] on div at bounding box center [520, 282] width 1040 height 565
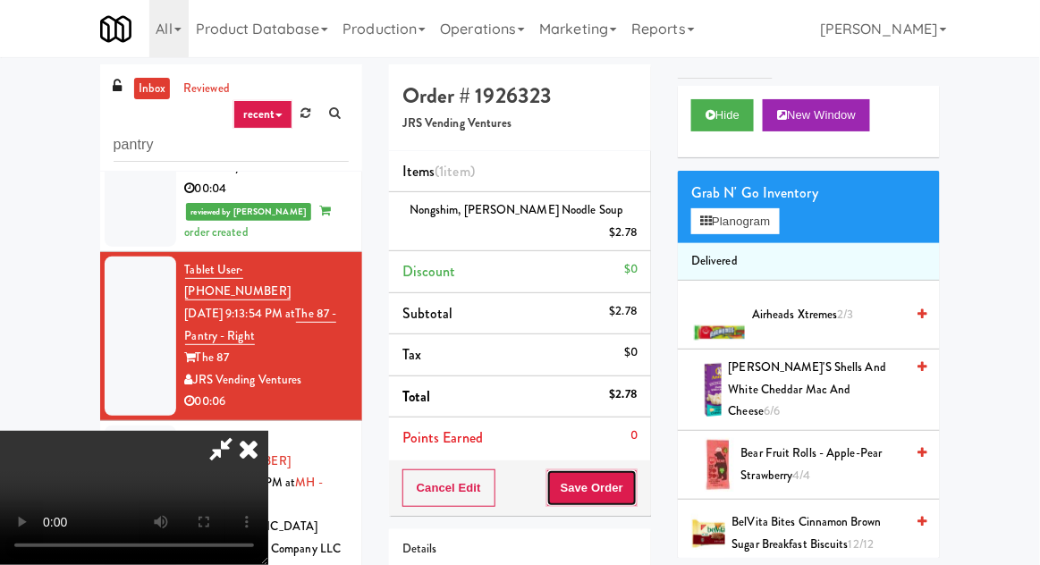
click at [634, 496] on button "Save Order" at bounding box center [591, 488] width 91 height 38
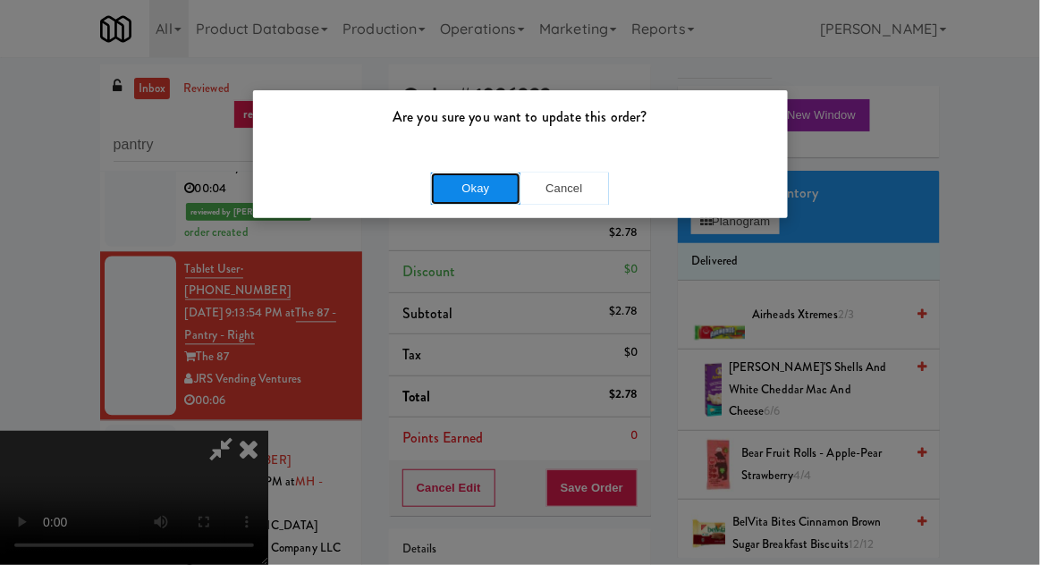
click at [442, 187] on button "Okay" at bounding box center [475, 189] width 89 height 32
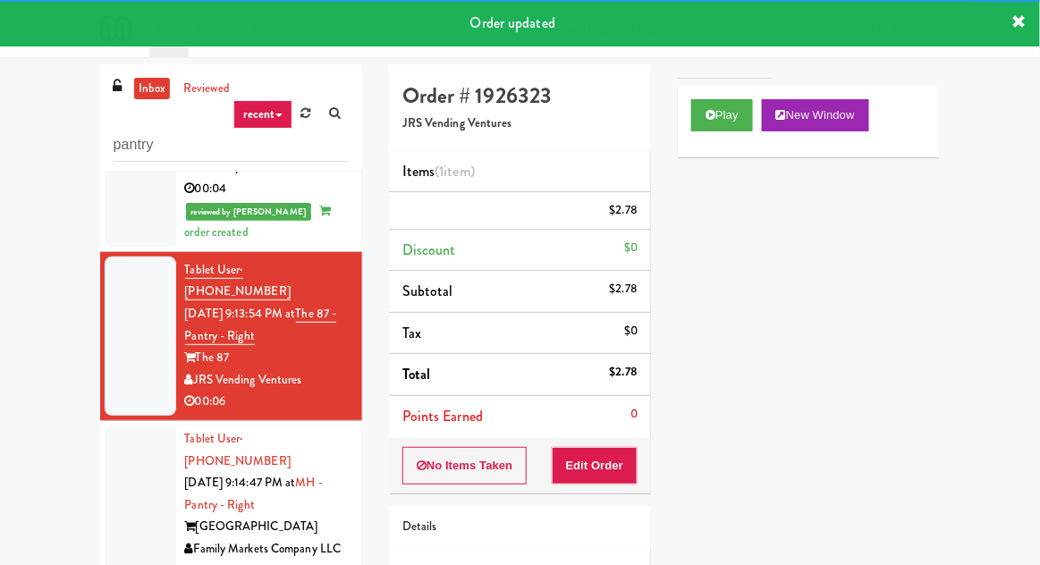
click at [122, 426] on div at bounding box center [141, 504] width 72 height 159
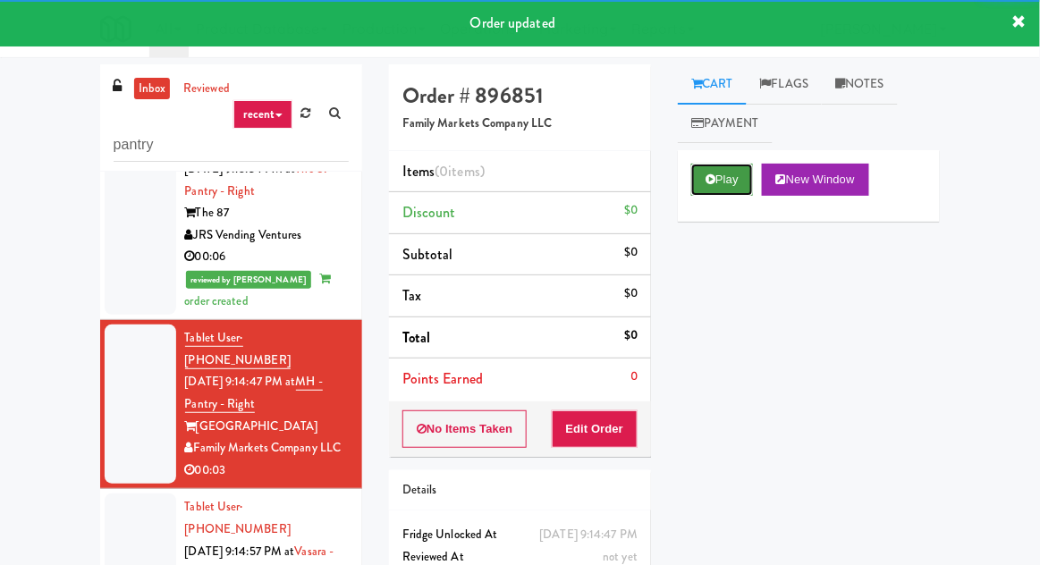
click at [719, 192] on button "Play" at bounding box center [722, 180] width 62 height 32
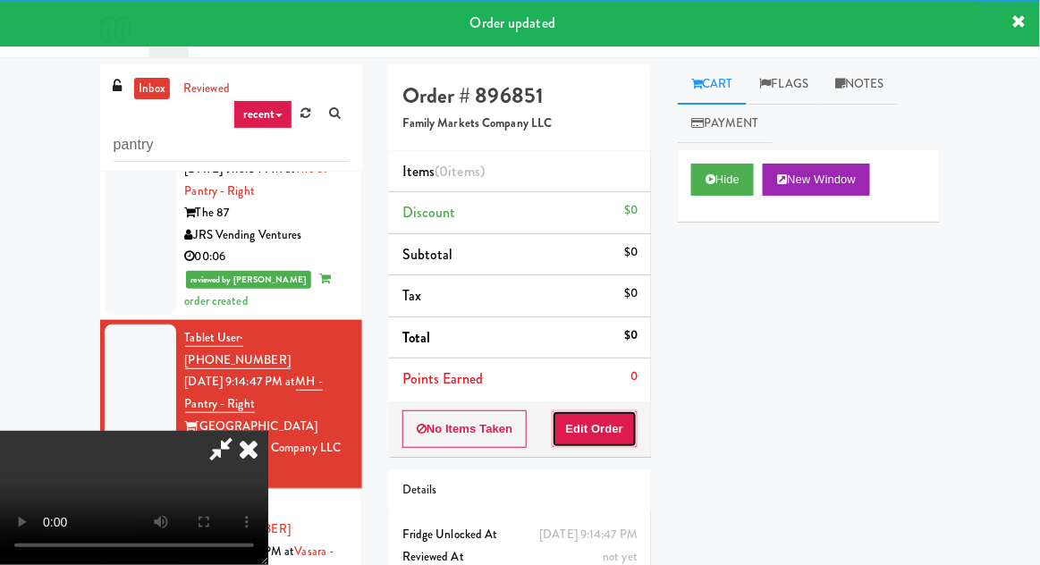
click at [622, 429] on button "Edit Order" at bounding box center [595, 429] width 87 height 38
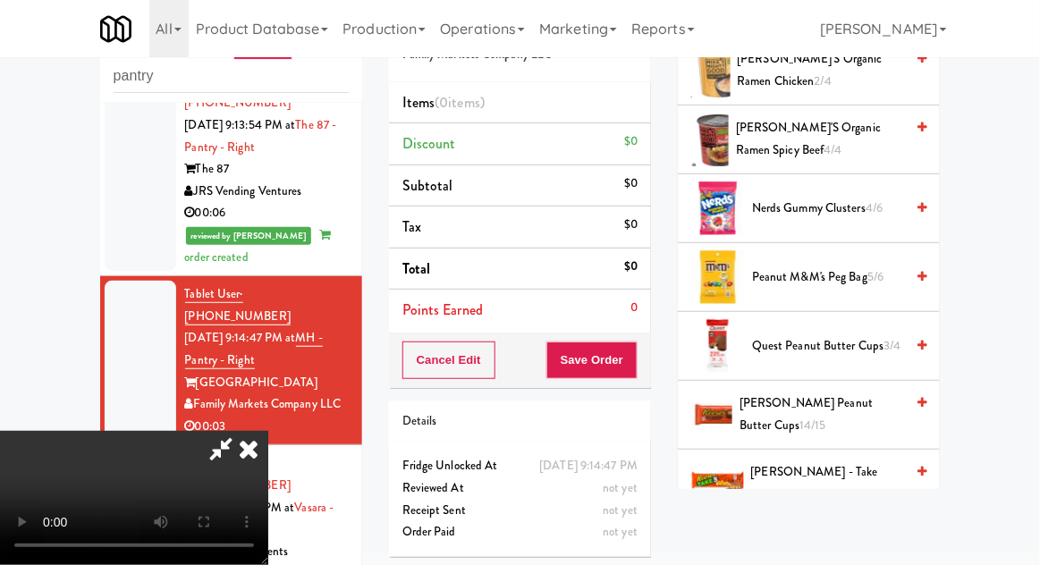
scroll to position [1411, 0]
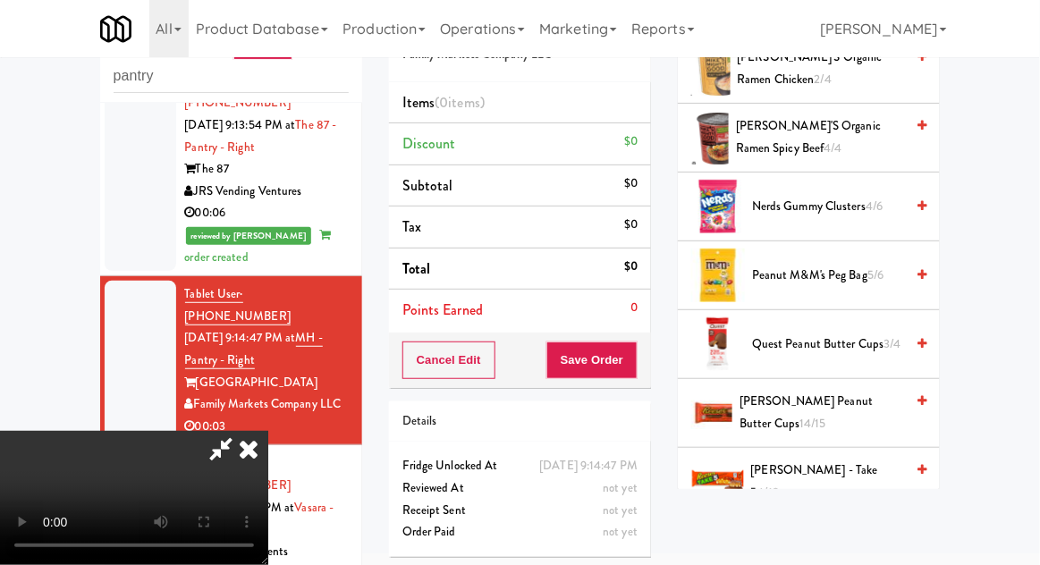
click at [779, 484] on span "4/12" at bounding box center [767, 492] width 21 height 17
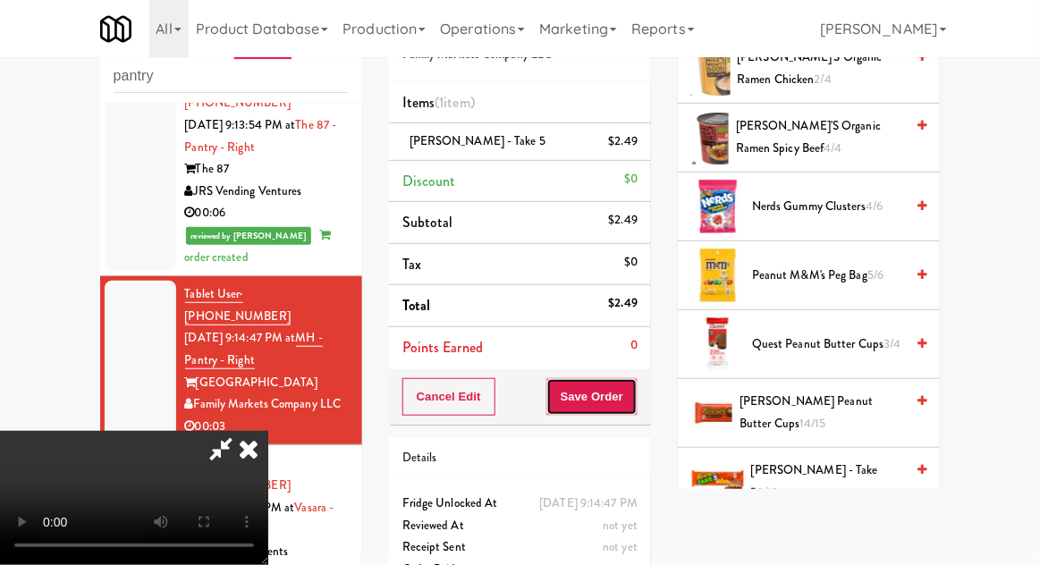
click at [634, 400] on button "Save Order" at bounding box center [591, 397] width 91 height 38
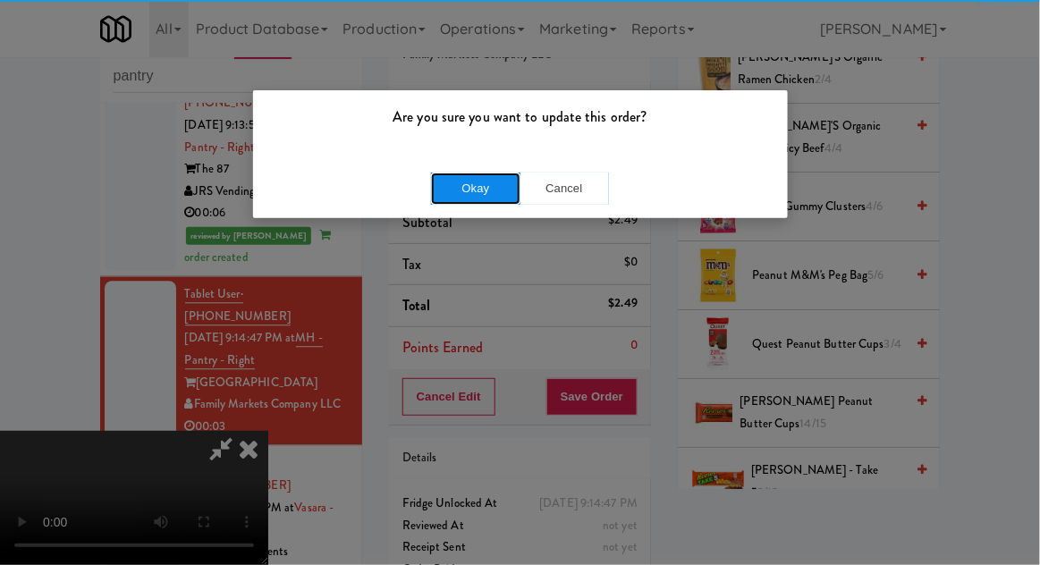
click at [452, 200] on button "Okay" at bounding box center [475, 189] width 89 height 32
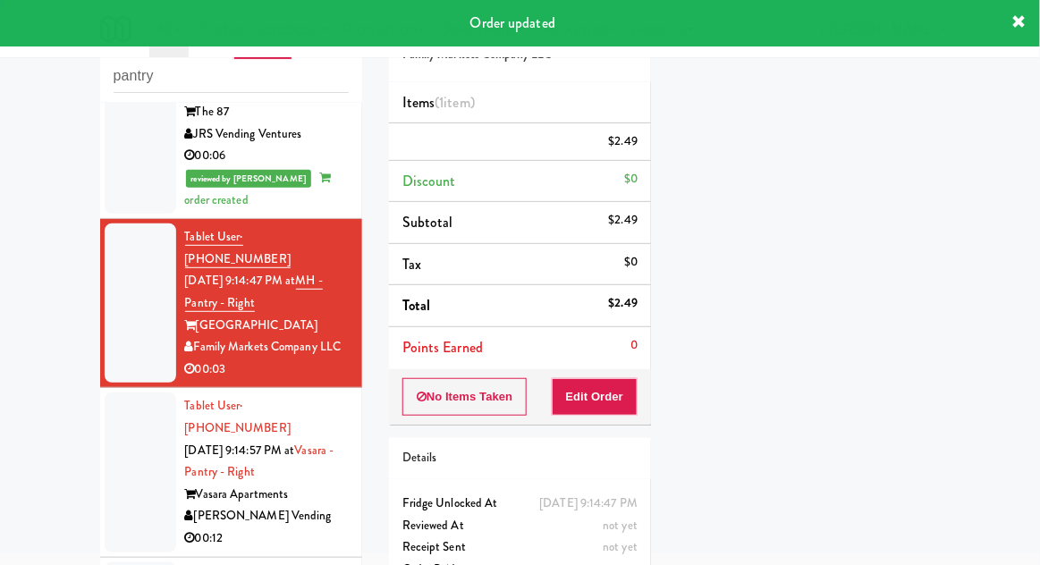
scroll to position [1107, 0]
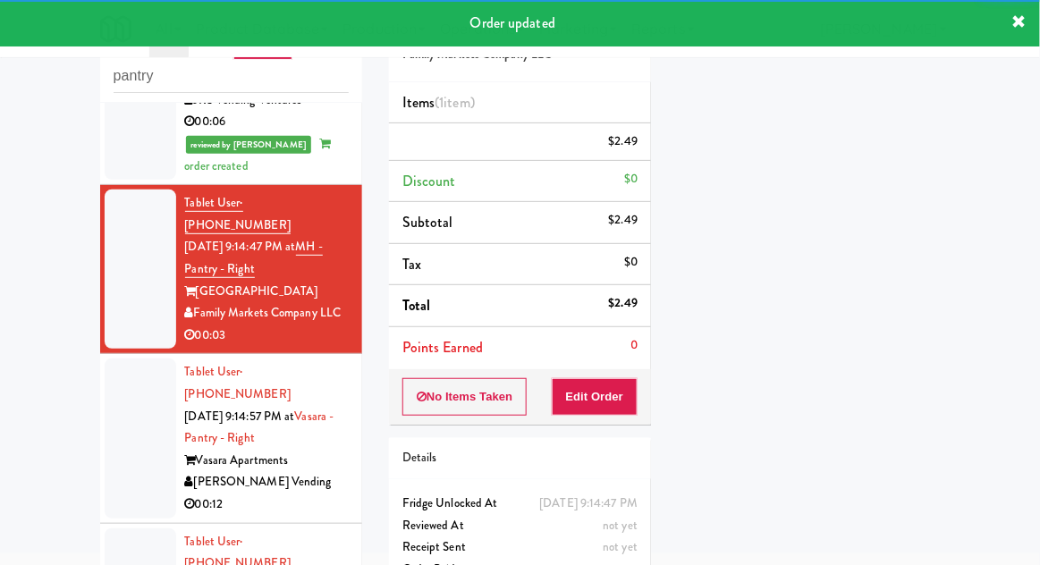
click at [130, 358] on div at bounding box center [141, 437] width 72 height 159
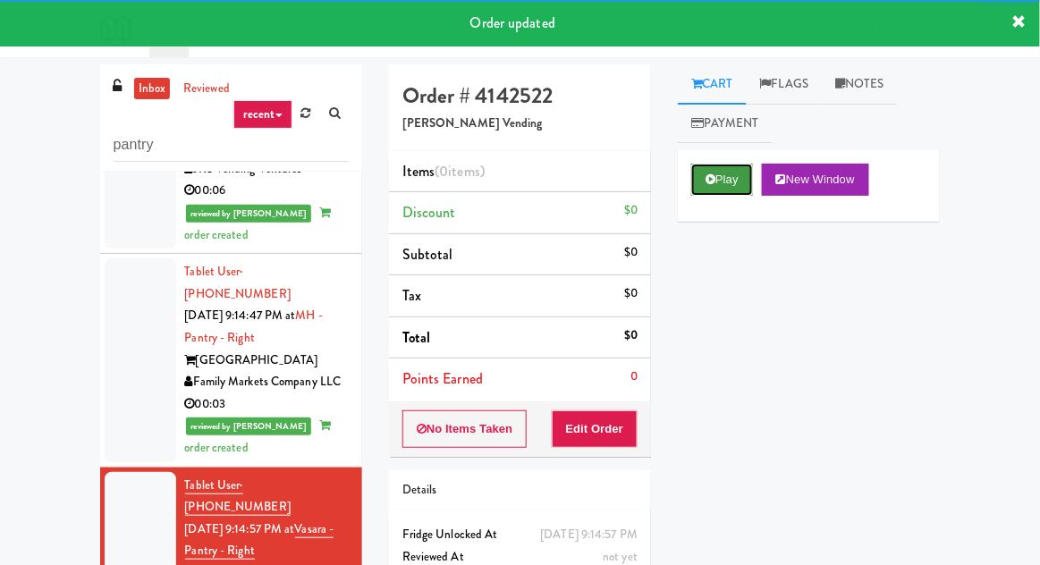
click at [713, 174] on icon at bounding box center [710, 179] width 10 height 12
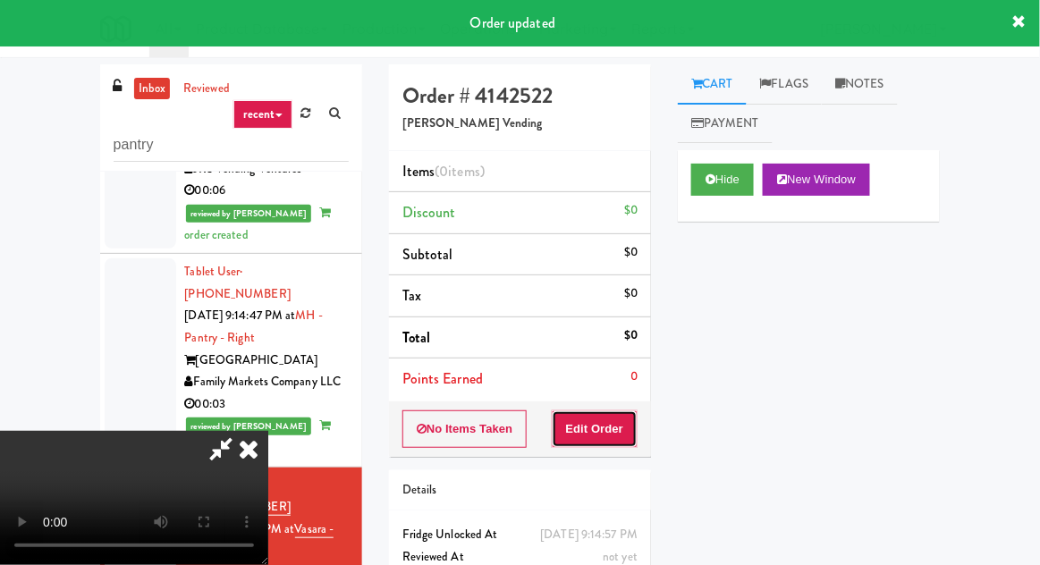
click at [615, 425] on button "Edit Order" at bounding box center [595, 429] width 87 height 38
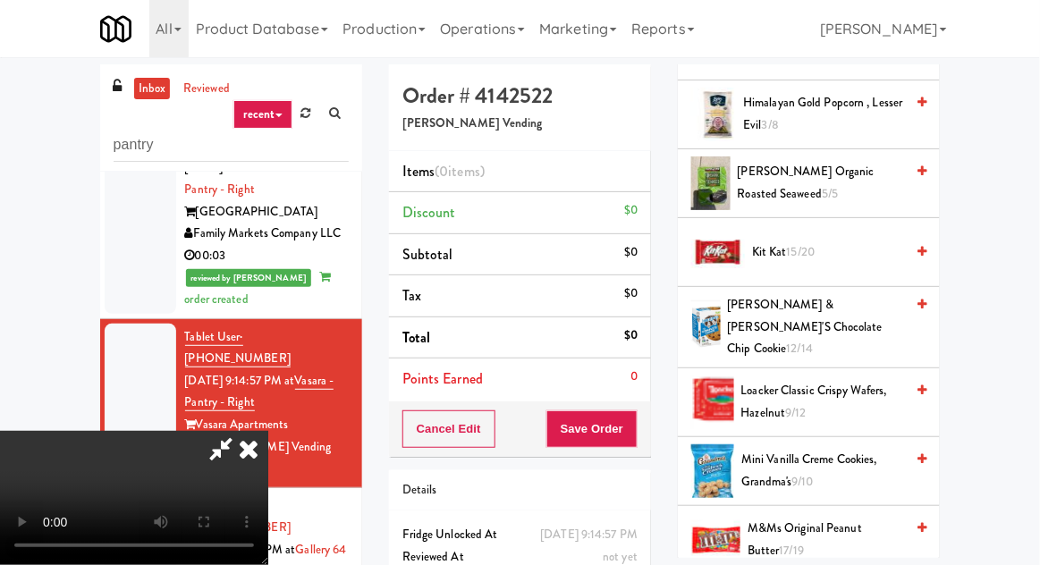
scroll to position [607, 0]
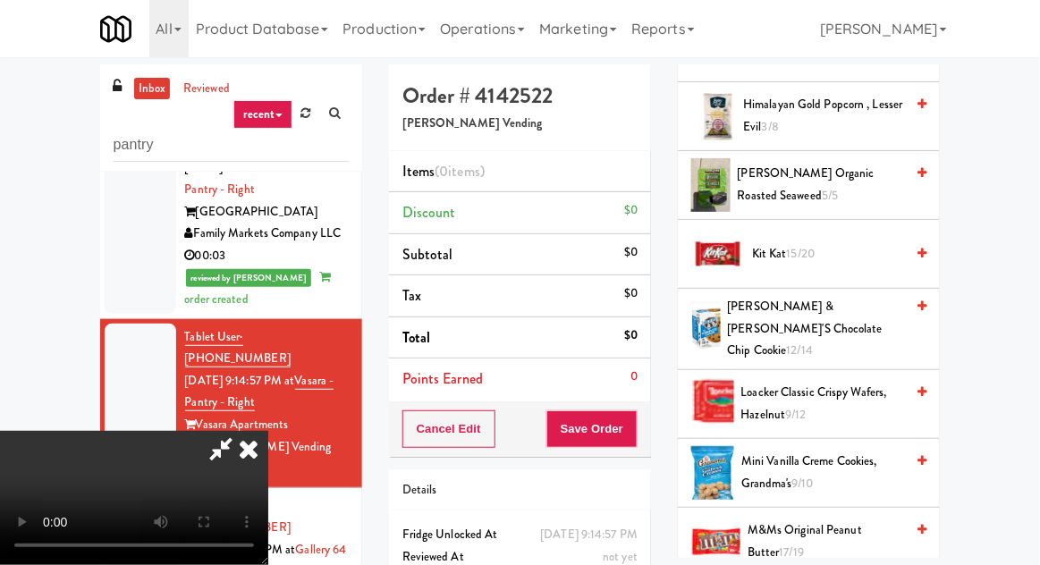
click at [818, 259] on span "Kit Kat 15/20" at bounding box center [828, 254] width 152 height 22
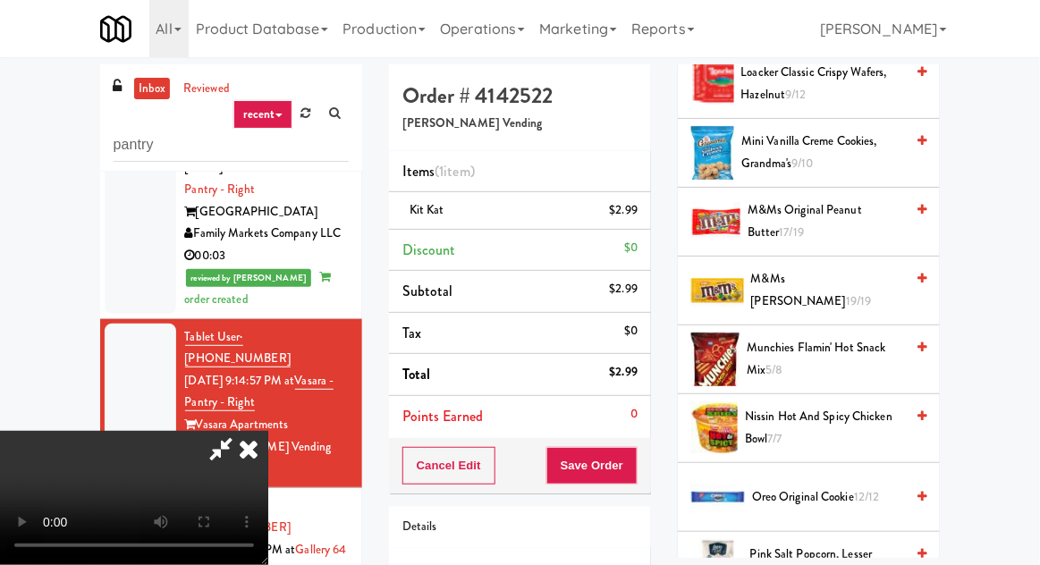
scroll to position [928, 0]
click at [821, 214] on span "M&Ms Original Peanut Butter 17/19" at bounding box center [825, 220] width 156 height 44
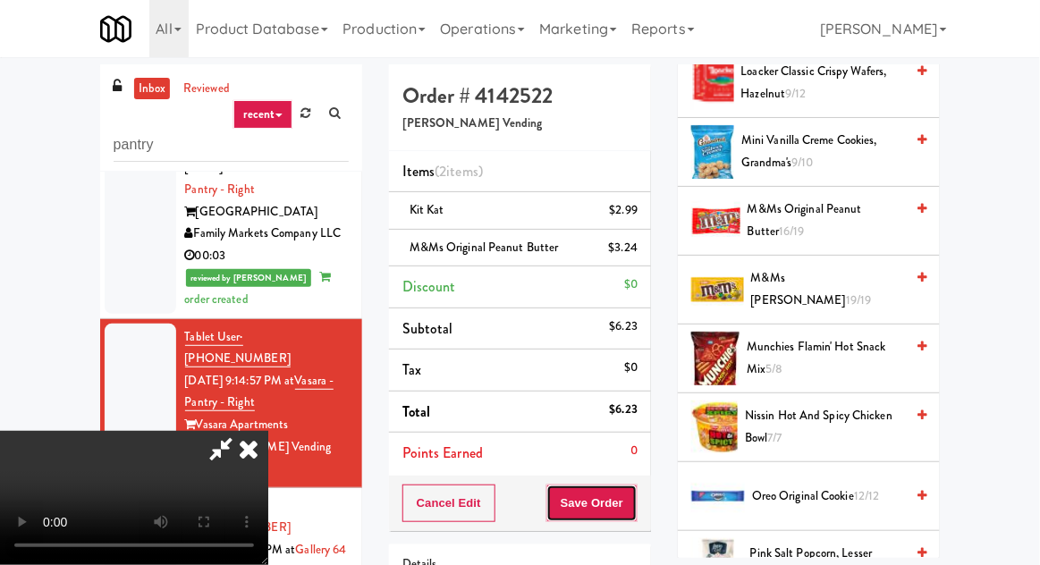
click at [635, 501] on button "Save Order" at bounding box center [591, 503] width 91 height 38
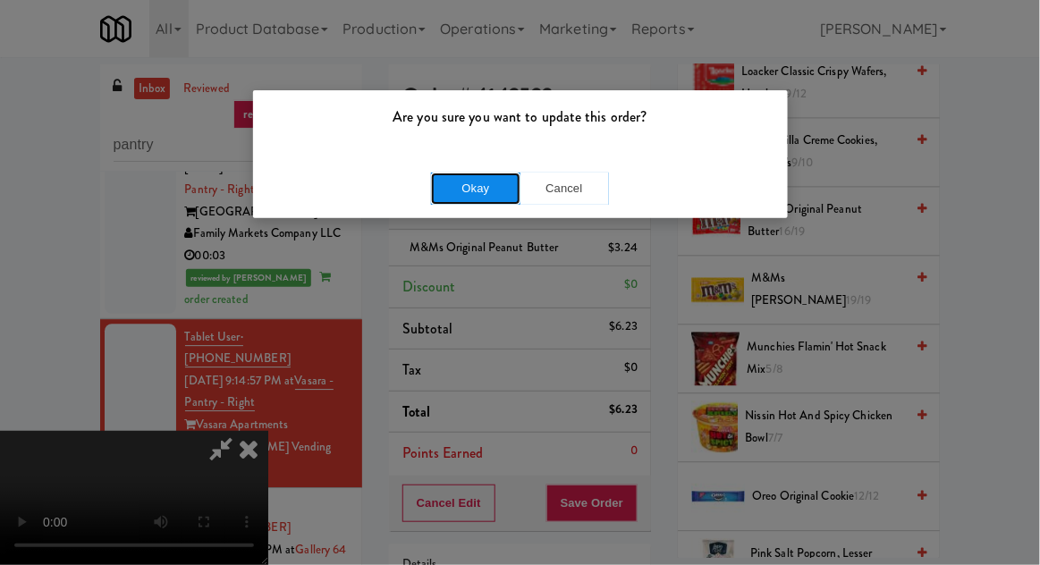
click at [440, 179] on button "Okay" at bounding box center [475, 189] width 89 height 32
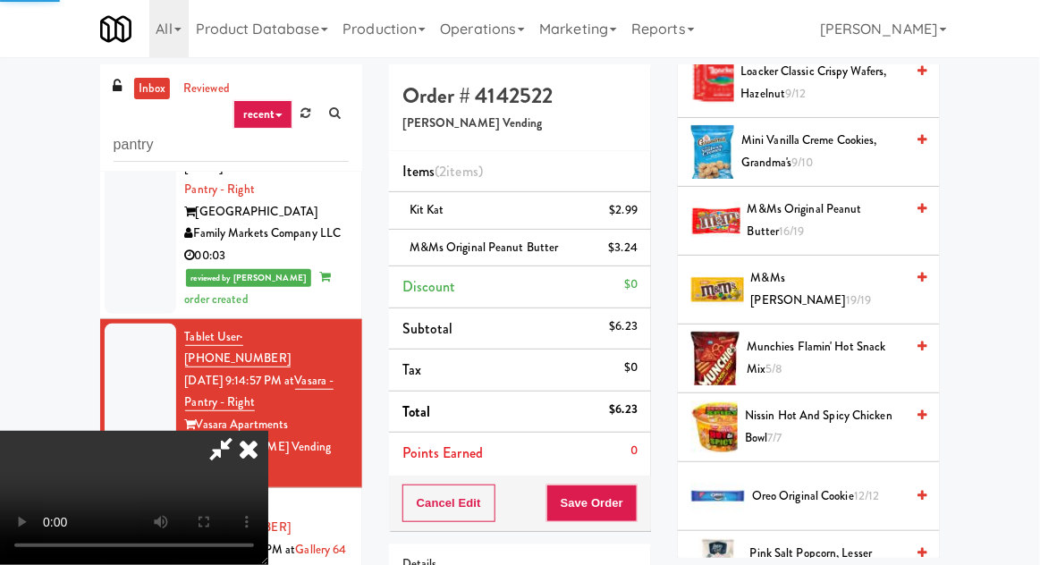
scroll to position [176, 0]
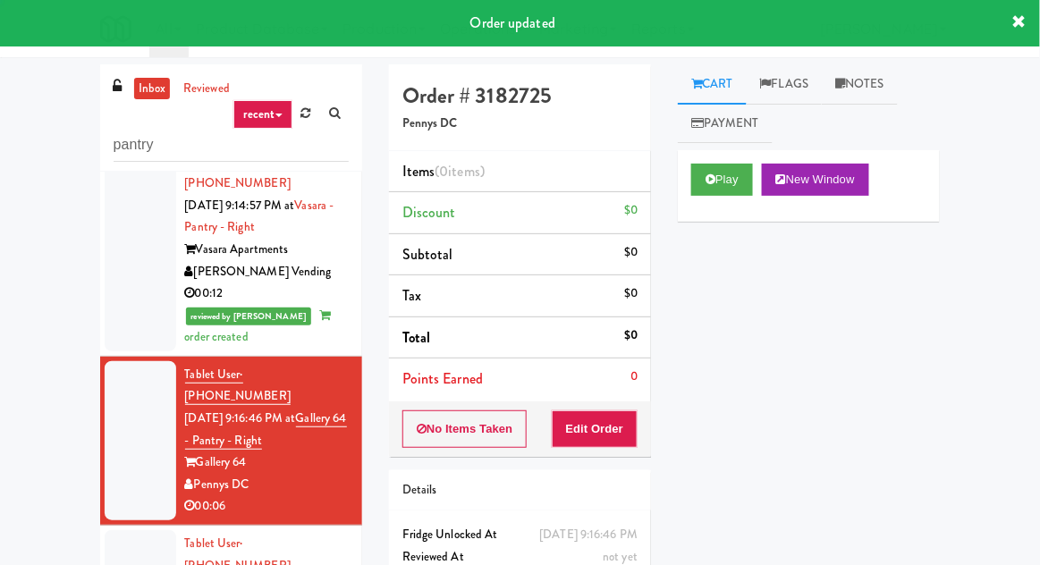
scroll to position [1428, 0]
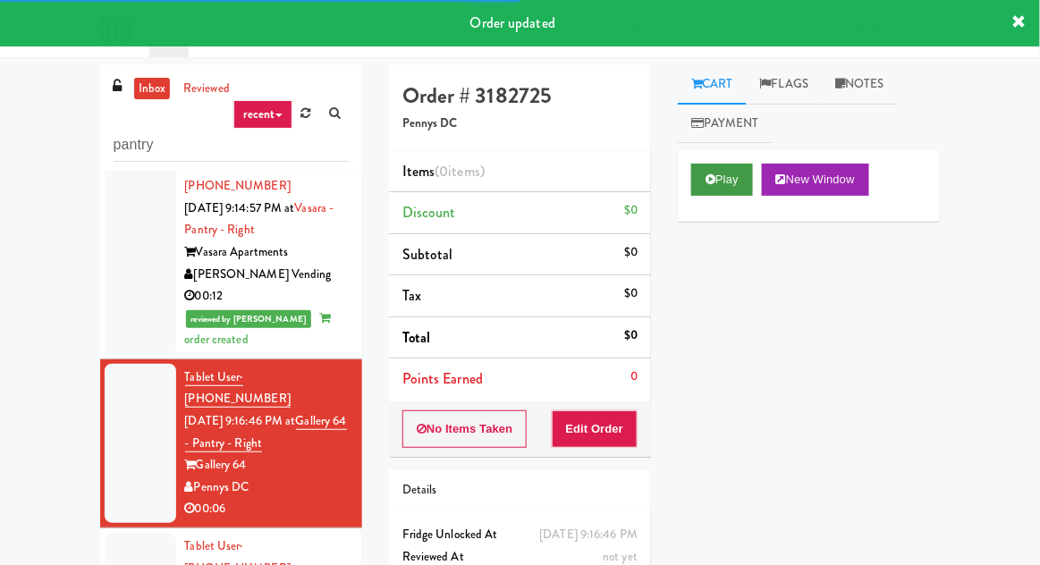
click at [728, 187] on button "Play" at bounding box center [722, 180] width 62 height 32
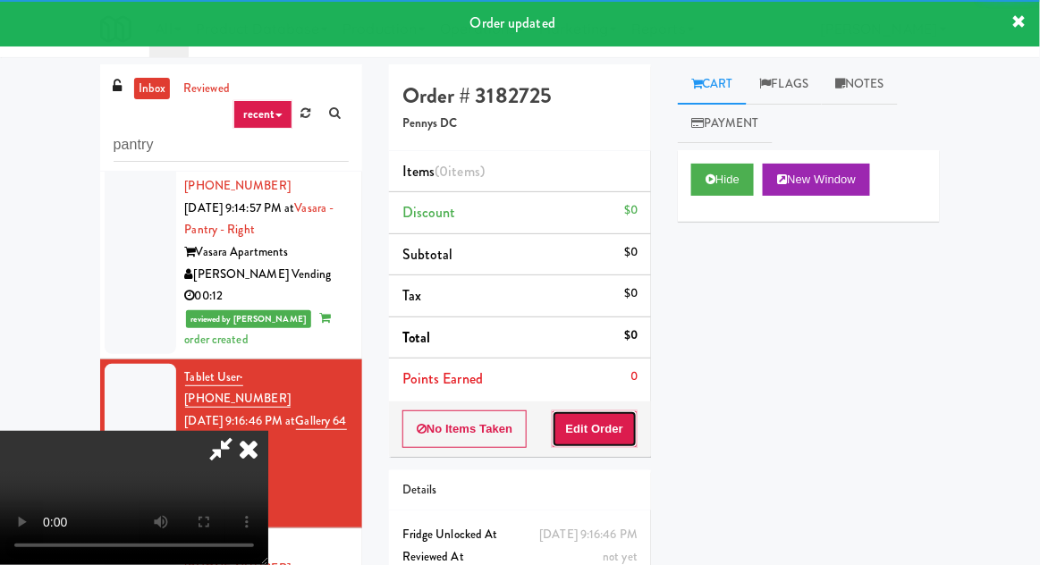
click at [619, 425] on button "Edit Order" at bounding box center [595, 429] width 87 height 38
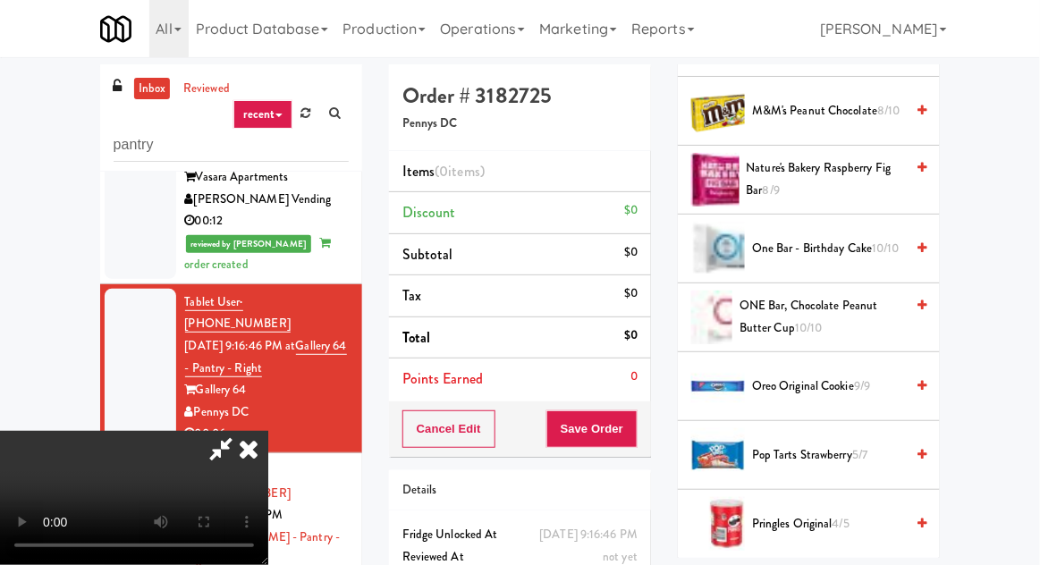
scroll to position [1373, 0]
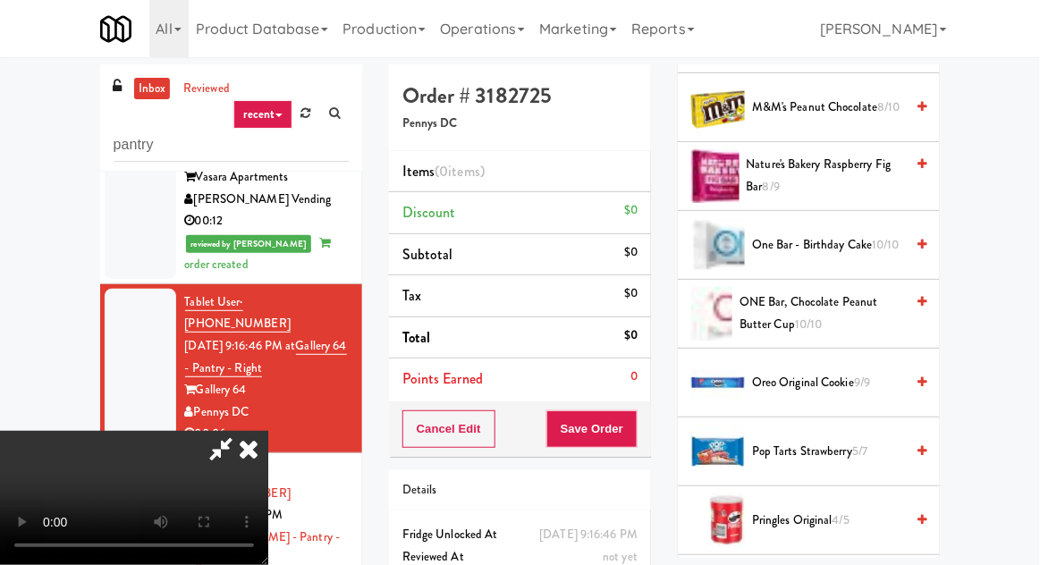
click at [825, 376] on span "Oreo Original Cookie 9/9" at bounding box center [828, 383] width 152 height 22
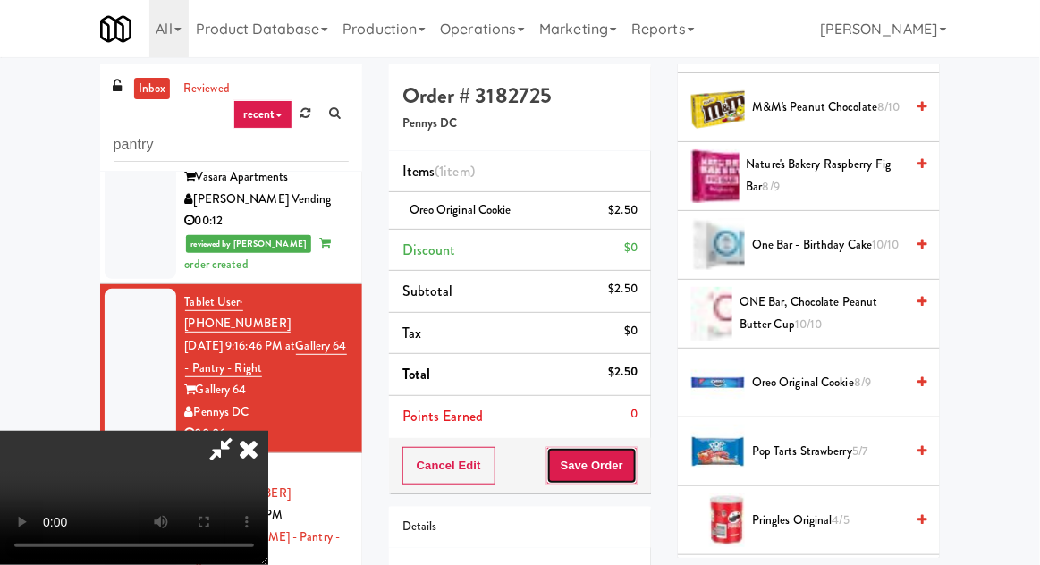
click at [636, 470] on button "Save Order" at bounding box center [591, 466] width 91 height 38
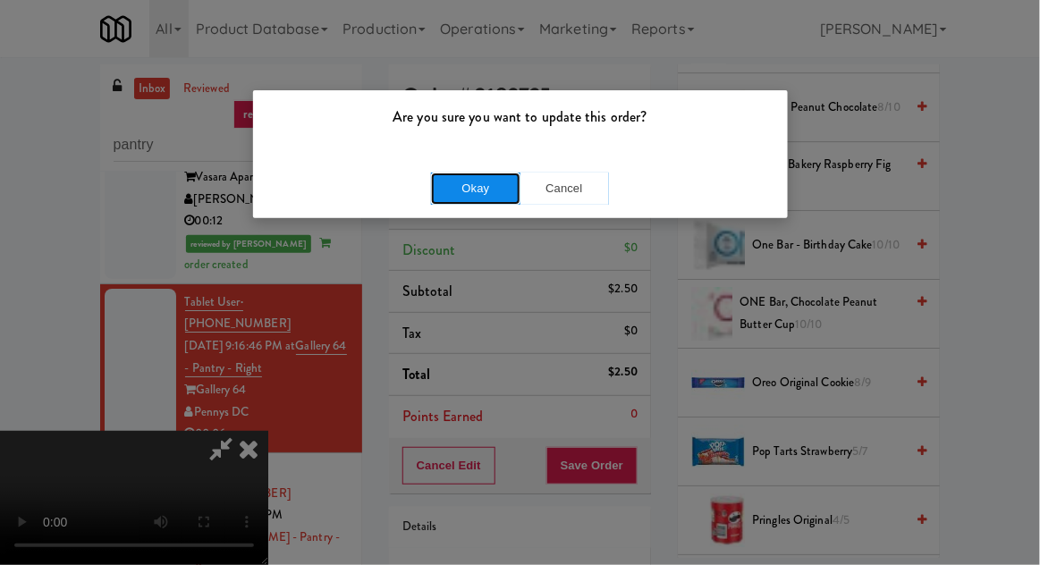
click at [458, 188] on button "Okay" at bounding box center [475, 189] width 89 height 32
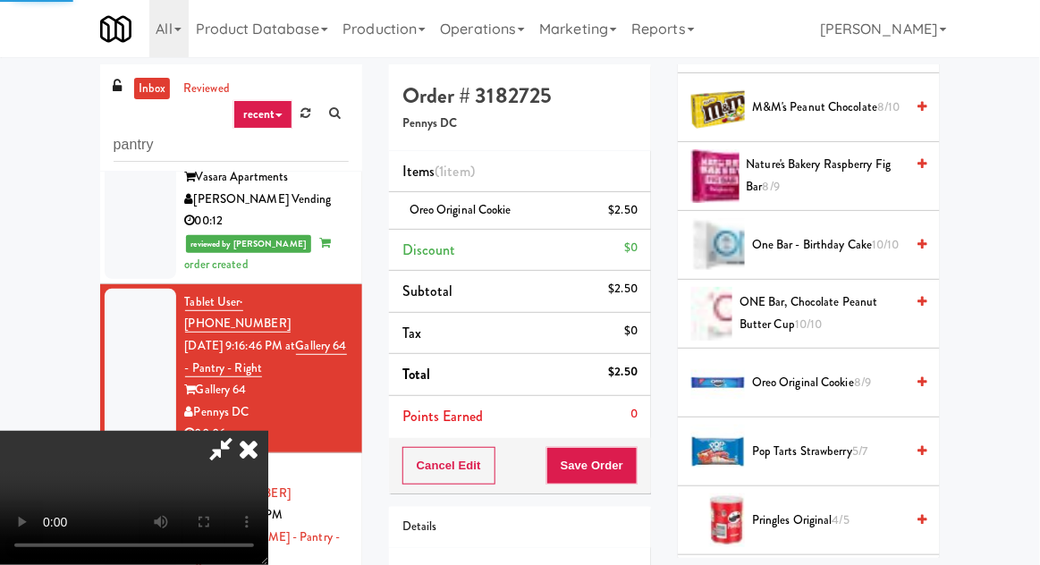
scroll to position [176, 0]
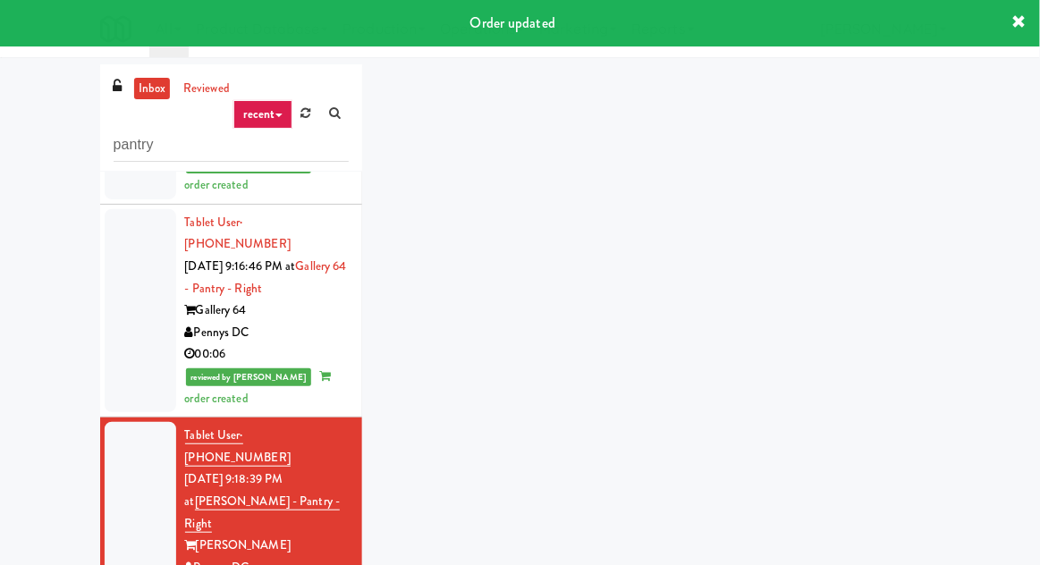
scroll to position [1606, 0]
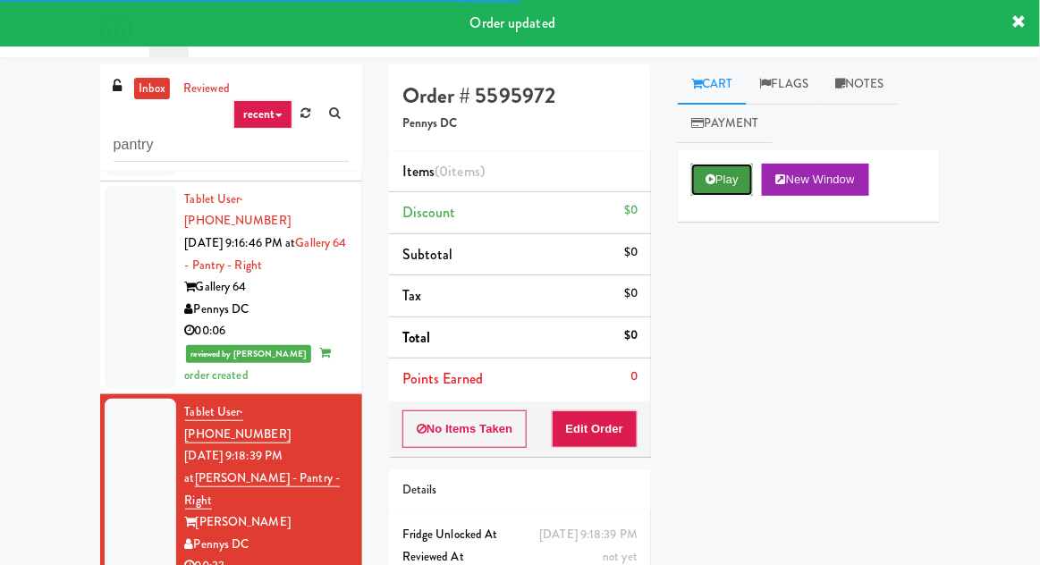
click at [708, 194] on button "Play" at bounding box center [722, 180] width 62 height 32
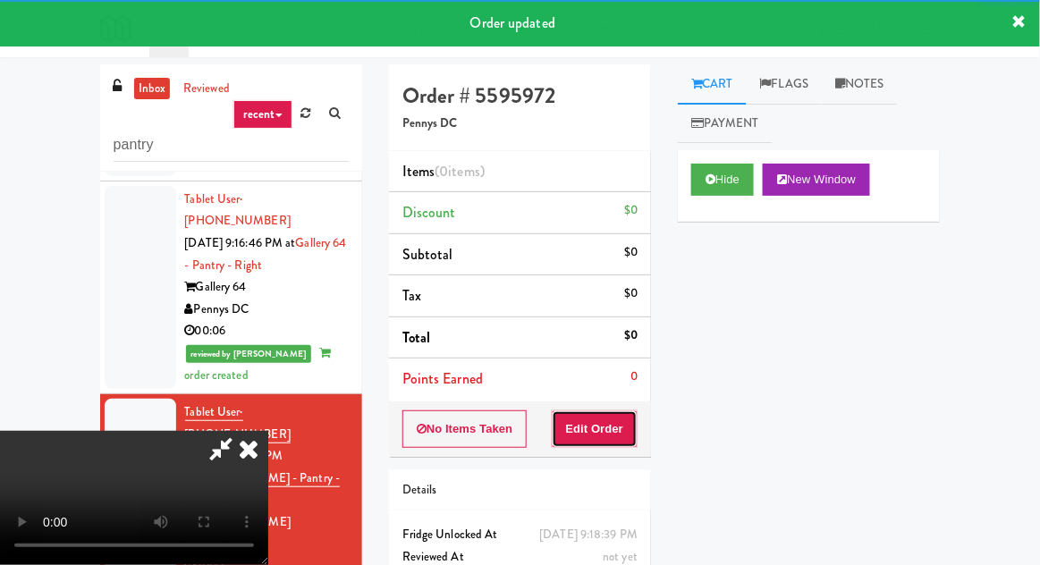
click at [598, 434] on button "Edit Order" at bounding box center [595, 429] width 87 height 38
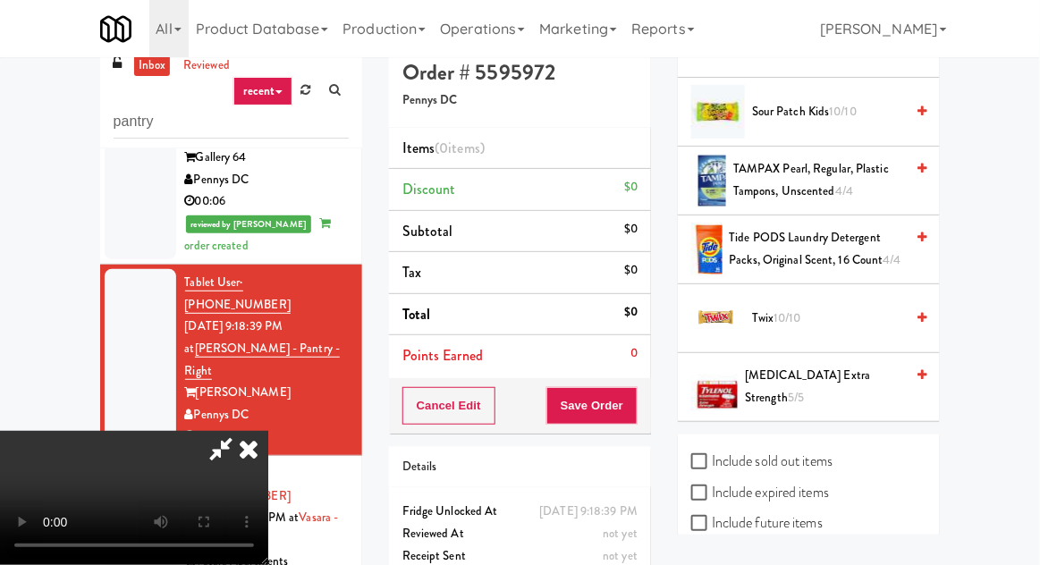
scroll to position [69, 0]
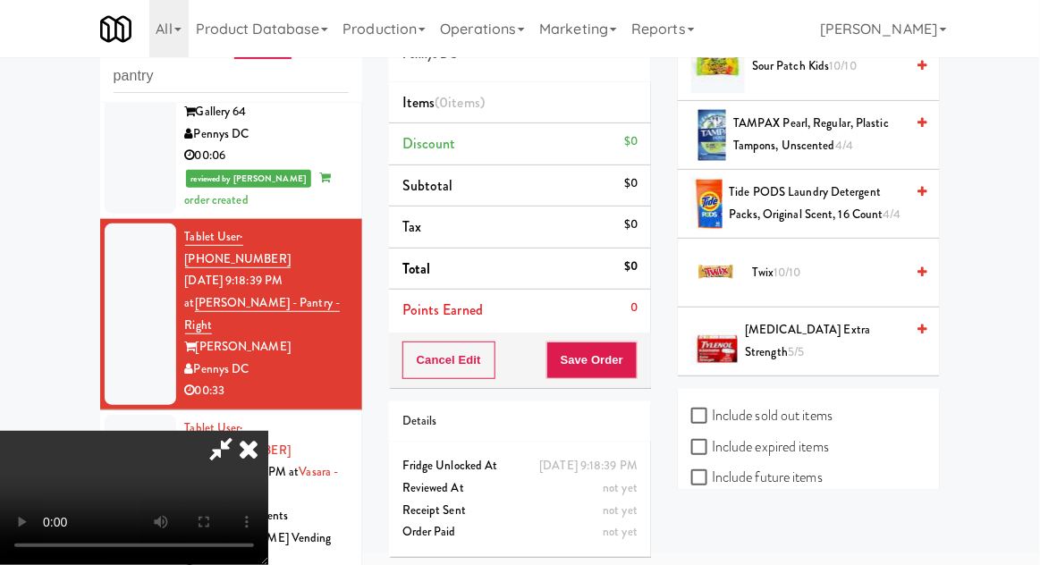
click at [829, 262] on span "Twix 10/10" at bounding box center [828, 273] width 152 height 22
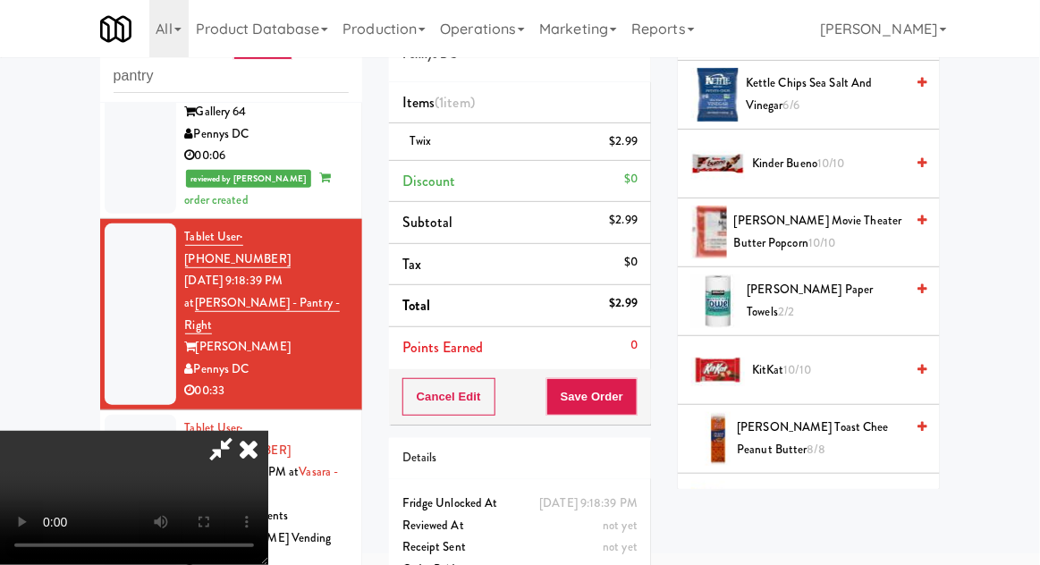
scroll to position [754, 0]
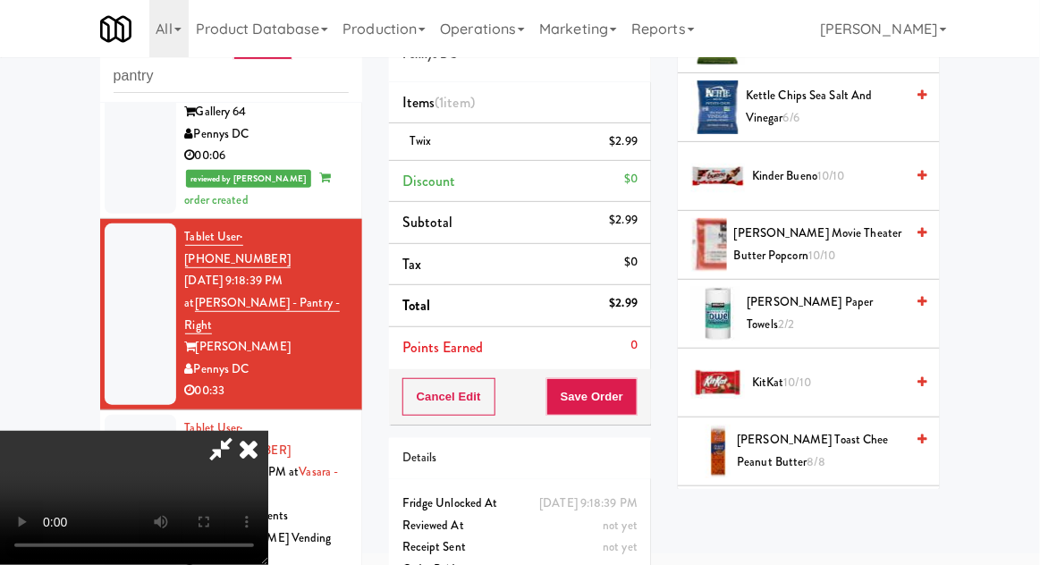
click at [849, 180] on span "Kinder Bueno 10/10" at bounding box center [828, 176] width 152 height 22
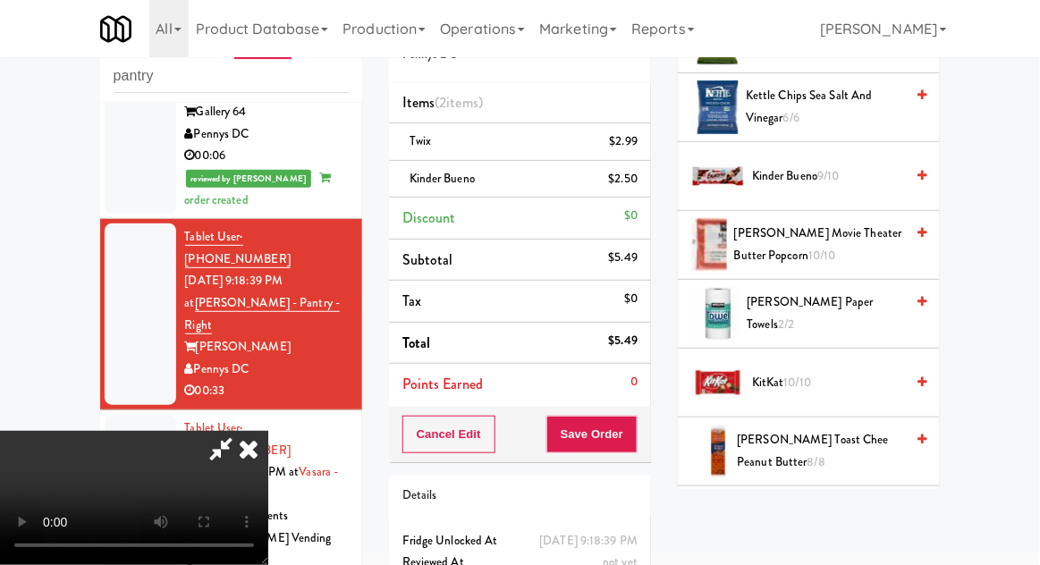
scroll to position [0, 0]
click at [636, 424] on button "Save Order" at bounding box center [591, 435] width 91 height 38
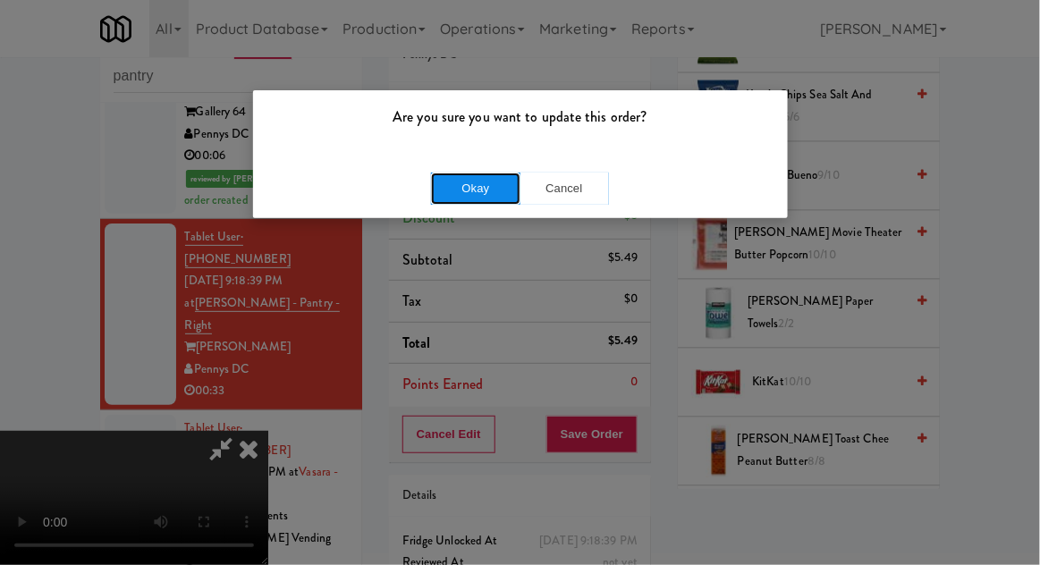
click at [483, 193] on button "Okay" at bounding box center [475, 189] width 89 height 32
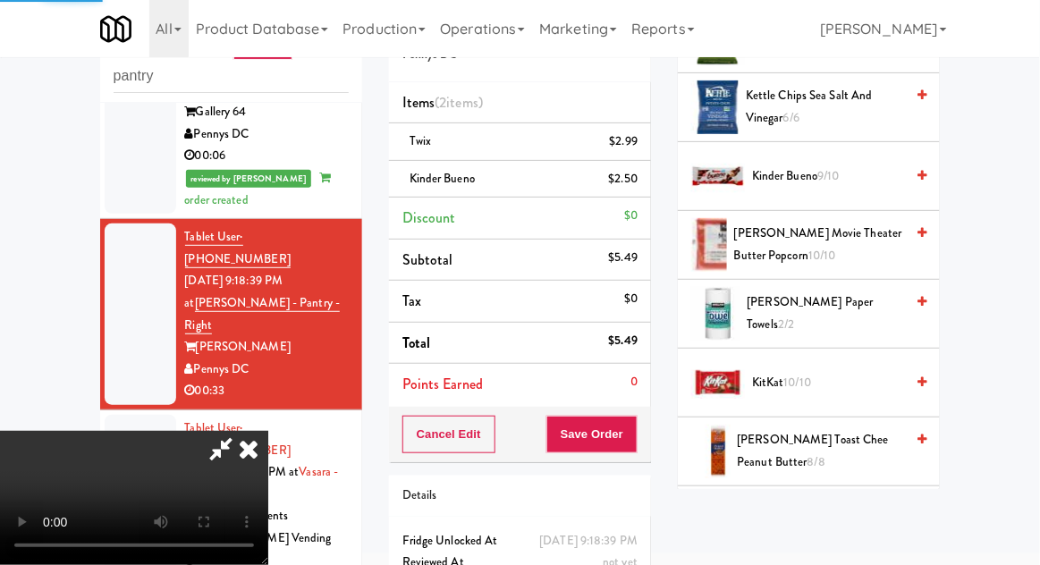
scroll to position [176, 0]
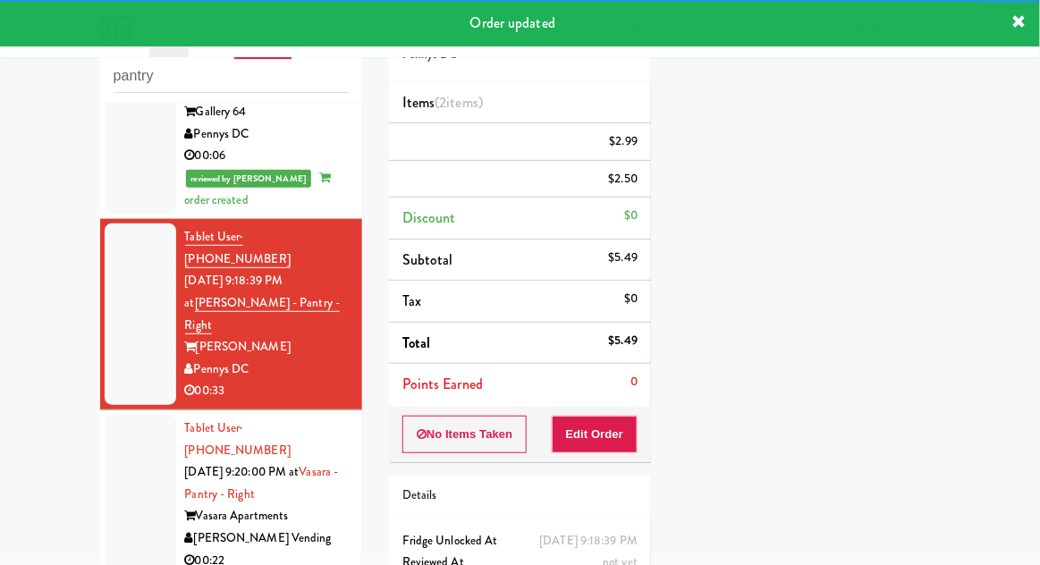
click at [123, 415] on div at bounding box center [141, 494] width 72 height 159
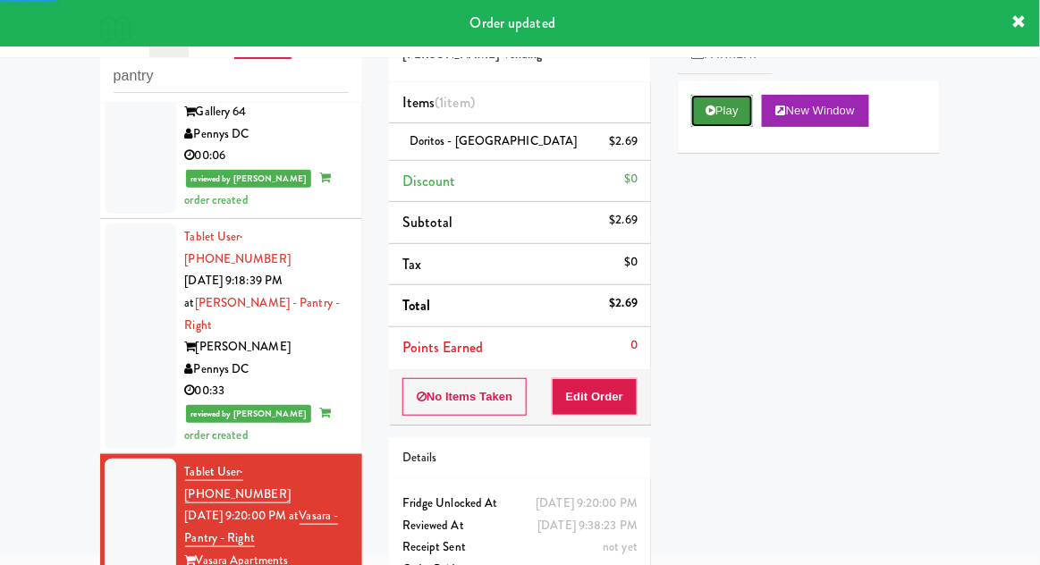
click at [714, 122] on button "Play" at bounding box center [722, 111] width 62 height 32
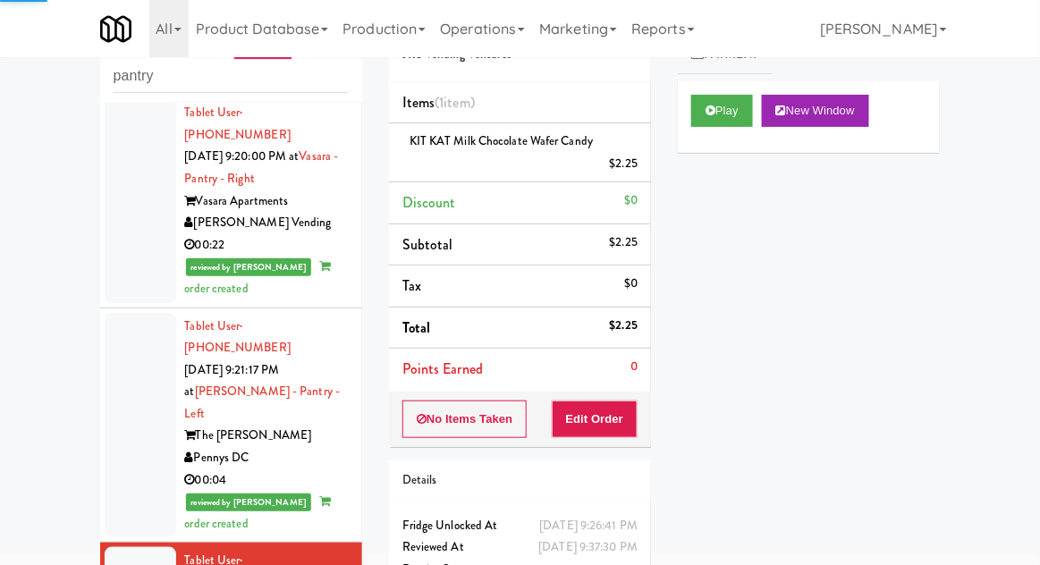
scroll to position [2195, 0]
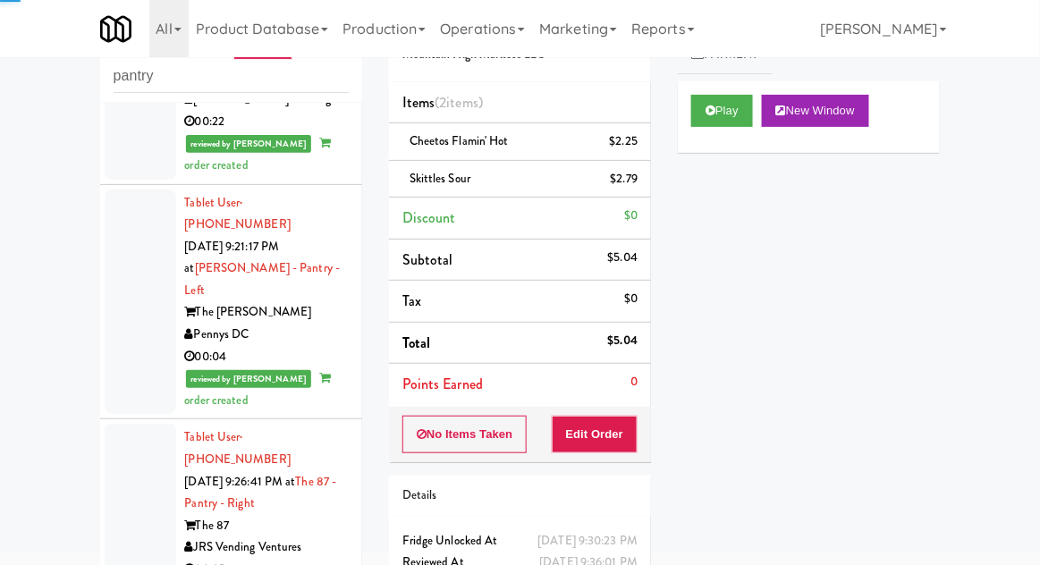
scroll to position [2217, 0]
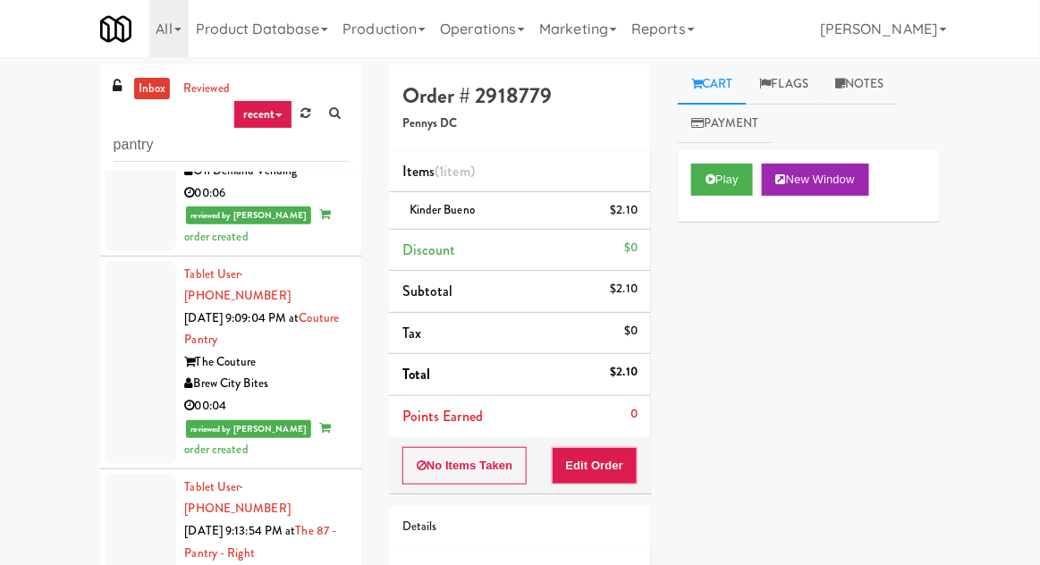
scroll to position [540, 0]
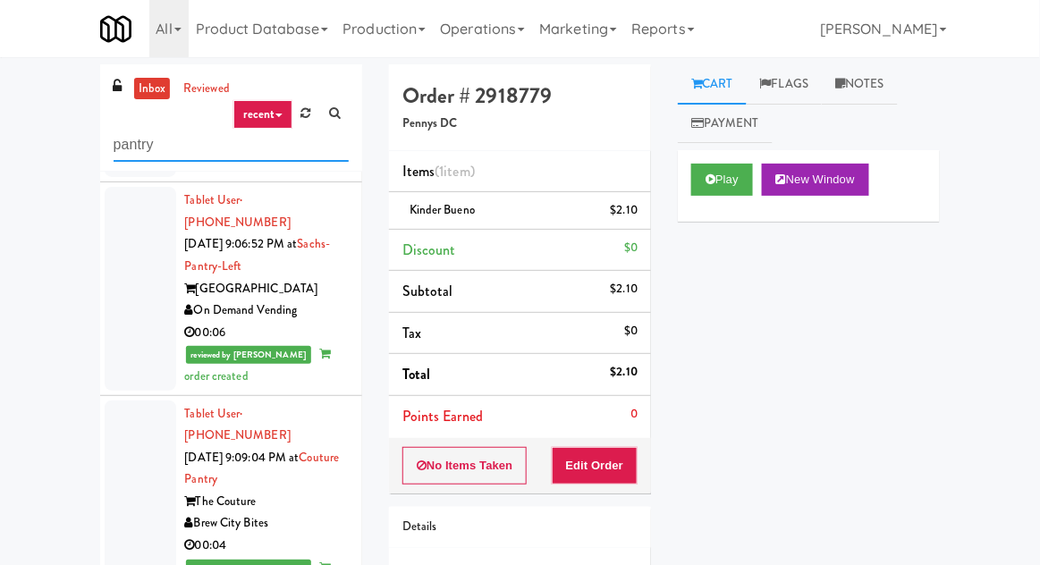
click at [183, 143] on input "pantry" at bounding box center [231, 145] width 235 height 33
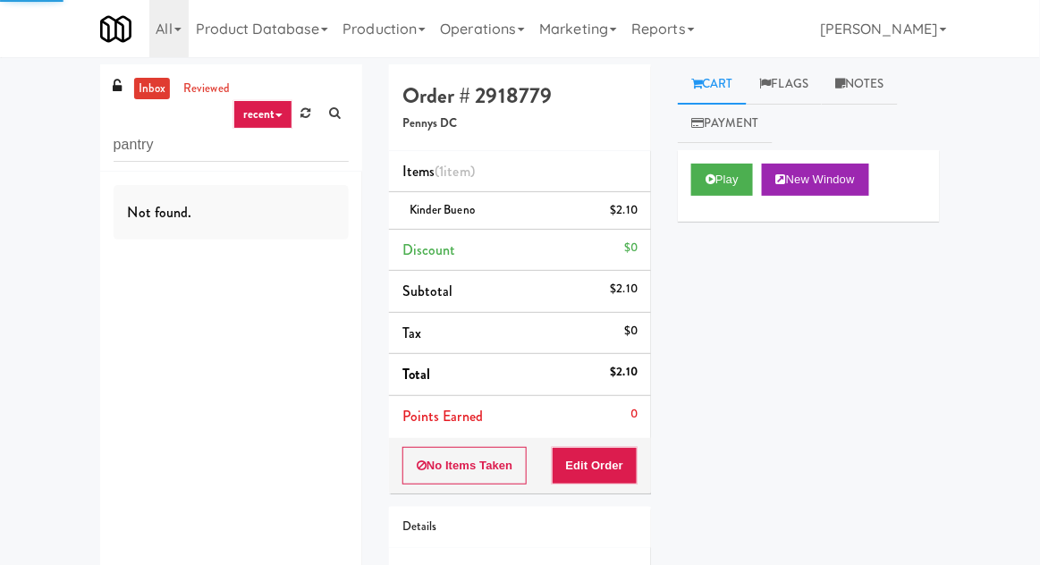
click at [50, 155] on div "inbox reviewed recent all unclear take inventory issue suspicious failed recent…" at bounding box center [520, 369] width 1040 height 611
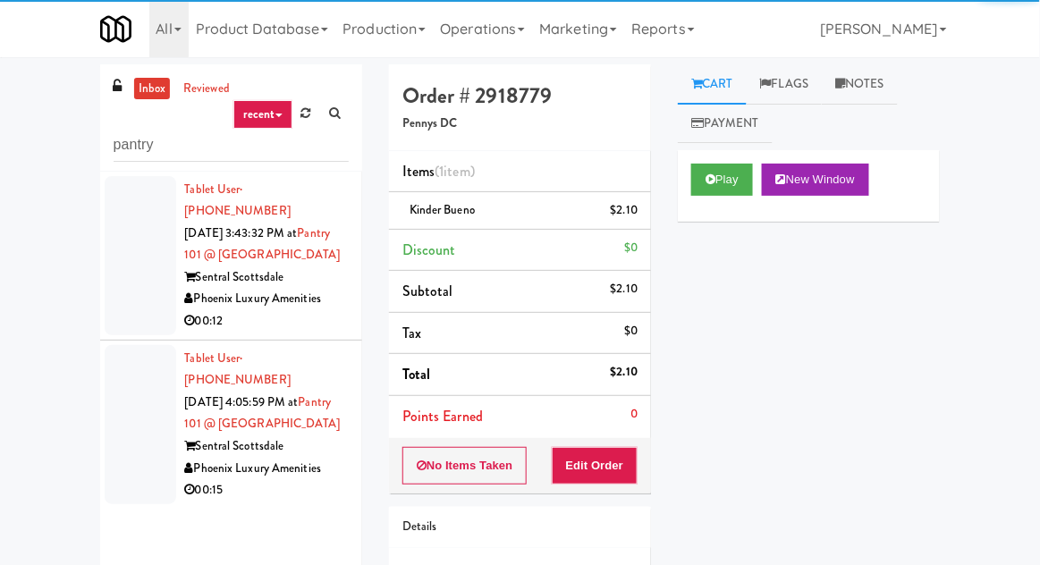
click at [143, 271] on div at bounding box center [141, 255] width 72 height 159
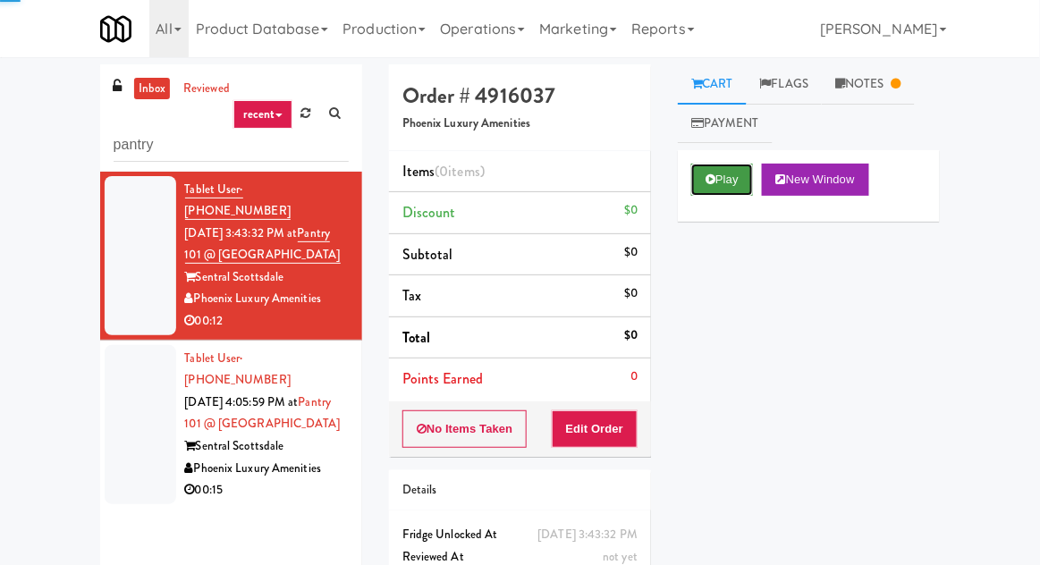
click at [717, 174] on button "Play" at bounding box center [722, 180] width 62 height 32
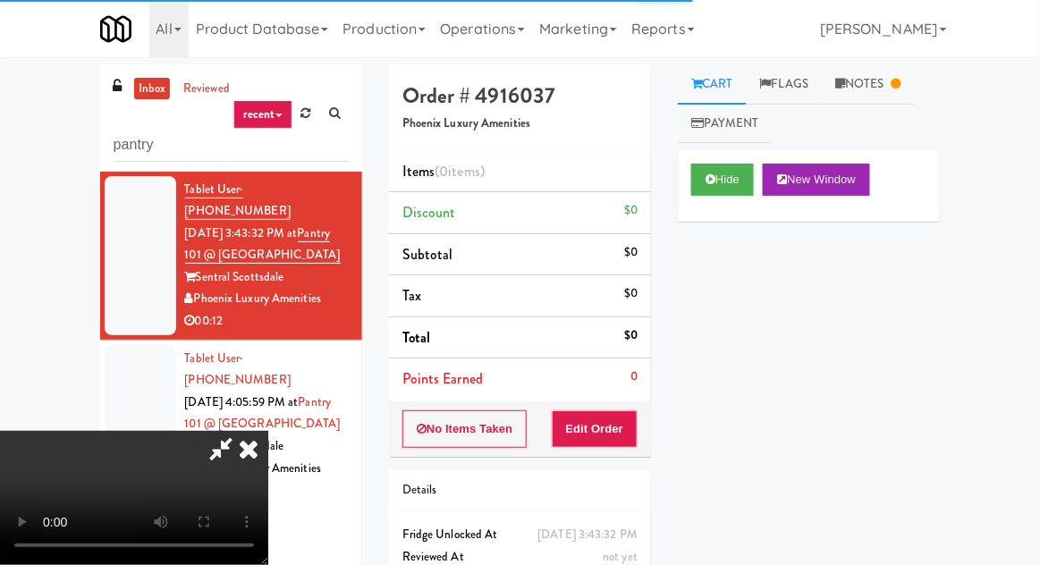
click at [140, 389] on div at bounding box center [141, 424] width 72 height 159
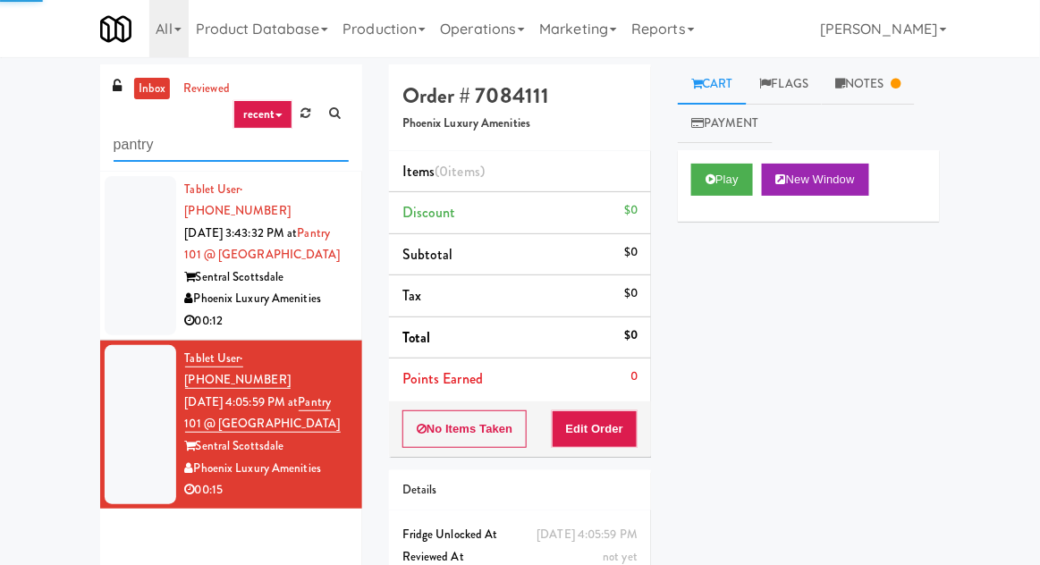
click at [139, 144] on input "pantry" at bounding box center [231, 145] width 235 height 33
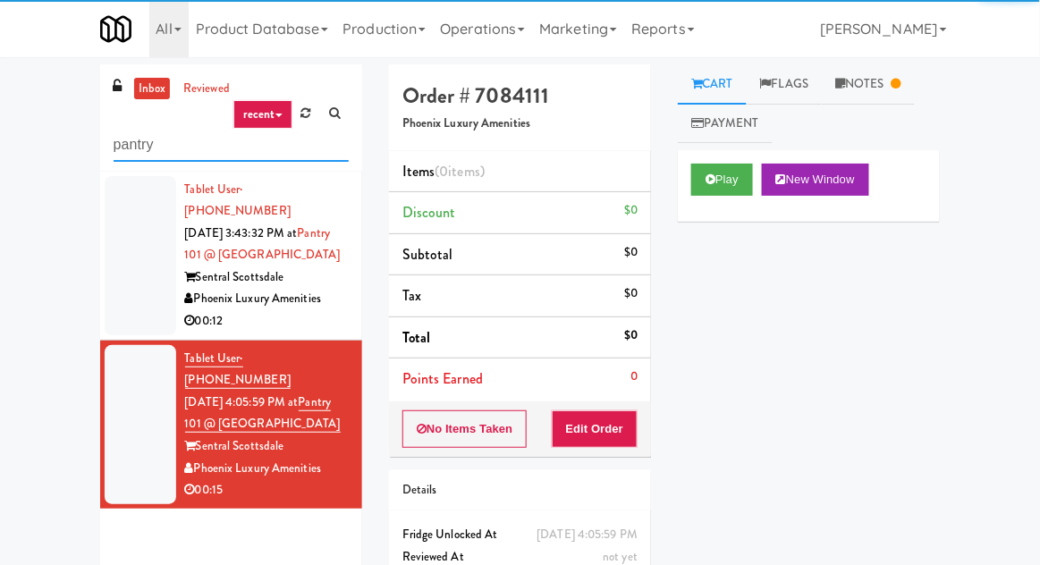
click at [133, 150] on input "pantry" at bounding box center [231, 145] width 235 height 33
click at [136, 151] on input "pantry" at bounding box center [231, 145] width 235 height 33
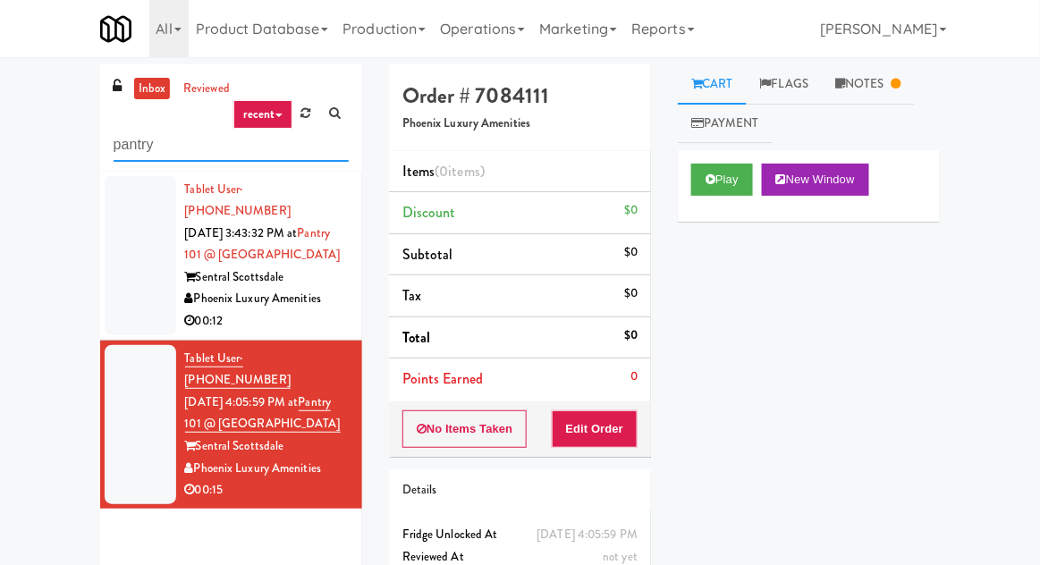
type input "a"
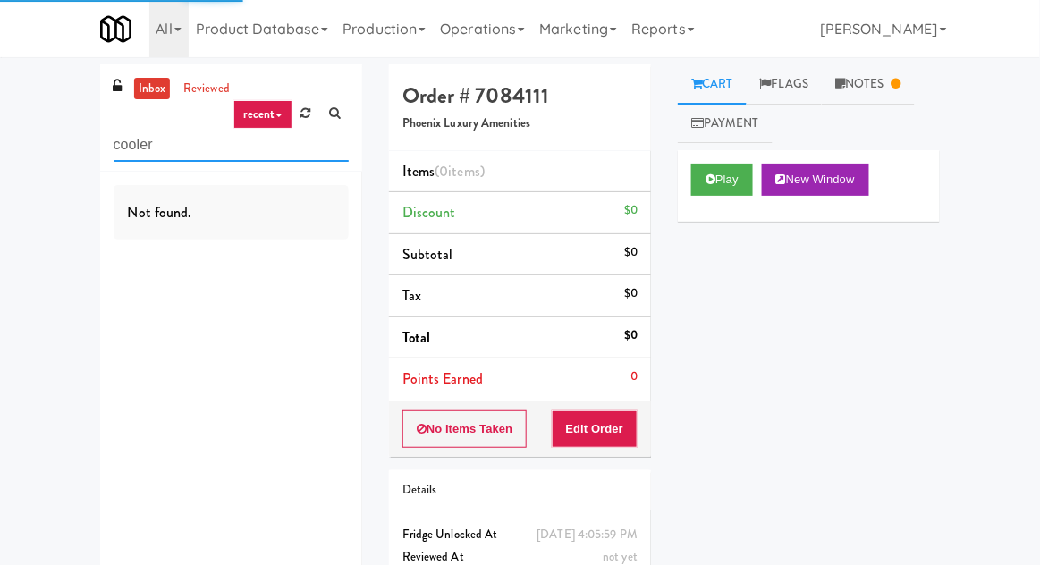
type input "cooler"
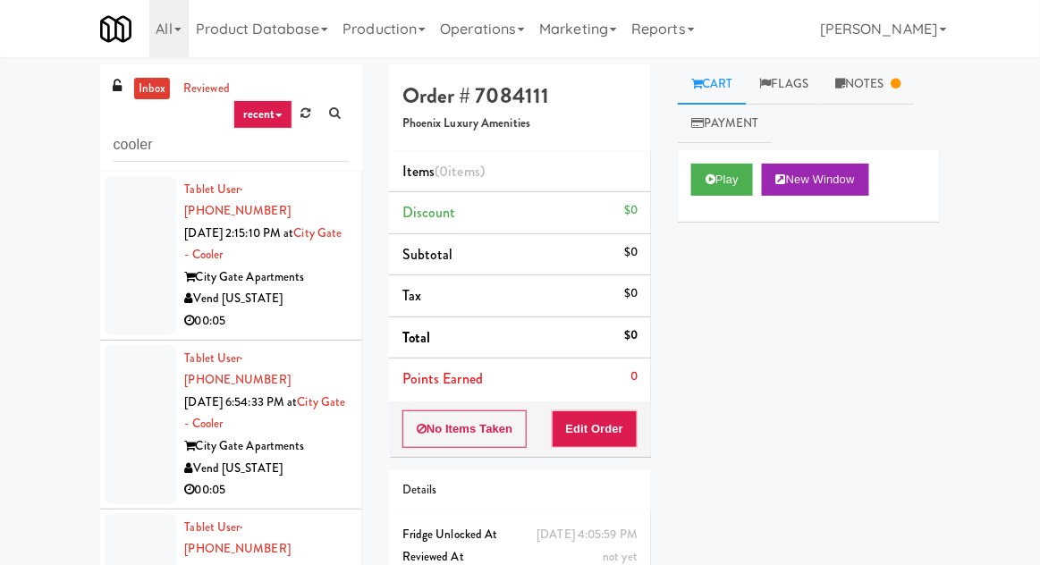
click at [130, 250] on div at bounding box center [141, 255] width 72 height 159
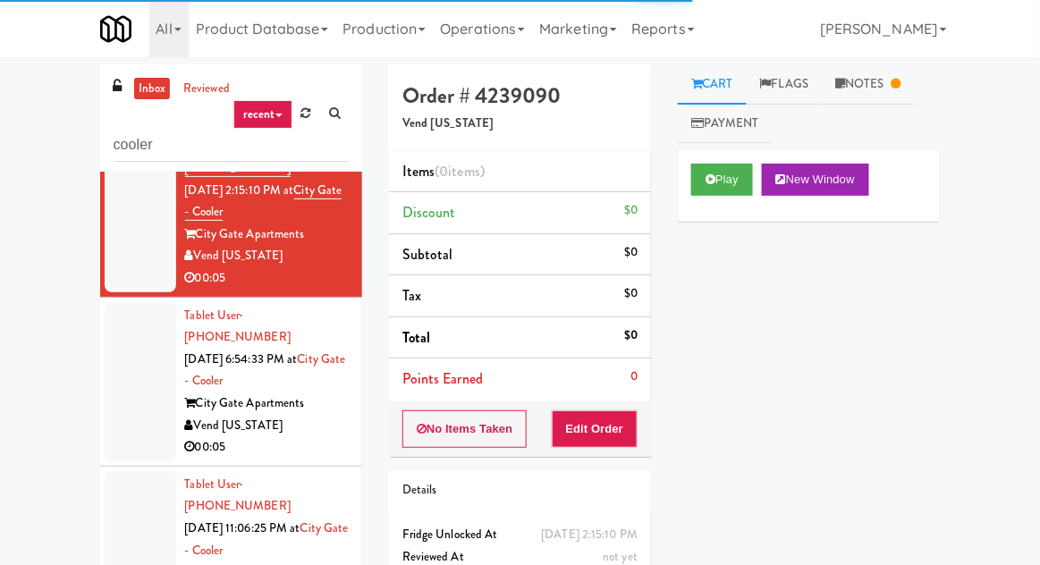
click at [138, 323] on div at bounding box center [141, 381] width 72 height 159
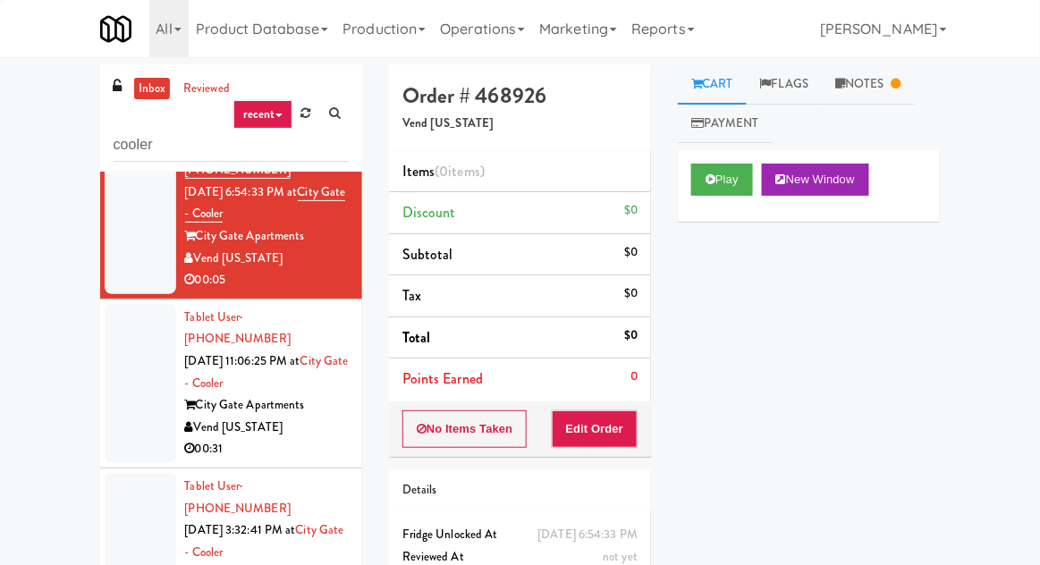
click at [142, 329] on div at bounding box center [141, 383] width 72 height 159
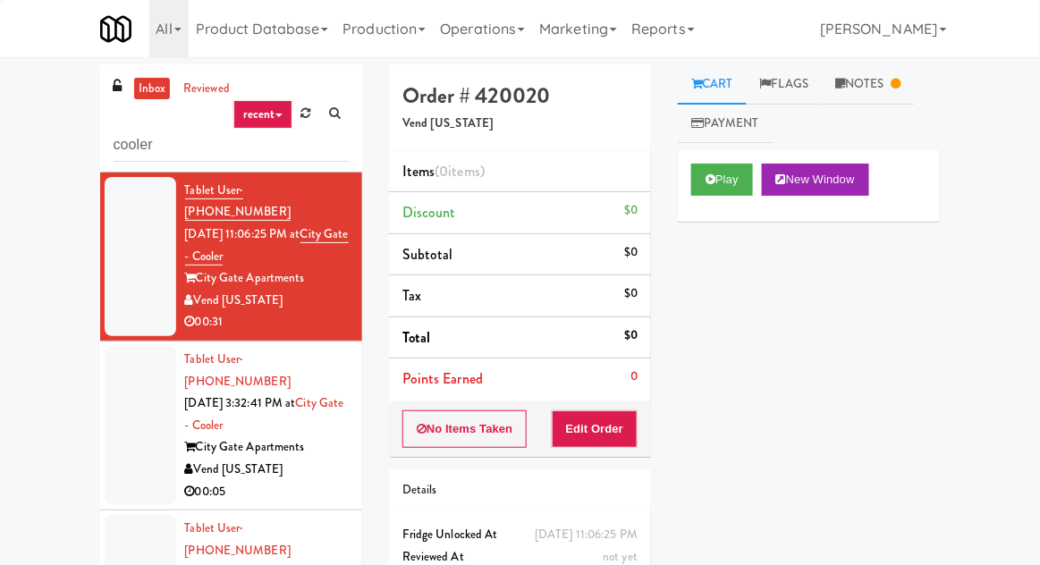
click at [143, 346] on div at bounding box center [141, 425] width 72 height 159
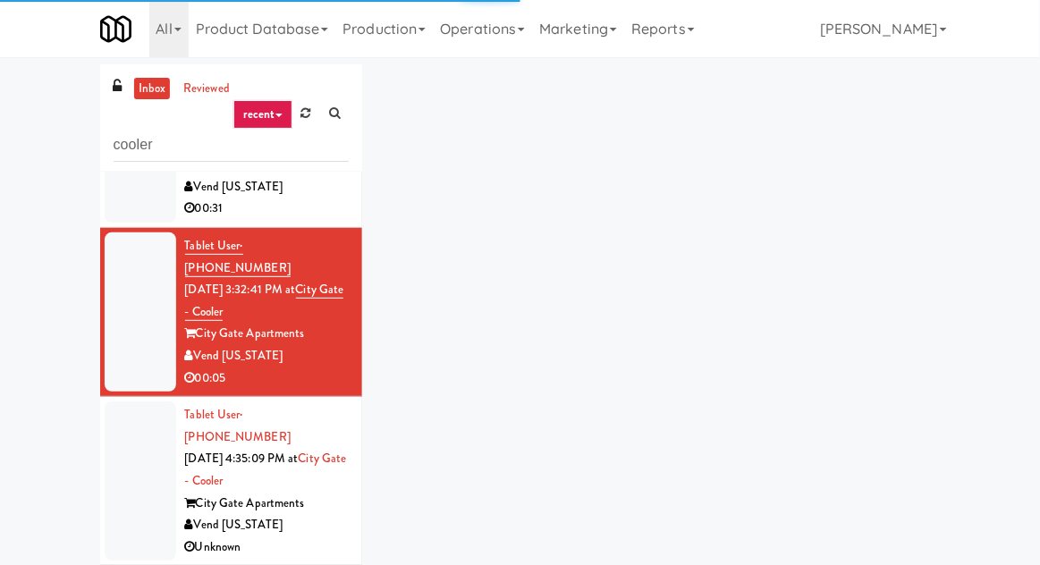
click at [139, 401] on div at bounding box center [141, 480] width 72 height 159
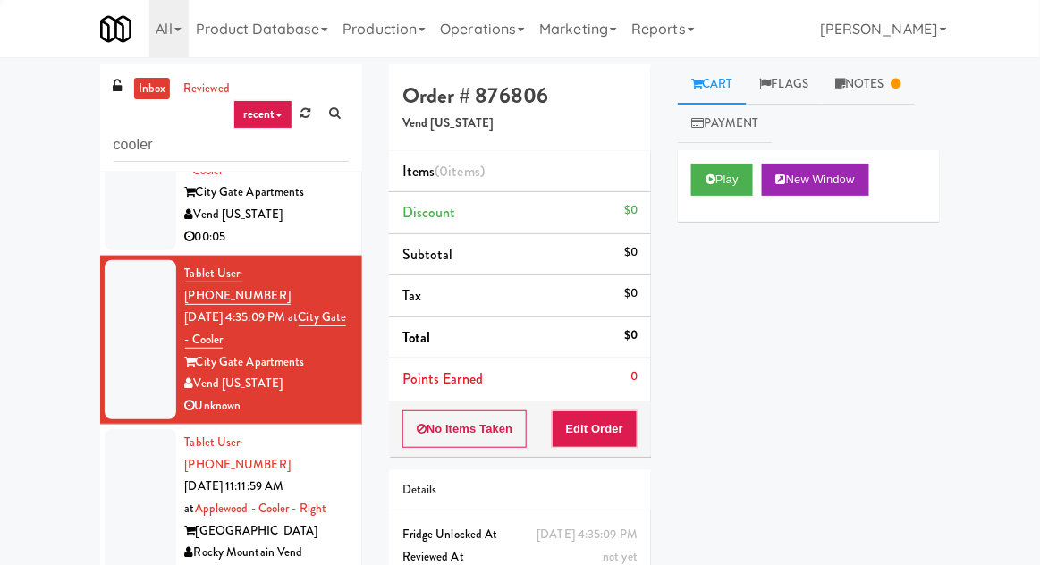
click at [139, 429] on div at bounding box center [141, 508] width 72 height 159
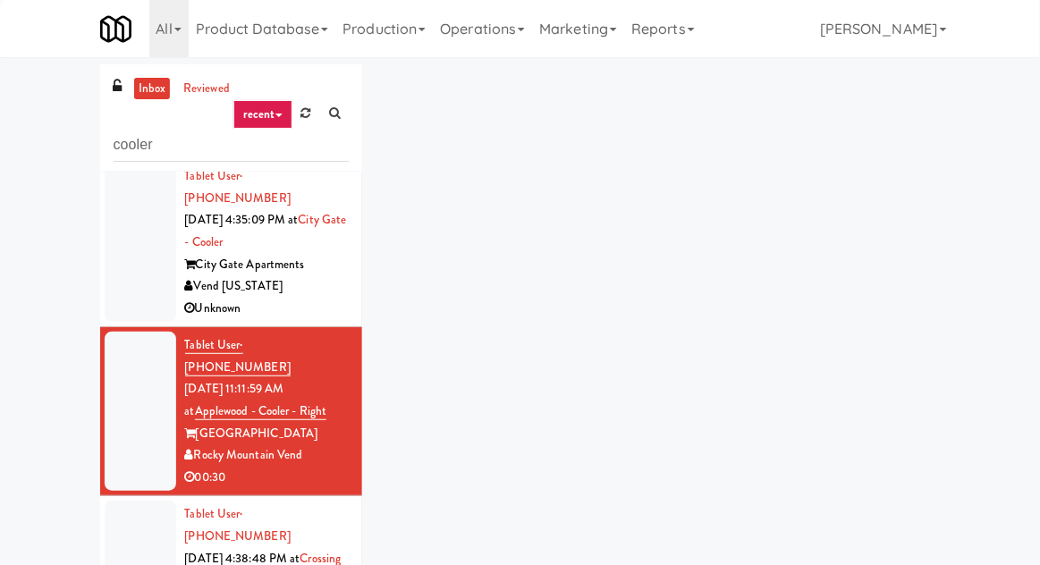
scroll to position [703, 0]
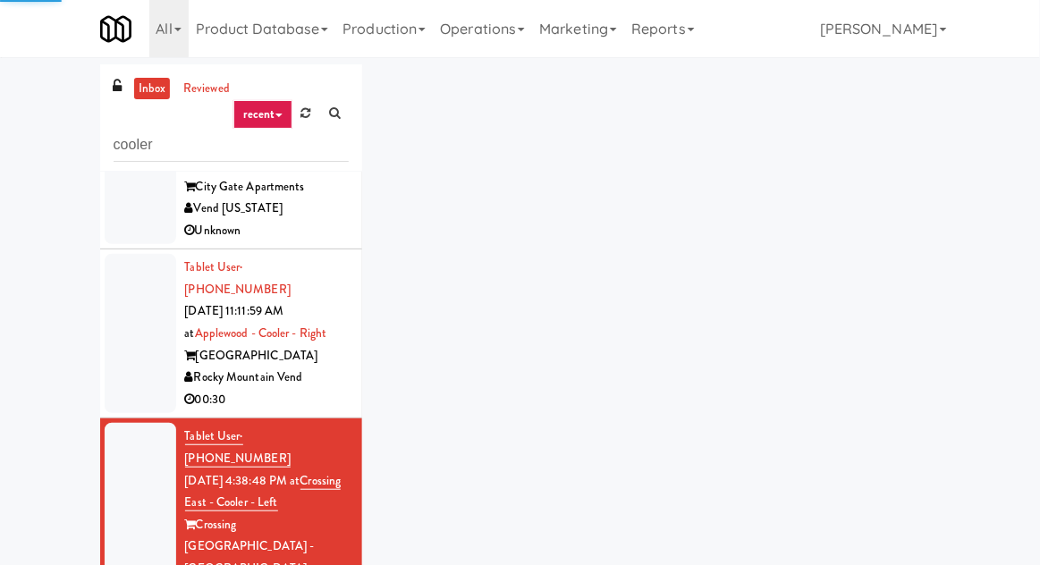
scroll to position [815, 0]
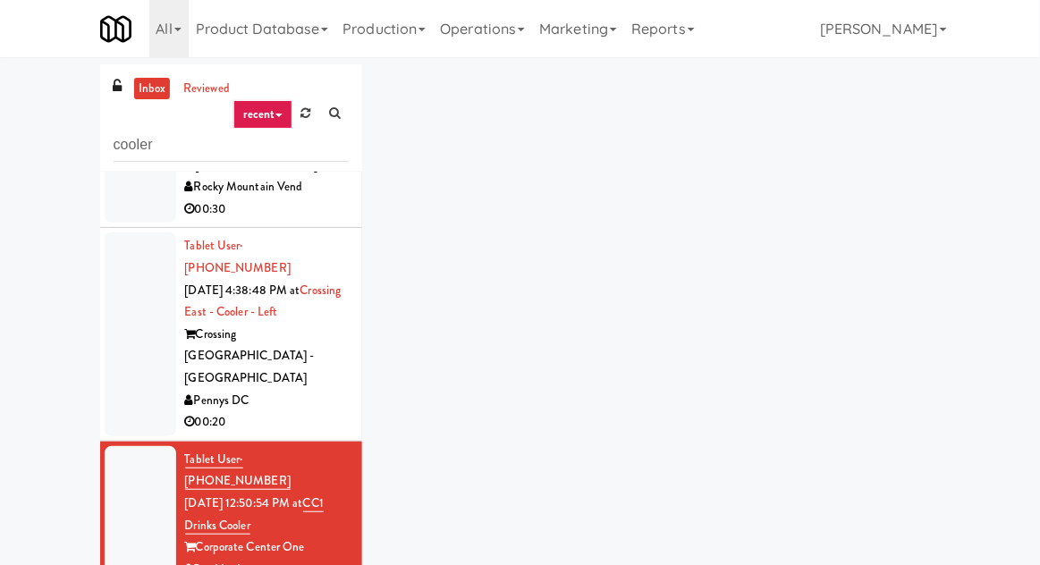
scroll to position [962, 0]
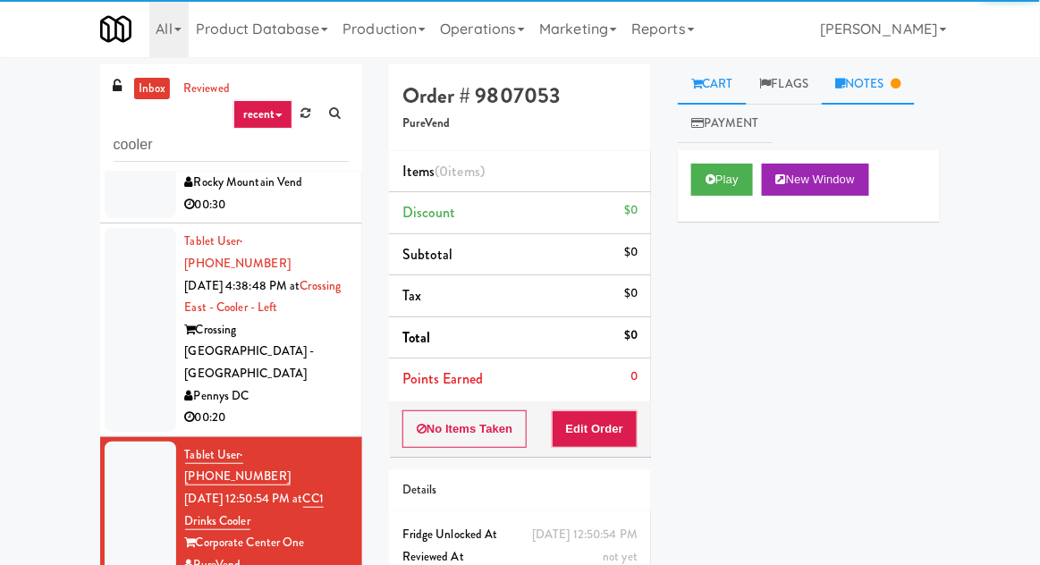
click at [870, 86] on link "Notes" at bounding box center [867, 84] width 93 height 40
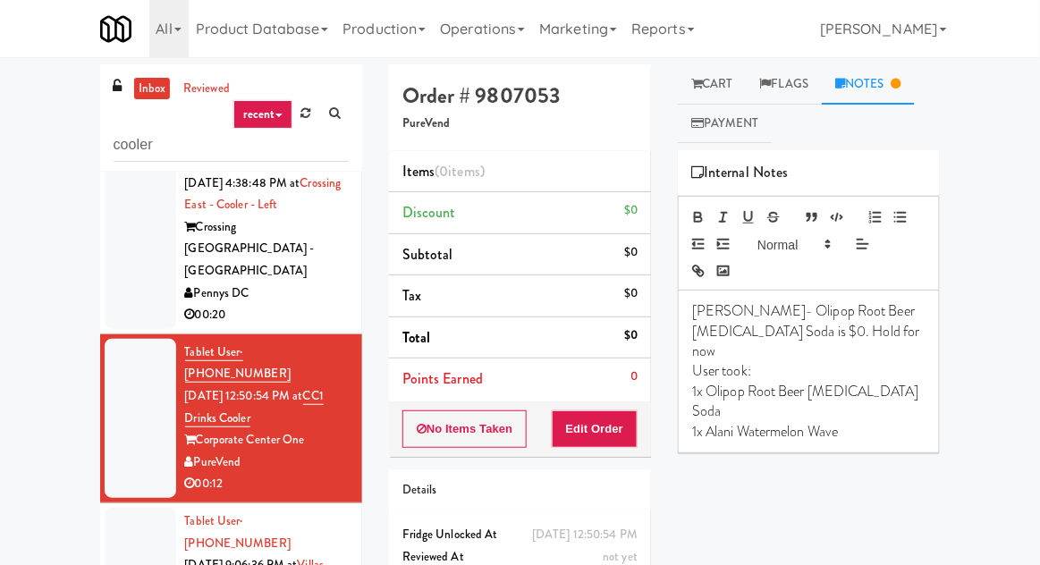
scroll to position [1091, 0]
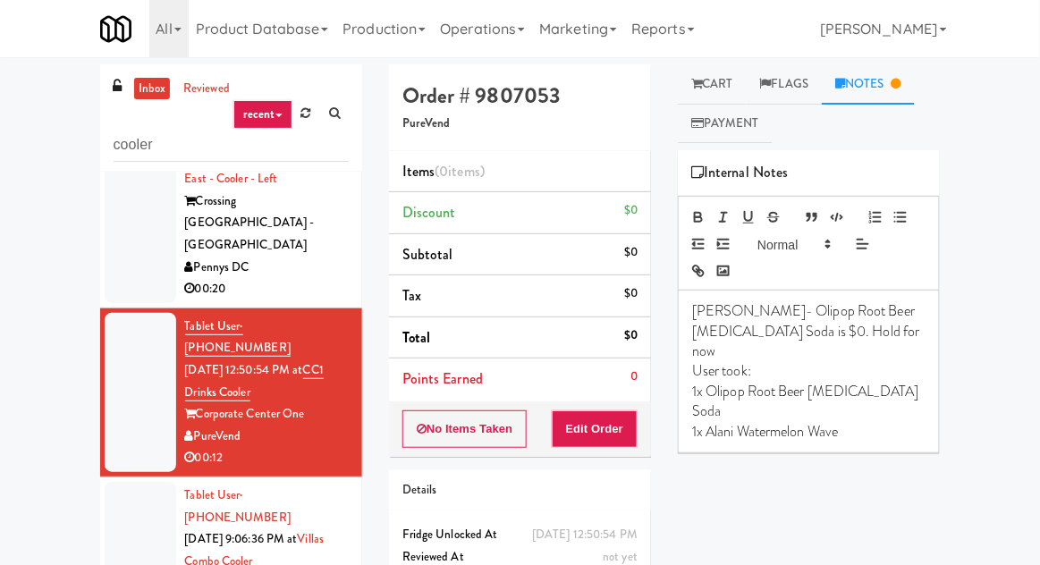
click at [139, 482] on div at bounding box center [141, 561] width 72 height 159
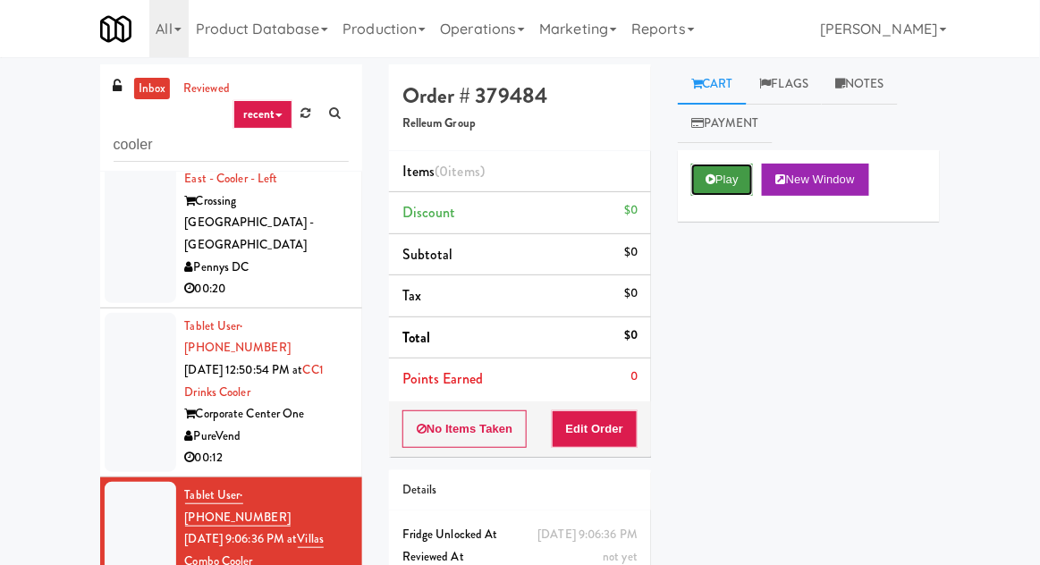
click at [701, 178] on button "Play" at bounding box center [722, 180] width 62 height 32
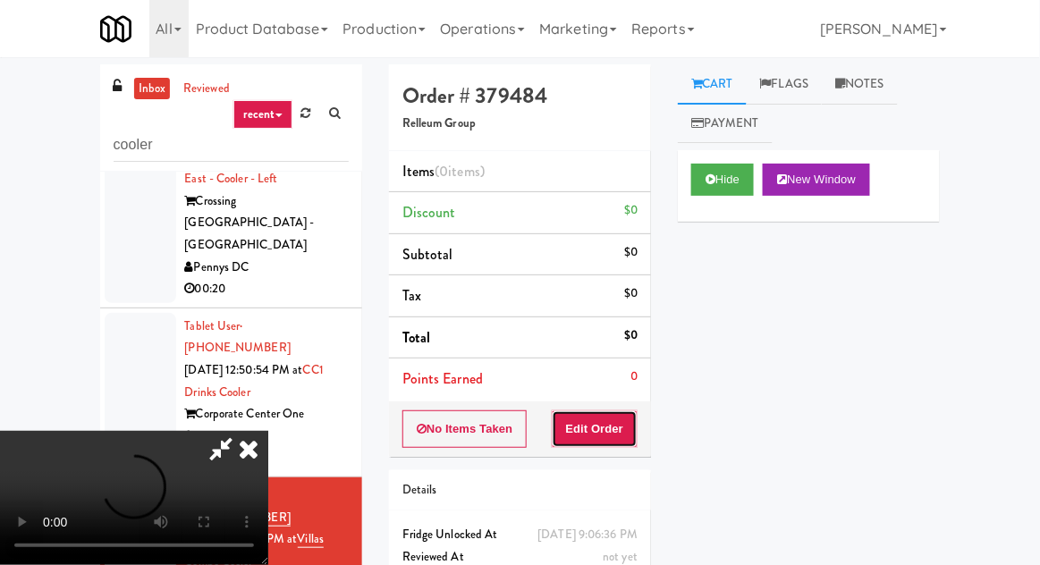
click at [593, 442] on button "Edit Order" at bounding box center [595, 429] width 87 height 38
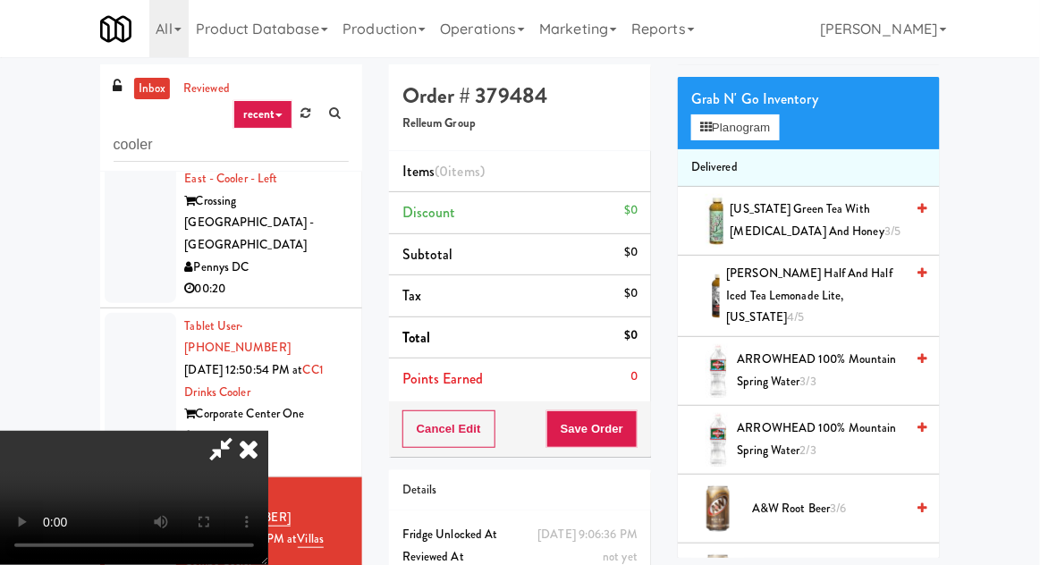
scroll to position [159, 0]
click at [844, 499] on span "3/6" at bounding box center [837, 507] width 16 height 17
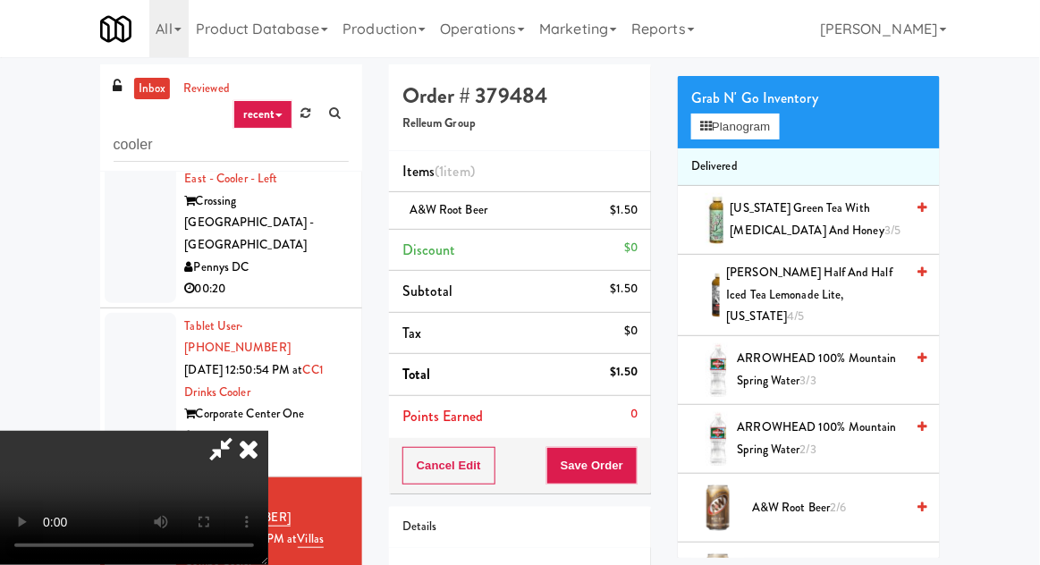
scroll to position [65, 0]
click at [634, 450] on button "Save Order" at bounding box center [591, 466] width 91 height 38
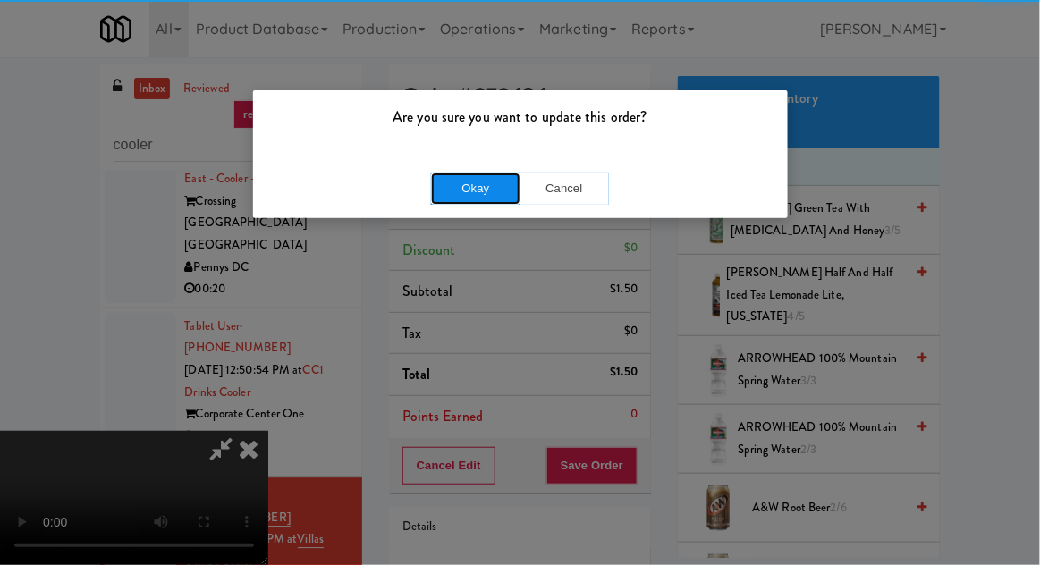
click at [453, 177] on button "Okay" at bounding box center [475, 189] width 89 height 32
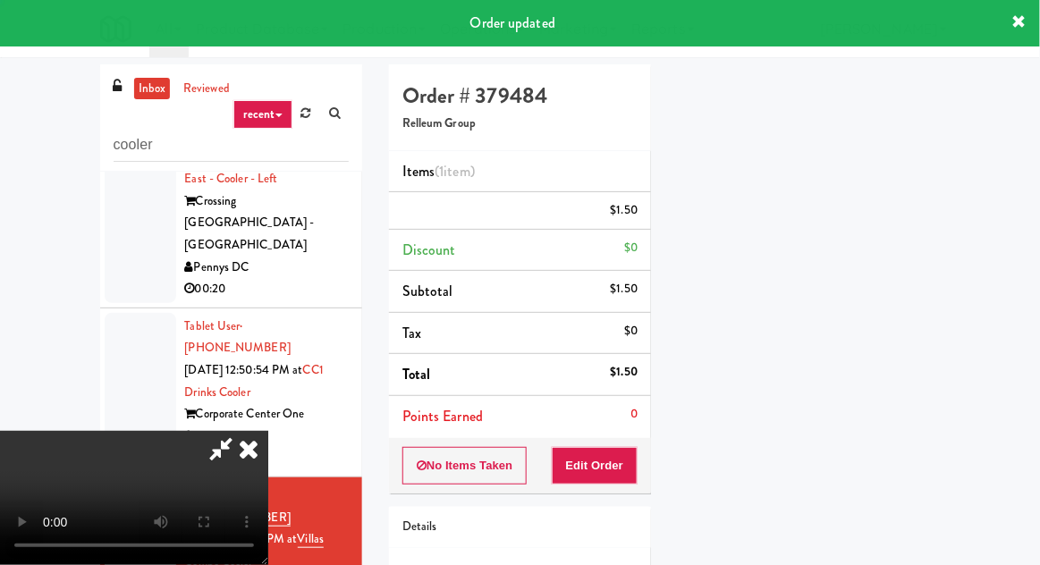
scroll to position [0, 0]
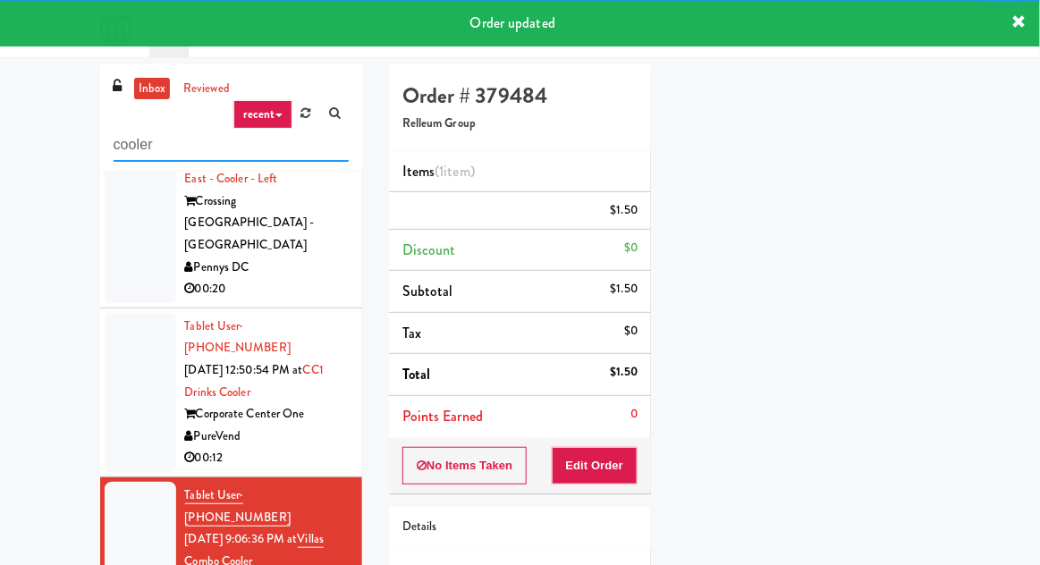
click at [157, 148] on input "cooler" at bounding box center [231, 145] width 235 height 33
click at [139, 139] on input "cooler" at bounding box center [231, 145] width 235 height 33
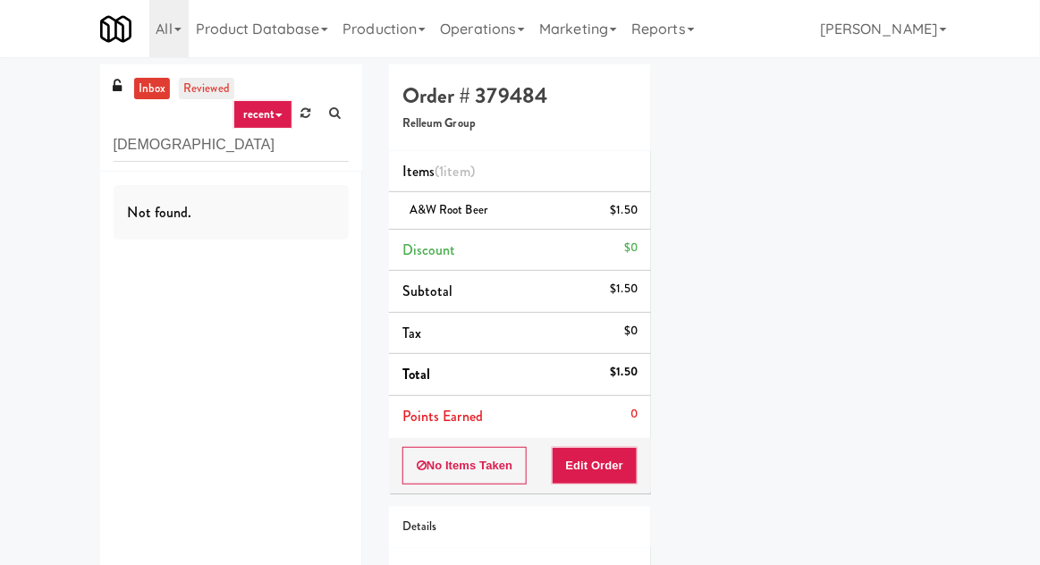
click at [196, 83] on link "reviewed" at bounding box center [206, 89] width 55 height 22
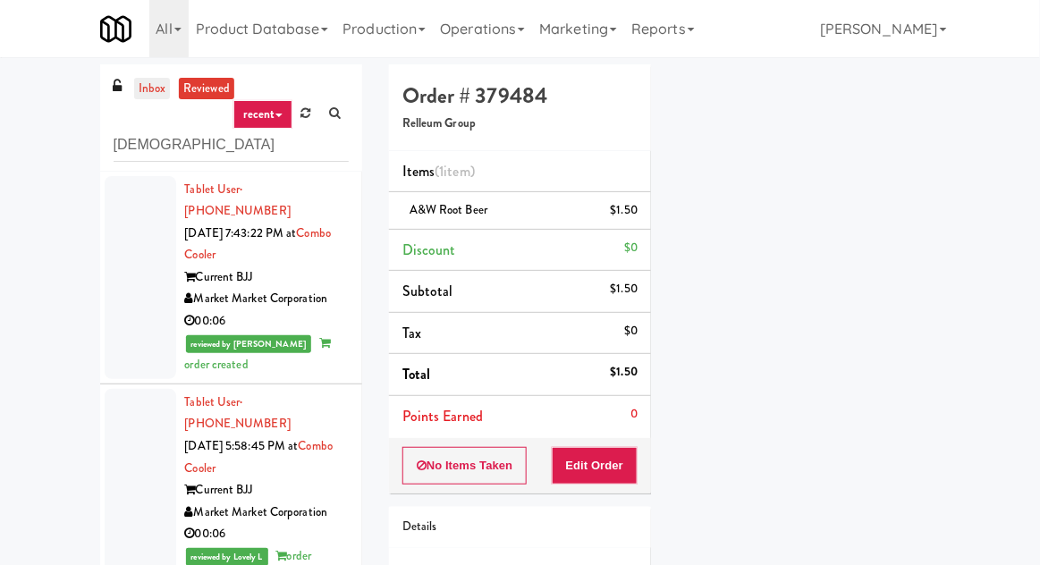
click at [153, 94] on link "inbox" at bounding box center [152, 89] width 37 height 22
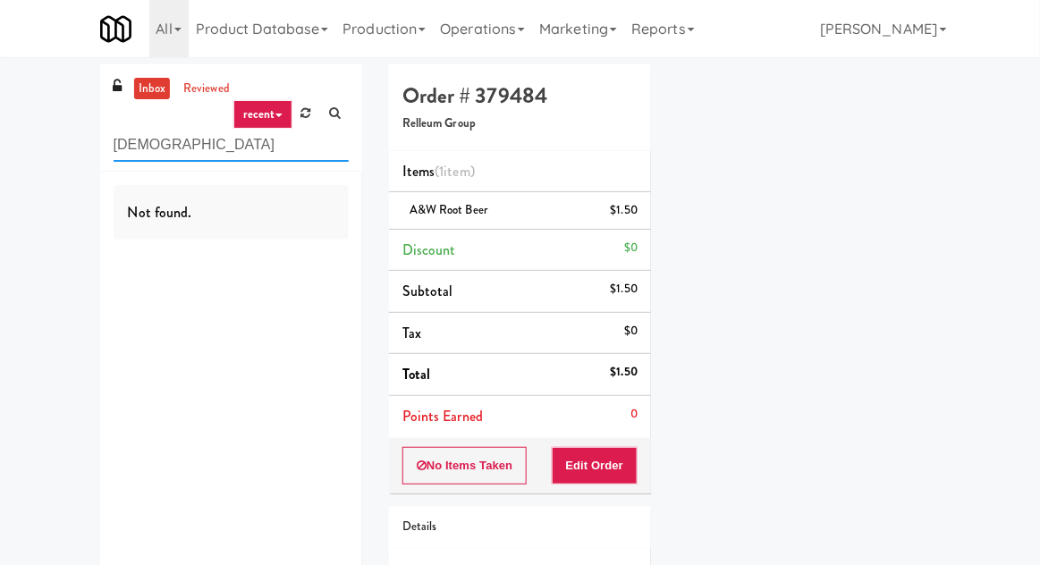
click at [152, 152] on input "[DEMOGRAPHIC_DATA]" at bounding box center [231, 145] width 235 height 33
type input "b"
type input "cooler"
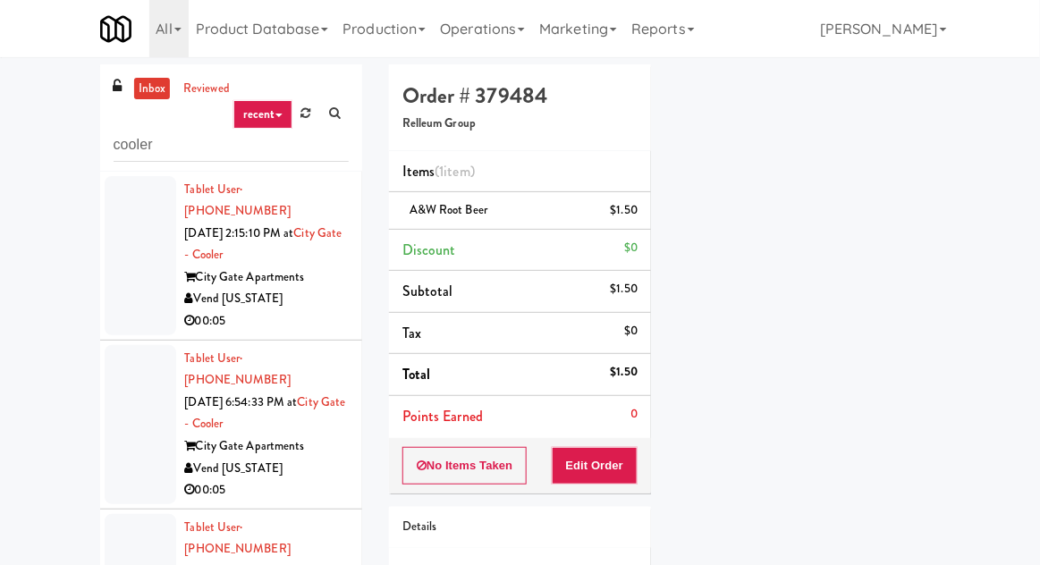
click at [123, 248] on div at bounding box center [141, 255] width 72 height 159
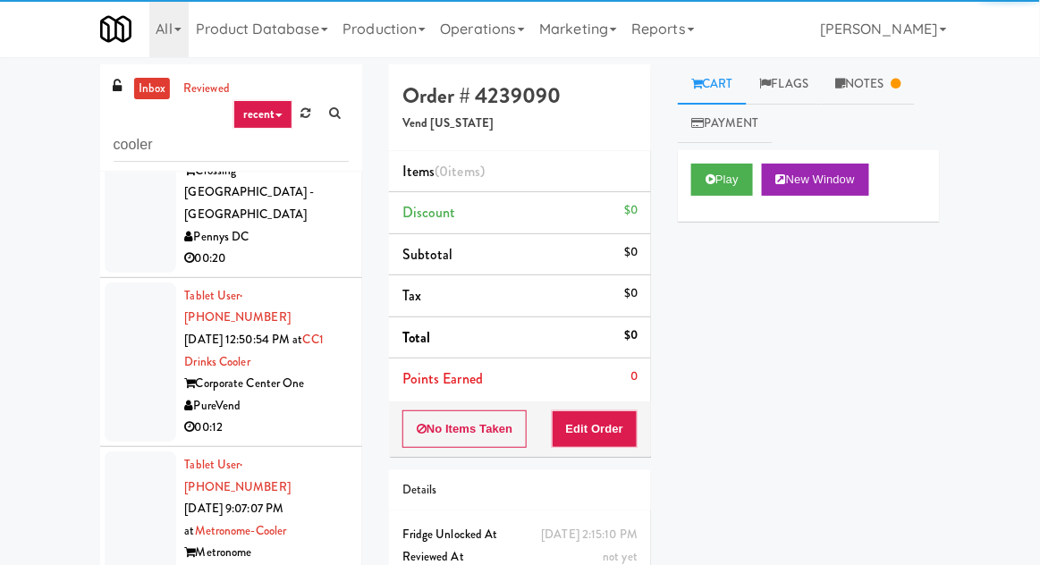
scroll to position [1125, 0]
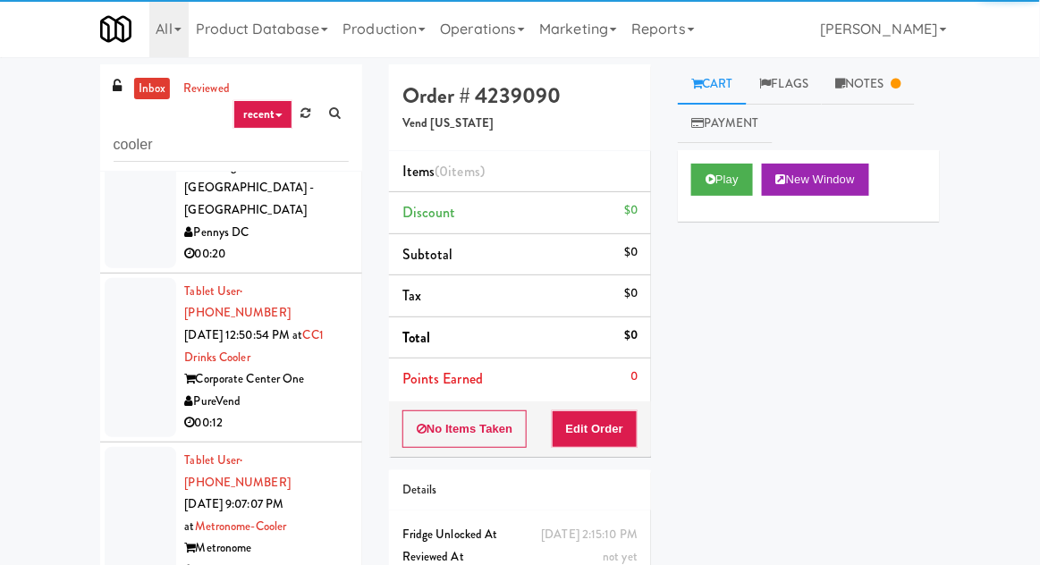
click at [131, 447] on div at bounding box center [141, 526] width 72 height 159
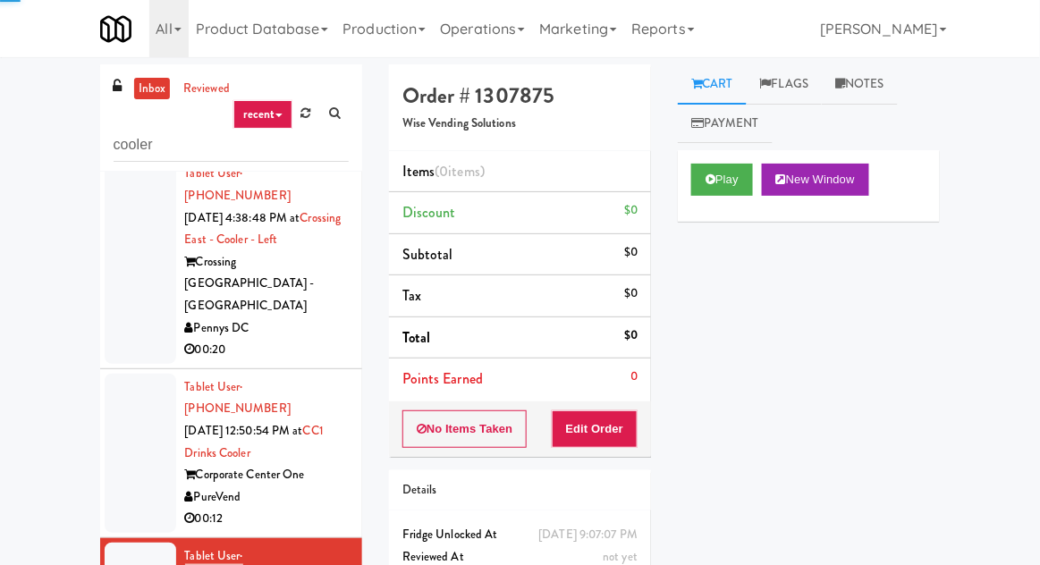
scroll to position [1006, 0]
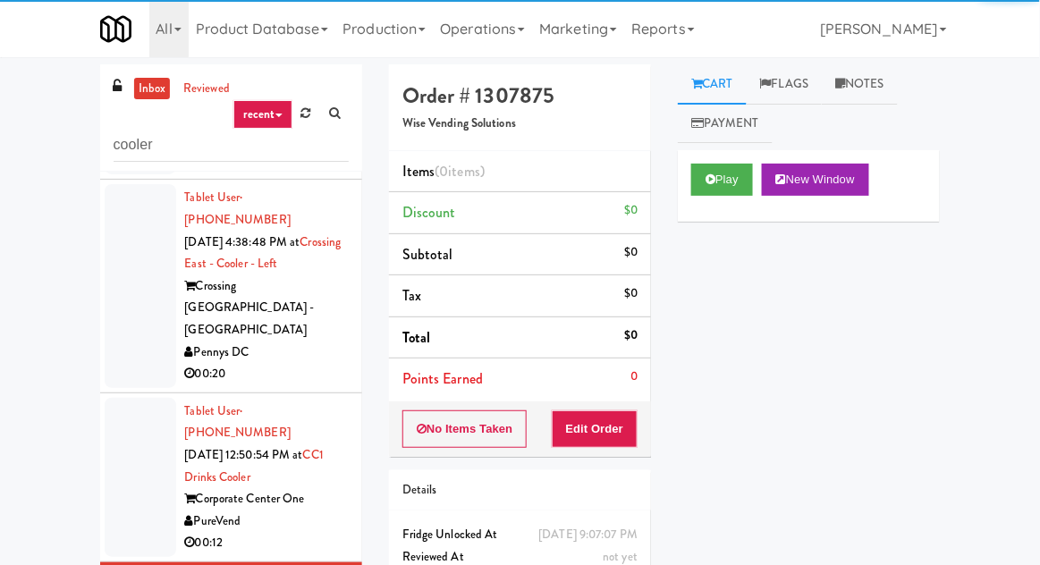
click at [132, 398] on div at bounding box center [141, 477] width 72 height 159
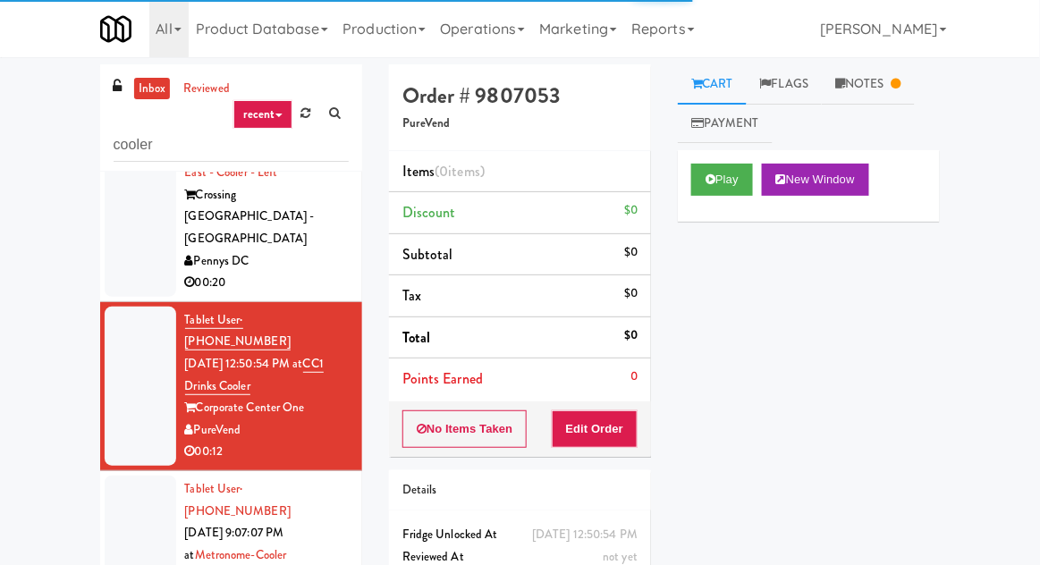
click at [137, 476] on div at bounding box center [141, 555] width 72 height 159
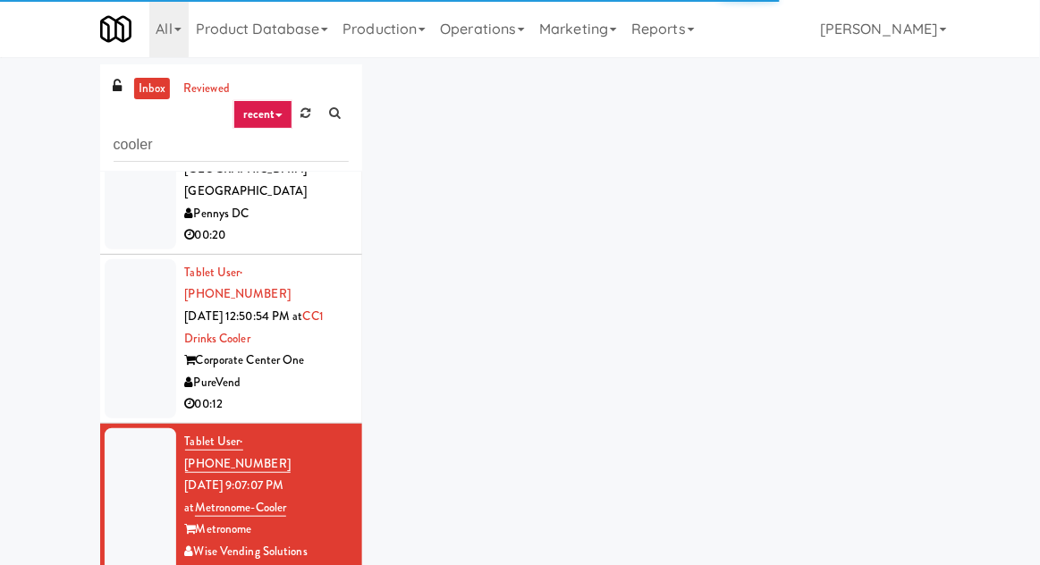
scroll to position [1163, 0]
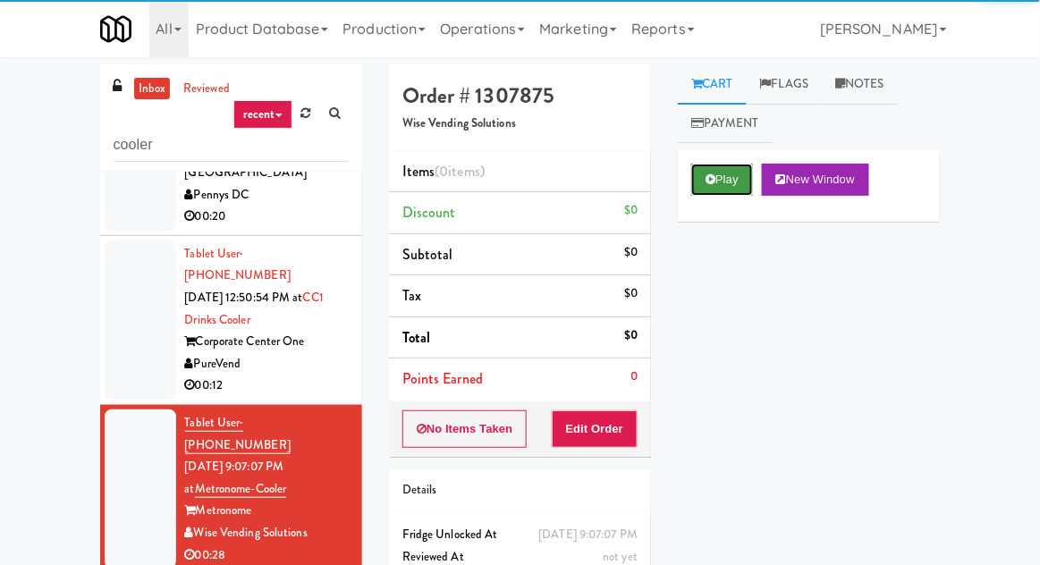
click at [712, 181] on icon at bounding box center [710, 179] width 10 height 12
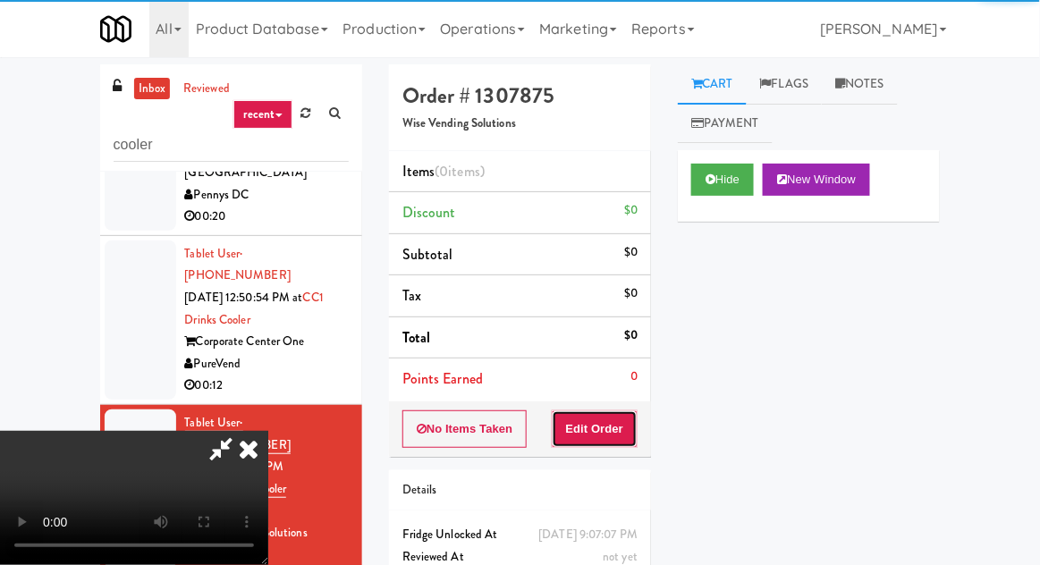
click at [619, 440] on button "Edit Order" at bounding box center [595, 429] width 87 height 38
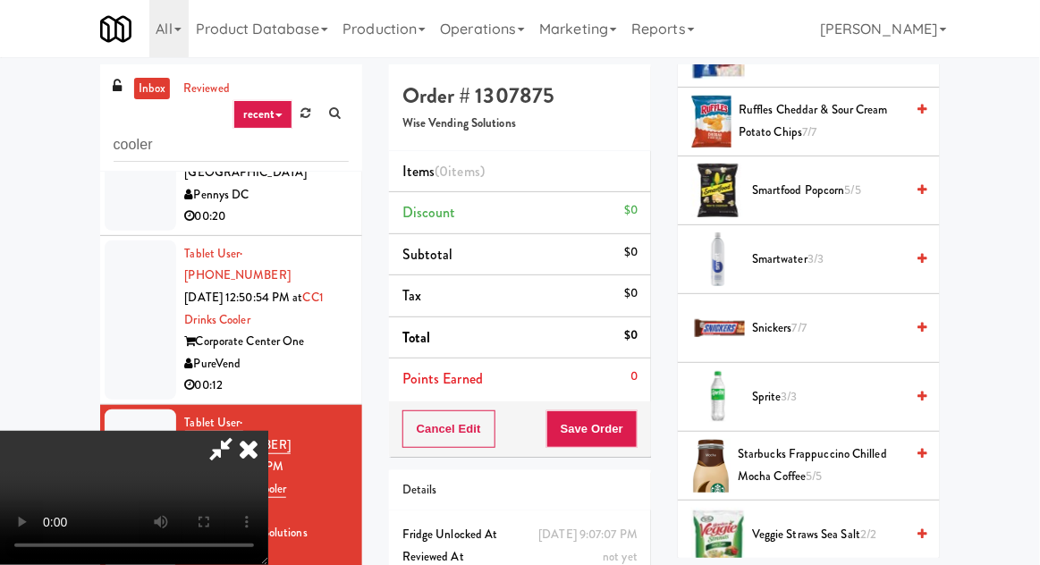
scroll to position [2171, 0]
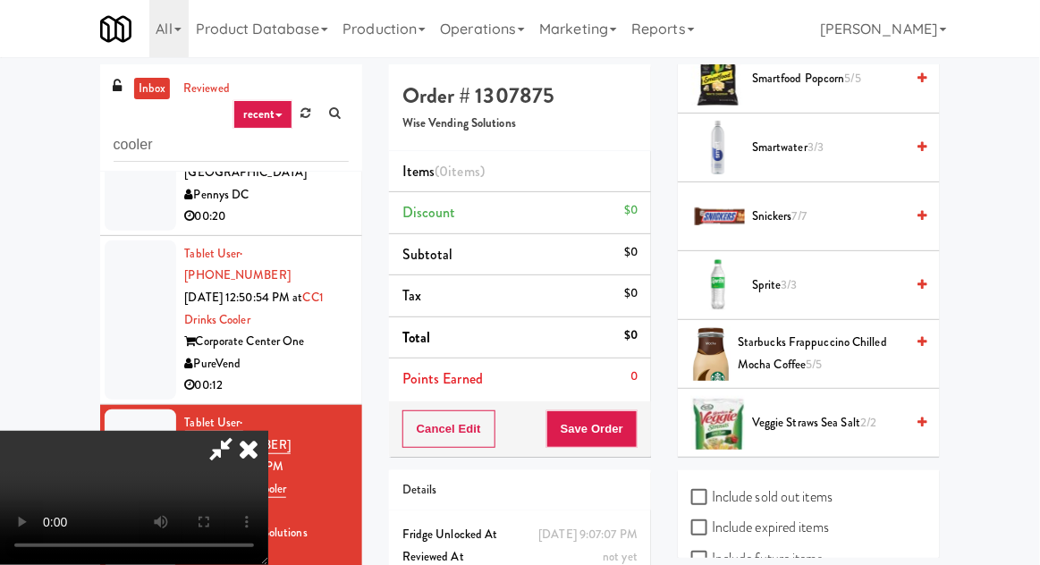
click at [821, 412] on span "Veggie Straws Sea Salt 2/2" at bounding box center [828, 423] width 152 height 22
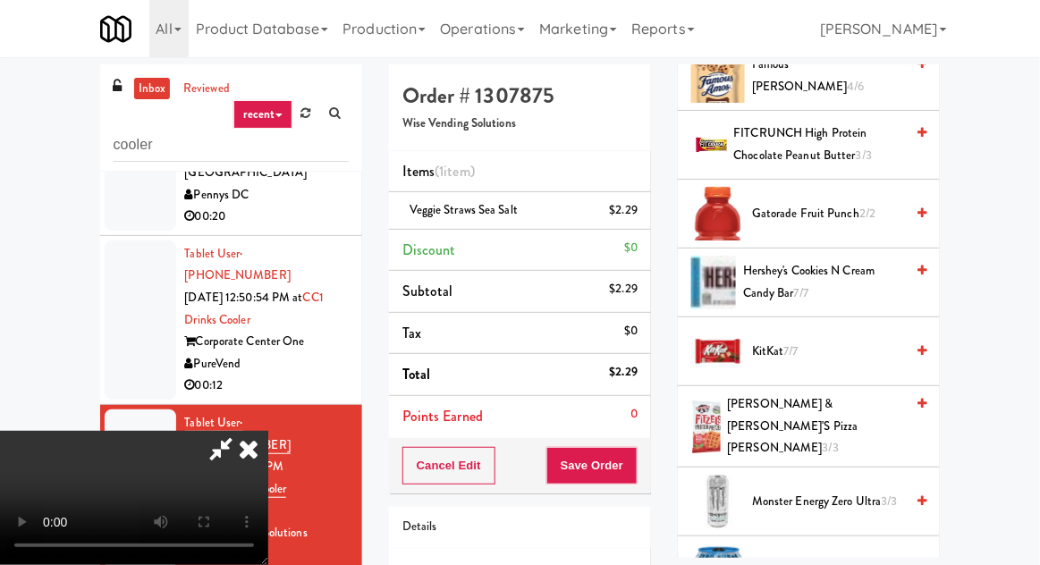
scroll to position [1193, 0]
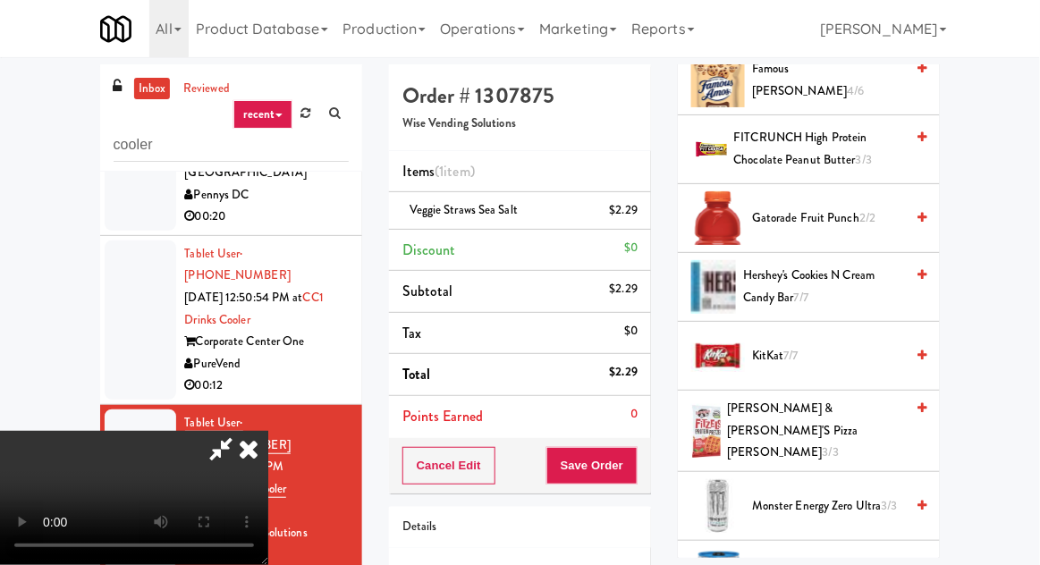
click at [812, 207] on span "Gatorade Fruit Punch 2/2" at bounding box center [828, 218] width 152 height 22
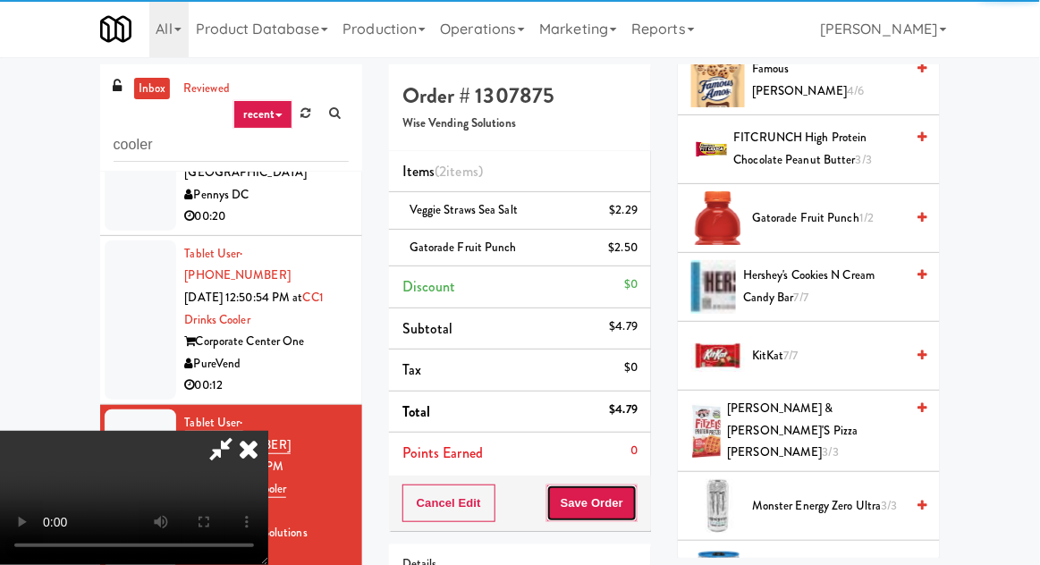
click at [636, 502] on button "Save Order" at bounding box center [591, 503] width 91 height 38
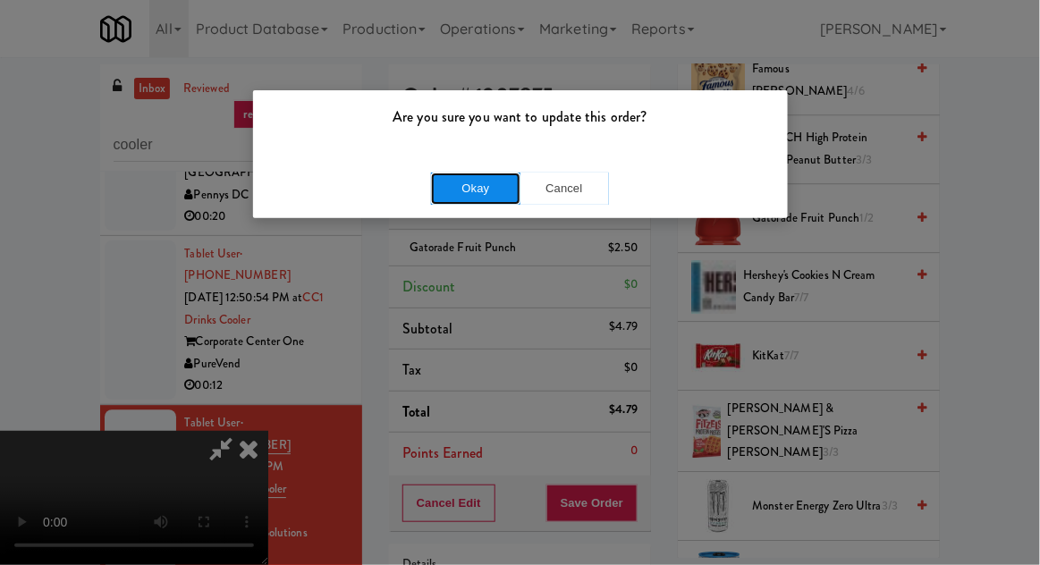
click at [466, 180] on button "Okay" at bounding box center [475, 189] width 89 height 32
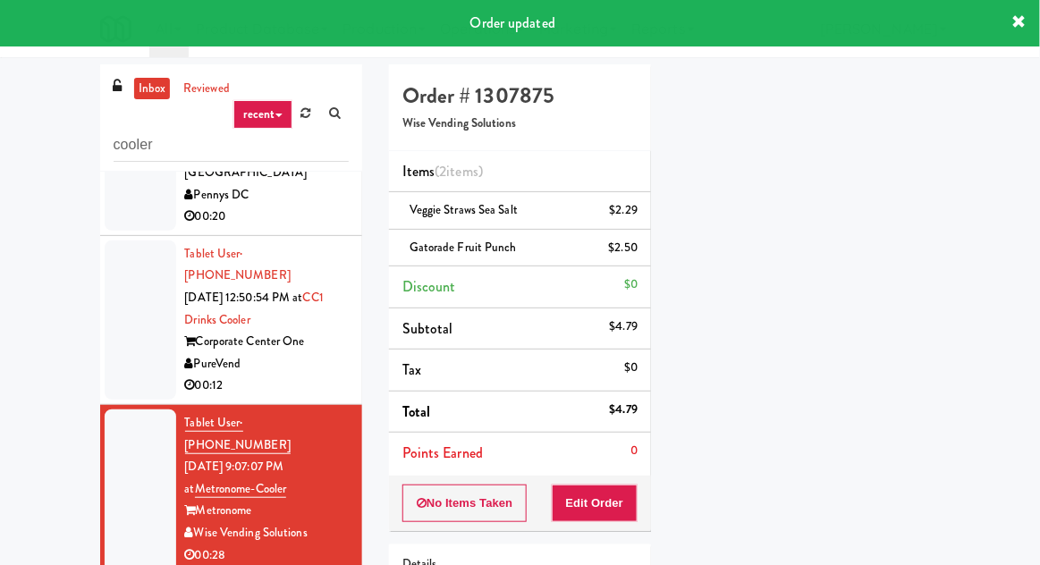
scroll to position [176, 0]
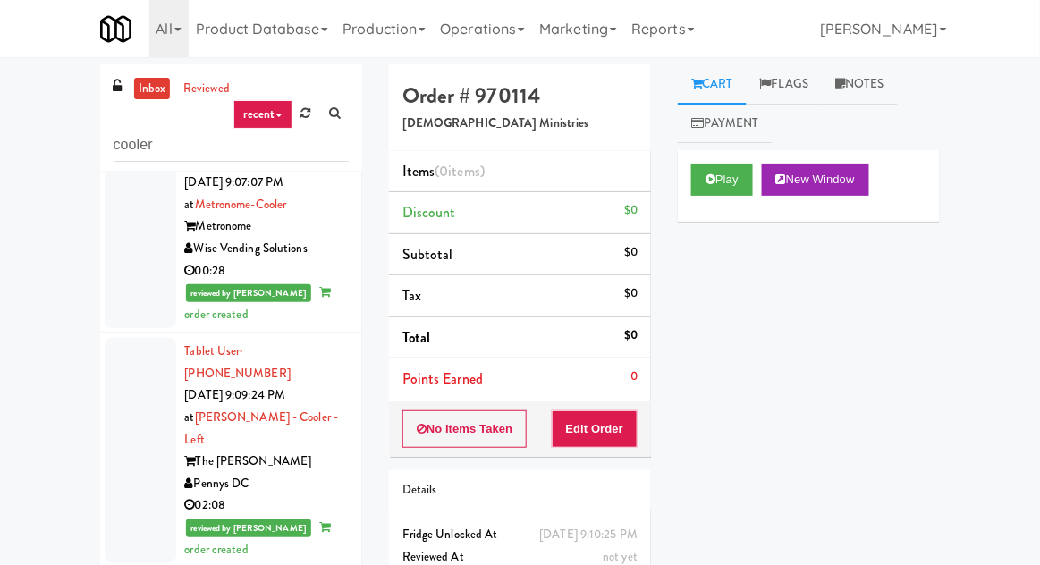
scroll to position [1463, 0]
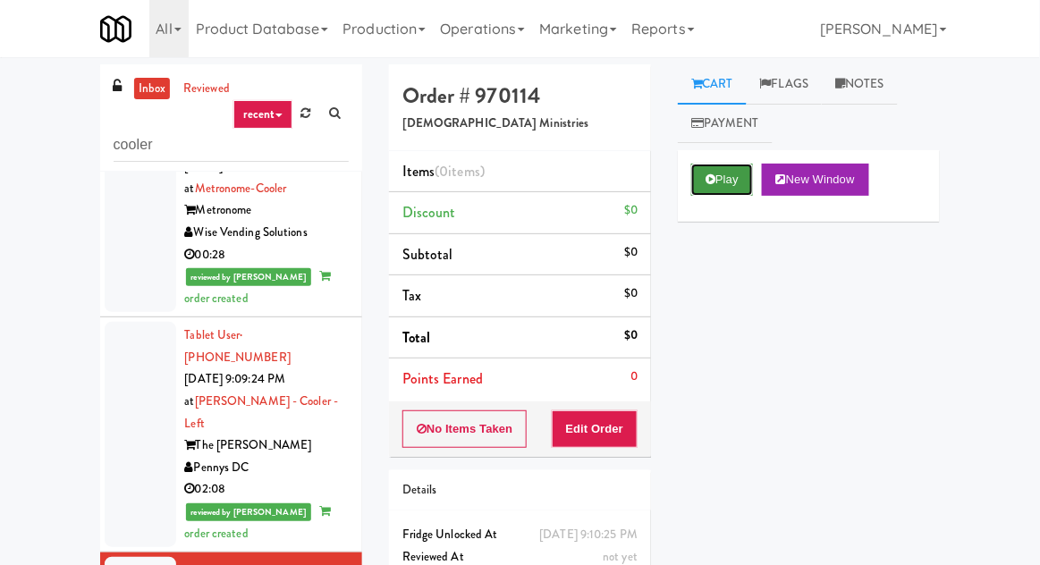
click at [701, 192] on button "Play" at bounding box center [722, 180] width 62 height 32
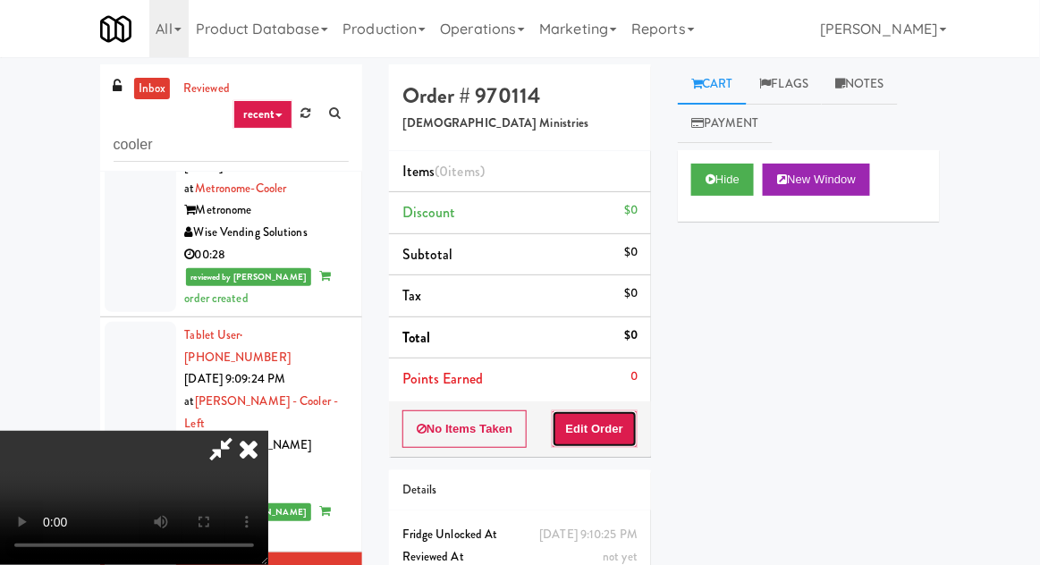
click at [599, 410] on button "Edit Order" at bounding box center [595, 429] width 87 height 38
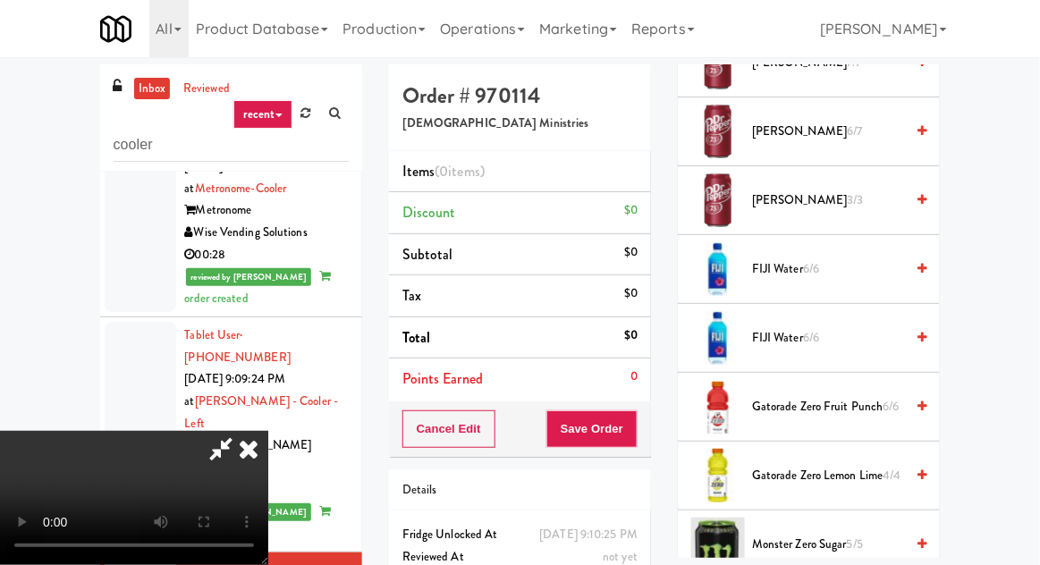
scroll to position [2034, 0]
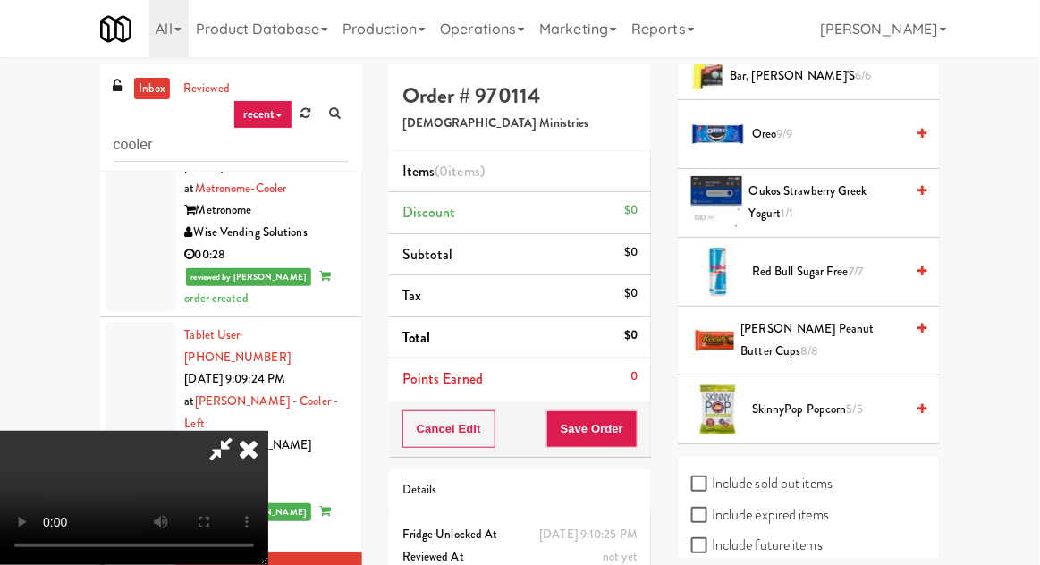
click at [808, 476] on label "Include sold out items" at bounding box center [761, 483] width 141 height 27
click at [712, 477] on input "Include sold out items" at bounding box center [701, 484] width 21 height 14
checkbox input "true"
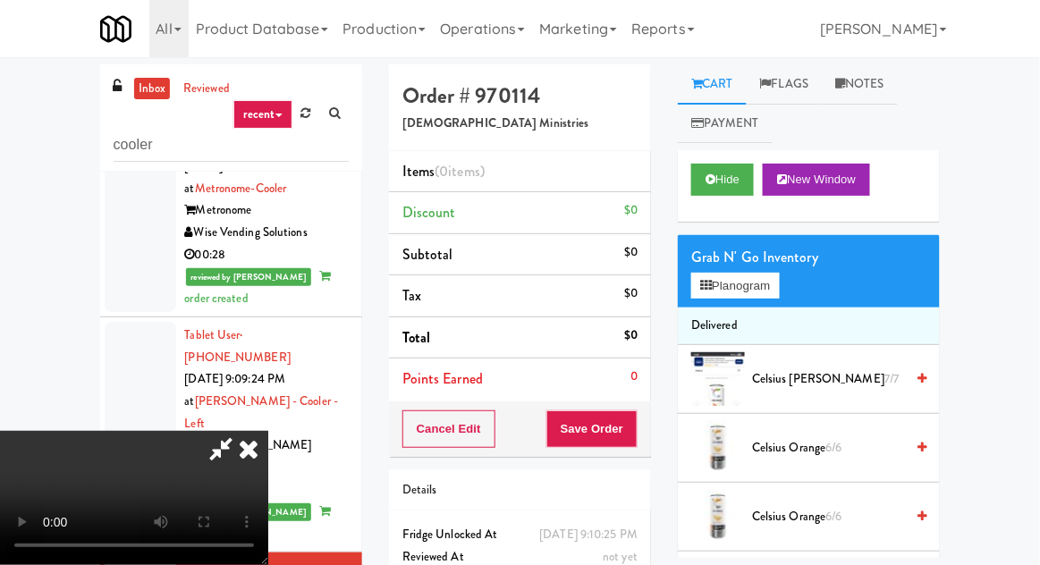
scroll to position [65, 0]
click at [759, 282] on button "Planogram" at bounding box center [735, 286] width 88 height 27
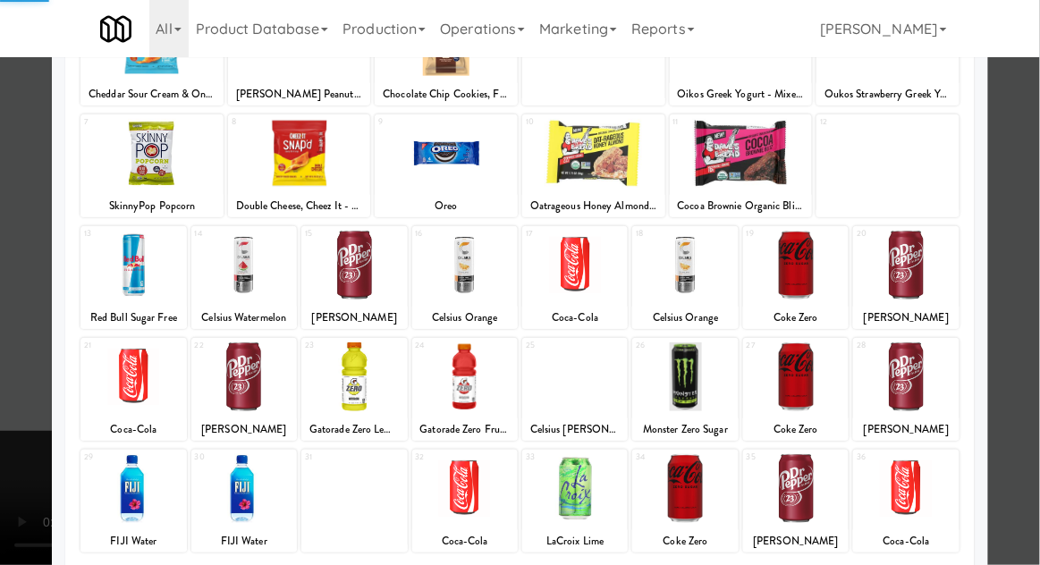
scroll to position [226, 0]
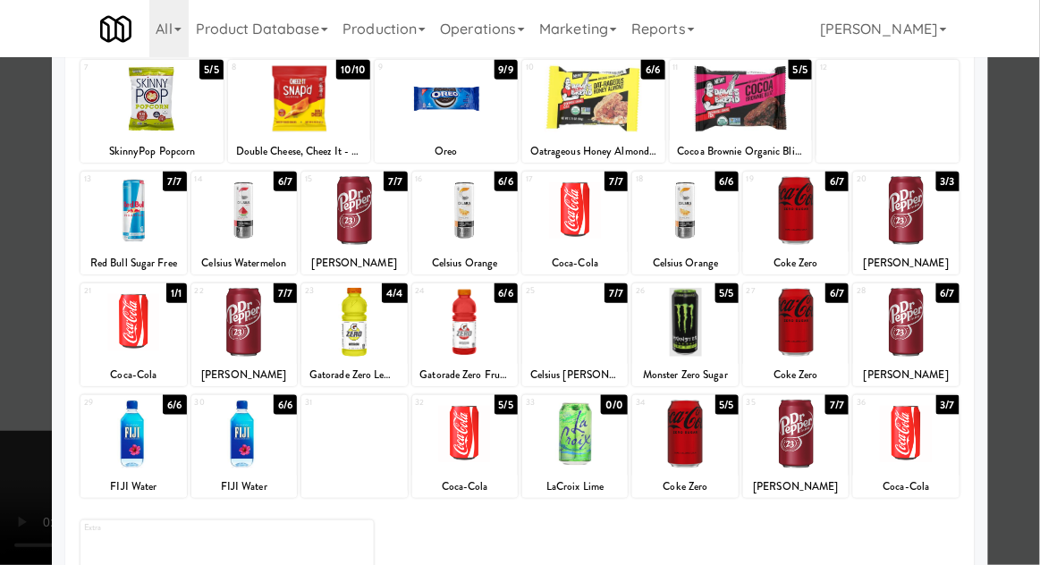
click at [2, 275] on div at bounding box center [520, 282] width 1040 height 565
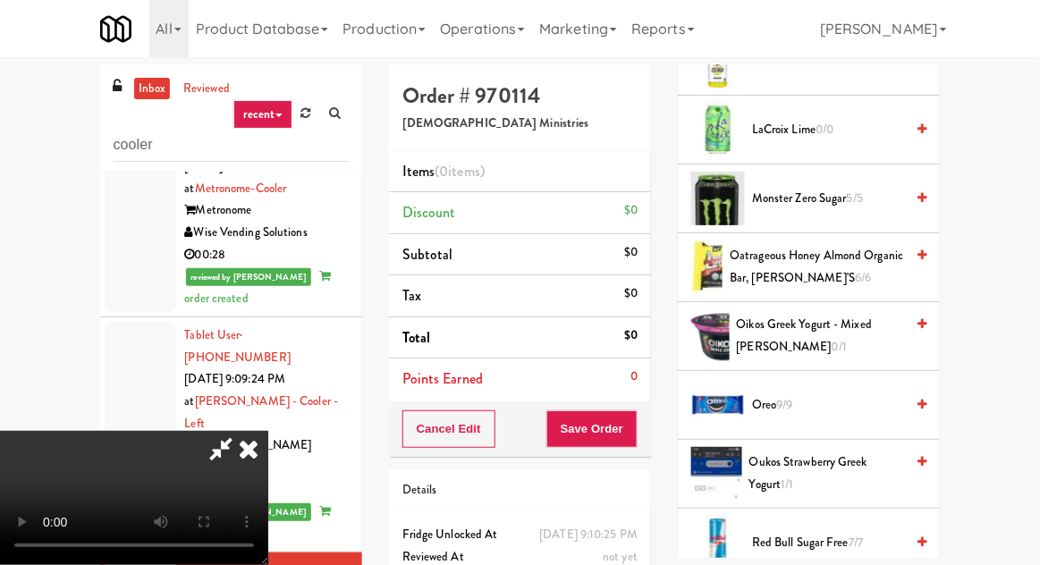
scroll to position [2171, 0]
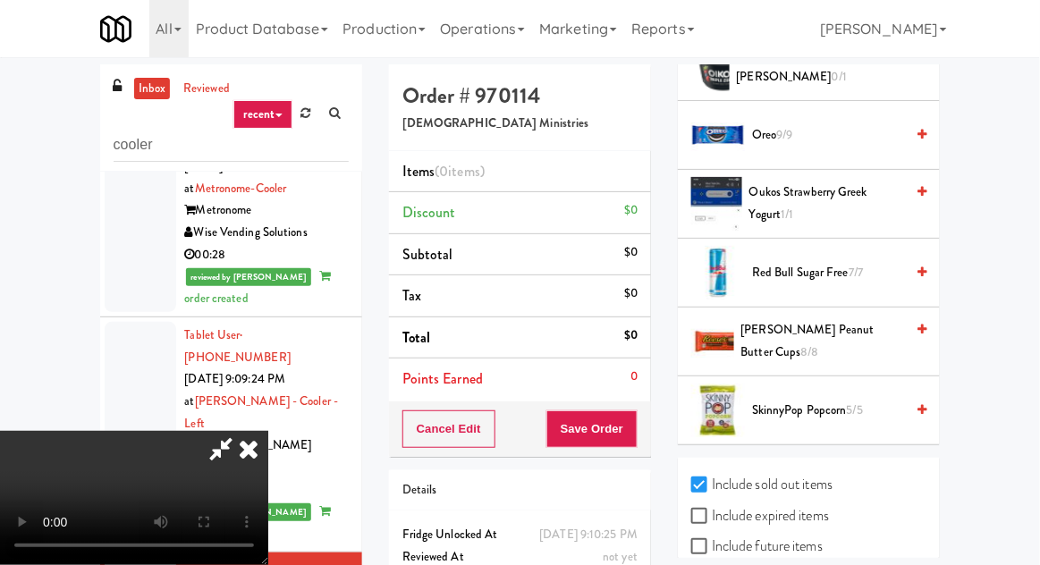
checkbox input "true"
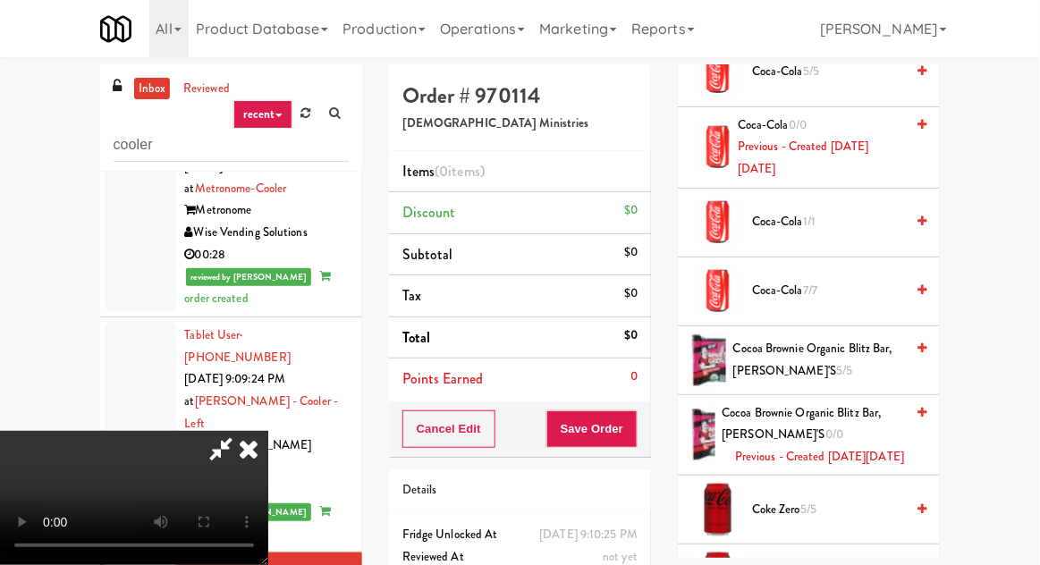
scroll to position [0, 0]
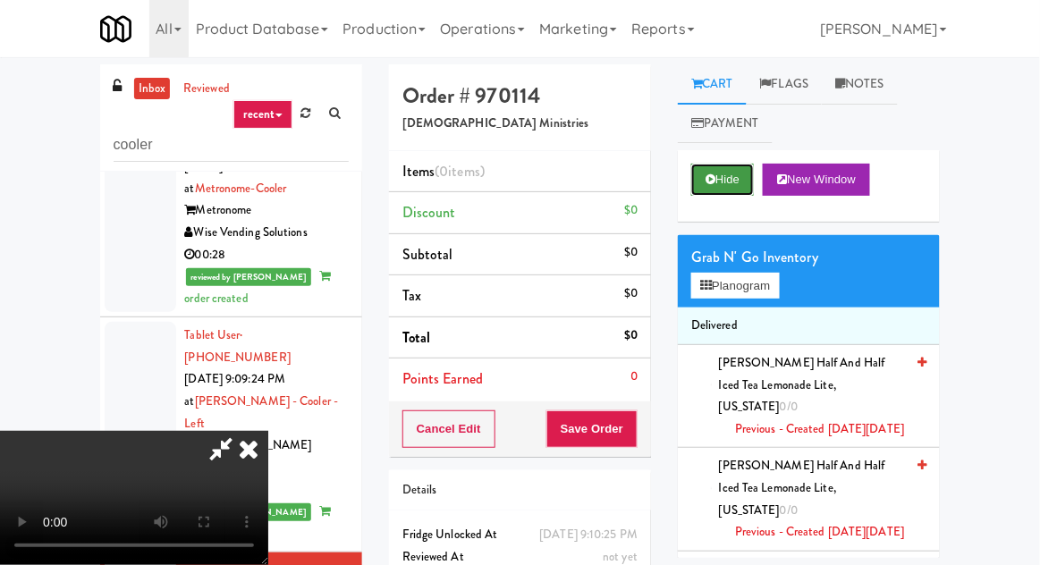
click at [728, 187] on button "Hide" at bounding box center [722, 180] width 63 height 32
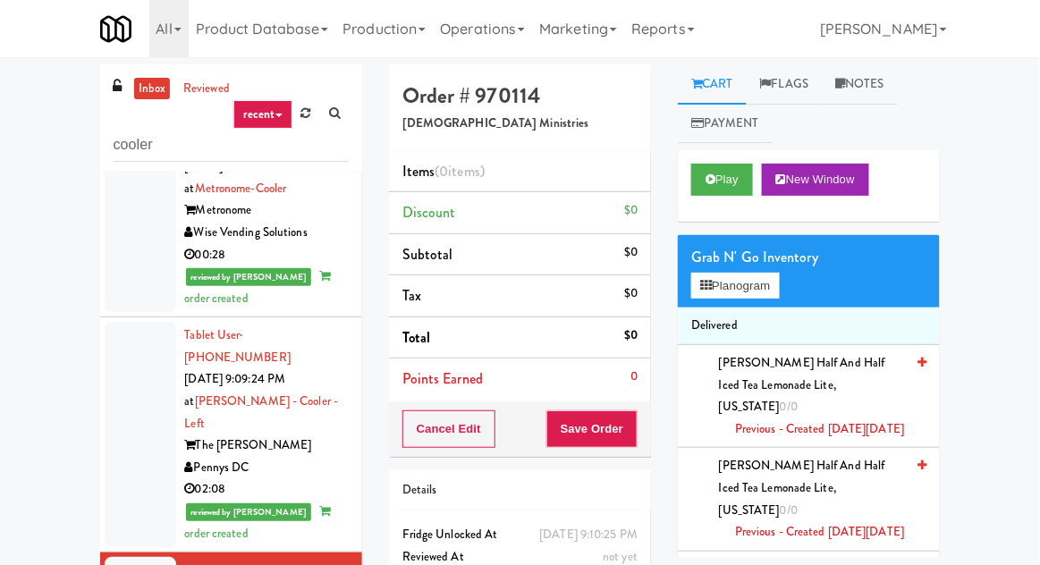
click at [128, 322] on div at bounding box center [141, 434] width 72 height 225
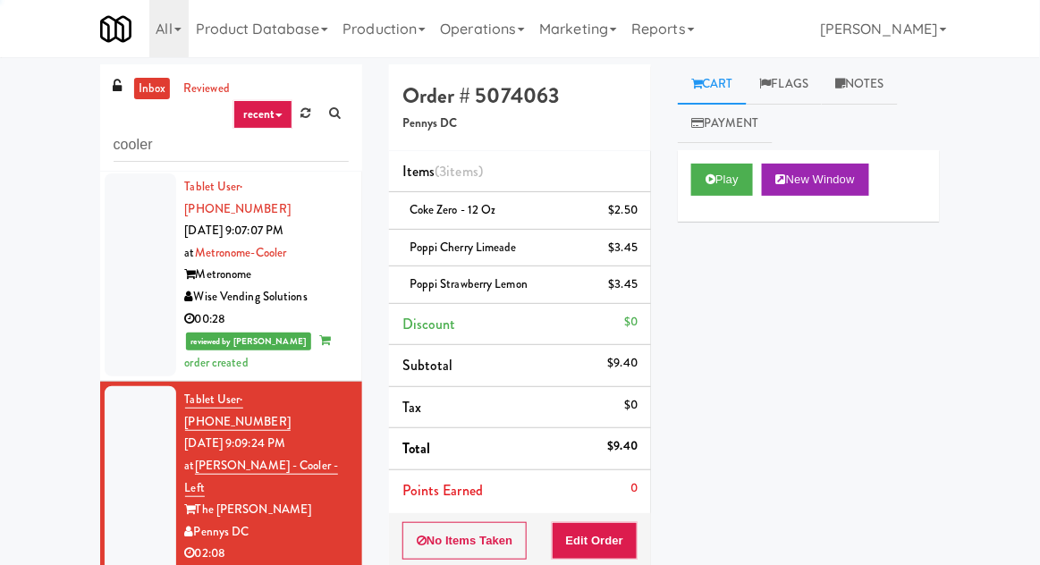
scroll to position [1398, 0]
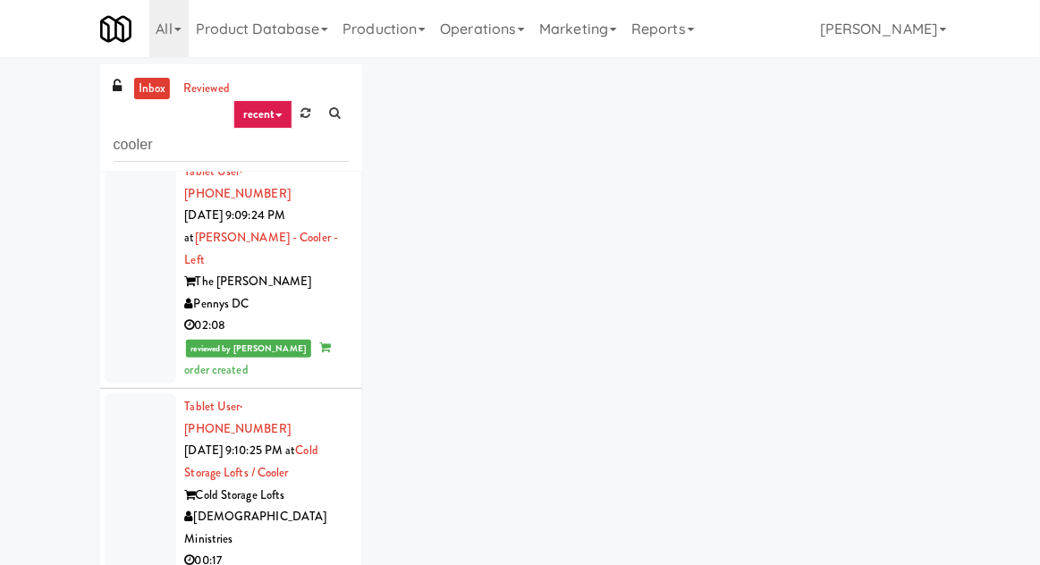
scroll to position [1643, 0]
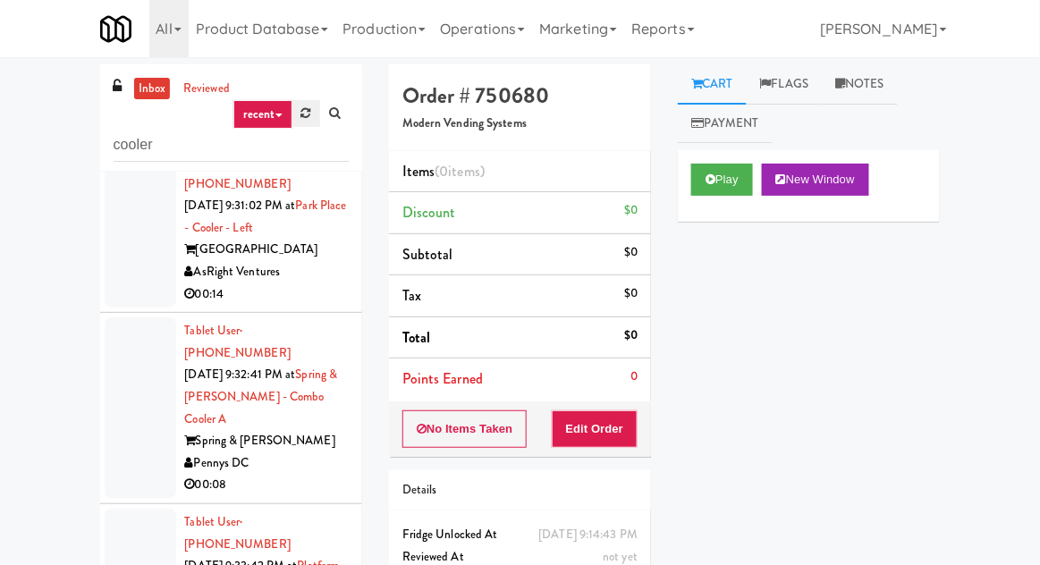
click at [301, 105] on link at bounding box center [306, 113] width 28 height 27
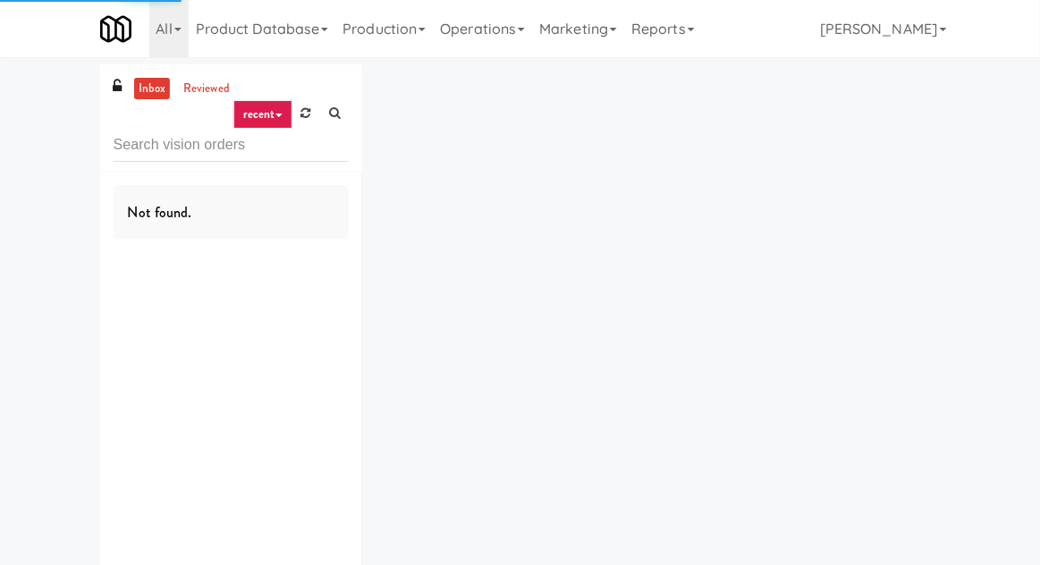
click at [40, 227] on div "inbox reviewed recent all unclear take inventory issue suspicious failed recent…" at bounding box center [520, 348] width 1040 height 568
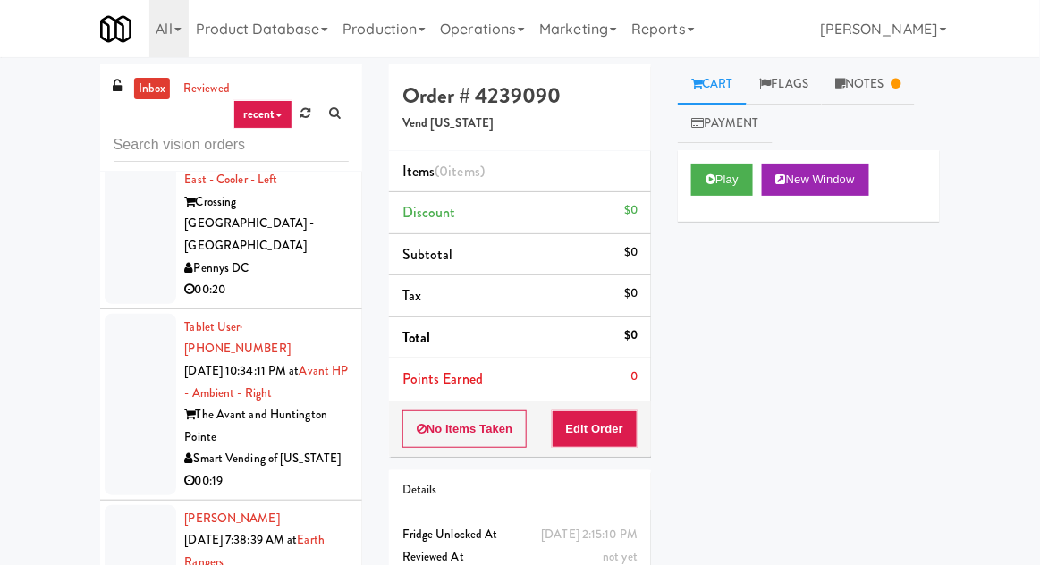
click at [126, 505] on div at bounding box center [141, 562] width 72 height 115
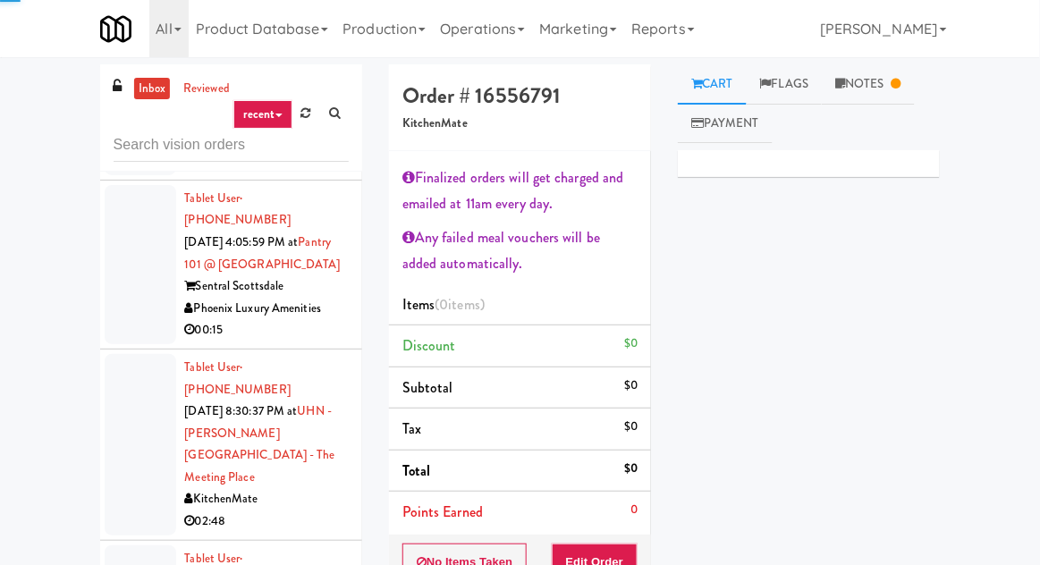
scroll to position [2178, 0]
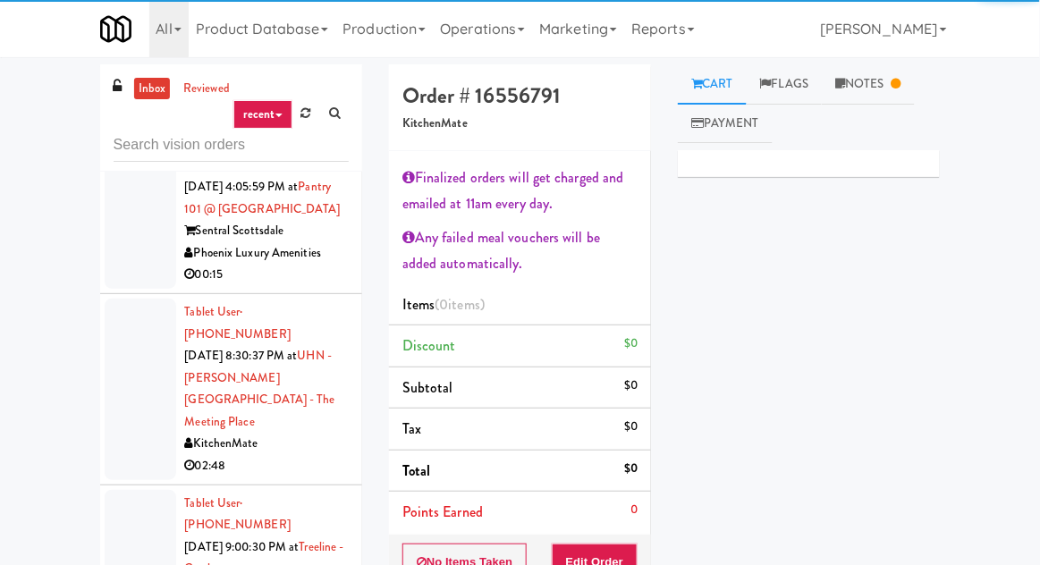
click at [135, 490] on div at bounding box center [141, 569] width 72 height 159
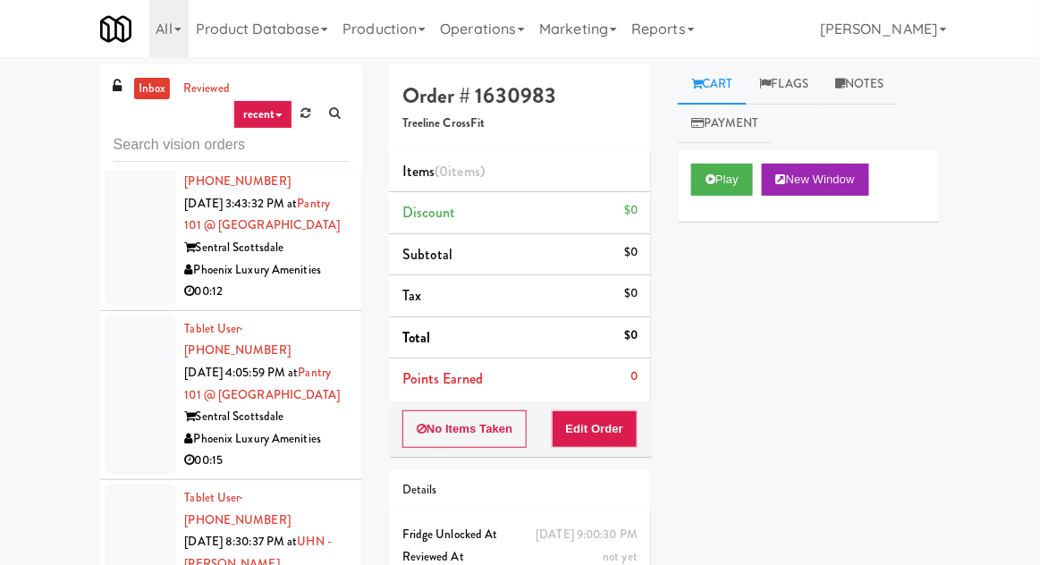
click at [139, 484] on div at bounding box center [141, 574] width 72 height 181
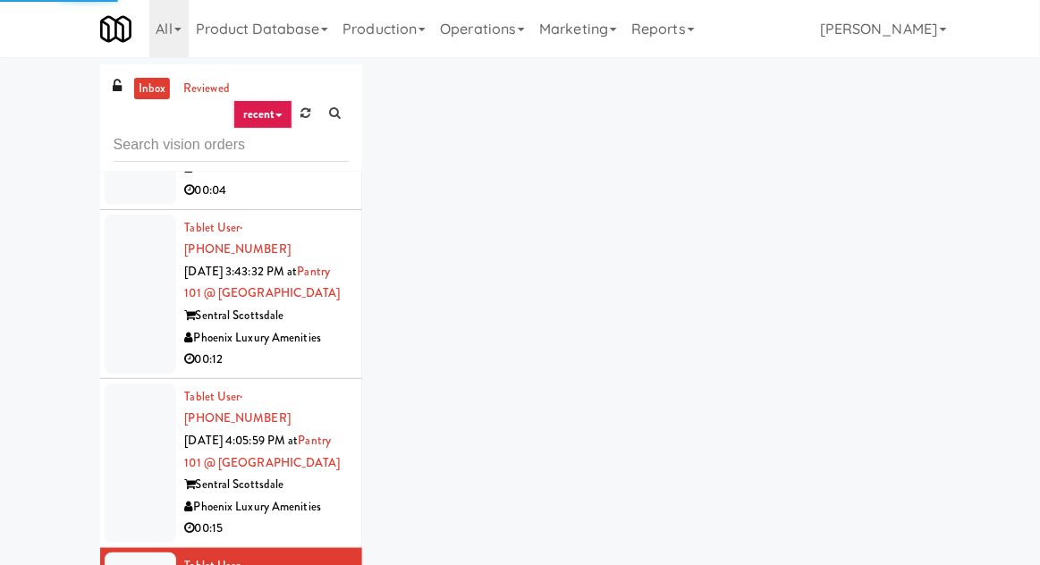
scroll to position [1907, 0]
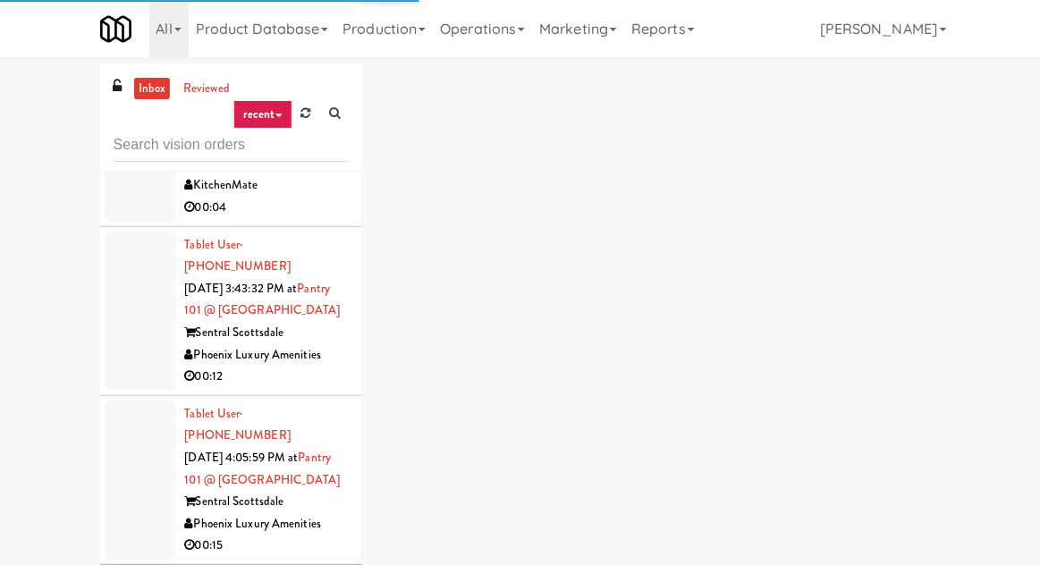
click at [134, 400] on div at bounding box center [141, 479] width 72 height 159
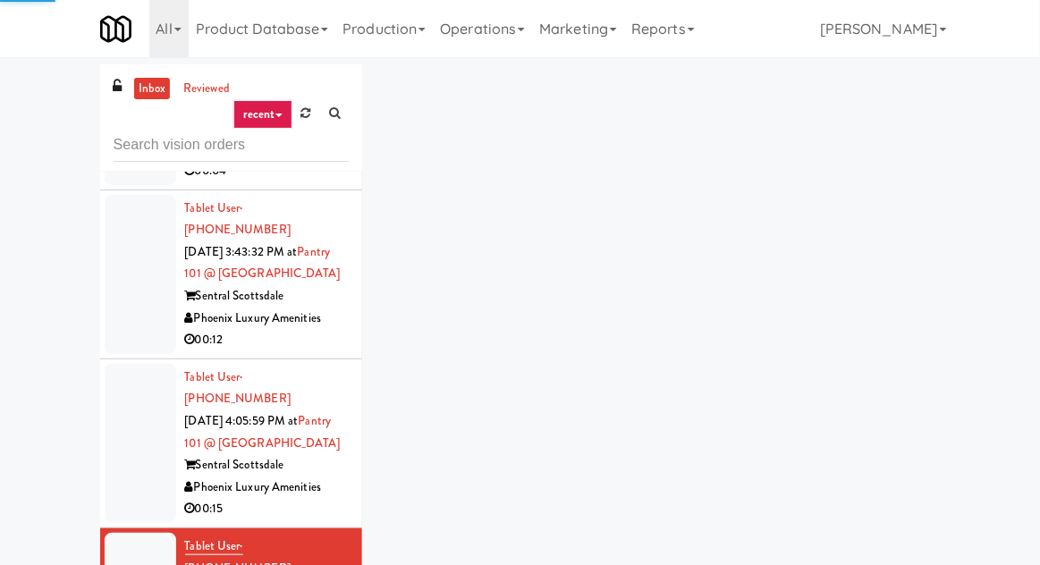
scroll to position [1997, 0]
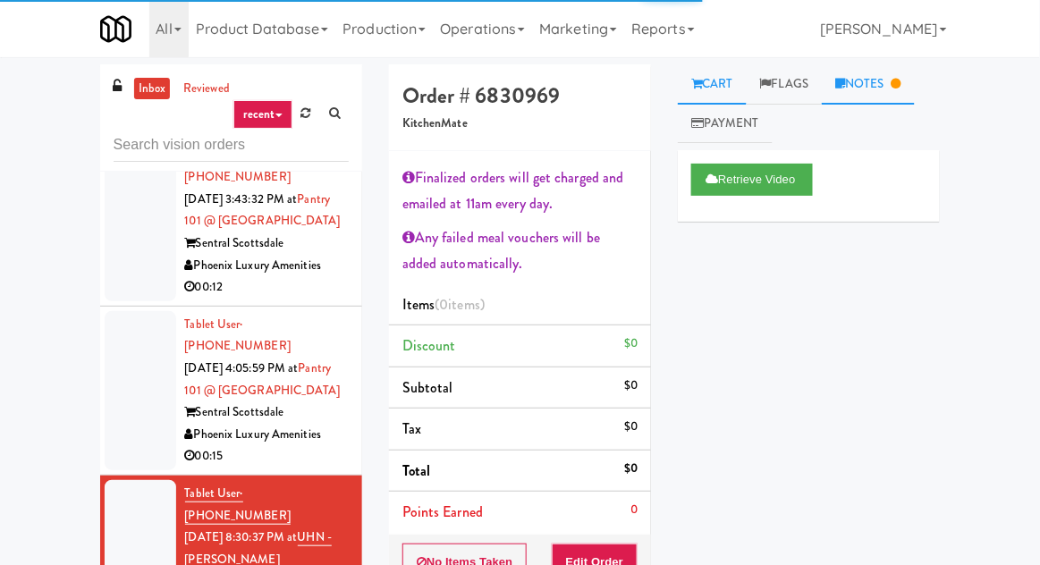
click at [880, 97] on link "Notes" at bounding box center [867, 84] width 93 height 40
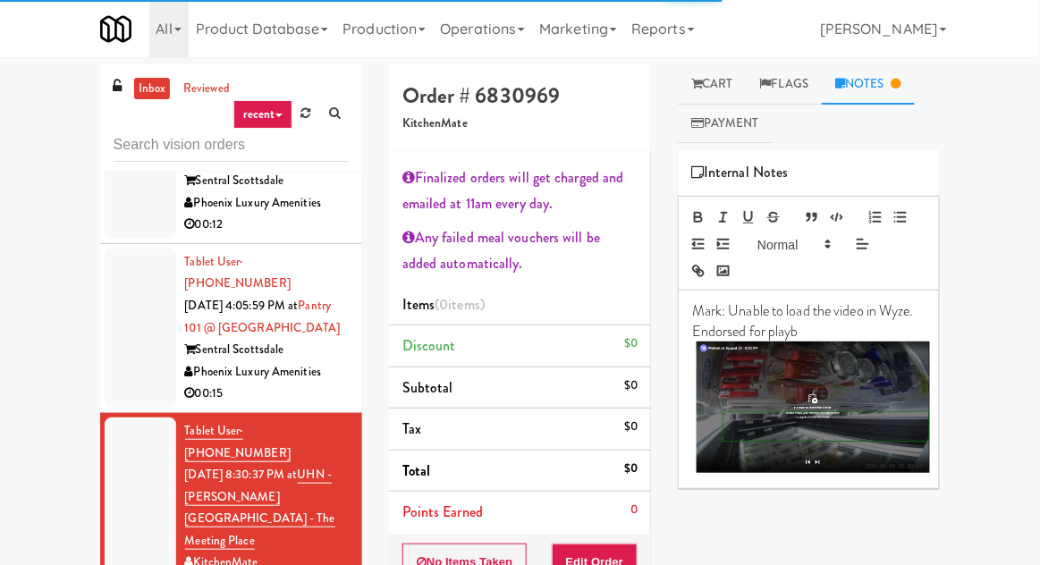
scroll to position [2087, 0]
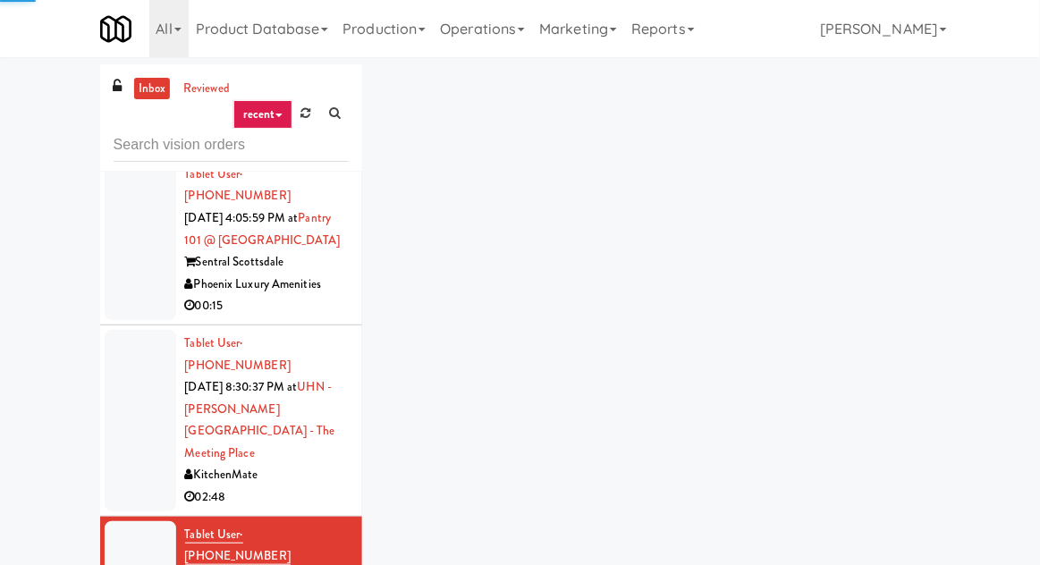
scroll to position [2157, 0]
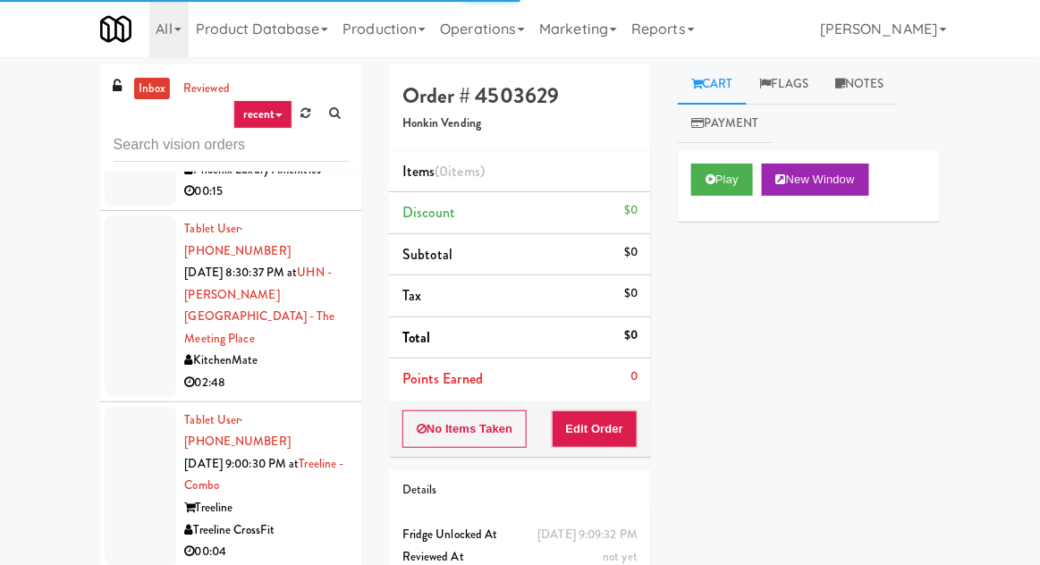
scroll to position [2218, 0]
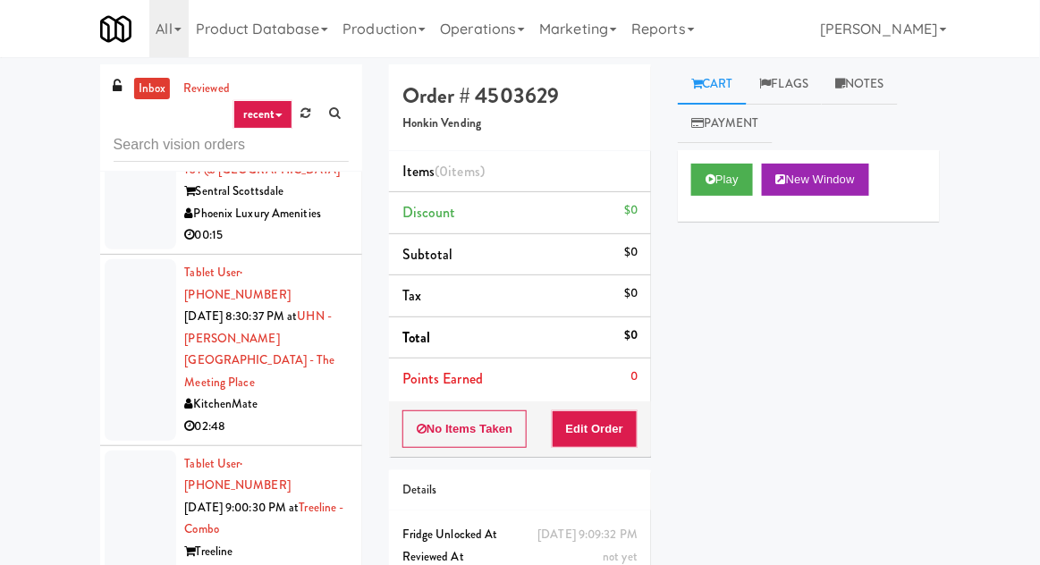
click at [141, 451] on div at bounding box center [141, 530] width 72 height 159
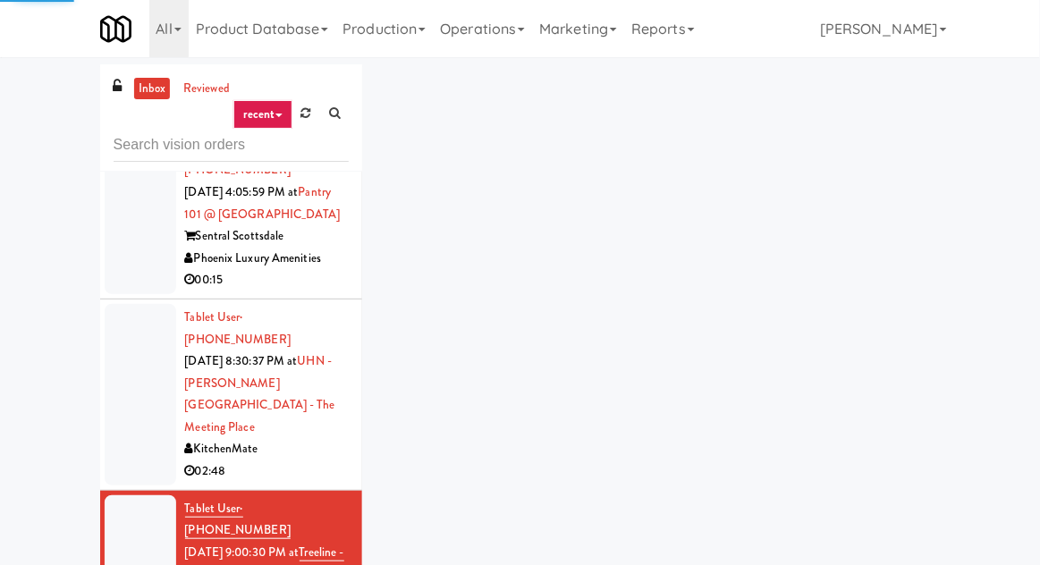
scroll to position [2157, 0]
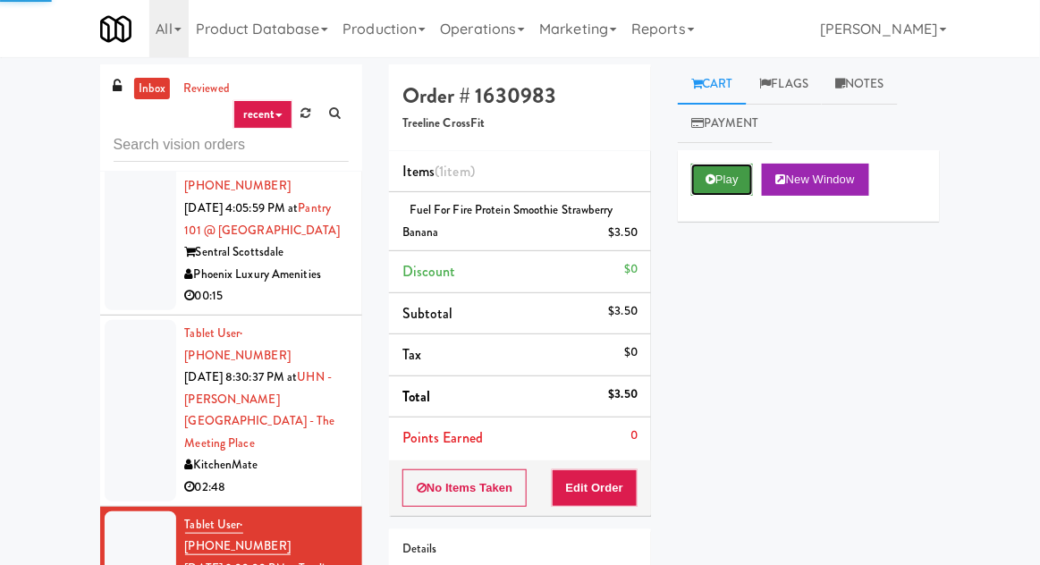
click at [718, 167] on button "Play" at bounding box center [722, 180] width 62 height 32
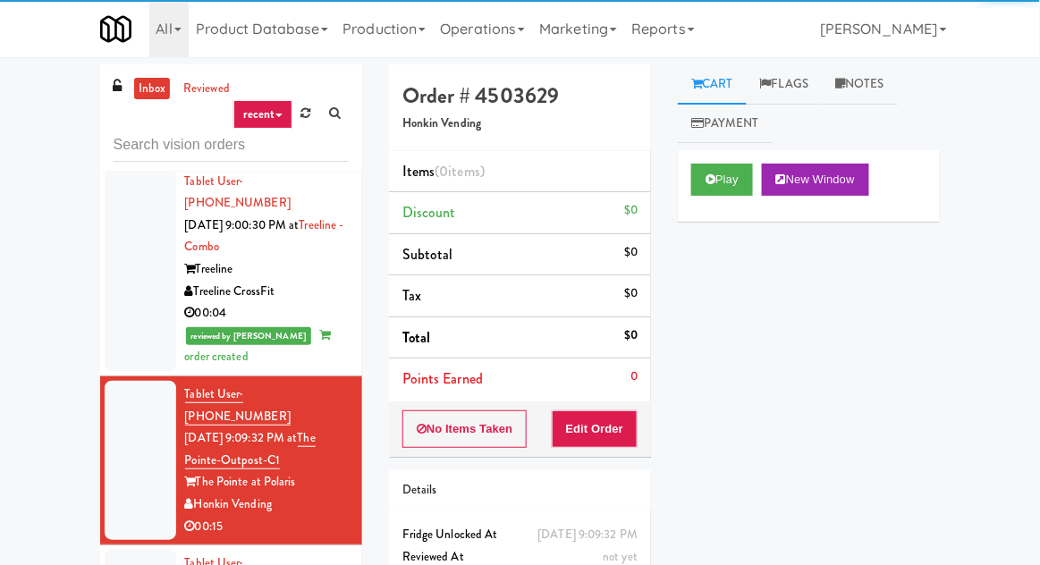
scroll to position [2673, 0]
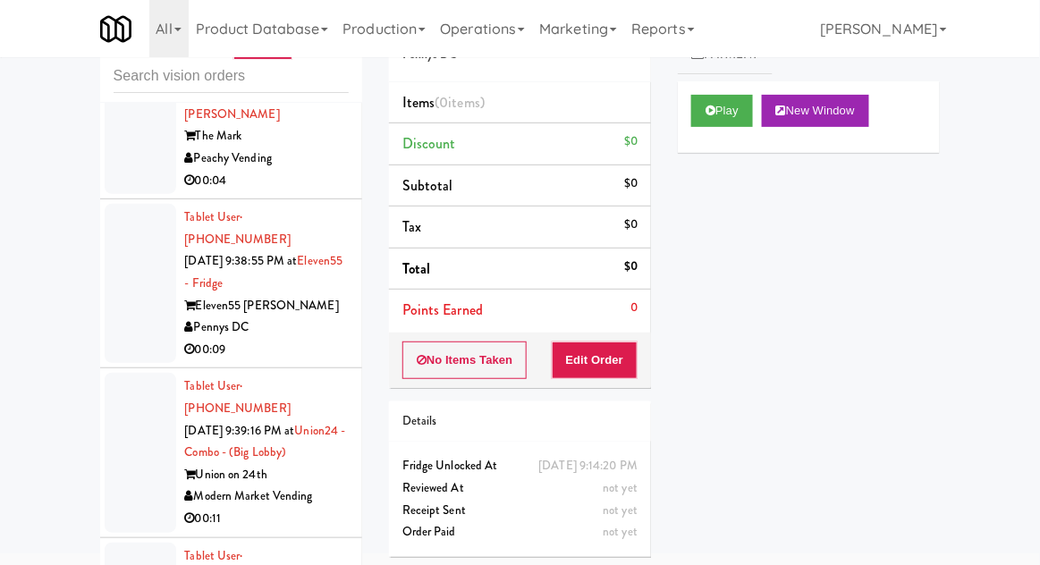
scroll to position [10602, 0]
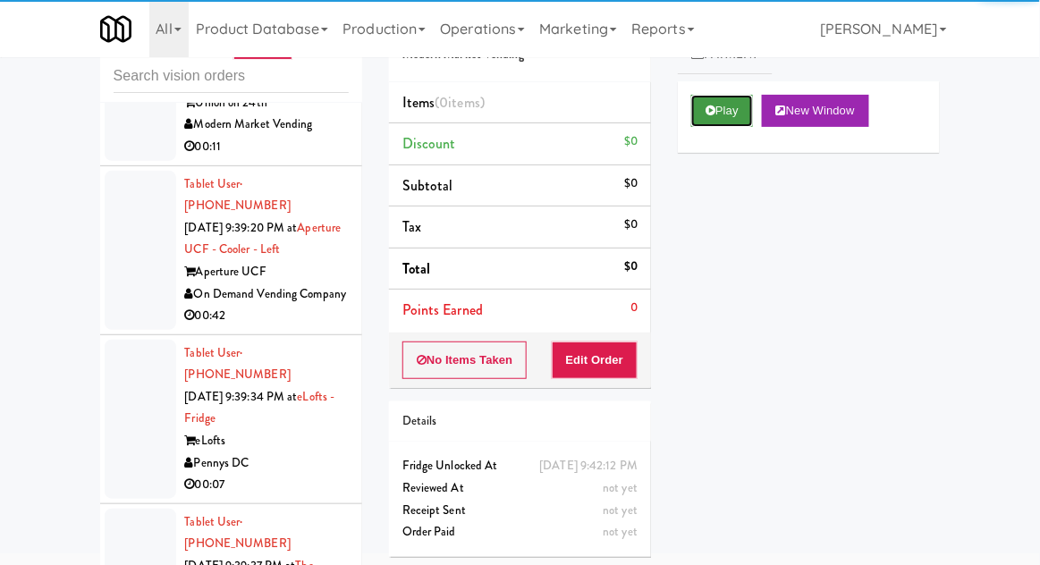
click at [720, 124] on button "Play" at bounding box center [722, 111] width 62 height 32
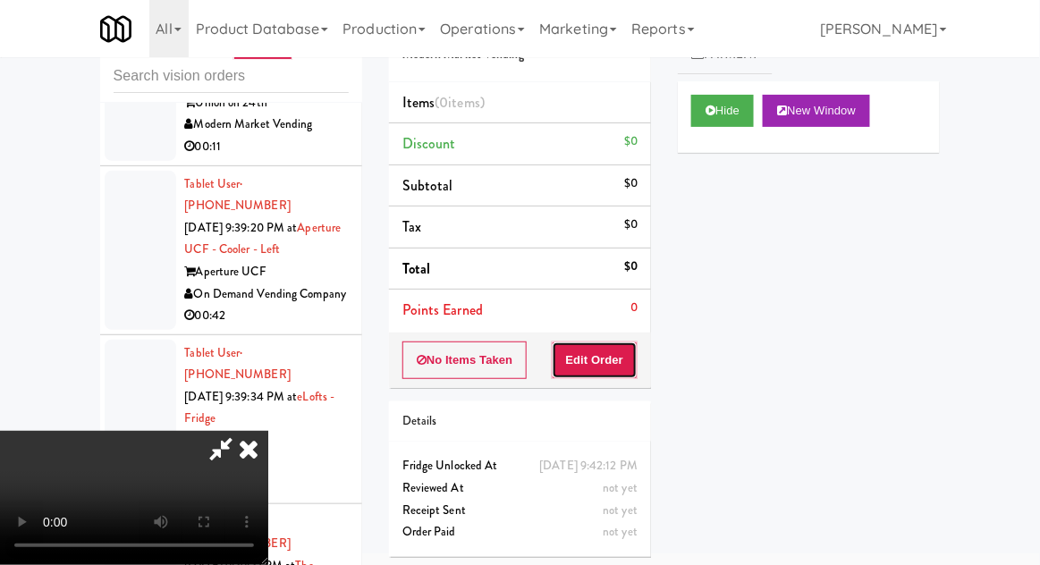
click at [613, 351] on button "Edit Order" at bounding box center [595, 360] width 87 height 38
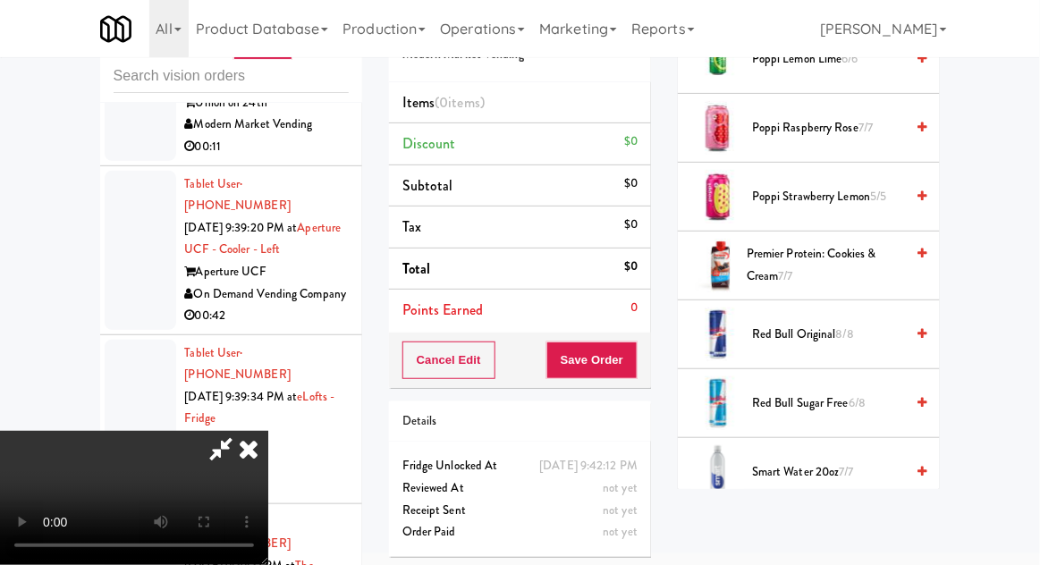
scroll to position [2187, 0]
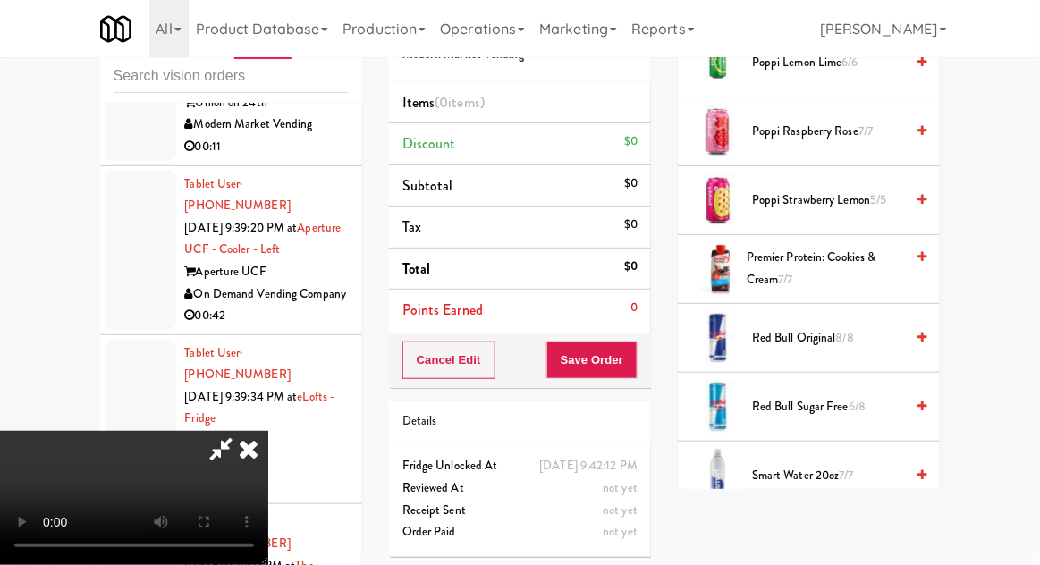
click at [878, 191] on span "5/5" at bounding box center [878, 199] width 16 height 17
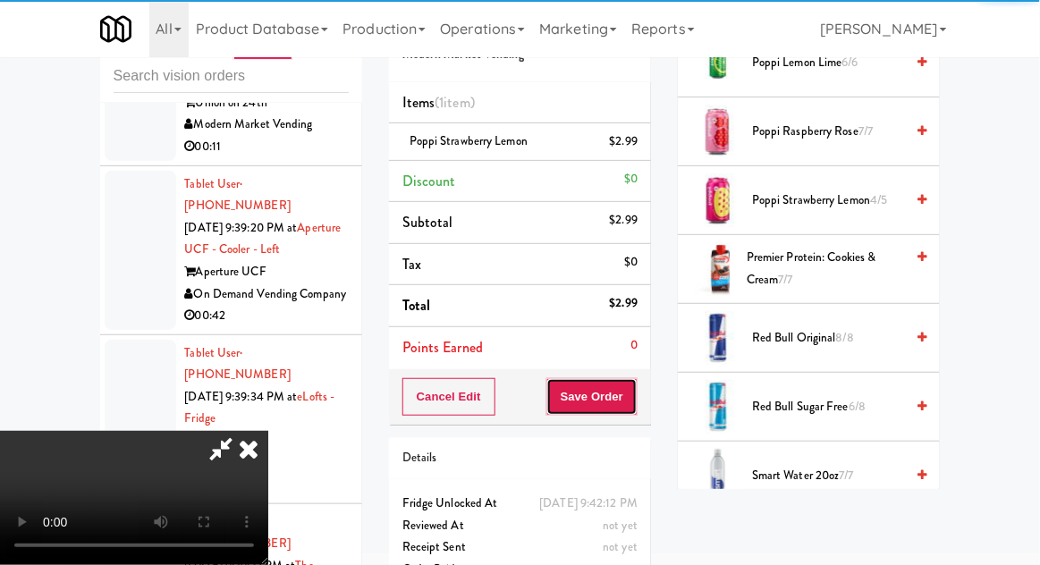
click at [635, 395] on button "Save Order" at bounding box center [591, 397] width 91 height 38
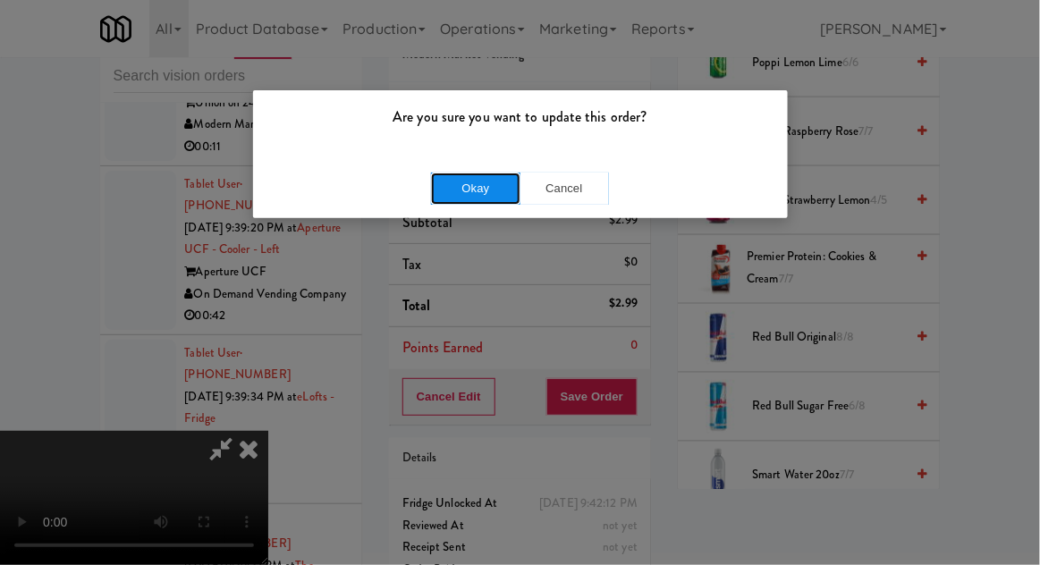
click at [474, 194] on button "Okay" at bounding box center [475, 189] width 89 height 32
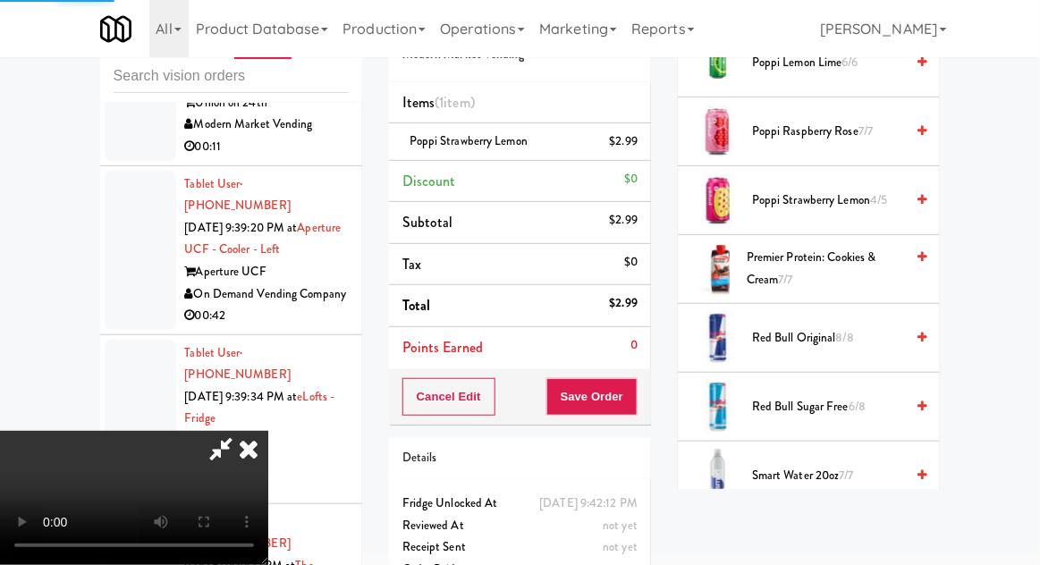
scroll to position [176, 0]
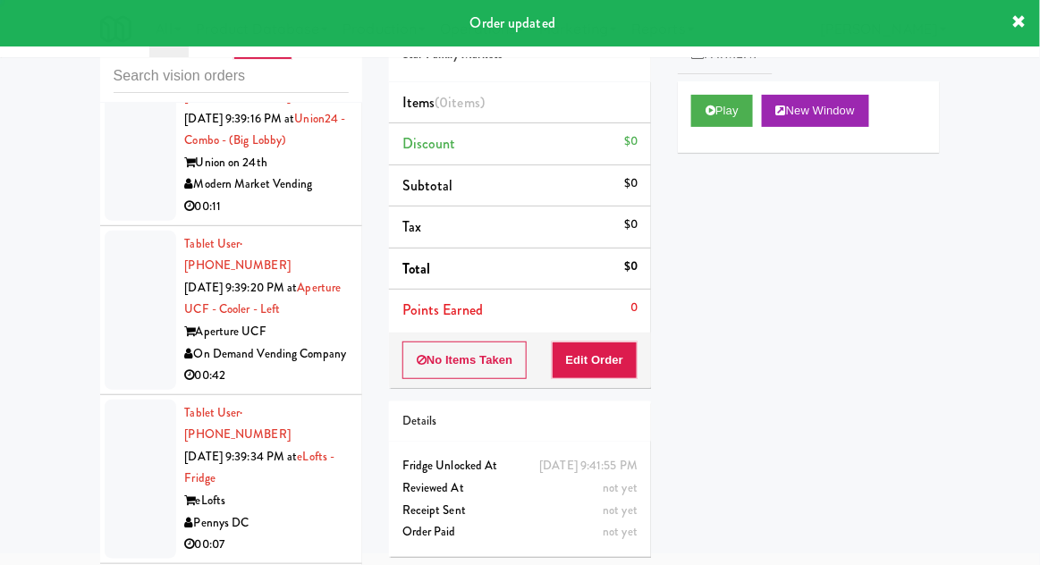
scroll to position [10536, 0]
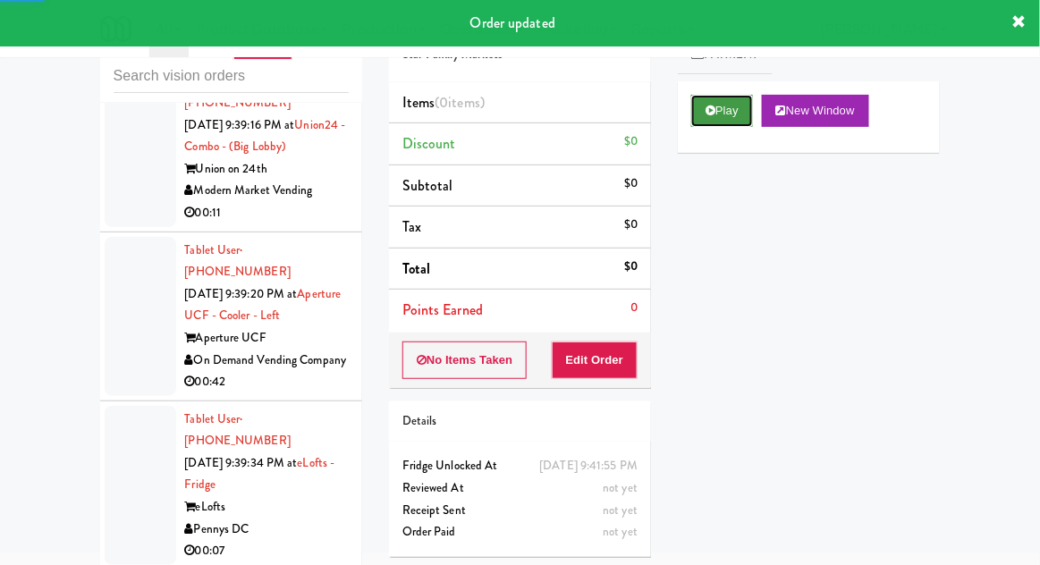
click at [716, 113] on button "Play" at bounding box center [722, 111] width 62 height 32
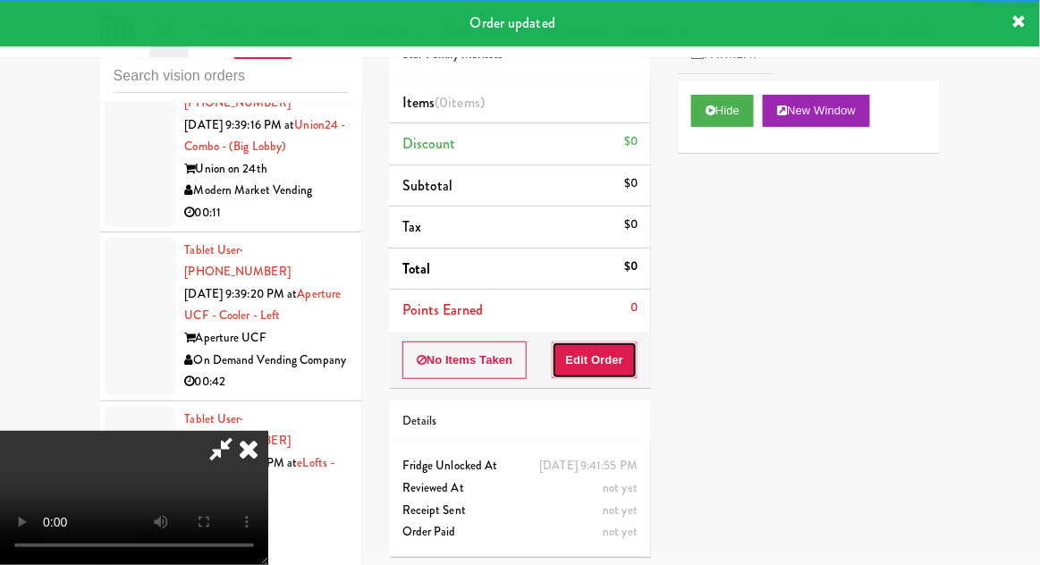
click at [604, 365] on button "Edit Order" at bounding box center [595, 360] width 87 height 38
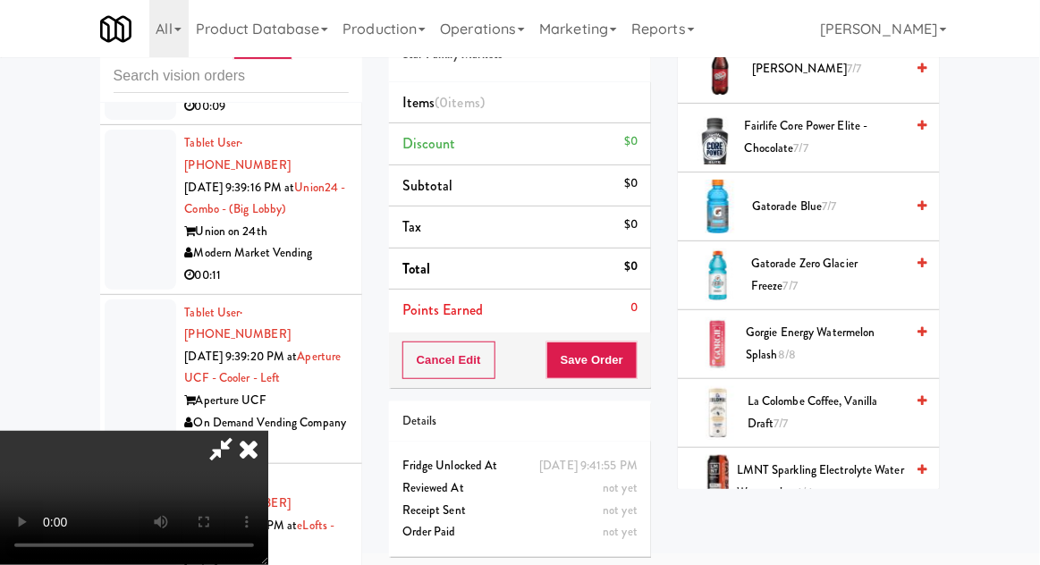
scroll to position [931, 0]
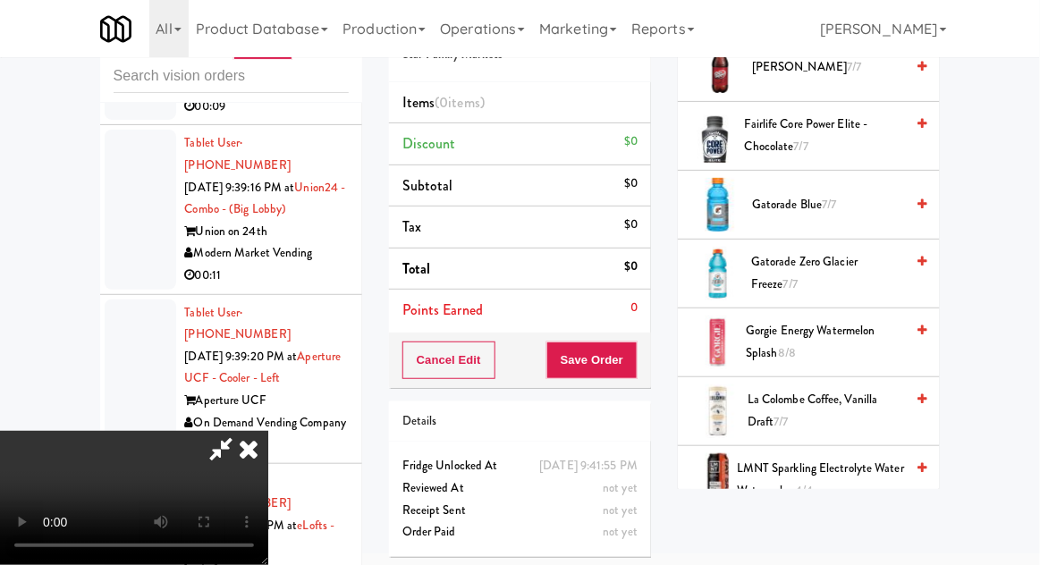
click at [846, 272] on span "Gatorade Zero Glacier Freeze 7/7" at bounding box center [827, 273] width 153 height 44
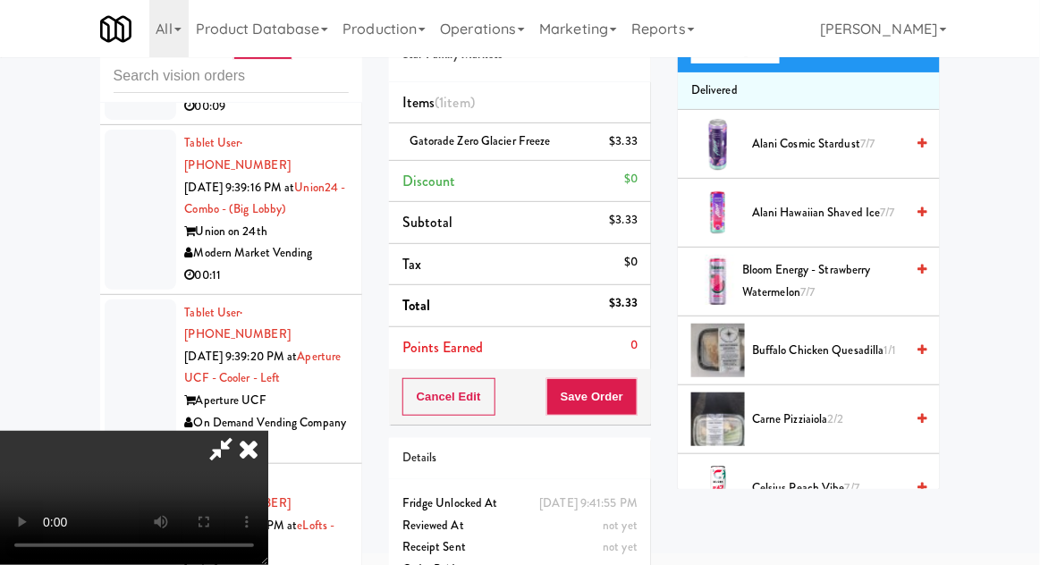
scroll to position [0, 0]
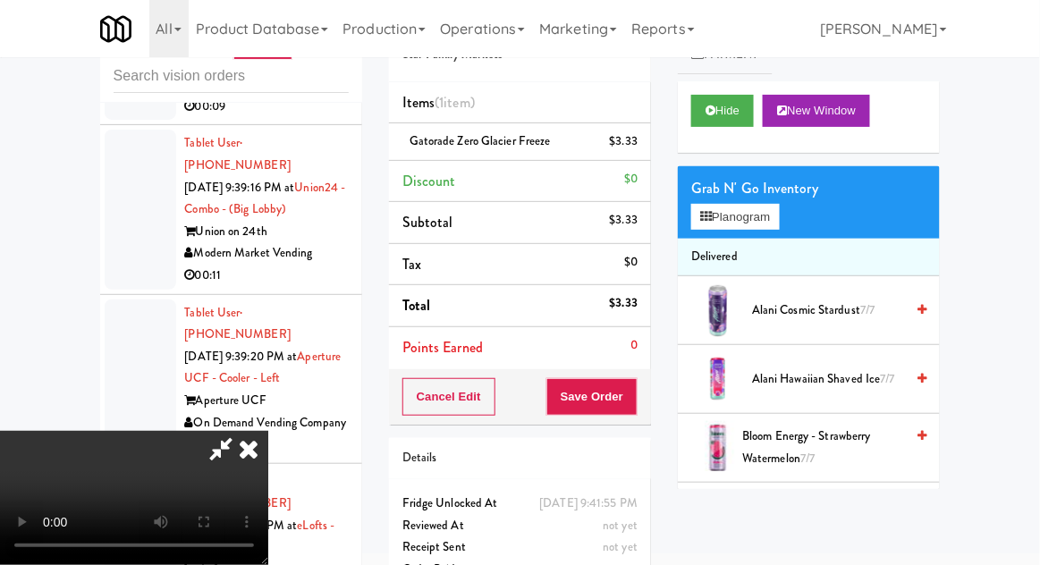
click at [802, 378] on span "Alani Hawaiian Shaved Ice 7/7" at bounding box center [828, 379] width 152 height 22
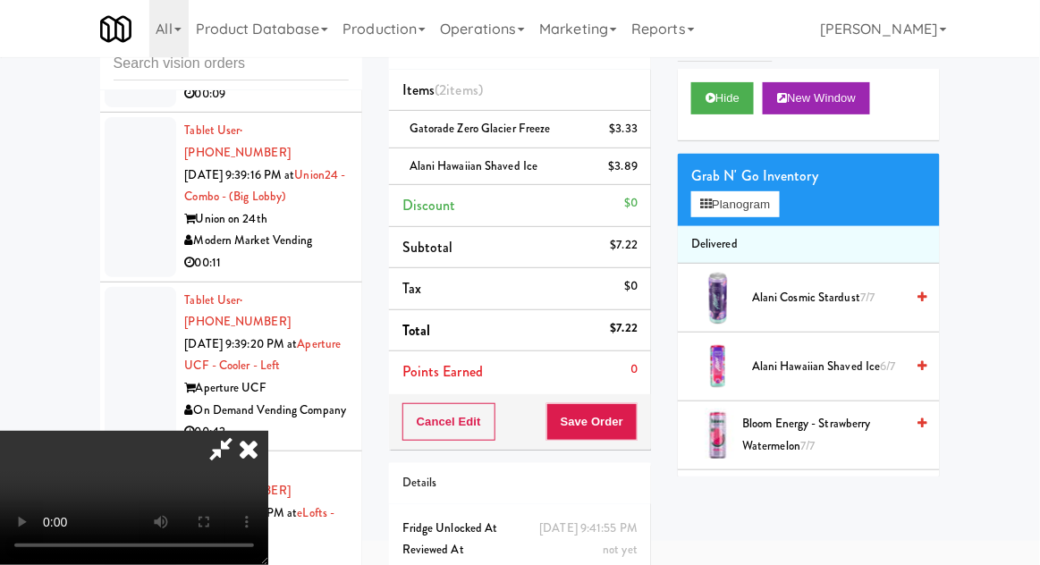
click at [648, 421] on div "Cancel Edit Save Order" at bounding box center [520, 421] width 262 height 55
click at [635, 423] on button "Save Order" at bounding box center [591, 422] width 91 height 38
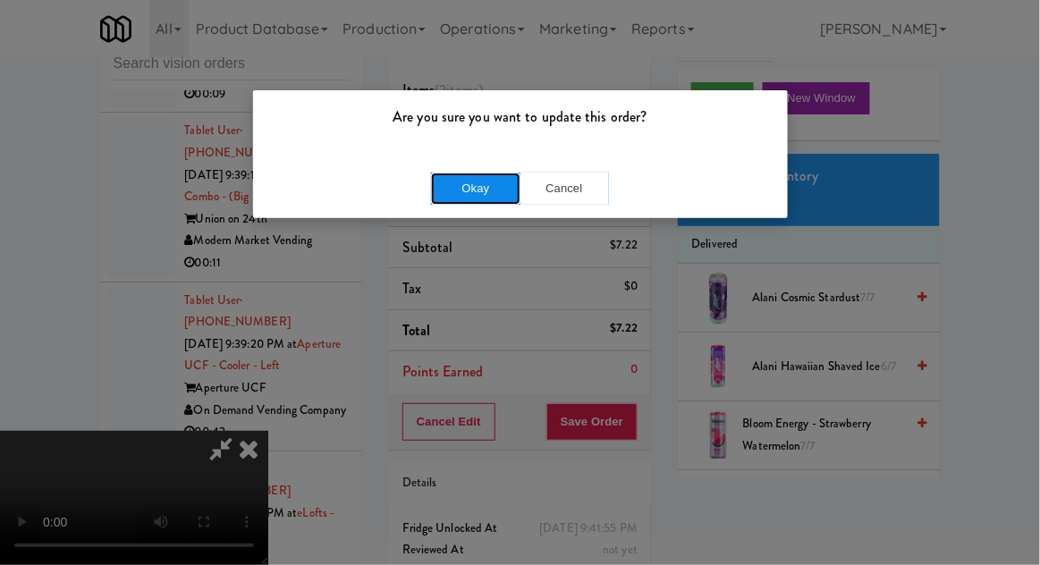
click at [442, 187] on button "Okay" at bounding box center [475, 189] width 89 height 32
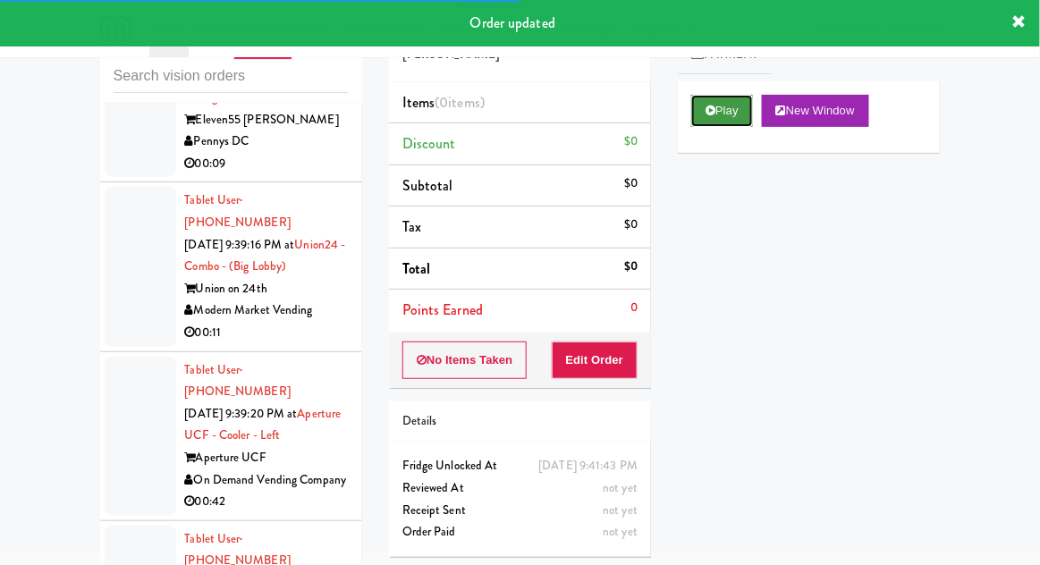
click at [731, 111] on button "Play" at bounding box center [722, 111] width 62 height 32
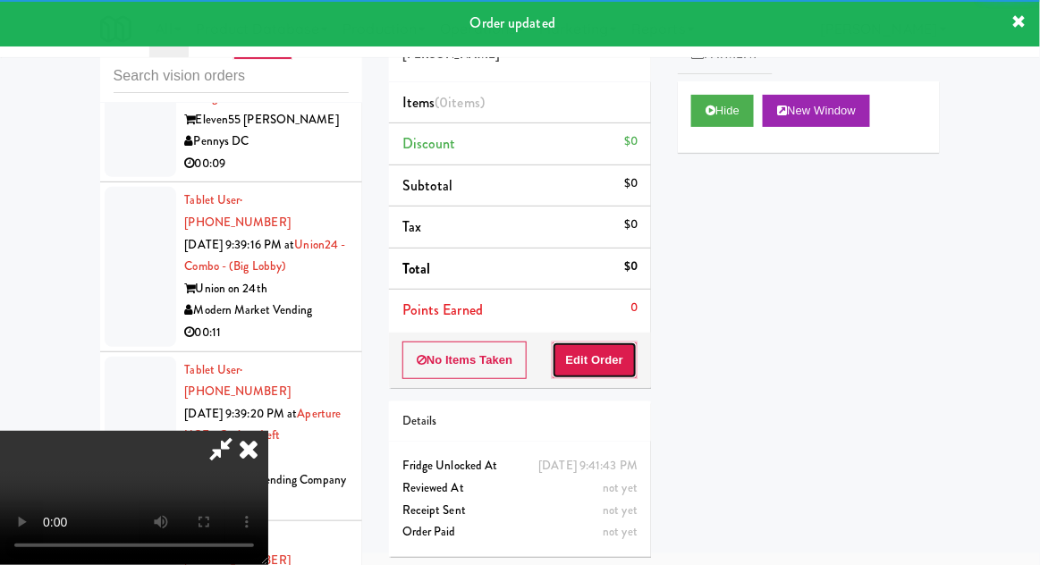
click at [593, 355] on button "Edit Order" at bounding box center [595, 360] width 87 height 38
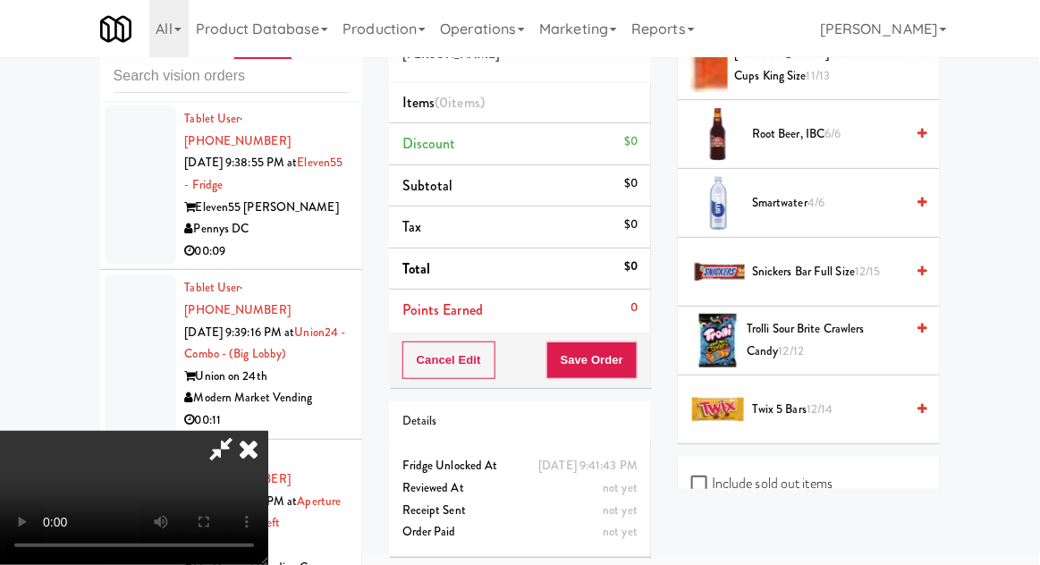
scroll to position [2028, 0]
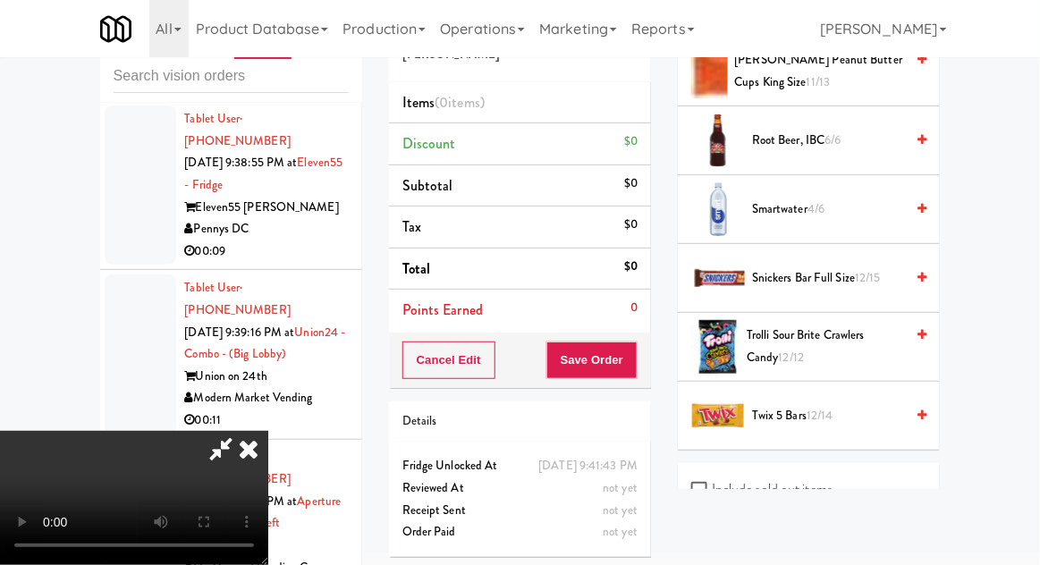
click at [846, 198] on span "Smartwater 4/6" at bounding box center [828, 209] width 152 height 22
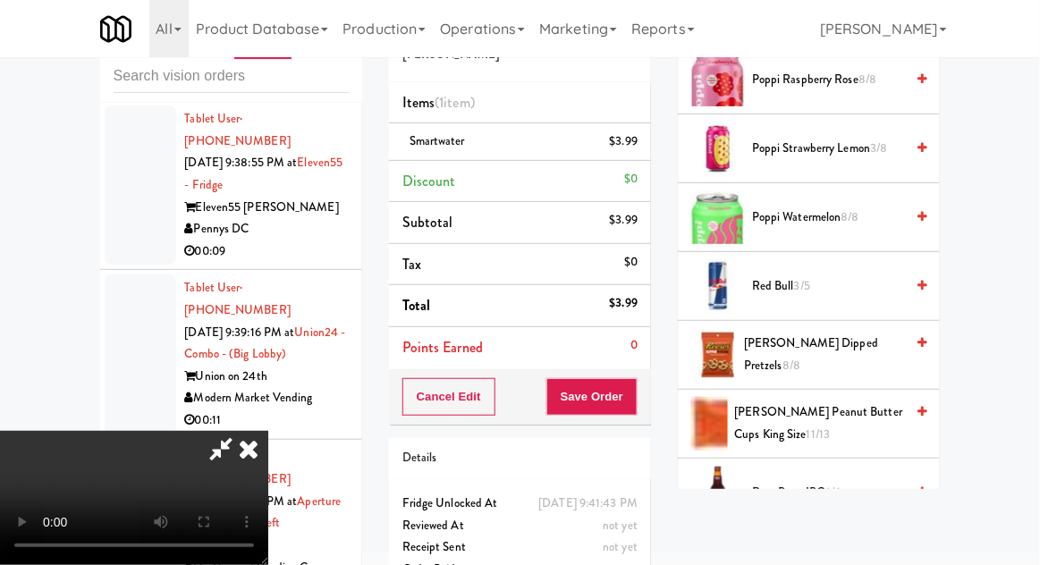
scroll to position [1677, 0]
click at [839, 274] on span "Red Bull 3/5" at bounding box center [828, 285] width 152 height 22
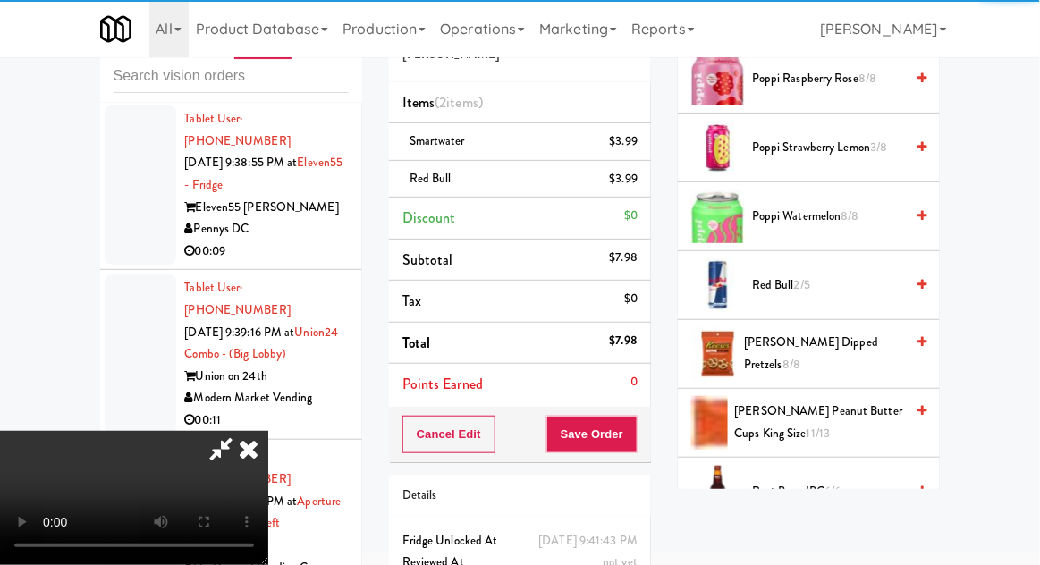
click at [634, 434] on button "Save Order" at bounding box center [591, 435] width 91 height 38
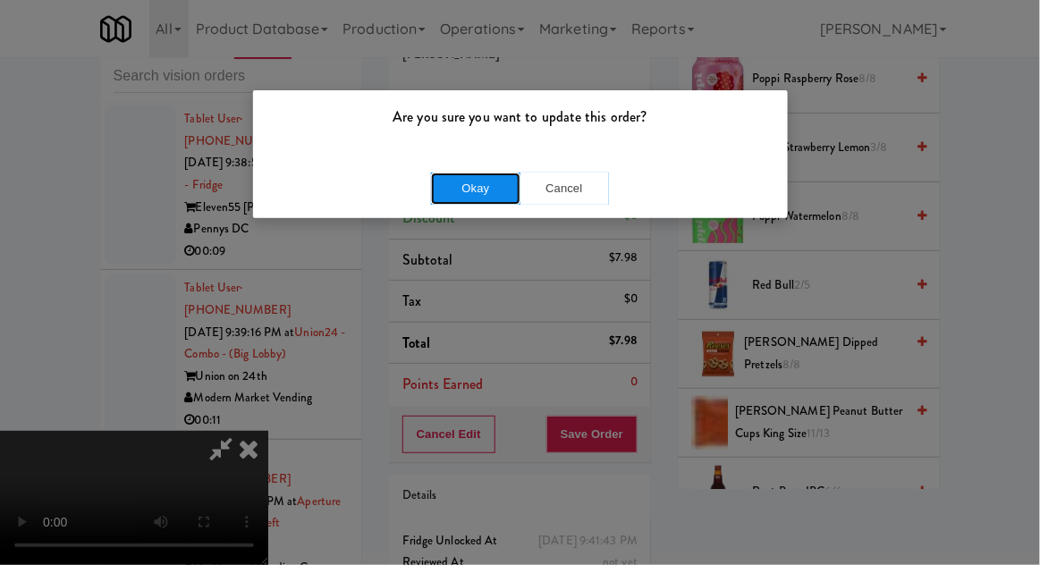
click at [450, 173] on button "Okay" at bounding box center [475, 189] width 89 height 32
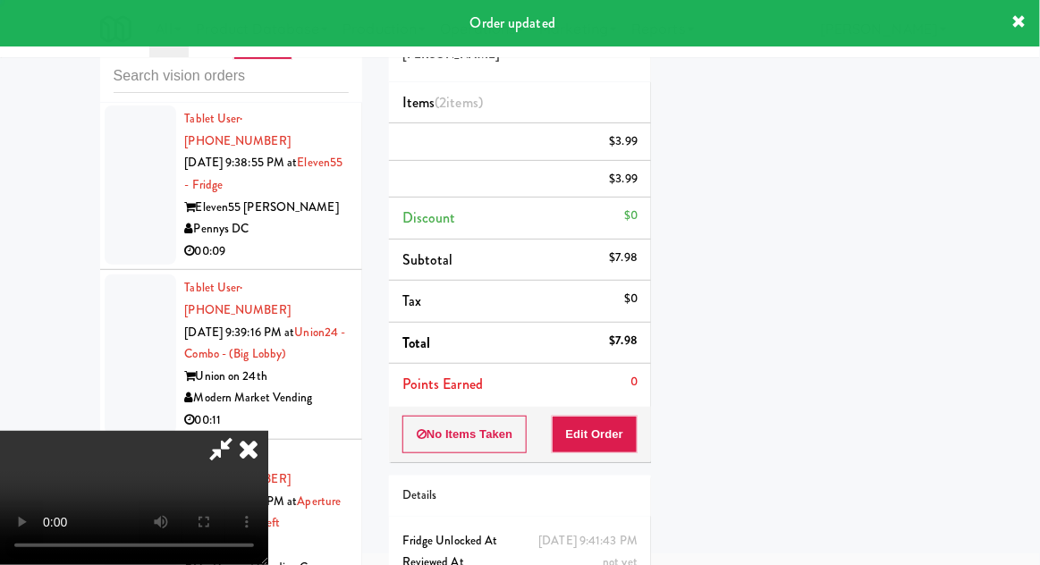
scroll to position [176, 0]
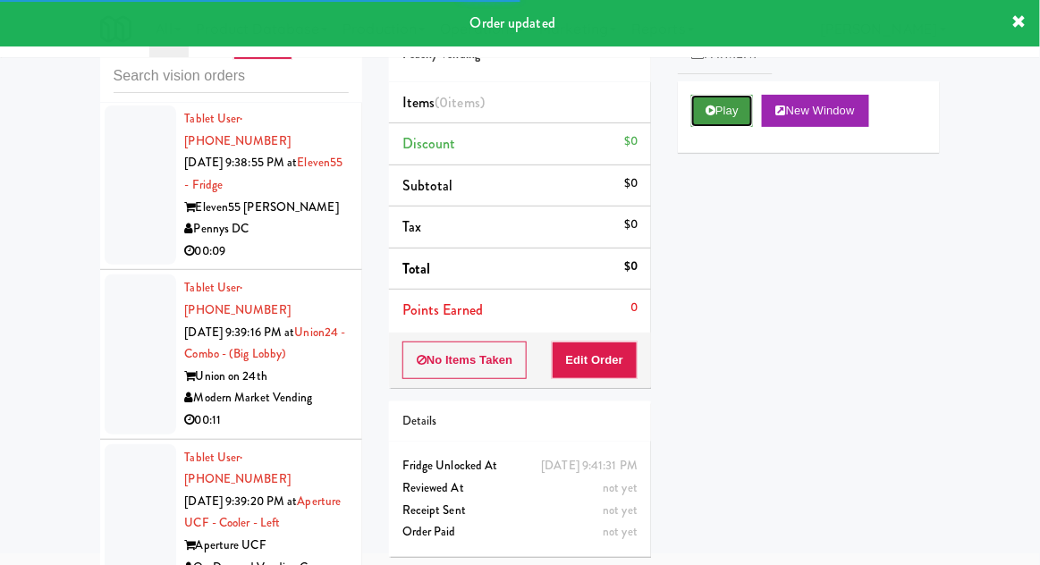
click at [738, 124] on button "Play" at bounding box center [722, 111] width 62 height 32
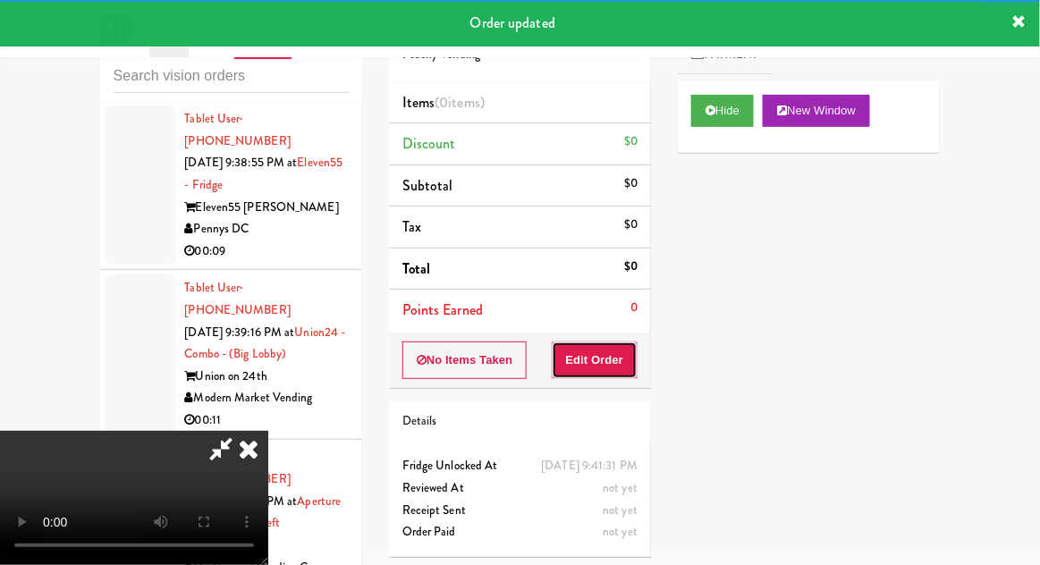
click at [617, 362] on button "Edit Order" at bounding box center [595, 360] width 87 height 38
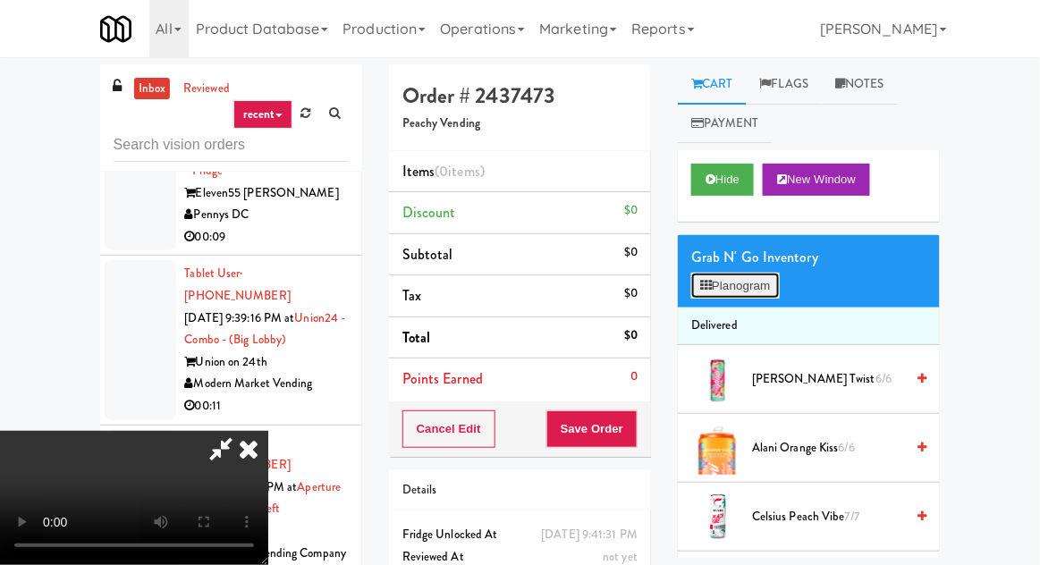
click at [735, 280] on button "Planogram" at bounding box center [735, 286] width 88 height 27
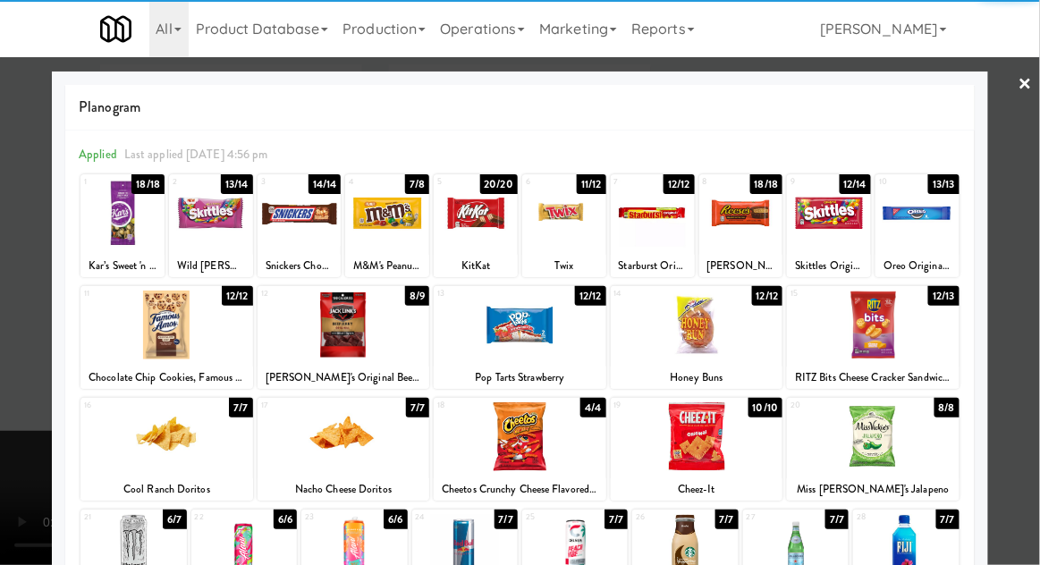
click at [914, 225] on div at bounding box center [917, 213] width 84 height 69
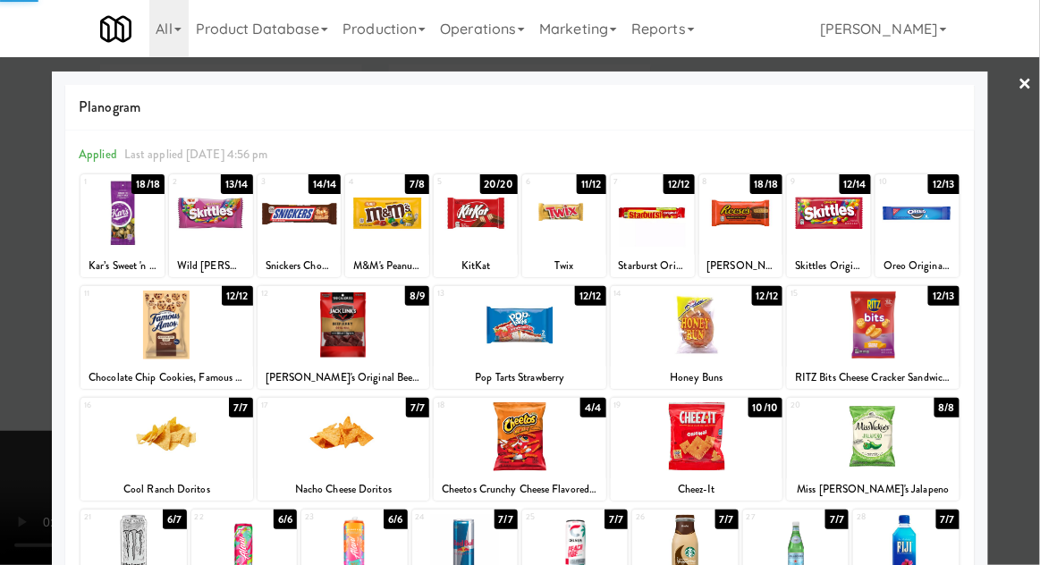
scroll to position [226, 0]
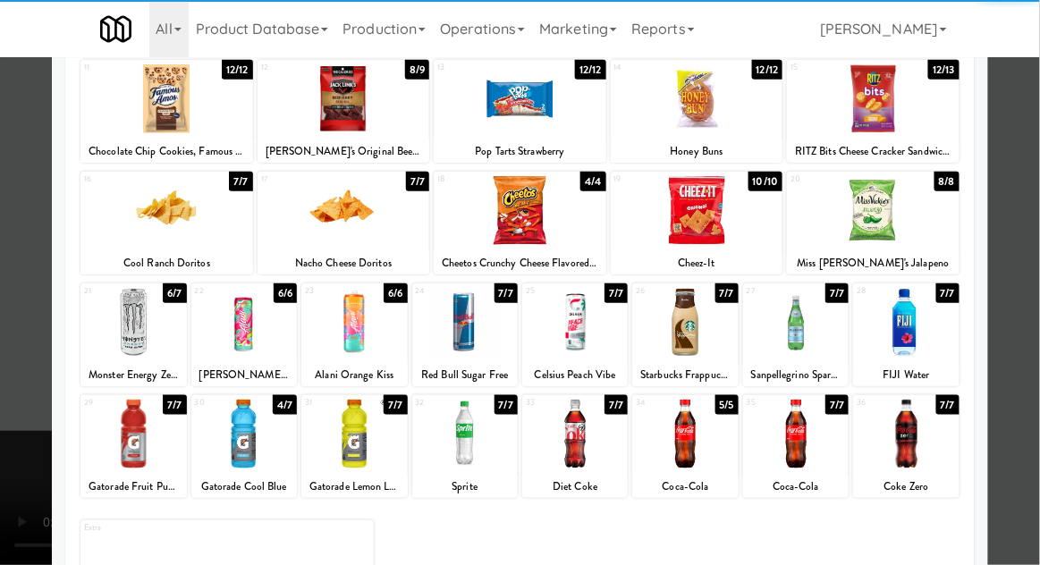
click at [134, 445] on div at bounding box center [132, 434] width 105 height 69
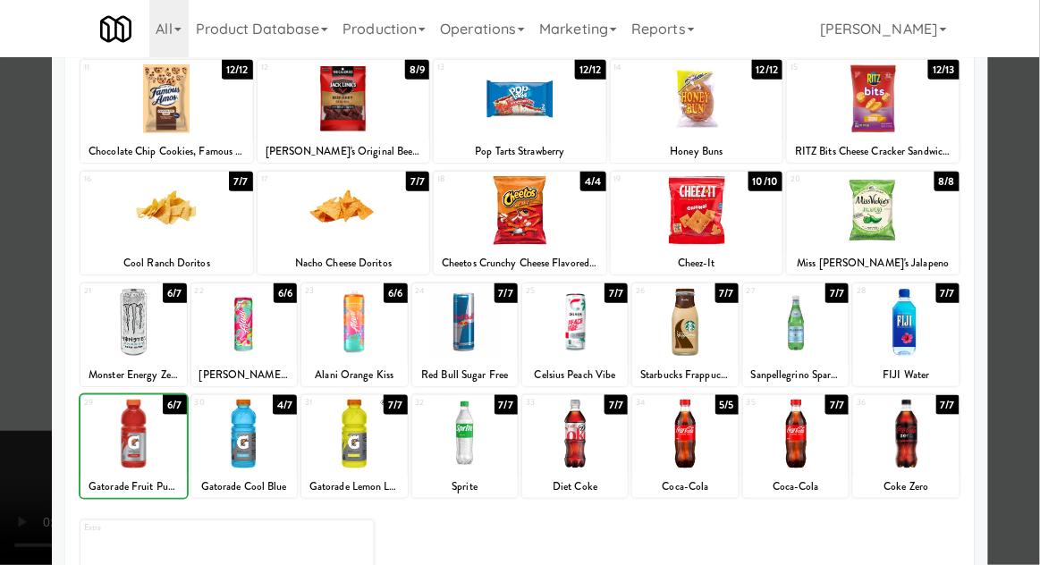
click at [7, 400] on div at bounding box center [520, 282] width 1040 height 565
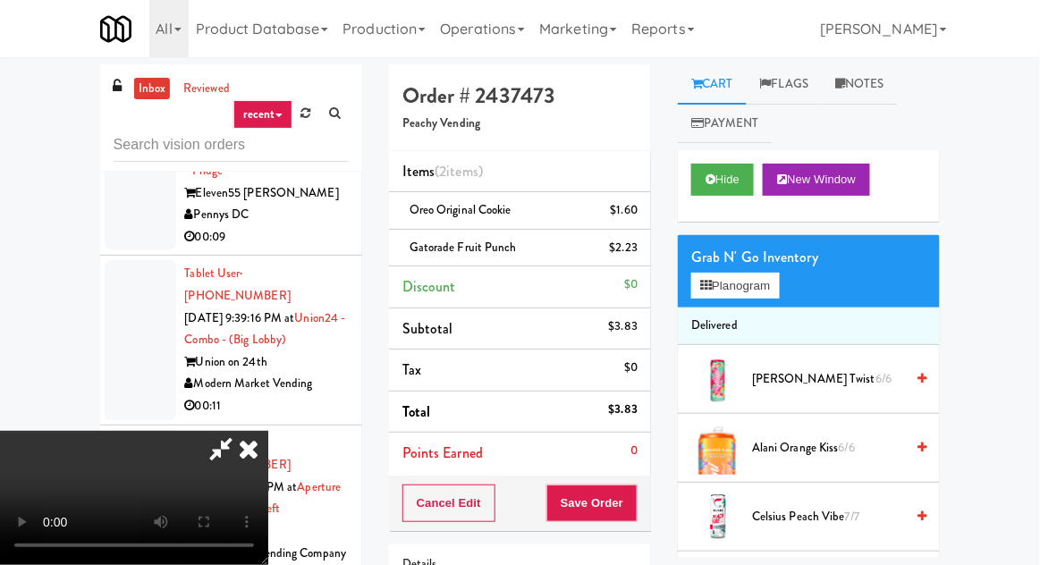
click at [647, 498] on div "Cancel Edit Save Order" at bounding box center [520, 503] width 262 height 55
click at [635, 505] on button "Save Order" at bounding box center [591, 503] width 91 height 38
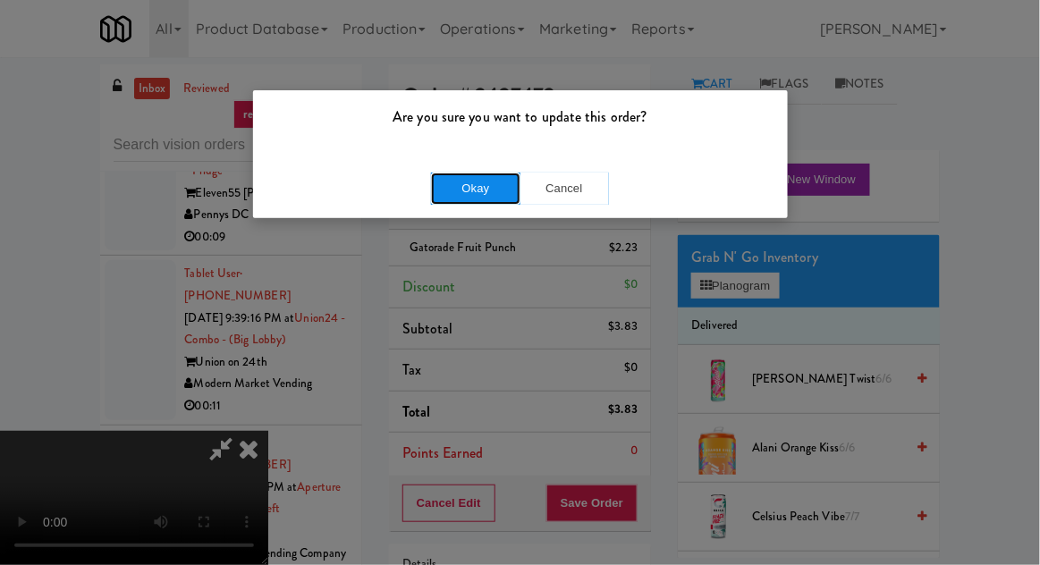
click at [434, 189] on button "Okay" at bounding box center [475, 189] width 89 height 32
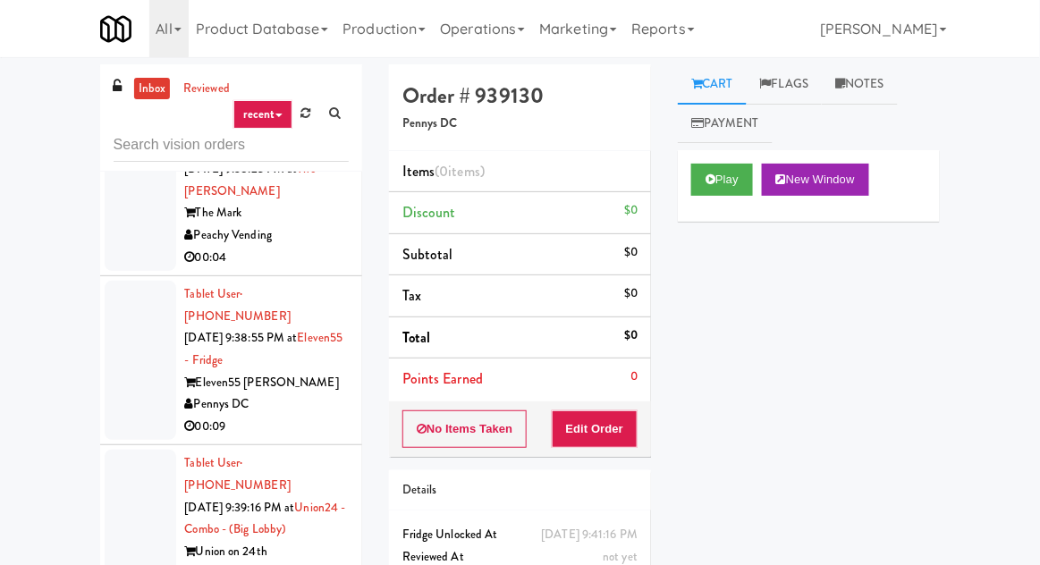
scroll to position [10117, 0]
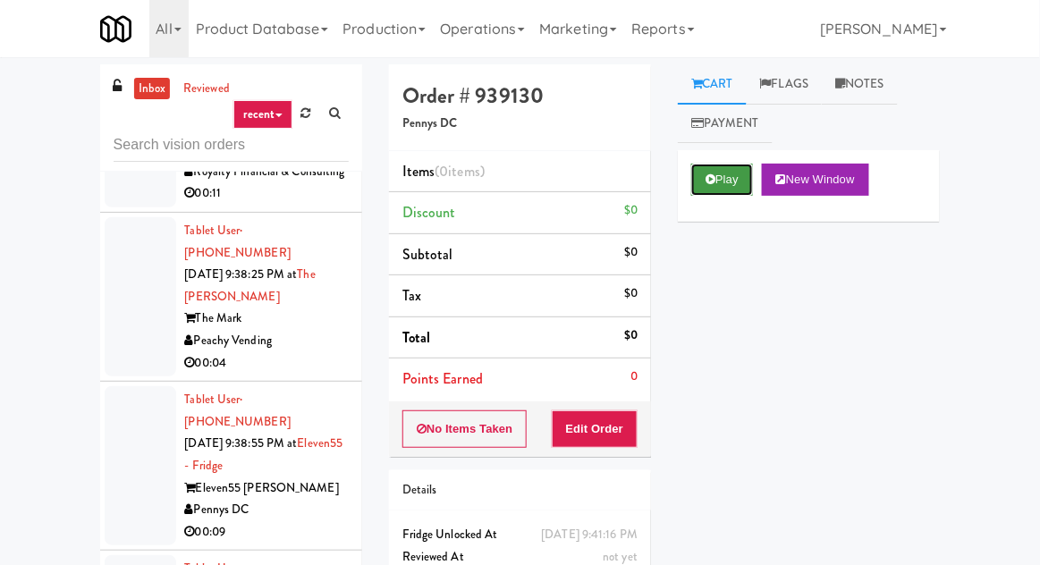
click at [715, 188] on button "Play" at bounding box center [722, 180] width 62 height 32
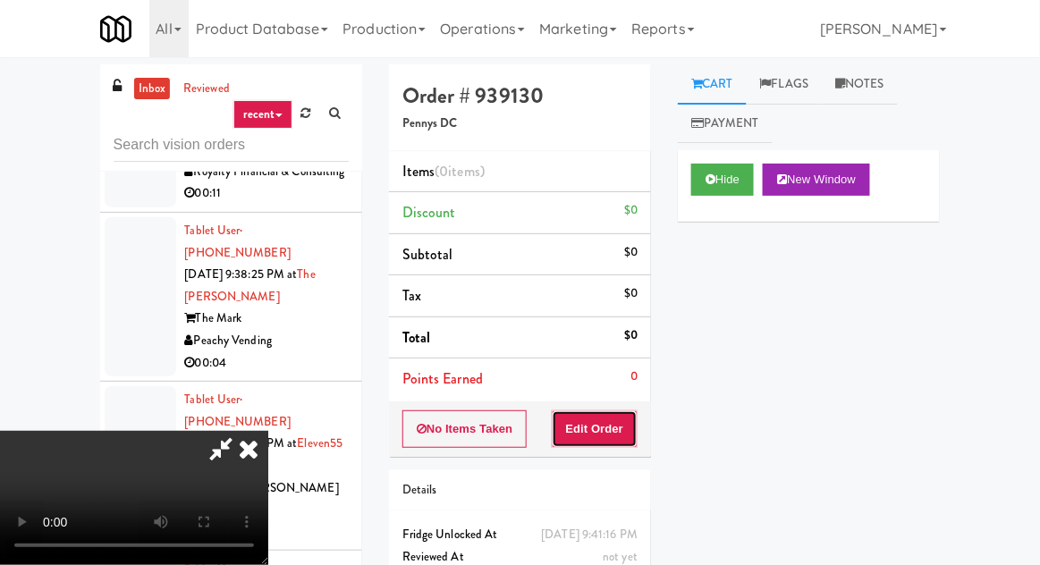
click at [606, 420] on button "Edit Order" at bounding box center [595, 429] width 87 height 38
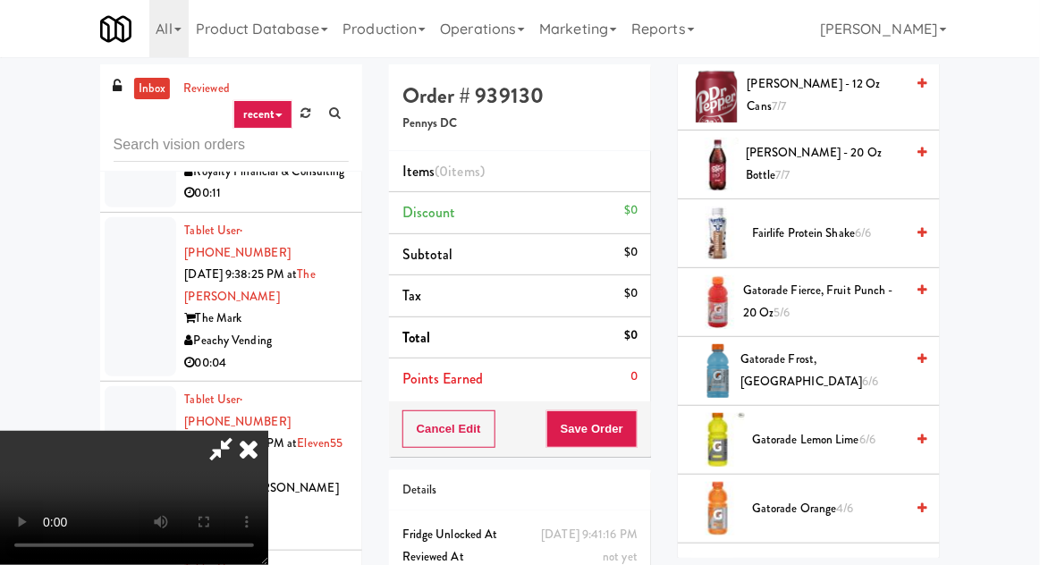
scroll to position [1114, 0]
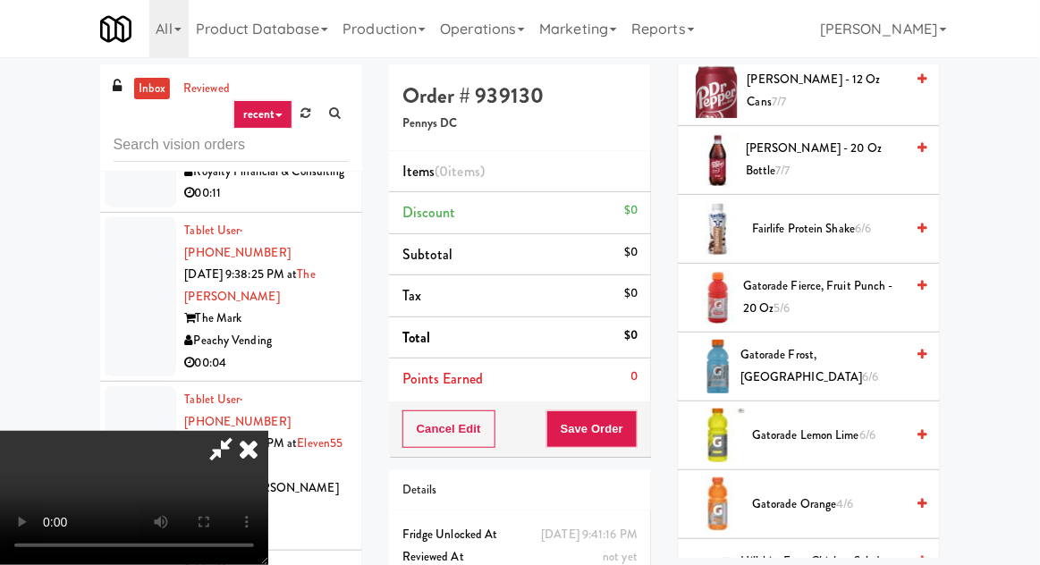
click at [810, 362] on span "Gatorade Frost, Glacier Freeze 6/6" at bounding box center [822, 366] width 164 height 44
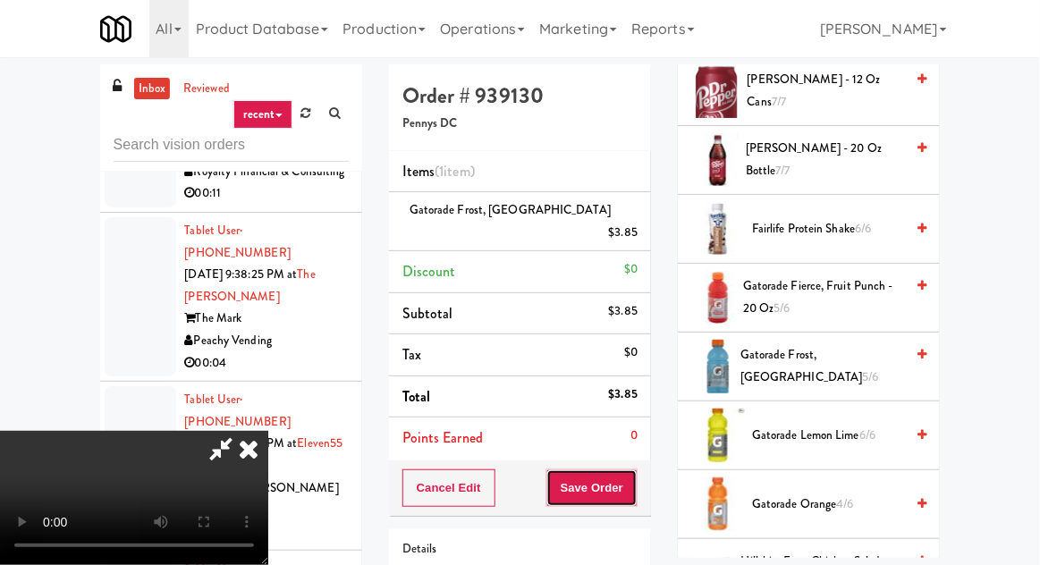
click at [635, 469] on button "Save Order" at bounding box center [591, 488] width 91 height 38
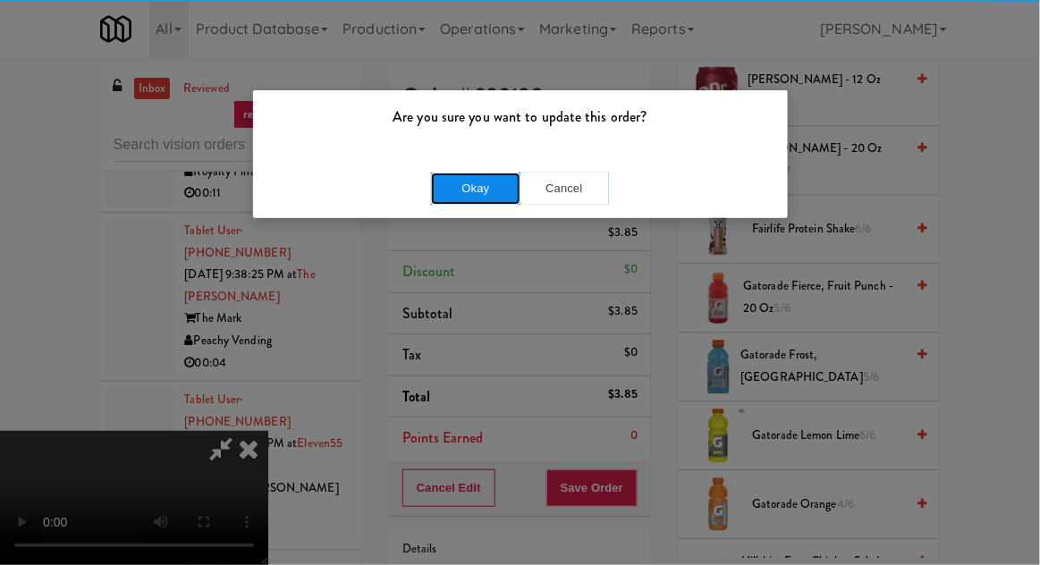
click at [436, 187] on button "Okay" at bounding box center [475, 189] width 89 height 32
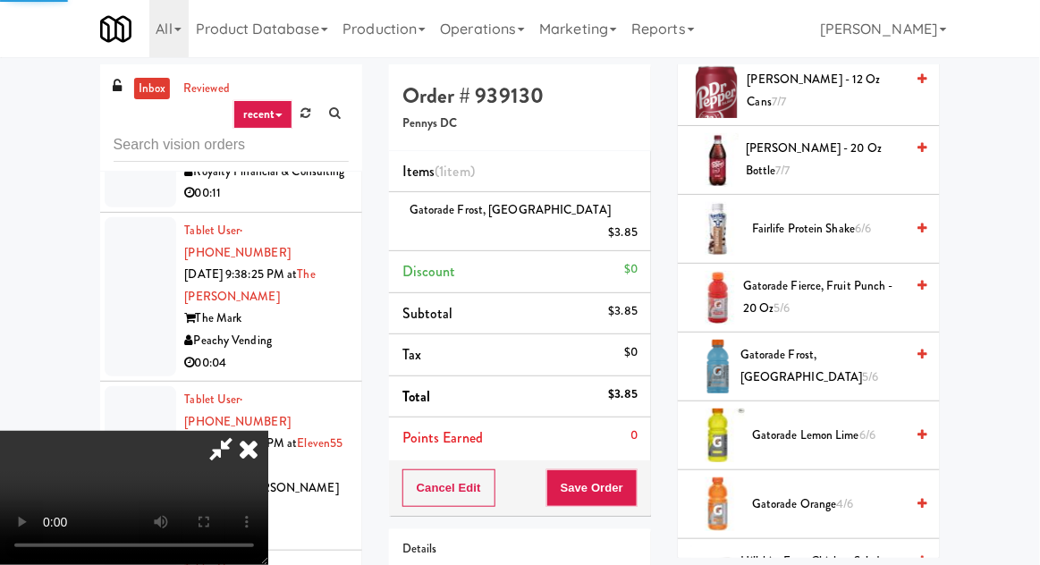
scroll to position [176, 0]
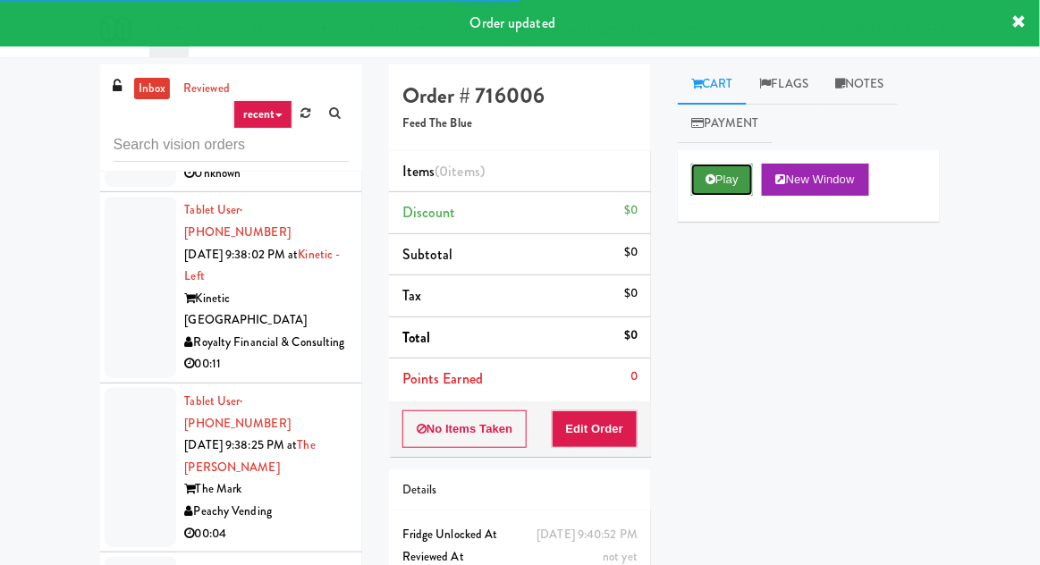
click at [701, 195] on button "Play" at bounding box center [722, 180] width 62 height 32
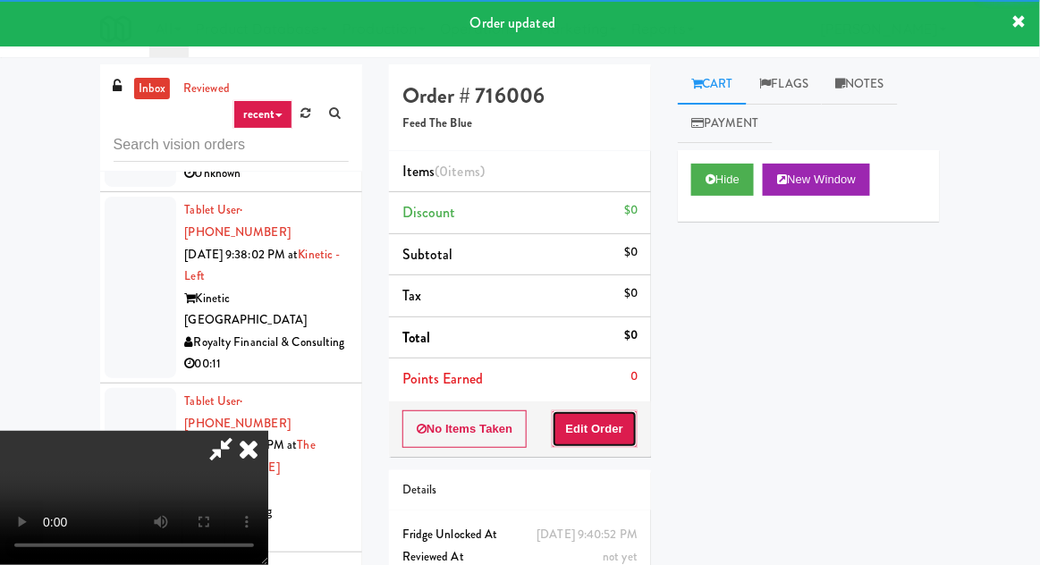
click at [612, 420] on button "Edit Order" at bounding box center [595, 429] width 87 height 38
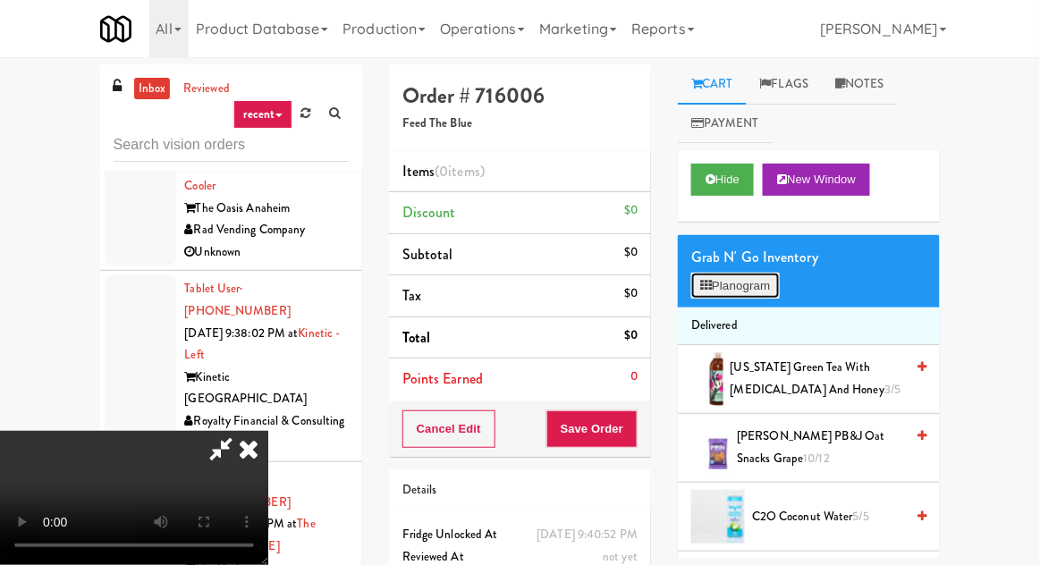
click at [720, 296] on button "Planogram" at bounding box center [735, 286] width 88 height 27
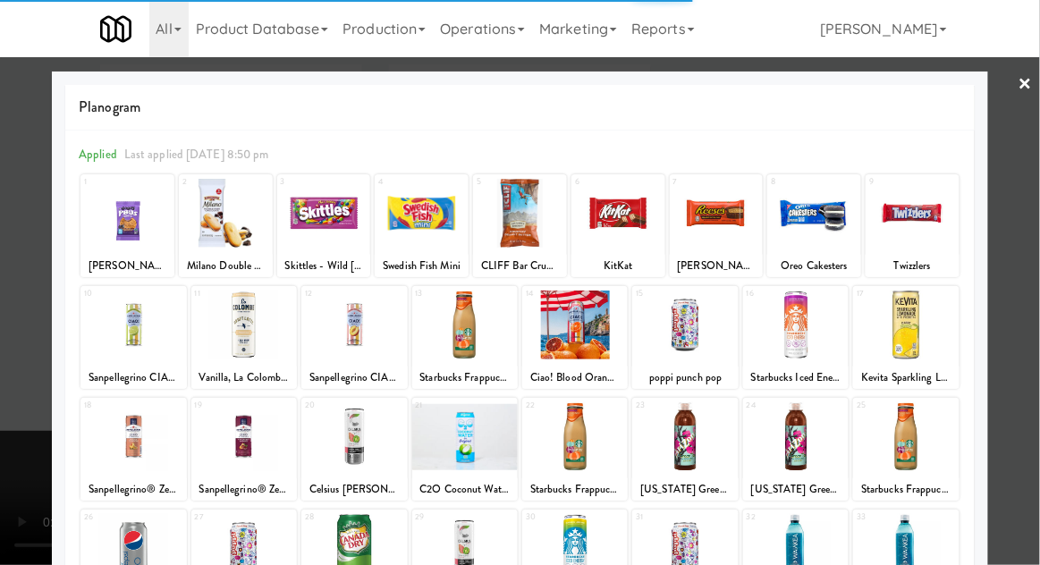
scroll to position [226, 0]
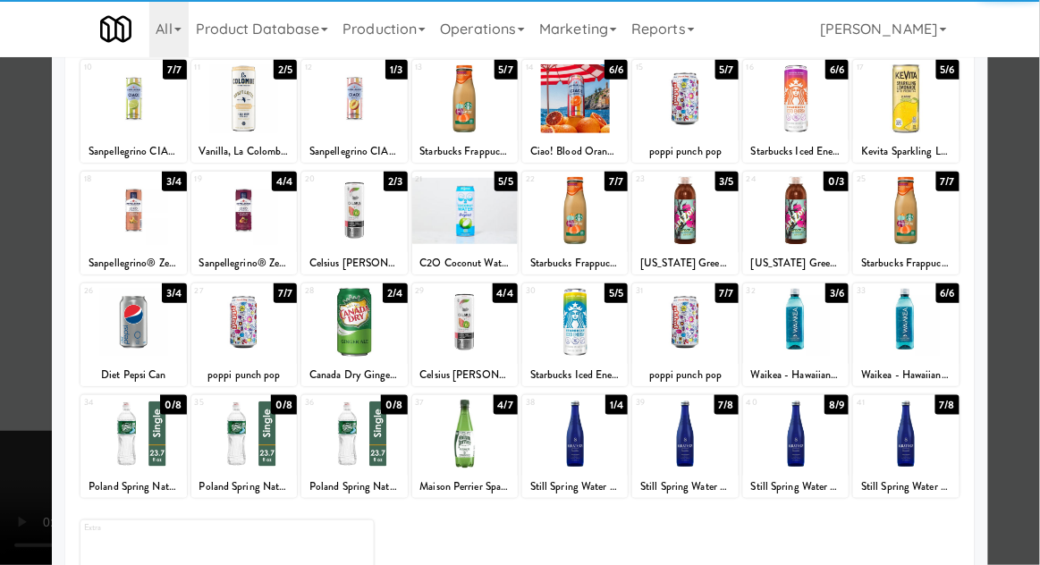
click at [459, 428] on div at bounding box center [464, 434] width 105 height 69
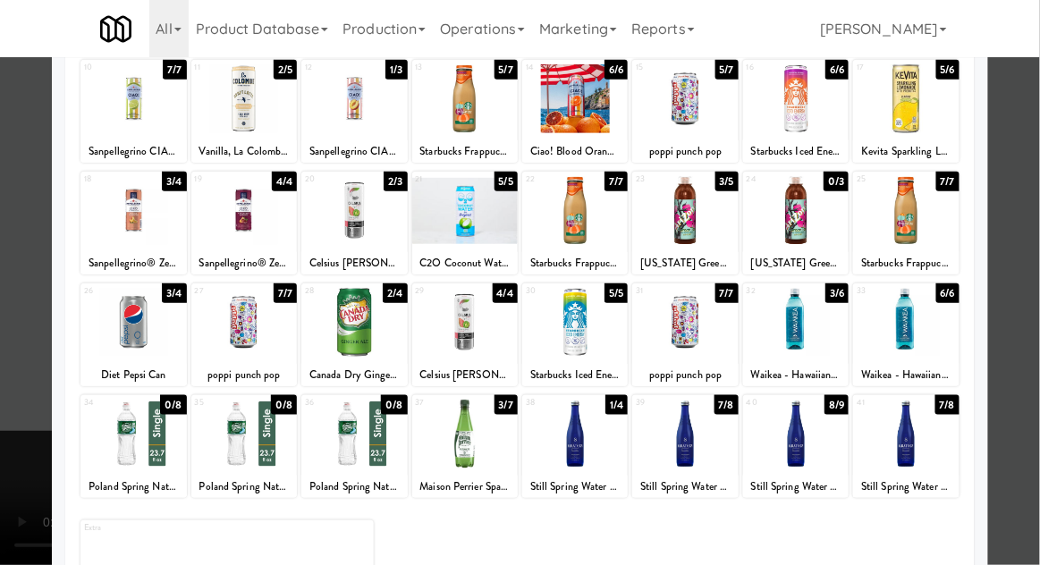
click at [7, 333] on div at bounding box center [520, 282] width 1040 height 565
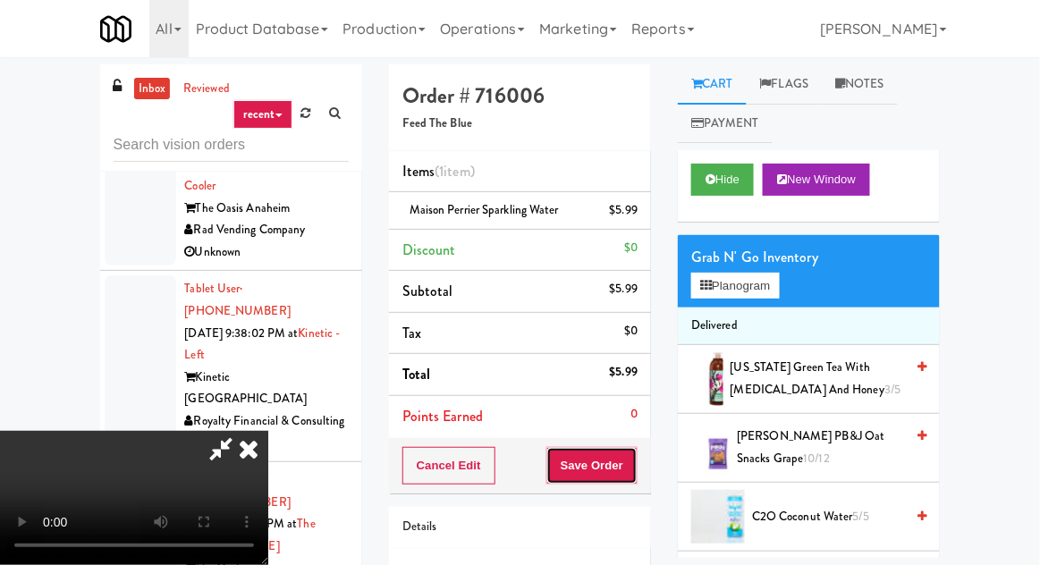
click at [637, 465] on button "Save Order" at bounding box center [591, 466] width 91 height 38
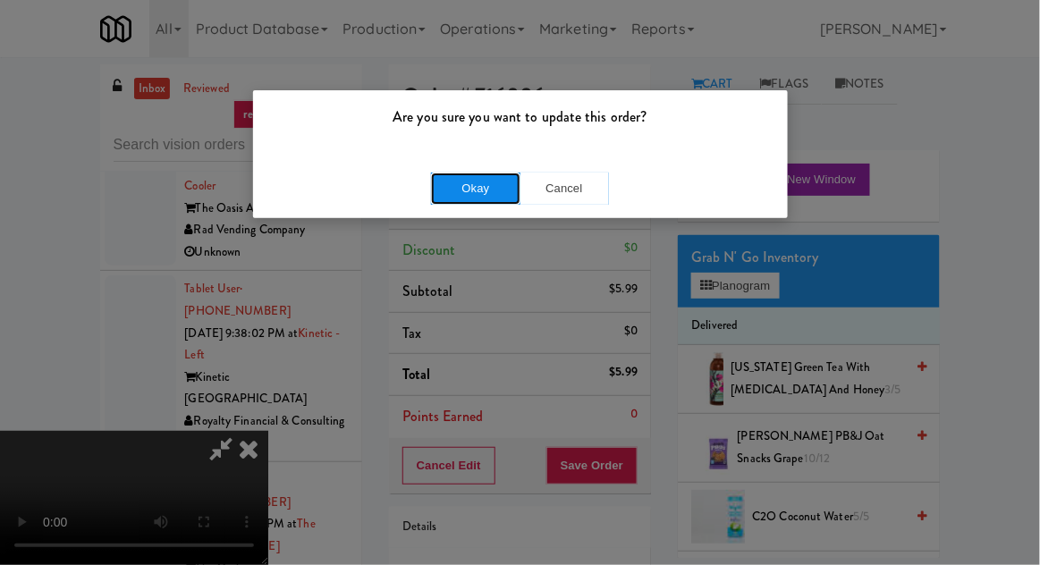
click at [448, 184] on button "Okay" at bounding box center [475, 189] width 89 height 32
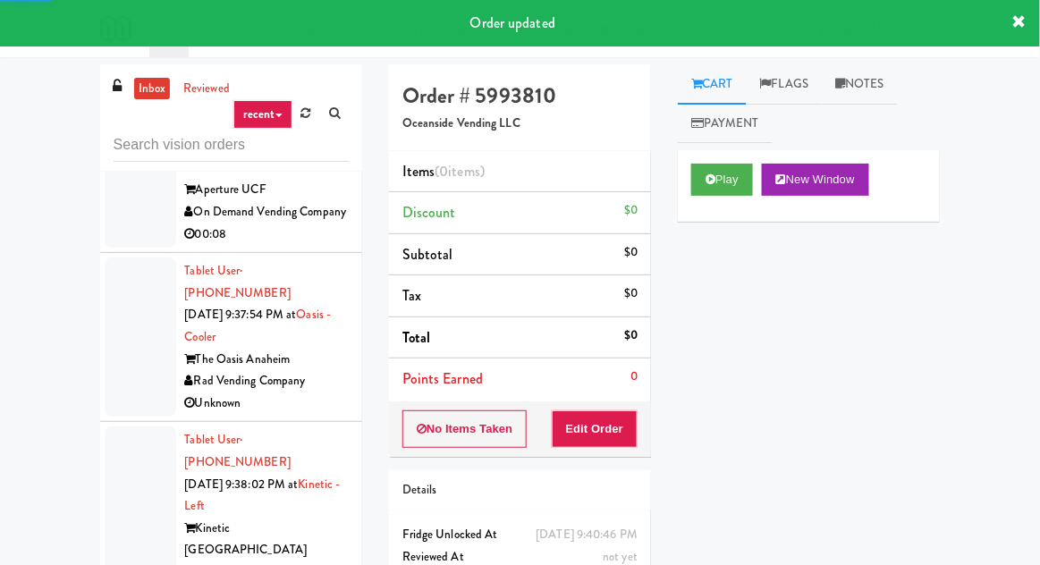
scroll to position [9718, 0]
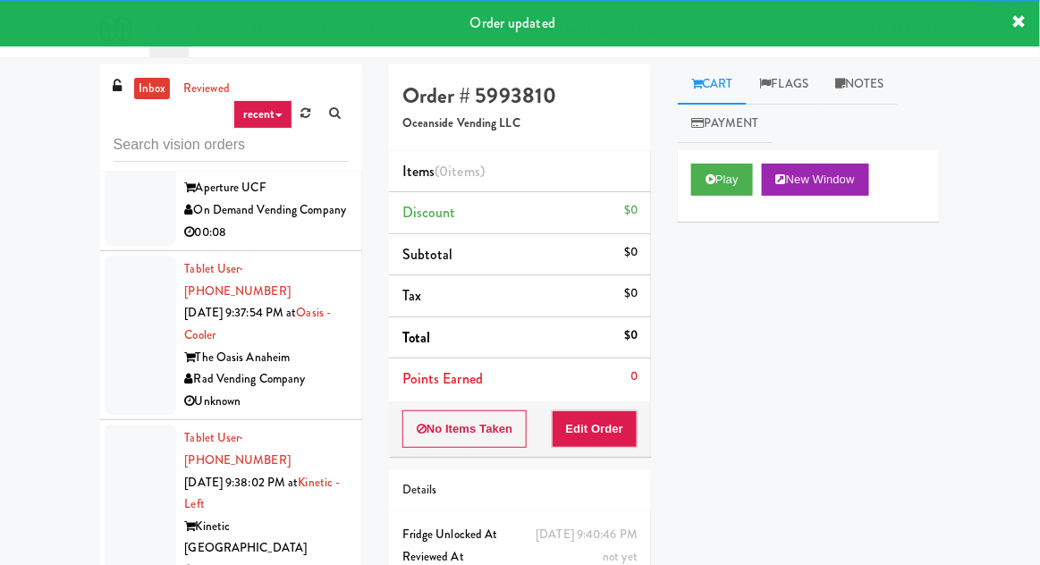
click at [695, 213] on div "Play New Window" at bounding box center [809, 186] width 262 height 72
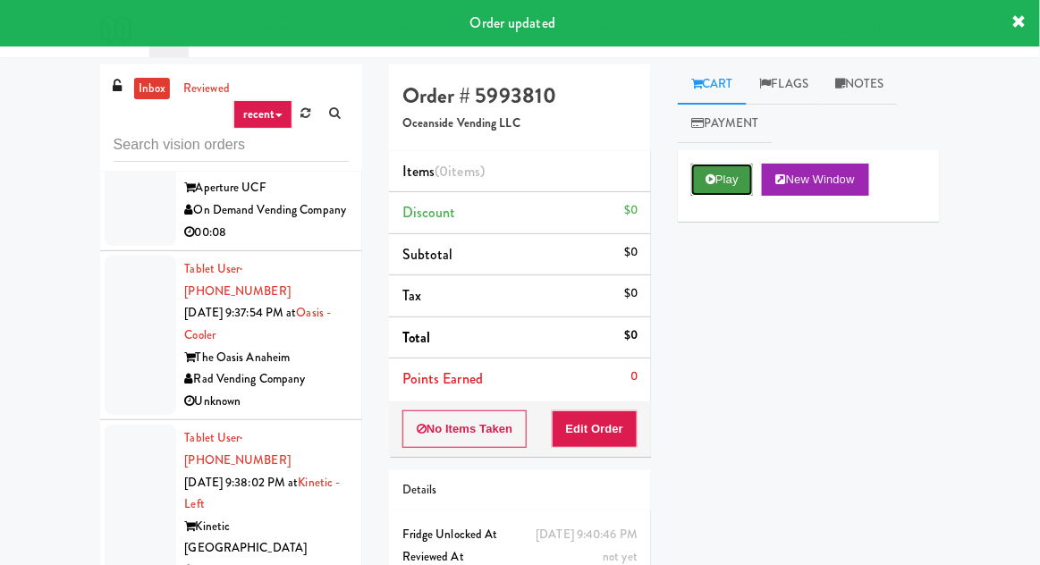
click at [699, 195] on button "Play" at bounding box center [722, 180] width 62 height 32
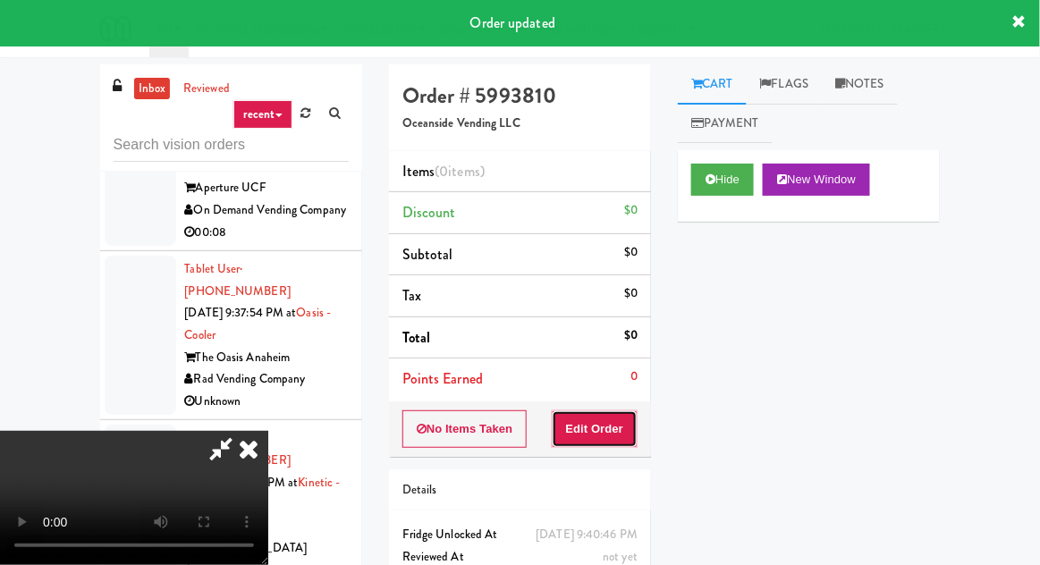
click at [619, 429] on button "Edit Order" at bounding box center [595, 429] width 87 height 38
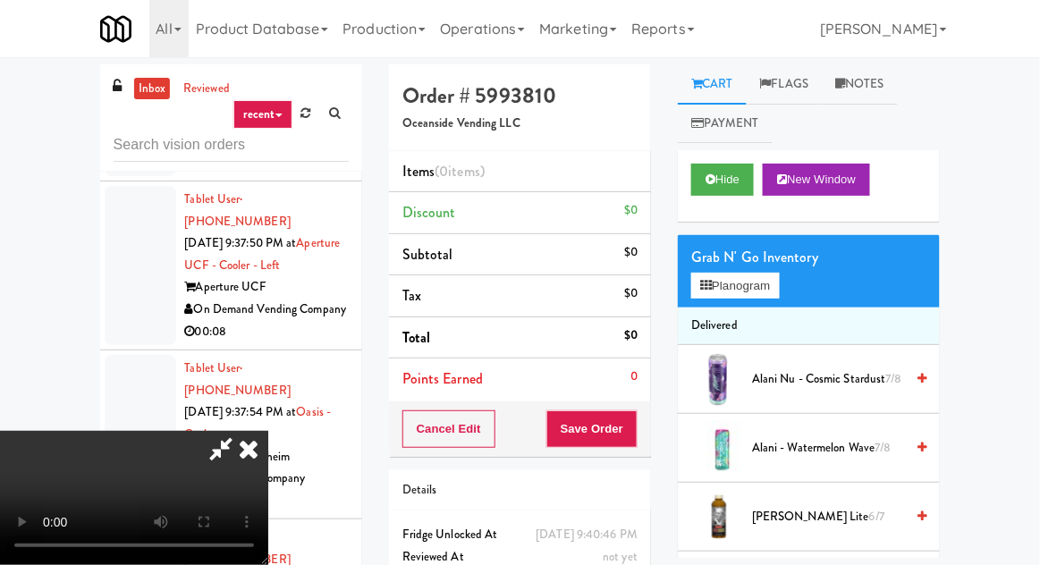
scroll to position [0, 0]
click at [737, 286] on button "Planogram" at bounding box center [735, 286] width 88 height 27
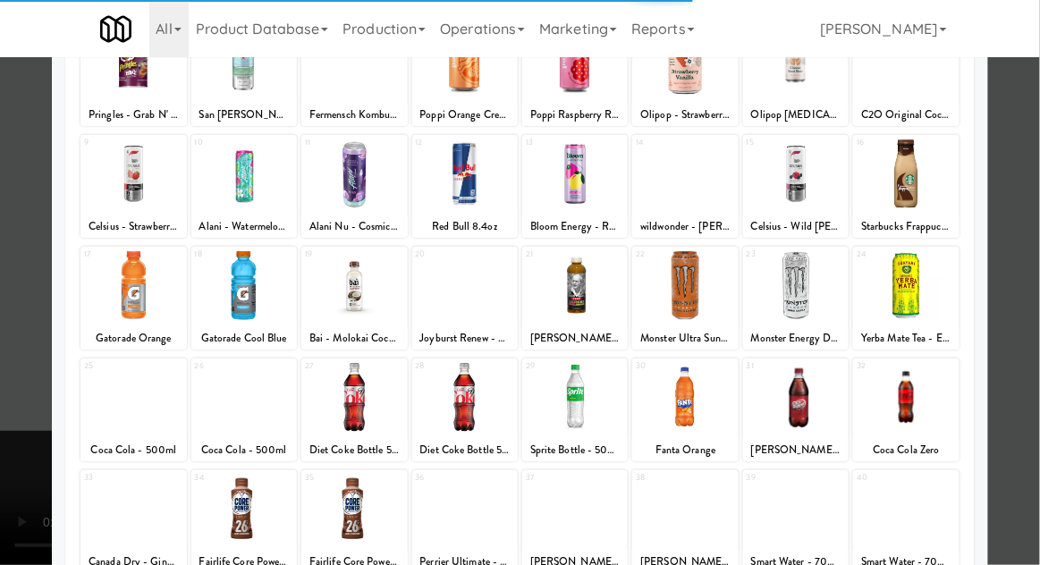
scroll to position [226, 0]
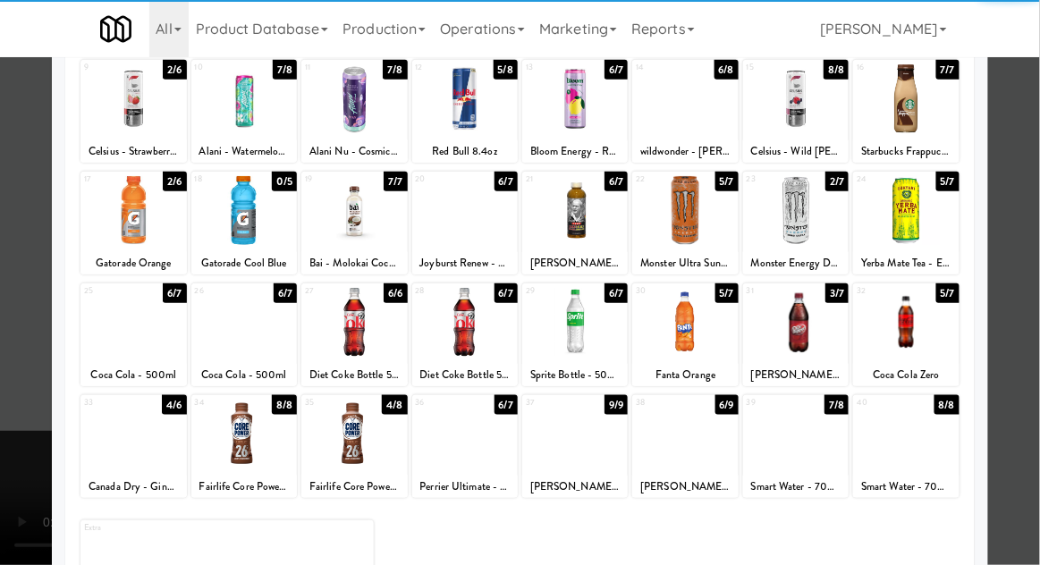
click at [798, 445] on div at bounding box center [795, 434] width 105 height 69
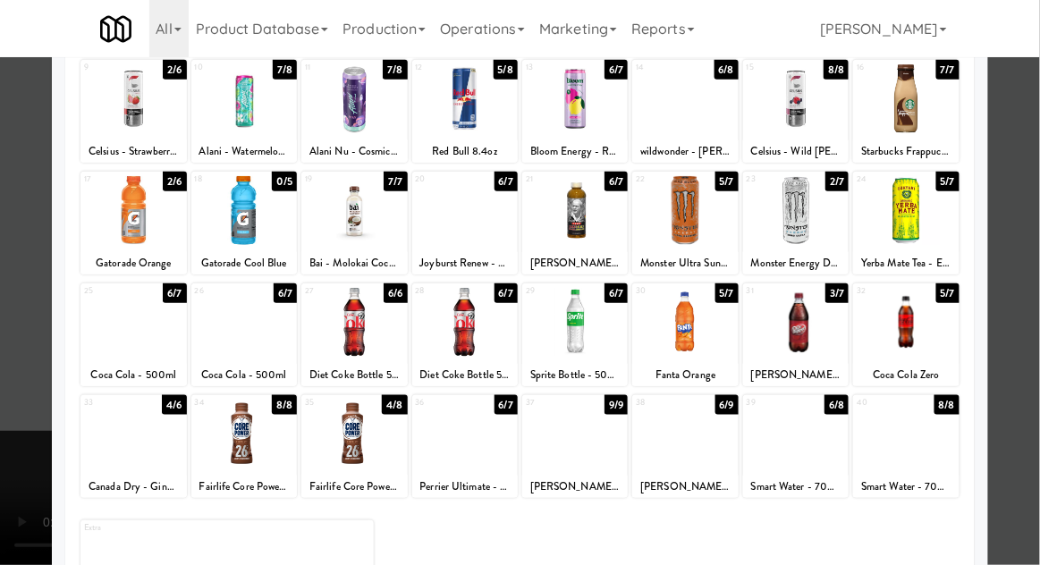
click at [29, 296] on div at bounding box center [520, 282] width 1040 height 565
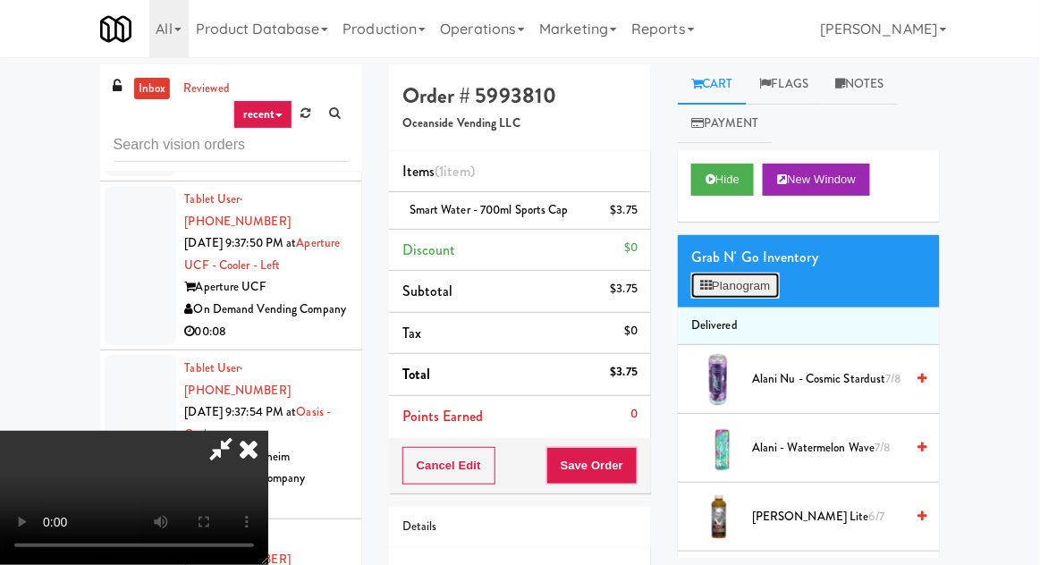
click at [760, 298] on button "Planogram" at bounding box center [735, 286] width 88 height 27
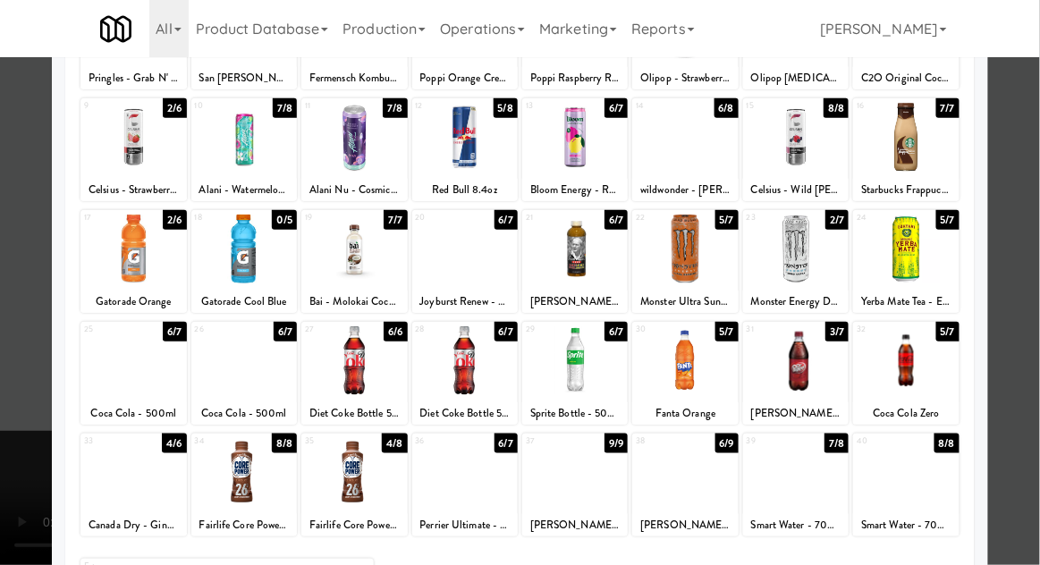
scroll to position [191, 0]
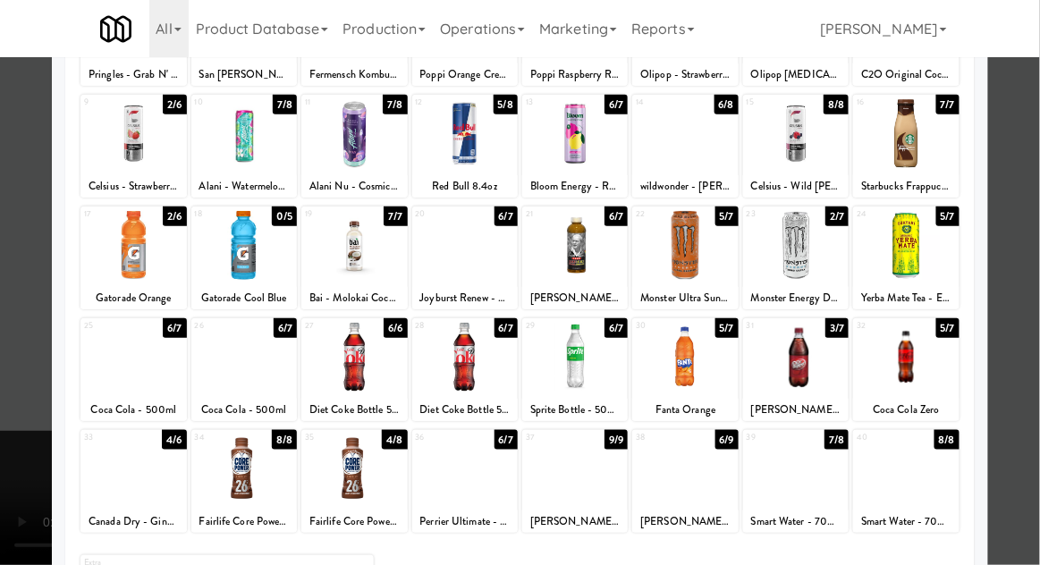
click at [493, 263] on div at bounding box center [464, 245] width 105 height 69
click at [12, 248] on div at bounding box center [520, 282] width 1040 height 565
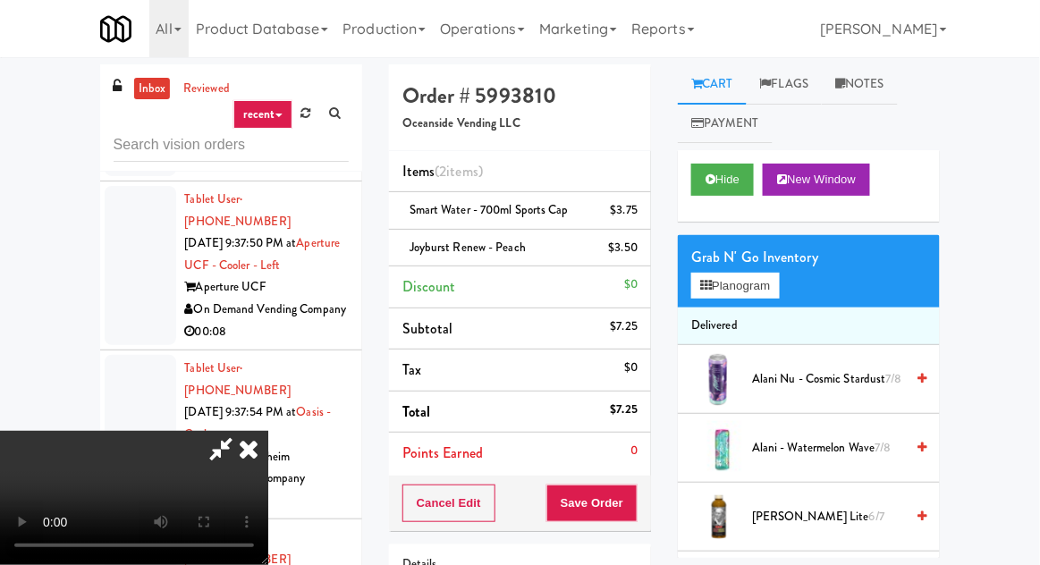
scroll to position [65, 0]
click at [636, 491] on button "Save Order" at bounding box center [591, 503] width 91 height 38
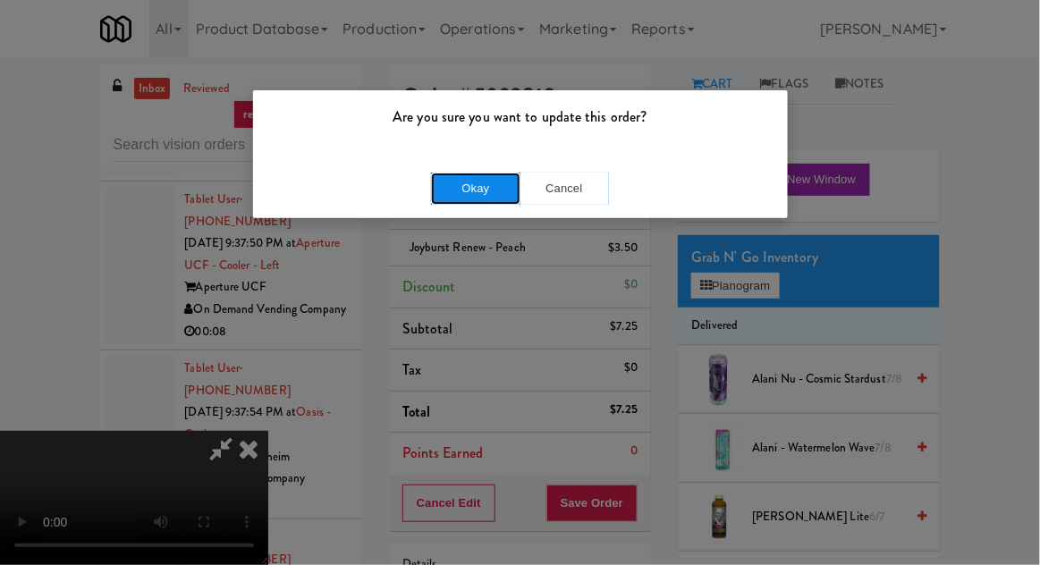
click at [462, 183] on button "Okay" at bounding box center [475, 189] width 89 height 32
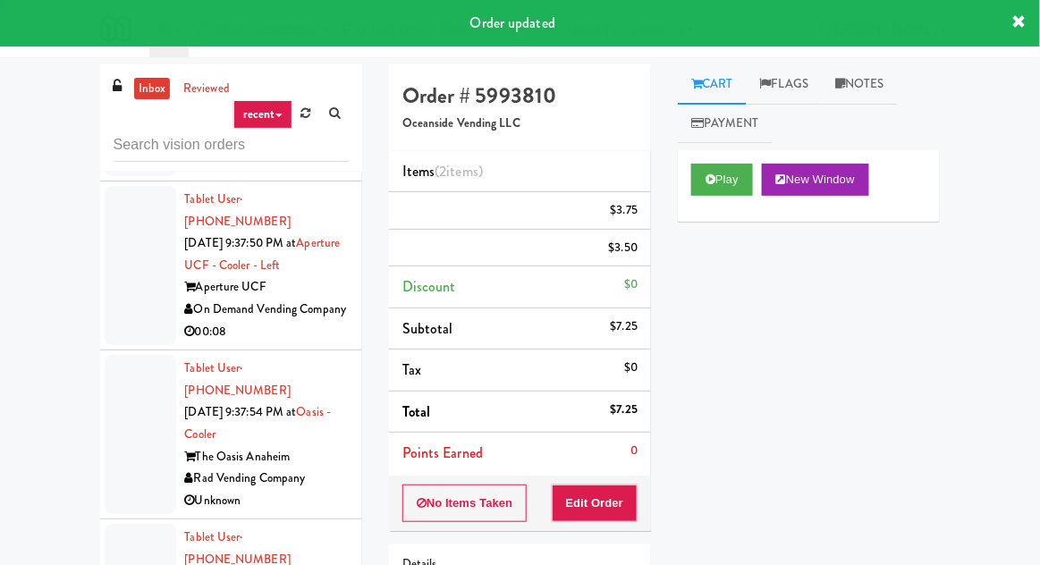
scroll to position [0, 0]
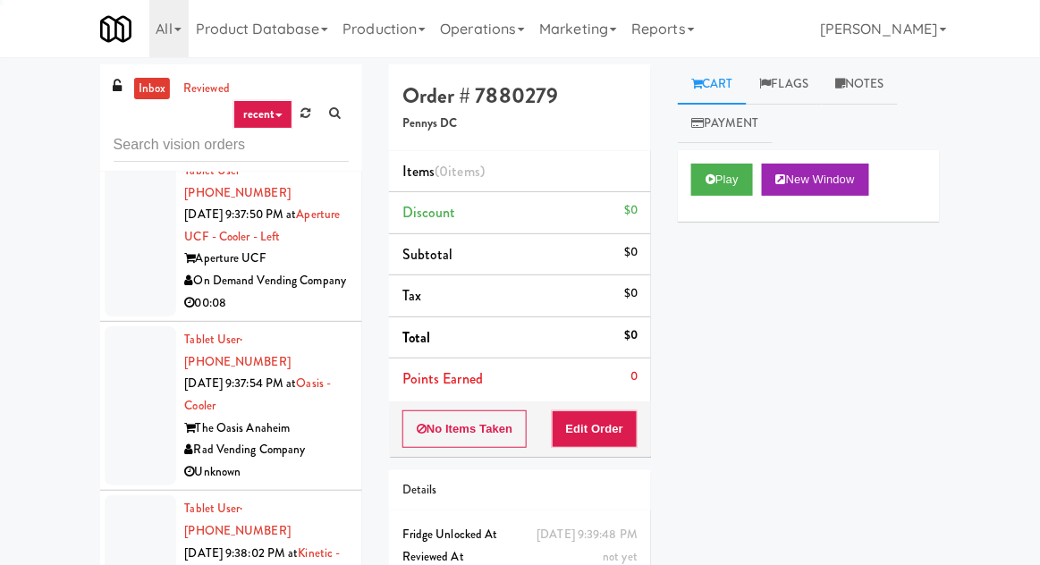
scroll to position [9647, 0]
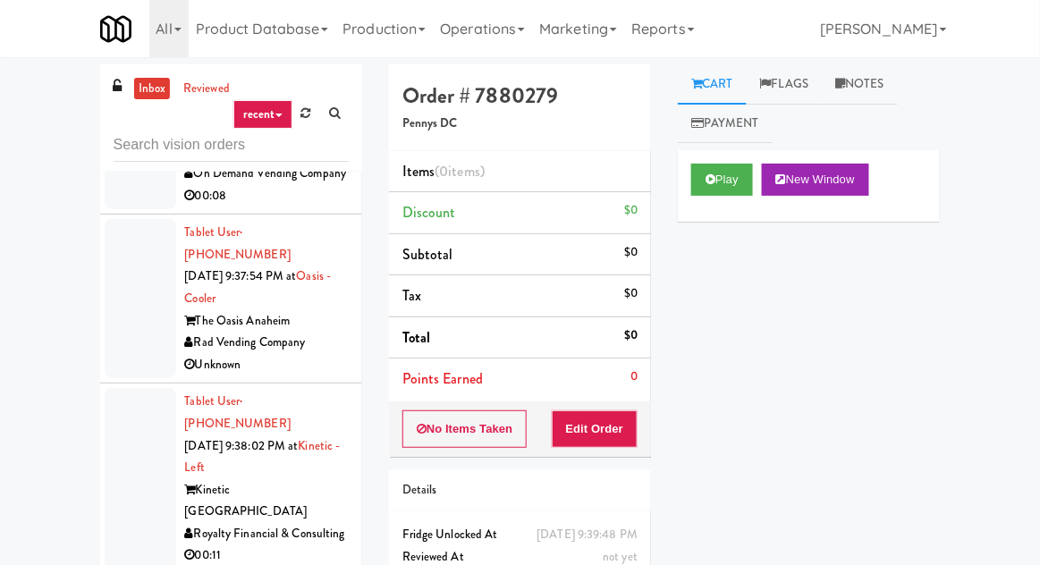
scroll to position [9716, 0]
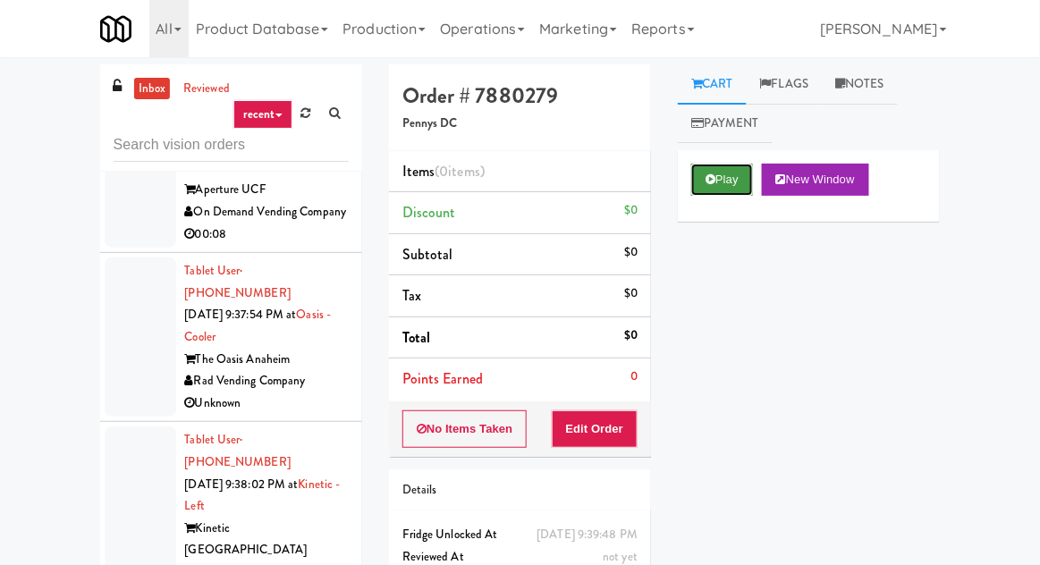
click at [698, 178] on button "Play" at bounding box center [722, 180] width 62 height 32
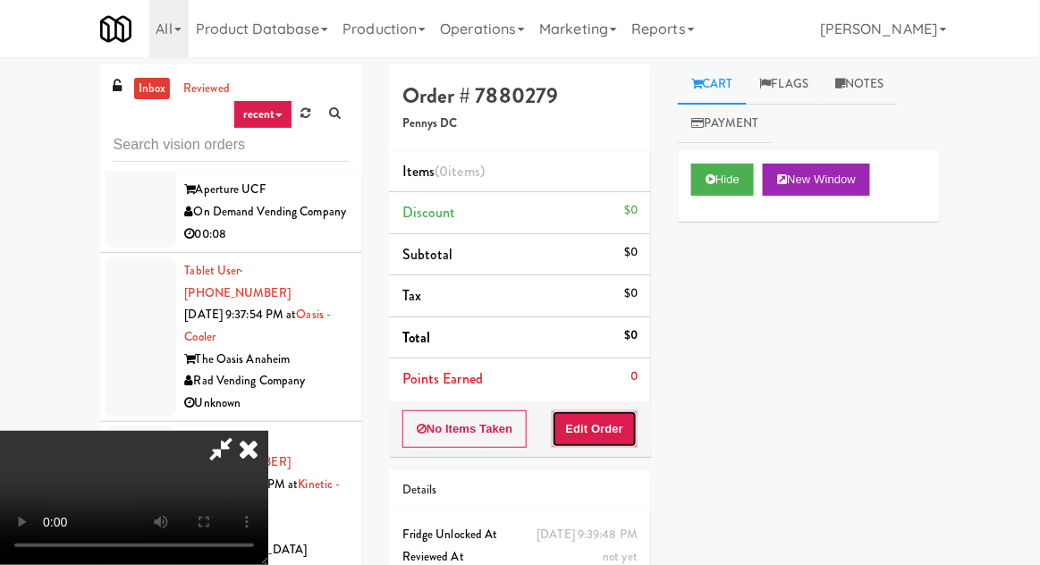
click at [611, 430] on button "Edit Order" at bounding box center [595, 429] width 87 height 38
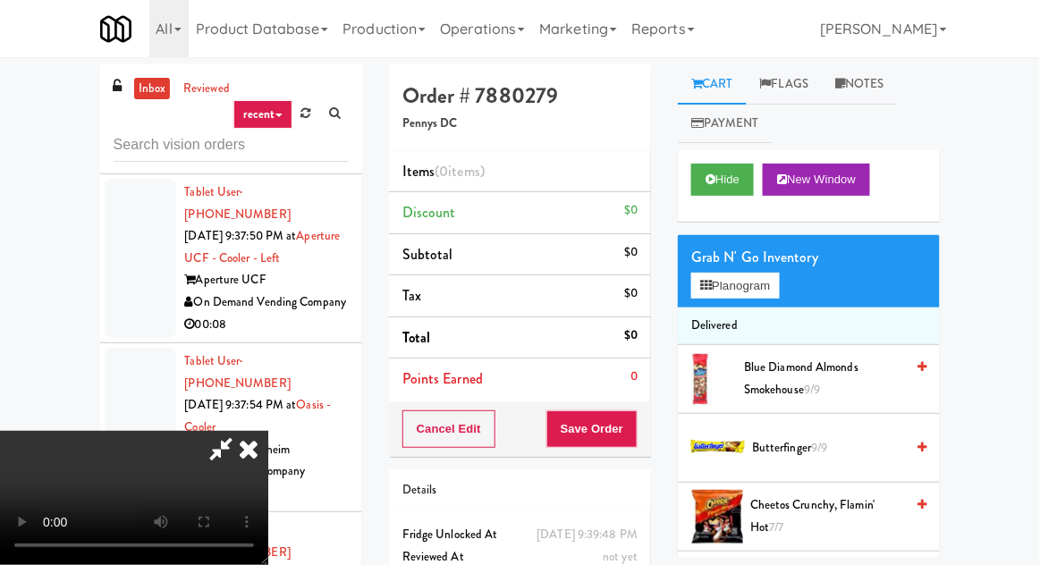
scroll to position [0, 0]
click at [716, 292] on button "Planogram" at bounding box center [735, 286] width 88 height 27
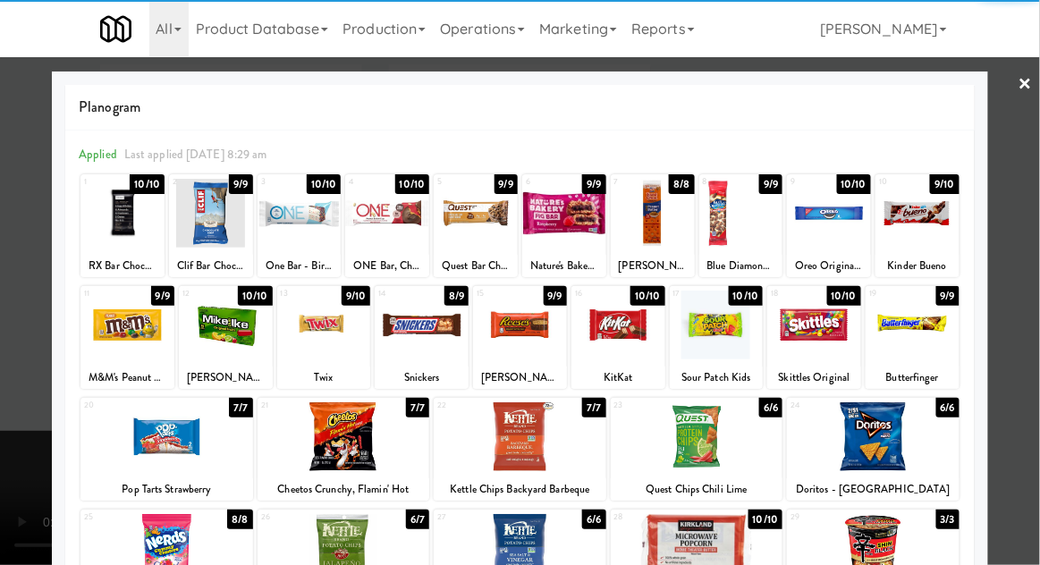
click at [312, 333] on div at bounding box center [324, 325] width 94 height 69
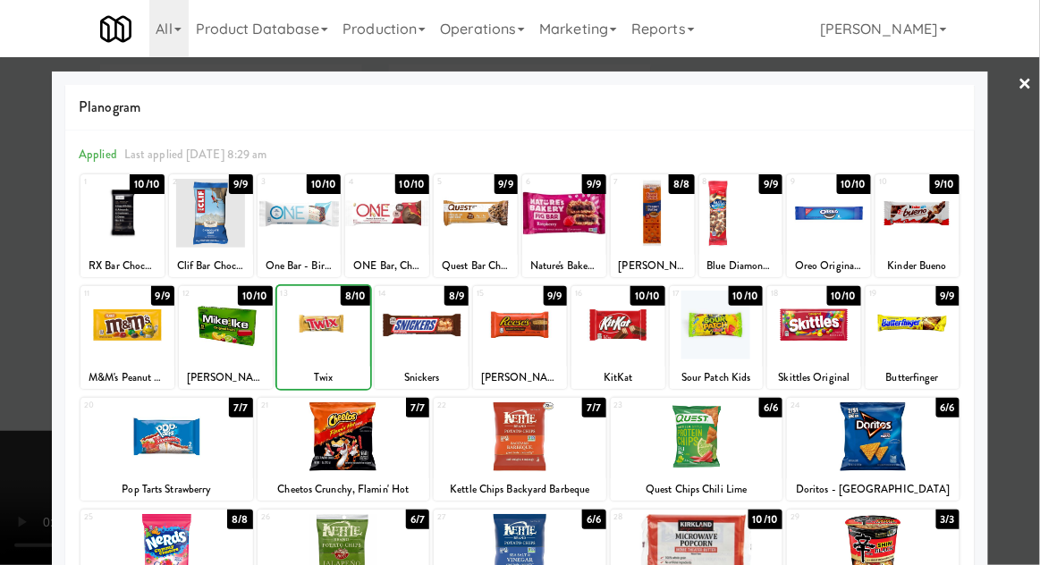
click at [624, 337] on div at bounding box center [618, 325] width 94 height 69
click at [831, 223] on div at bounding box center [829, 213] width 84 height 69
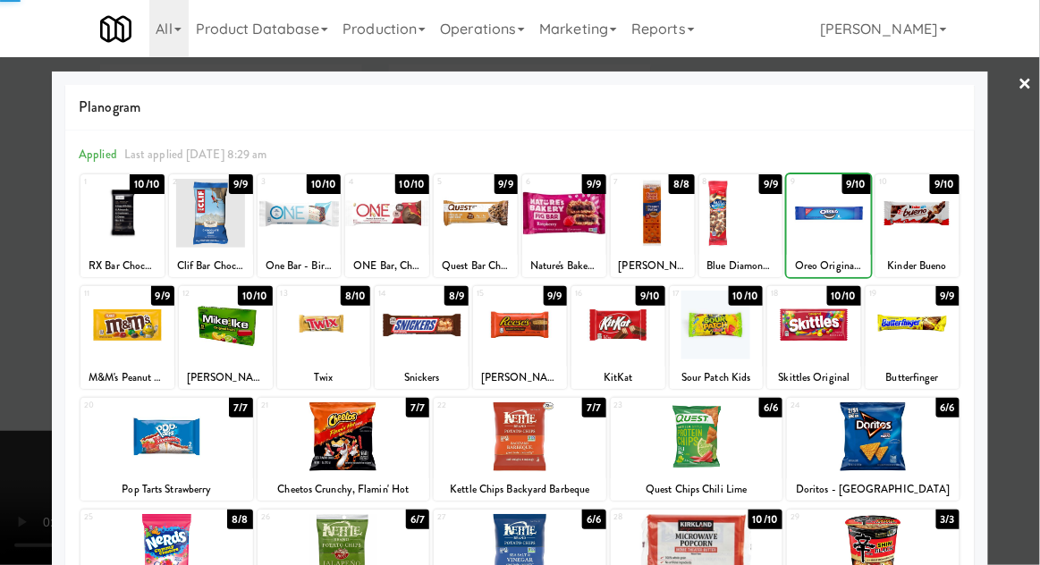
click at [1017, 225] on div at bounding box center [520, 282] width 1040 height 565
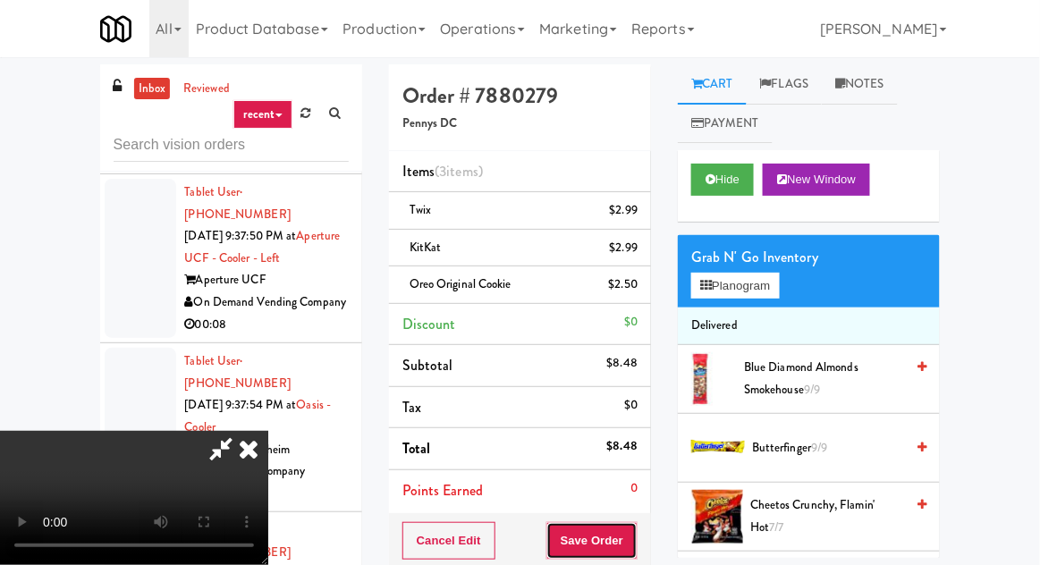
click at [636, 535] on button "Save Order" at bounding box center [591, 541] width 91 height 38
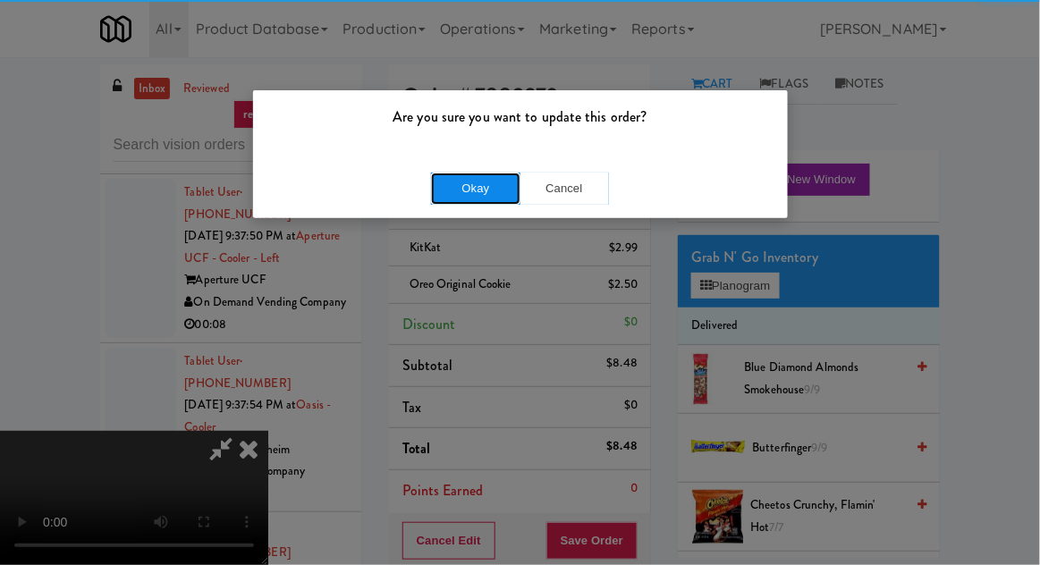
click at [458, 191] on button "Okay" at bounding box center [475, 189] width 89 height 32
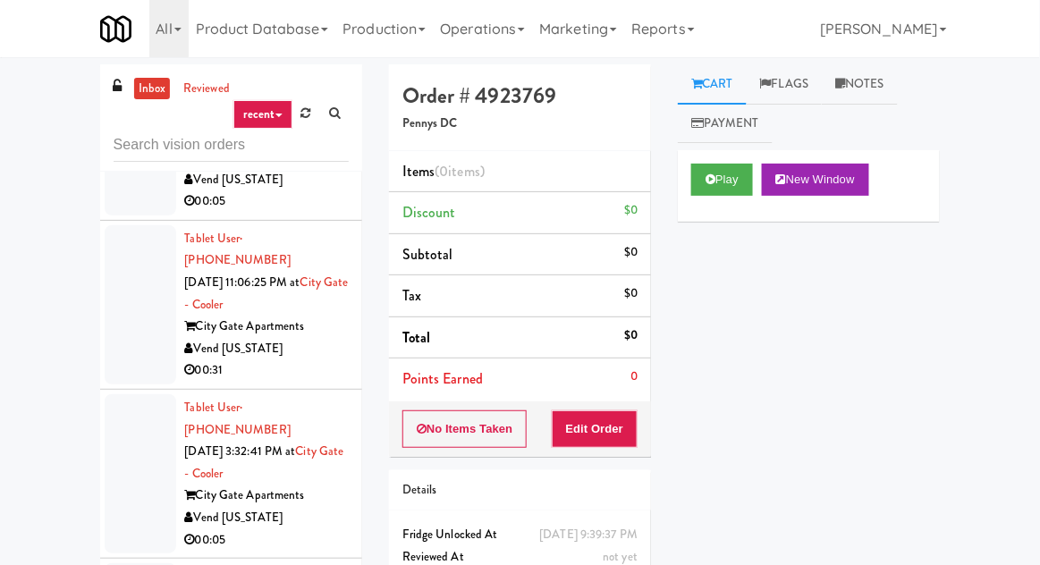
click at [138, 297] on div at bounding box center [141, 304] width 72 height 159
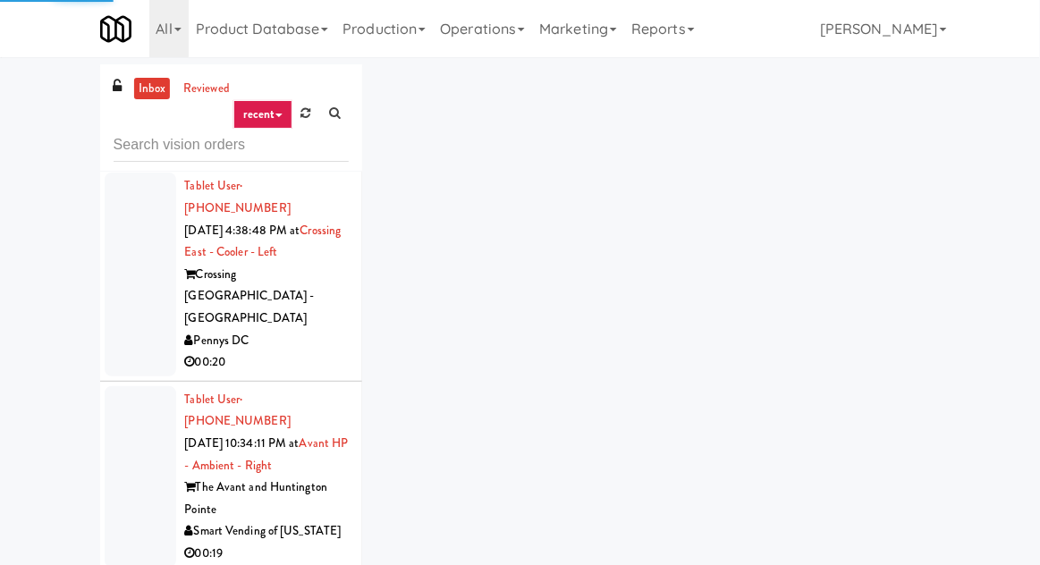
click at [126, 386] on div at bounding box center [141, 476] width 72 height 181
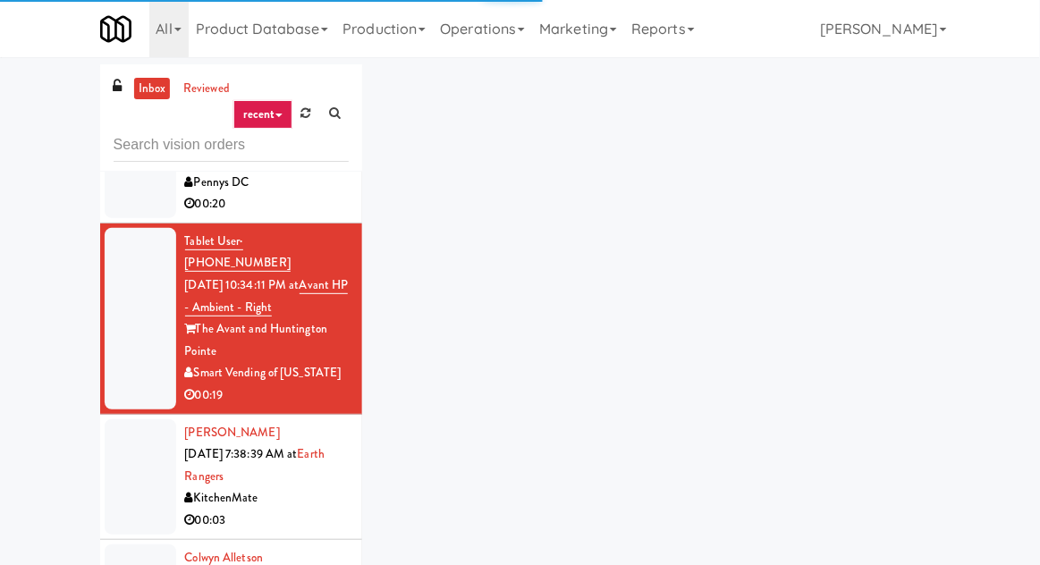
click at [131, 419] on div at bounding box center [141, 476] width 72 height 115
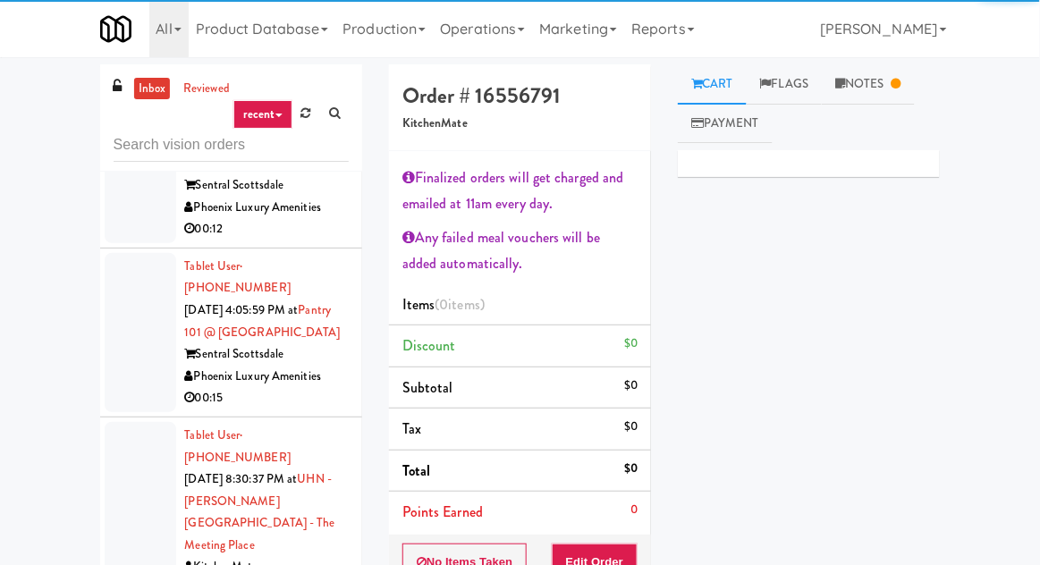
click at [135, 422] on div at bounding box center [141, 512] width 72 height 181
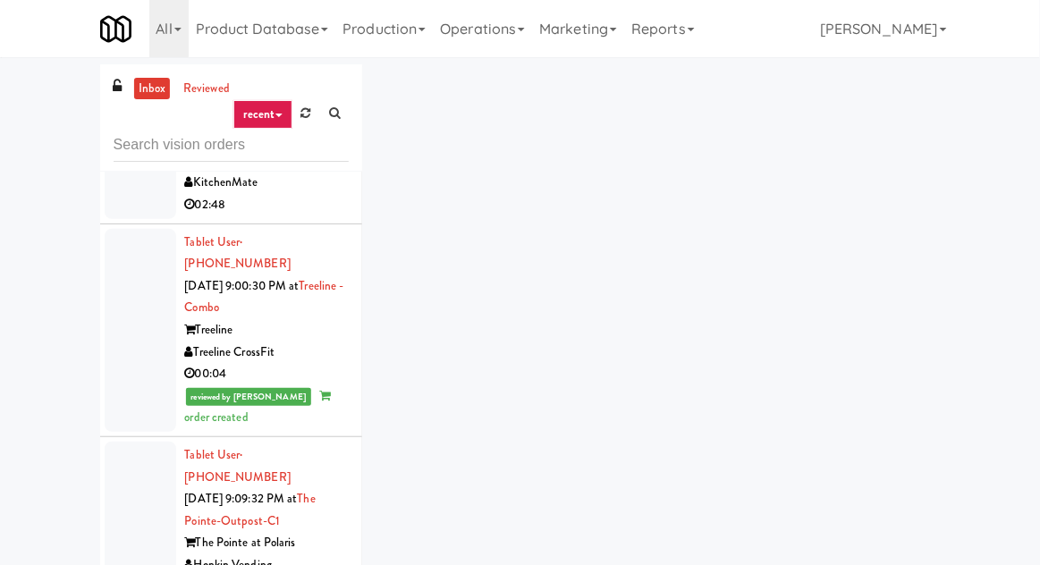
scroll to position [2422, 0]
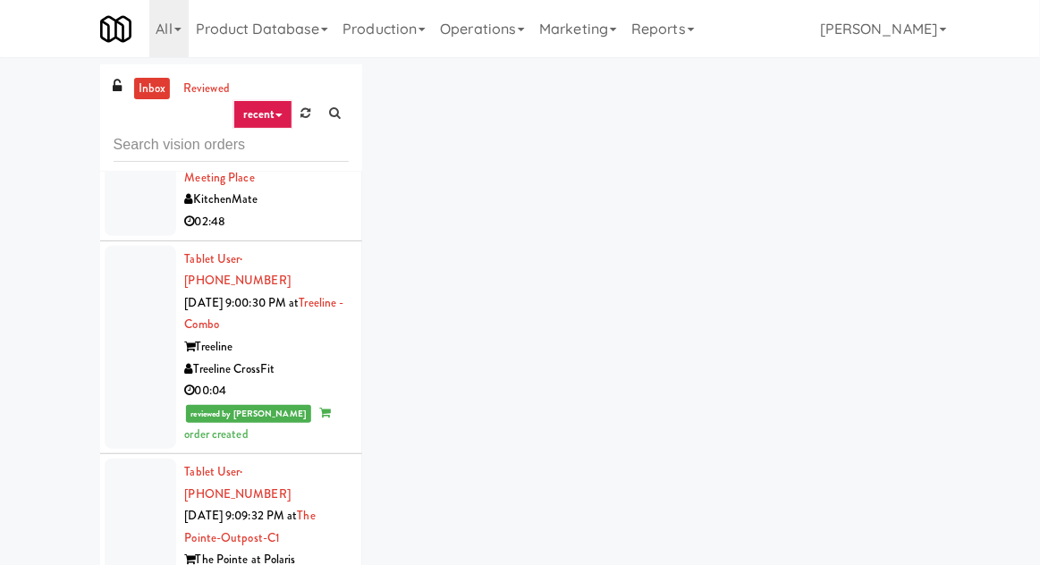
click at [141, 459] on div at bounding box center [141, 538] width 72 height 159
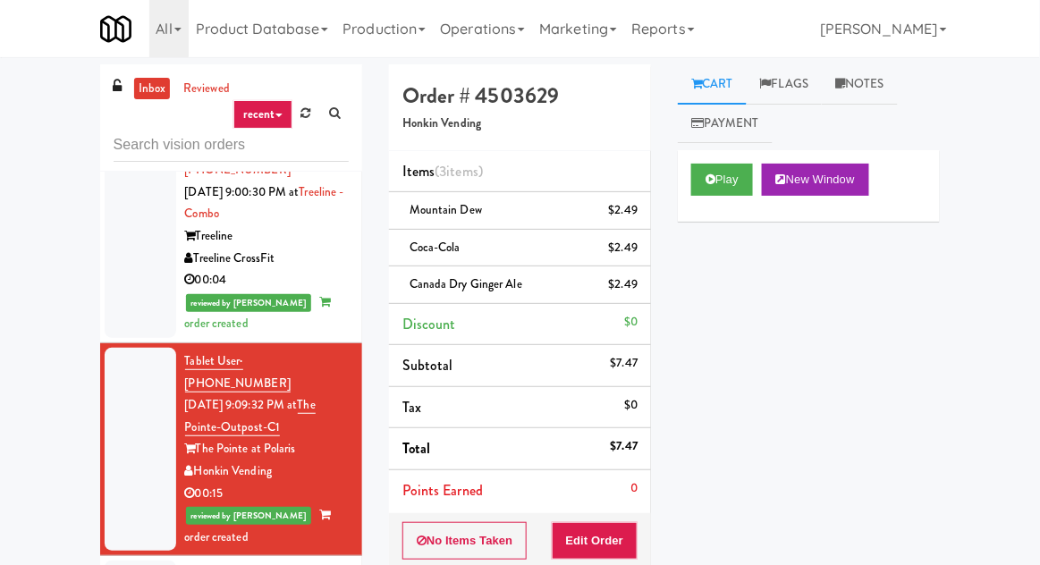
scroll to position [2525, 0]
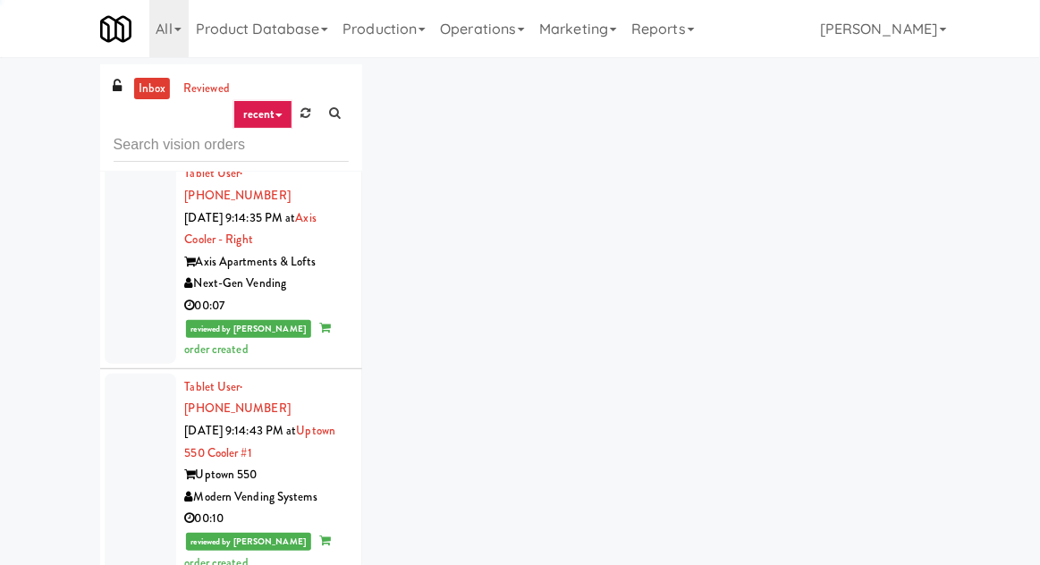
scroll to position [3378, 0]
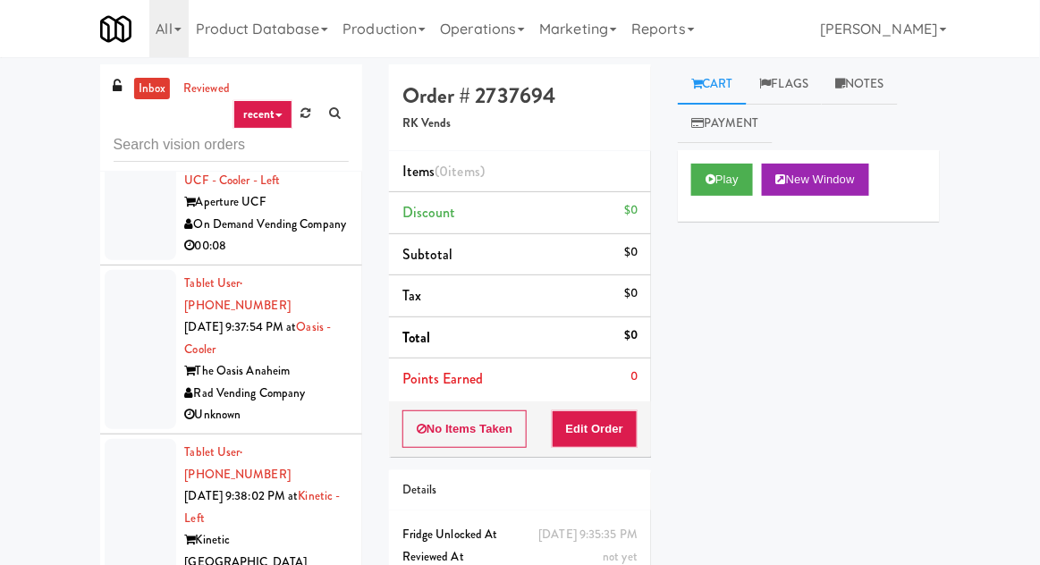
scroll to position [10081, 0]
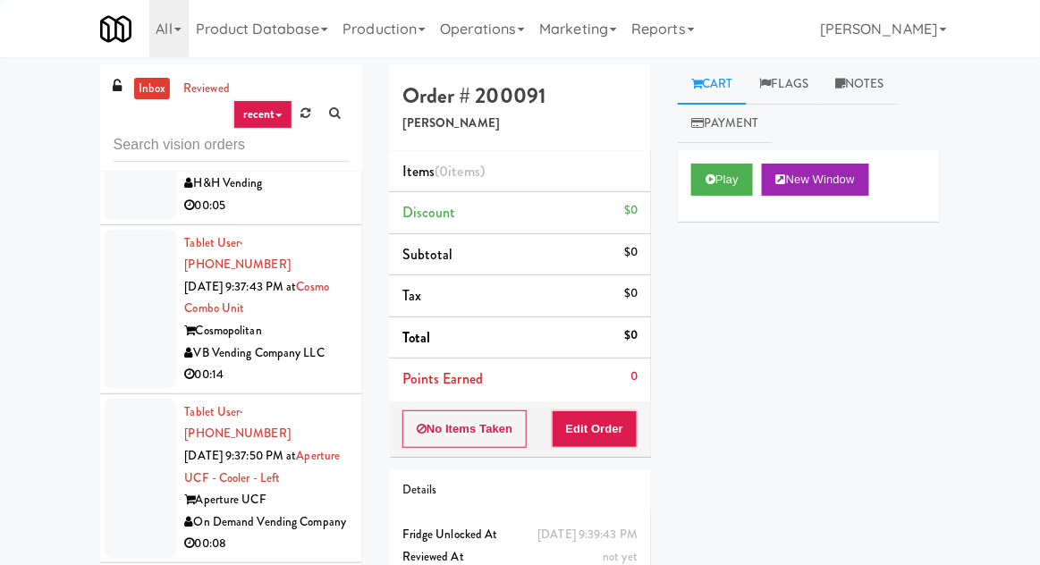
scroll to position [9570, 0]
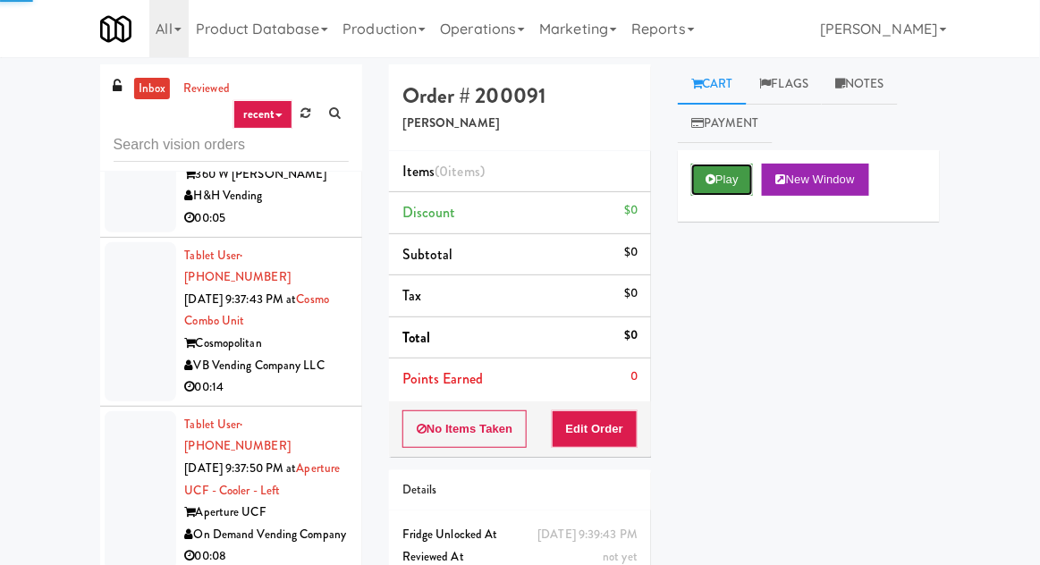
click at [712, 181] on icon at bounding box center [710, 179] width 10 height 12
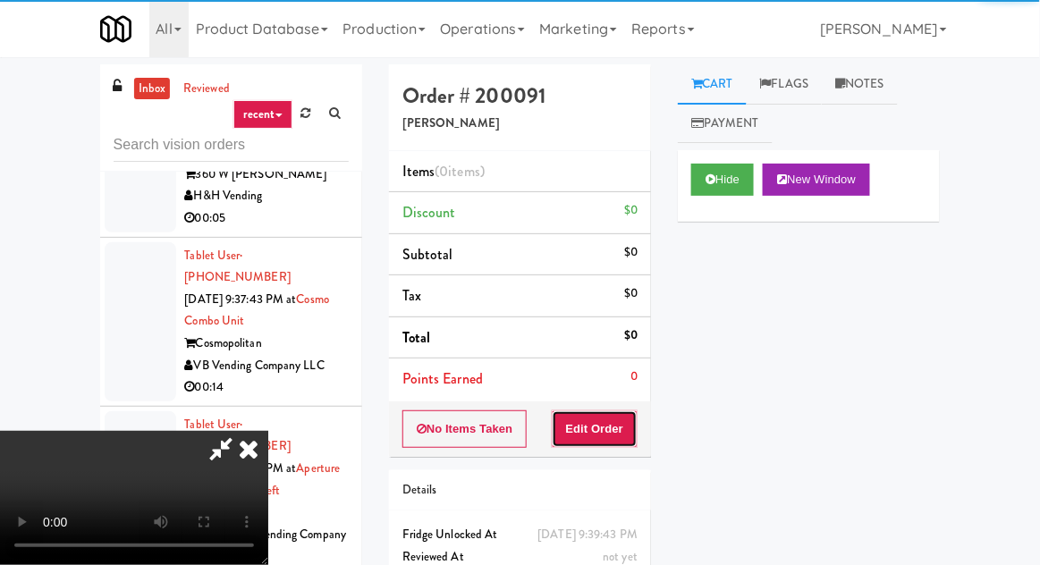
click at [611, 426] on button "Edit Order" at bounding box center [595, 429] width 87 height 38
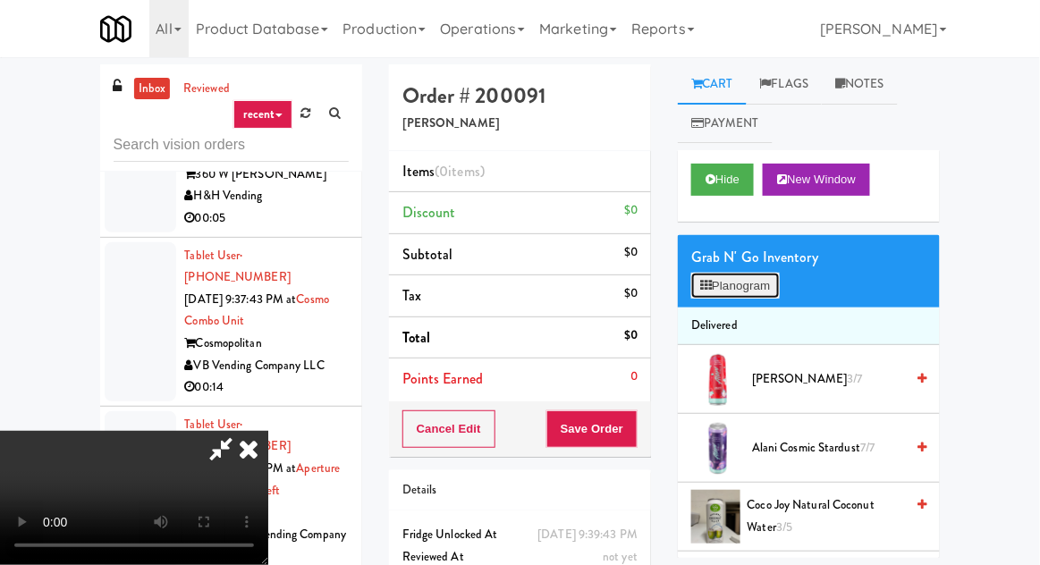
click at [726, 289] on button "Planogram" at bounding box center [735, 286] width 88 height 27
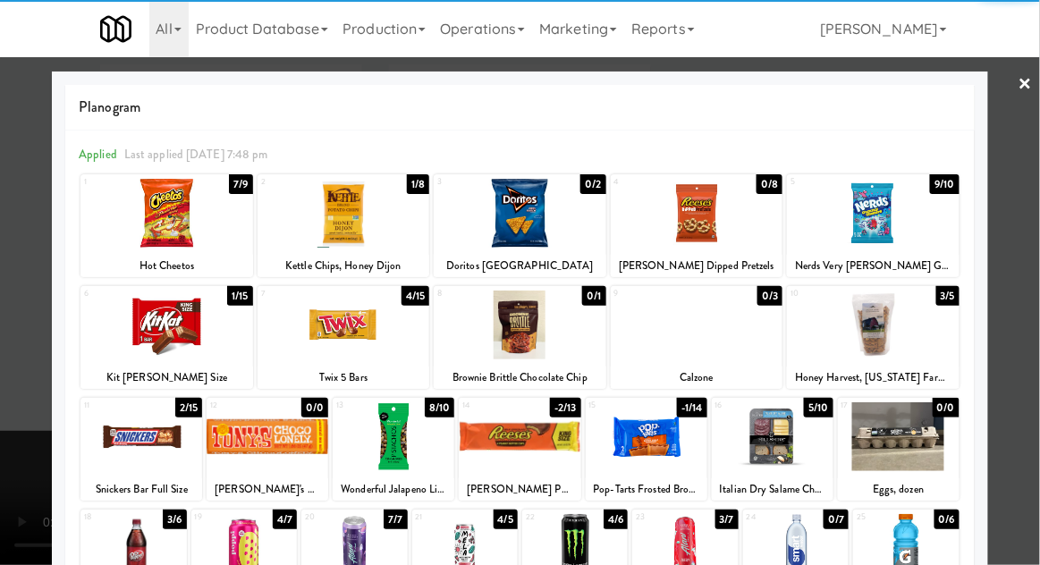
click at [302, 222] on div at bounding box center [343, 213] width 173 height 69
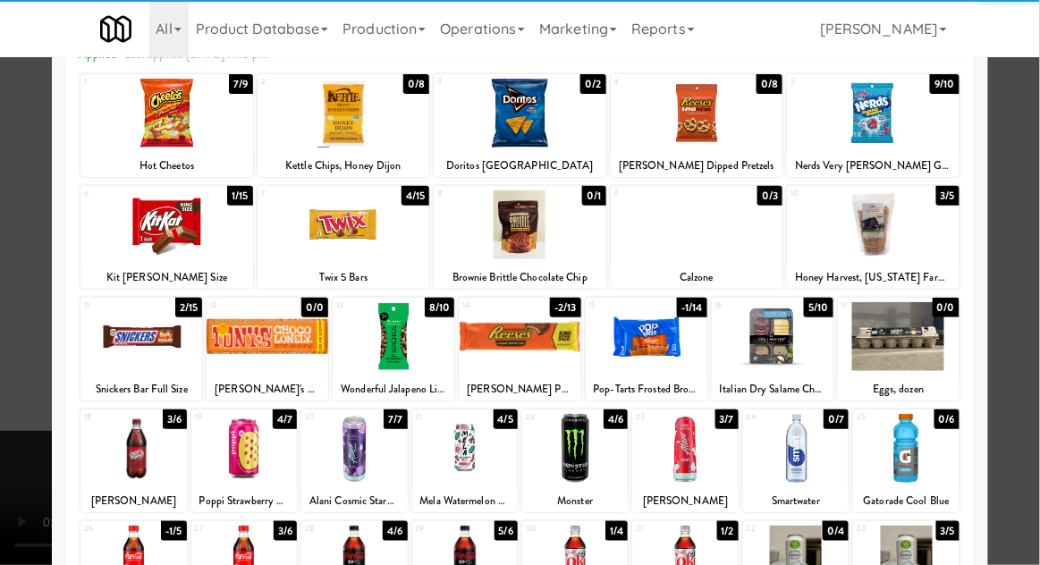
scroll to position [226, 0]
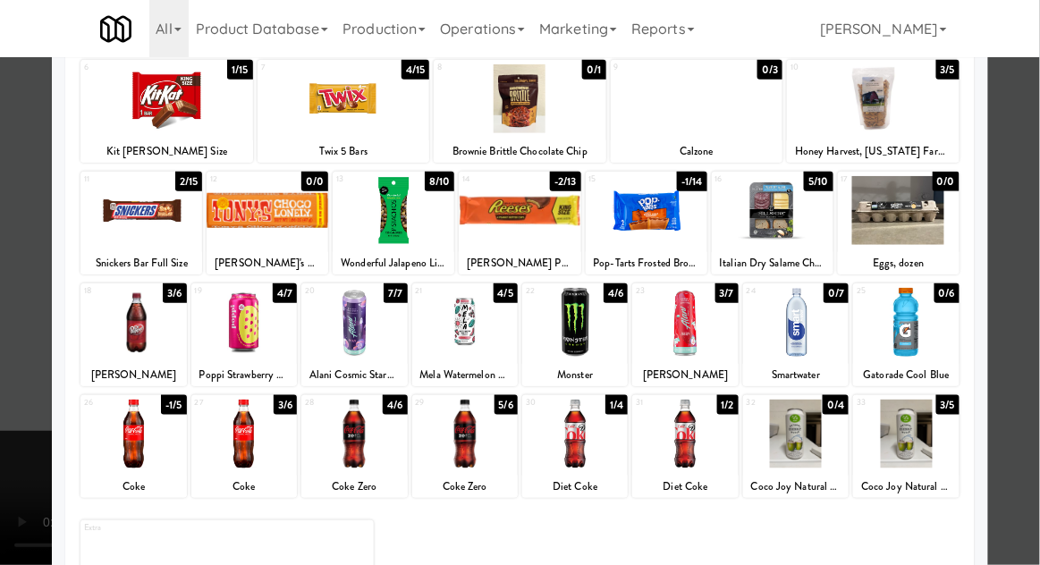
click at [695, 447] on div at bounding box center [684, 434] width 105 height 69
click at [45, 439] on div at bounding box center [520, 282] width 1040 height 565
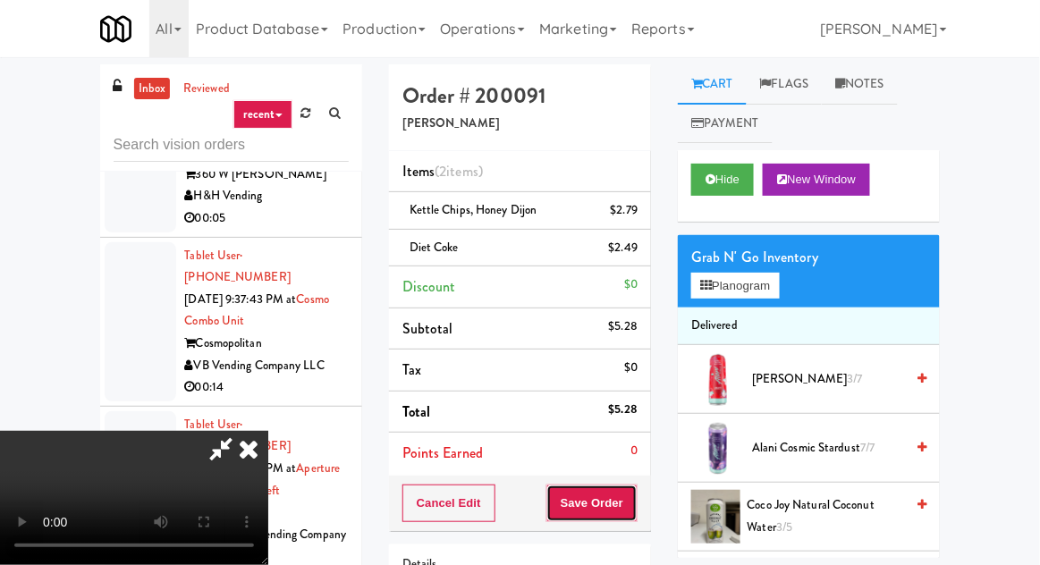
click at [635, 502] on button "Save Order" at bounding box center [591, 503] width 91 height 38
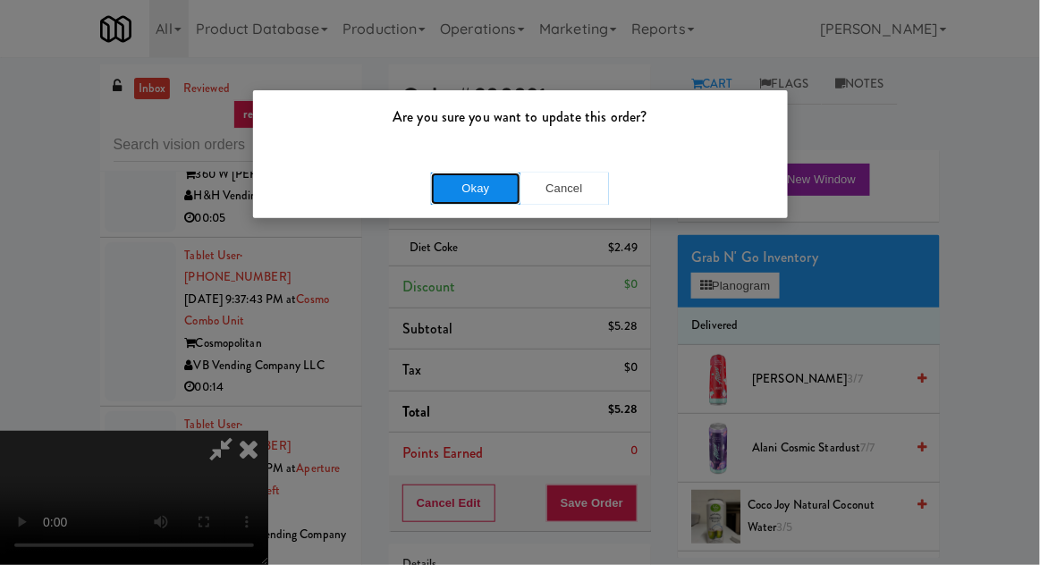
click at [468, 189] on button "Okay" at bounding box center [475, 189] width 89 height 32
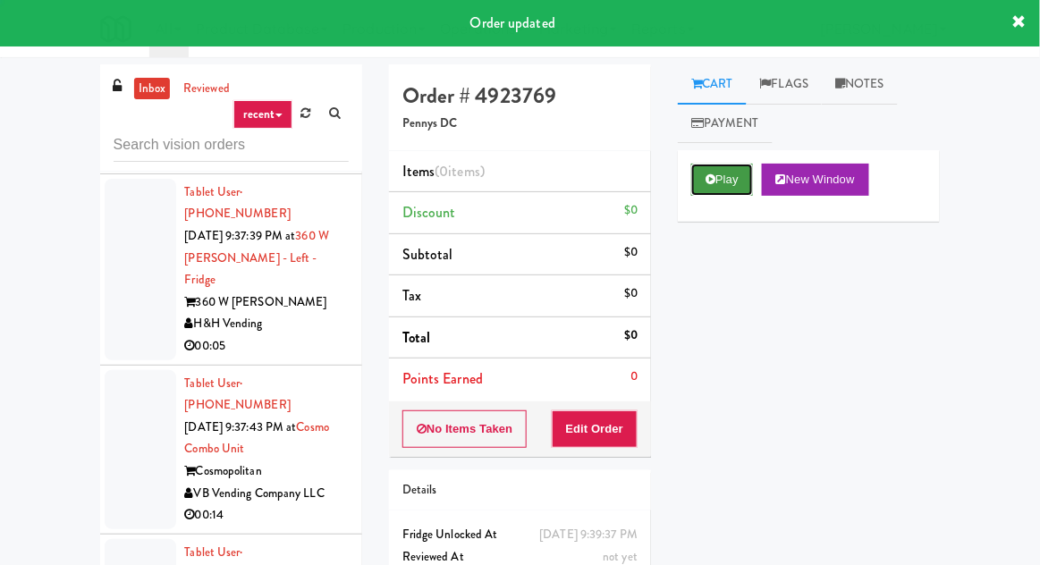
click at [706, 189] on button "Play" at bounding box center [722, 180] width 62 height 32
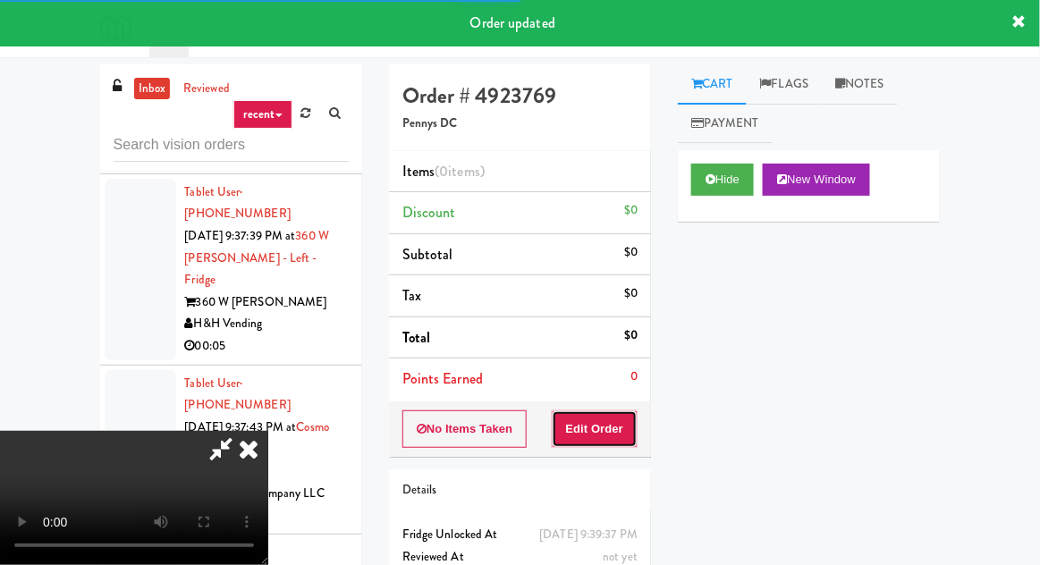
click at [604, 416] on button "Edit Order" at bounding box center [595, 429] width 87 height 38
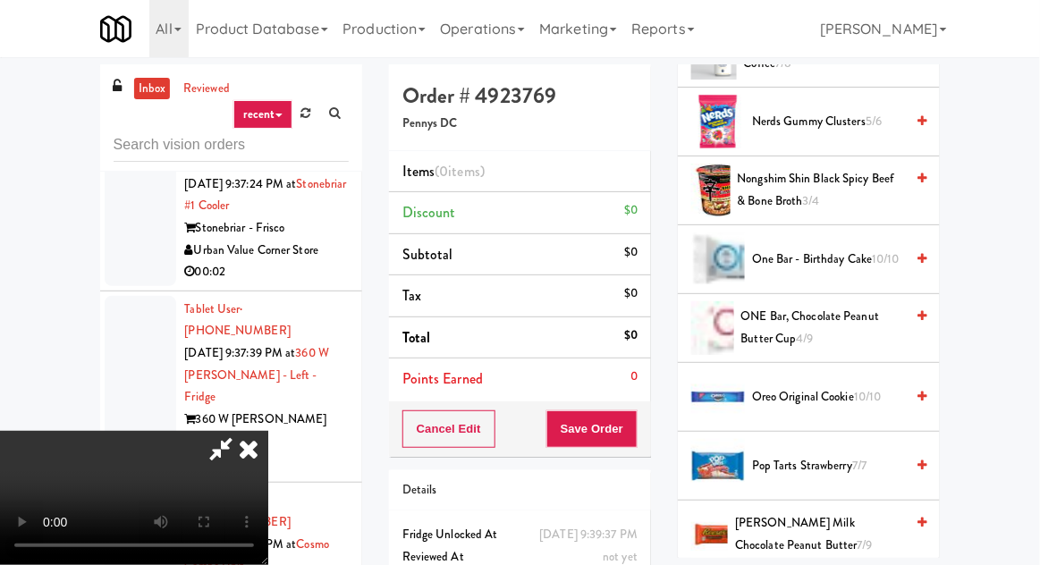
scroll to position [1317, 0]
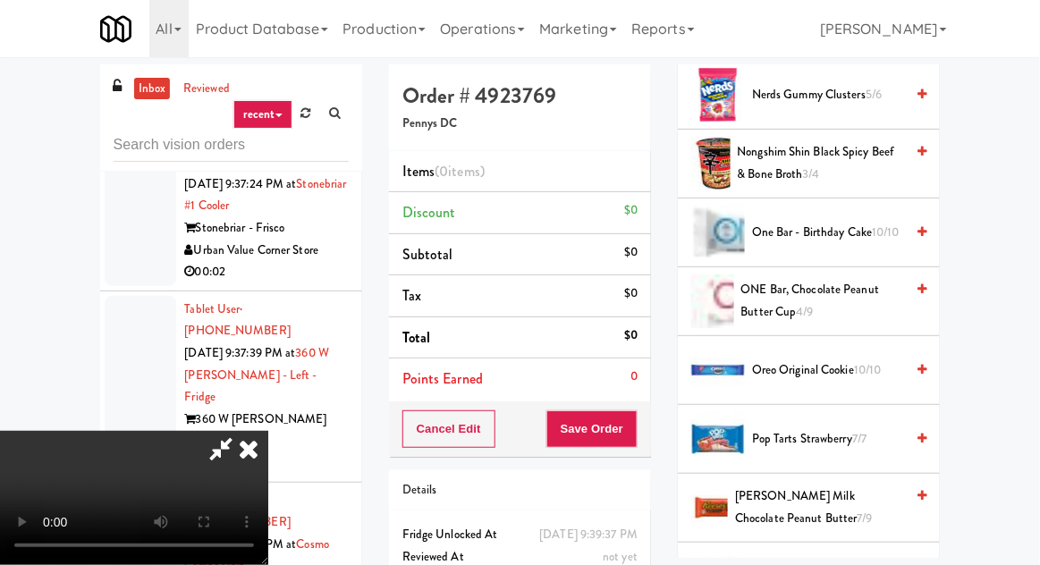
click at [804, 431] on span "Pop Tarts Strawberry 7/7" at bounding box center [828, 439] width 152 height 22
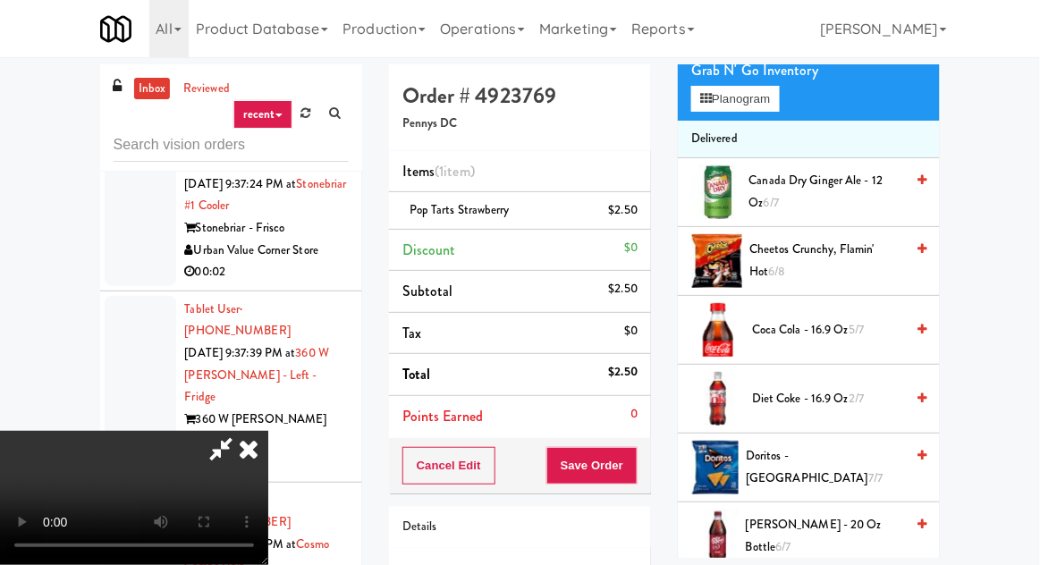
scroll to position [189, 0]
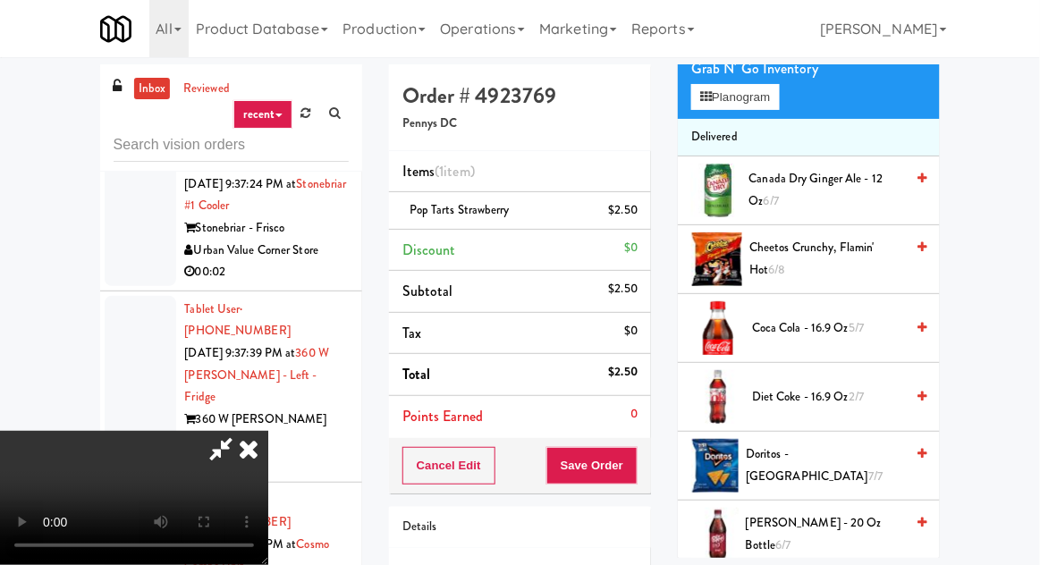
click at [799, 325] on span "Coca Cola - 16.9 oz 5/7" at bounding box center [828, 328] width 152 height 22
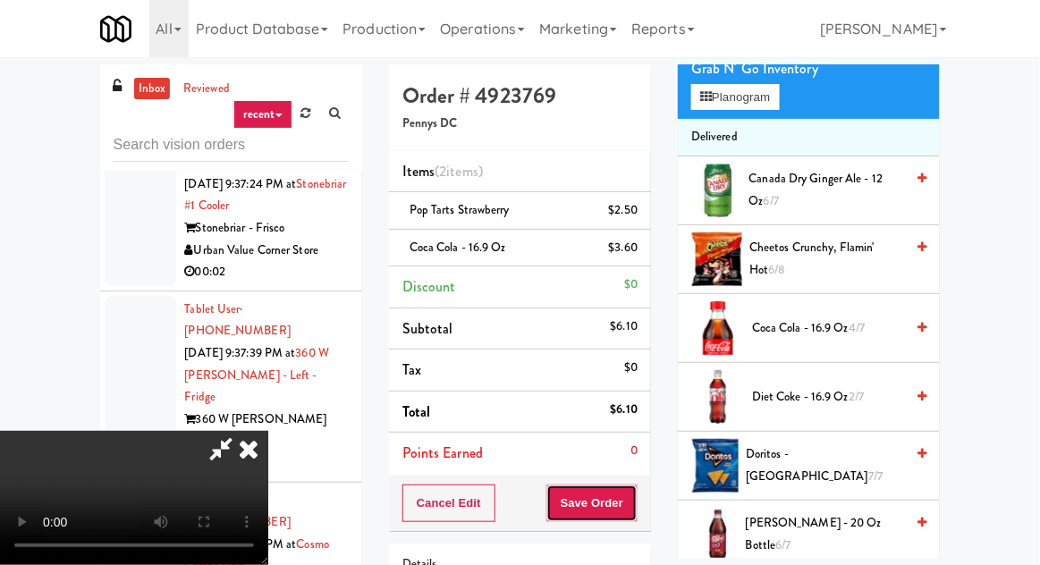
click at [636, 509] on button "Save Order" at bounding box center [591, 503] width 91 height 38
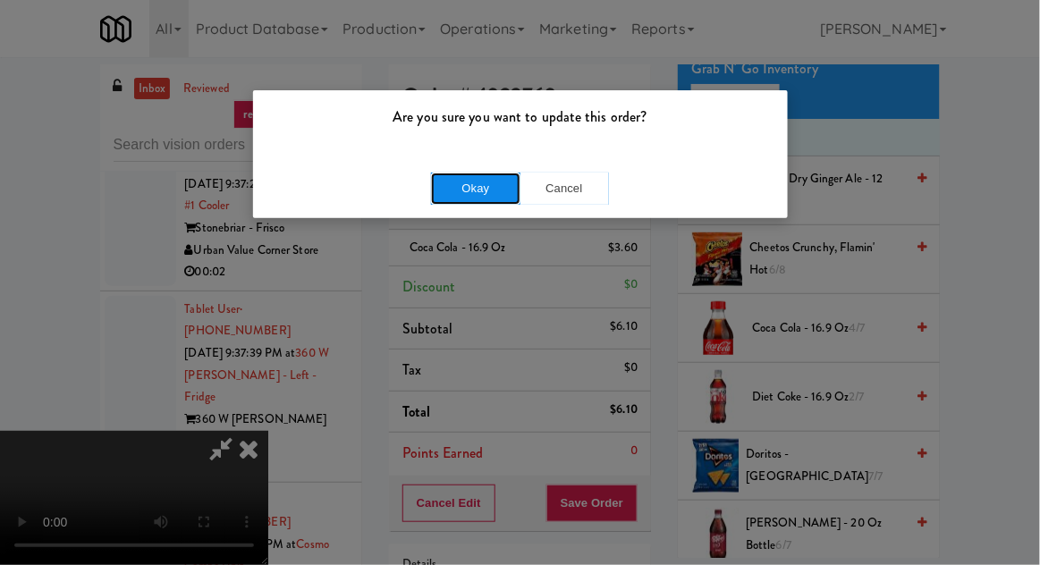
click at [452, 189] on button "Okay" at bounding box center [475, 189] width 89 height 32
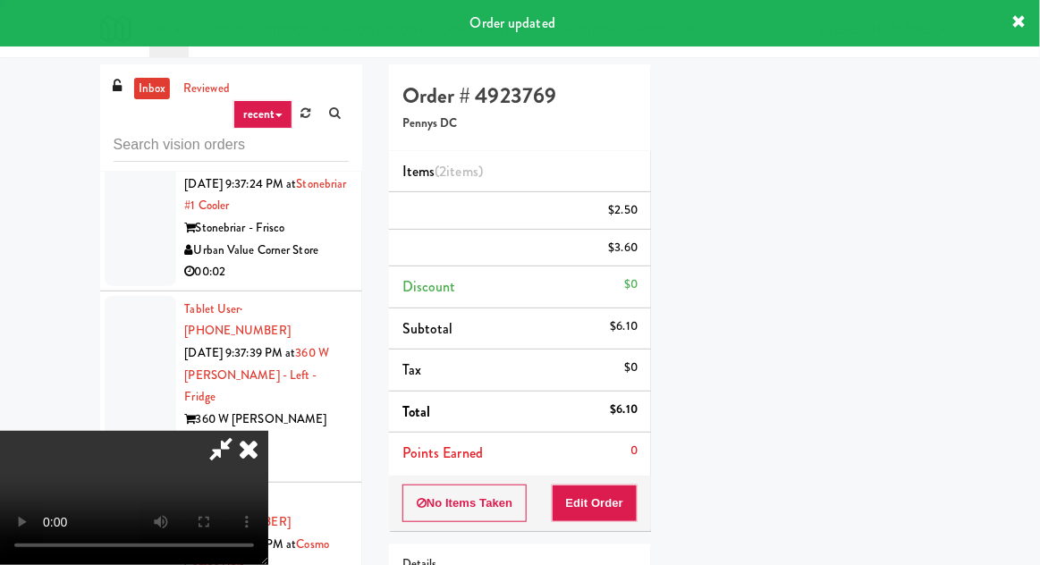
scroll to position [0, 0]
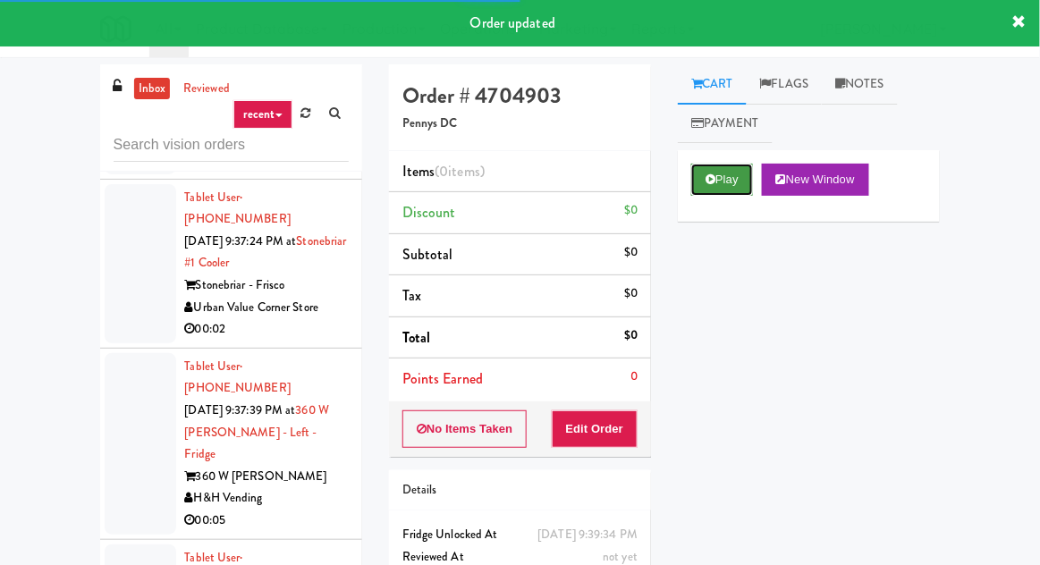
click at [721, 187] on button "Play" at bounding box center [722, 180] width 62 height 32
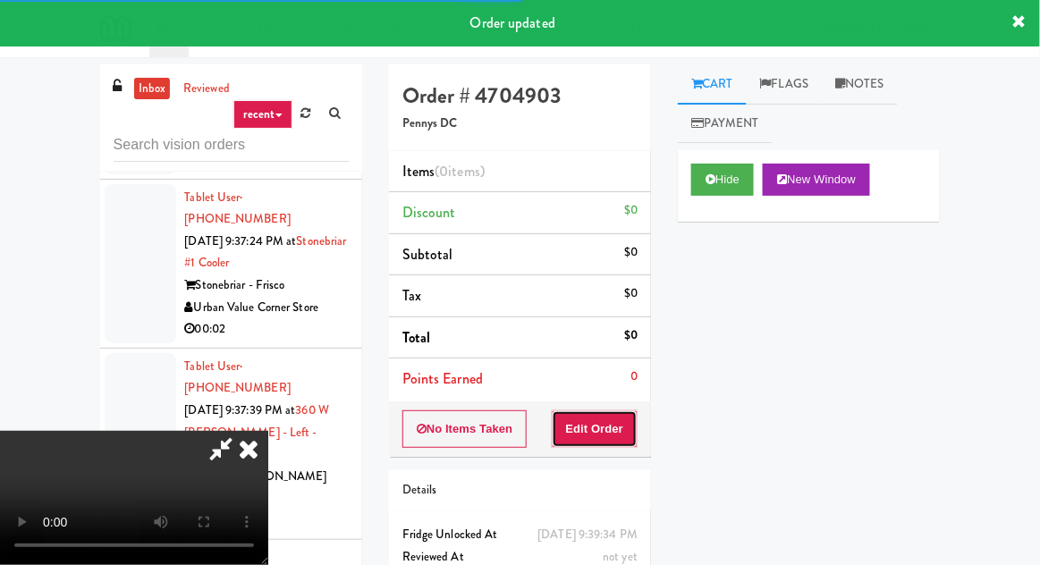
click at [619, 415] on button "Edit Order" at bounding box center [595, 429] width 87 height 38
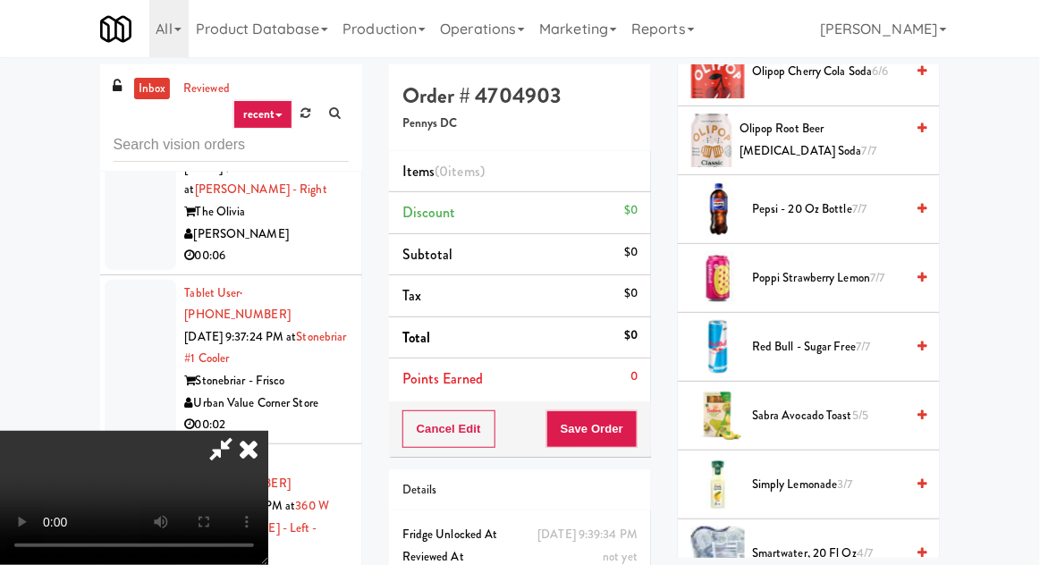
scroll to position [1825, 0]
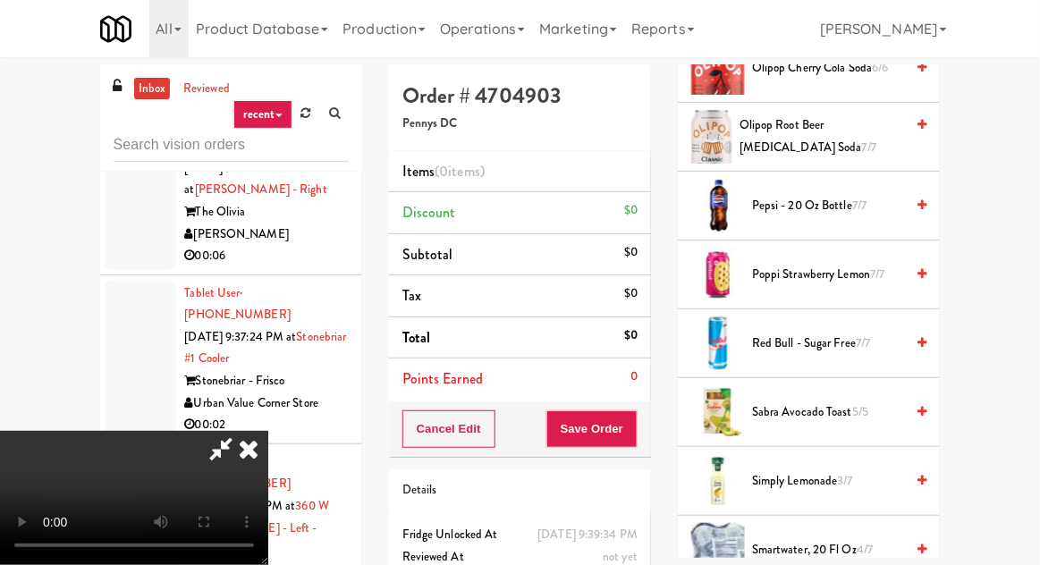
click at [801, 543] on span "smartwater, 20 fl oz 4/7" at bounding box center [828, 550] width 152 height 22
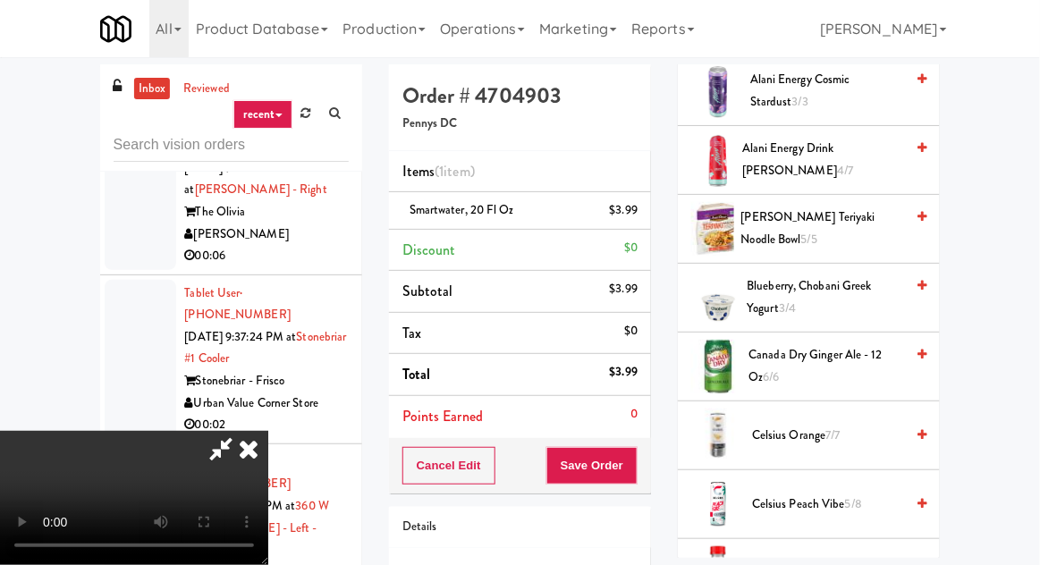
scroll to position [0, 0]
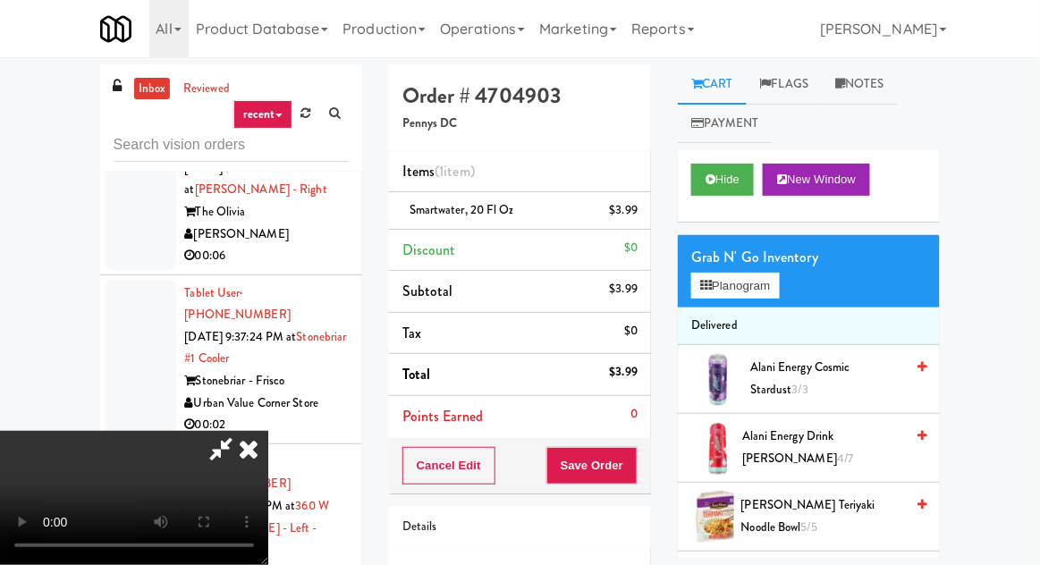
click at [810, 376] on span "Alani Energy Cosmic Stardust 3/3" at bounding box center [827, 379] width 154 height 44
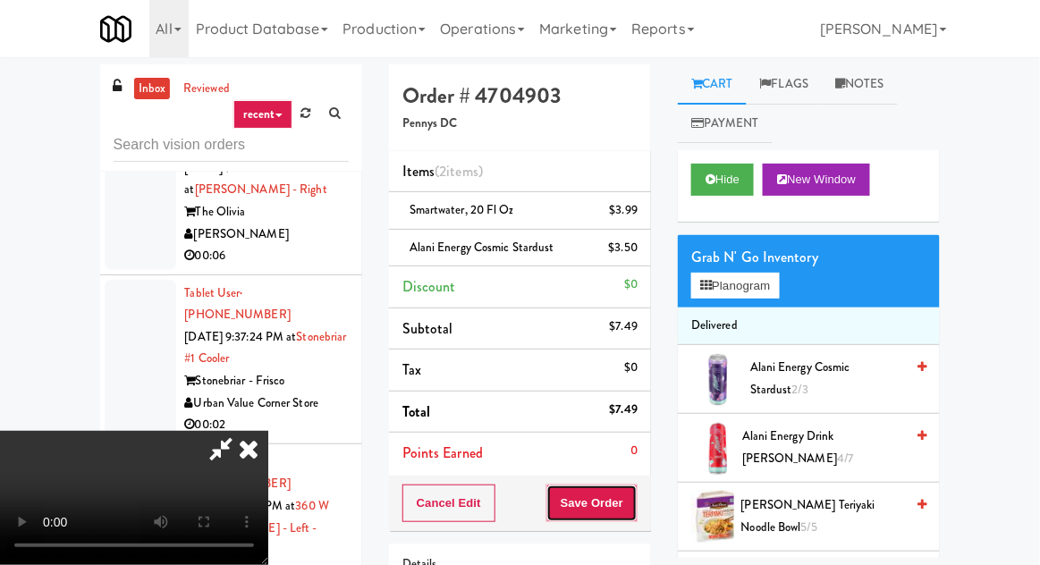
click at [636, 494] on button "Save Order" at bounding box center [591, 503] width 91 height 38
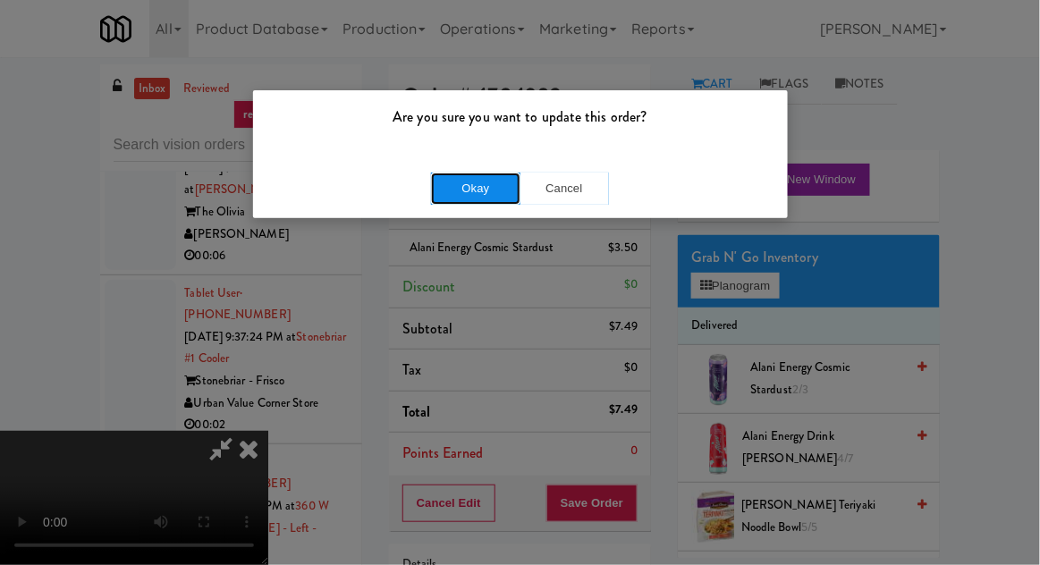
click at [457, 192] on button "Okay" at bounding box center [475, 189] width 89 height 32
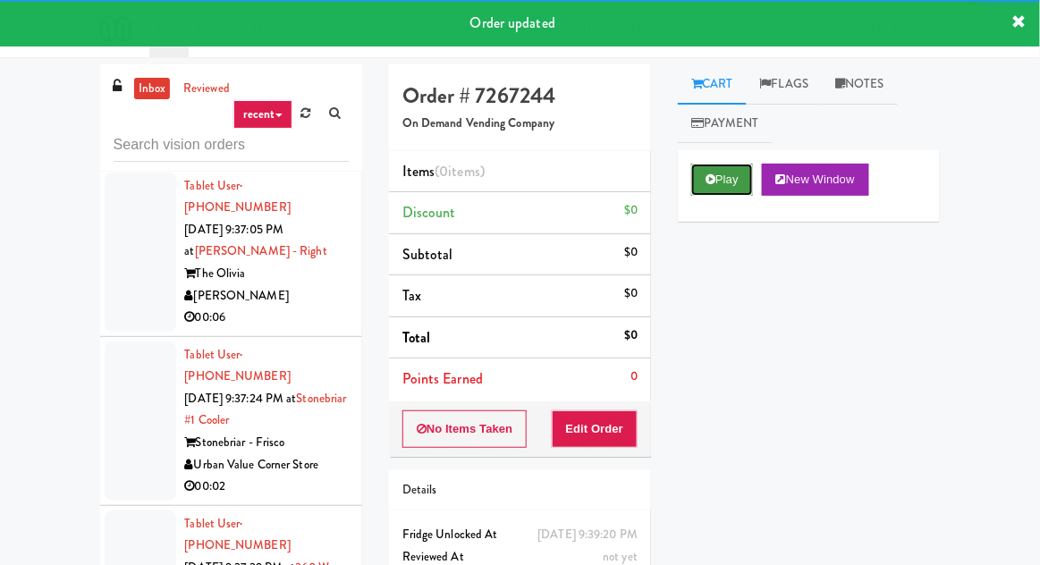
click at [714, 192] on button "Play" at bounding box center [722, 180] width 62 height 32
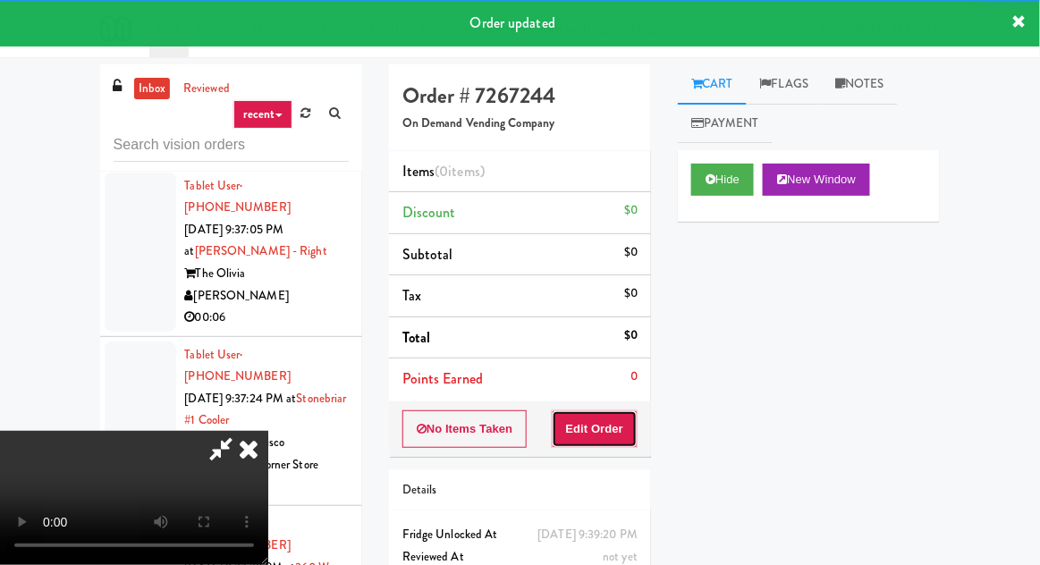
click at [606, 438] on button "Edit Order" at bounding box center [595, 429] width 87 height 38
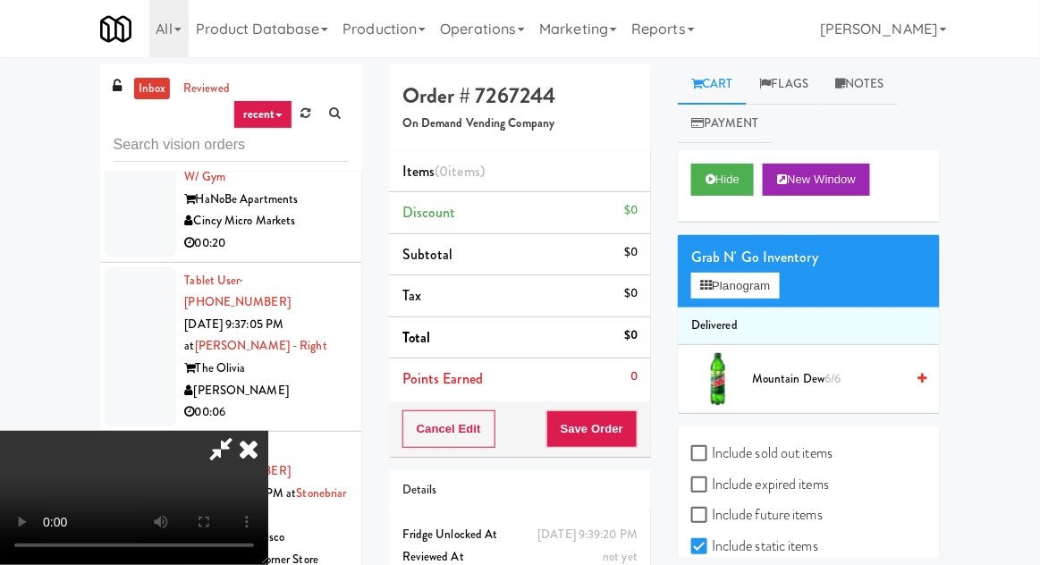
click at [757, 459] on label "Include sold out items" at bounding box center [761, 453] width 141 height 27
click at [712, 459] on input "Include sold out items" at bounding box center [701, 454] width 21 height 14
checkbox input "true"
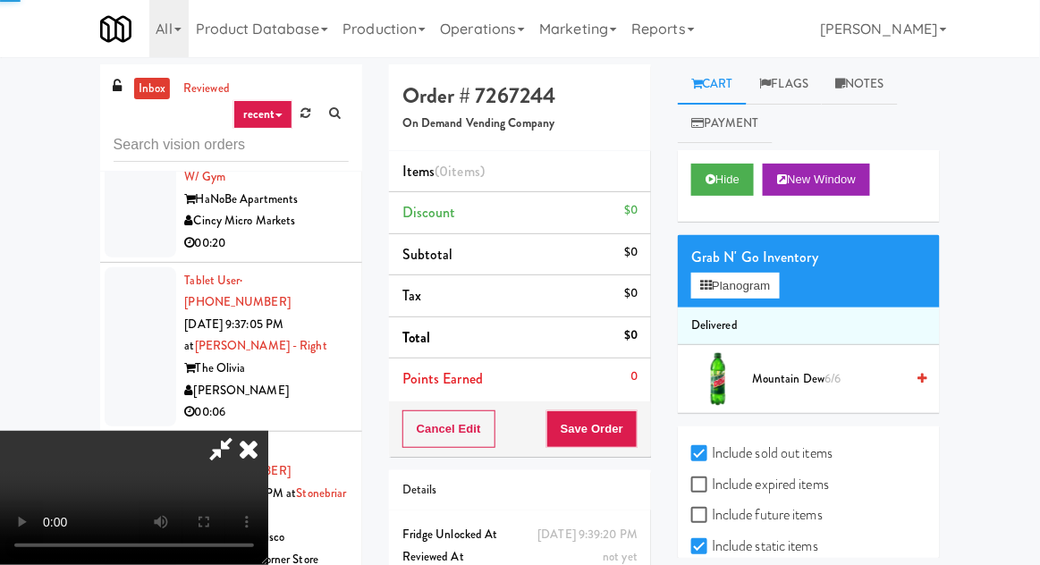
checkbox input "true"
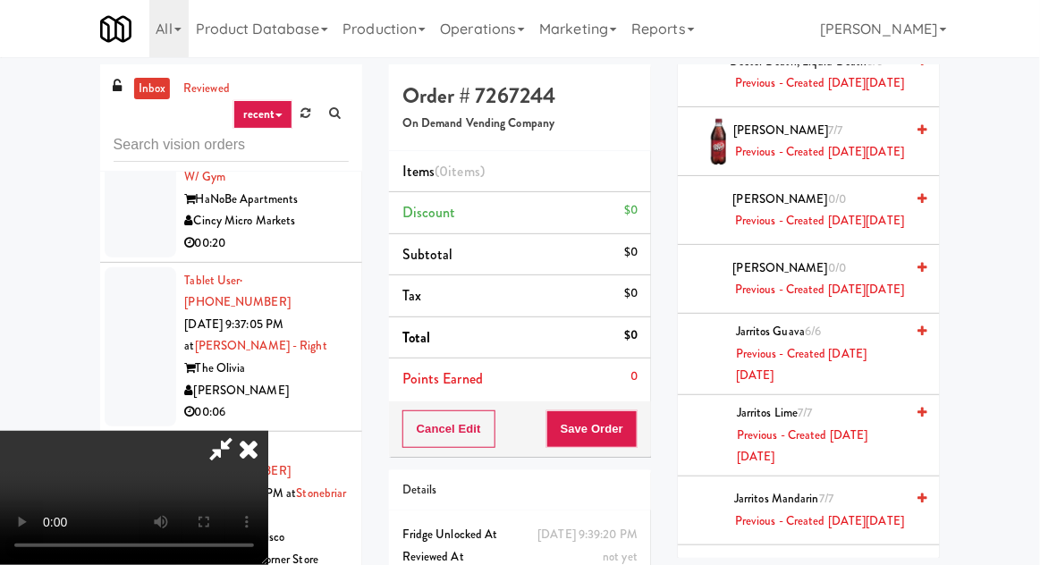
scroll to position [2447, 0]
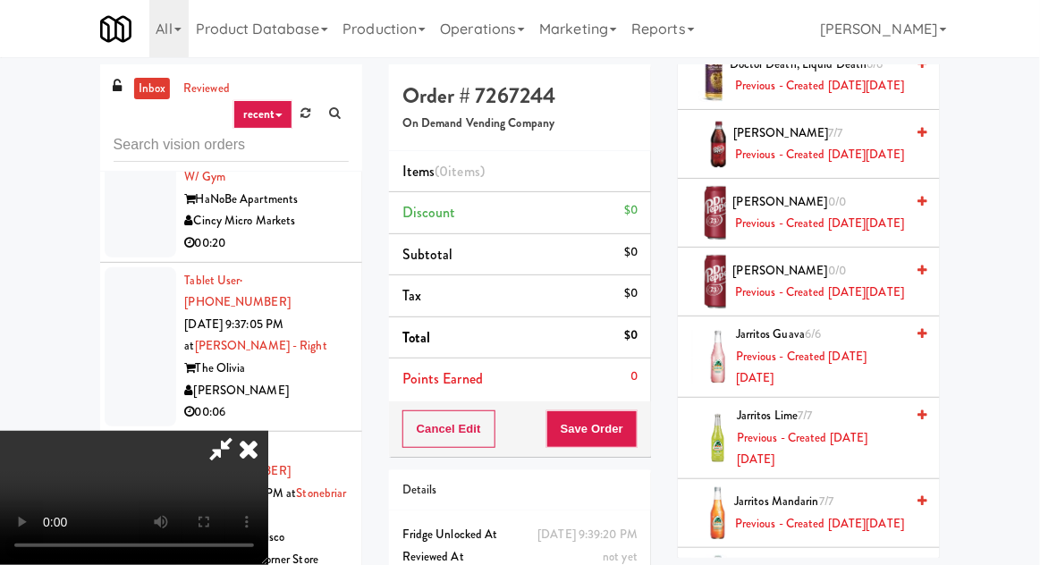
click at [829, 166] on span "Previous - Created on Mon, Aug 11th 2025" at bounding box center [819, 155] width 169 height 22
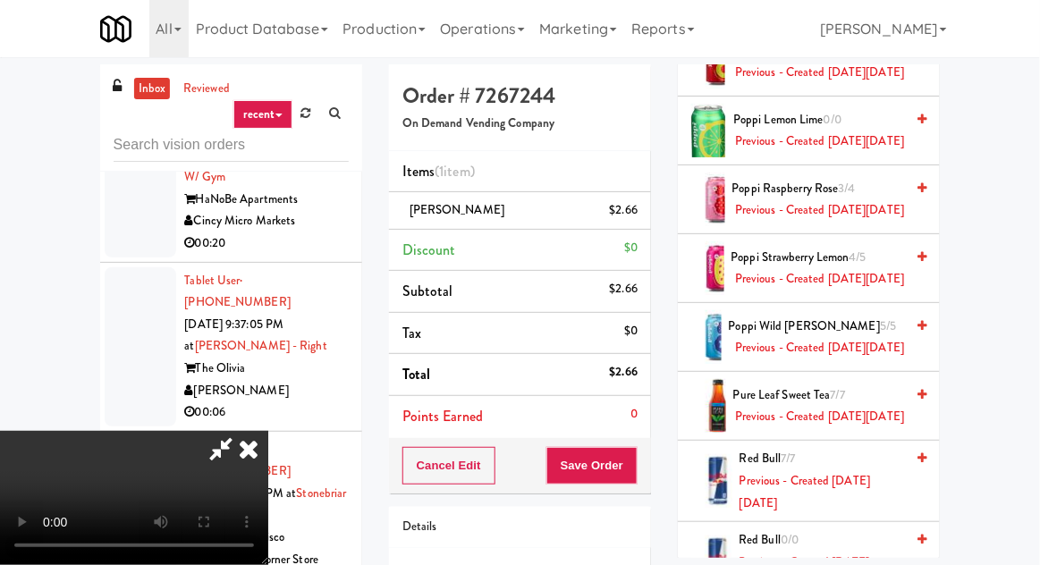
scroll to position [3916, 0]
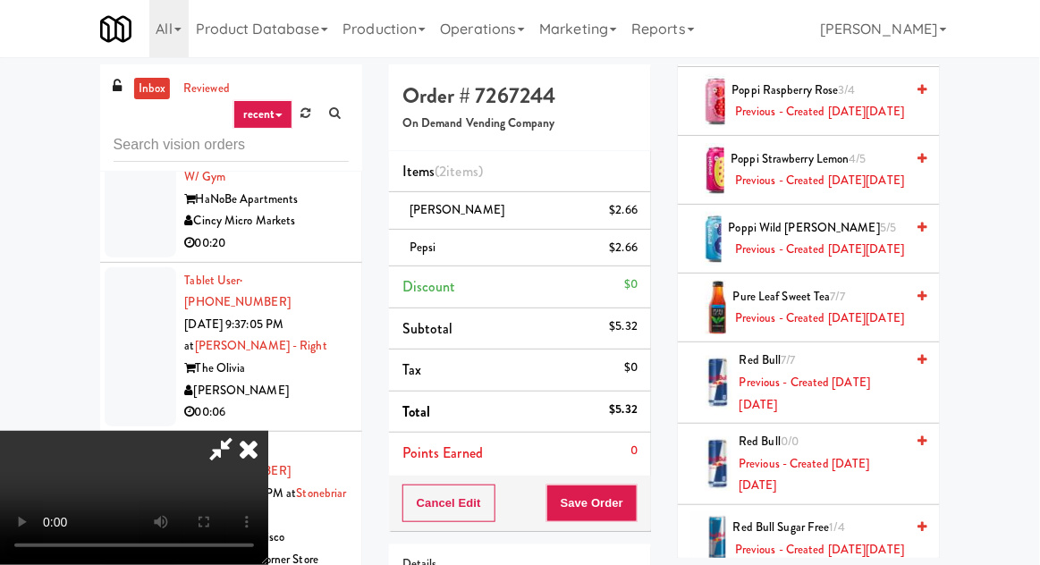
scroll to position [65, 0]
click at [633, 506] on button "Save Order" at bounding box center [591, 503] width 91 height 38
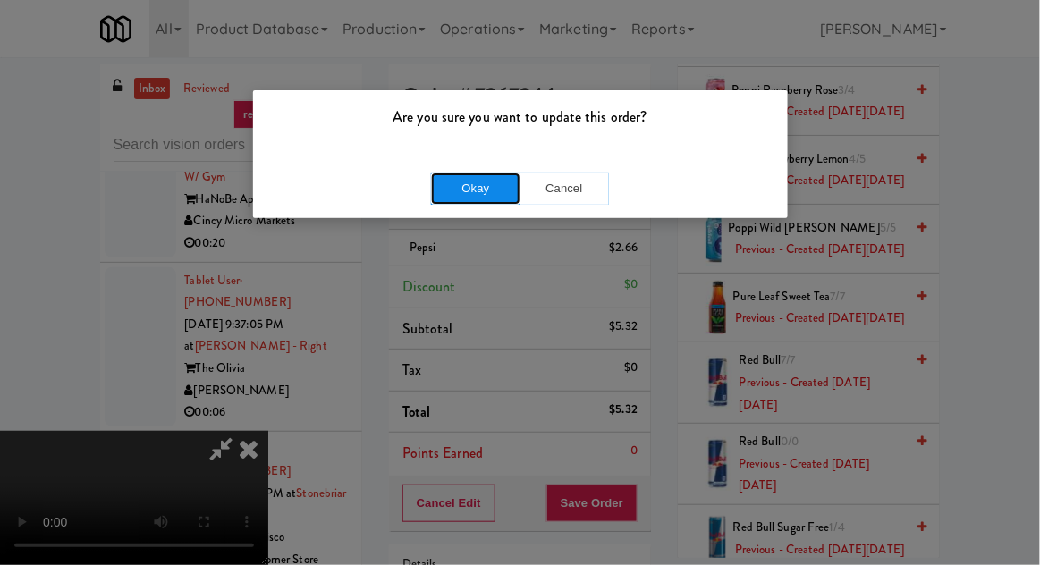
click at [455, 198] on button "Okay" at bounding box center [475, 189] width 89 height 32
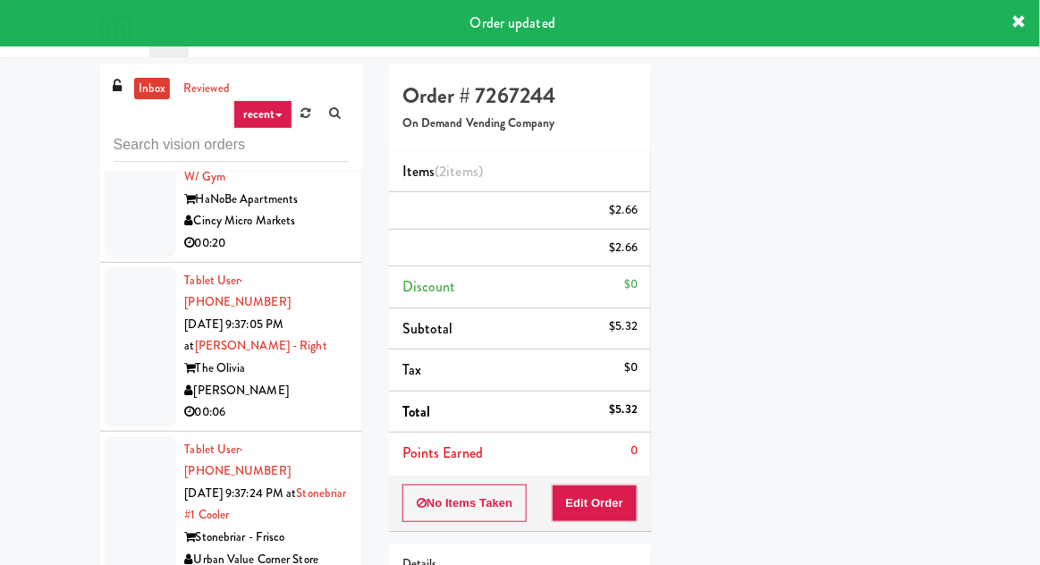
scroll to position [0, 0]
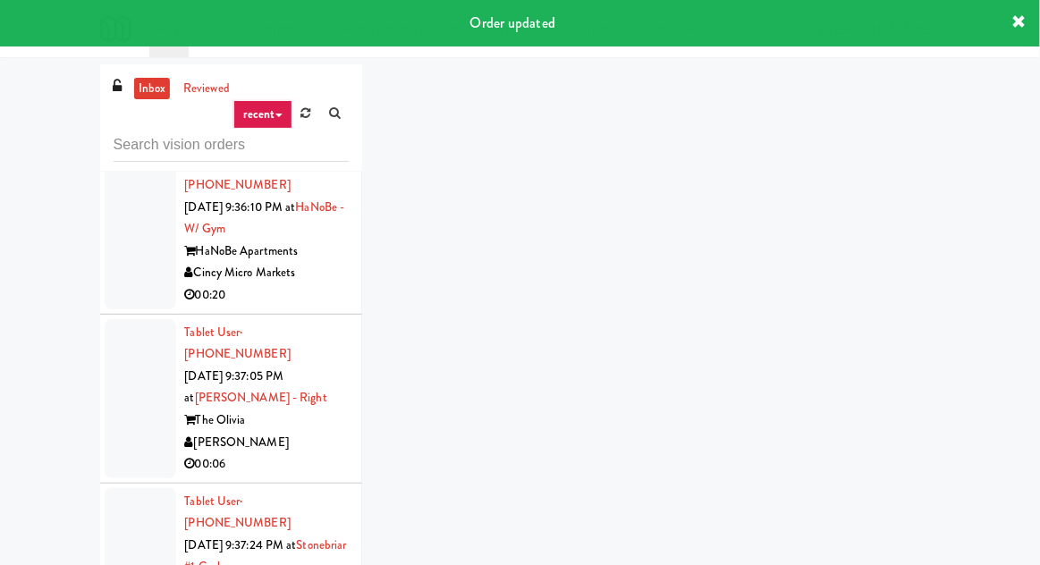
scroll to position [8956, 0]
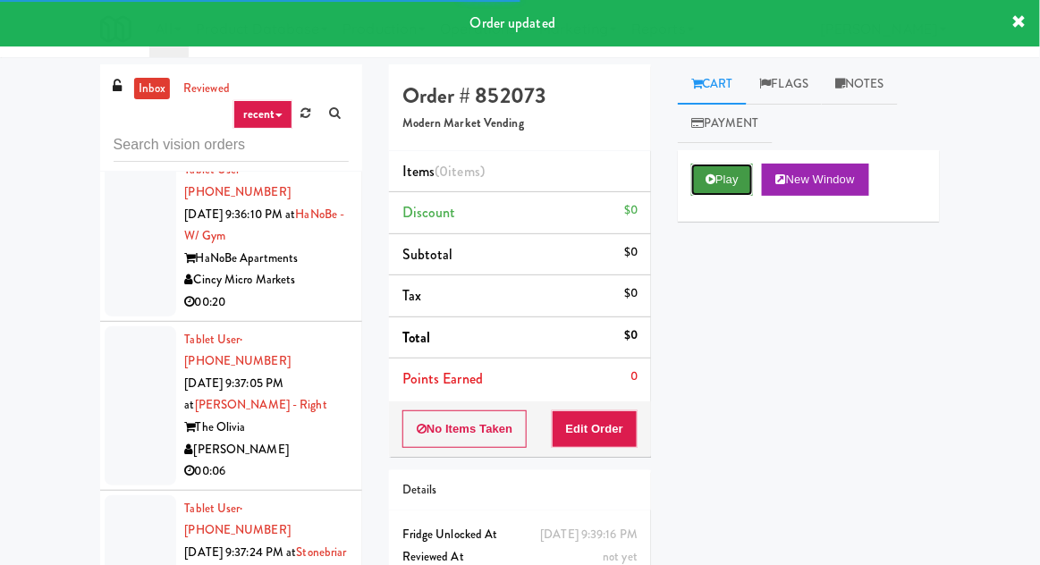
click at [730, 173] on button "Play" at bounding box center [722, 180] width 62 height 32
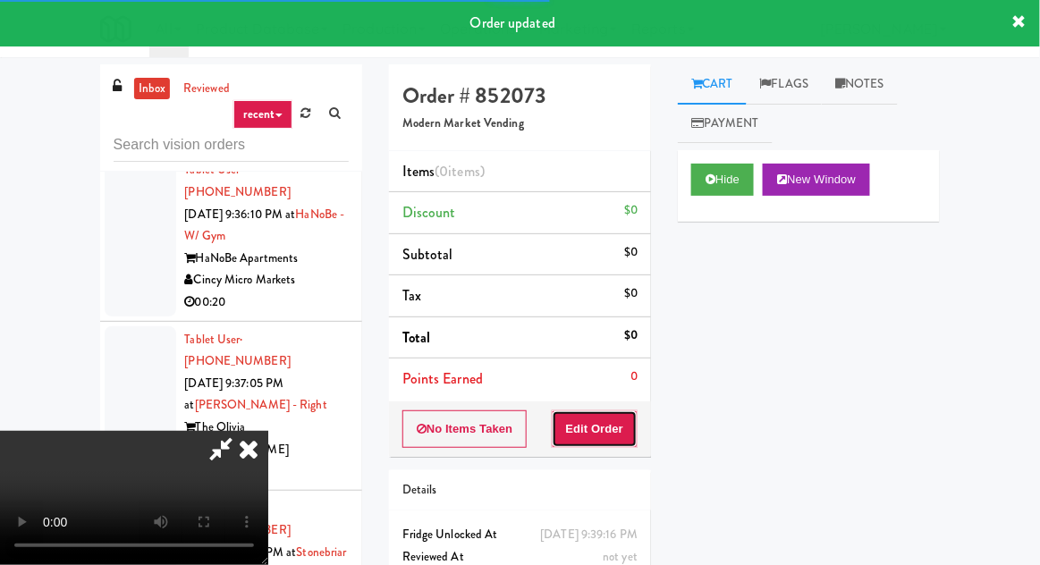
click at [615, 422] on button "Edit Order" at bounding box center [595, 429] width 87 height 38
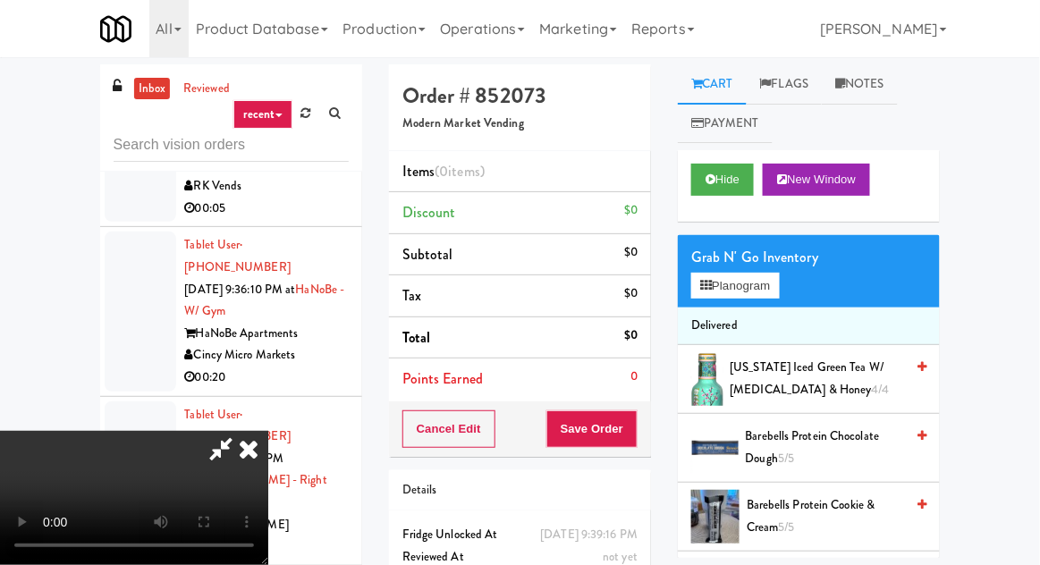
scroll to position [0, 0]
click at [748, 277] on button "Planogram" at bounding box center [735, 286] width 88 height 27
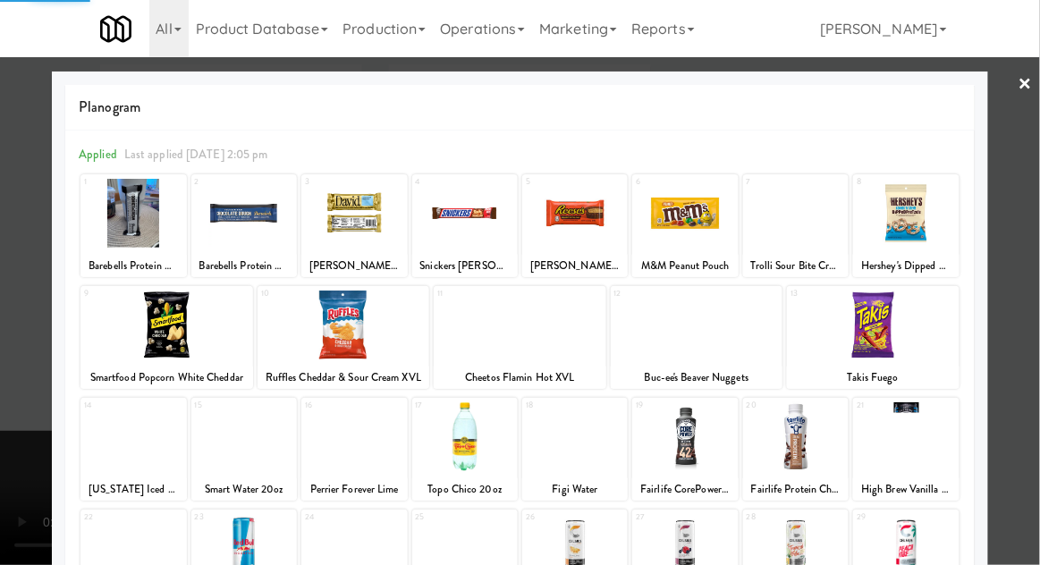
scroll to position [226, 0]
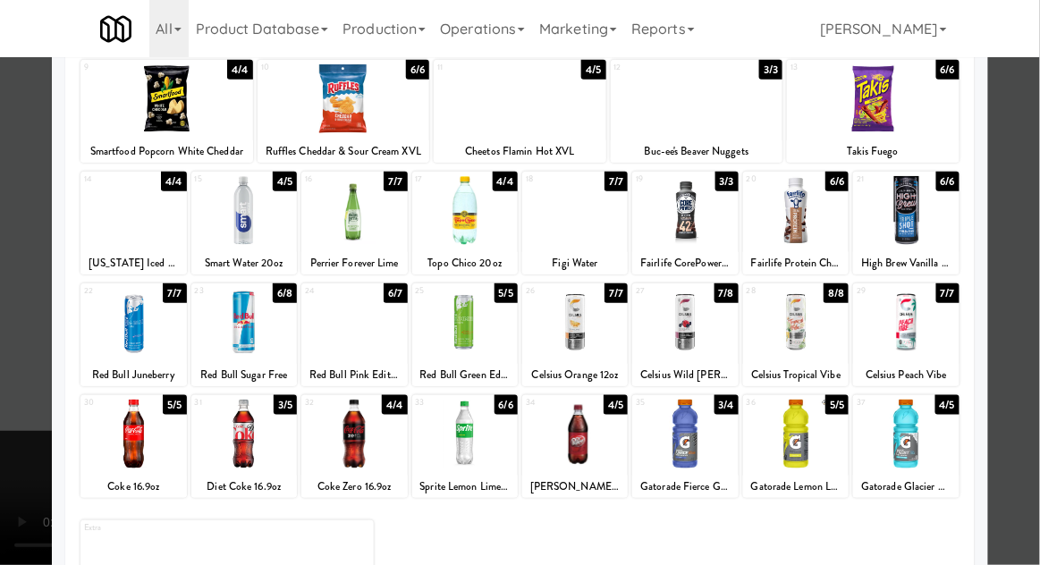
click at [337, 434] on div at bounding box center [353, 434] width 105 height 69
click at [595, 442] on div at bounding box center [574, 434] width 105 height 69
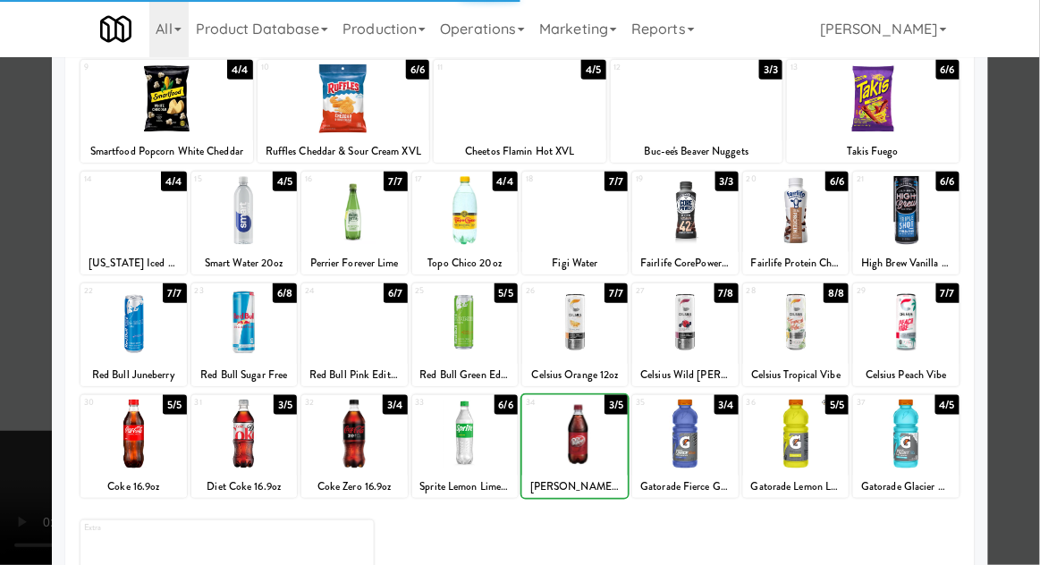
click at [45, 358] on div at bounding box center [520, 282] width 1040 height 565
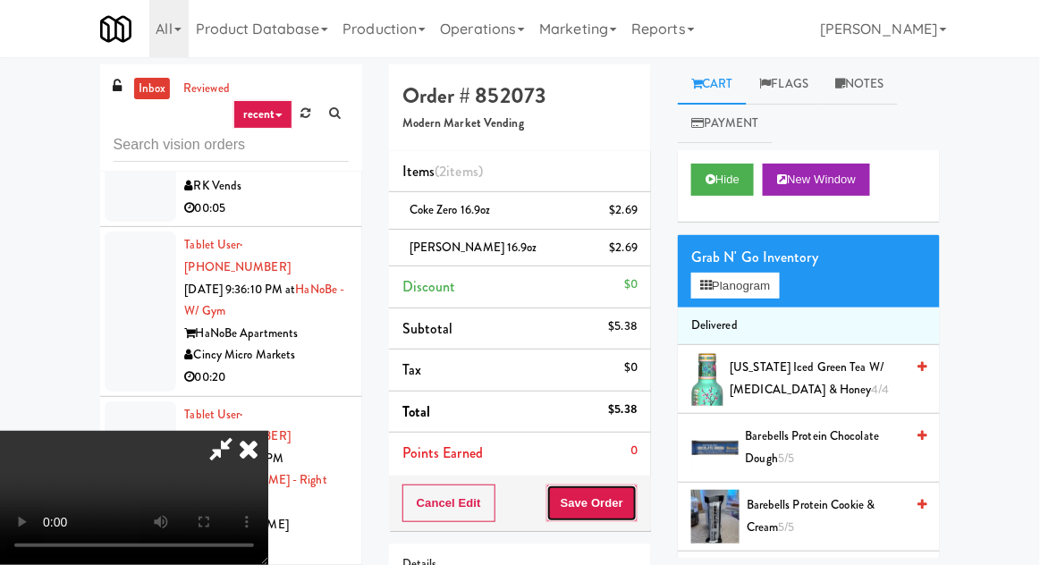
click at [636, 494] on button "Save Order" at bounding box center [591, 503] width 91 height 38
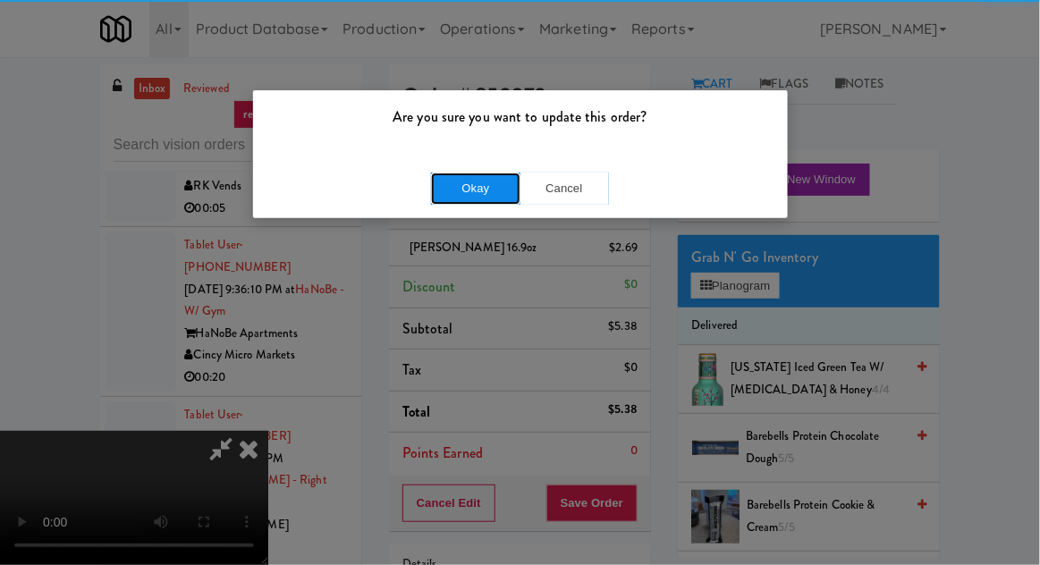
click at [459, 184] on button "Okay" at bounding box center [475, 189] width 89 height 32
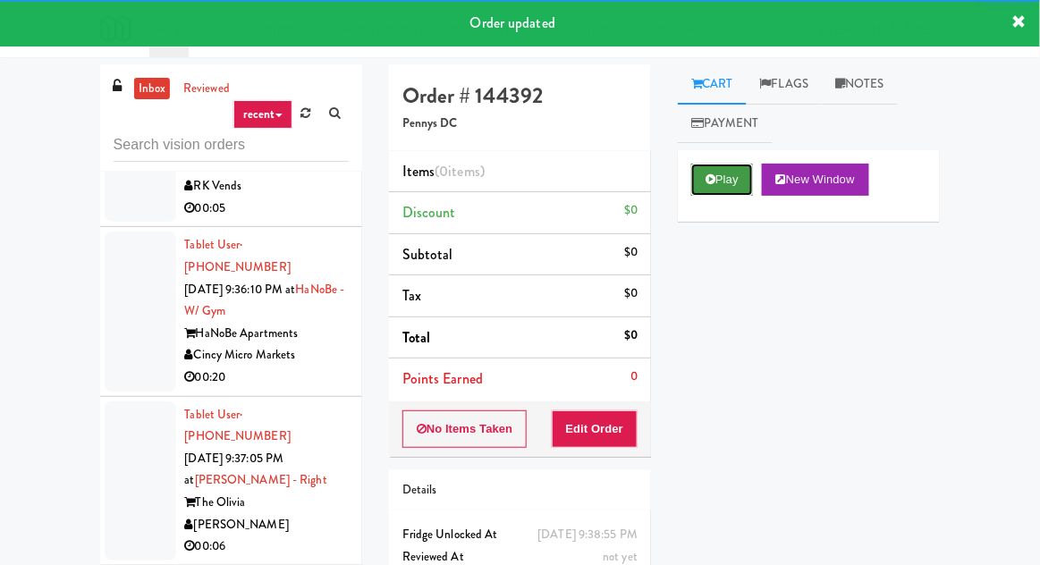
click at [724, 174] on button "Play" at bounding box center [722, 180] width 62 height 32
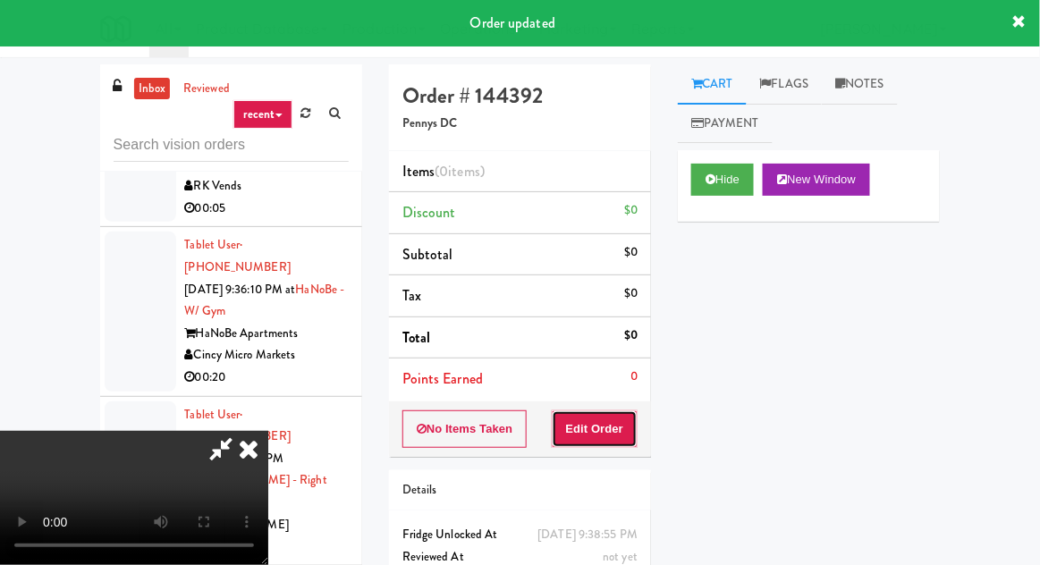
click at [624, 426] on button "Edit Order" at bounding box center [595, 429] width 87 height 38
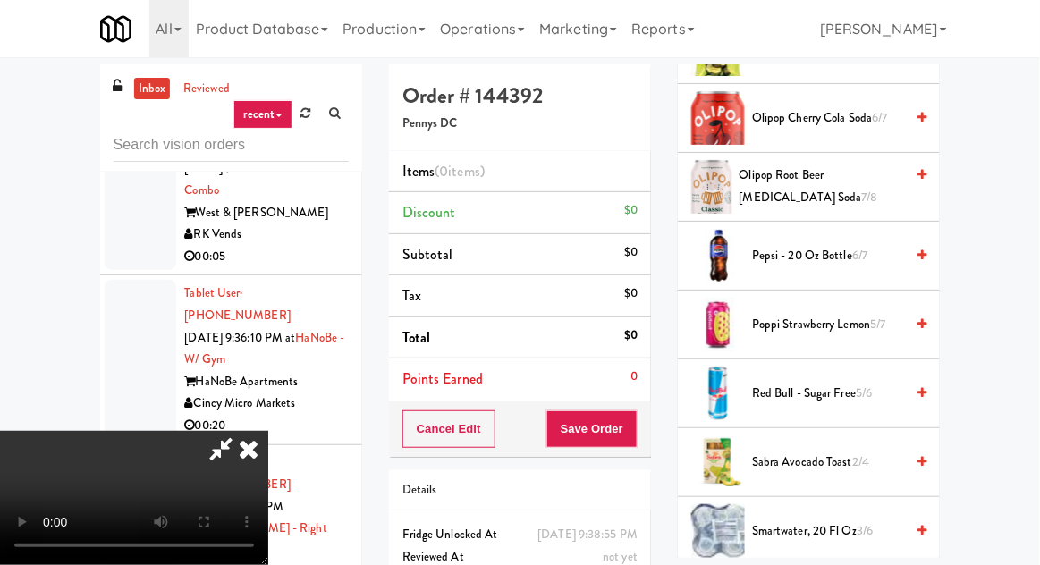
scroll to position [1687, 0]
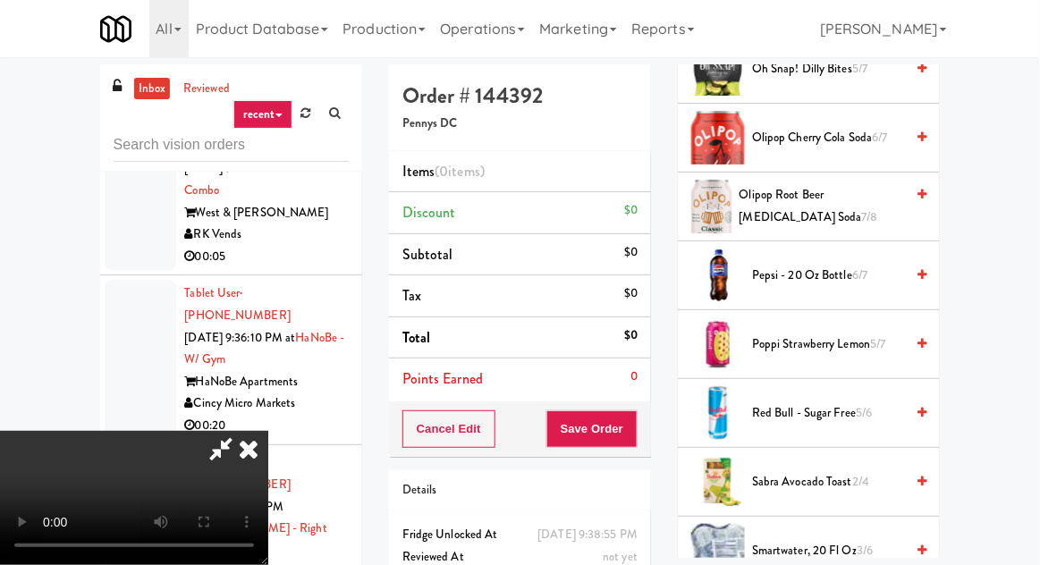
click at [822, 274] on span "Pepsi - 20 oz bottle 6/7" at bounding box center [828, 276] width 152 height 22
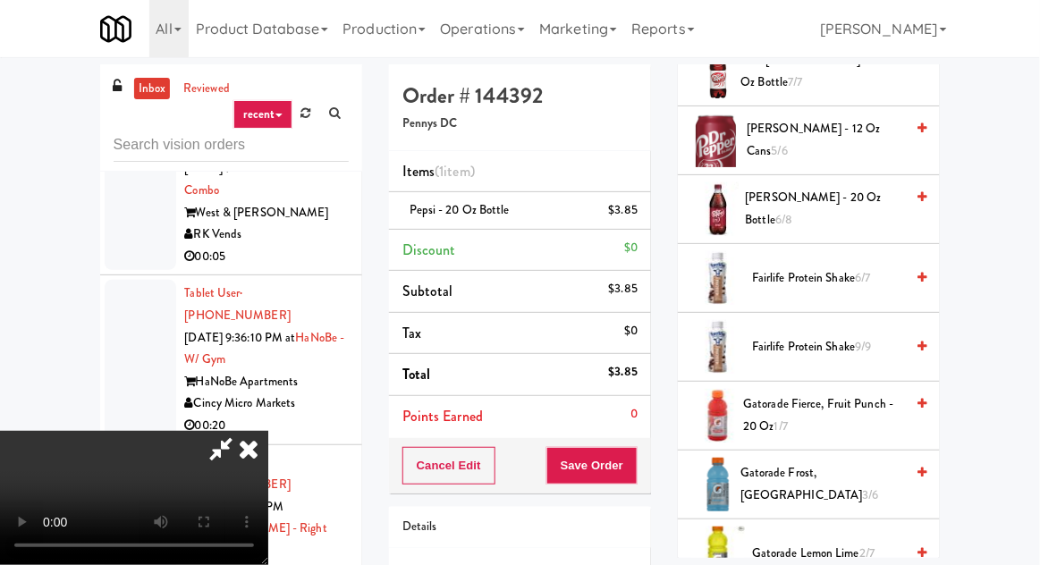
scroll to position [1017, 0]
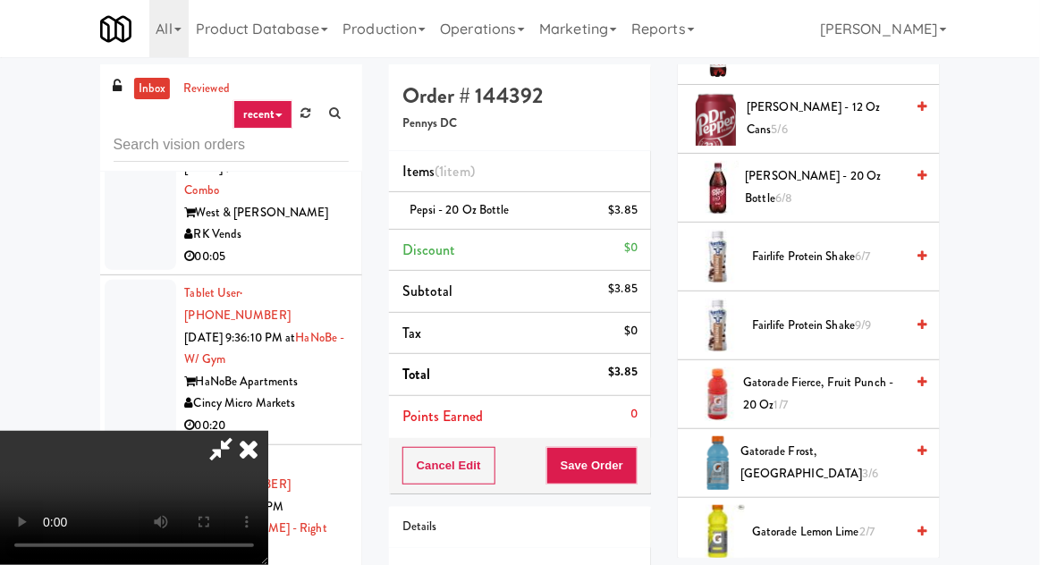
click at [815, 391] on span "Gatorade Fierce, Fruit Punch - 20 oz 1/7" at bounding box center [823, 394] width 161 height 44
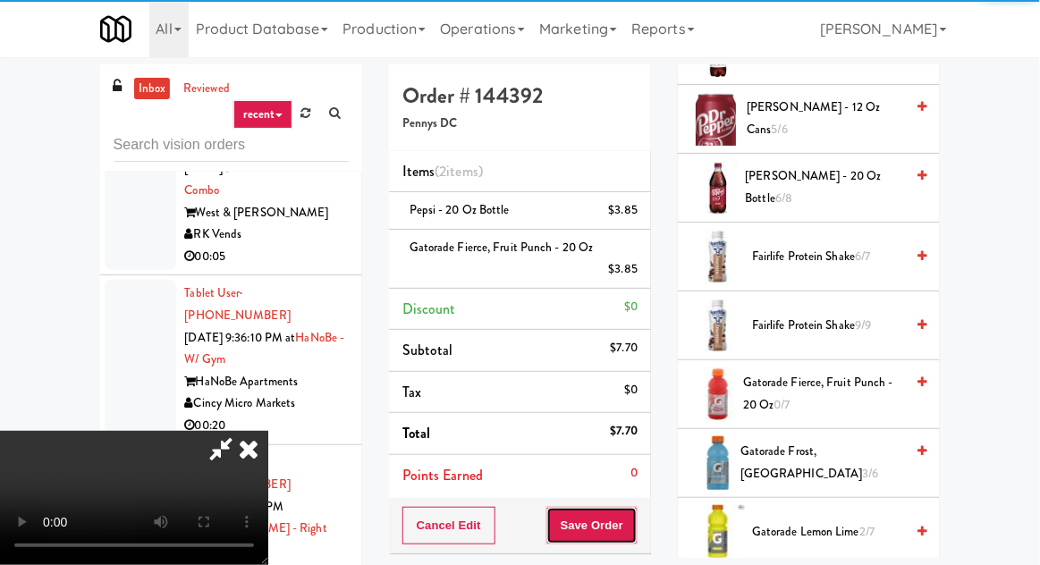
click at [636, 512] on button "Save Order" at bounding box center [591, 526] width 91 height 38
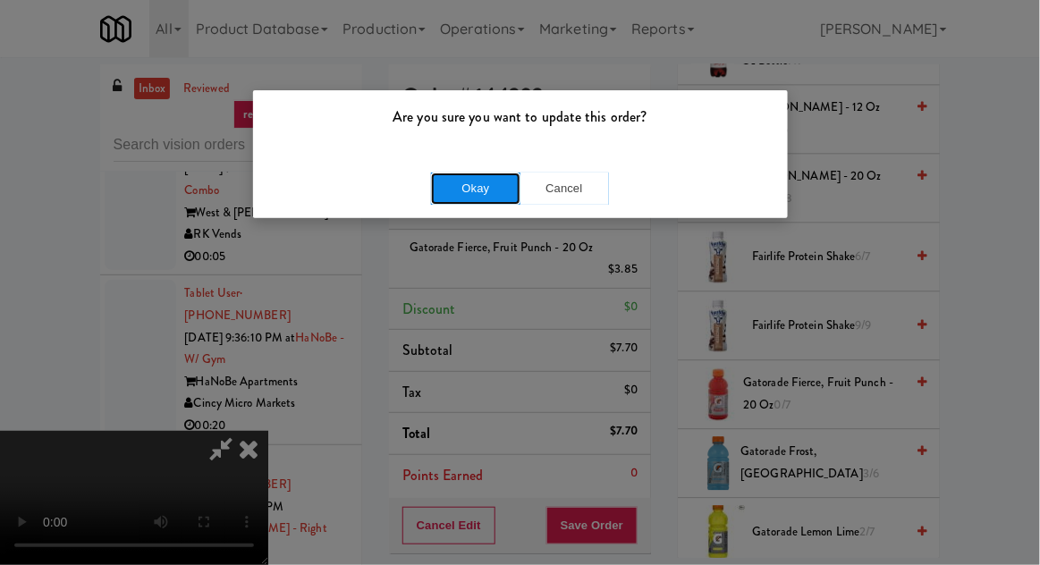
click at [468, 182] on button "Okay" at bounding box center [475, 189] width 89 height 32
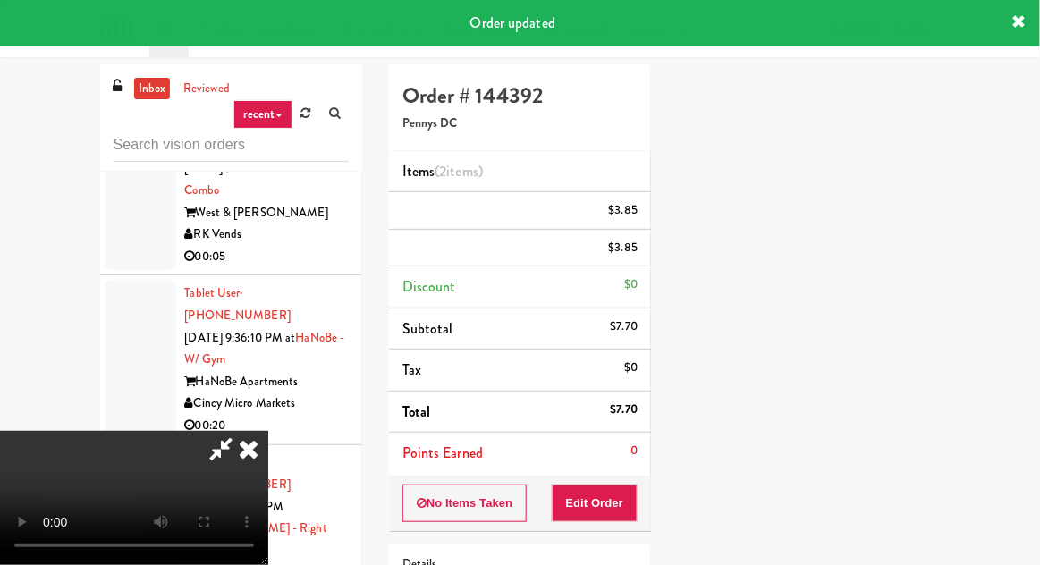
scroll to position [176, 0]
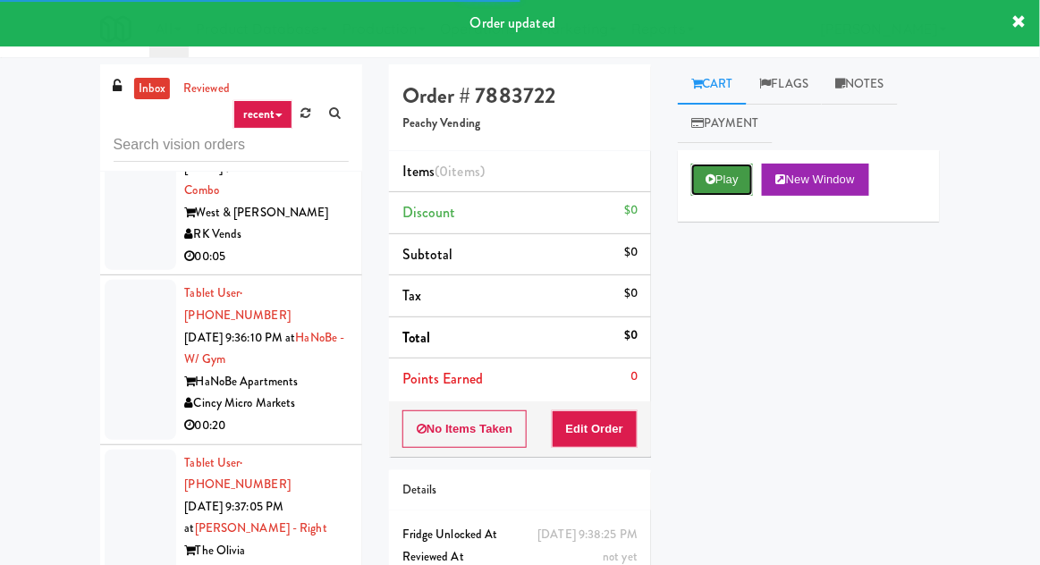
click at [710, 177] on icon at bounding box center [710, 179] width 10 height 12
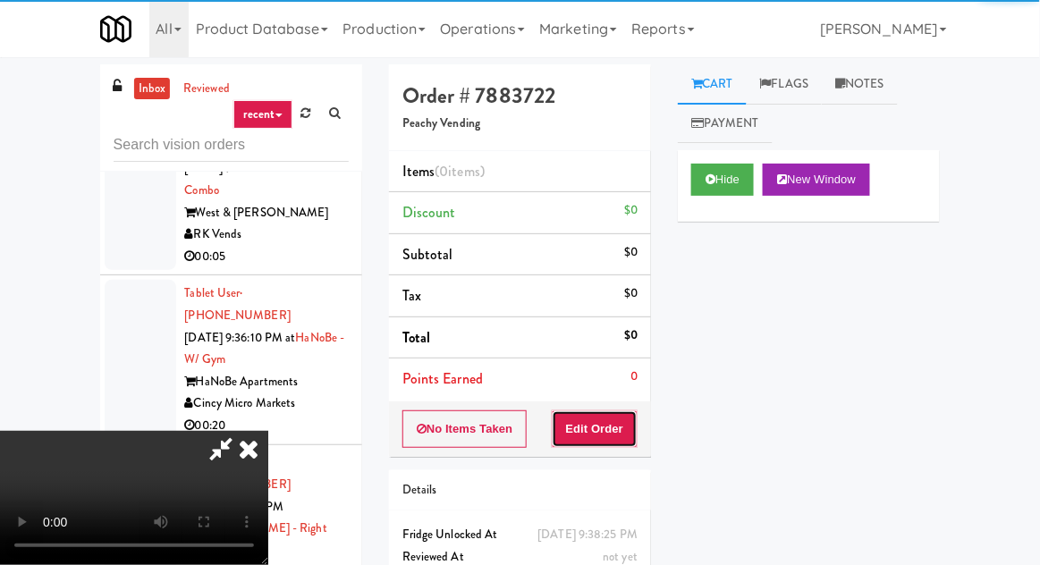
click at [594, 426] on button "Edit Order" at bounding box center [595, 429] width 87 height 38
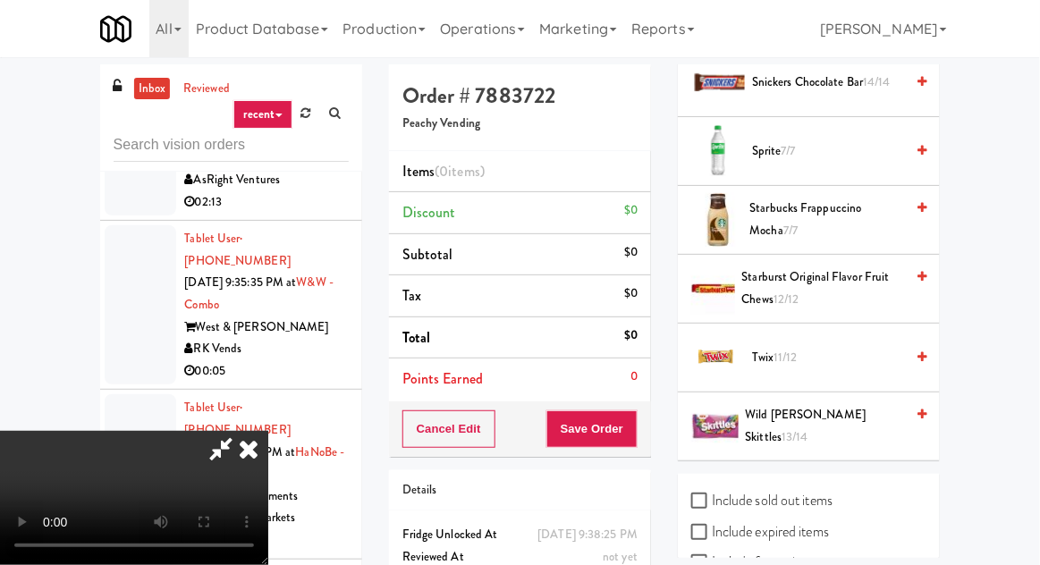
scroll to position [2377, 0]
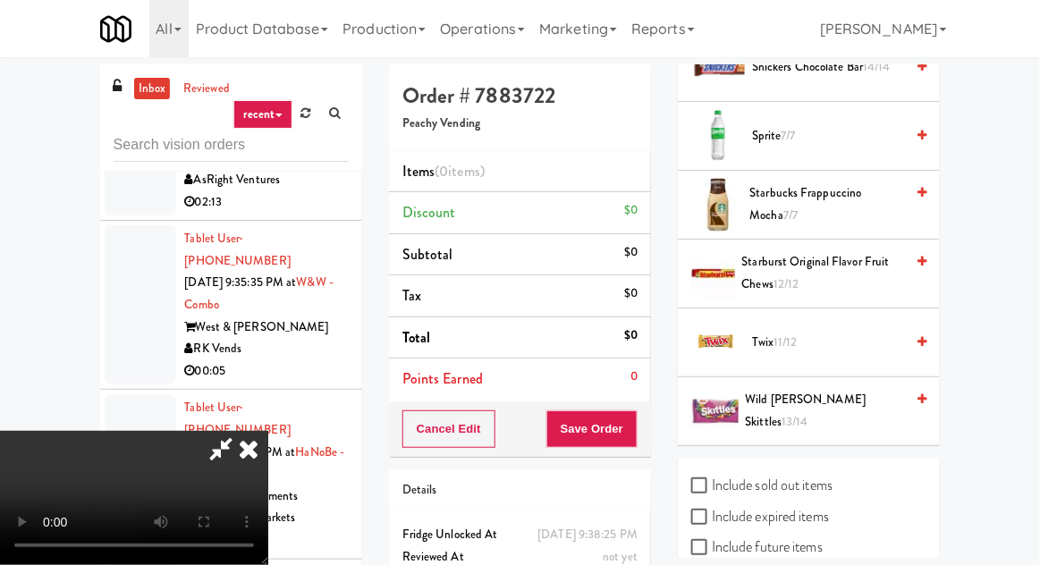
click at [825, 404] on span "Wild Berry Skittles 13/14" at bounding box center [824, 411] width 159 height 44
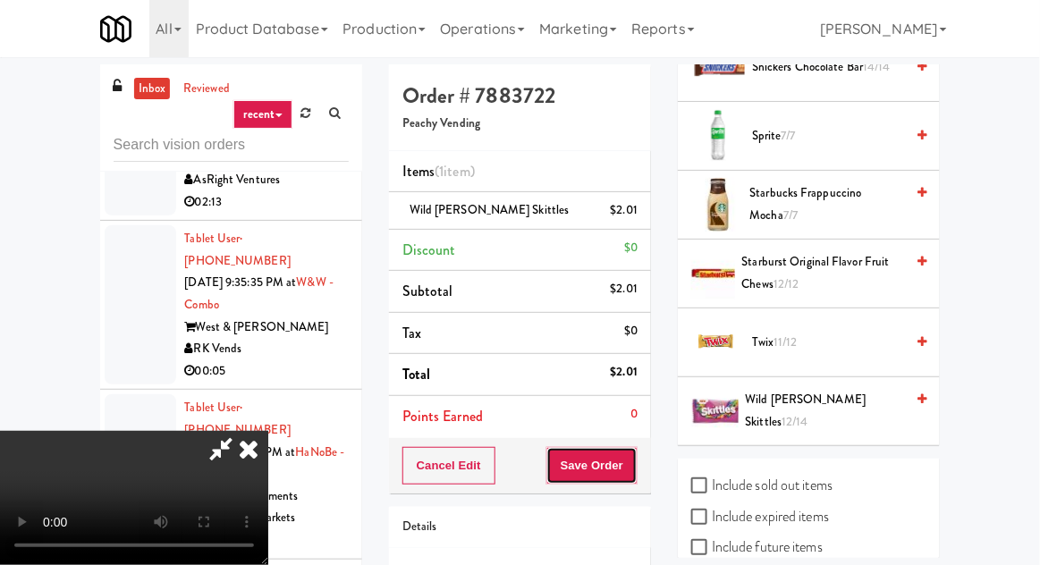
click at [635, 459] on button "Save Order" at bounding box center [591, 466] width 91 height 38
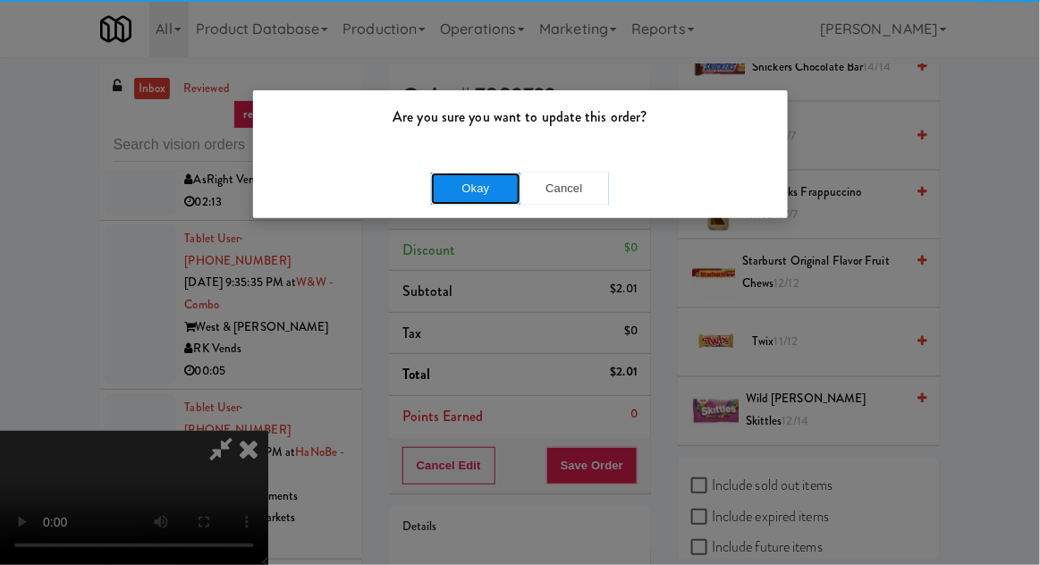
click at [462, 184] on button "Okay" at bounding box center [475, 189] width 89 height 32
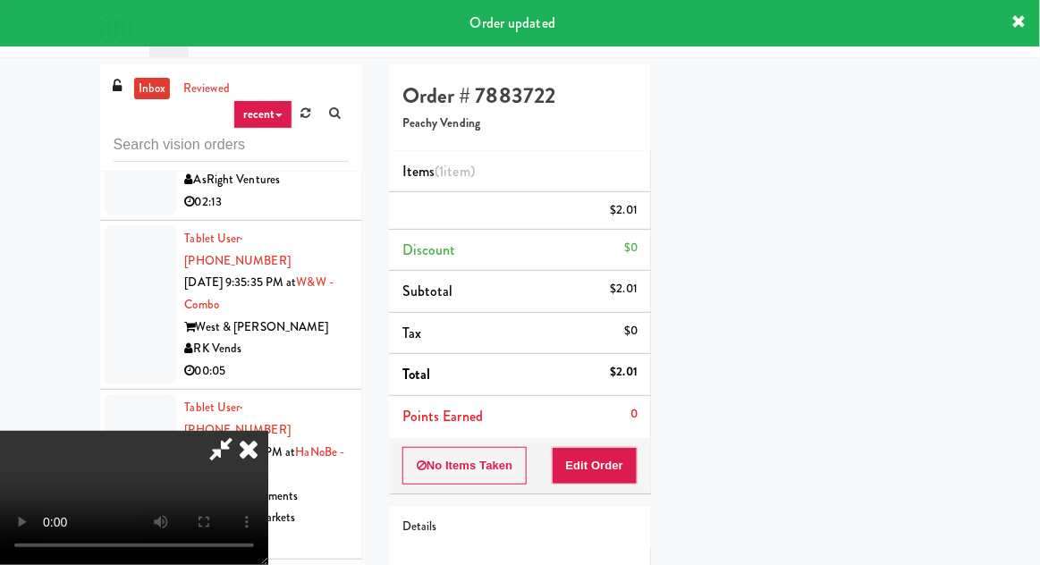
scroll to position [176, 0]
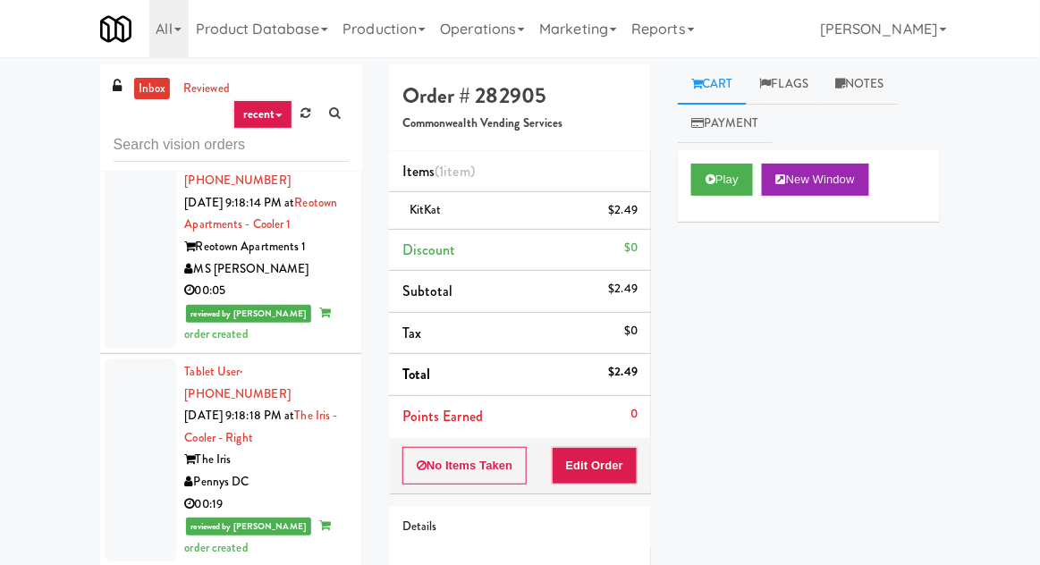
scroll to position [5631, 0]
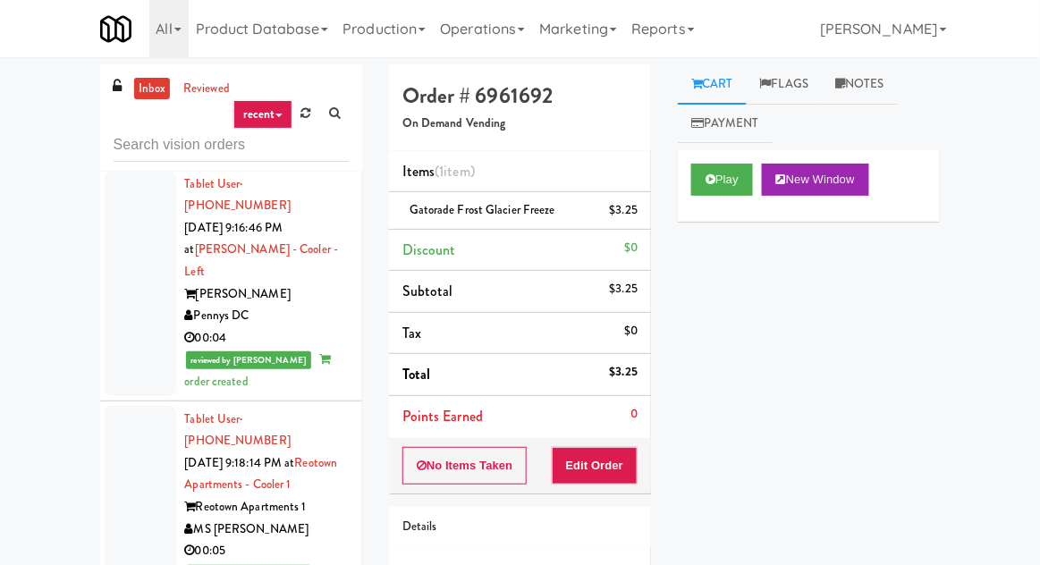
scroll to position [5402, 0]
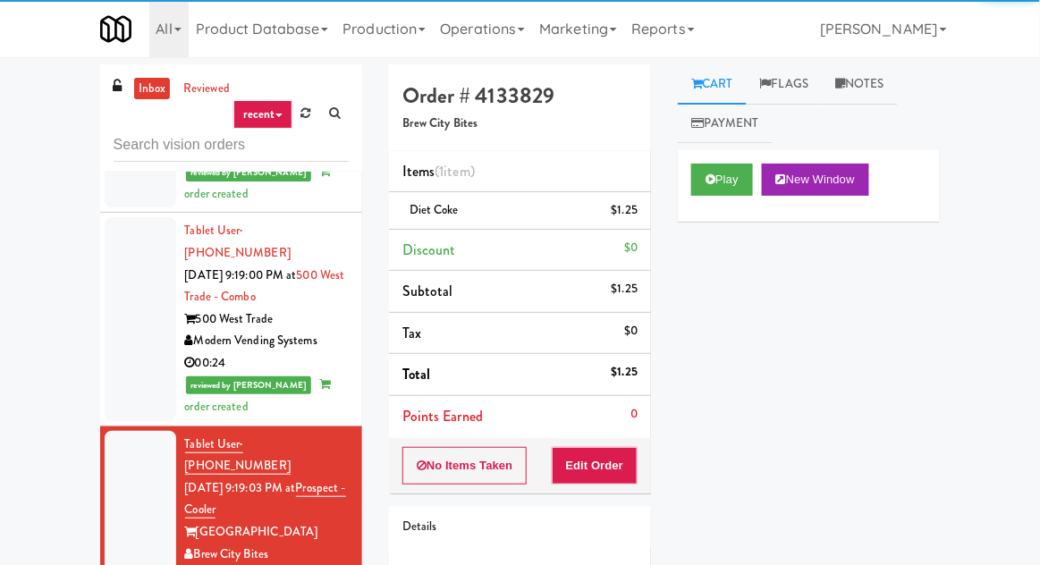
scroll to position [6014, 0]
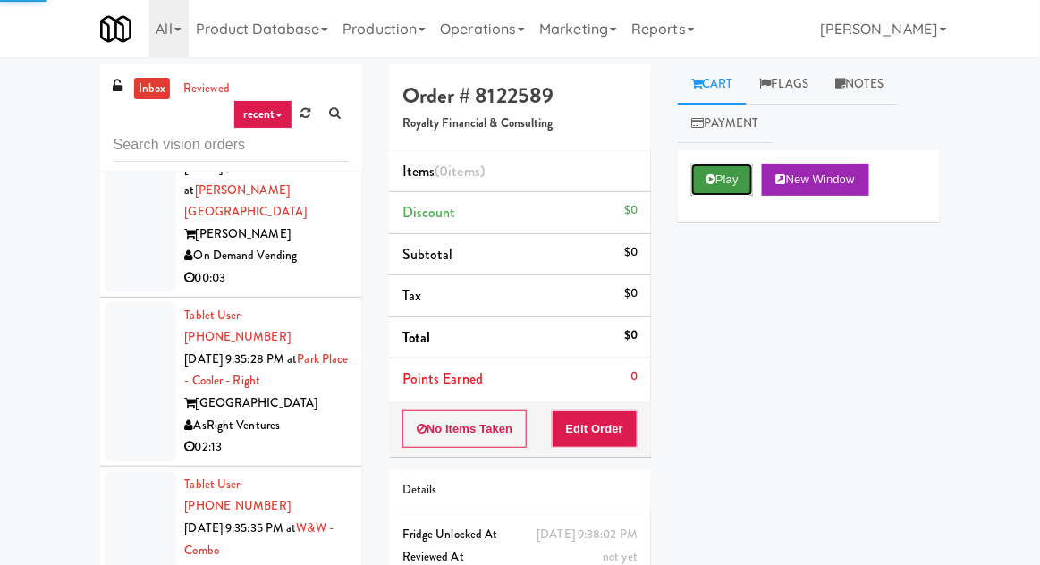
click at [714, 189] on button "Play" at bounding box center [722, 180] width 62 height 32
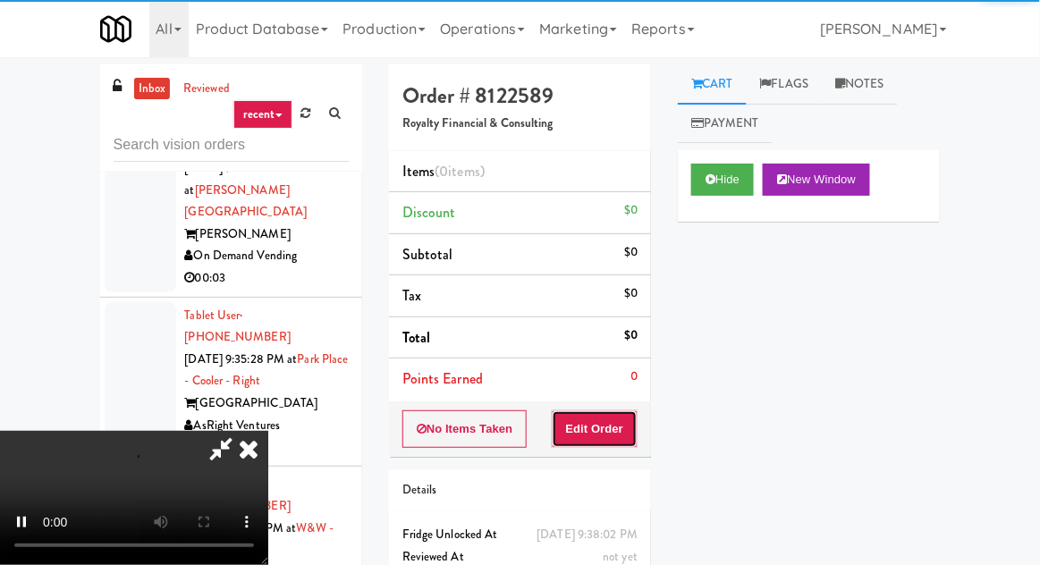
click at [599, 414] on button "Edit Order" at bounding box center [595, 429] width 87 height 38
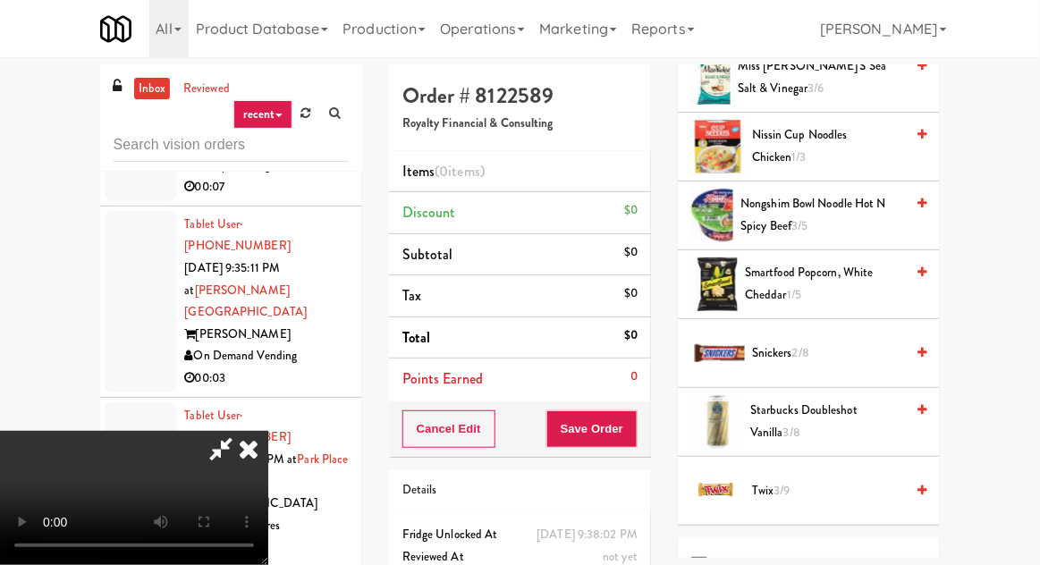
scroll to position [937, 0]
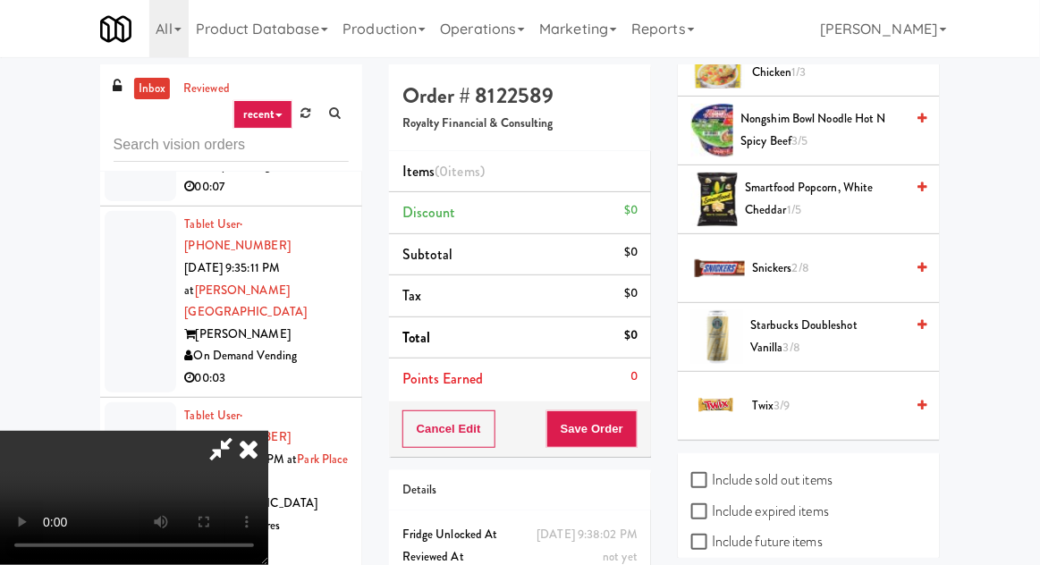
click at [771, 475] on label "Include sold out items" at bounding box center [761, 480] width 141 height 27
click at [712, 475] on input "Include sold out items" at bounding box center [701, 481] width 21 height 14
checkbox input "true"
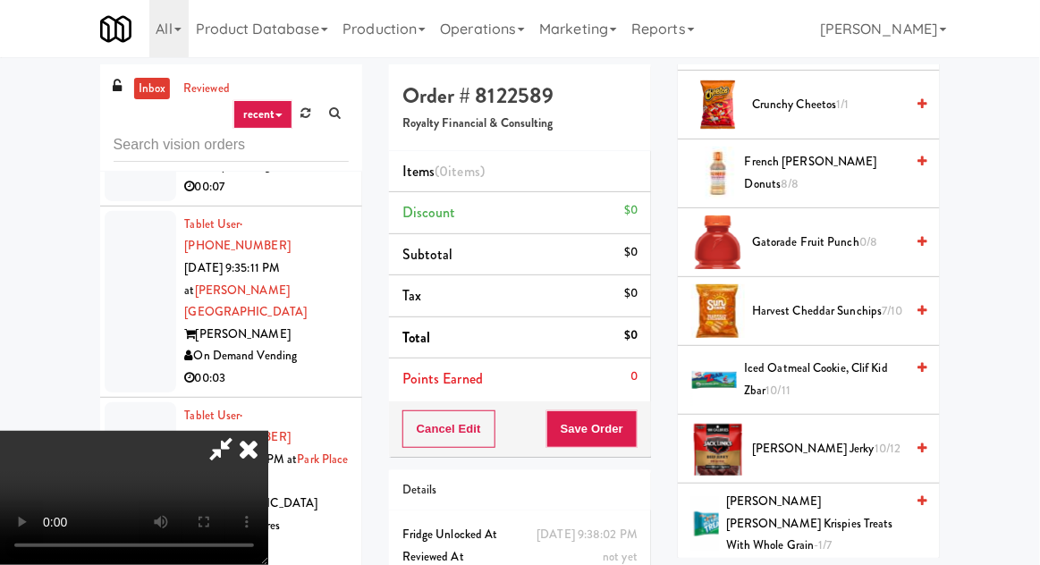
scroll to position [0, 0]
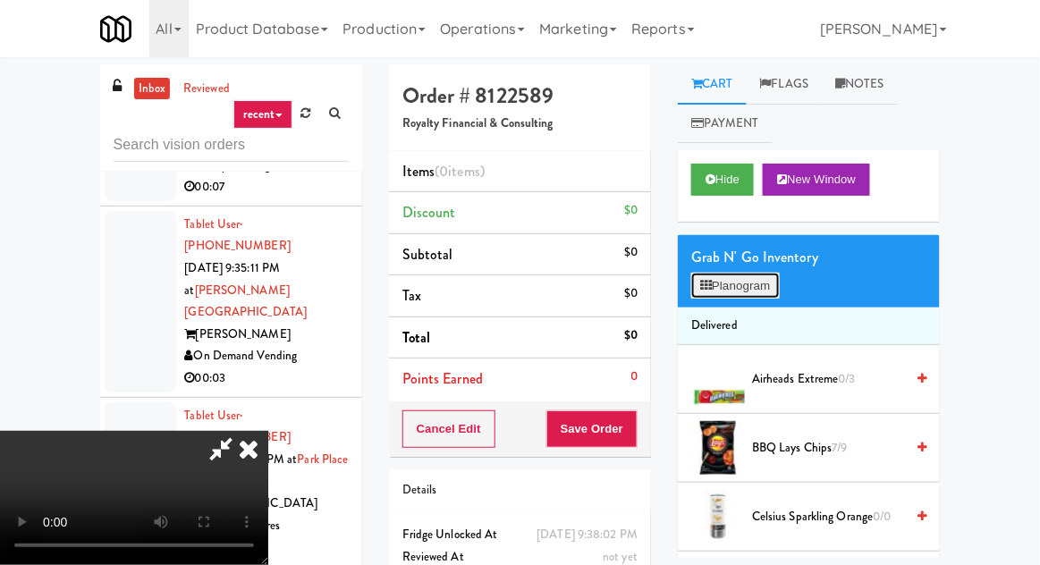
click at [756, 289] on button "Planogram" at bounding box center [735, 286] width 88 height 27
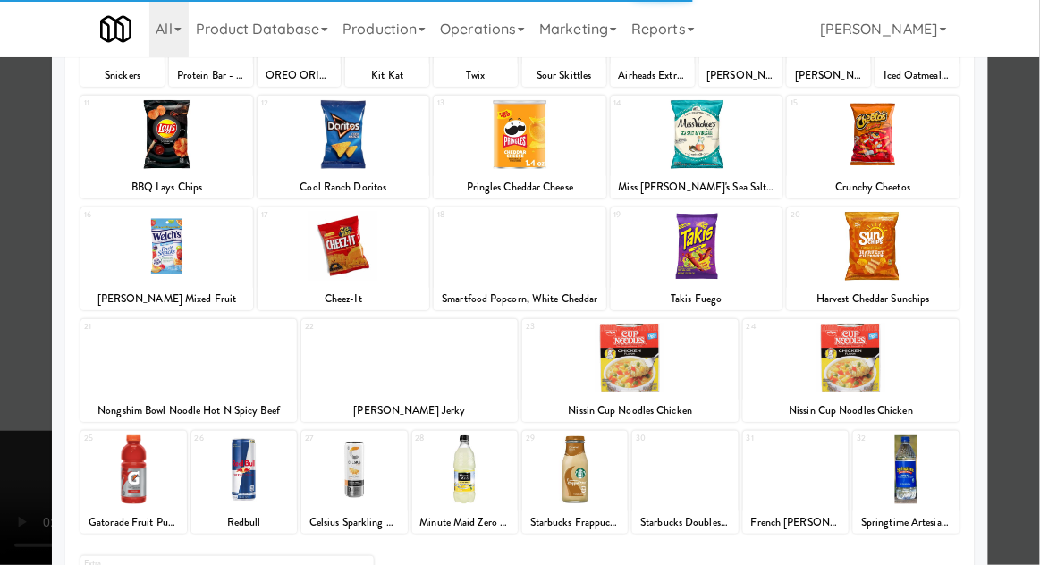
scroll to position [226, 0]
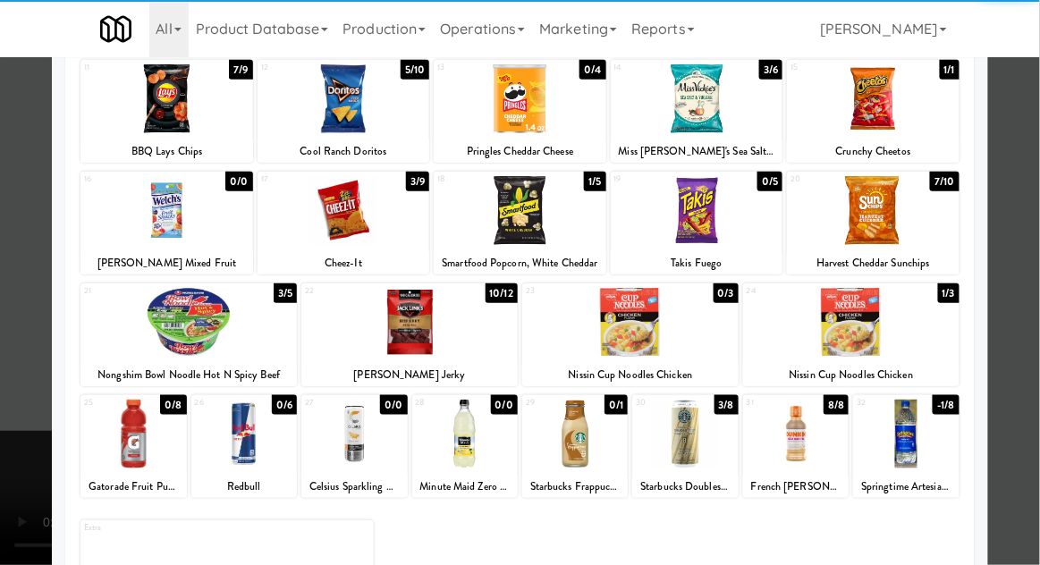
click at [125, 448] on div at bounding box center [132, 434] width 105 height 69
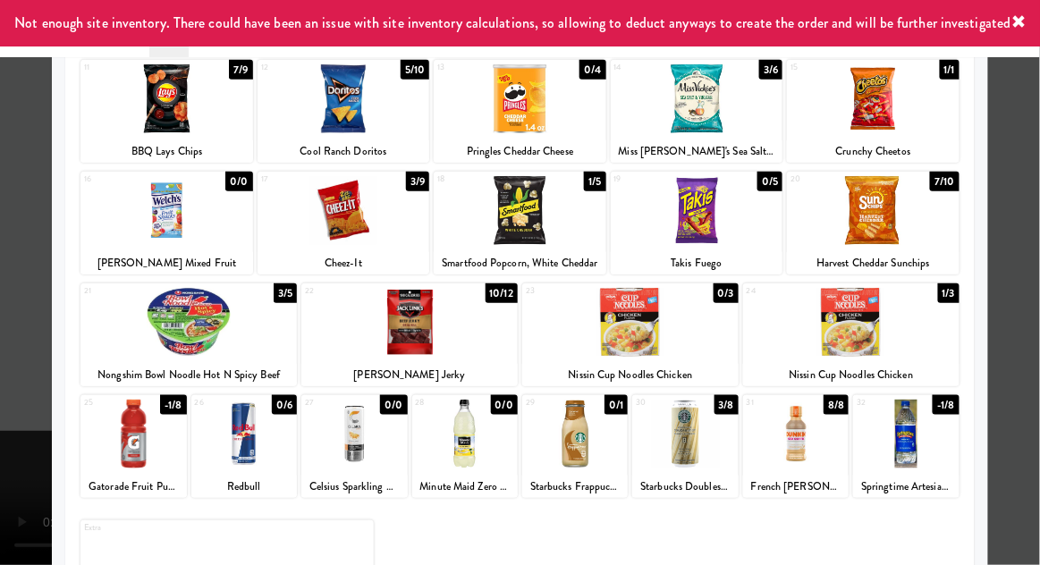
click at [33, 415] on div at bounding box center [520, 282] width 1040 height 565
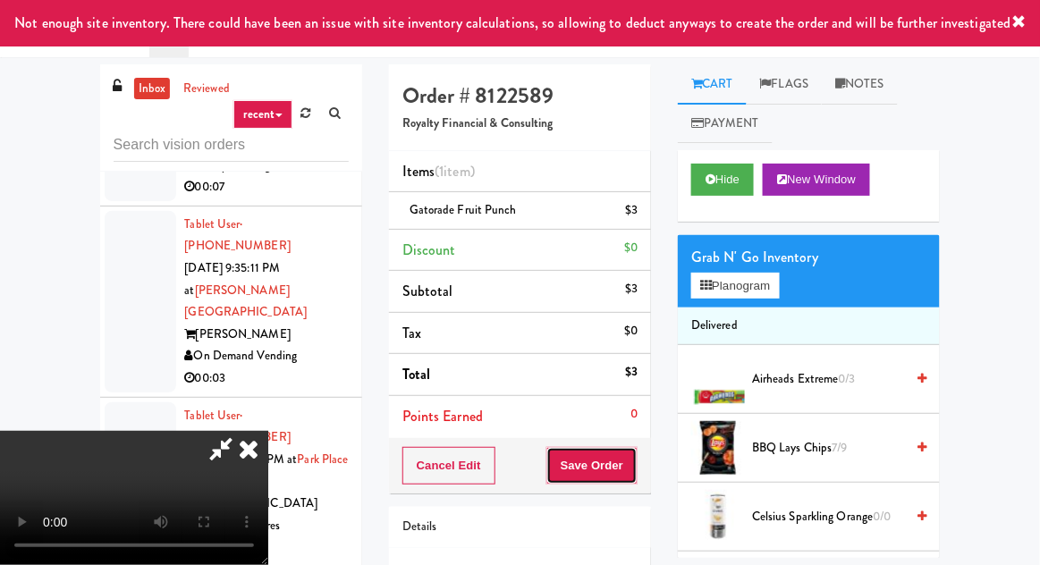
click at [636, 458] on button "Save Order" at bounding box center [591, 466] width 91 height 38
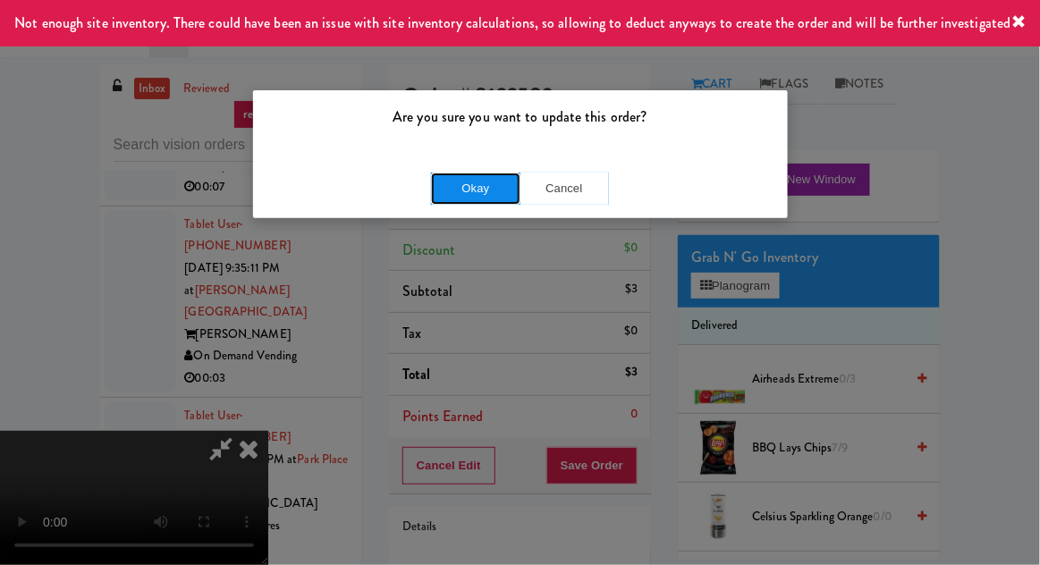
click at [440, 195] on button "Okay" at bounding box center [475, 189] width 89 height 32
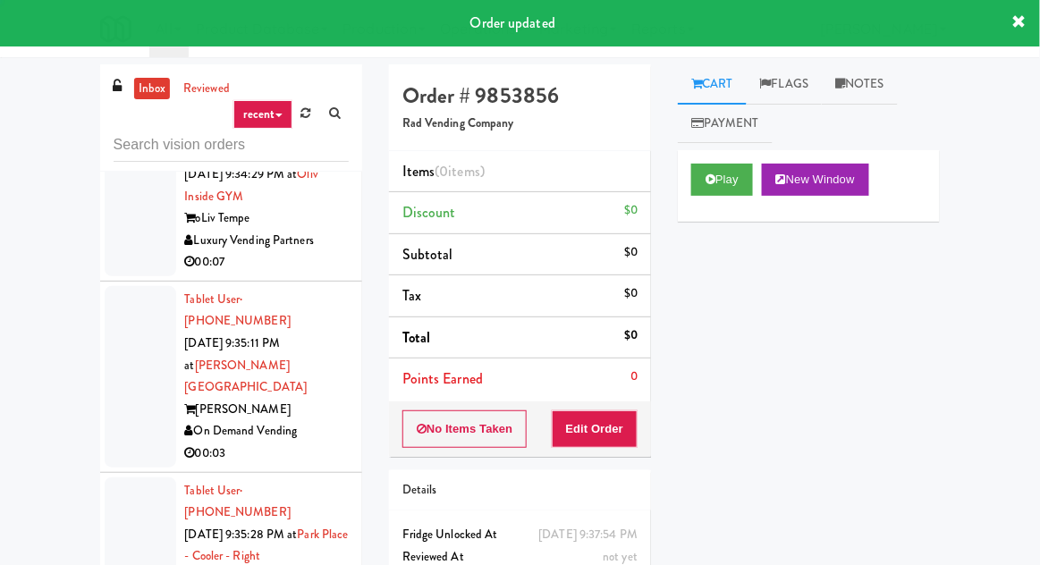
scroll to position [9118, 0]
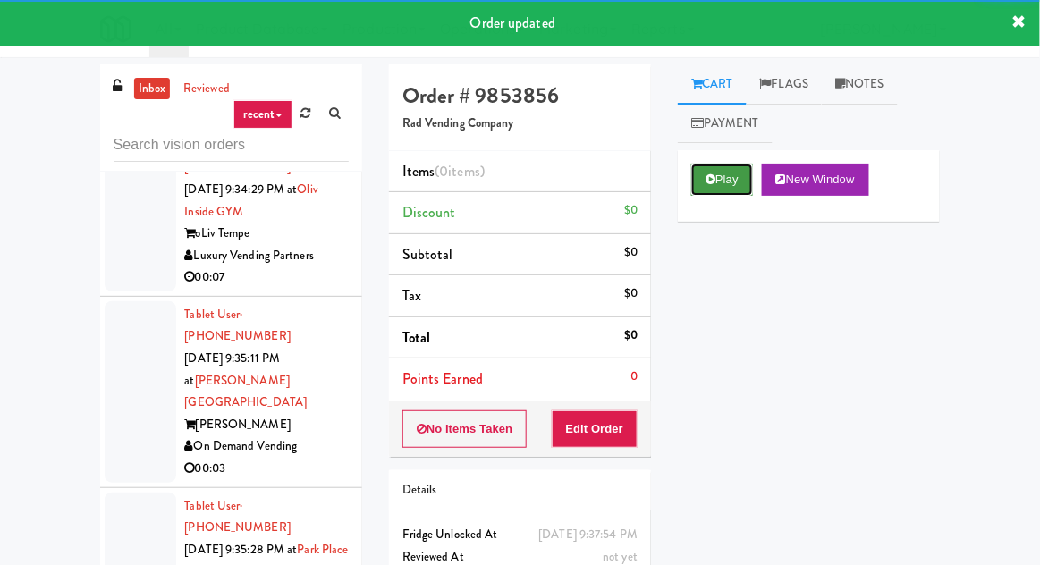
click at [724, 181] on button "Play" at bounding box center [722, 180] width 62 height 32
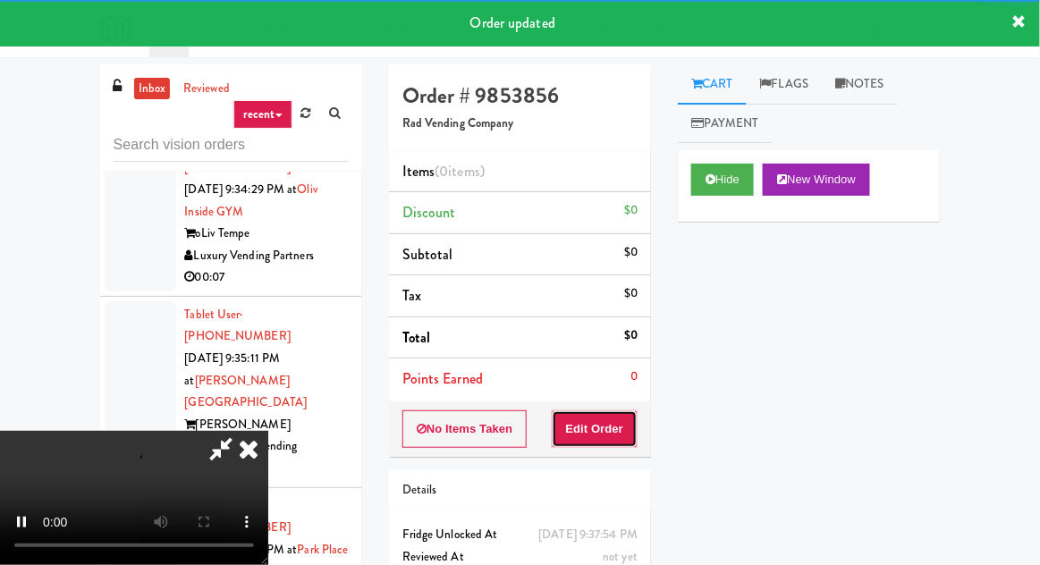
click at [607, 434] on button "Edit Order" at bounding box center [595, 429] width 87 height 38
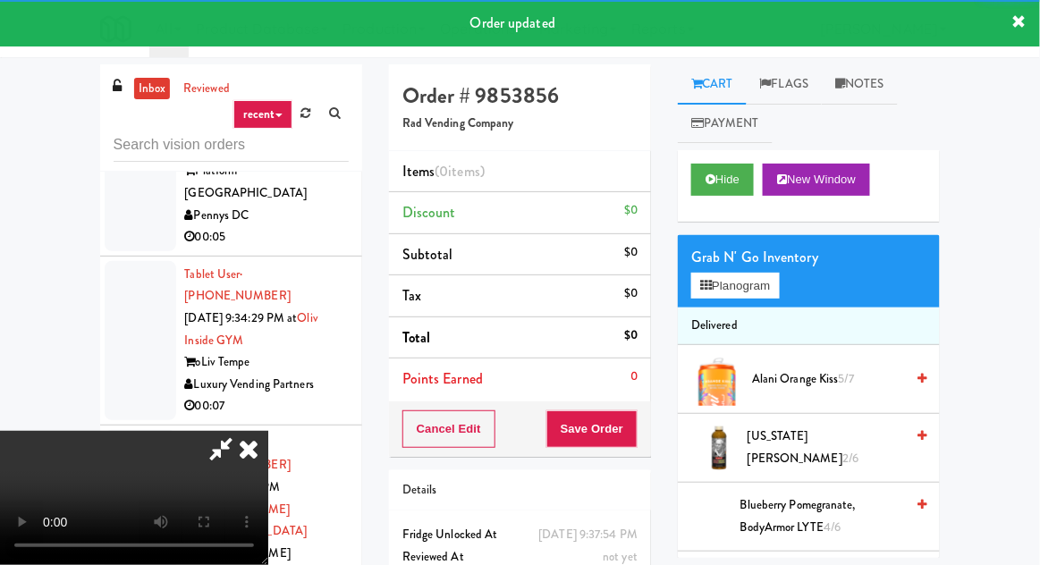
scroll to position [8992, 0]
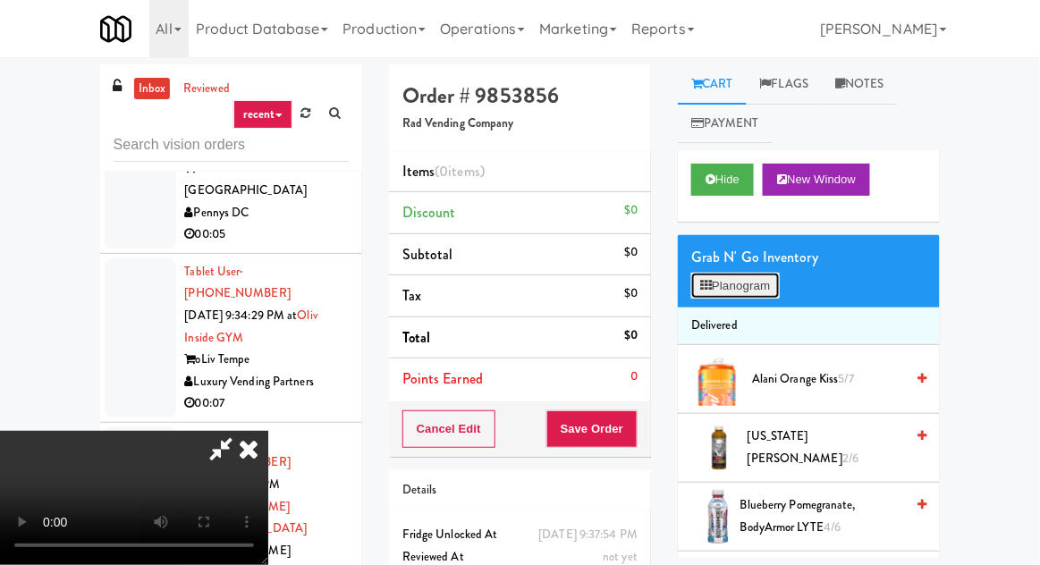
click at [752, 295] on button "Planogram" at bounding box center [735, 286] width 88 height 27
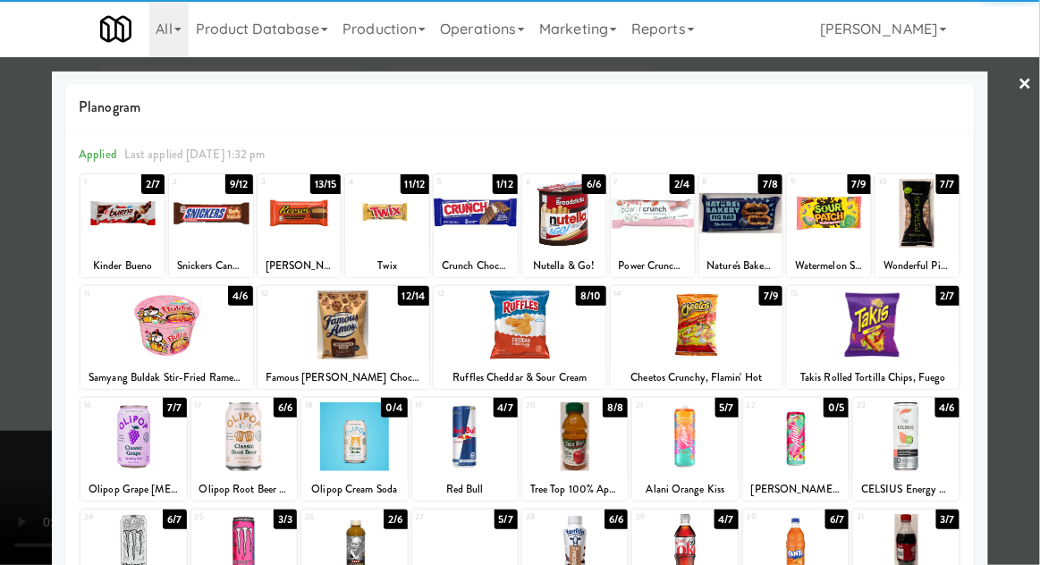
click at [911, 466] on div at bounding box center [905, 436] width 105 height 69
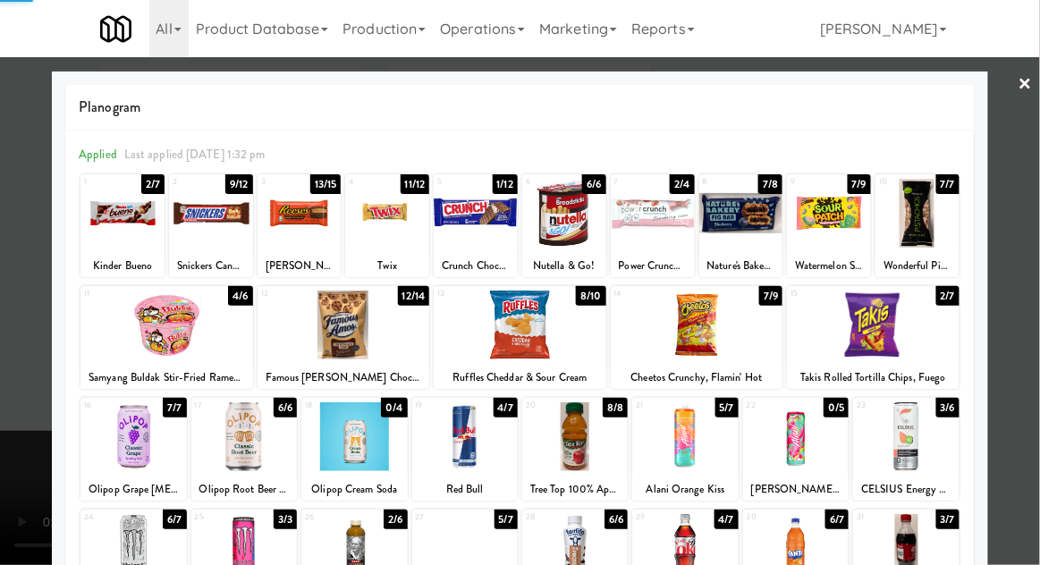
click at [1038, 359] on div at bounding box center [520, 282] width 1040 height 565
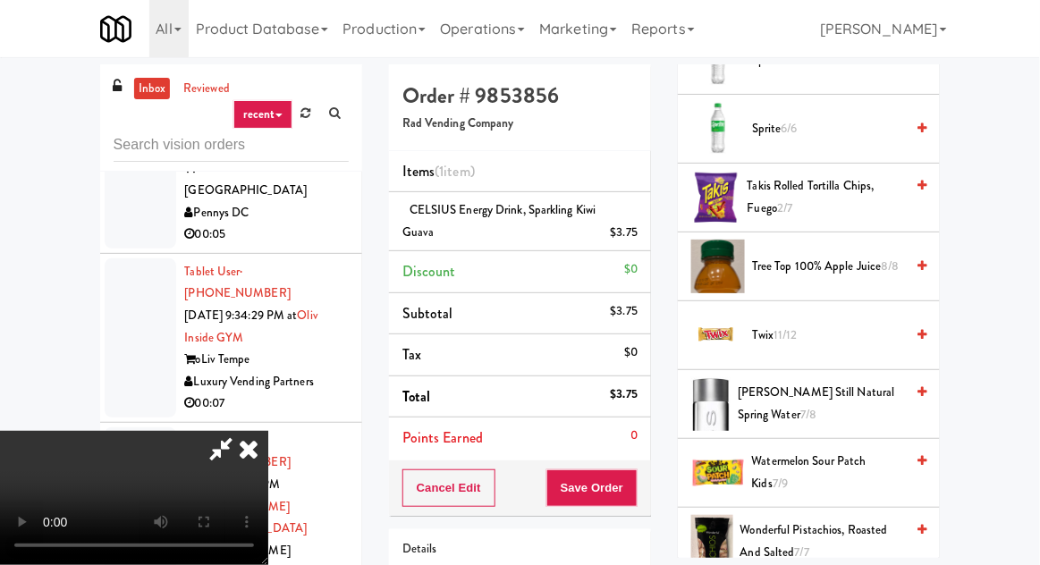
scroll to position [2359, 0]
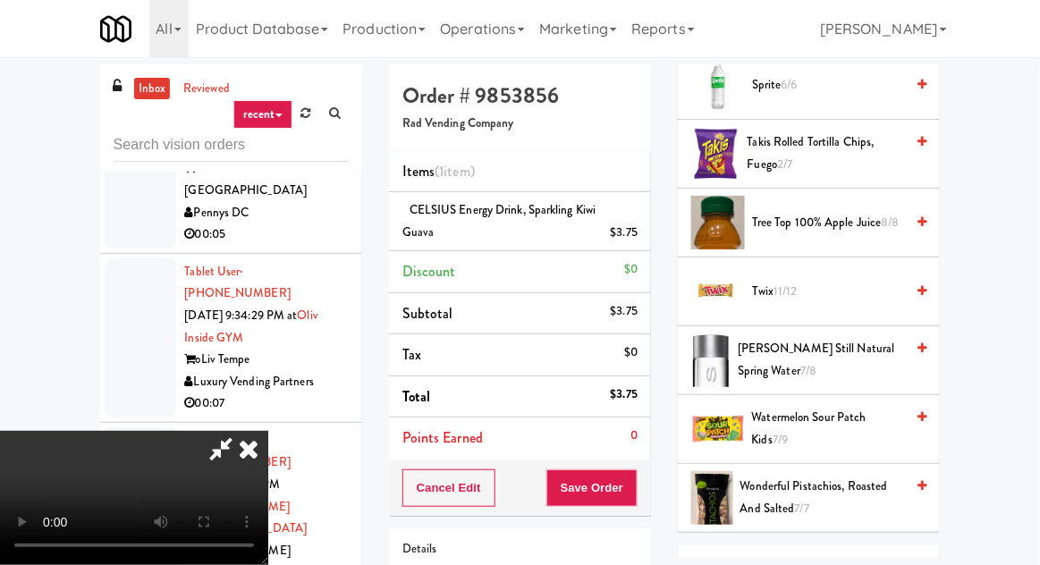
click at [798, 416] on span "Watermelon Sour Patch Kids 7/9" at bounding box center [828, 429] width 153 height 44
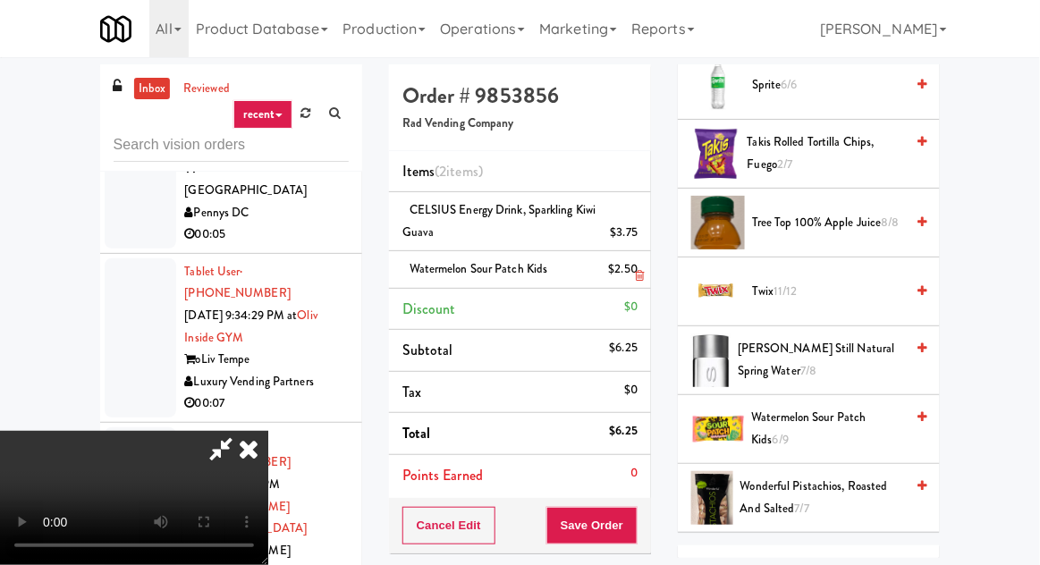
click at [624, 283] on li "Watermelon Sour Patch Kids $2.50" at bounding box center [520, 270] width 262 height 38
click at [629, 284] on link at bounding box center [635, 276] width 16 height 22
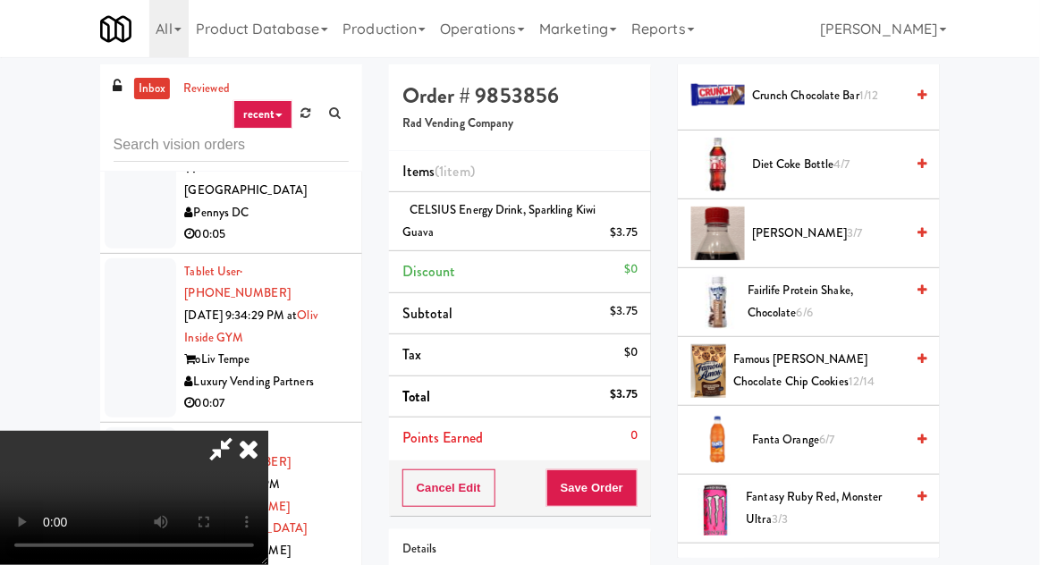
scroll to position [762, 0]
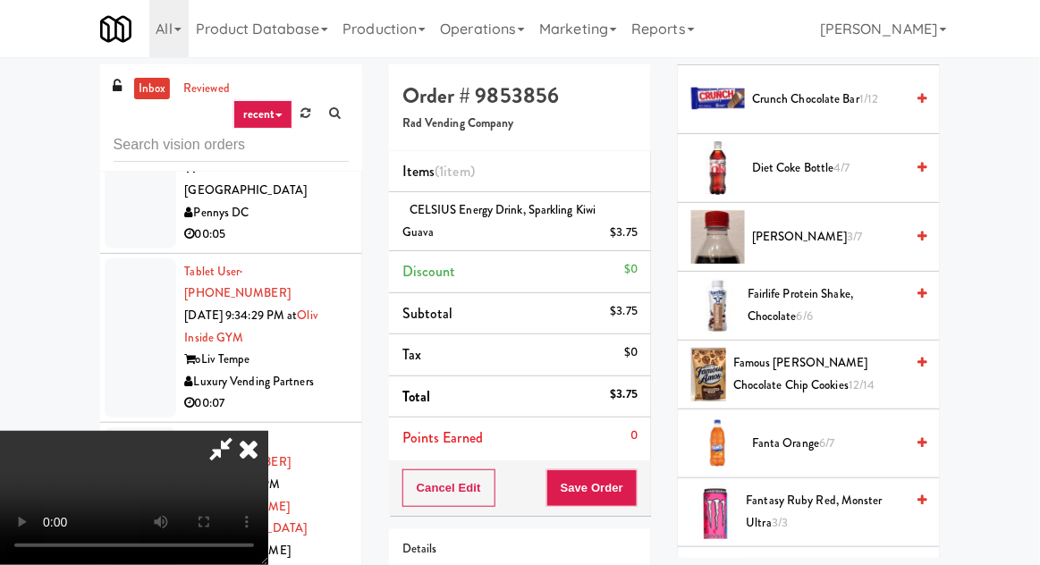
click at [808, 375] on span "Famous Amos Chocolate Chip Cookies 12/14" at bounding box center [818, 374] width 171 height 44
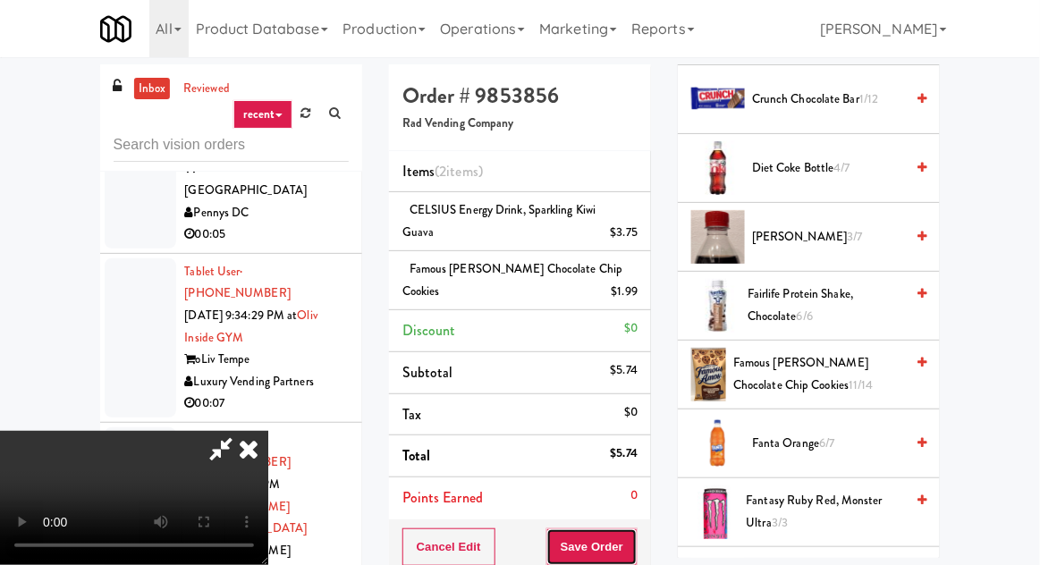
click at [637, 551] on button "Save Order" at bounding box center [591, 547] width 91 height 38
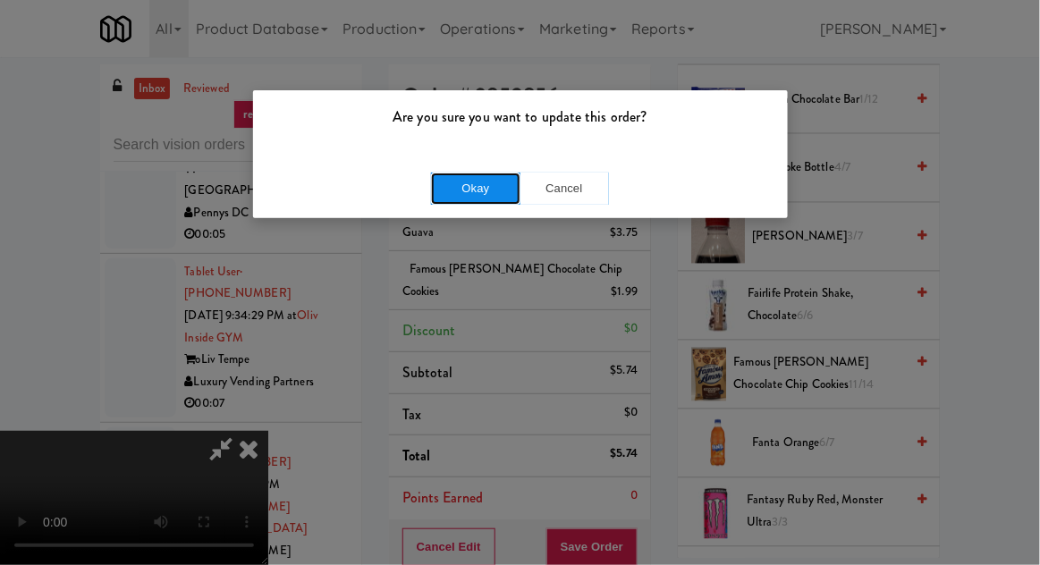
click at [452, 198] on button "Okay" at bounding box center [475, 189] width 89 height 32
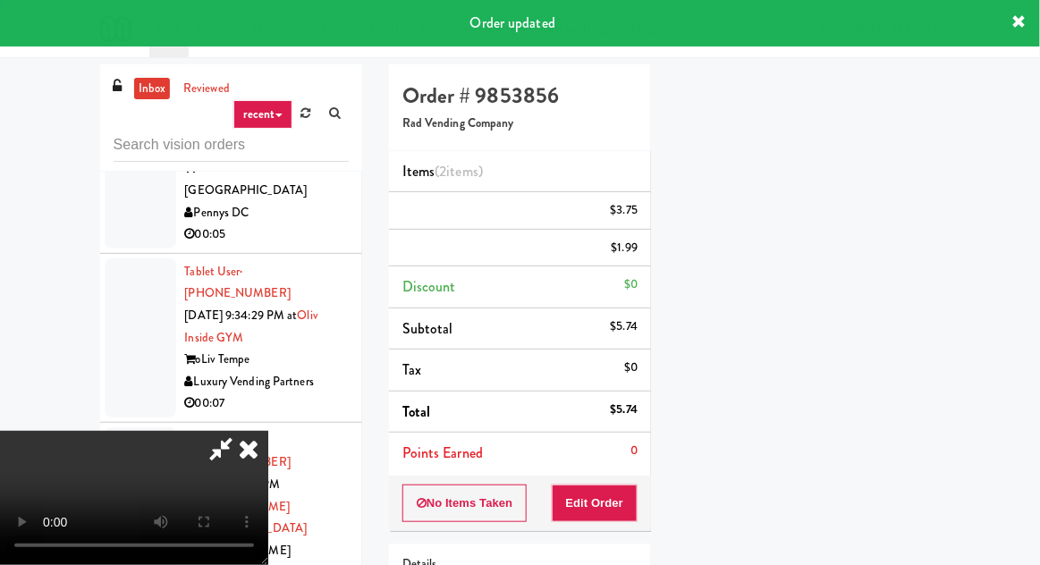
scroll to position [176, 0]
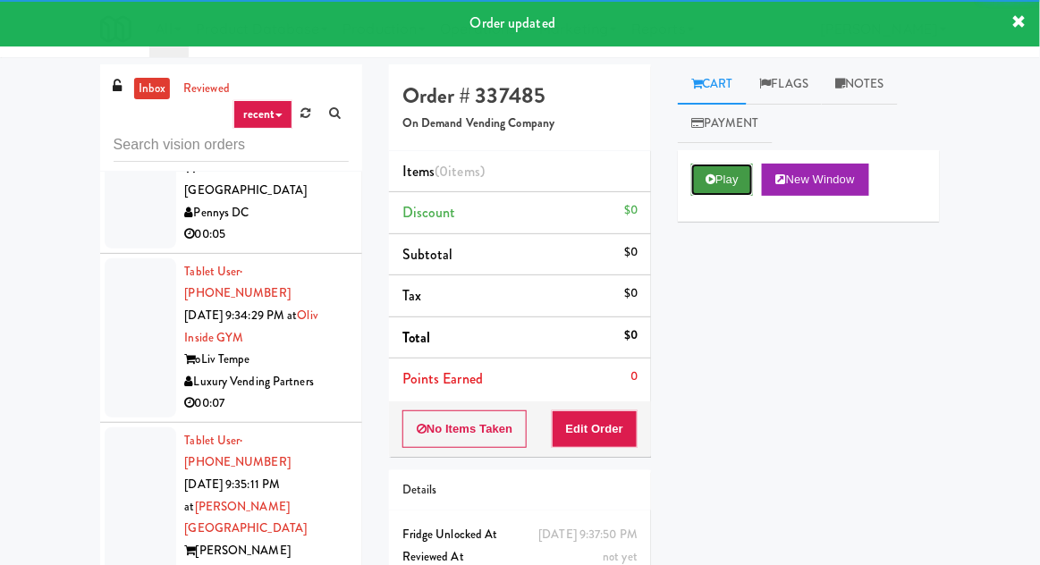
click at [715, 193] on button "Play" at bounding box center [722, 180] width 62 height 32
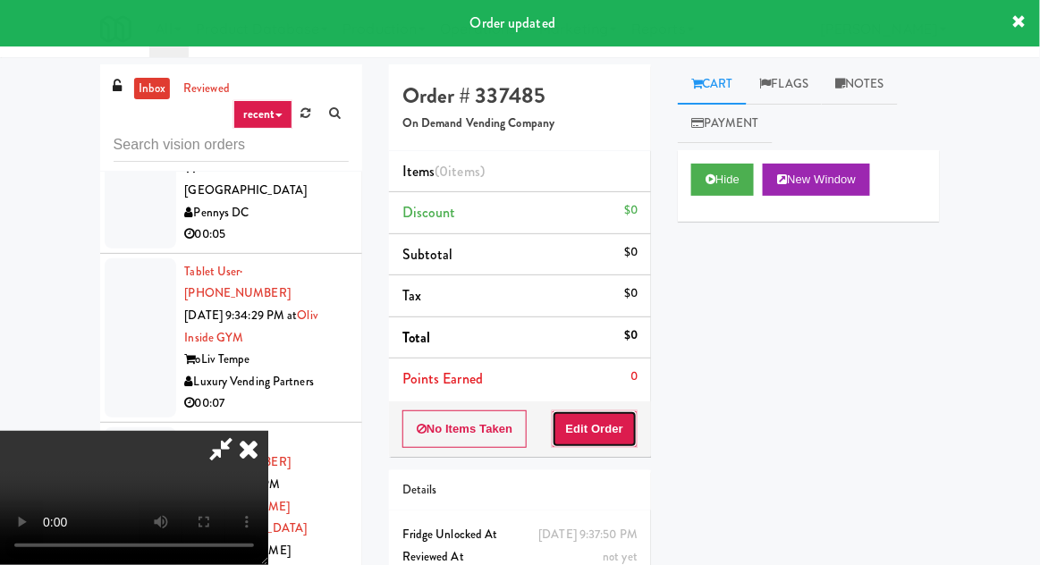
click at [603, 432] on button "Edit Order" at bounding box center [595, 429] width 87 height 38
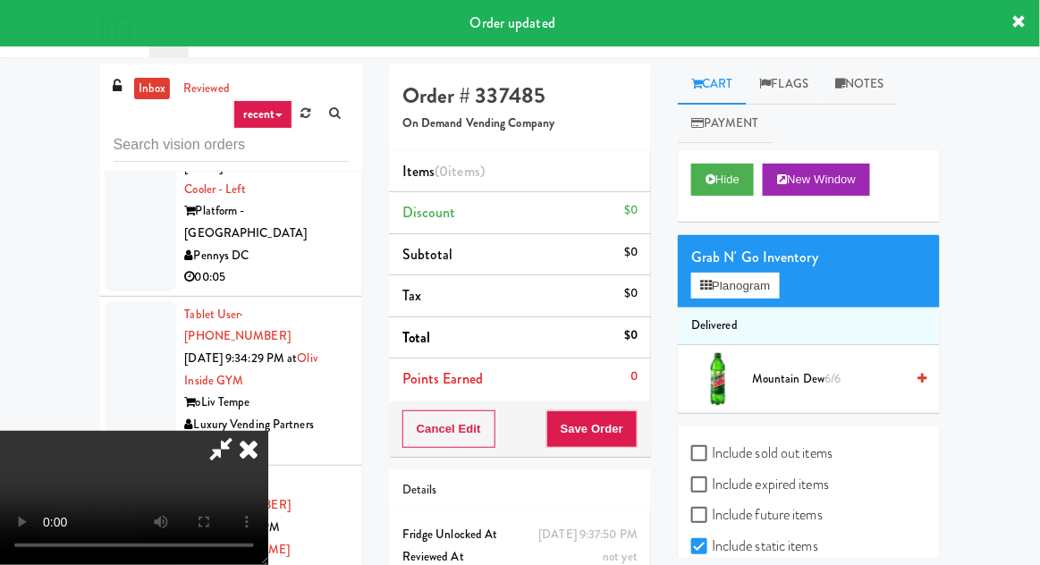
scroll to position [8942, 0]
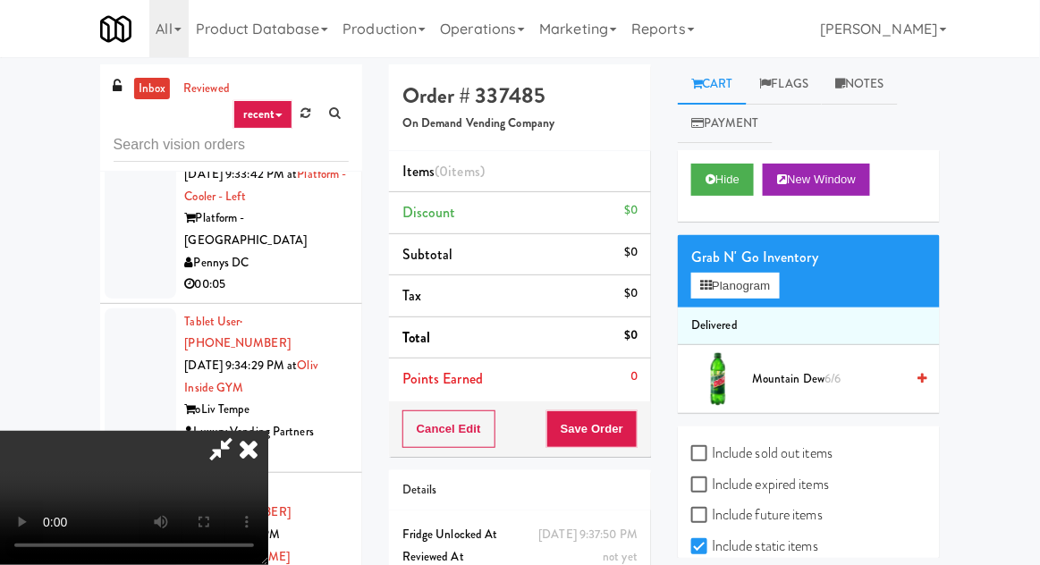
checkbox input "true"
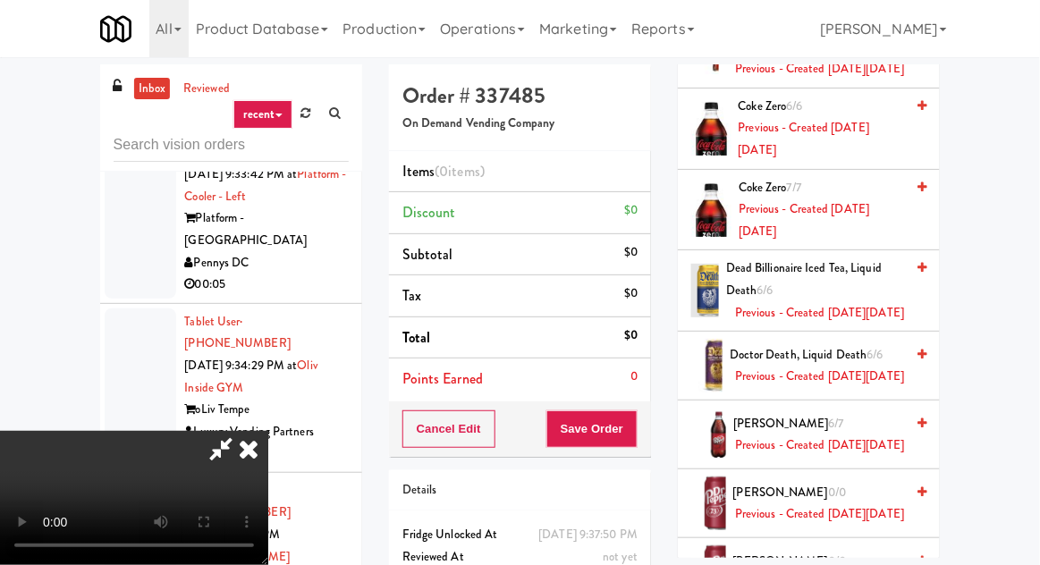
scroll to position [2158, 0]
click at [824, 160] on span "Previous - Created [DATE][DATE]" at bounding box center [821, 138] width 166 height 44
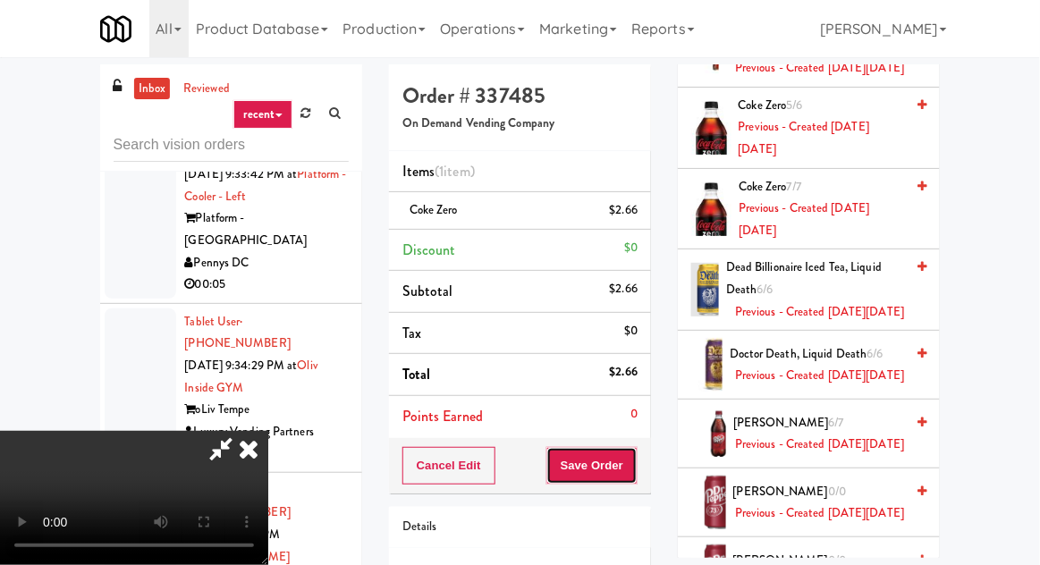
click at [633, 472] on button "Save Order" at bounding box center [591, 466] width 91 height 38
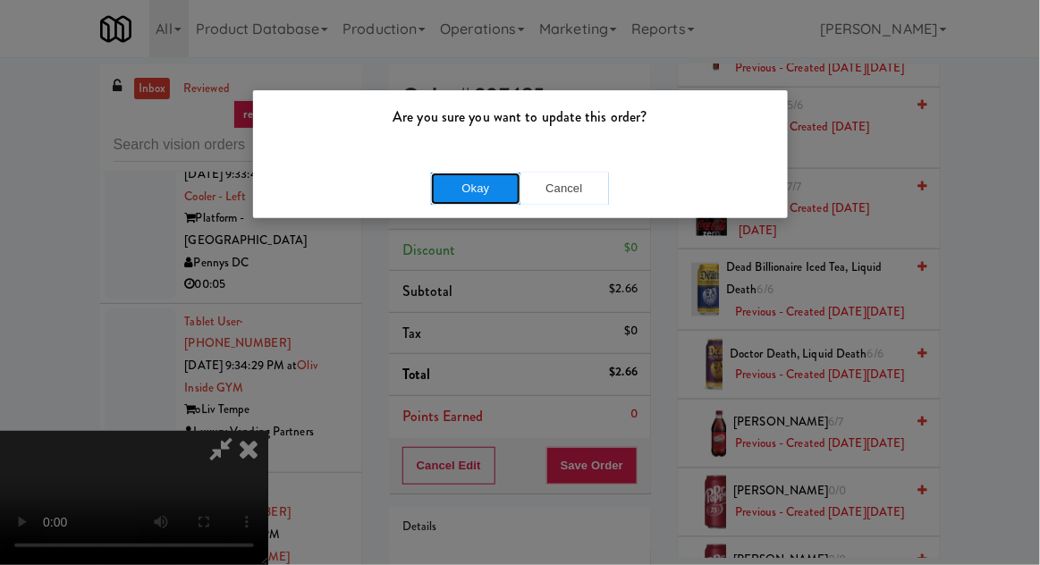
click at [455, 188] on button "Okay" at bounding box center [475, 189] width 89 height 32
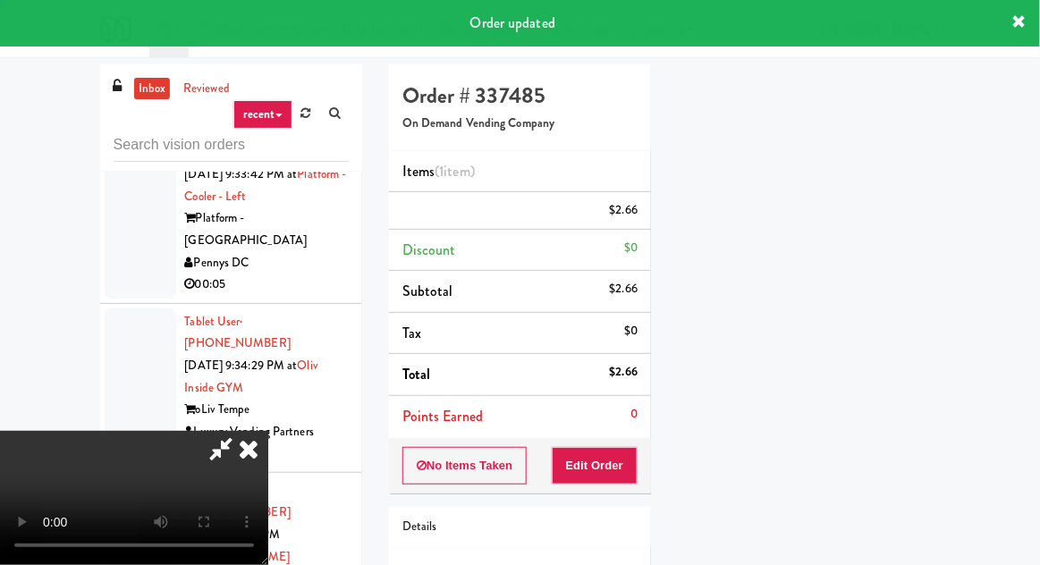
scroll to position [176, 0]
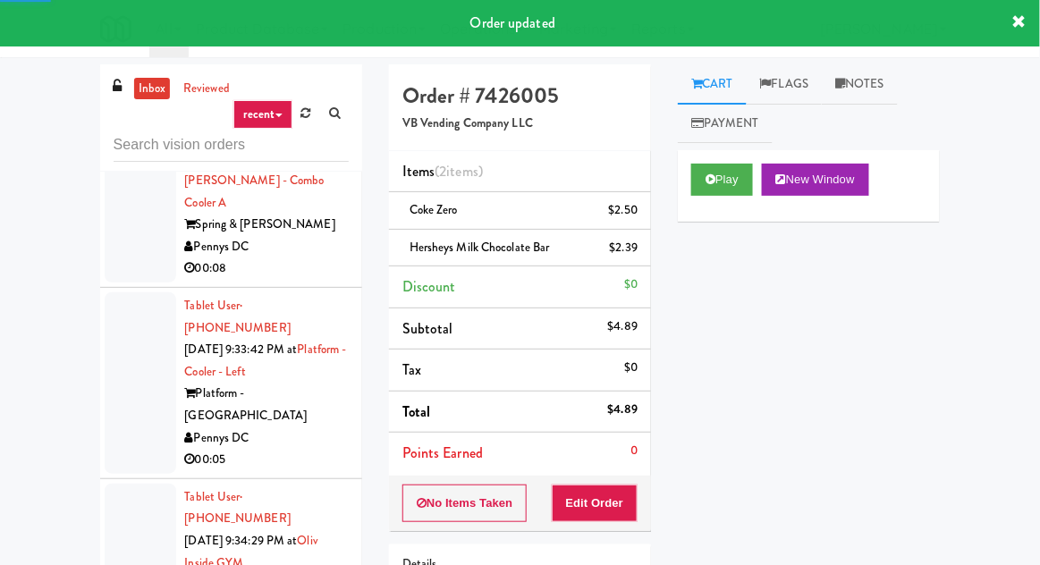
scroll to position [8746, 0]
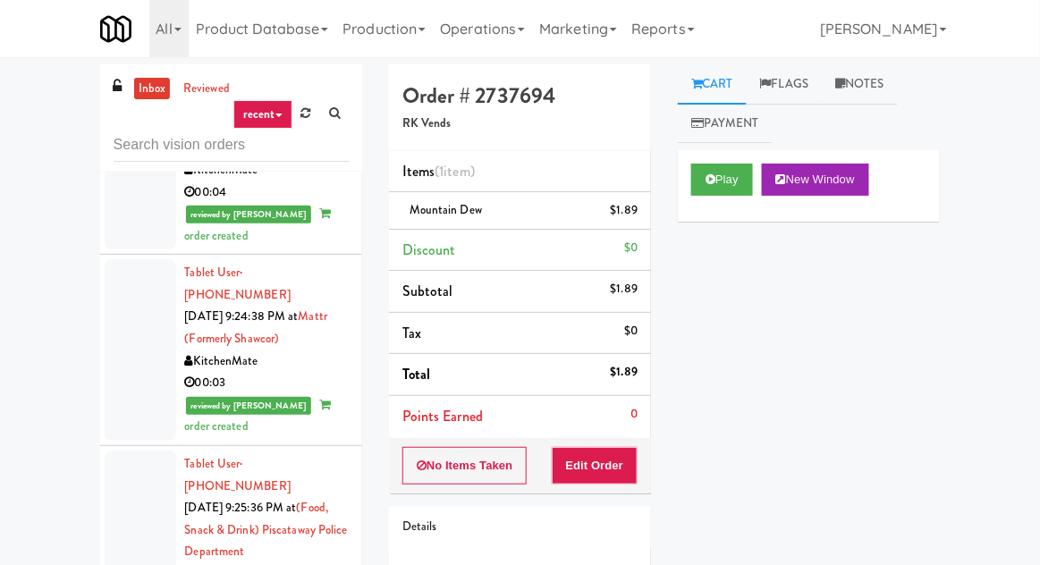
scroll to position [6842, 0]
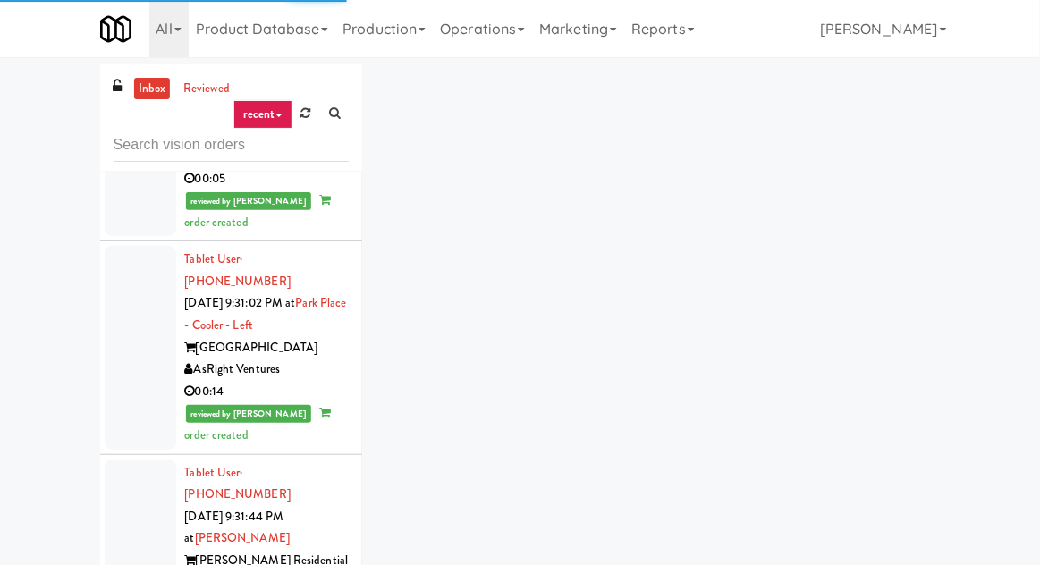
scroll to position [8403, 0]
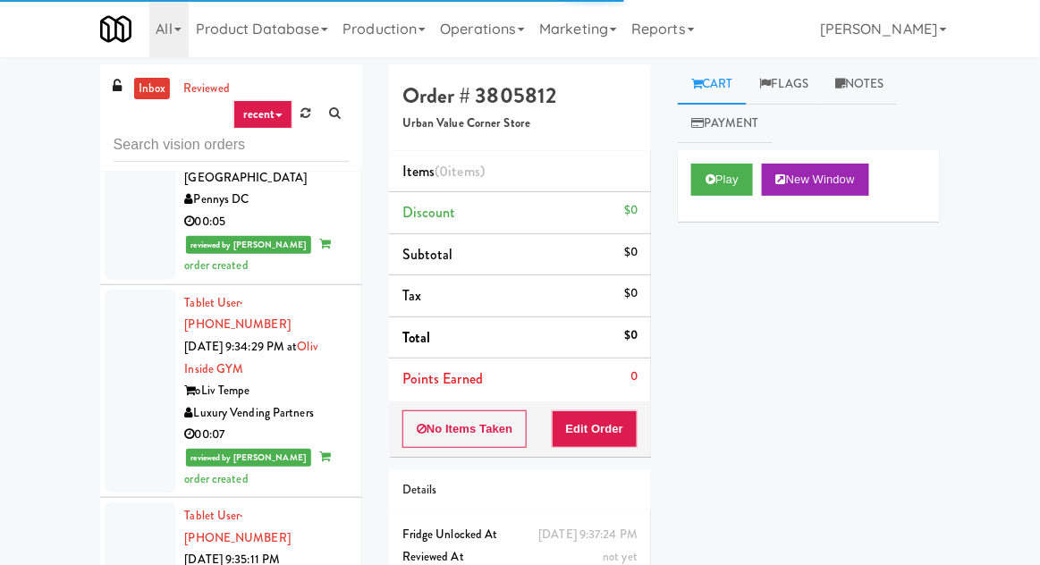
scroll to position [9233, 0]
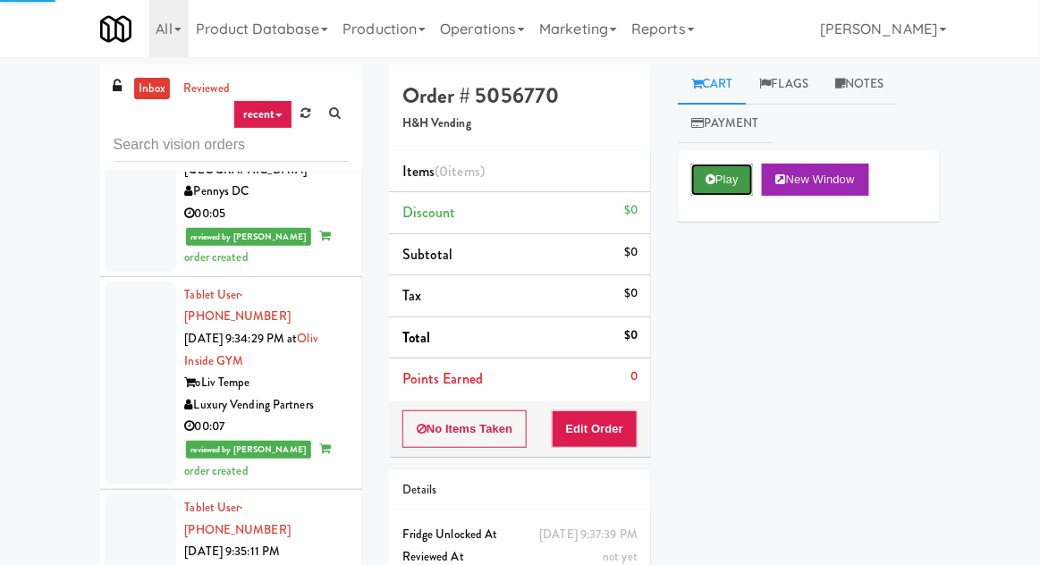
click at [730, 172] on button "Play" at bounding box center [722, 180] width 62 height 32
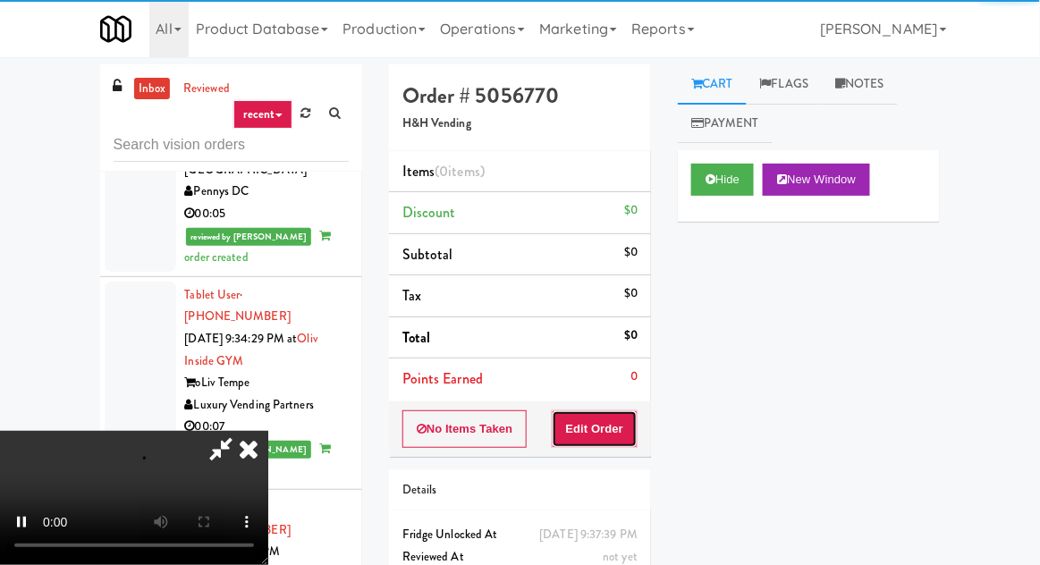
click at [616, 434] on button "Edit Order" at bounding box center [595, 429] width 87 height 38
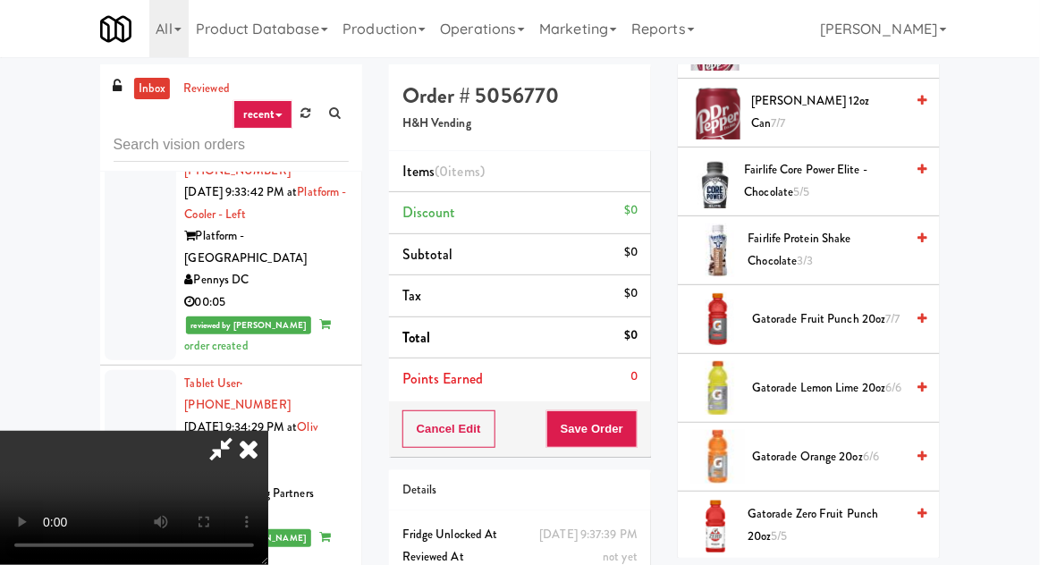
scroll to position [1094, 0]
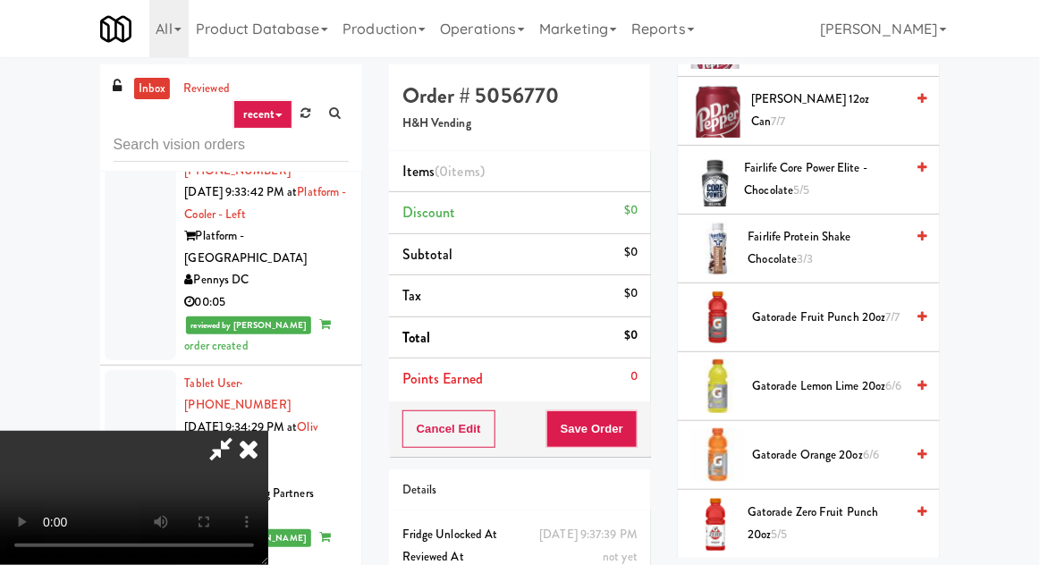
click at [827, 453] on span "Gatorade Orange 20oz 6/6" at bounding box center [828, 455] width 152 height 22
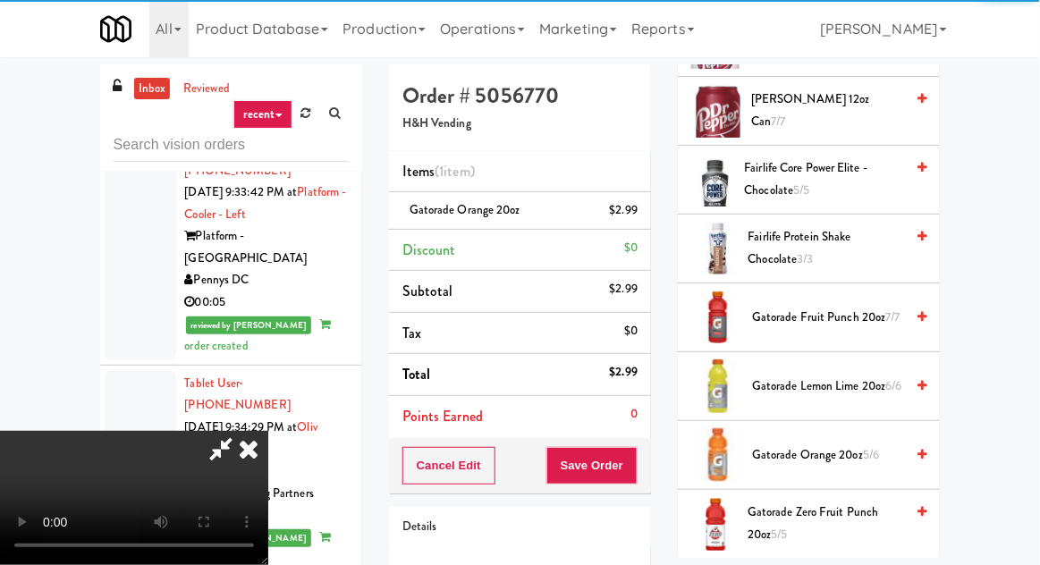
click at [650, 459] on div "Cancel Edit Save Order" at bounding box center [520, 465] width 262 height 55
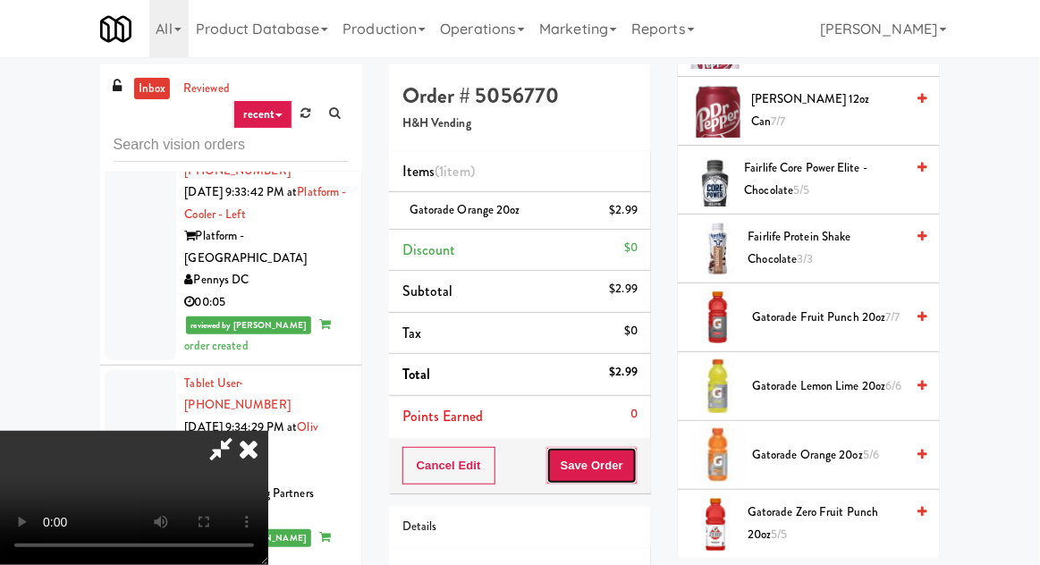
click at [635, 465] on button "Save Order" at bounding box center [591, 466] width 91 height 38
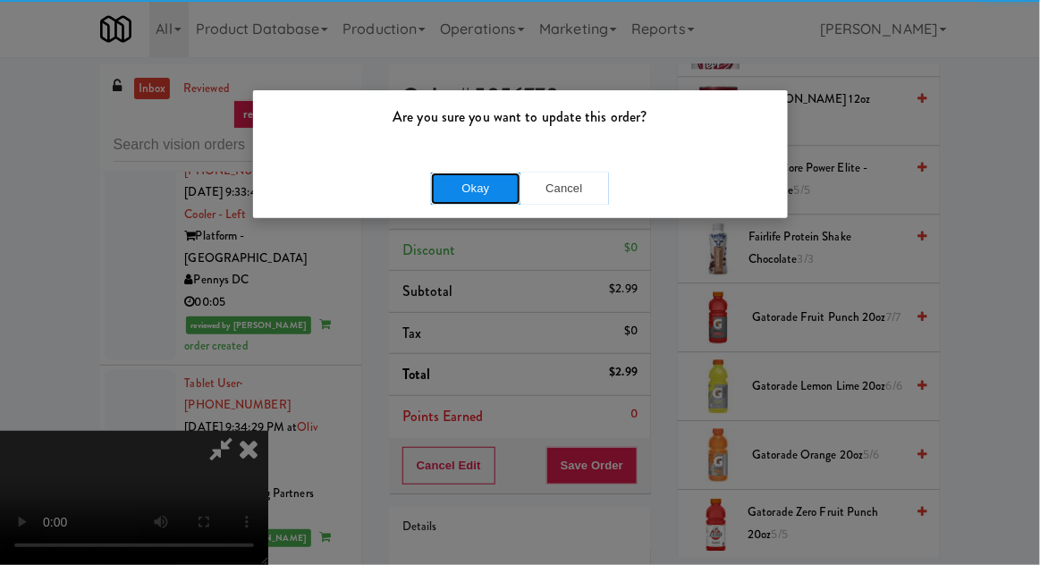
click at [442, 191] on button "Okay" at bounding box center [475, 189] width 89 height 32
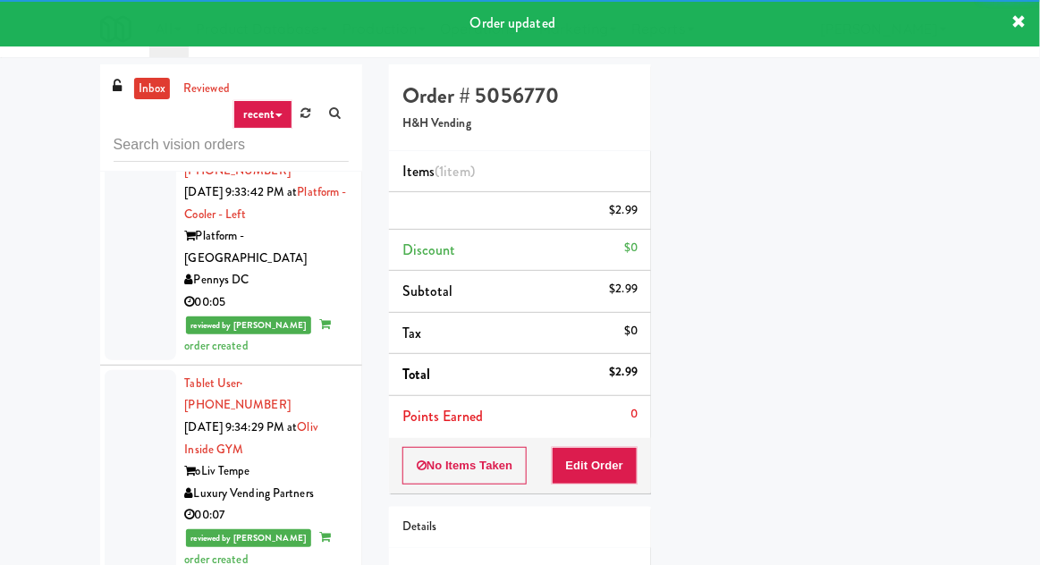
scroll to position [176, 0]
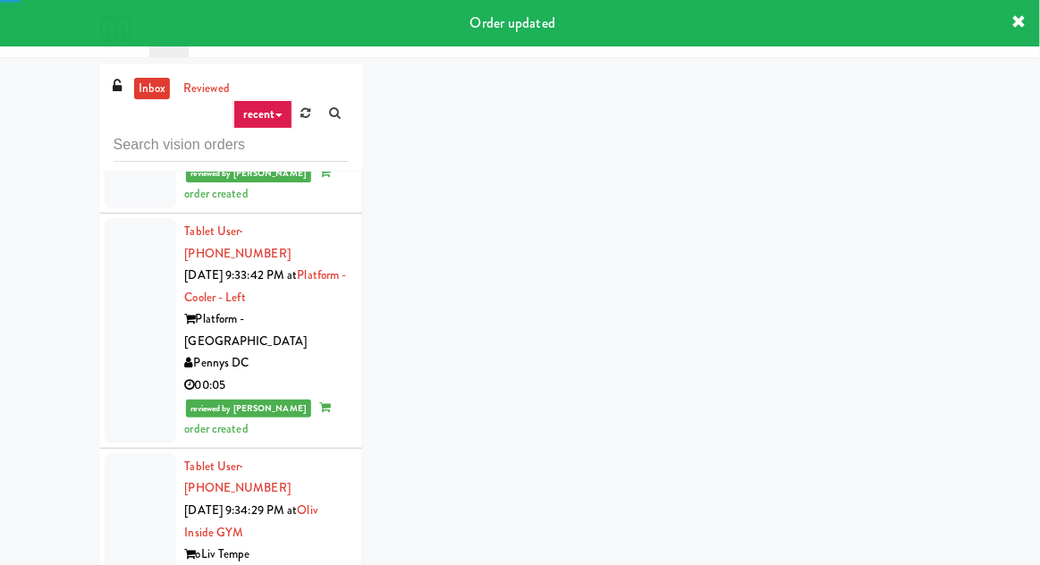
scroll to position [9047, 0]
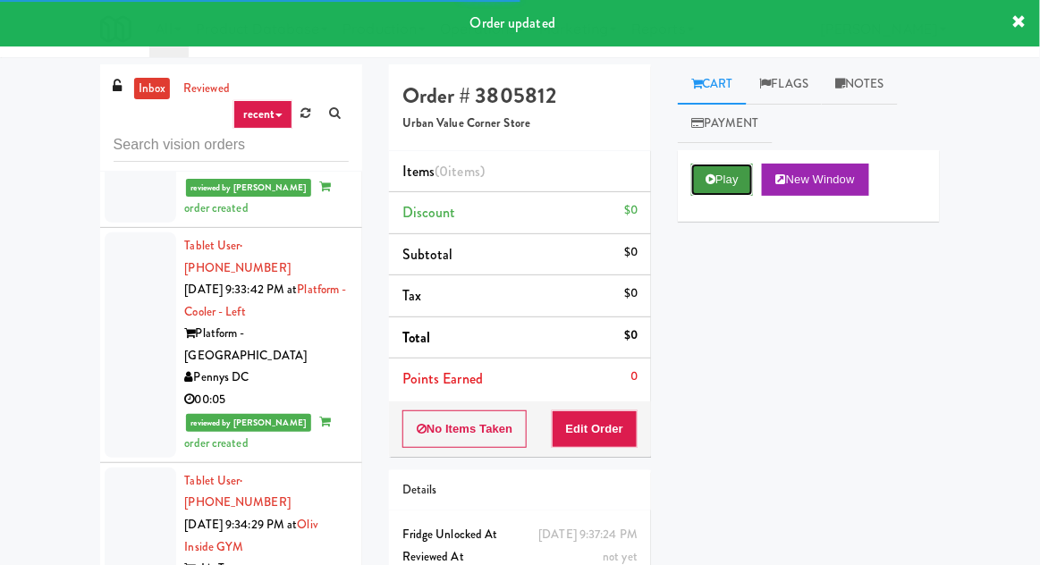
click at [727, 182] on button "Play" at bounding box center [722, 180] width 62 height 32
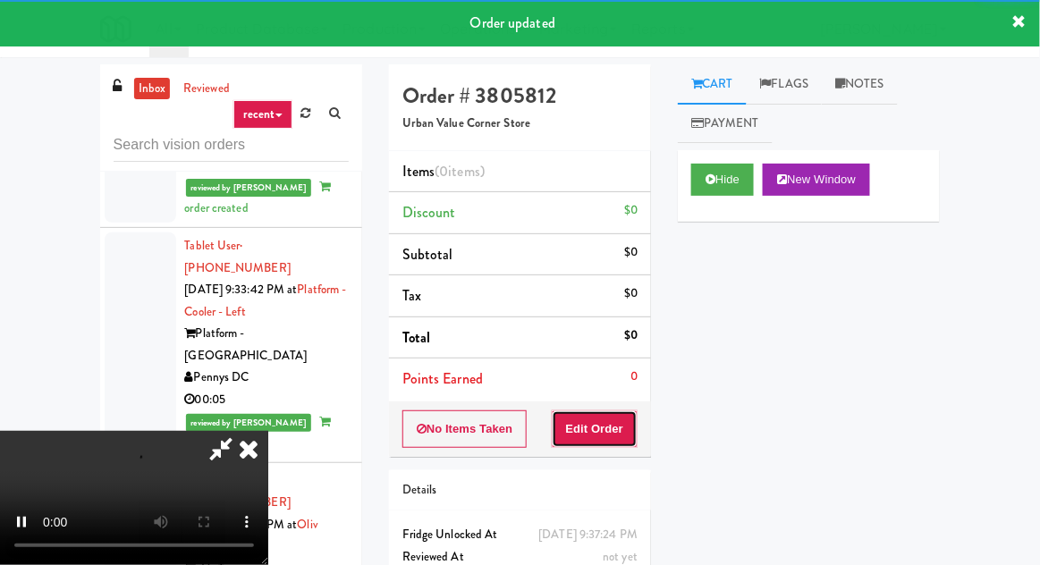
click at [611, 418] on button "Edit Order" at bounding box center [595, 429] width 87 height 38
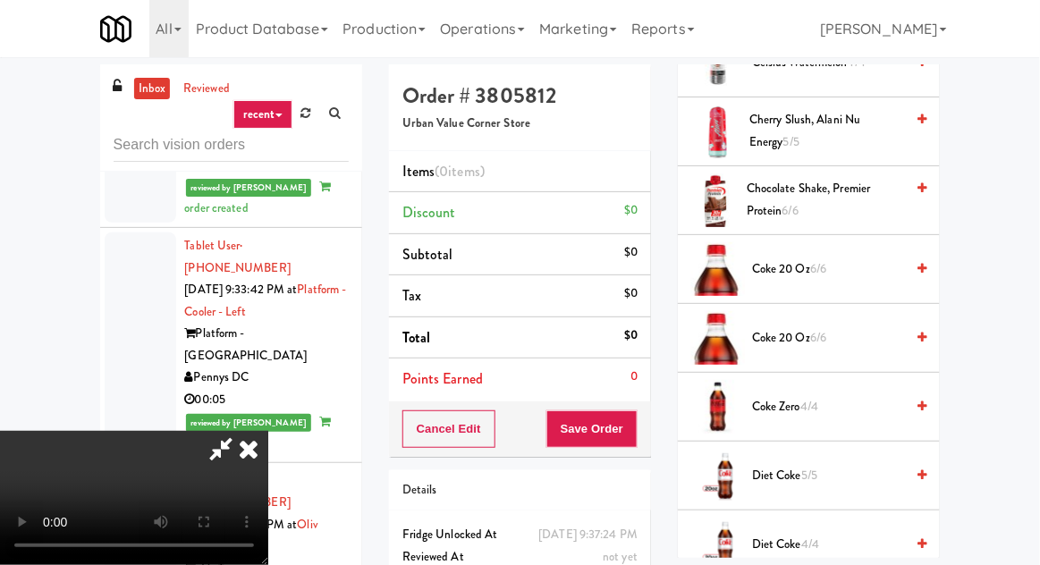
scroll to position [938, 0]
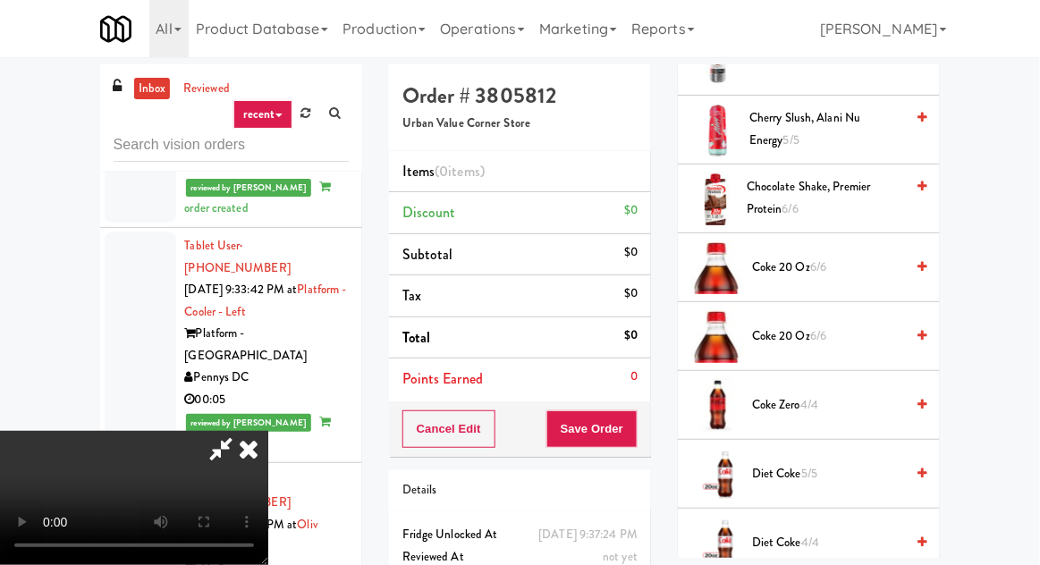
click at [813, 266] on span "6/6" at bounding box center [818, 266] width 16 height 17
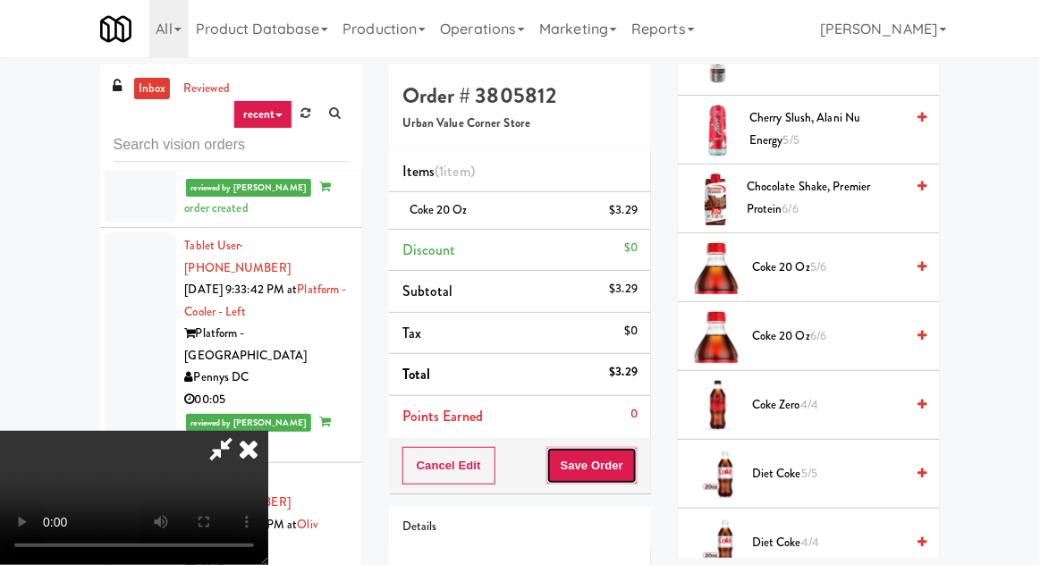
click at [636, 475] on button "Save Order" at bounding box center [591, 466] width 91 height 38
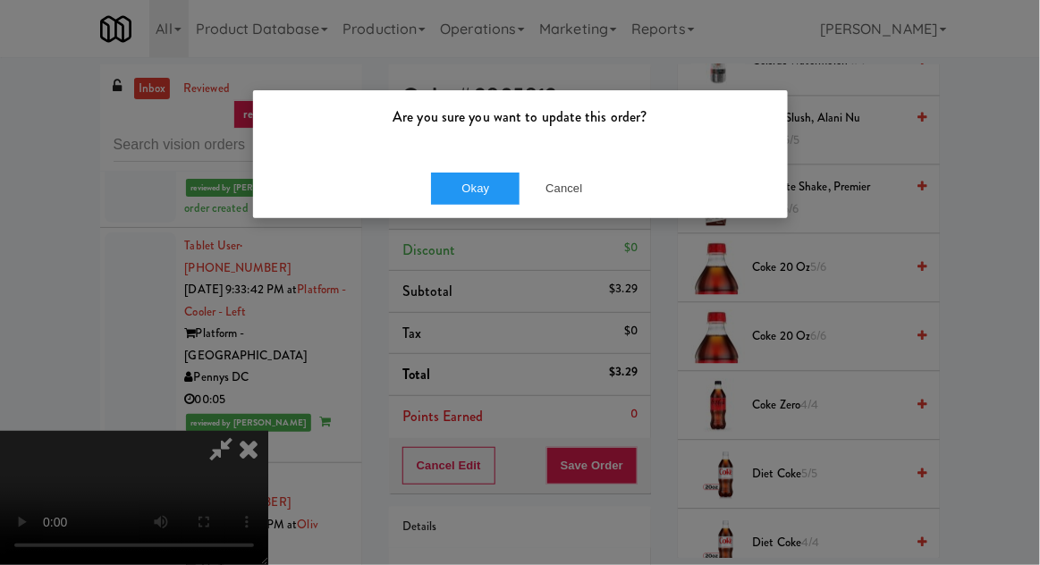
click at [449, 162] on div "Okay Cancel" at bounding box center [520, 188] width 535 height 60
click at [458, 182] on button "Okay" at bounding box center [475, 189] width 89 height 32
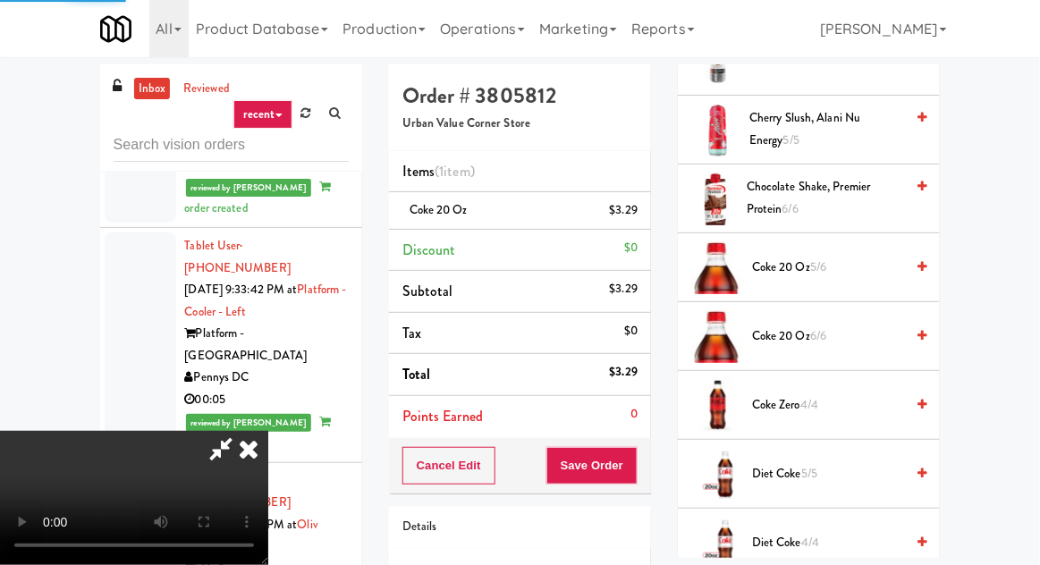
scroll to position [176, 0]
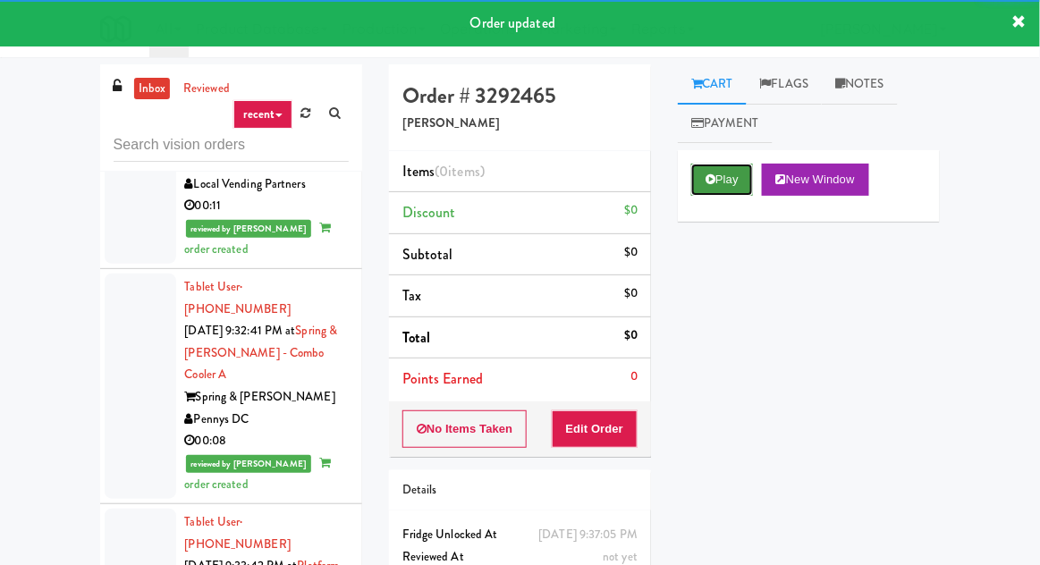
click at [697, 170] on button "Play" at bounding box center [722, 180] width 62 height 32
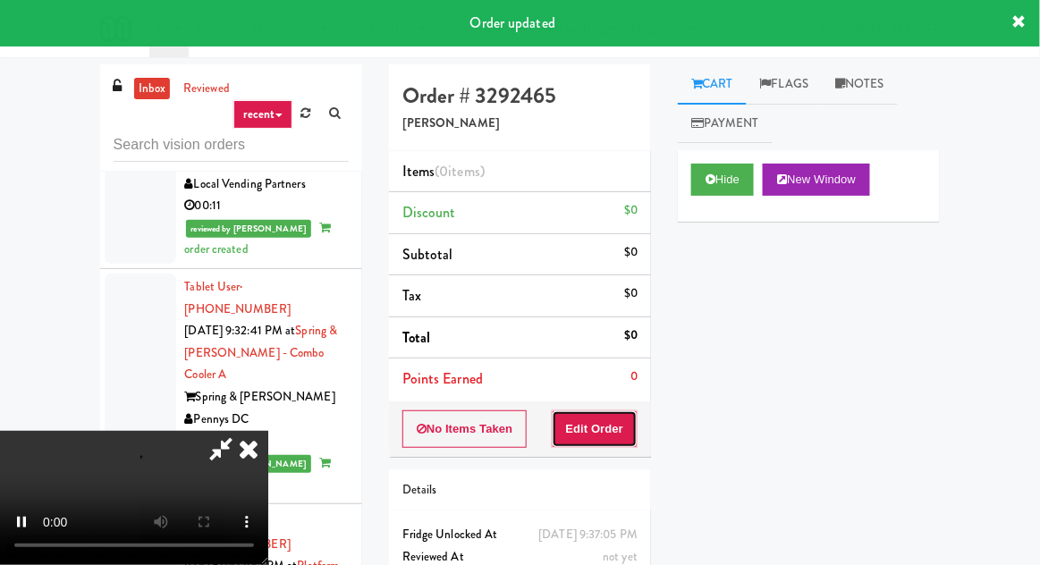
click at [588, 418] on button "Edit Order" at bounding box center [595, 429] width 87 height 38
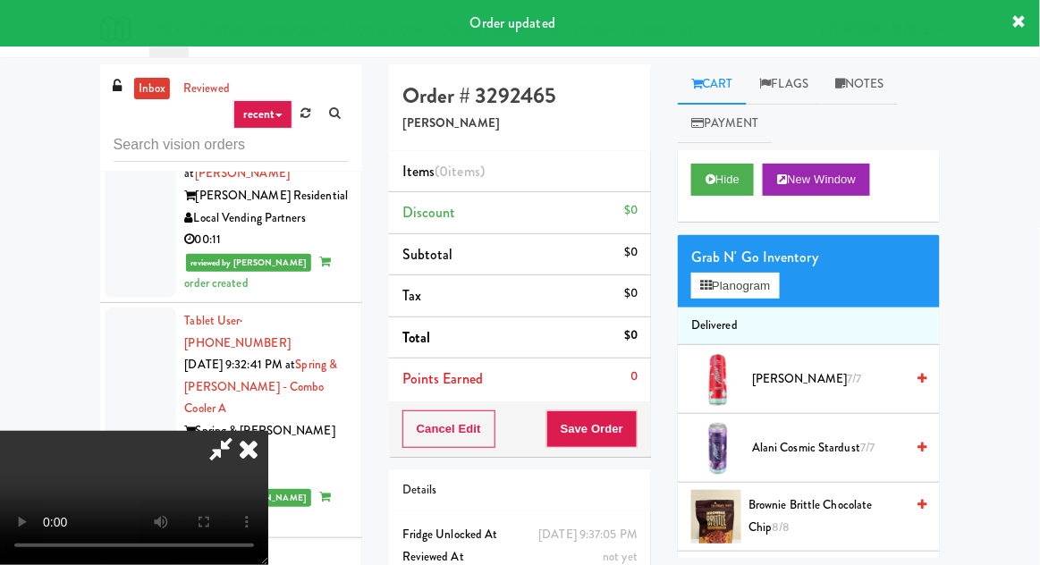
scroll to position [8702, 0]
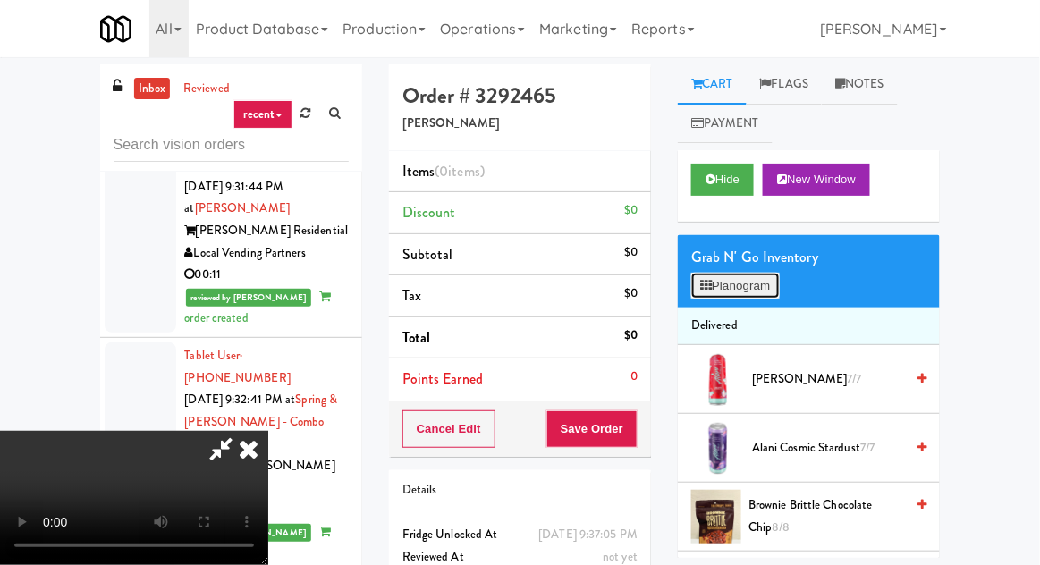
click at [734, 291] on button "Planogram" at bounding box center [735, 286] width 88 height 27
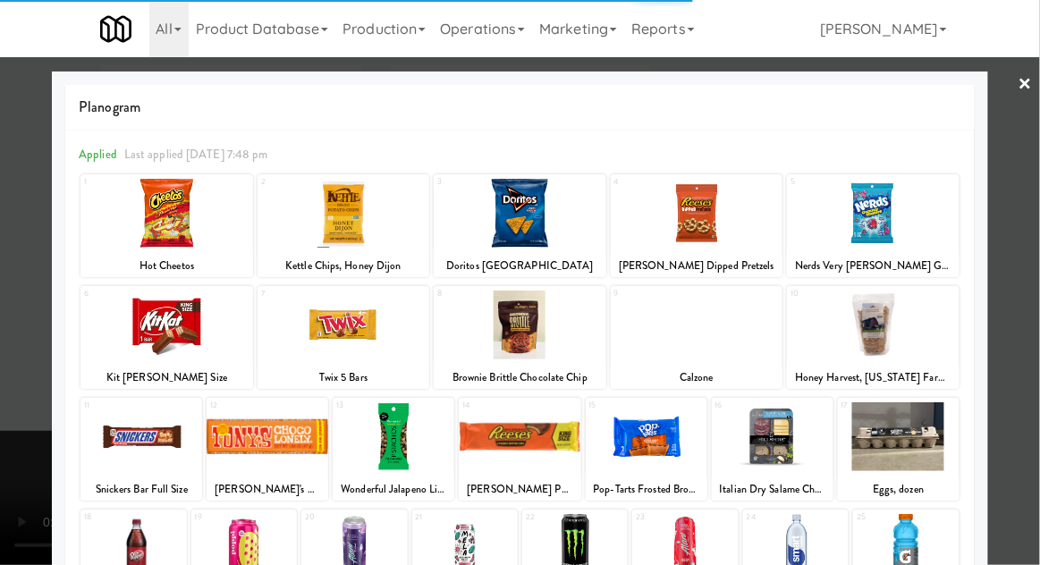
scroll to position [226, 0]
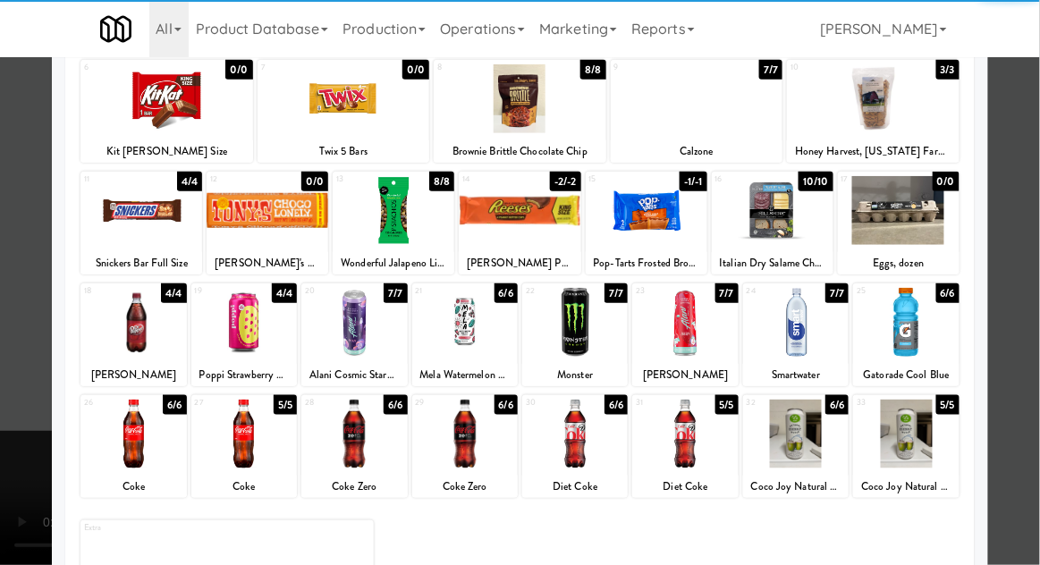
click at [903, 428] on div at bounding box center [905, 434] width 105 height 69
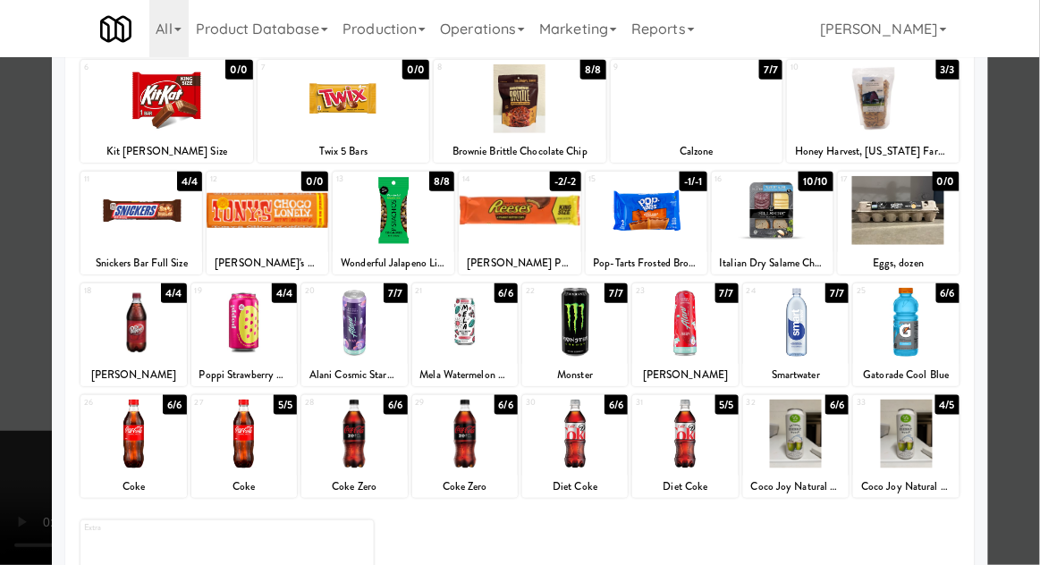
click at [1038, 379] on div at bounding box center [520, 282] width 1040 height 565
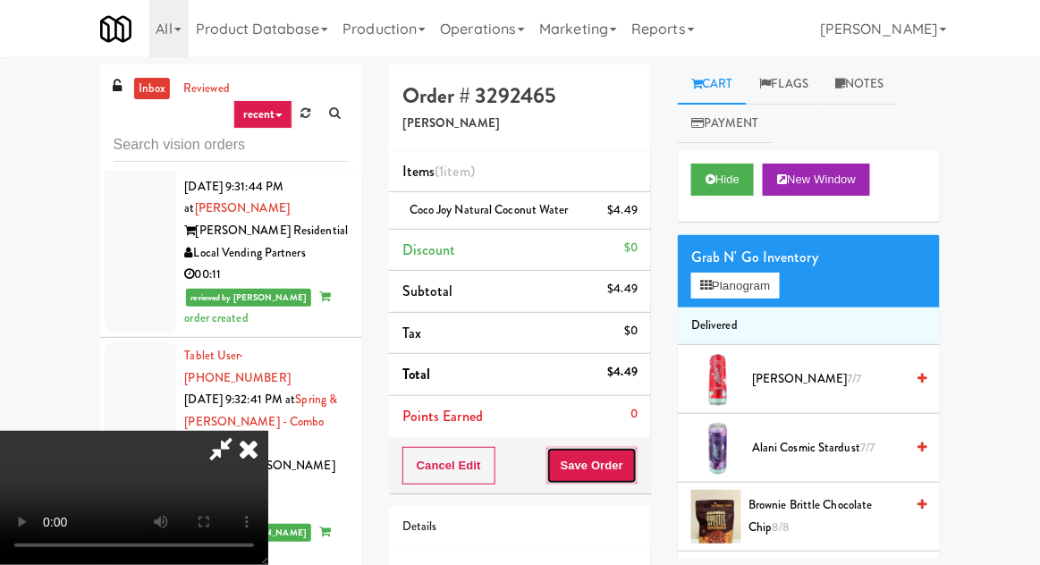
click at [631, 470] on button "Save Order" at bounding box center [591, 466] width 91 height 38
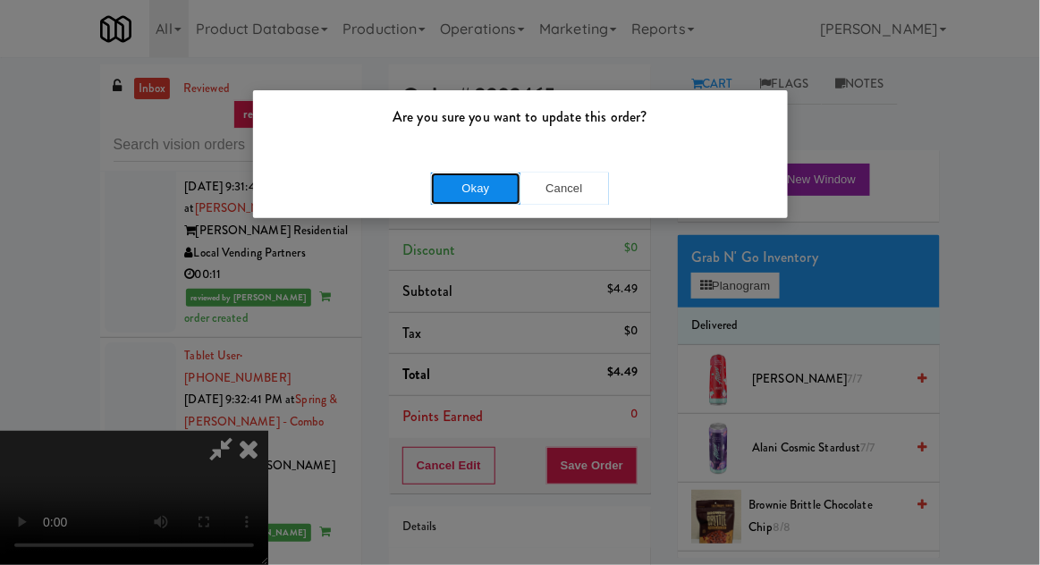
click at [440, 194] on button "Okay" at bounding box center [475, 189] width 89 height 32
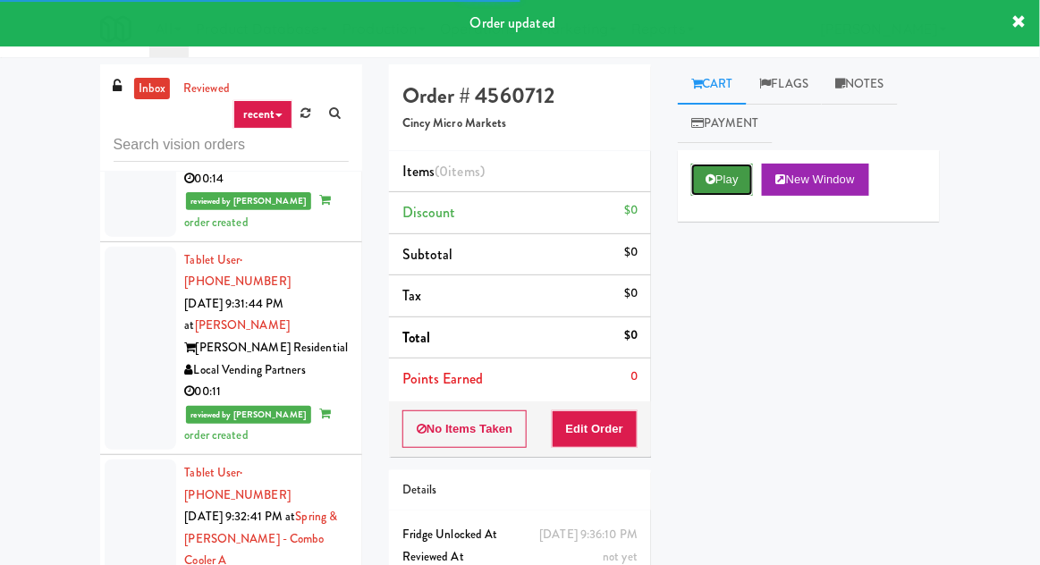
click at [709, 186] on button "Play" at bounding box center [722, 180] width 62 height 32
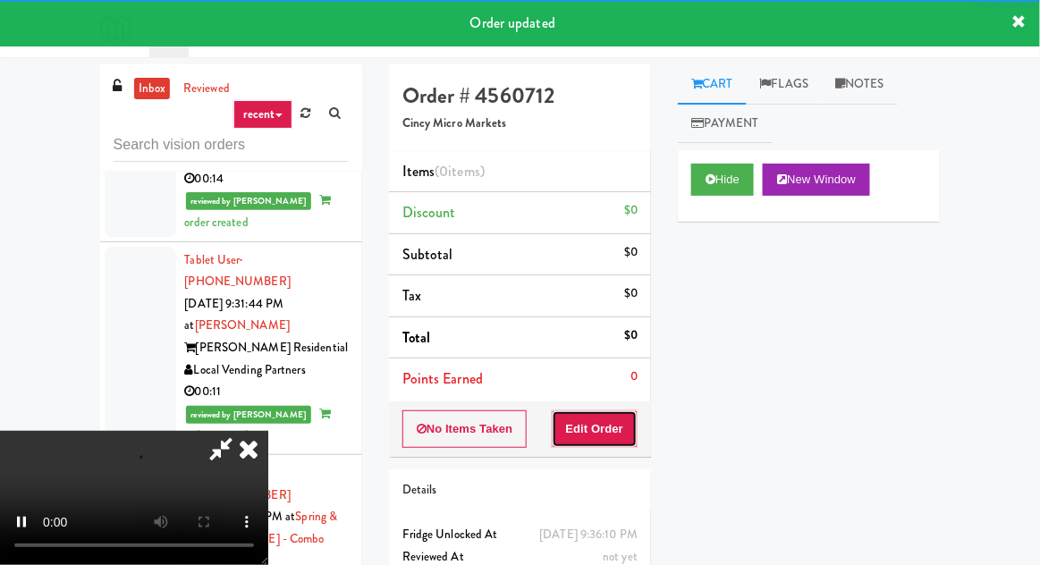
click at [595, 442] on button "Edit Order" at bounding box center [595, 429] width 87 height 38
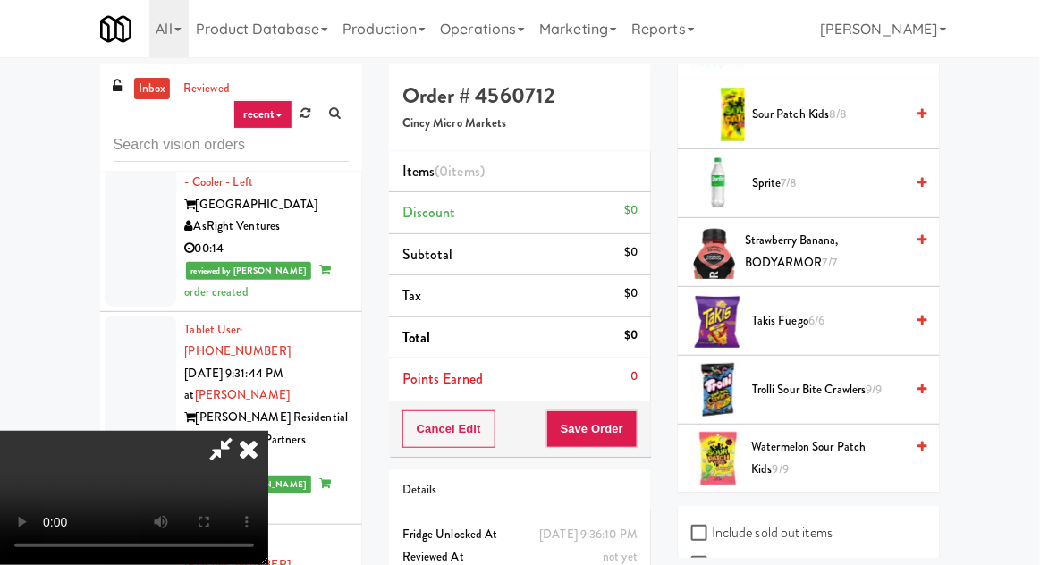
scroll to position [2194, 0]
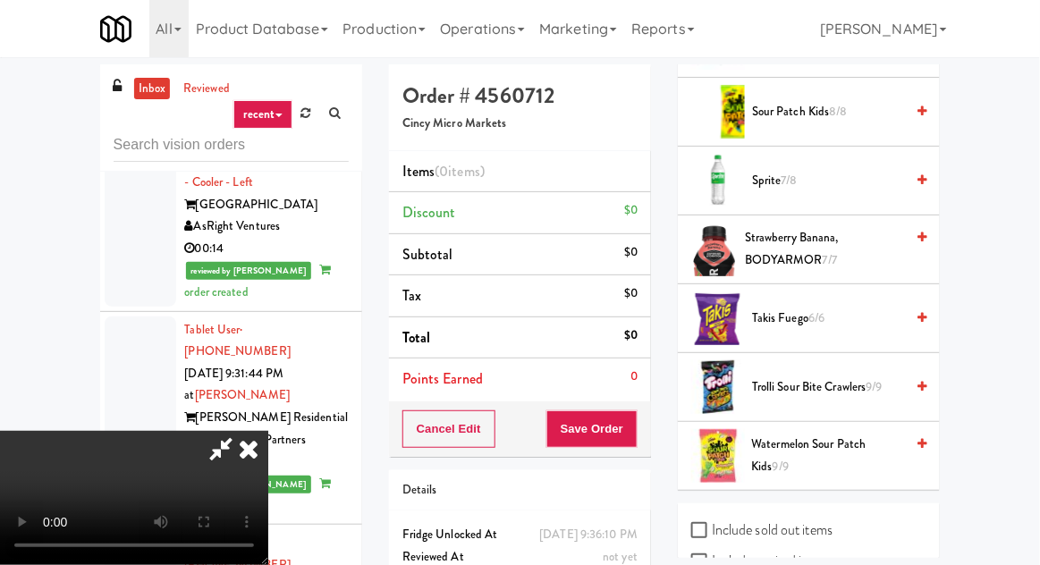
click at [824, 170] on span "Sprite 7/8" at bounding box center [828, 181] width 152 height 22
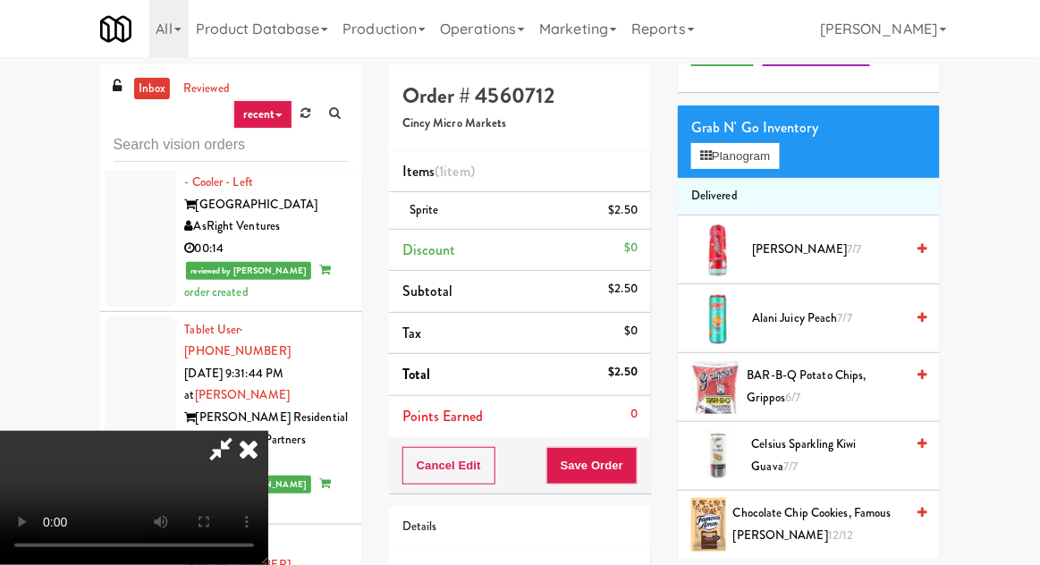
scroll to position [0, 0]
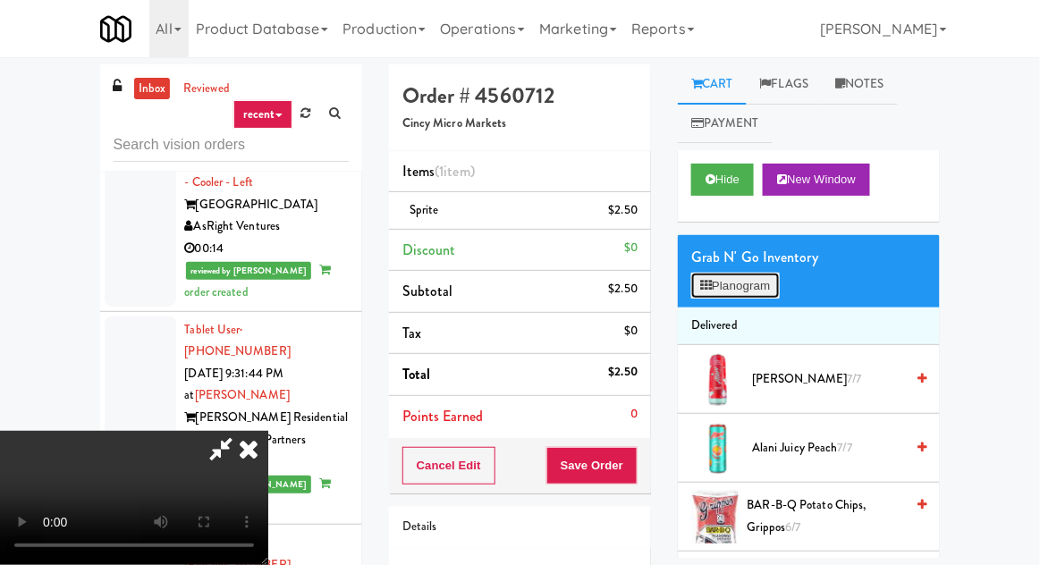
click at [749, 291] on button "Planogram" at bounding box center [735, 286] width 88 height 27
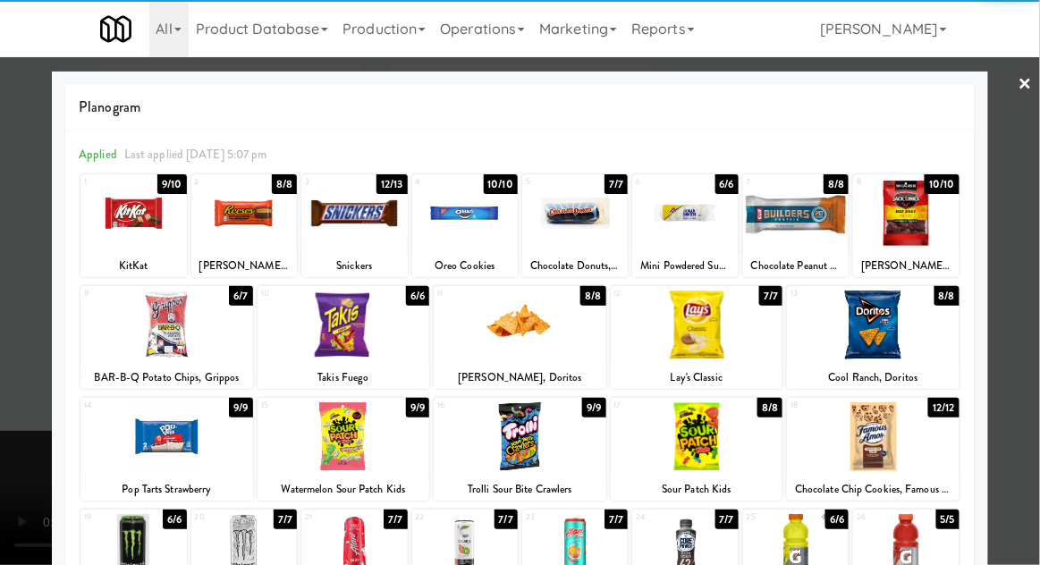
click at [583, 231] on div at bounding box center [574, 213] width 105 height 69
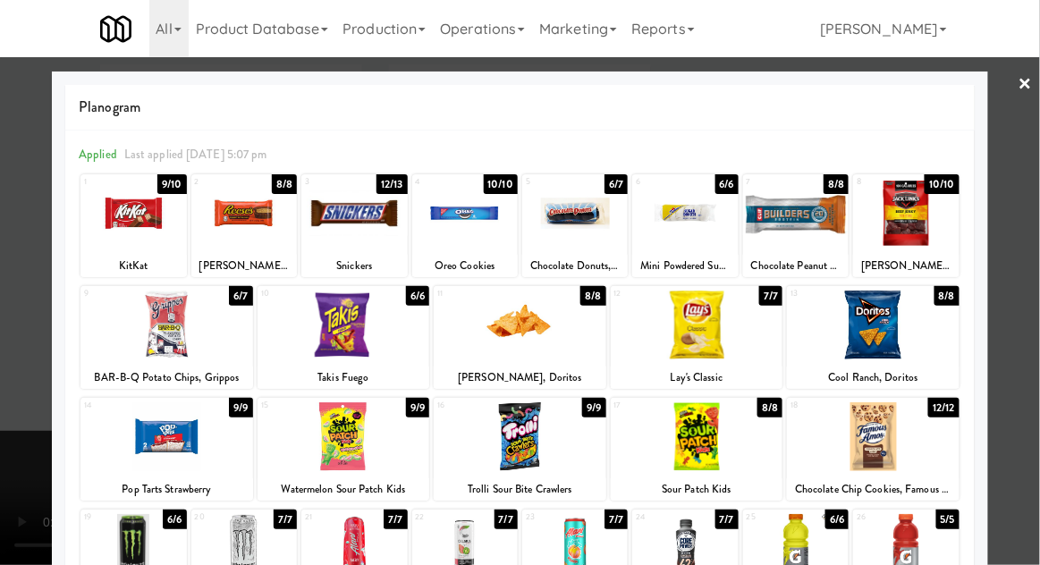
click at [1032, 232] on div at bounding box center [520, 282] width 1040 height 565
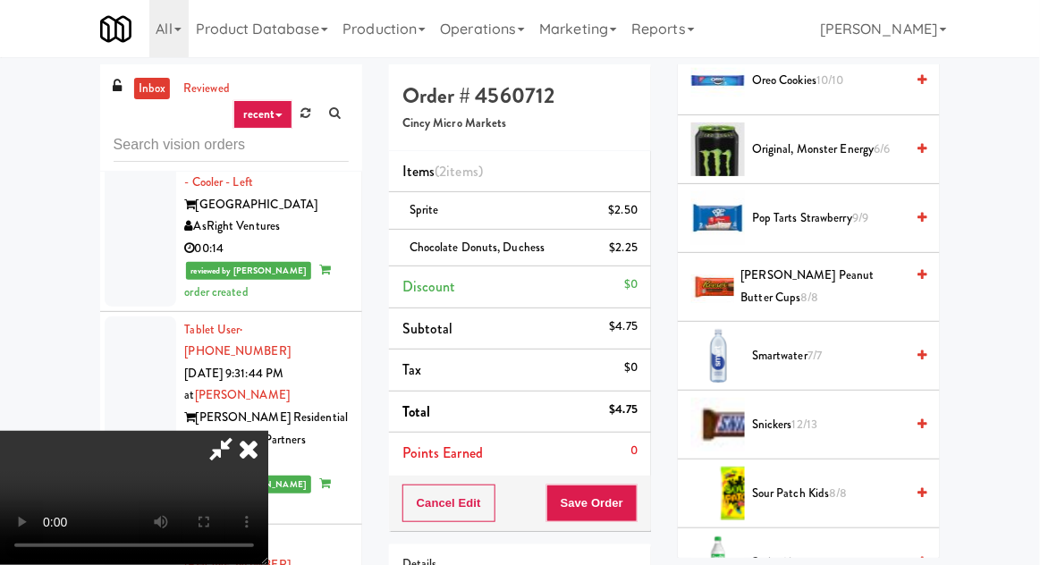
scroll to position [1799, 0]
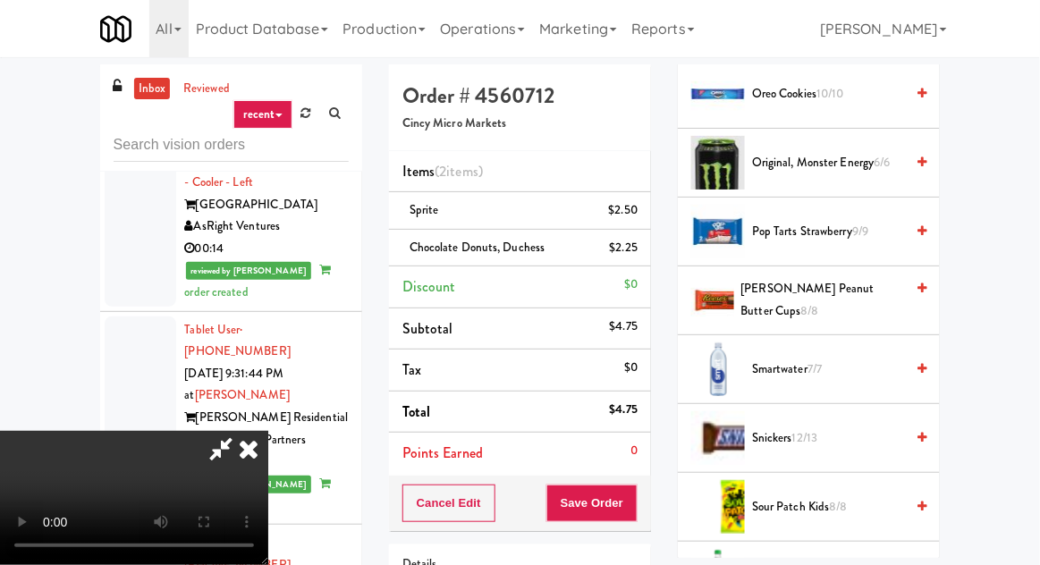
click at [796, 296] on span "Reese's Peanut Butter Cups 8/8" at bounding box center [823, 300] width 164 height 44
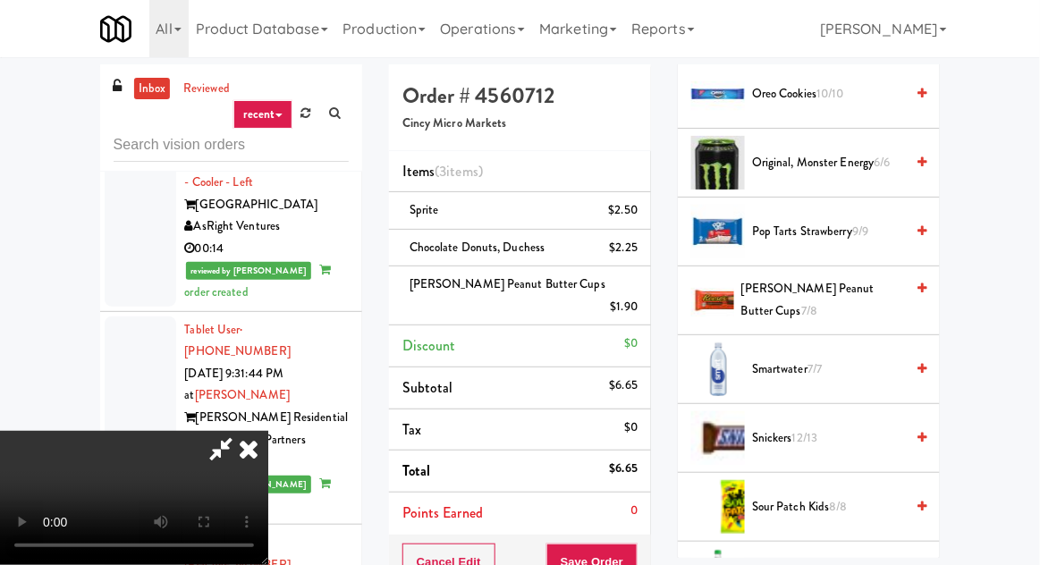
click at [792, 299] on span "Reese's Peanut Butter Cups 7/8" at bounding box center [822, 300] width 163 height 44
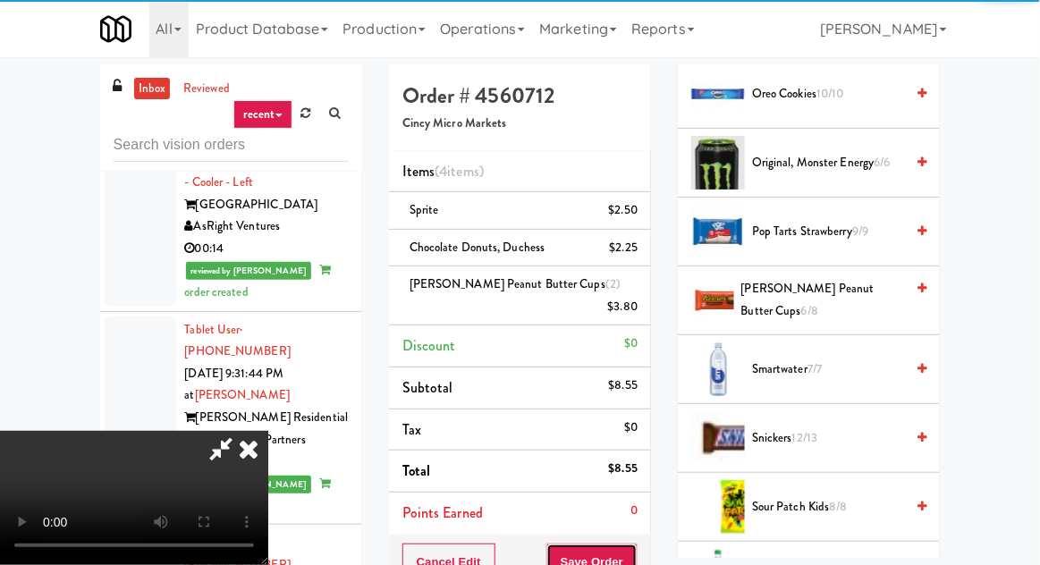
click at [637, 543] on button "Save Order" at bounding box center [591, 562] width 91 height 38
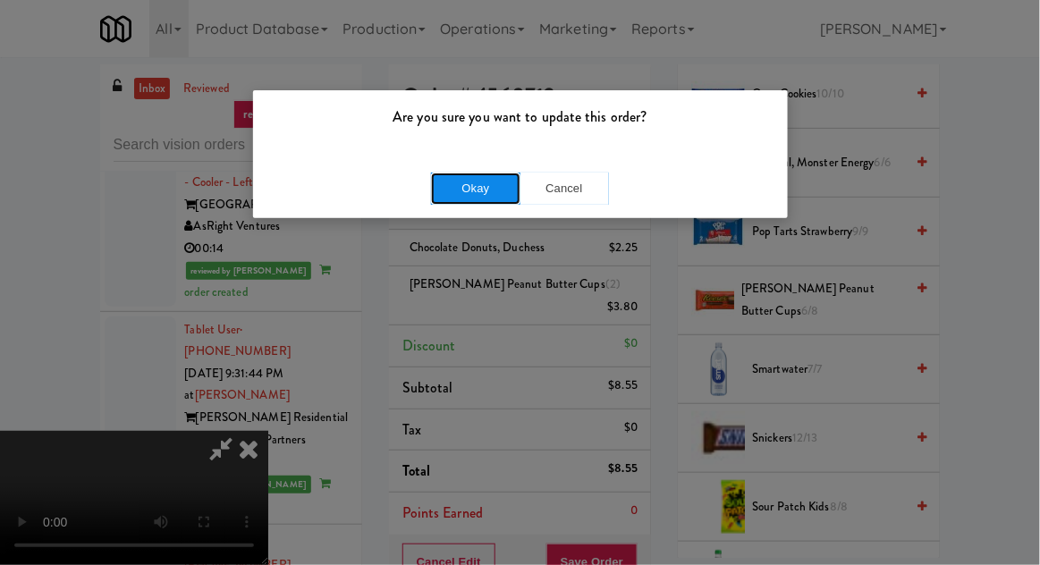
click at [450, 201] on button "Okay" at bounding box center [475, 189] width 89 height 32
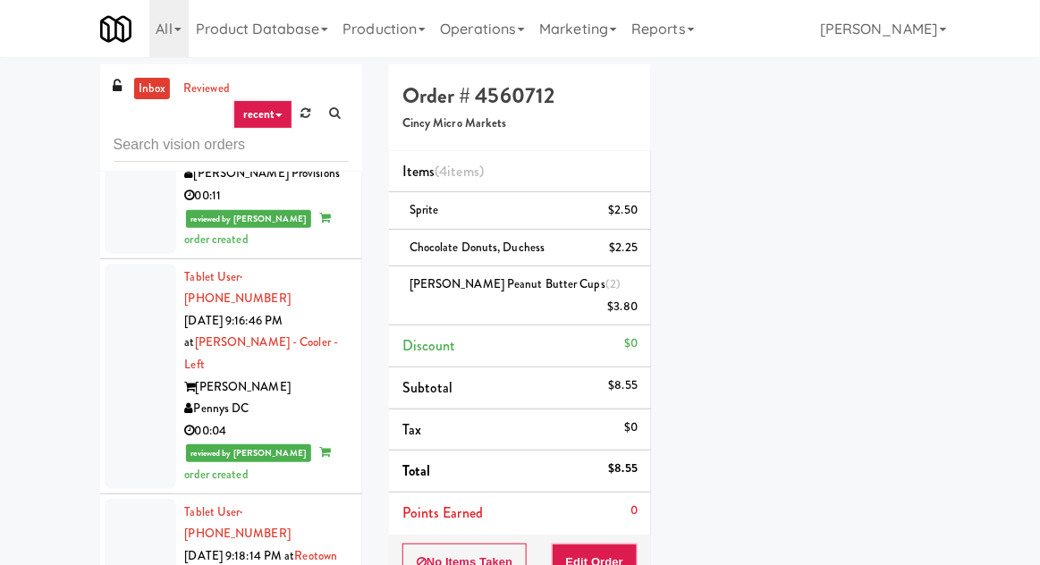
scroll to position [5300, 0]
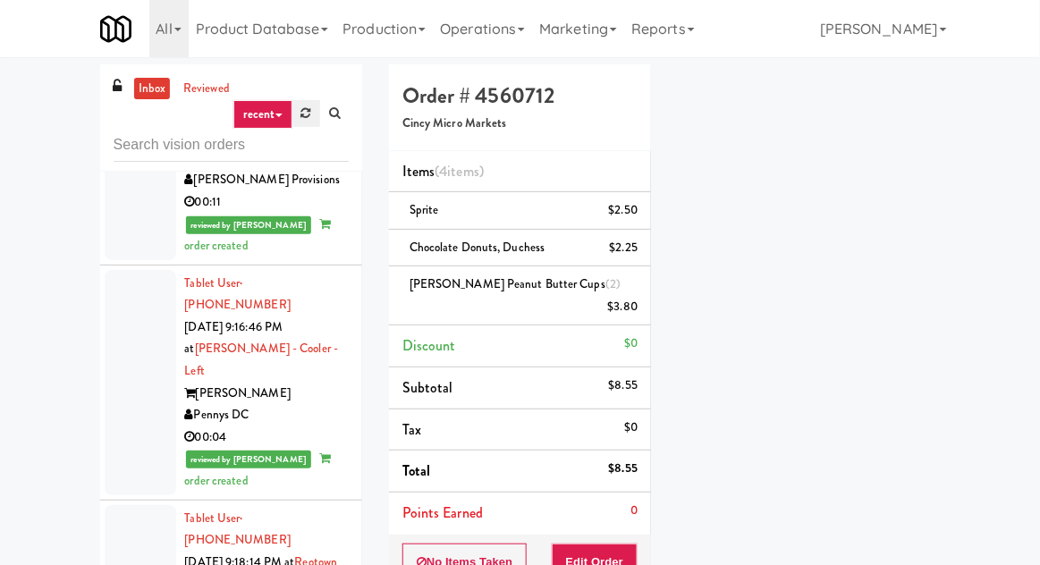
click at [300, 126] on link at bounding box center [306, 113] width 28 height 27
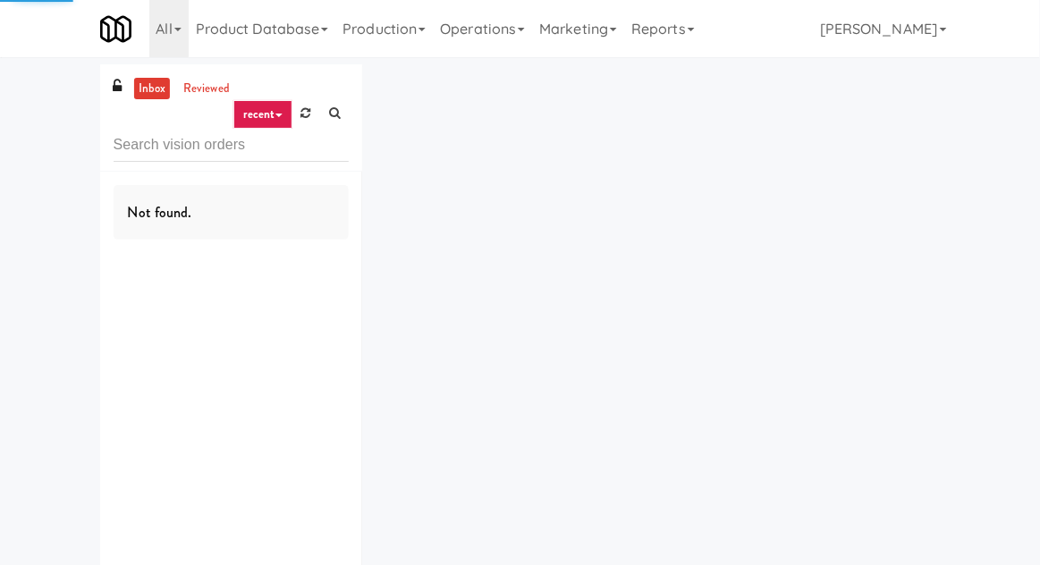
click at [27, 171] on div "inbox reviewed recent all unclear take inventory issue suspicious failed recent…" at bounding box center [520, 348] width 1040 height 568
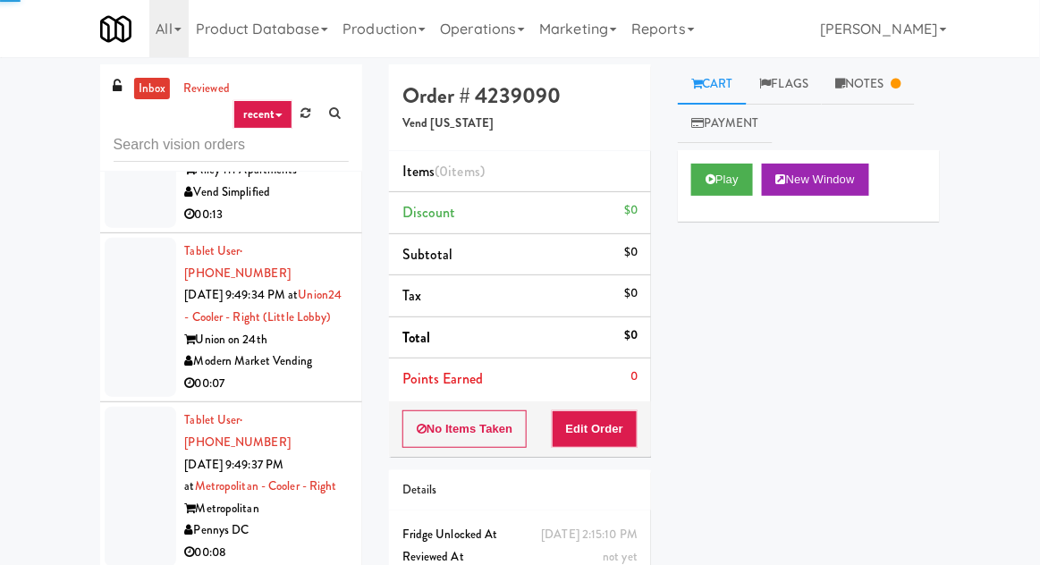
scroll to position [5451, 0]
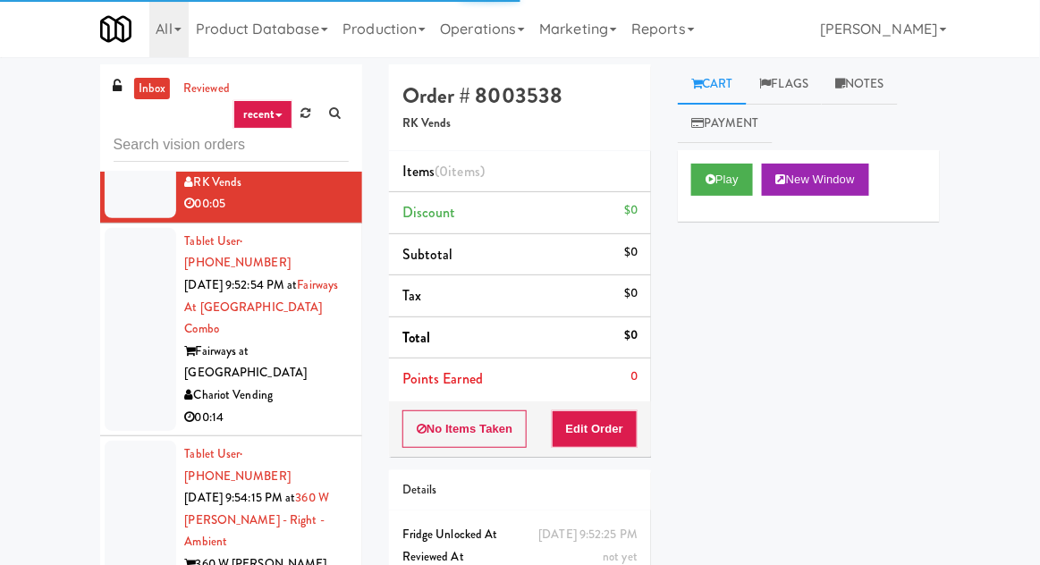
scroll to position [7406, 0]
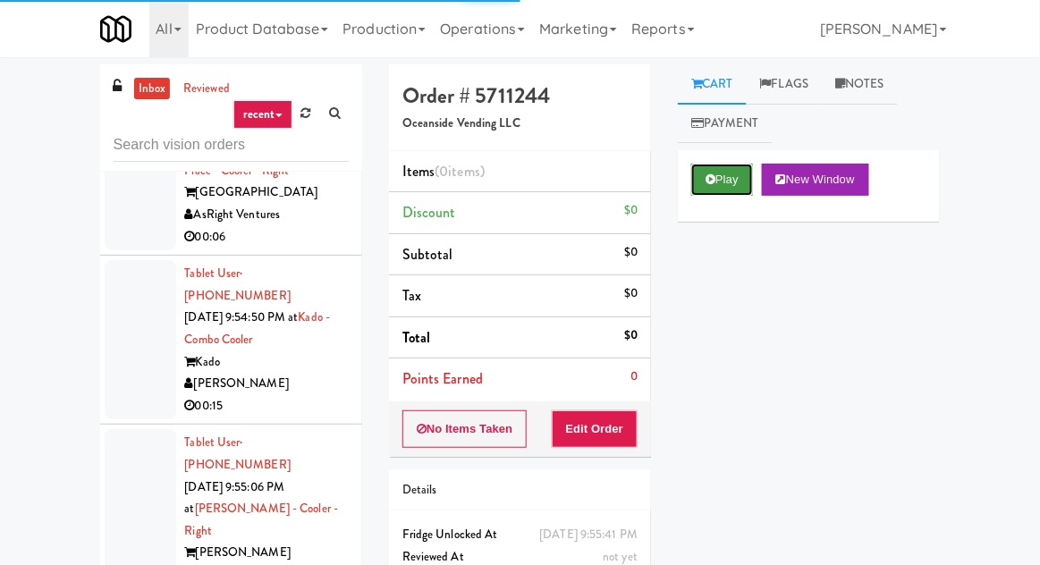
click at [709, 192] on button "Play" at bounding box center [722, 180] width 62 height 32
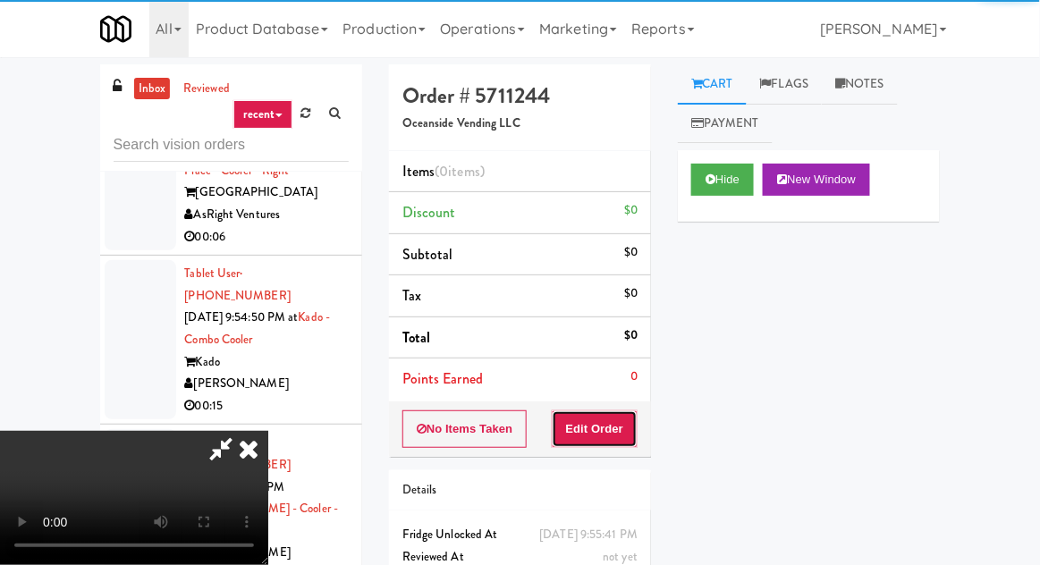
click at [611, 416] on button "Edit Order" at bounding box center [595, 429] width 87 height 38
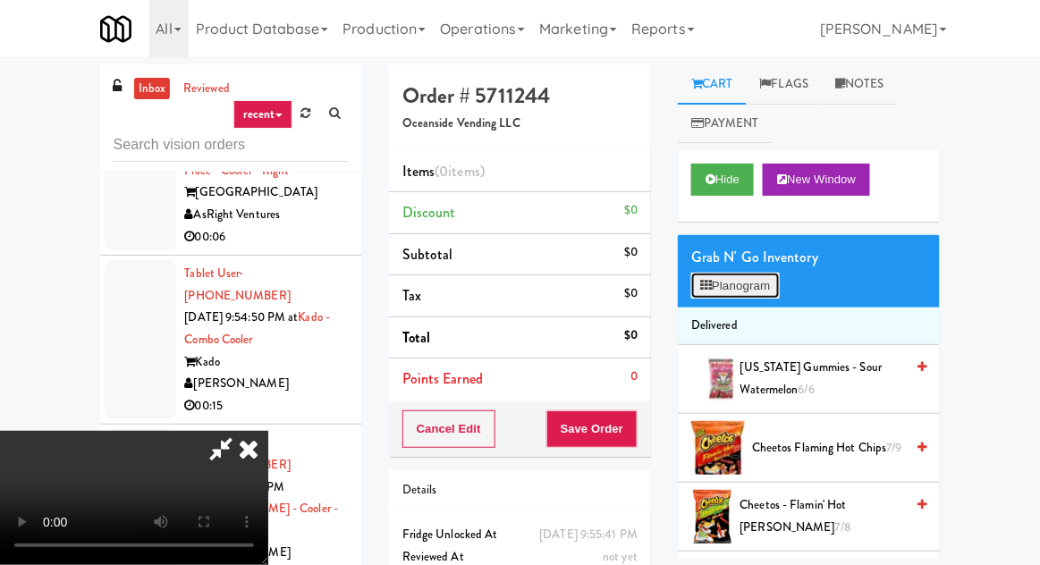
click at [734, 298] on button "Planogram" at bounding box center [735, 286] width 88 height 27
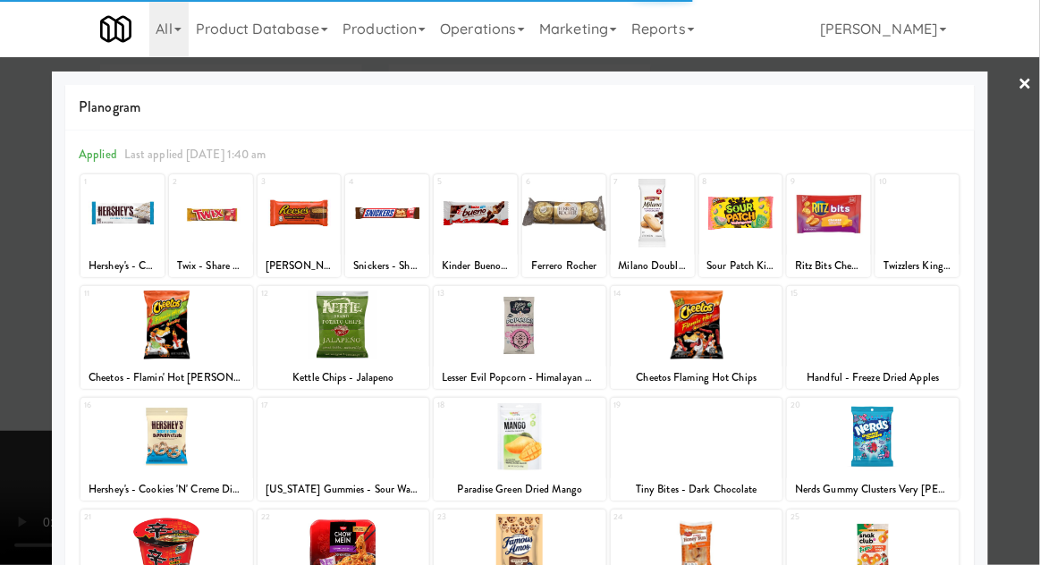
click at [383, 206] on div at bounding box center [387, 213] width 84 height 69
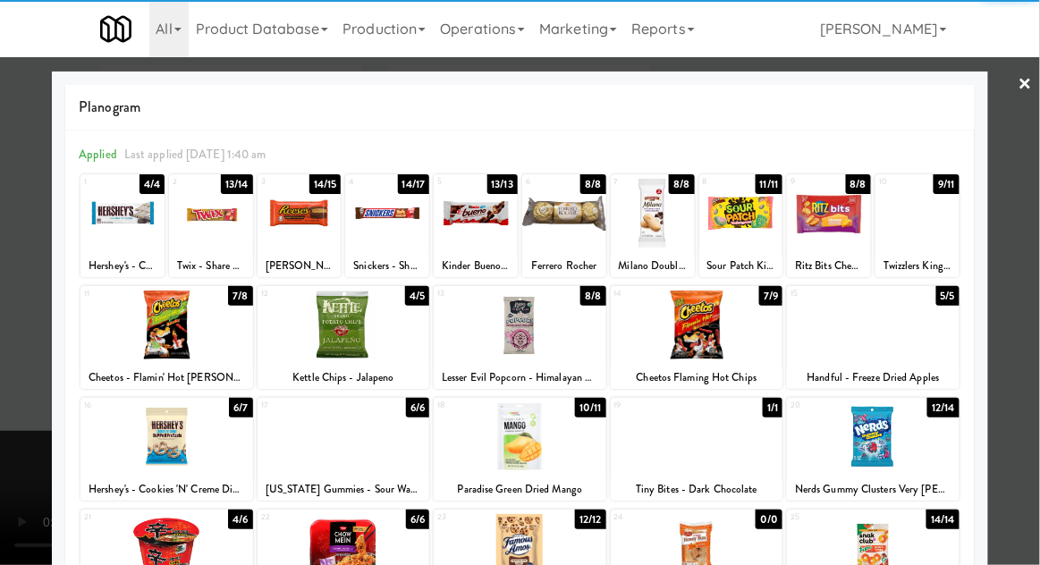
click at [934, 244] on div at bounding box center [917, 213] width 84 height 69
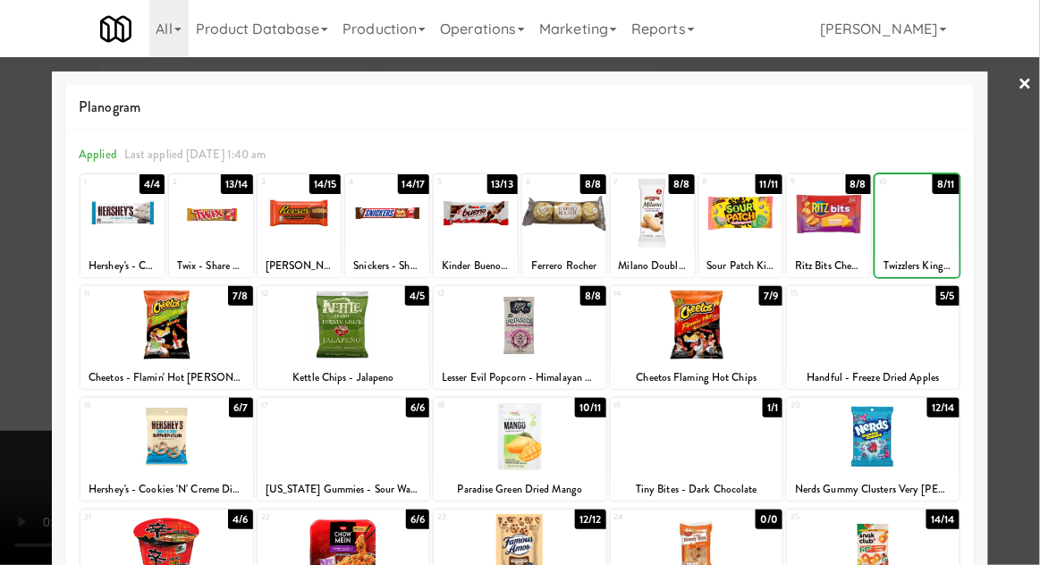
click at [1018, 235] on div at bounding box center [520, 282] width 1040 height 565
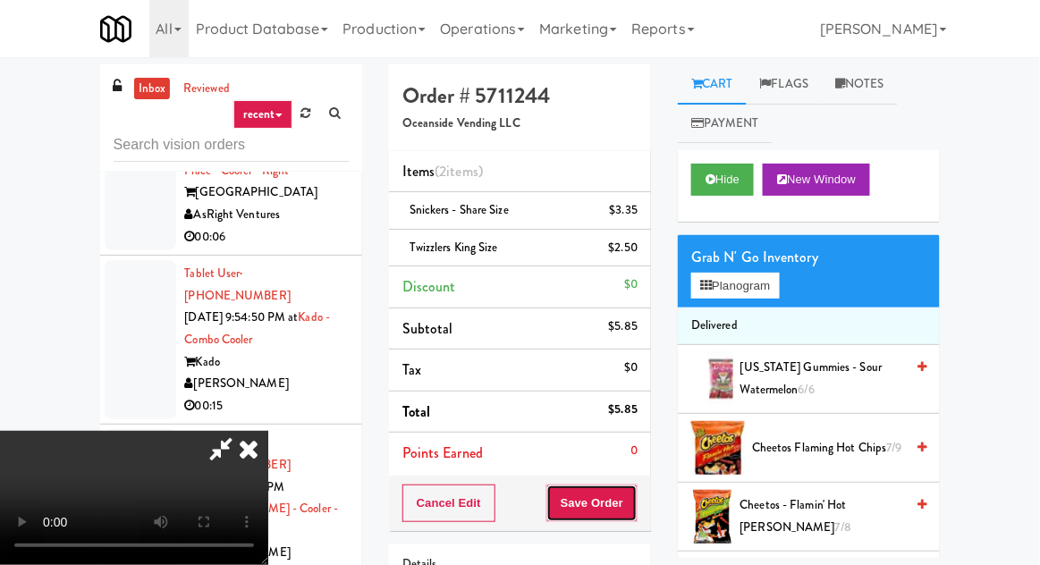
click at [634, 488] on button "Save Order" at bounding box center [591, 503] width 91 height 38
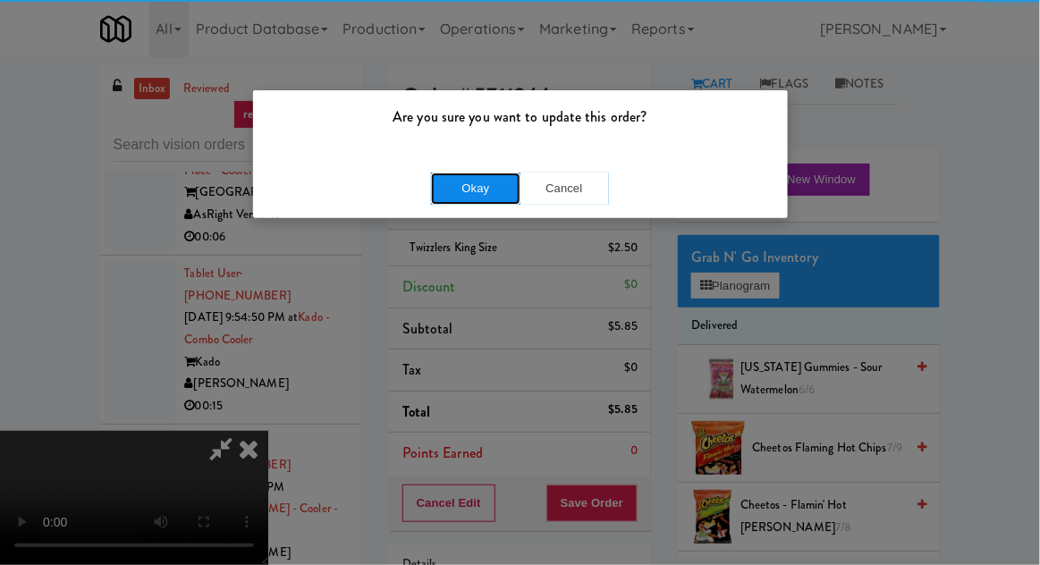
click at [442, 173] on button "Okay" at bounding box center [475, 189] width 89 height 32
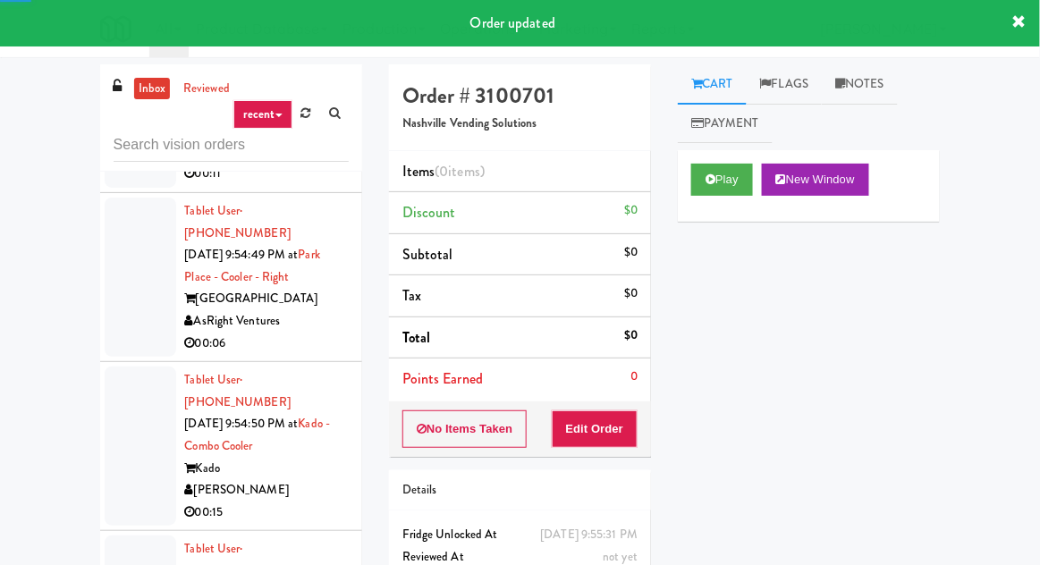
scroll to position [7299, 0]
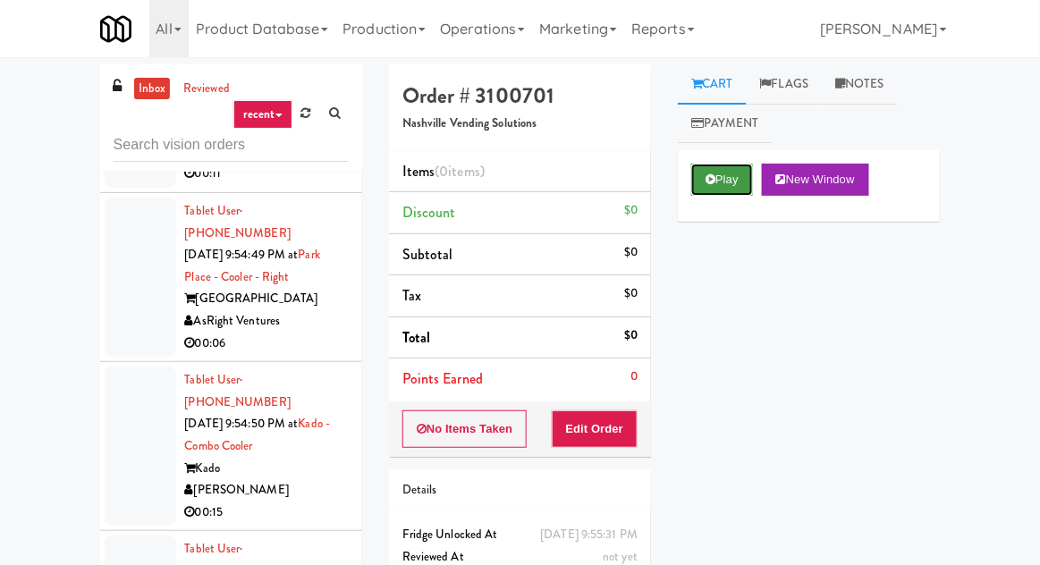
click at [715, 172] on button "Play" at bounding box center [722, 180] width 62 height 32
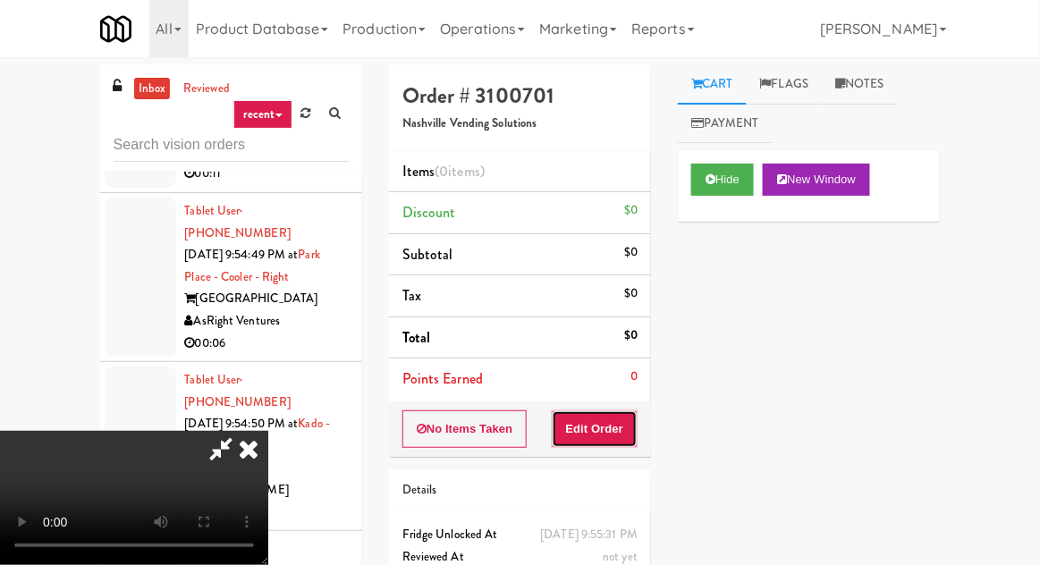
click at [605, 421] on button "Edit Order" at bounding box center [595, 429] width 87 height 38
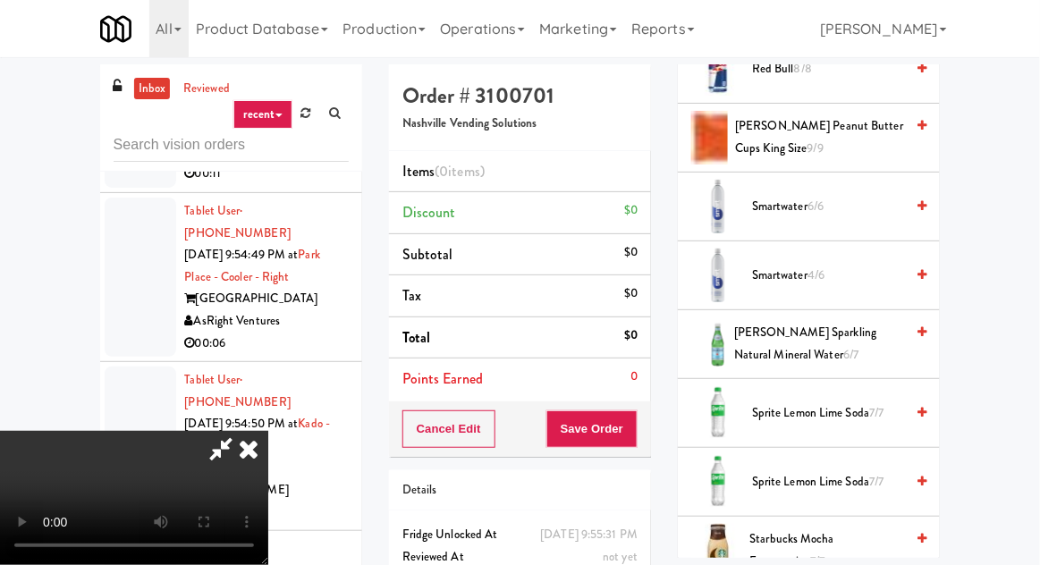
scroll to position [2102, 0]
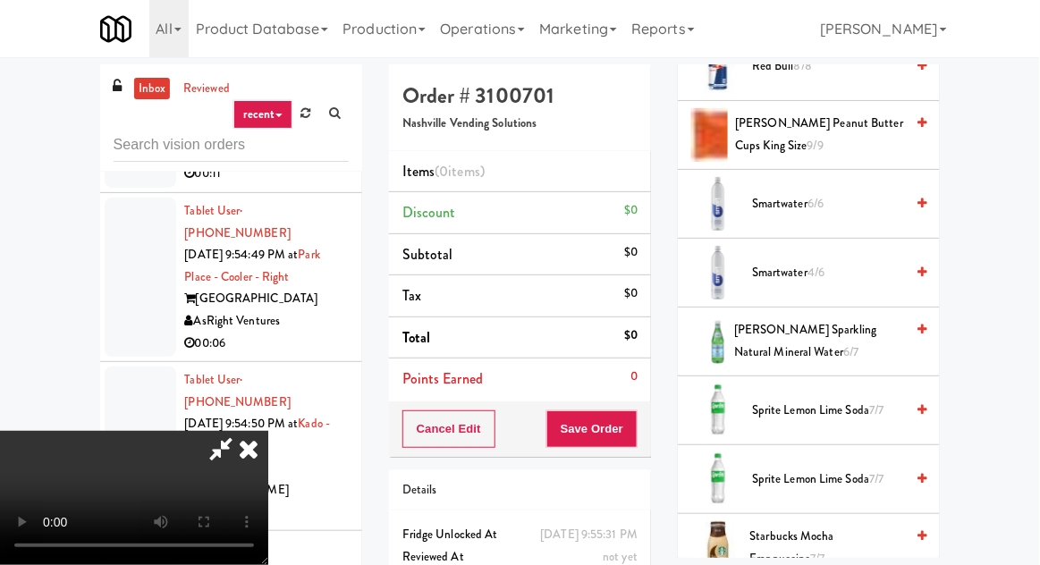
click at [807, 350] on span "S.Pellegrino Sparkling Natural Mineral Water 6/7" at bounding box center [819, 341] width 170 height 44
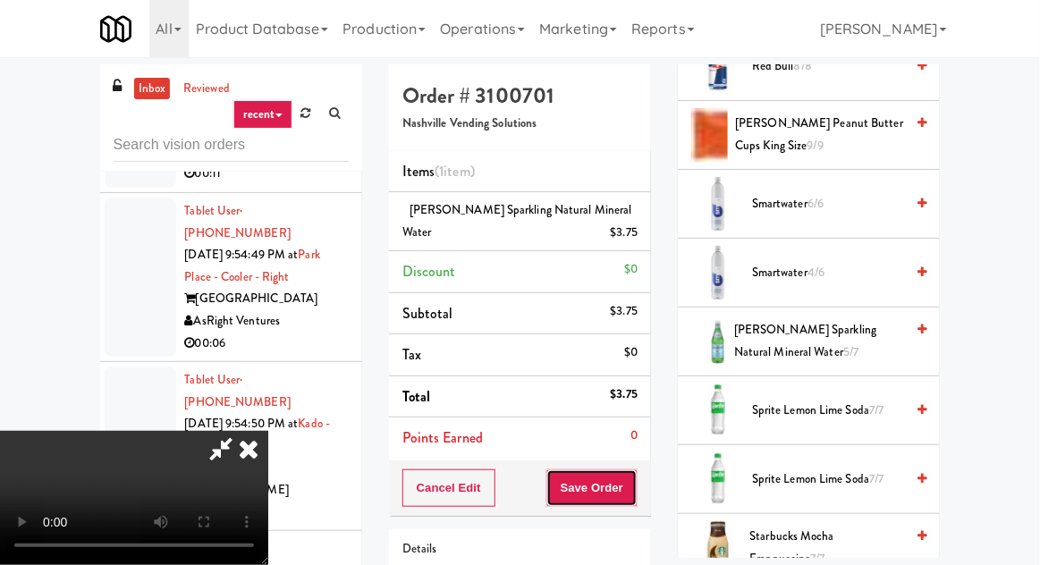
click at [631, 488] on button "Save Order" at bounding box center [591, 488] width 91 height 38
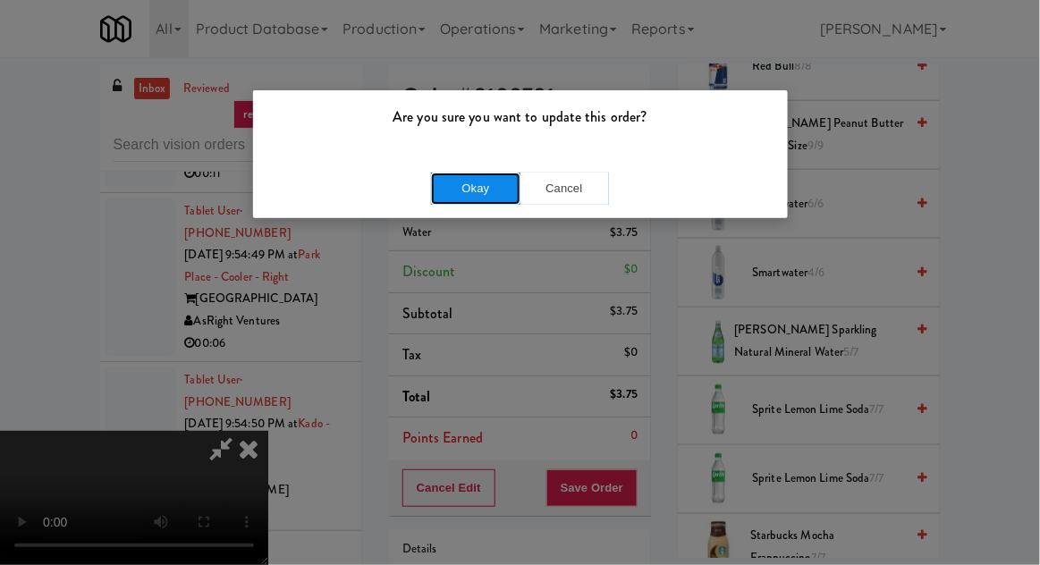
click at [457, 189] on button "Okay" at bounding box center [475, 189] width 89 height 32
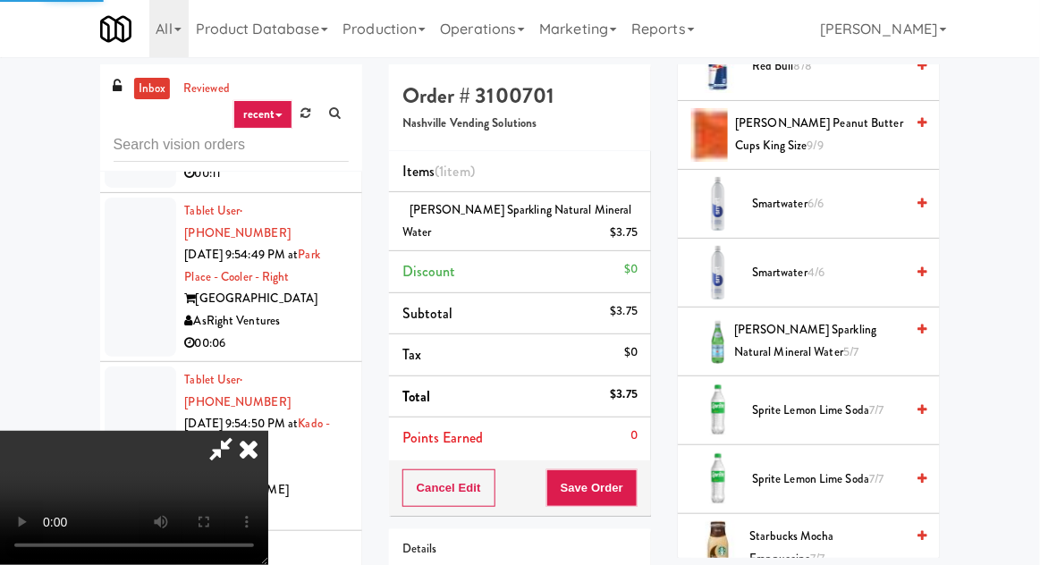
scroll to position [176, 0]
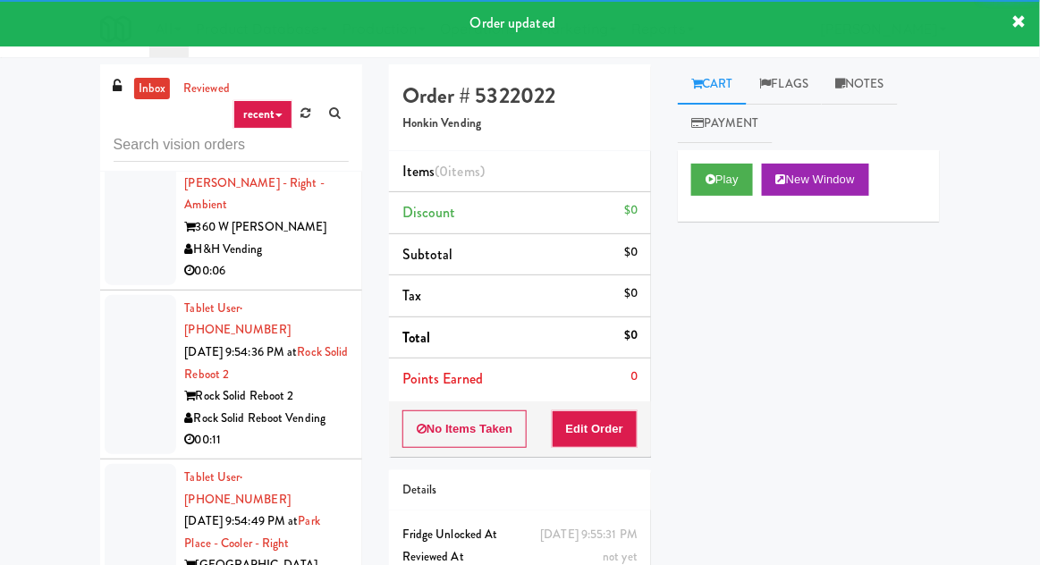
scroll to position [7034, 0]
click at [708, 182] on icon at bounding box center [710, 179] width 10 height 12
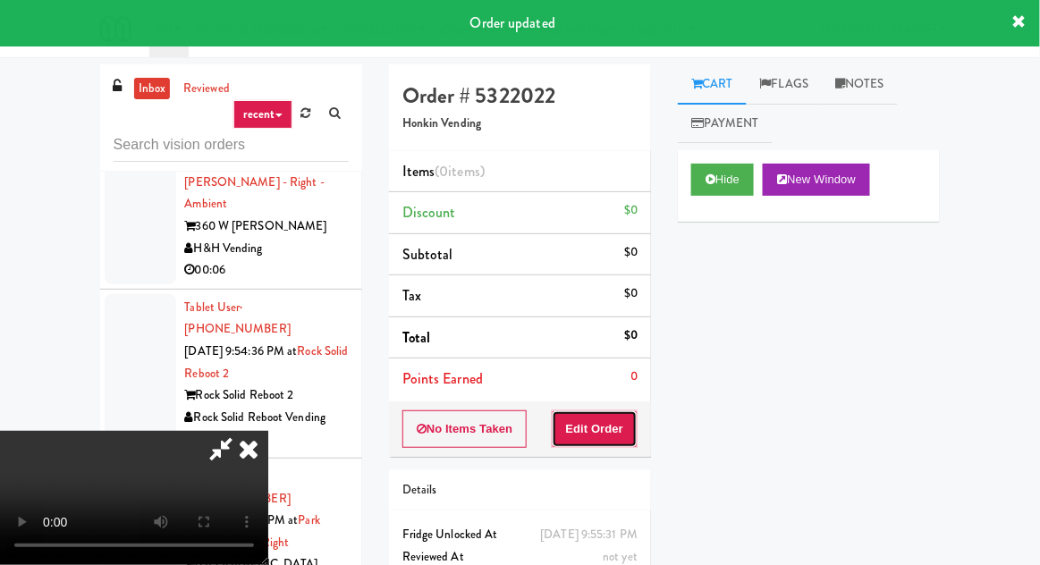
click at [577, 431] on button "Edit Order" at bounding box center [595, 429] width 87 height 38
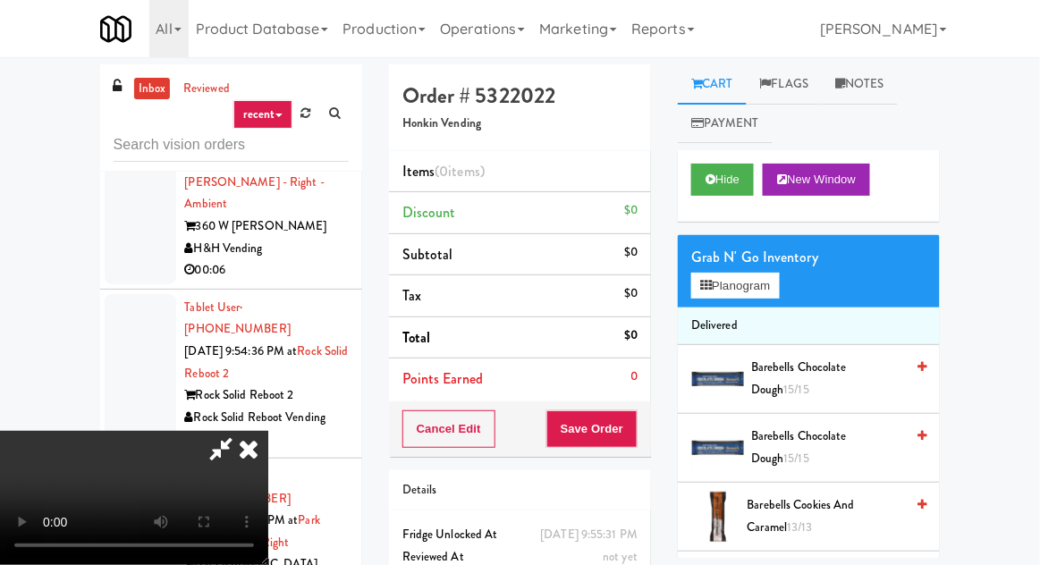
scroll to position [0, 0]
click at [723, 277] on button "Planogram" at bounding box center [735, 286] width 88 height 27
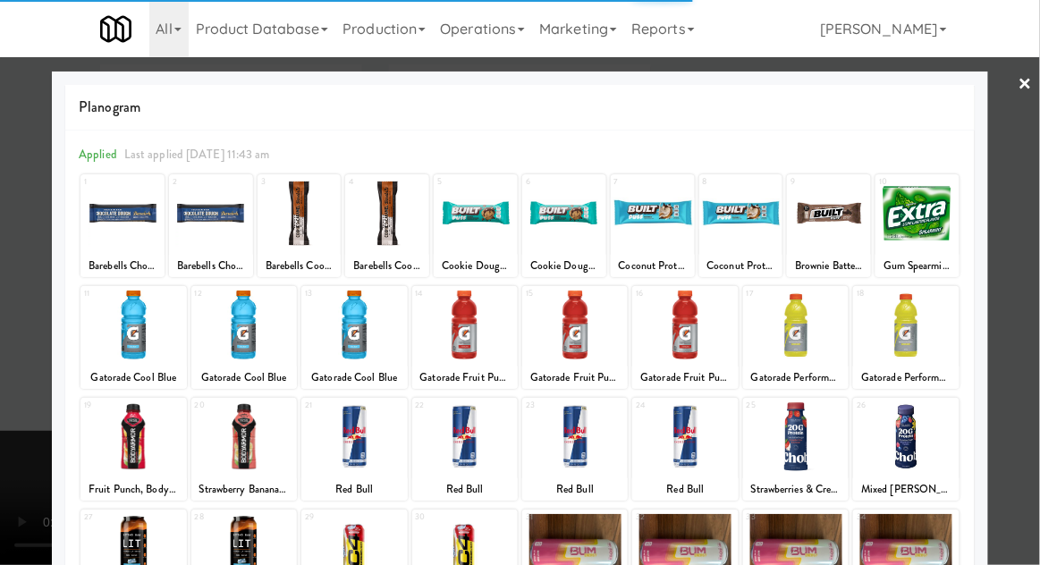
scroll to position [226, 0]
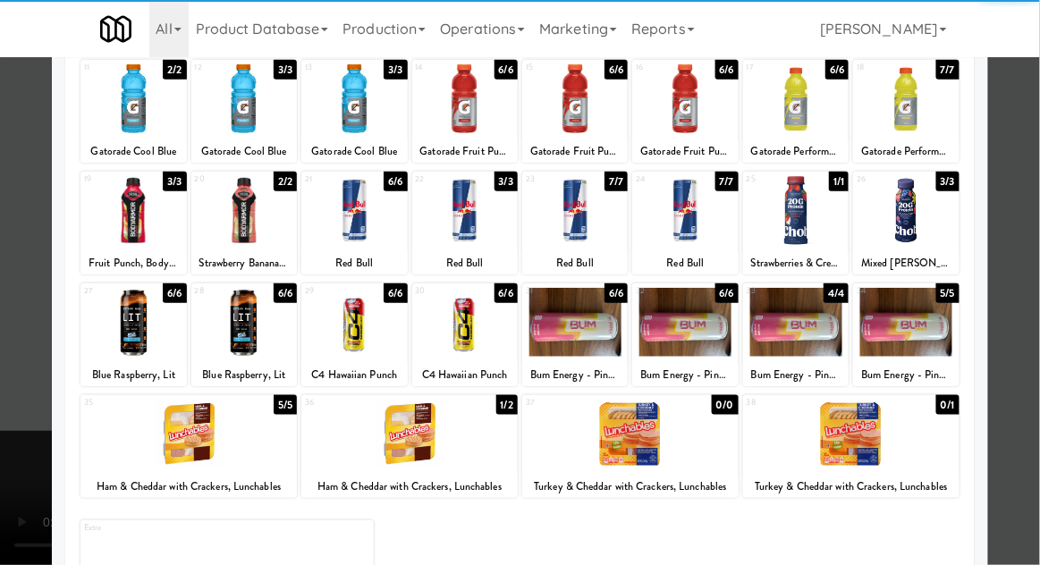
click at [340, 224] on div at bounding box center [353, 210] width 105 height 69
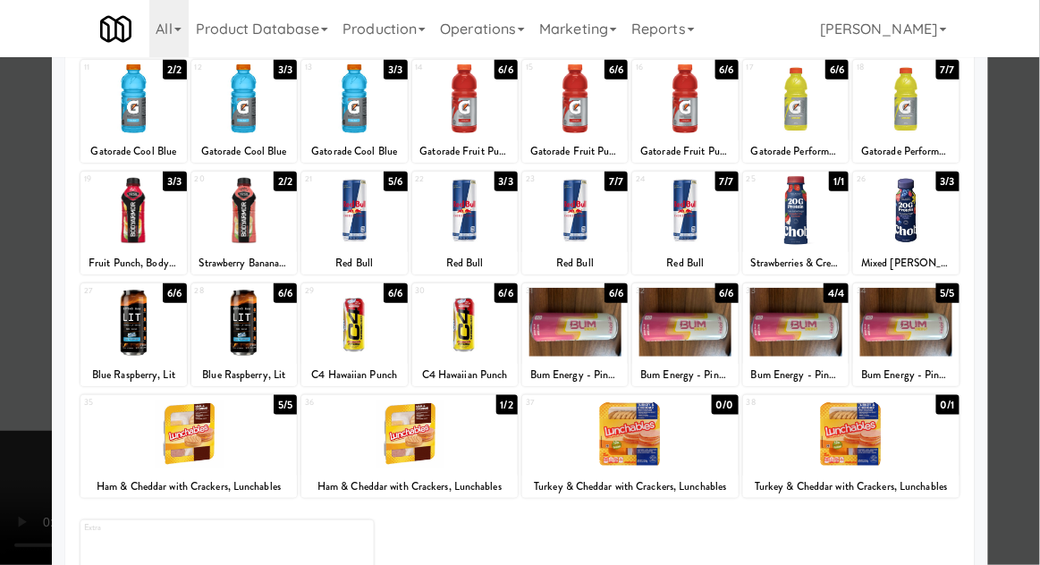
click at [18, 342] on div at bounding box center [520, 282] width 1040 height 565
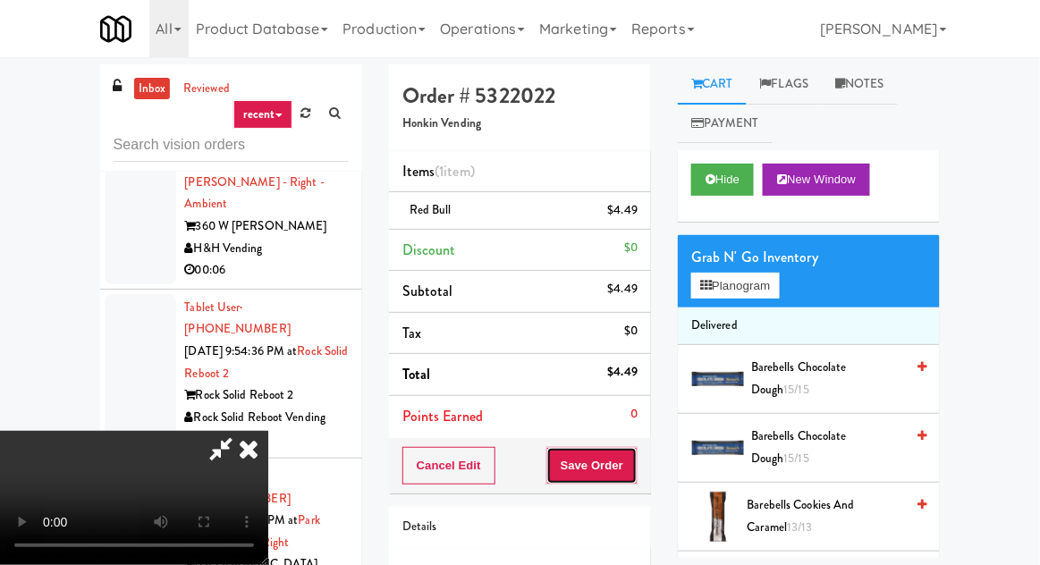
click at [633, 467] on button "Save Order" at bounding box center [591, 466] width 91 height 38
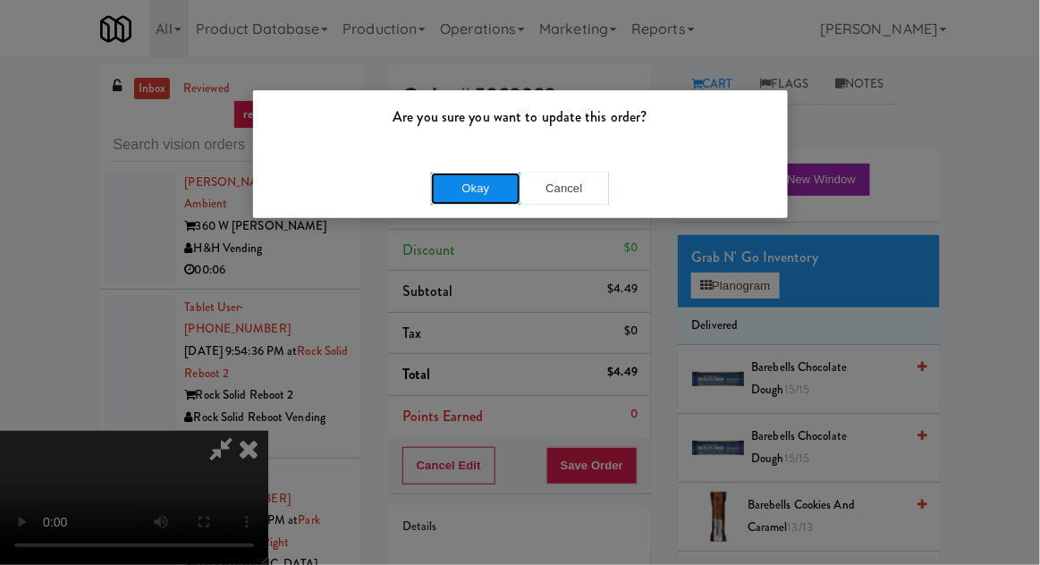
click at [442, 189] on button "Okay" at bounding box center [475, 189] width 89 height 32
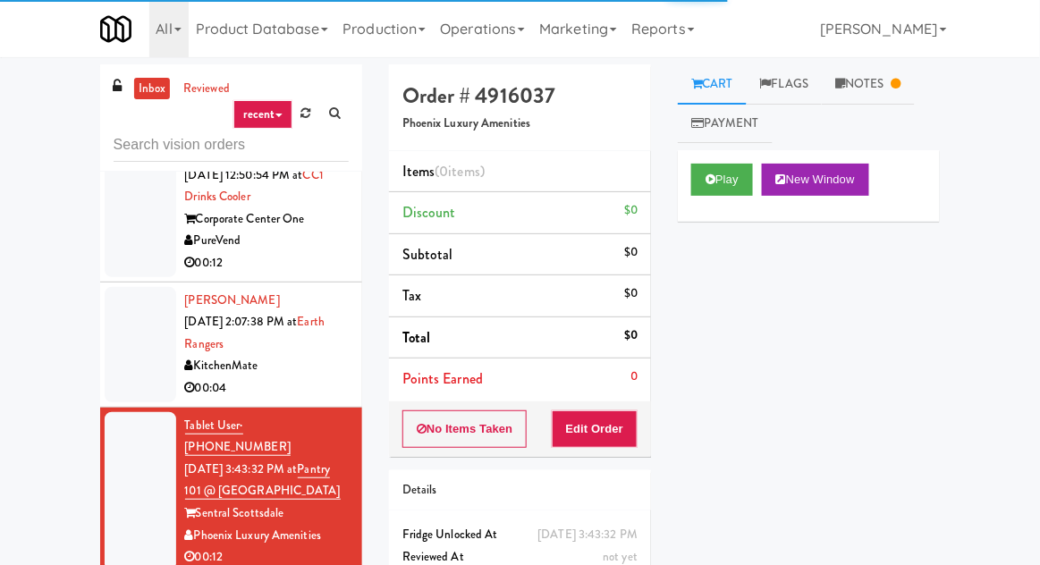
scroll to position [1727, 0]
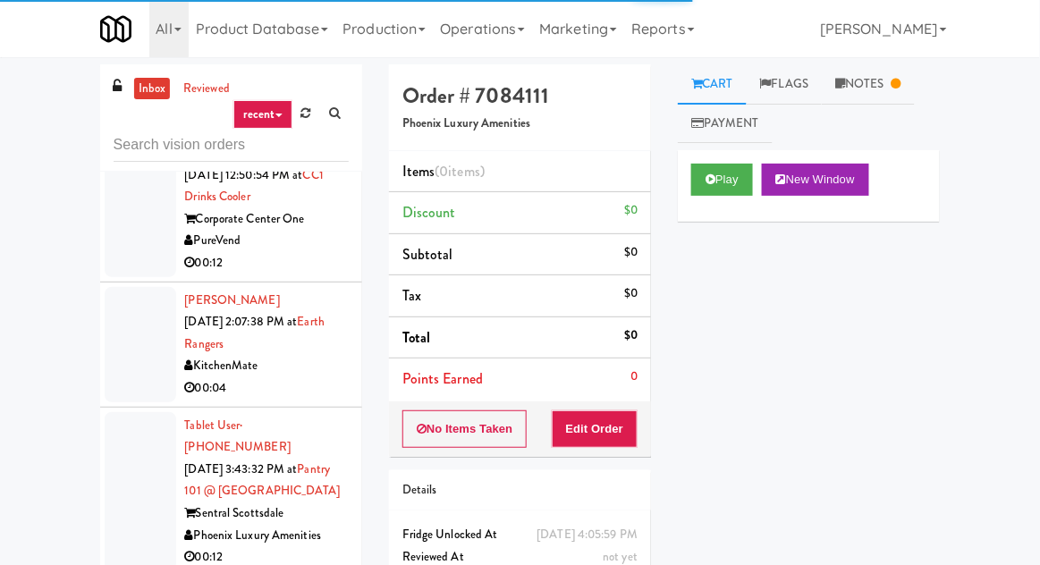
click at [157, 412] on div at bounding box center [141, 491] width 72 height 159
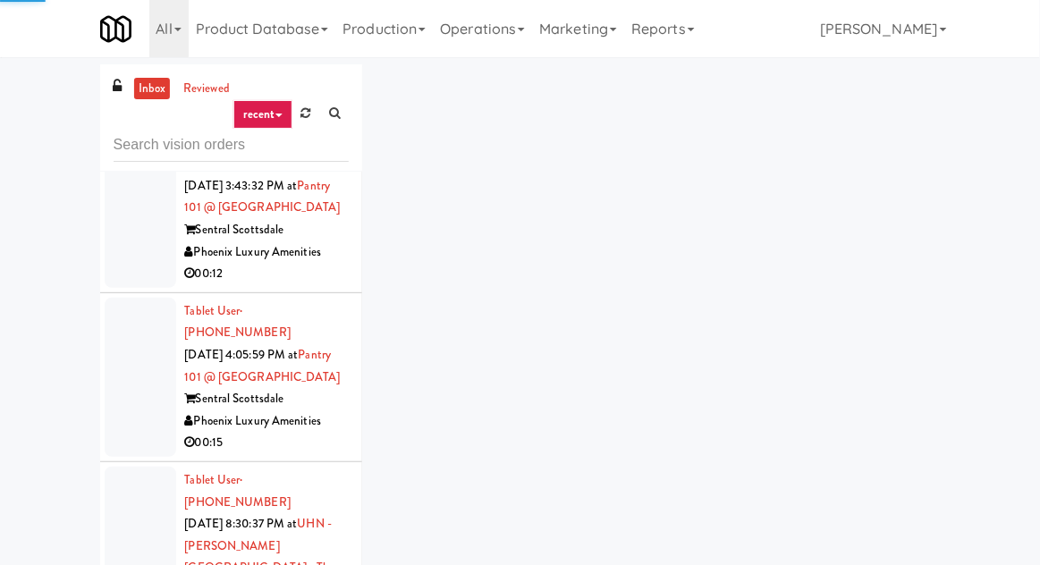
scroll to position [2051, 0]
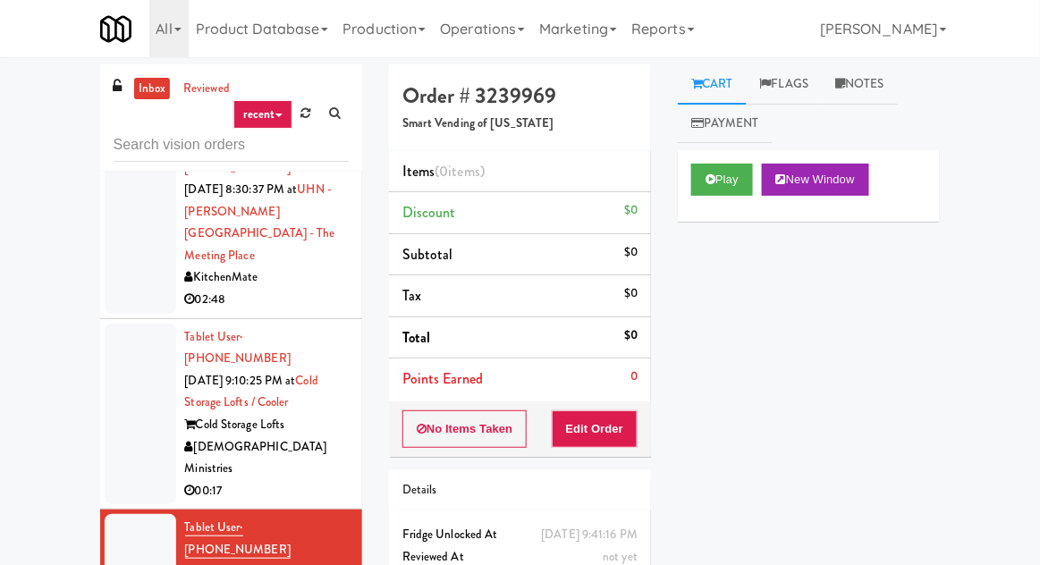
scroll to position [2348, 0]
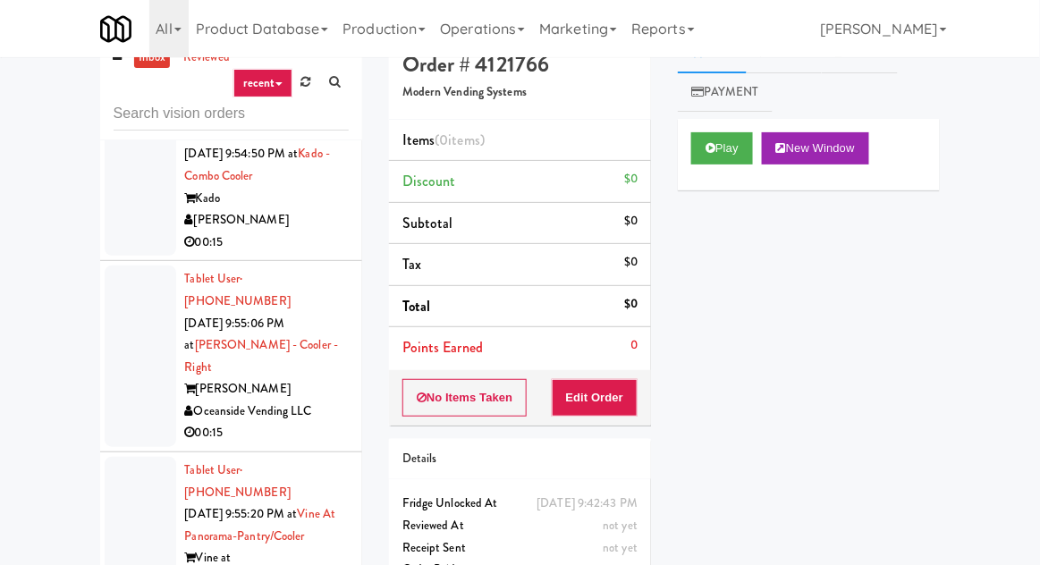
scroll to position [33, 0]
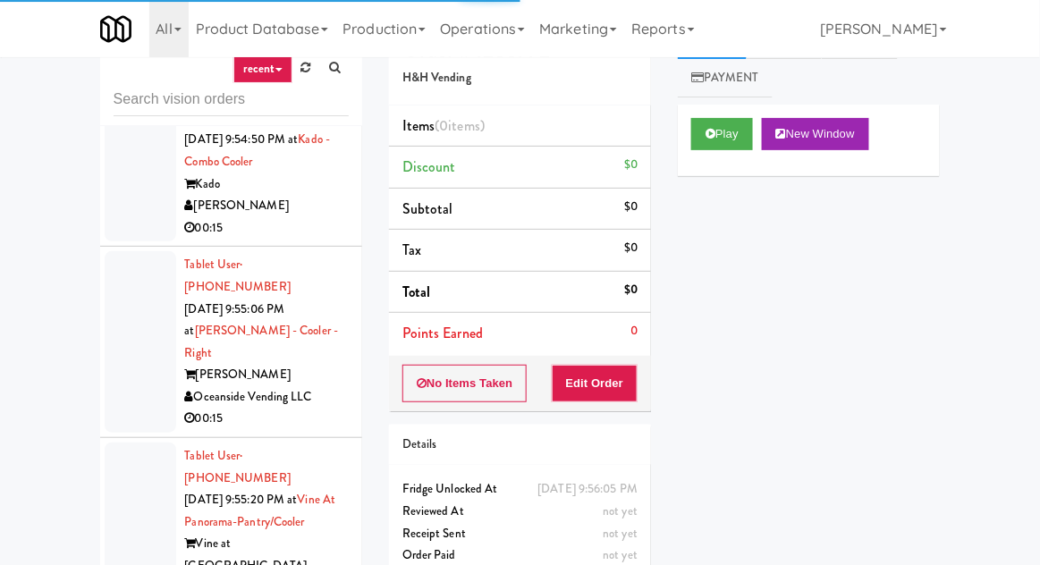
scroll to position [69, 0]
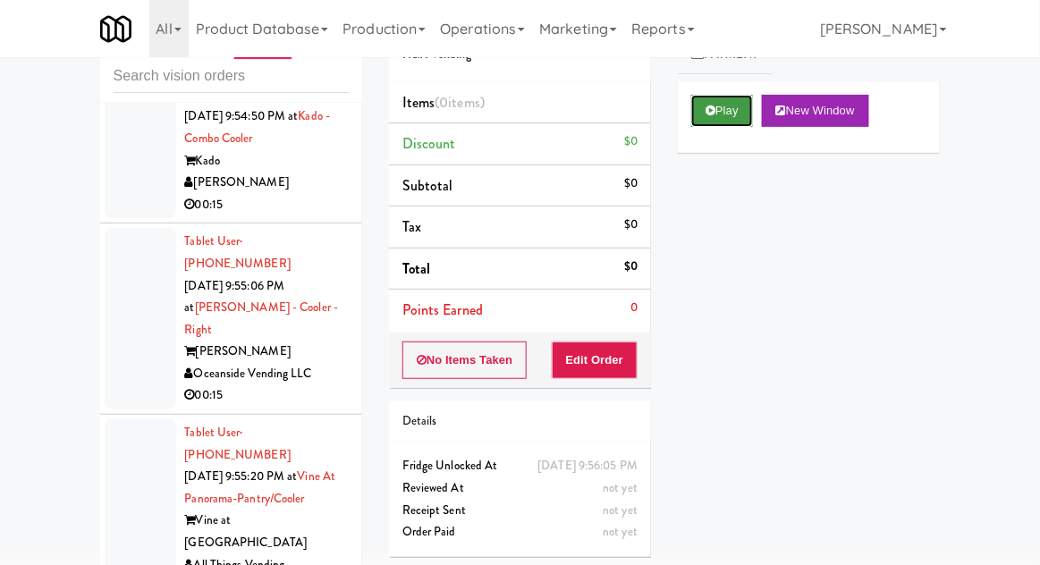
click at [735, 98] on button "Play" at bounding box center [722, 111] width 62 height 32
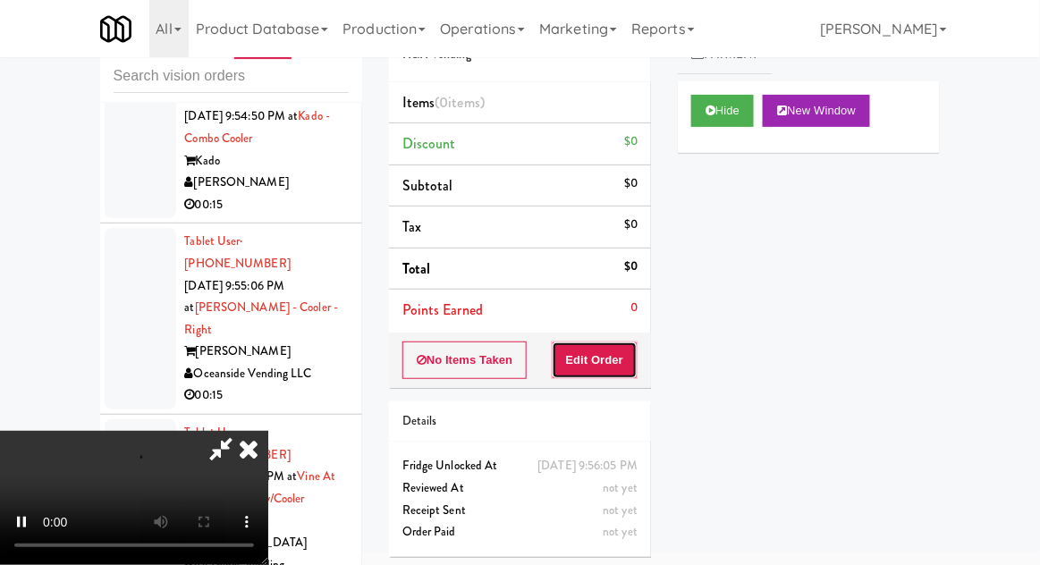
click at [600, 343] on button "Edit Order" at bounding box center [595, 360] width 87 height 38
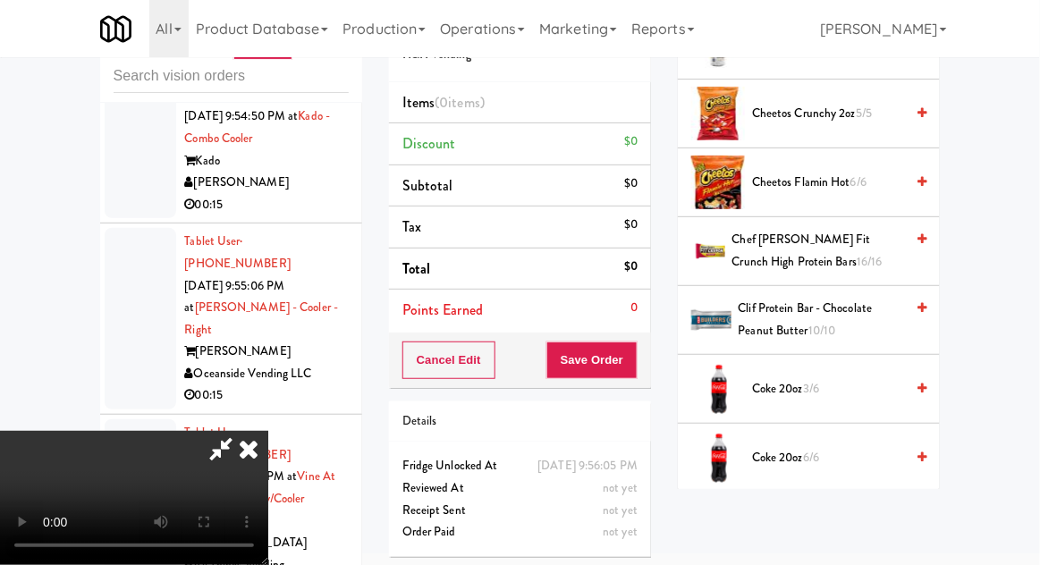
scroll to position [486, 0]
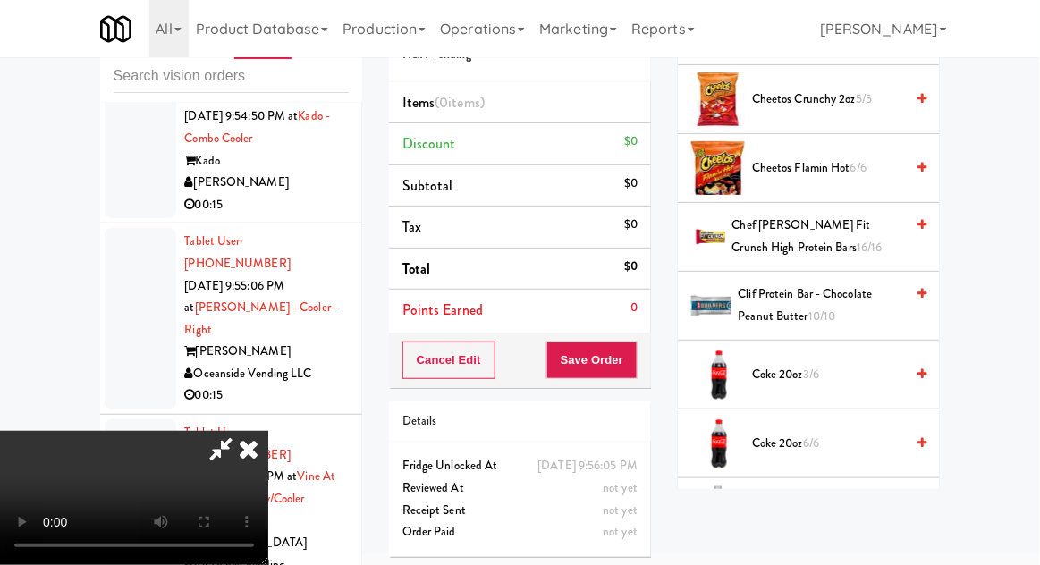
click at [802, 371] on span "Coke 20oz 3/6" at bounding box center [828, 375] width 152 height 22
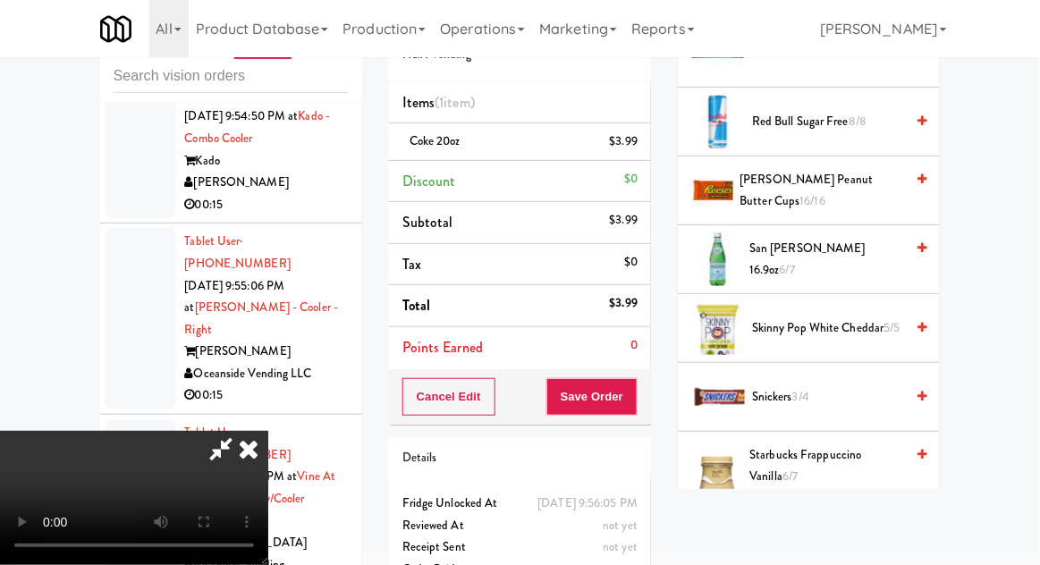
scroll to position [1928, 0]
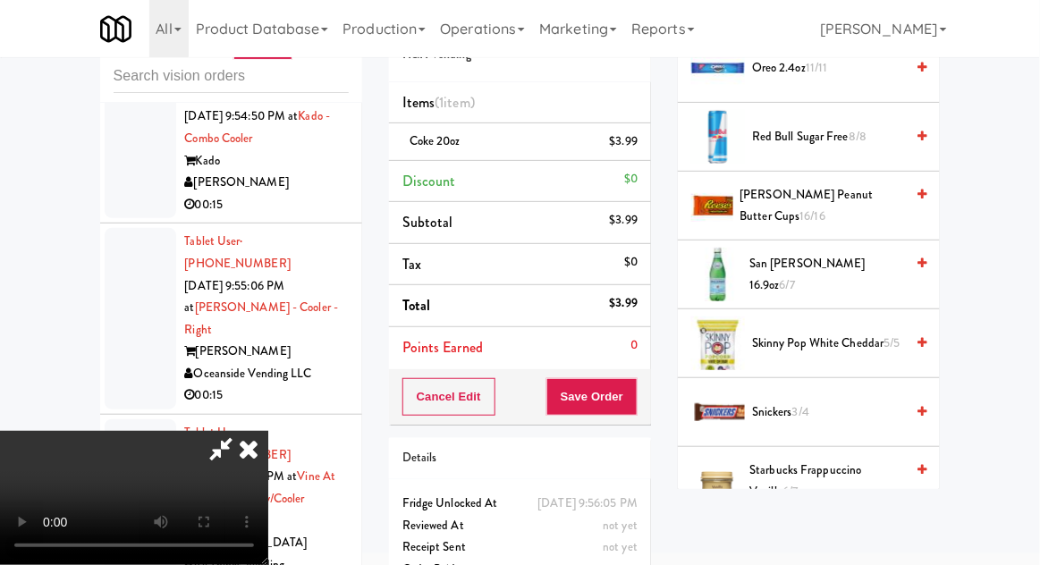
click at [804, 253] on span "San Pellegrino 16.9oz 6/7" at bounding box center [826, 275] width 155 height 44
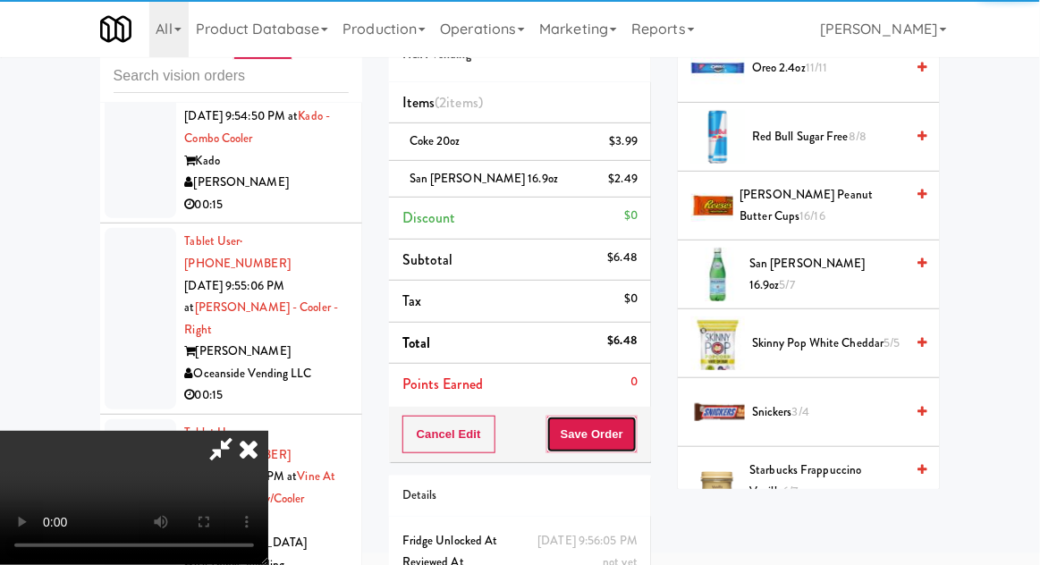
click at [636, 435] on button "Save Order" at bounding box center [591, 435] width 91 height 38
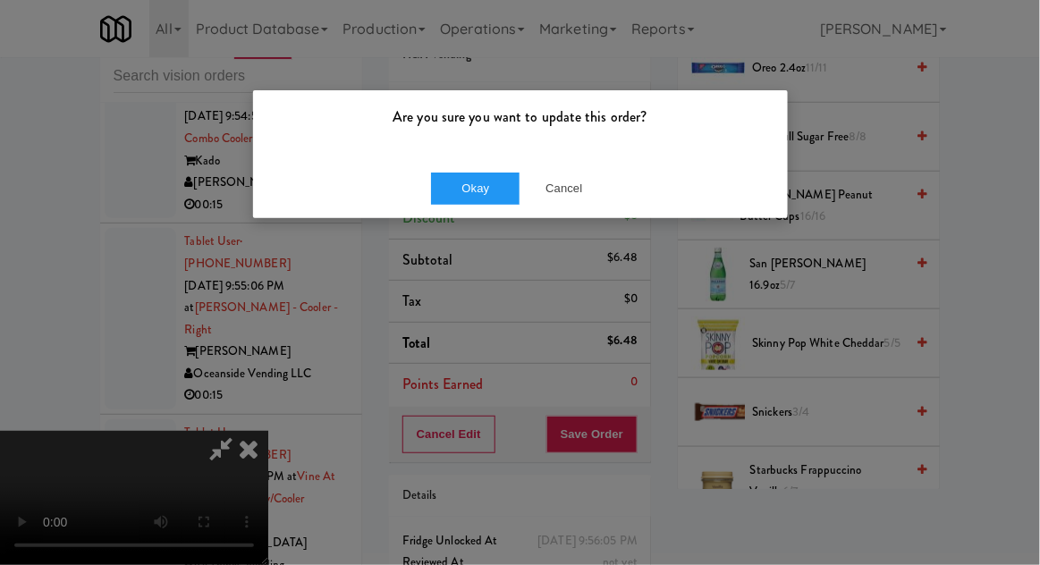
click at [467, 215] on div "Okay Cancel" at bounding box center [520, 188] width 535 height 60
click at [447, 203] on button "Okay" at bounding box center [475, 189] width 89 height 32
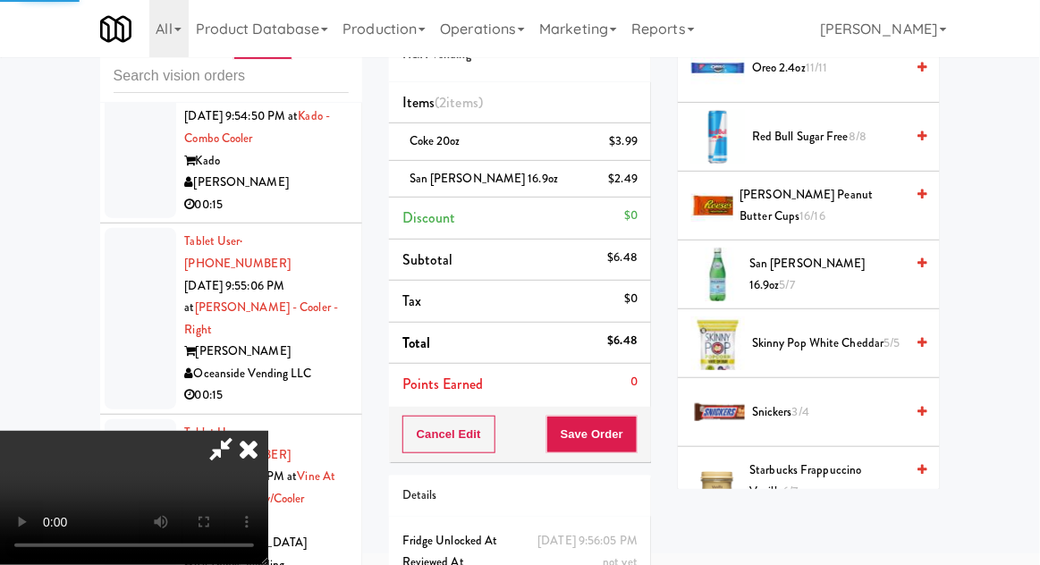
scroll to position [176, 0]
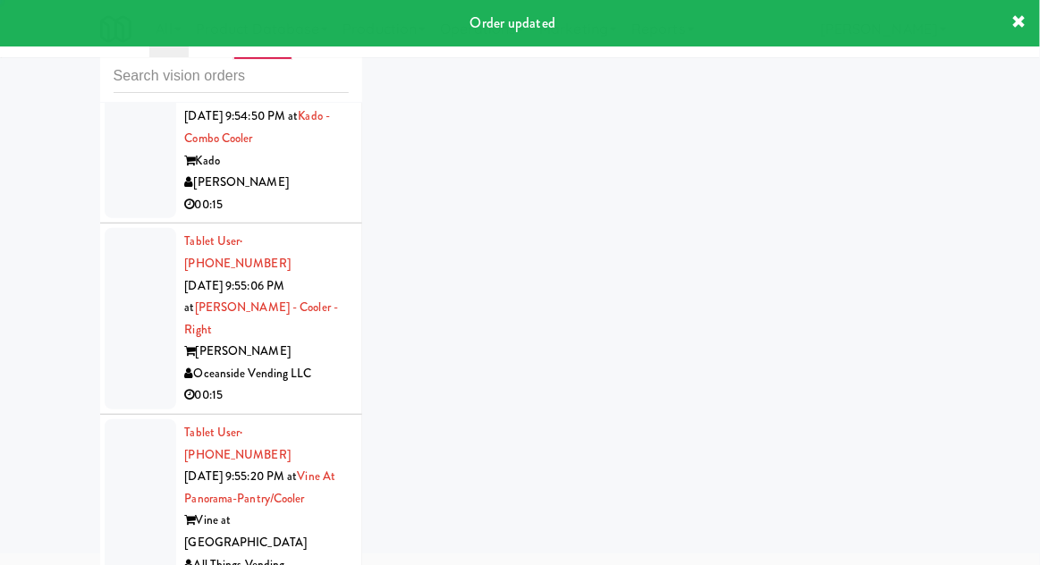
scroll to position [7582, 0]
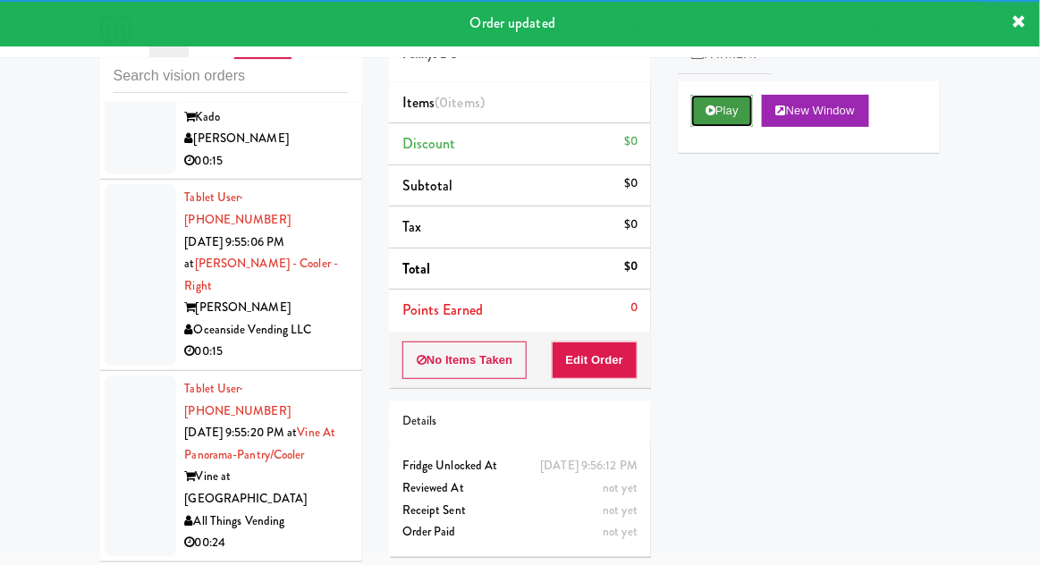
click at [716, 114] on button "Play" at bounding box center [722, 111] width 62 height 32
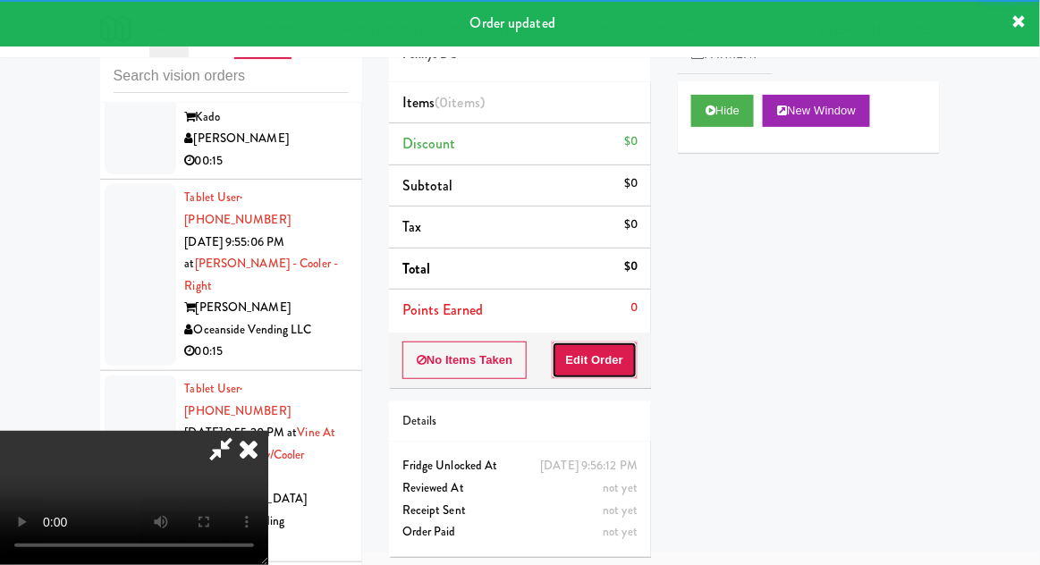
click at [611, 355] on button "Edit Order" at bounding box center [595, 360] width 87 height 38
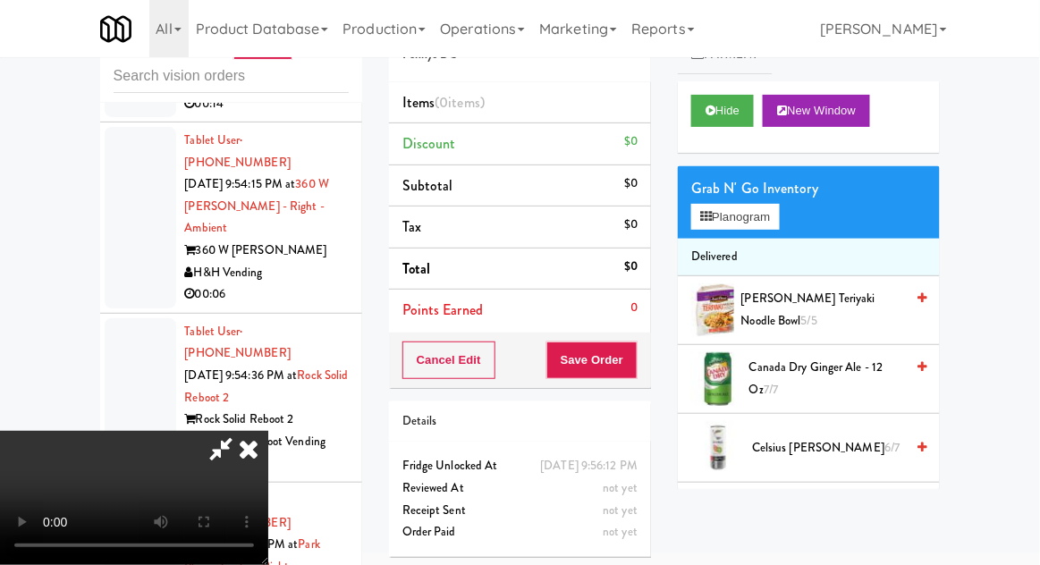
scroll to position [0, 0]
click at [737, 220] on button "Planogram" at bounding box center [735, 217] width 88 height 27
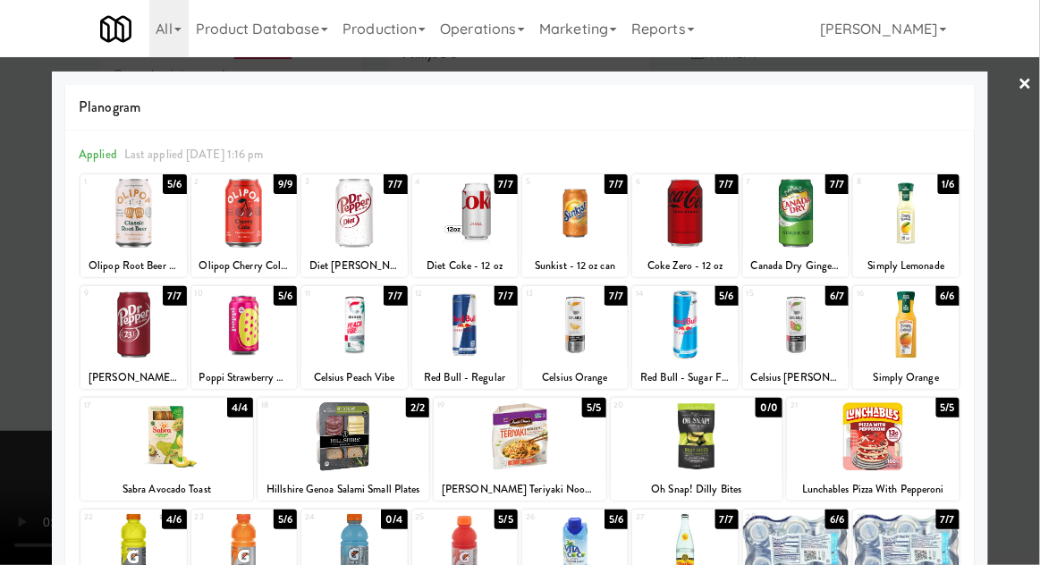
click at [829, 334] on div at bounding box center [795, 325] width 105 height 69
click at [22, 324] on div at bounding box center [520, 282] width 1040 height 565
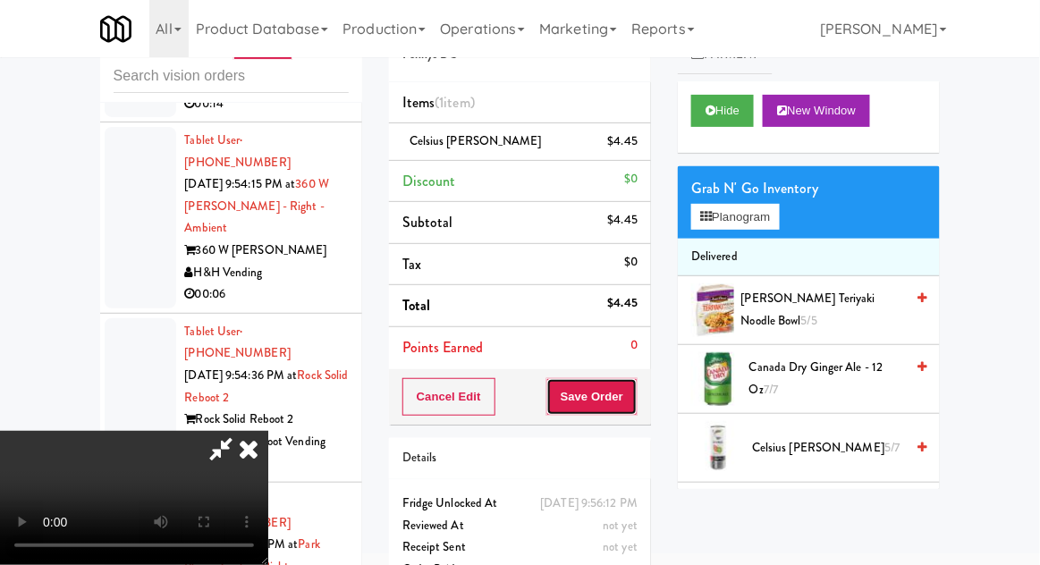
click at [636, 387] on button "Save Order" at bounding box center [591, 397] width 91 height 38
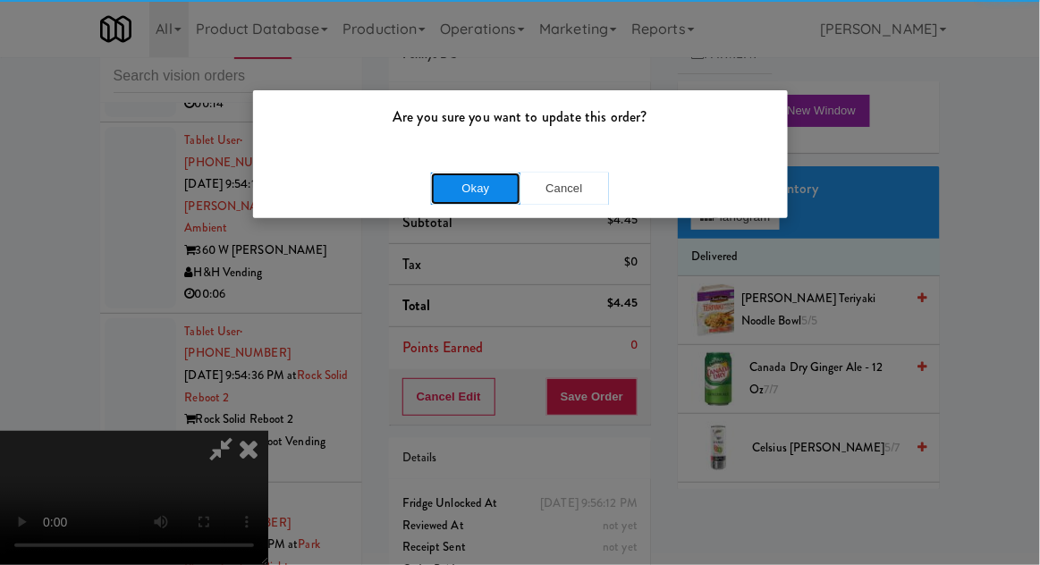
click at [444, 191] on button "Okay" at bounding box center [475, 189] width 89 height 32
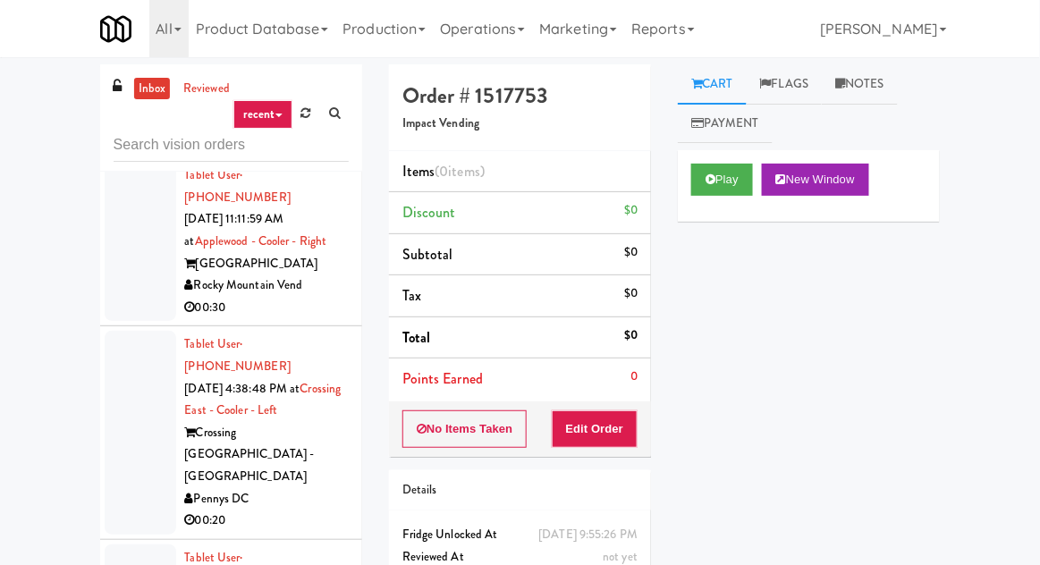
click at [158, 331] on div at bounding box center [141, 432] width 72 height 203
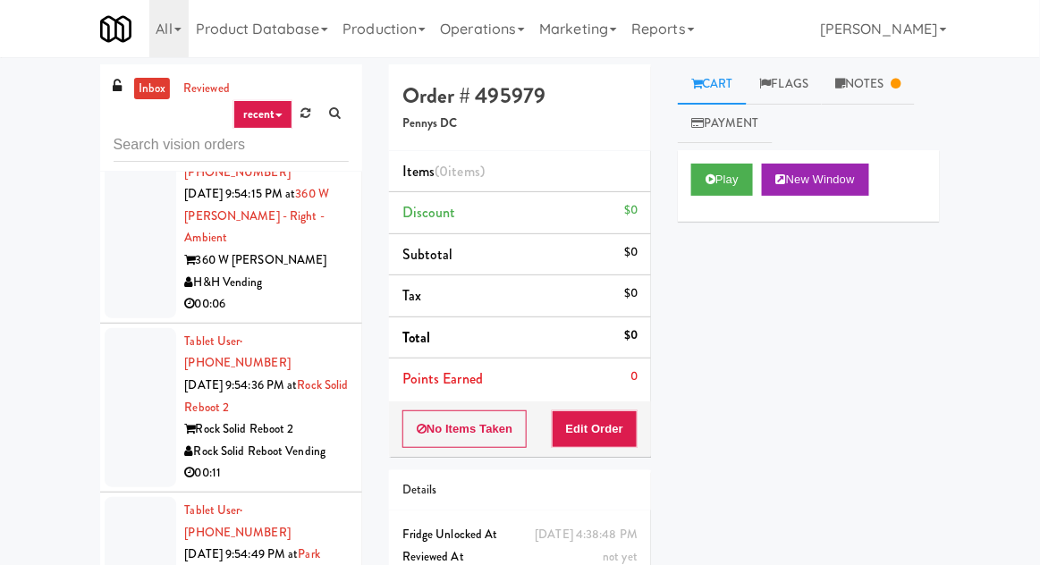
scroll to position [7001, 0]
click at [712, 185] on icon at bounding box center [710, 179] width 10 height 12
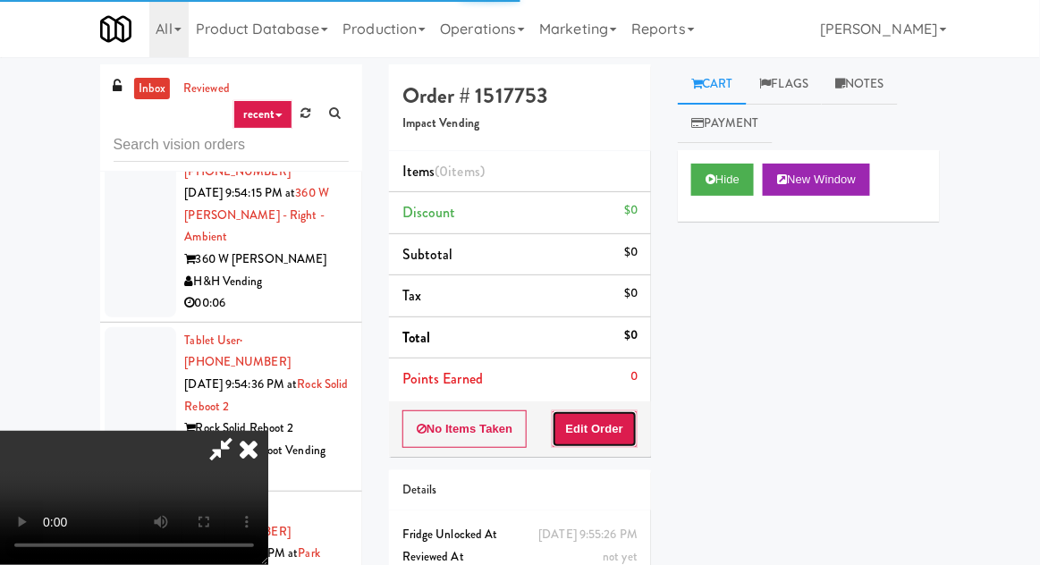
click at [588, 424] on button "Edit Order" at bounding box center [595, 429] width 87 height 38
